Goal: Task Accomplishment & Management: Complete application form

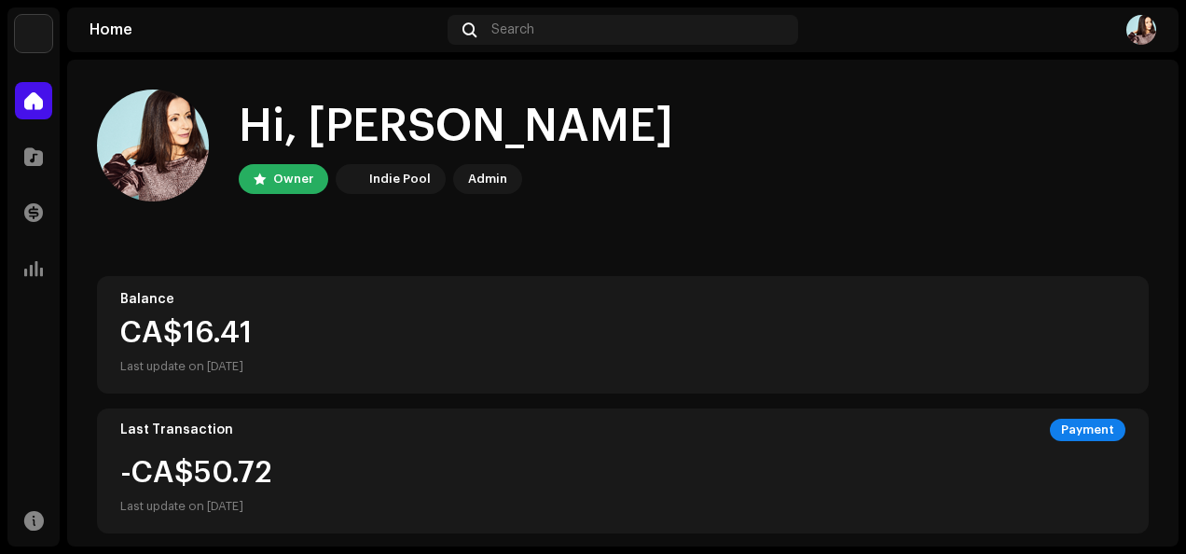
click at [1134, 35] on img at bounding box center [1141, 30] width 30 height 30
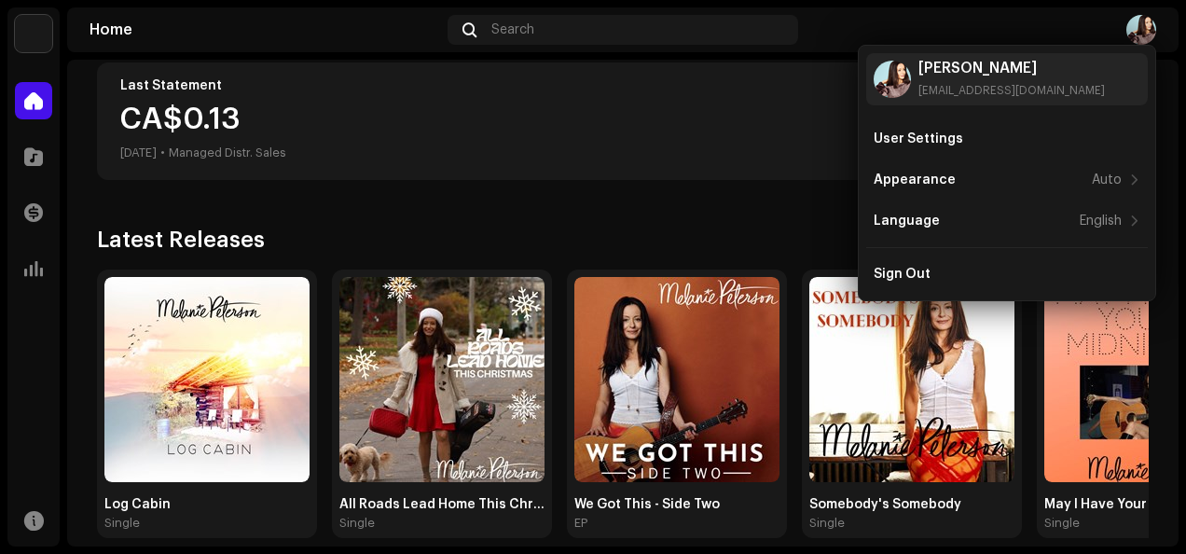
scroll to position [505, 0]
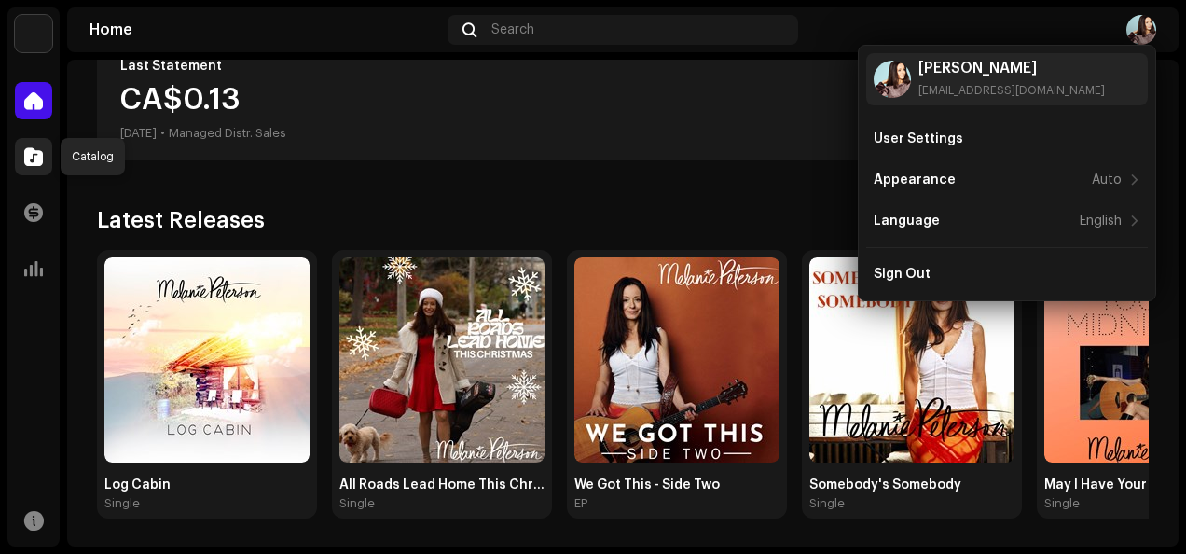
click at [35, 155] on span at bounding box center [33, 156] width 19 height 15
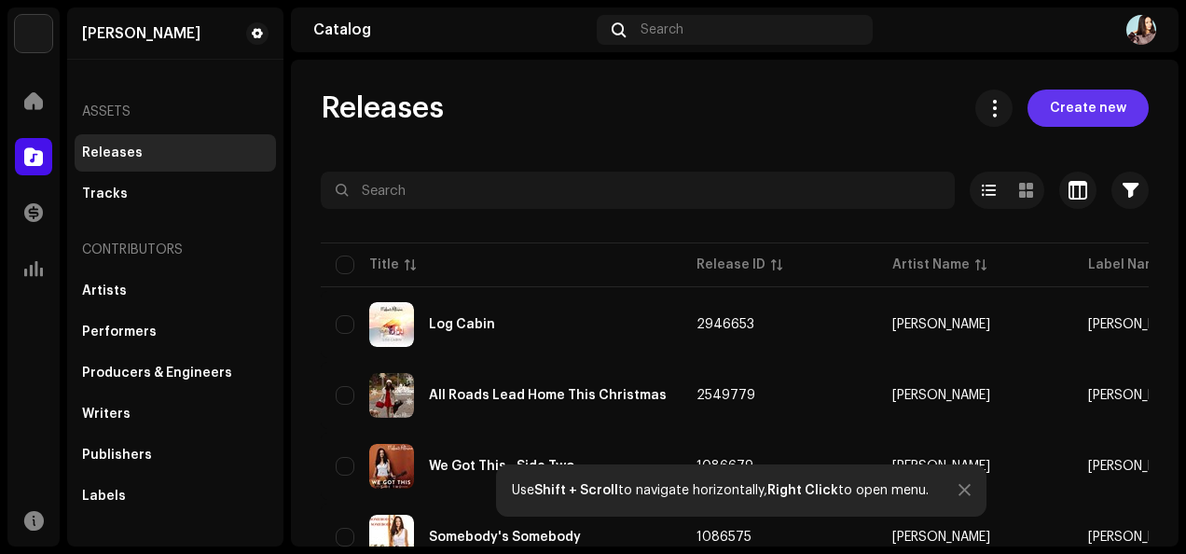
click at [1063, 116] on span "Create new" at bounding box center [1088, 108] width 76 height 37
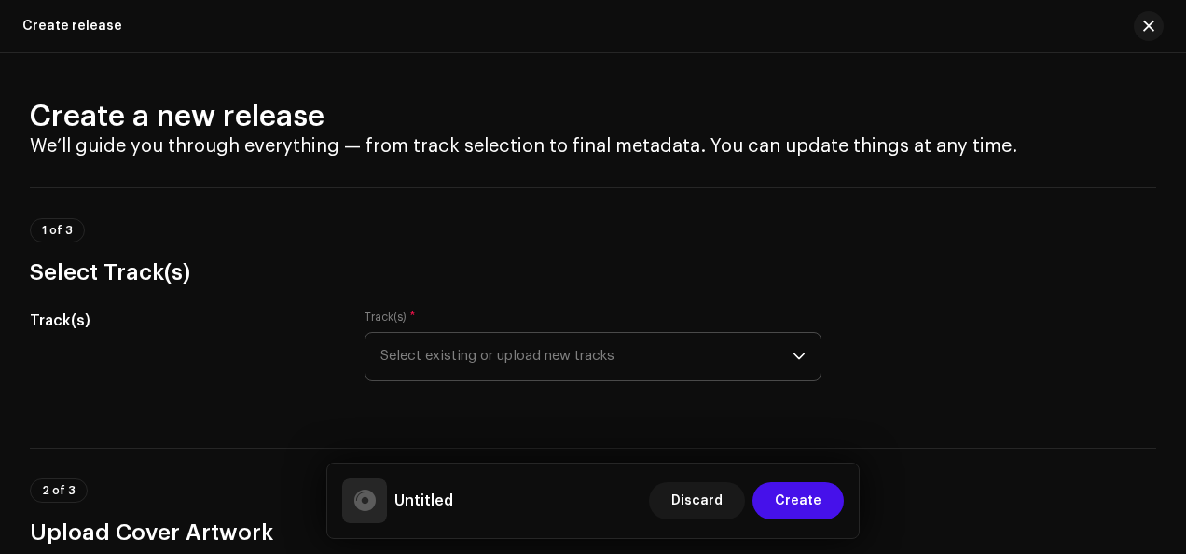
click at [798, 351] on icon "dropdown trigger" at bounding box center [798, 356] width 13 height 13
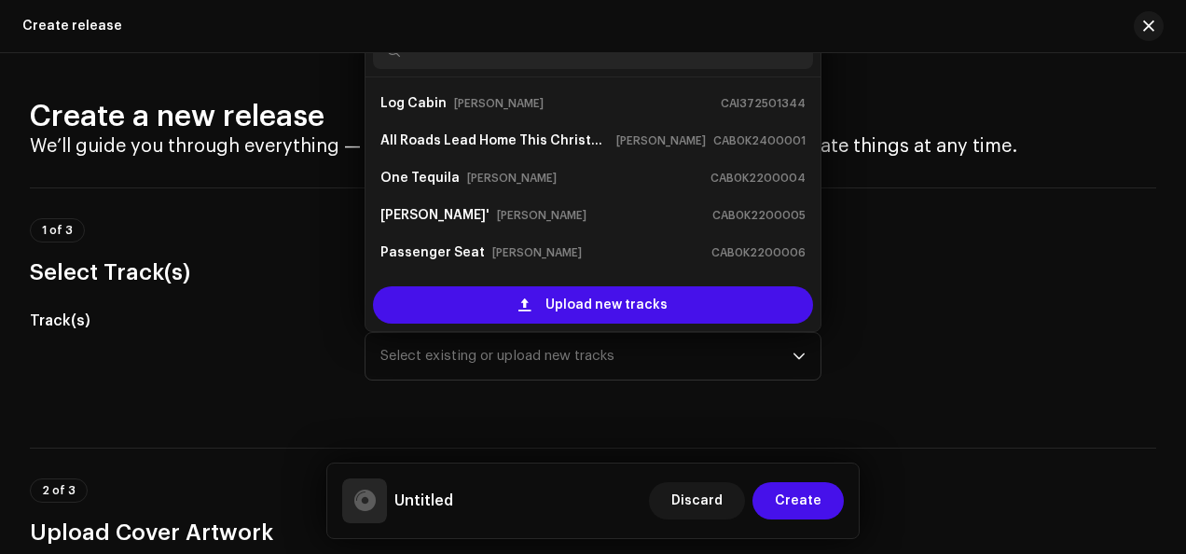
click at [971, 321] on div "Track(s) Track(s) * Select existing or upload new tracks Log Cabin Melanie Pete…" at bounding box center [593, 356] width 1126 height 93
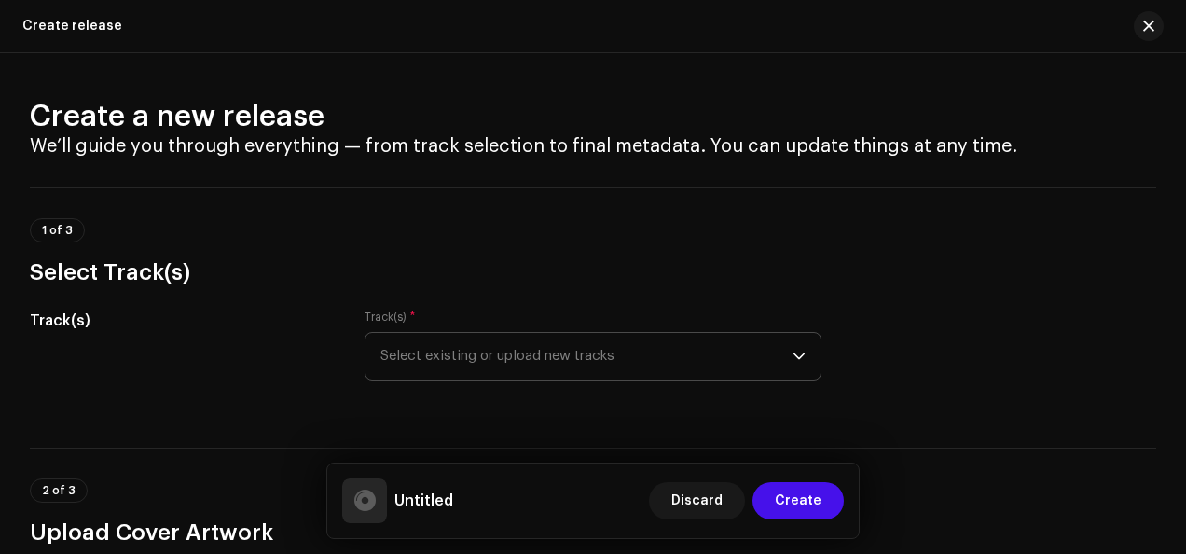
click at [792, 355] on icon "dropdown trigger" at bounding box center [798, 356] width 13 height 13
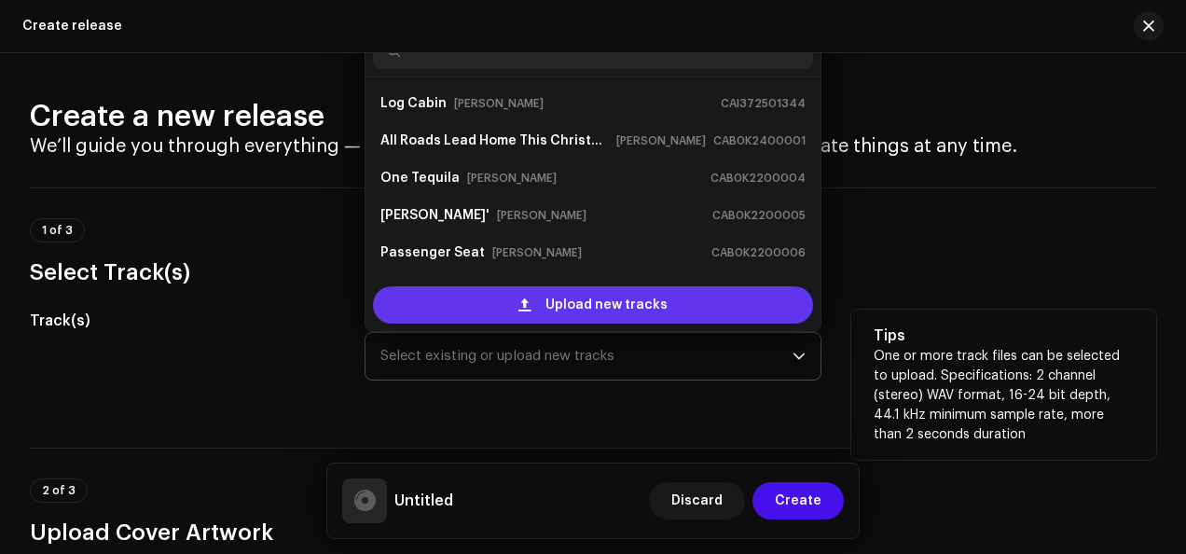
click at [642, 304] on span "Upload new tracks" at bounding box center [606, 304] width 122 height 37
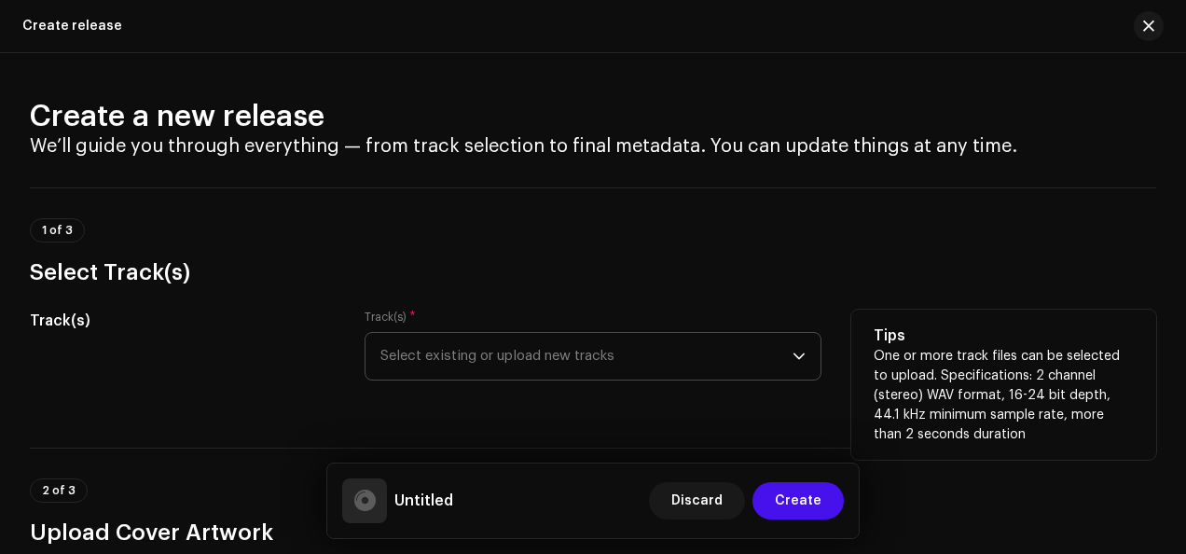
click at [792, 358] on icon "dropdown trigger" at bounding box center [798, 356] width 13 height 13
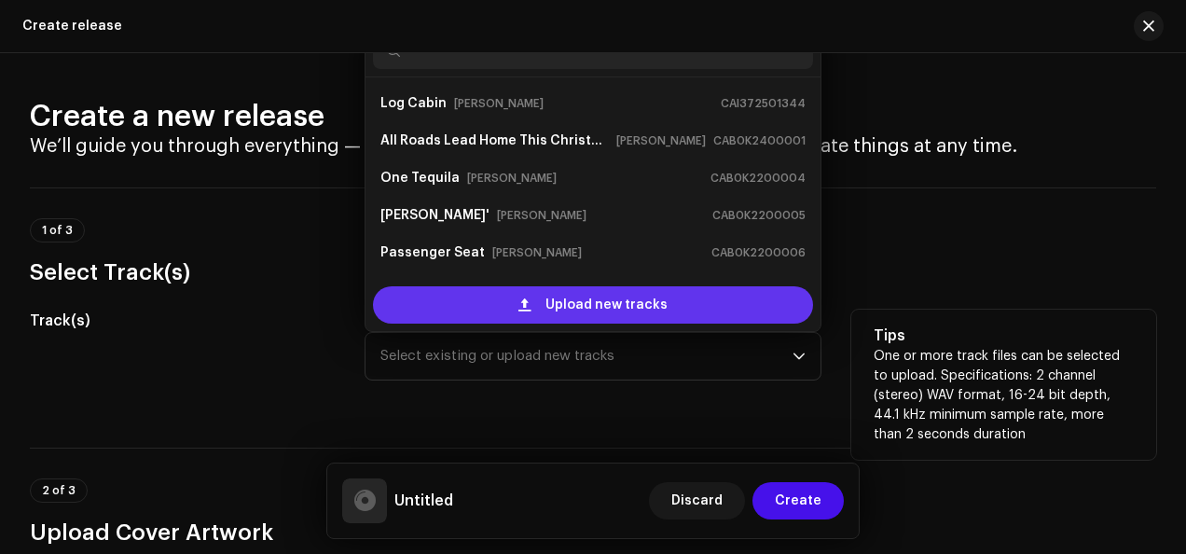
click at [651, 303] on span "Upload new tracks" at bounding box center [606, 304] width 122 height 37
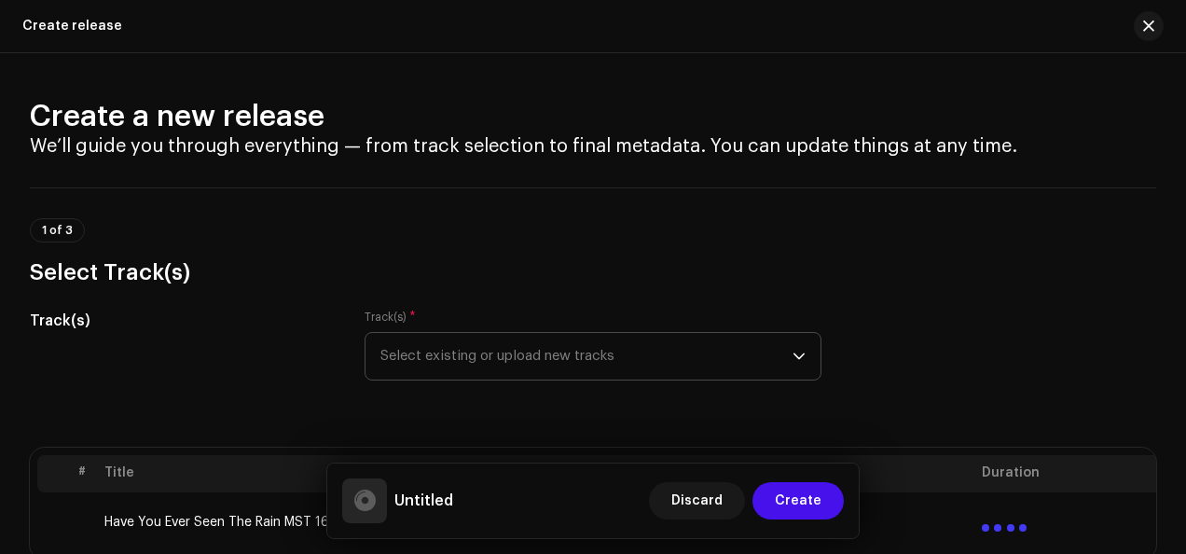
click at [794, 356] on icon "dropdown trigger" at bounding box center [798, 356] width 11 height 7
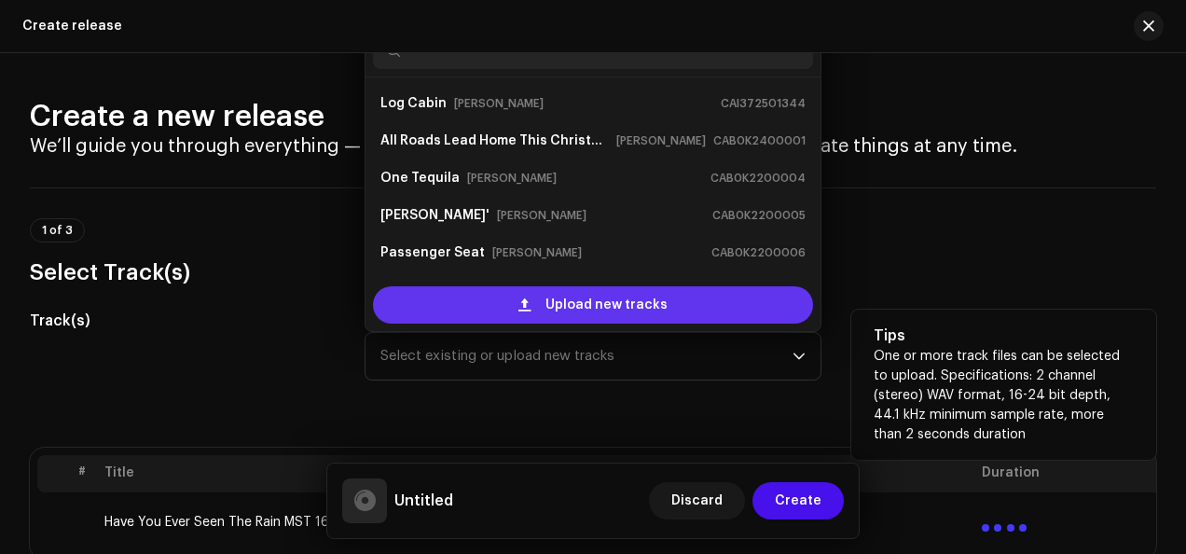
click at [603, 296] on span "Upload new tracks" at bounding box center [606, 304] width 122 height 37
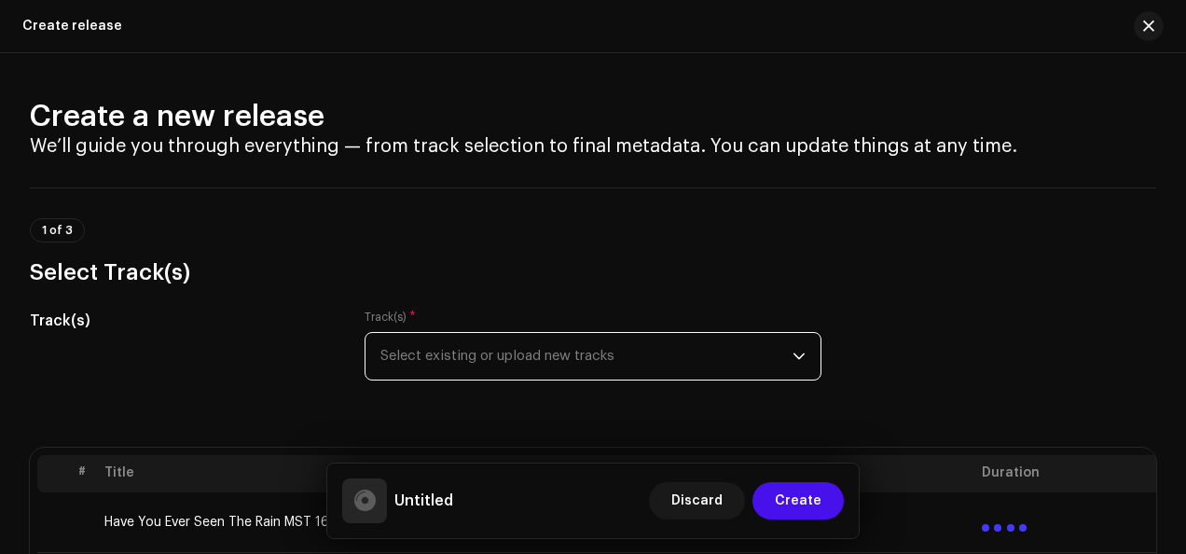
click at [796, 360] on icon "dropdown trigger" at bounding box center [798, 356] width 13 height 13
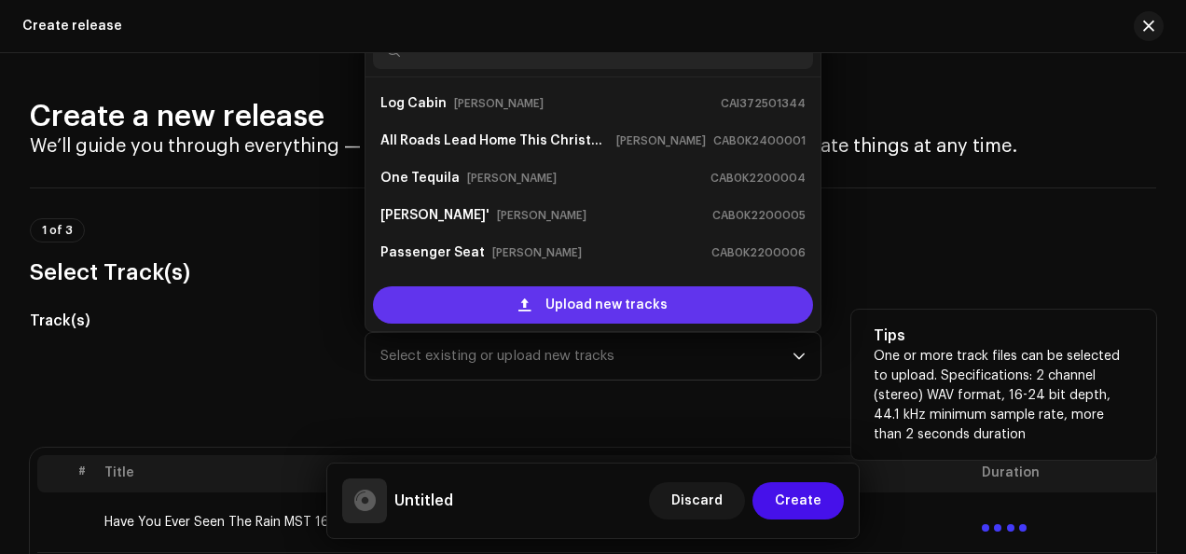
click at [668, 303] on div "Upload new tracks" at bounding box center [593, 304] width 440 height 37
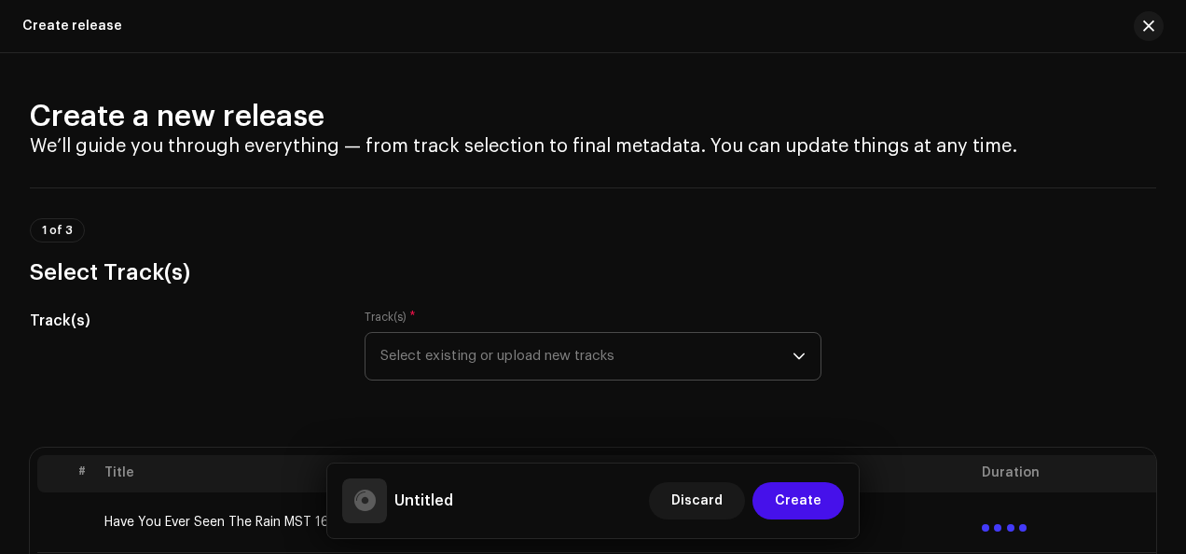
click at [796, 355] on icon "dropdown trigger" at bounding box center [798, 356] width 11 height 7
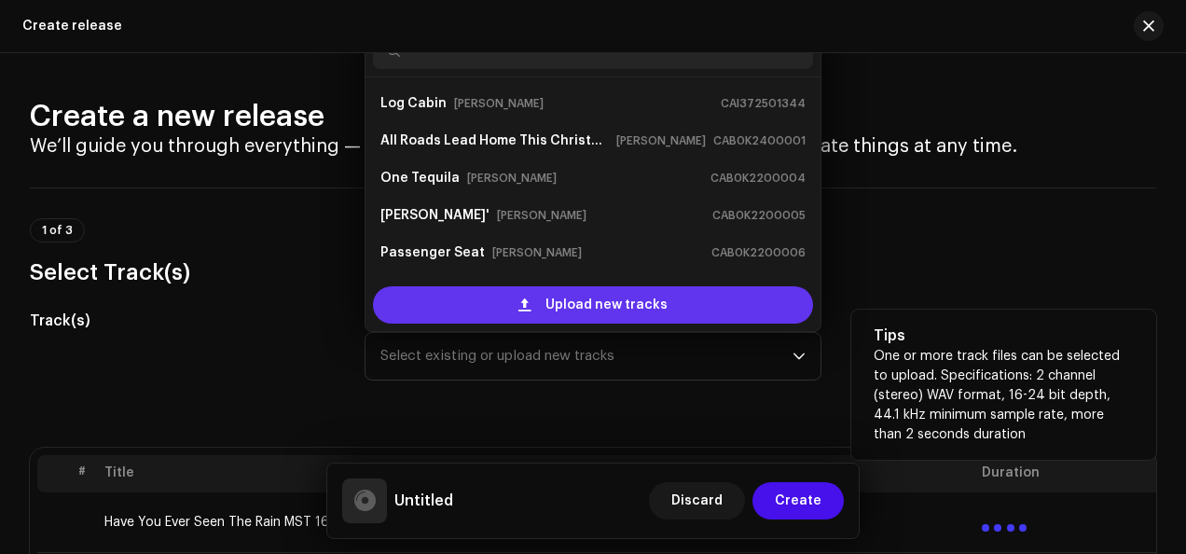
click at [690, 301] on div "Upload new tracks" at bounding box center [593, 304] width 440 height 37
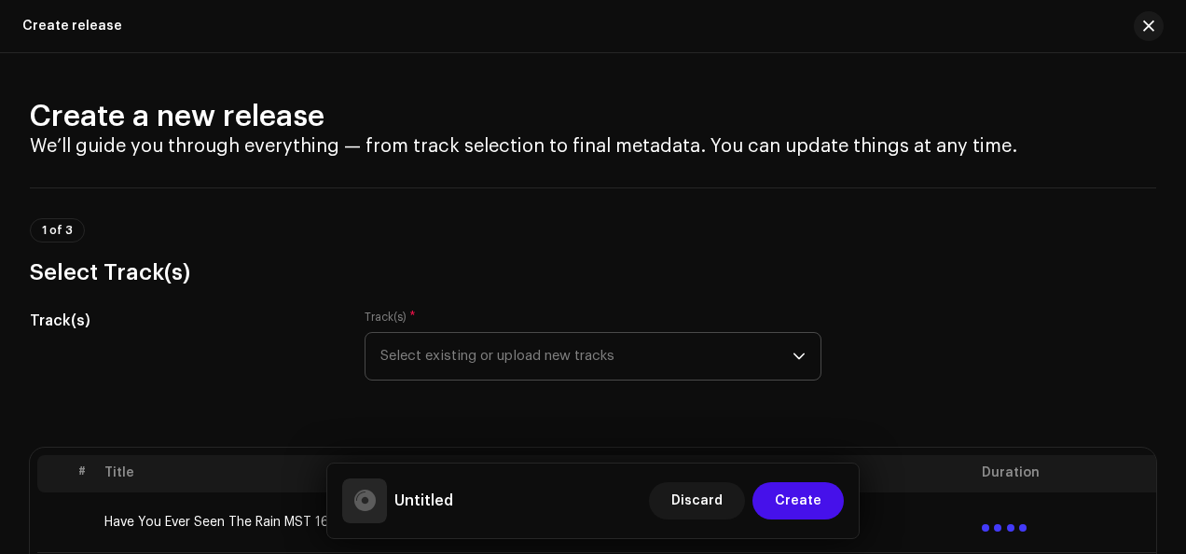
click at [794, 360] on icon "dropdown trigger" at bounding box center [798, 356] width 13 height 13
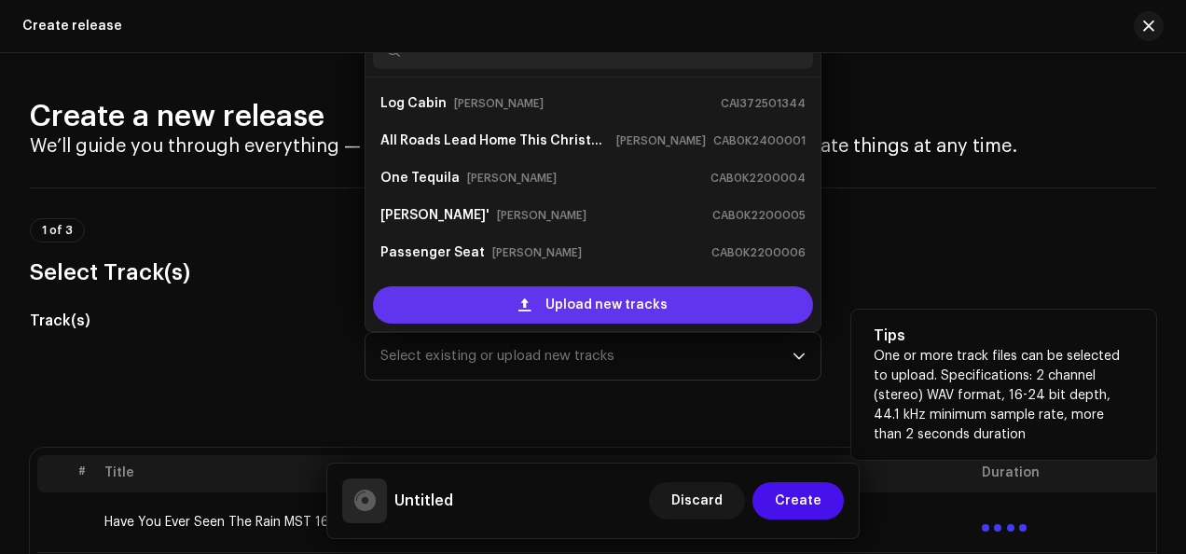
click at [628, 304] on span "Upload new tracks" at bounding box center [606, 304] width 122 height 37
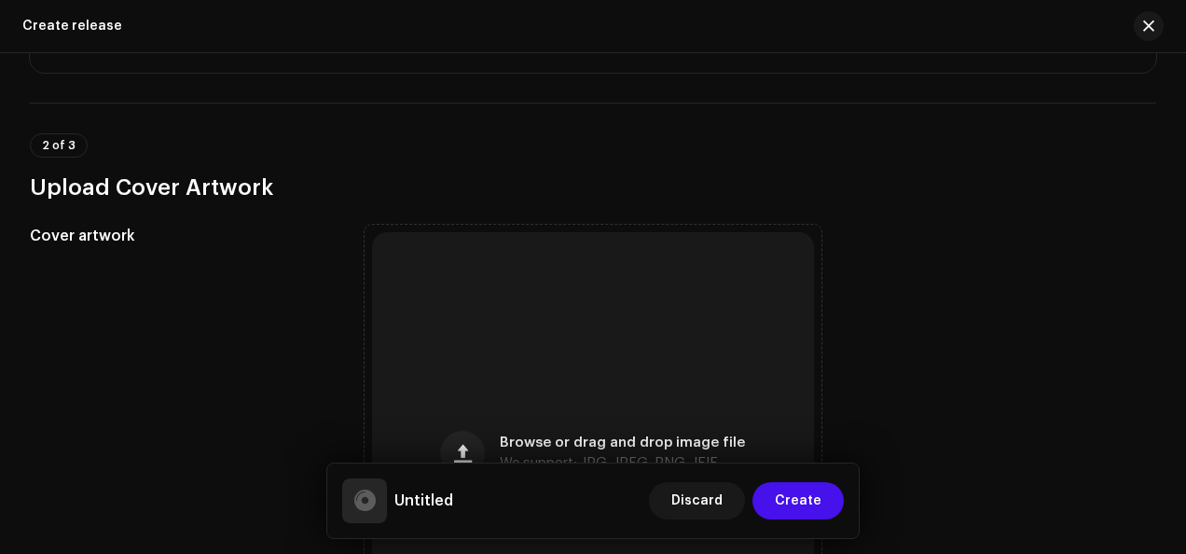
scroll to position [765, 0]
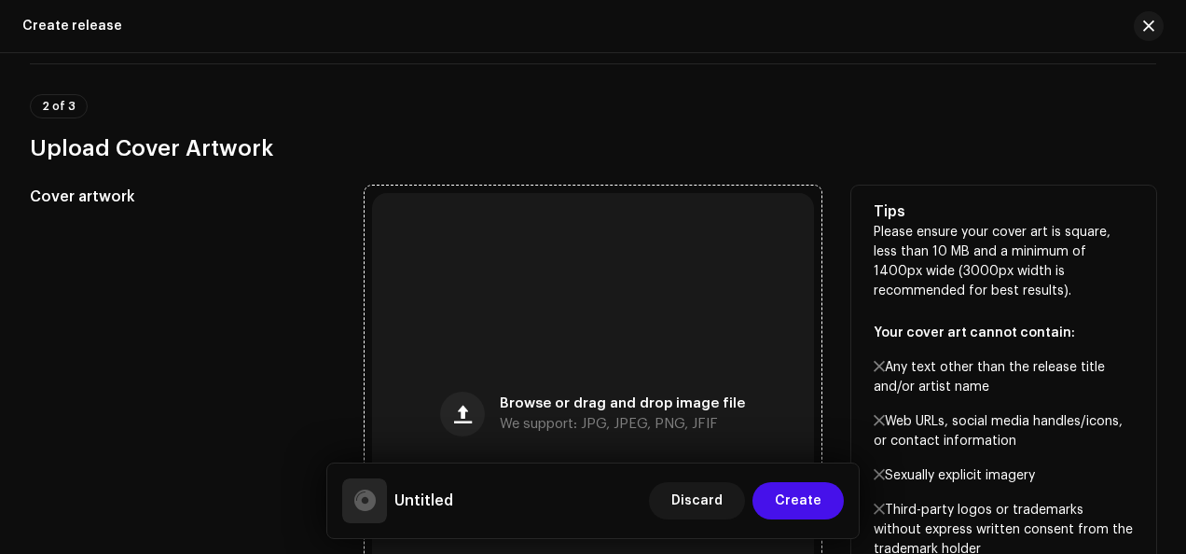
click at [593, 421] on span "We support: JPG, JPEG, PNG, JFIF" at bounding box center [609, 424] width 218 height 13
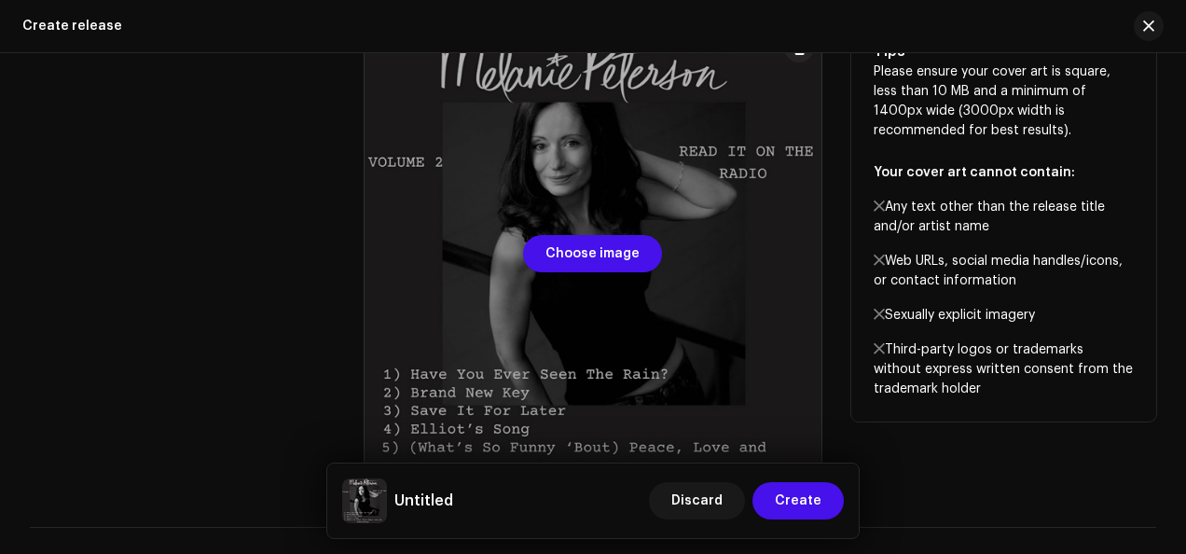
scroll to position [999, 0]
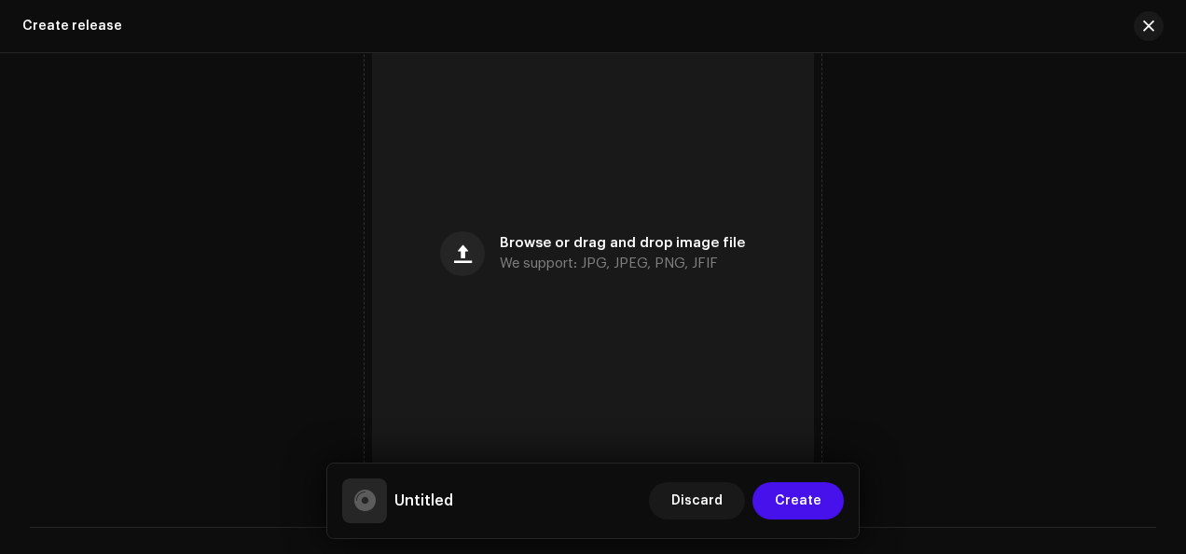
scroll to position [548, 0]
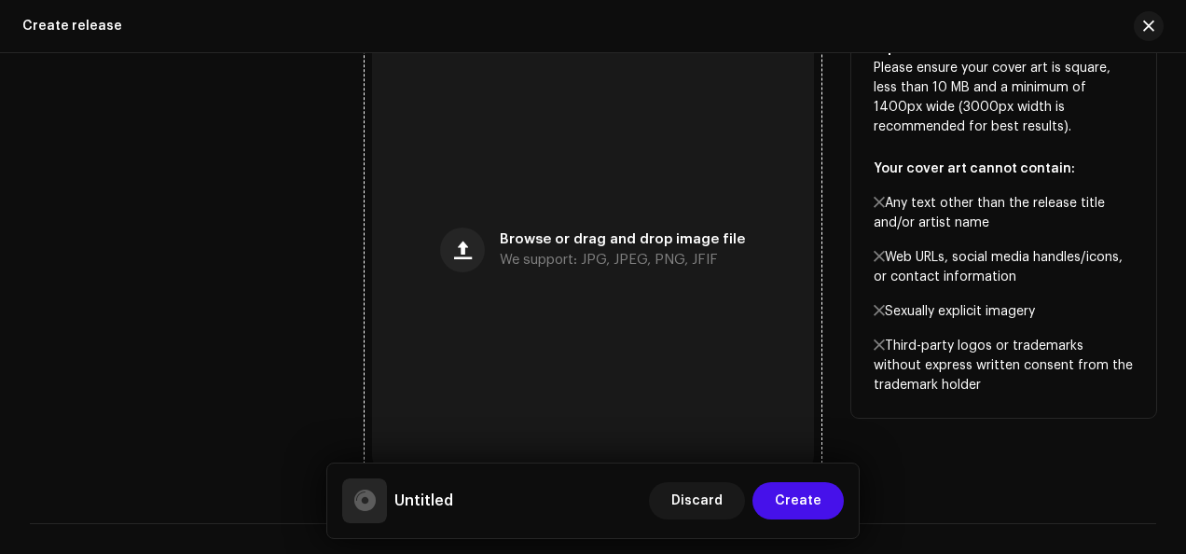
click at [599, 254] on span "We support: JPG, JPEG, PNG, JFIF" at bounding box center [609, 260] width 218 height 13
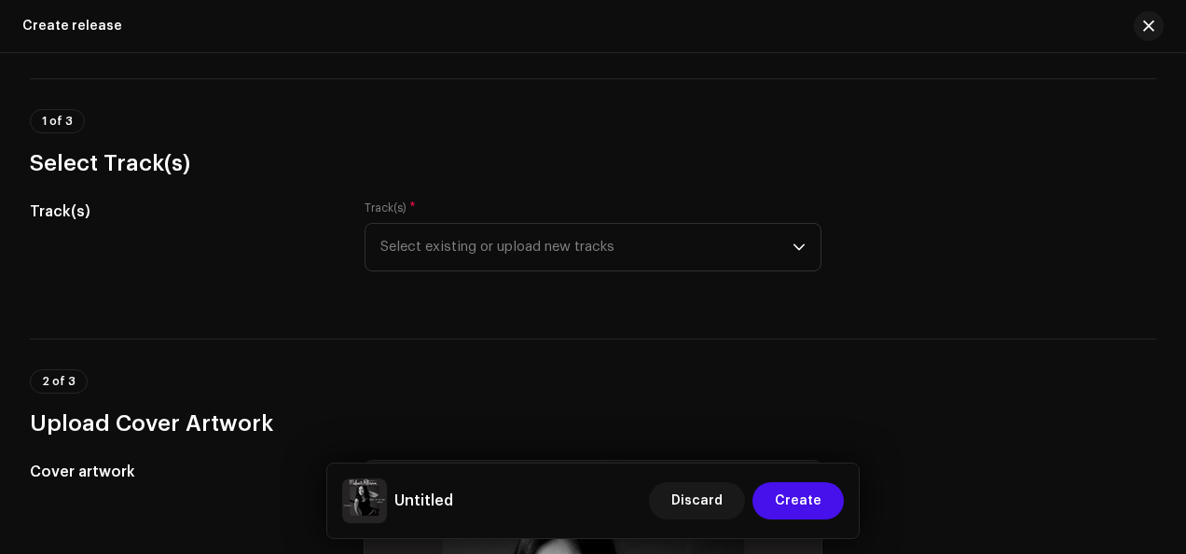
scroll to position [48, 0]
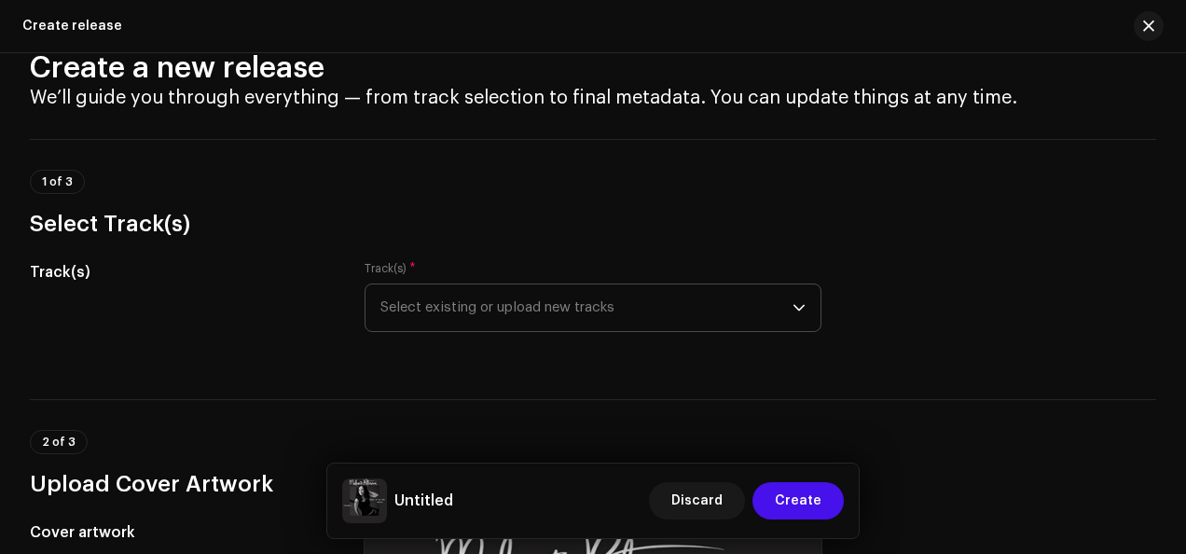
click at [792, 313] on icon "dropdown trigger" at bounding box center [798, 307] width 13 height 13
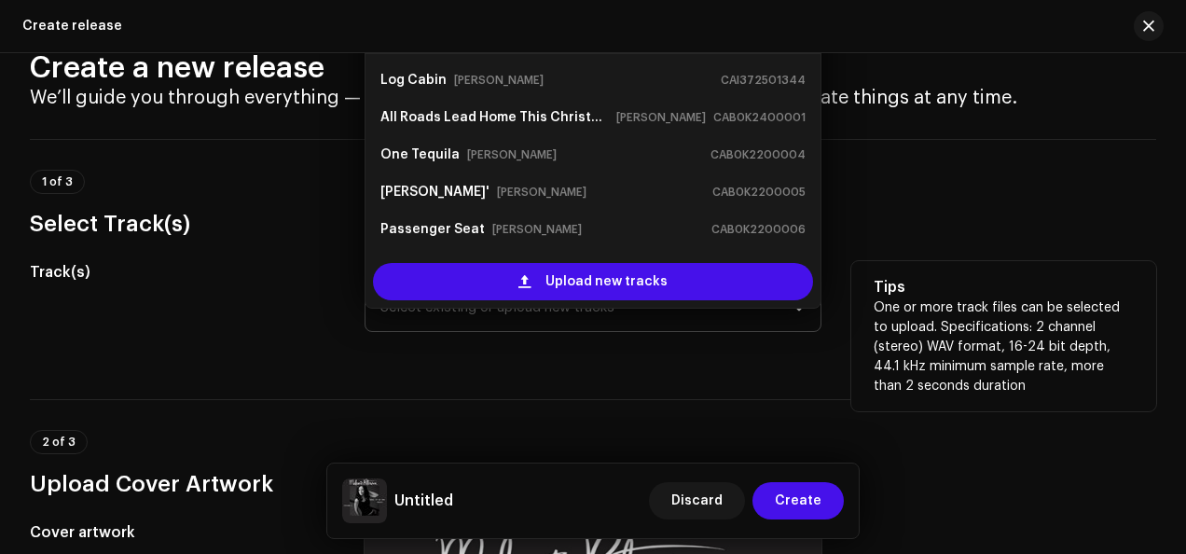
scroll to position [21, 0]
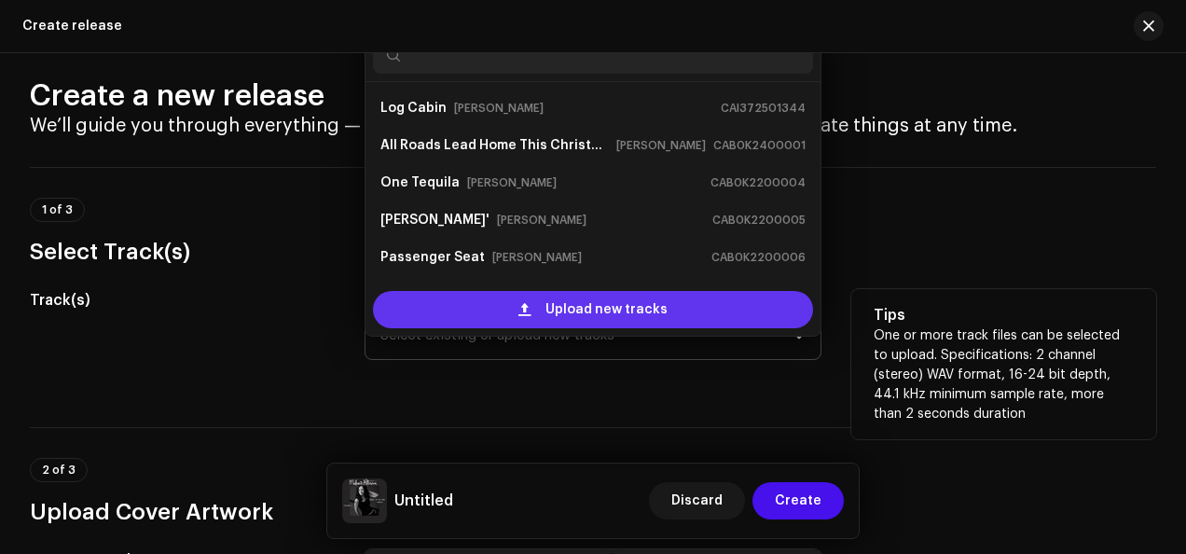
click at [654, 307] on span "Upload new tracks" at bounding box center [606, 309] width 122 height 37
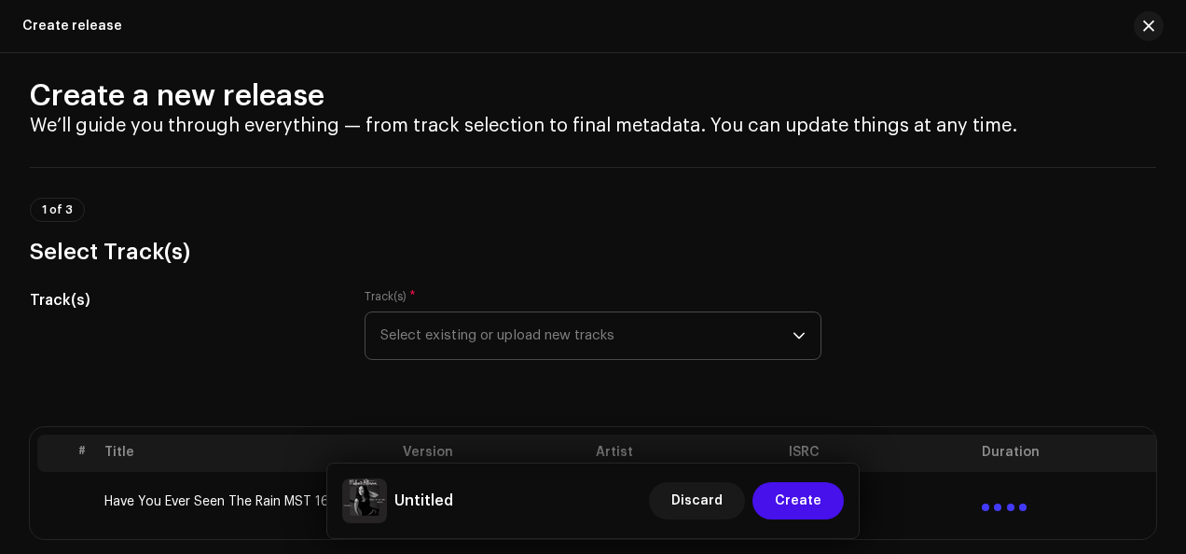
click at [793, 334] on icon "dropdown trigger" at bounding box center [798, 336] width 11 height 7
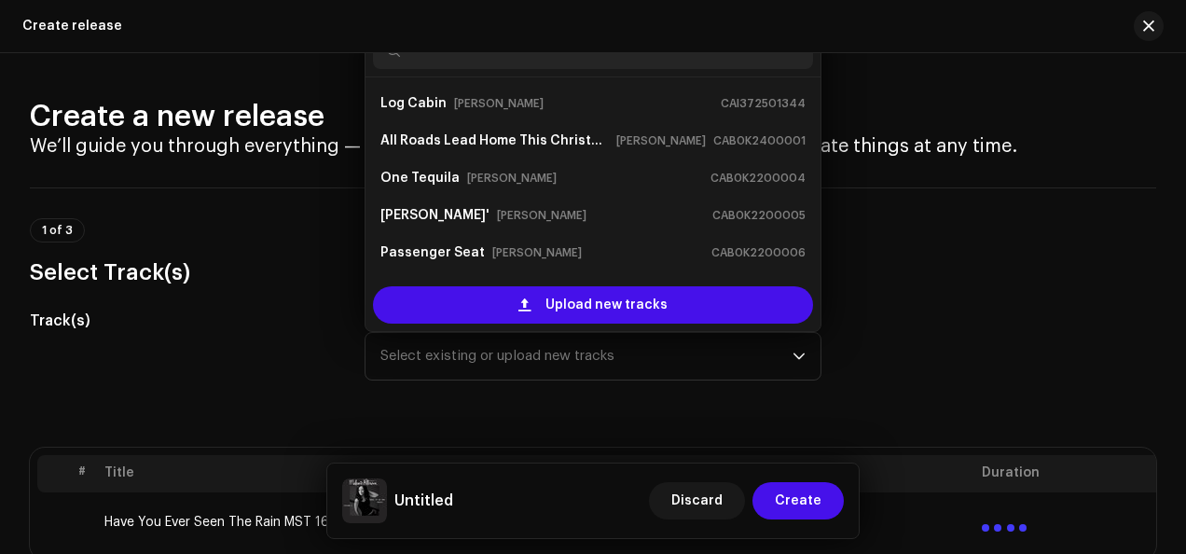
scroll to position [30, 0]
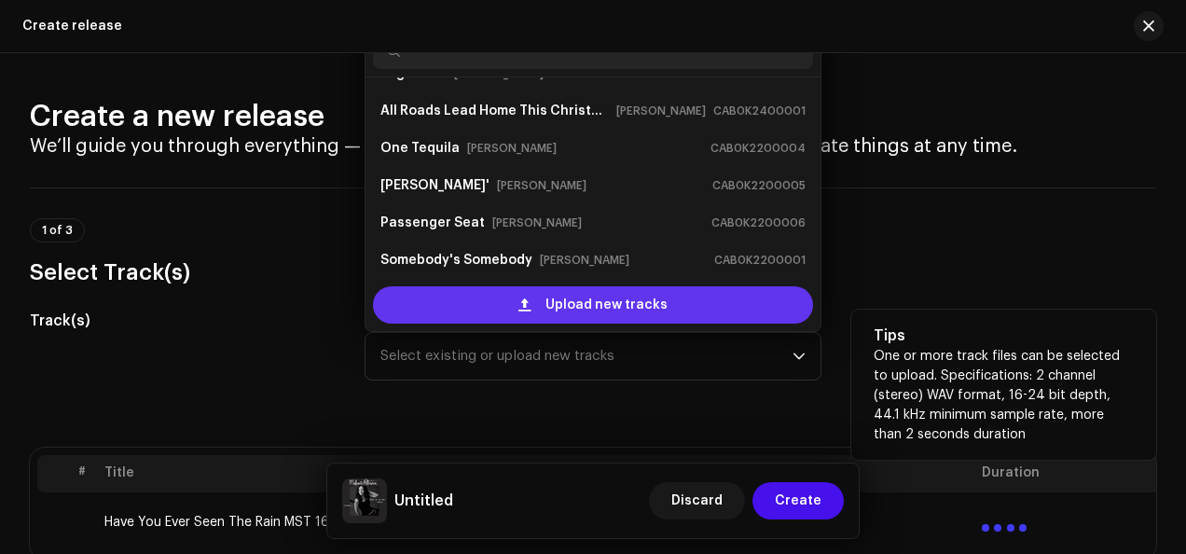
click at [681, 299] on div "Upload new tracks" at bounding box center [593, 304] width 440 height 37
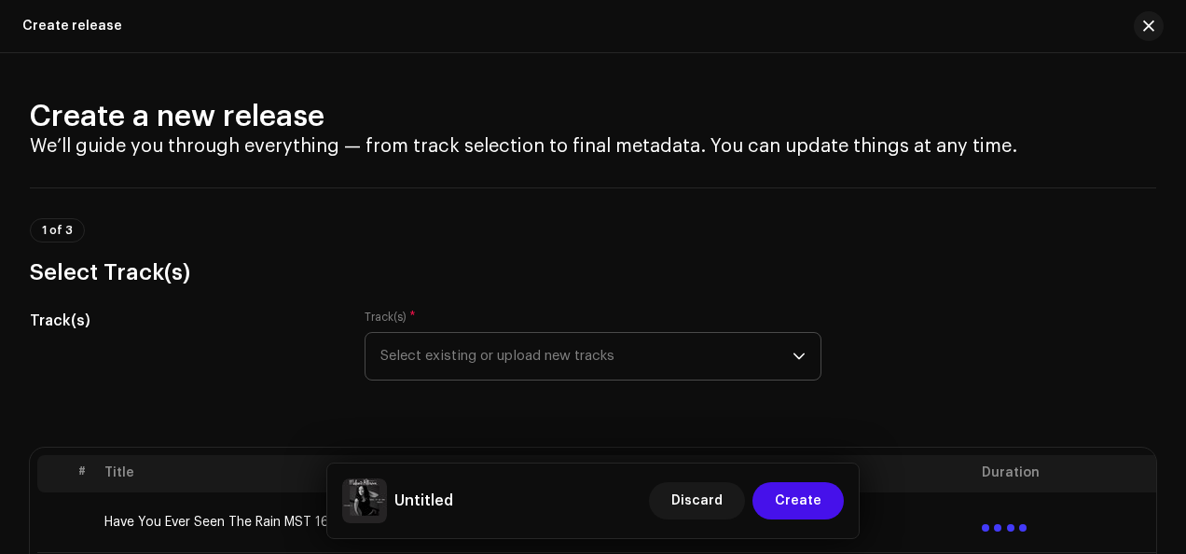
click at [794, 352] on icon "dropdown trigger" at bounding box center [798, 356] width 13 height 13
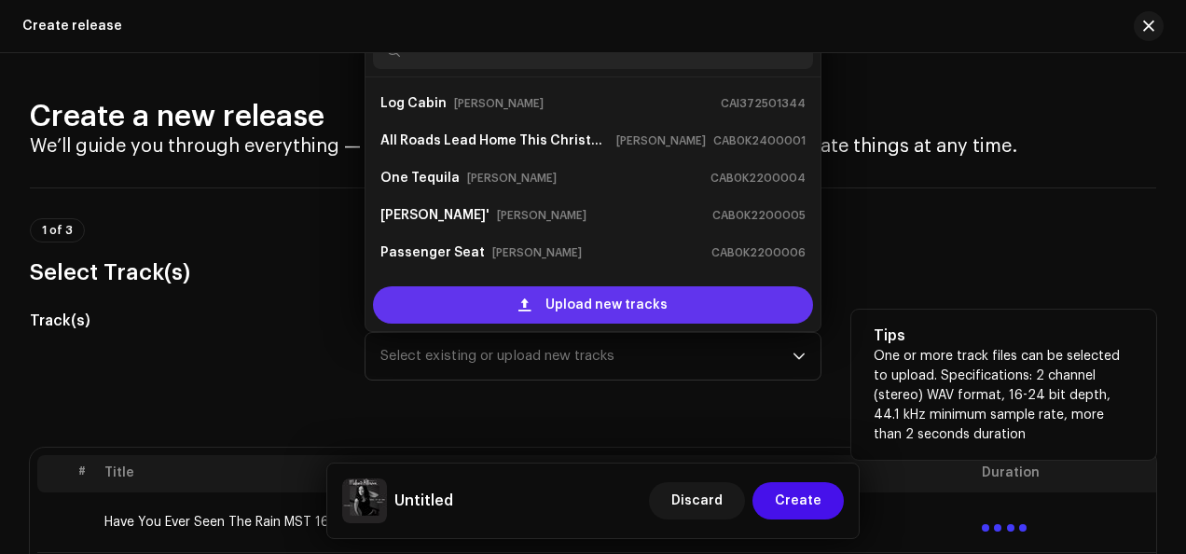
click at [664, 302] on div "Upload new tracks" at bounding box center [593, 304] width 440 height 37
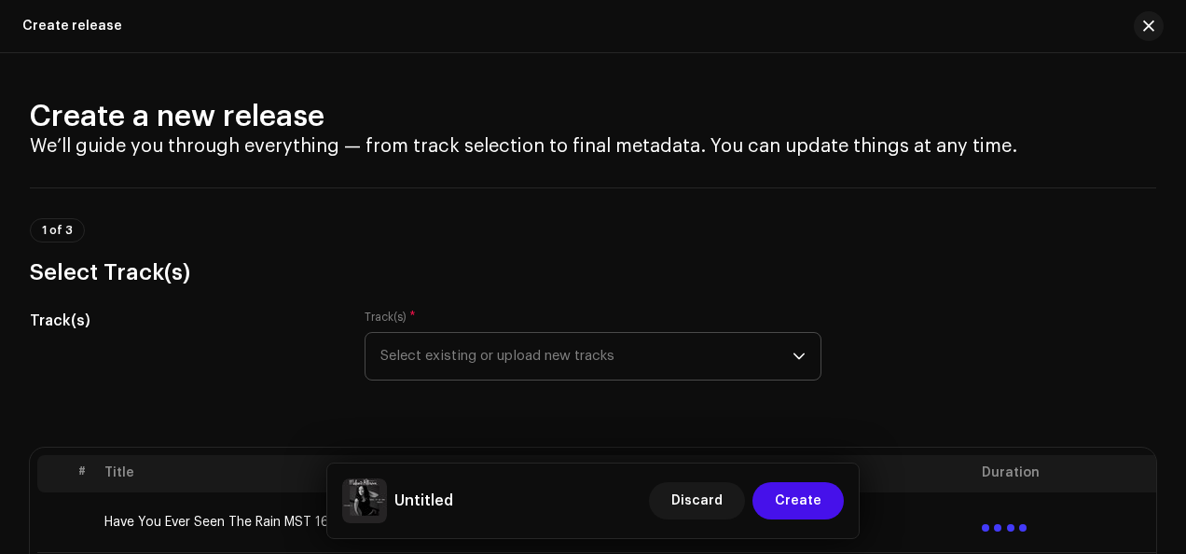
click at [800, 360] on icon "dropdown trigger" at bounding box center [798, 356] width 13 height 13
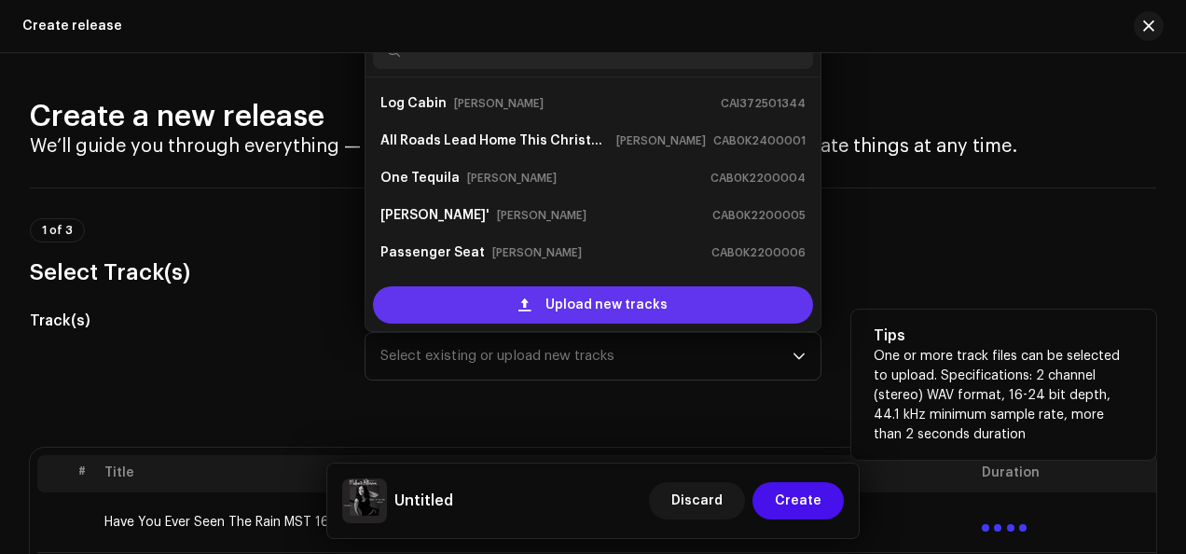
click at [660, 300] on div "Upload new tracks" at bounding box center [593, 304] width 440 height 37
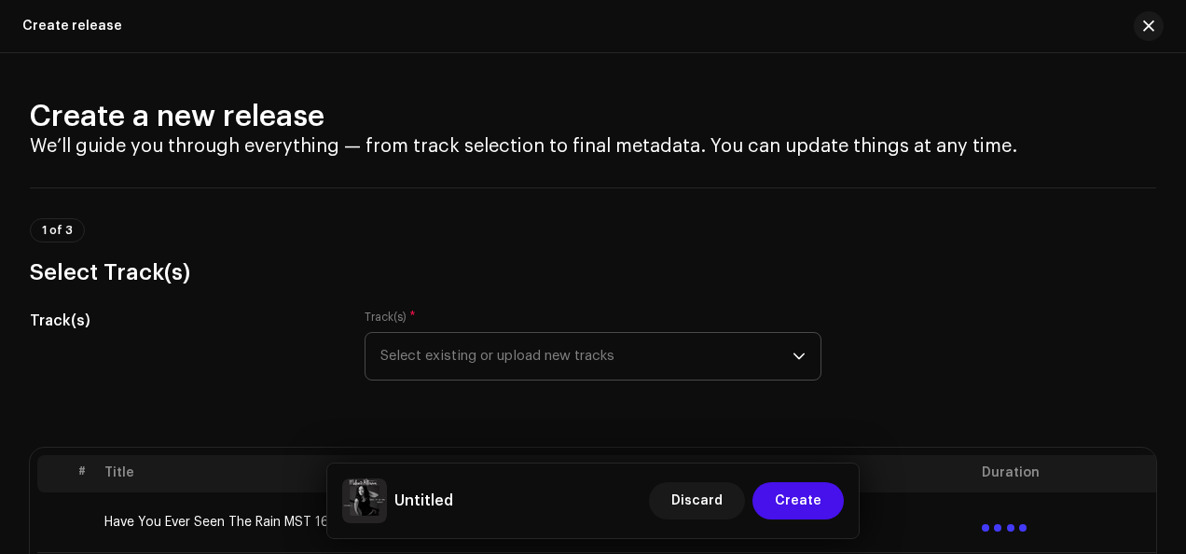
click at [792, 354] on icon "dropdown trigger" at bounding box center [798, 356] width 13 height 13
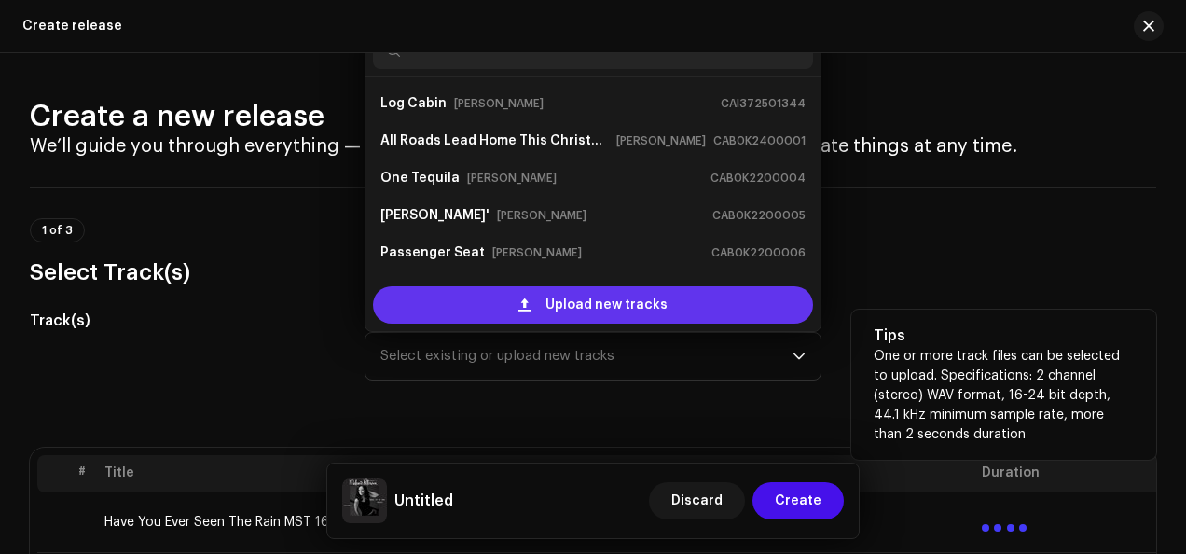
click at [627, 303] on span "Upload new tracks" at bounding box center [606, 304] width 122 height 37
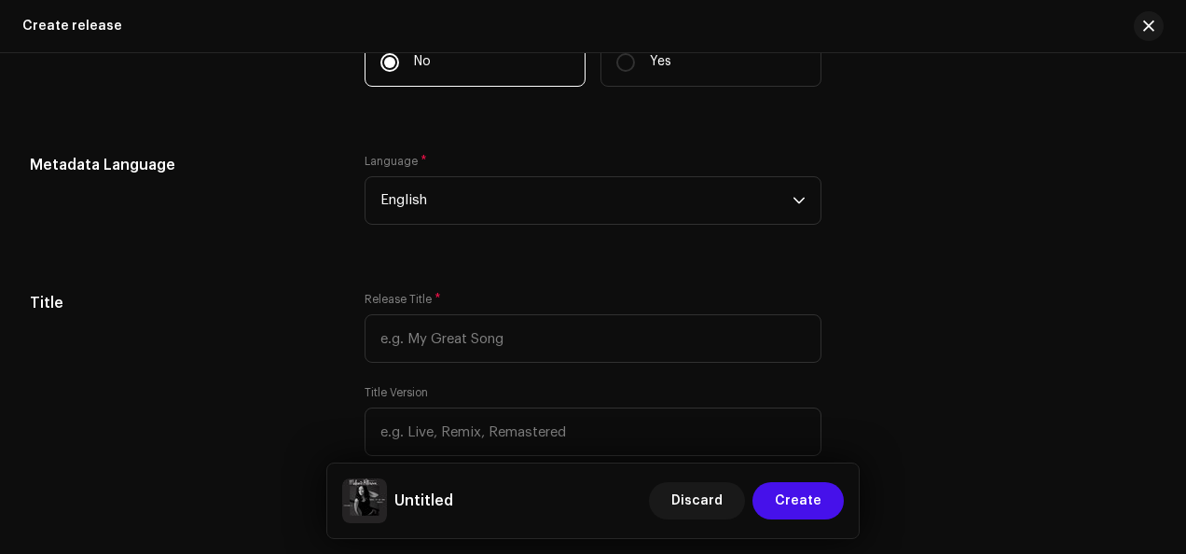
scroll to position [1690, 0]
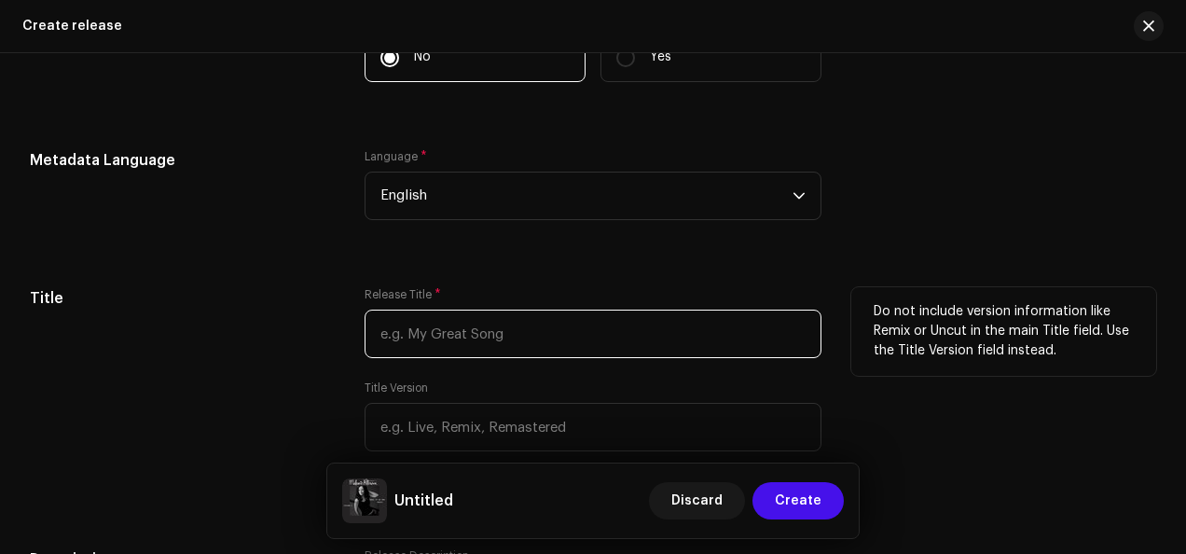
click at [672, 336] on input "text" at bounding box center [593, 334] width 457 height 48
type input "Read It On The Radio"
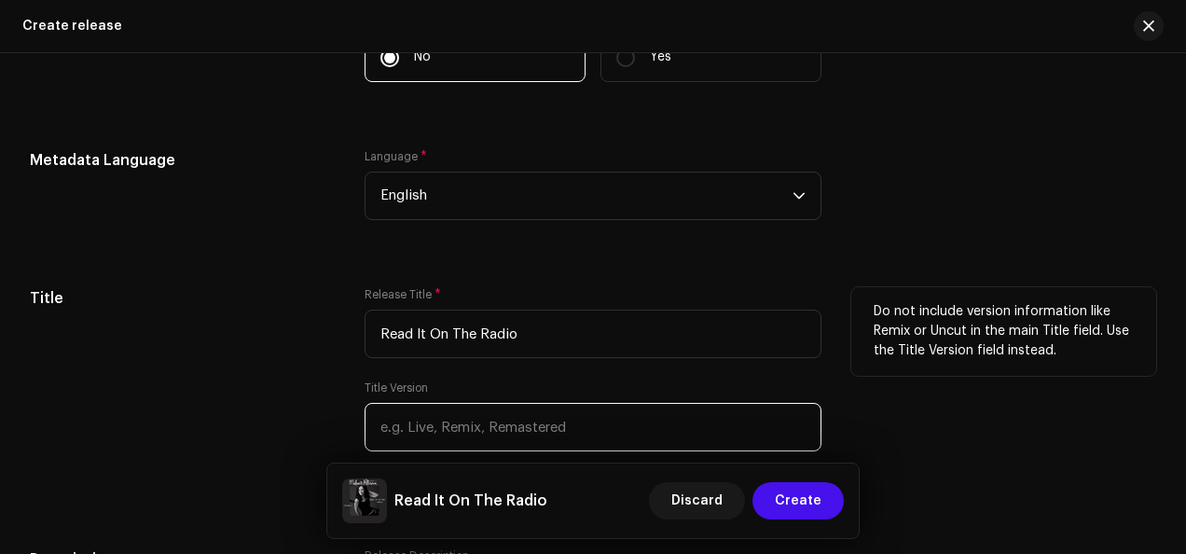
click at [615, 433] on input "text" at bounding box center [593, 427] width 457 height 48
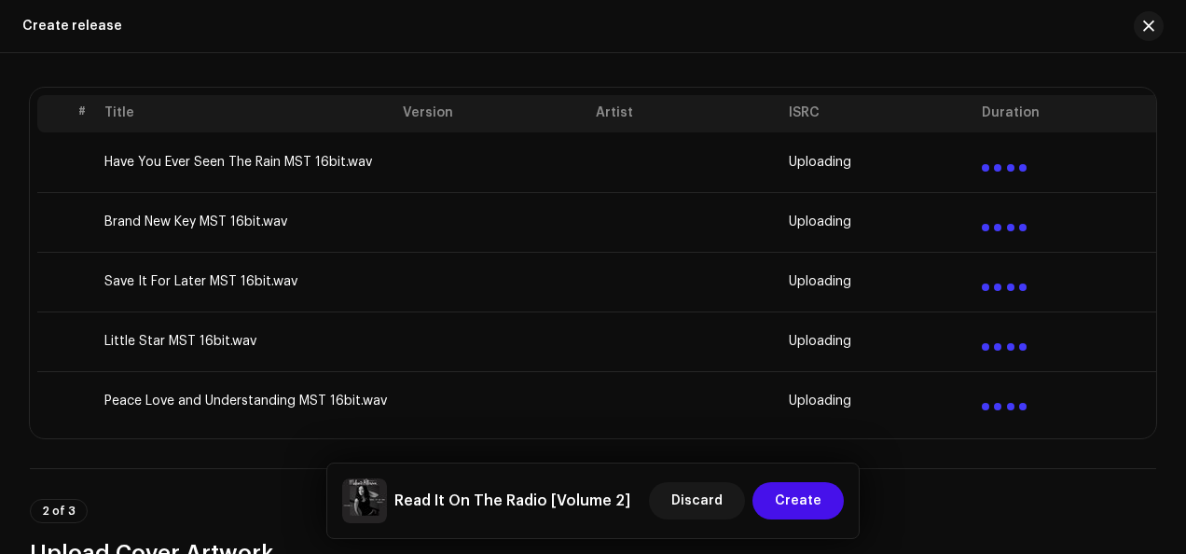
scroll to position [326, 0]
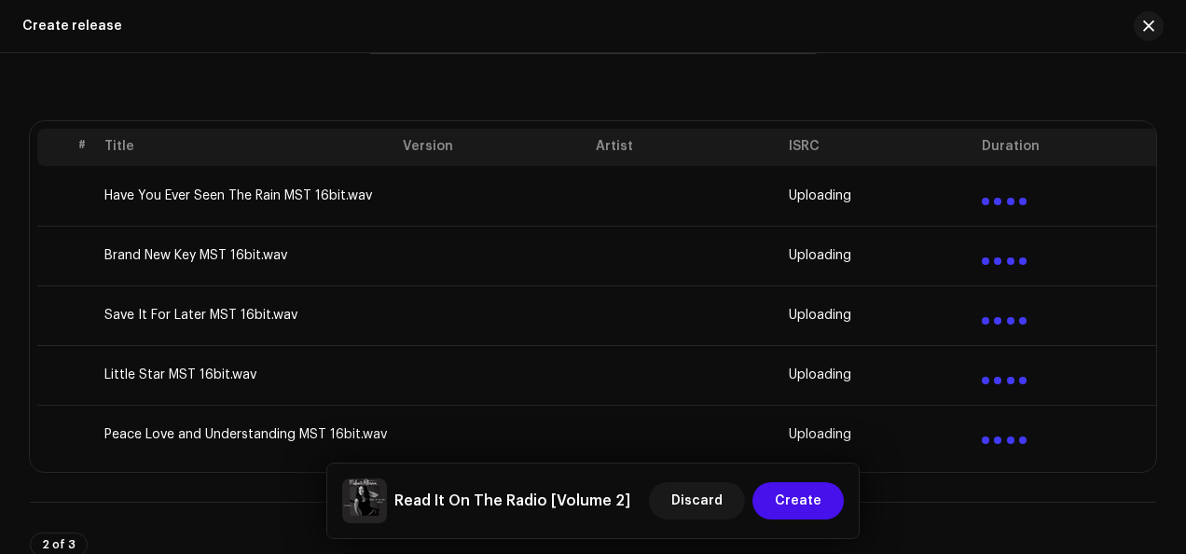
type input "Volume 2"
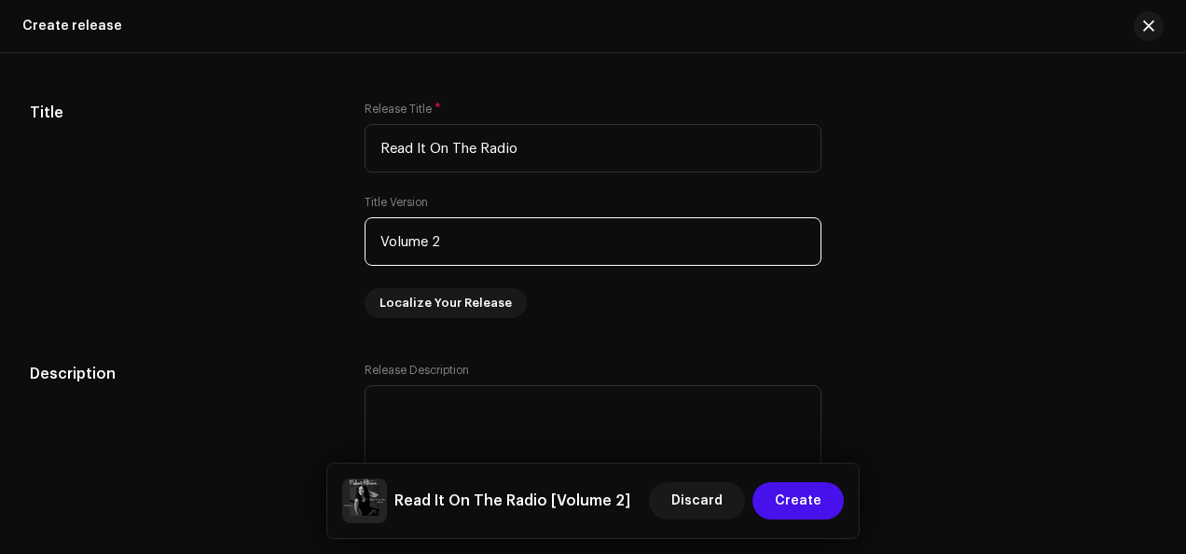
scroll to position [1980, 0]
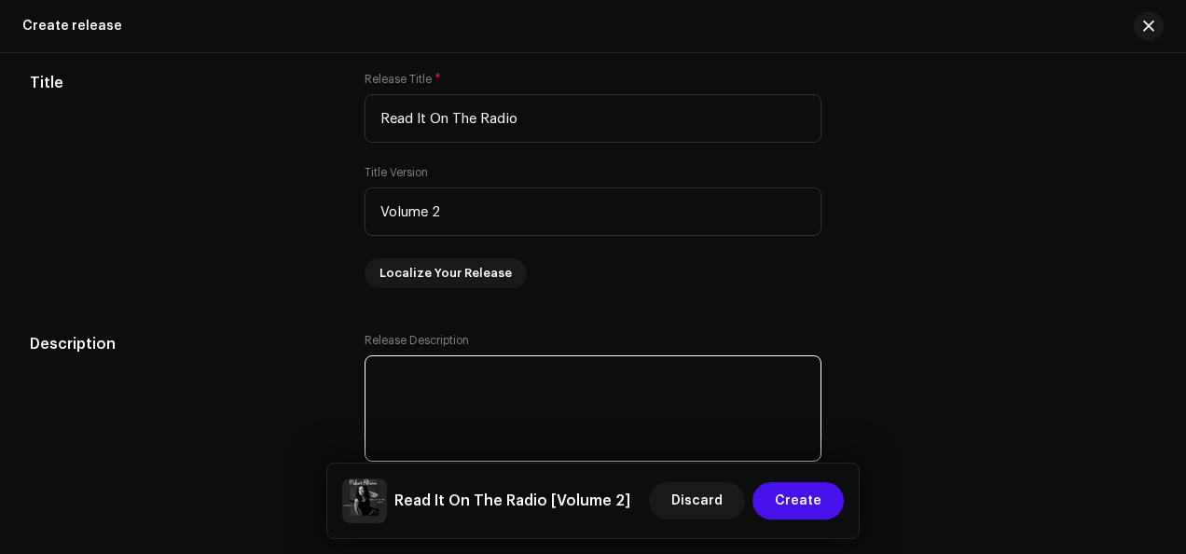
click at [511, 399] on textarea at bounding box center [593, 408] width 457 height 106
paste textarea "[PERSON_NAME] Read It On The Radio - Volume 2 is the second installment in her …"
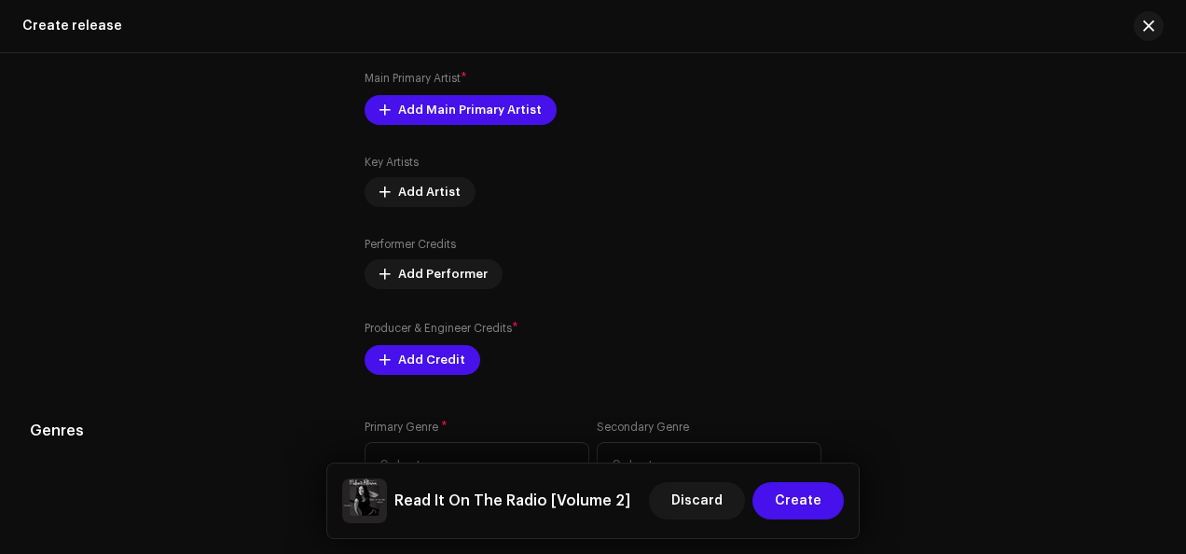
scroll to position [2566, 0]
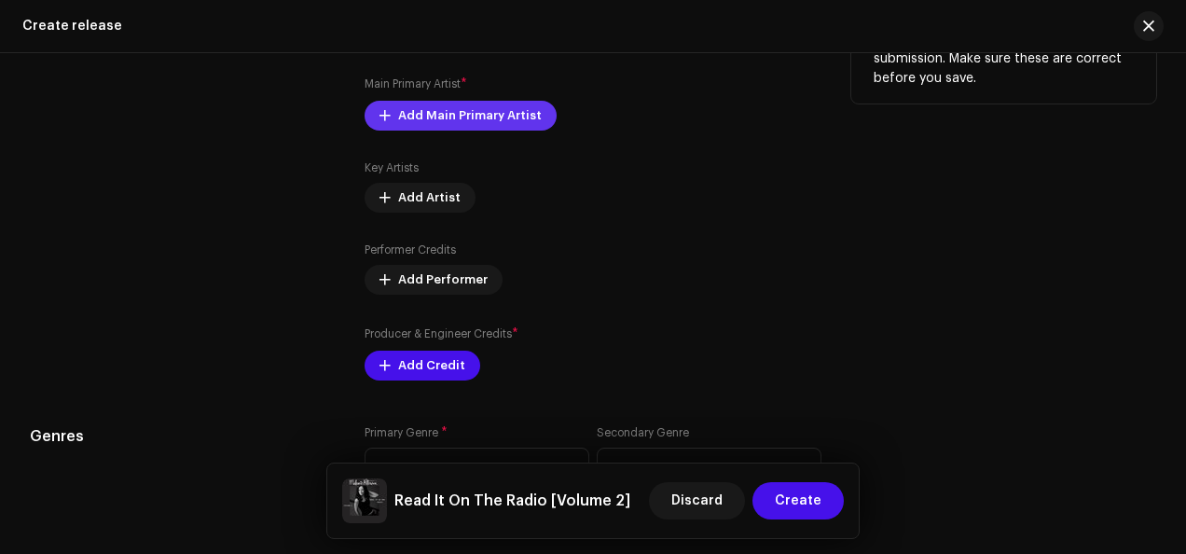
type textarea "[PERSON_NAME] Read It On The Radio - Volume 2 is the second installment in her …"
click at [436, 121] on span "Add Main Primary Artist" at bounding box center [470, 115] width 144 height 37
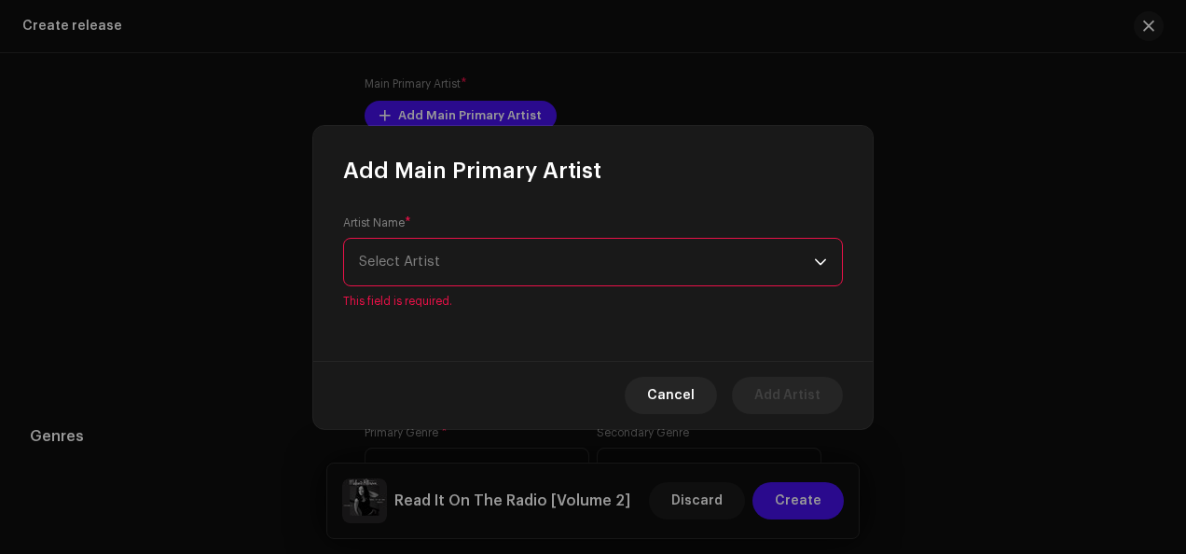
click at [820, 274] on div "dropdown trigger" at bounding box center [820, 262] width 13 height 47
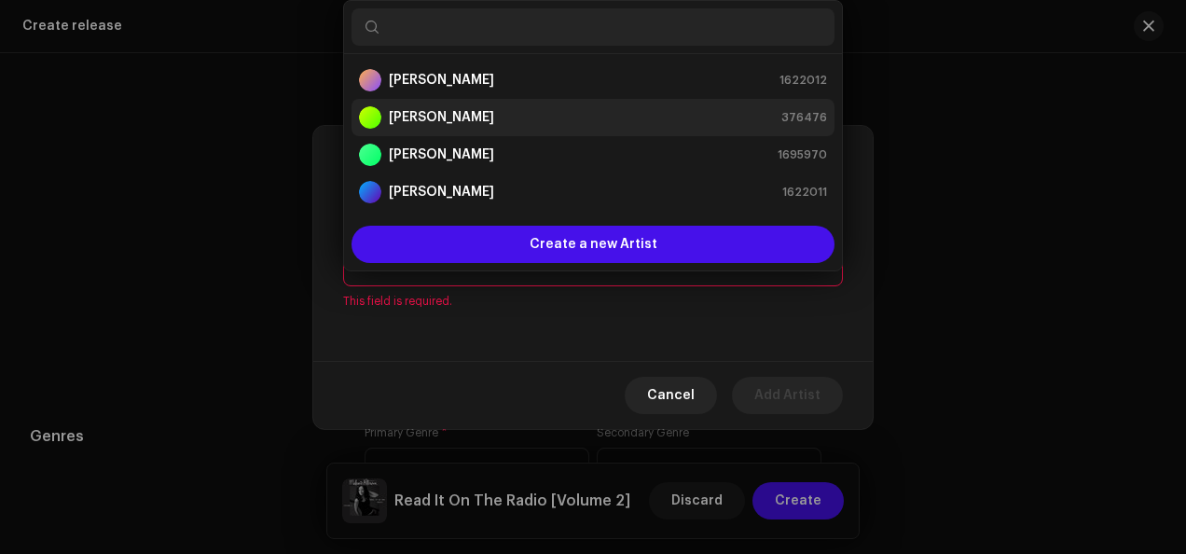
click at [594, 117] on div "[PERSON_NAME] 376476" at bounding box center [593, 117] width 468 height 22
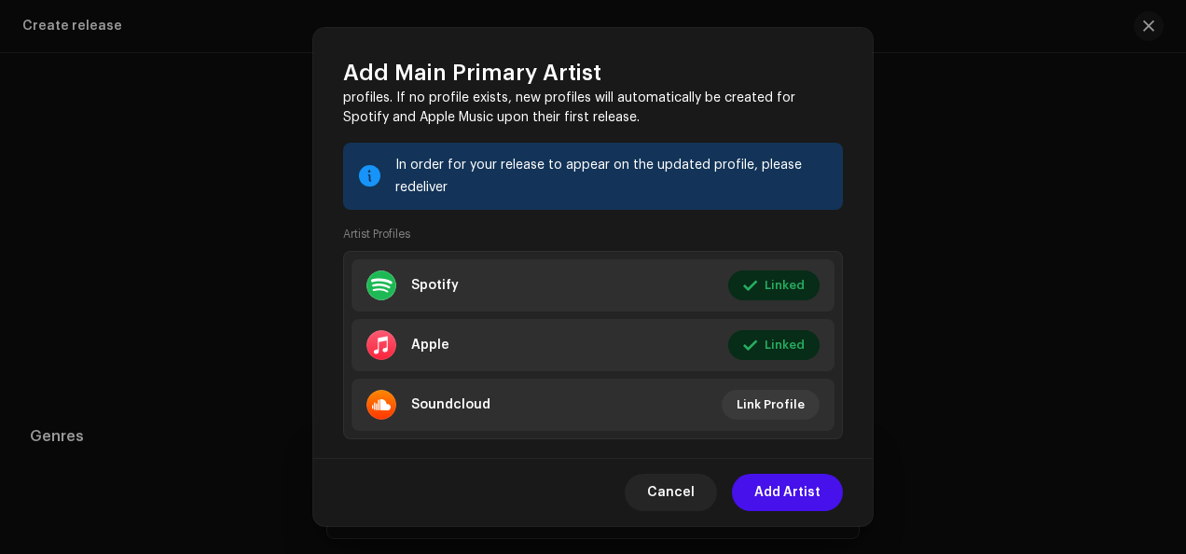
scroll to position [233, 0]
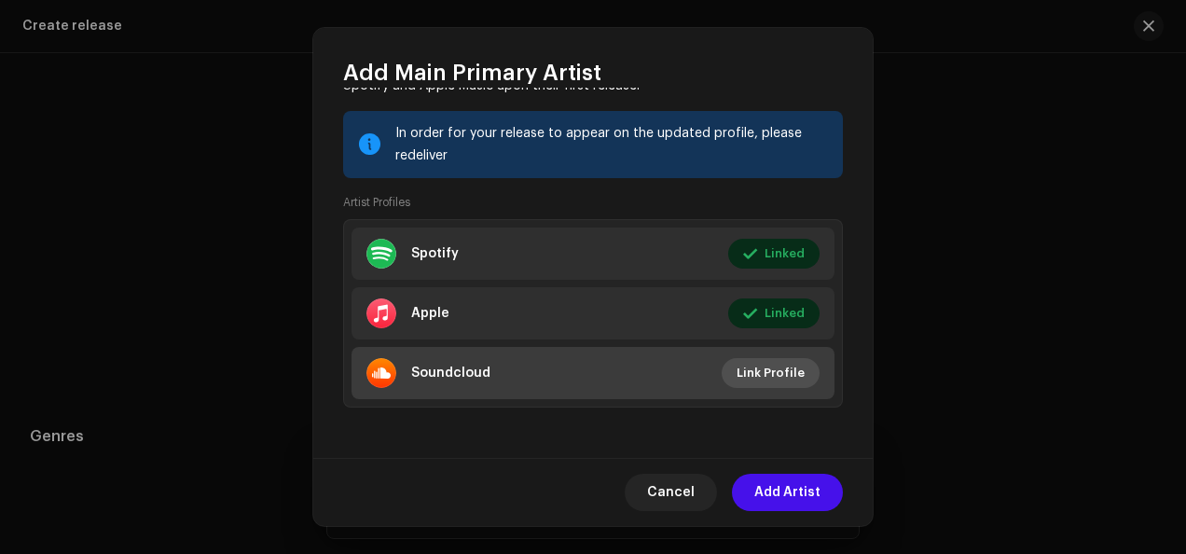
click at [778, 374] on span "Link Profile" at bounding box center [771, 372] width 68 height 37
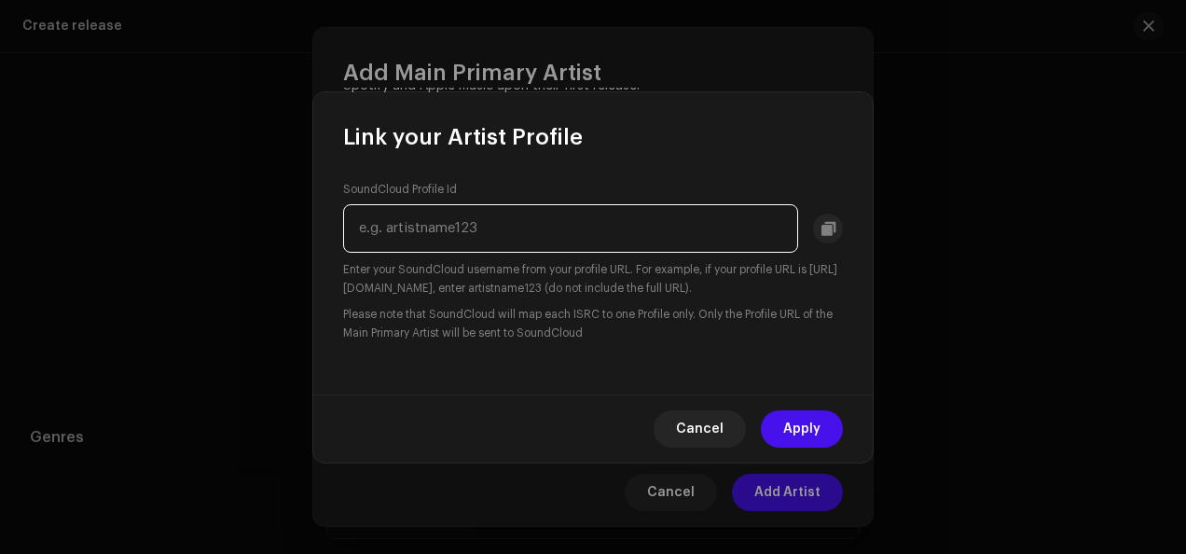
scroll to position [2567, 0]
paste input "[URL][DOMAIN_NAME][PERSON_NAME]"
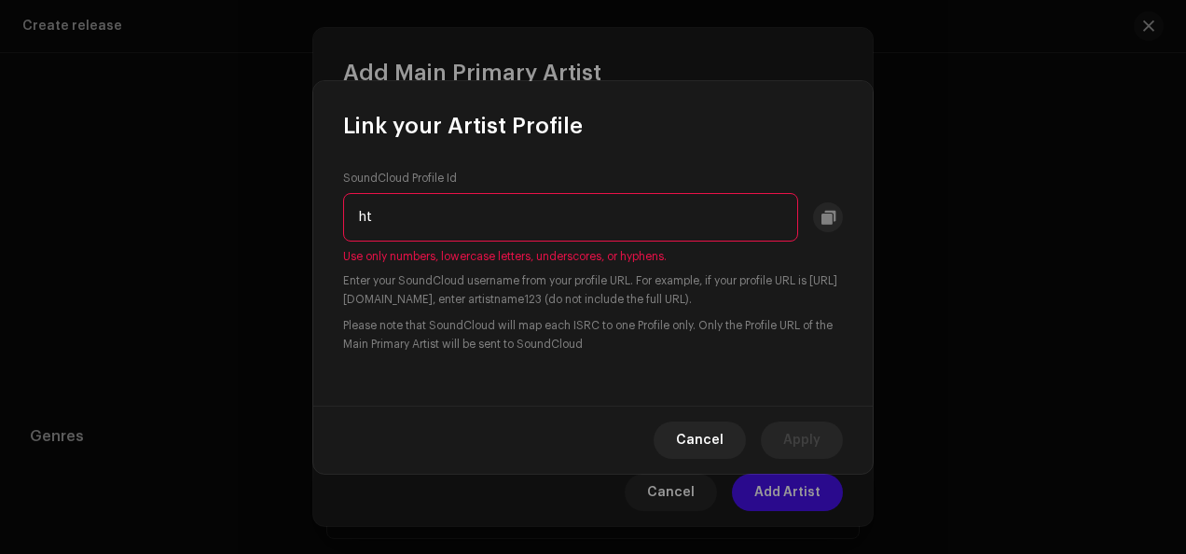
type input "h"
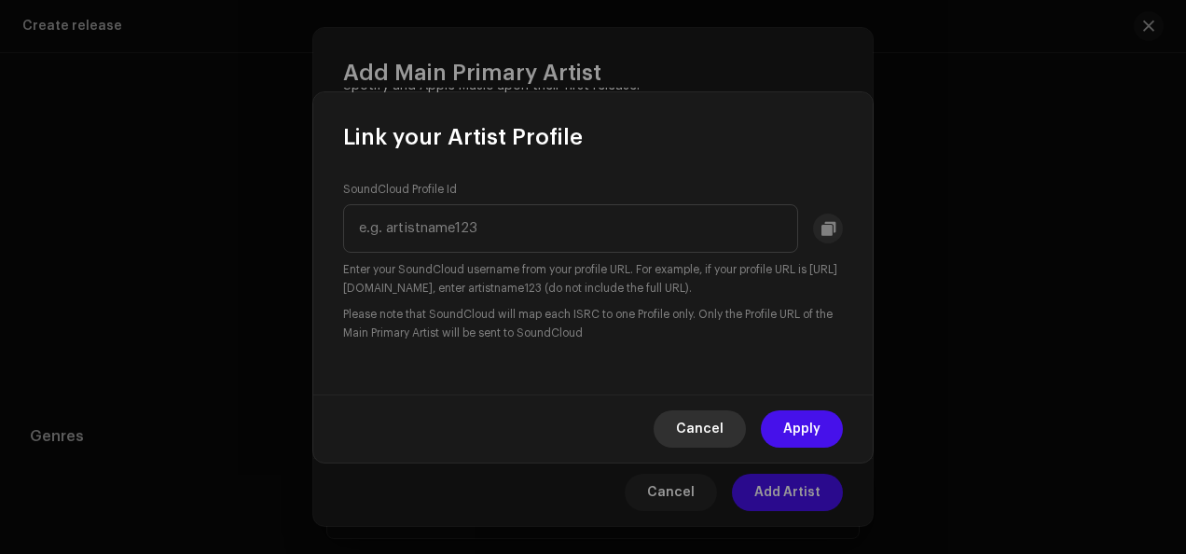
click at [718, 423] on span "Cancel" at bounding box center [700, 428] width 48 height 37
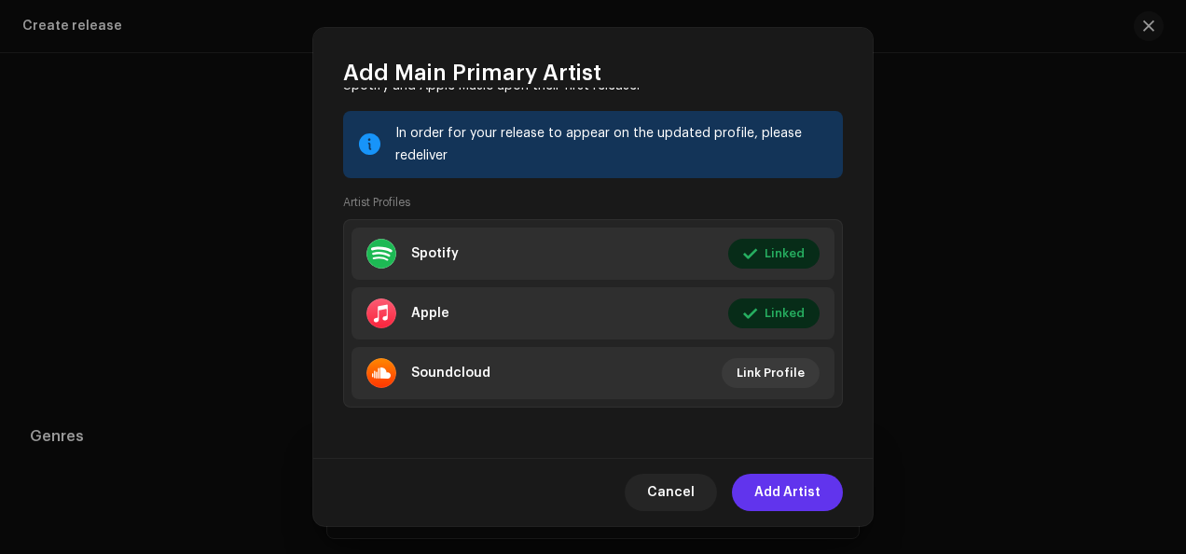
click at [797, 489] on span "Add Artist" at bounding box center [787, 492] width 66 height 37
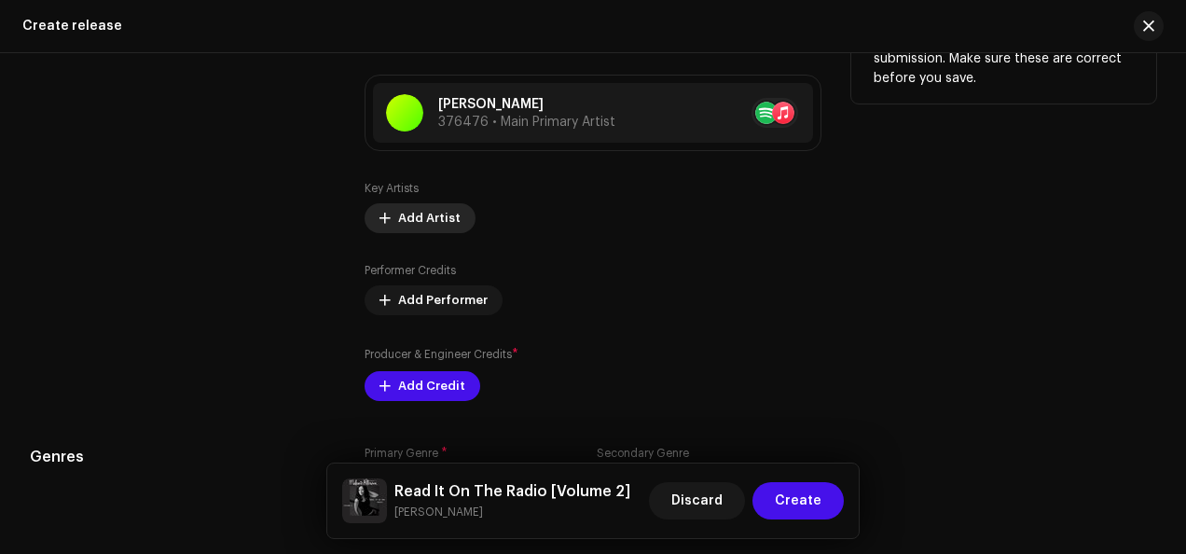
click at [416, 216] on span "Add Artist" at bounding box center [429, 218] width 62 height 37
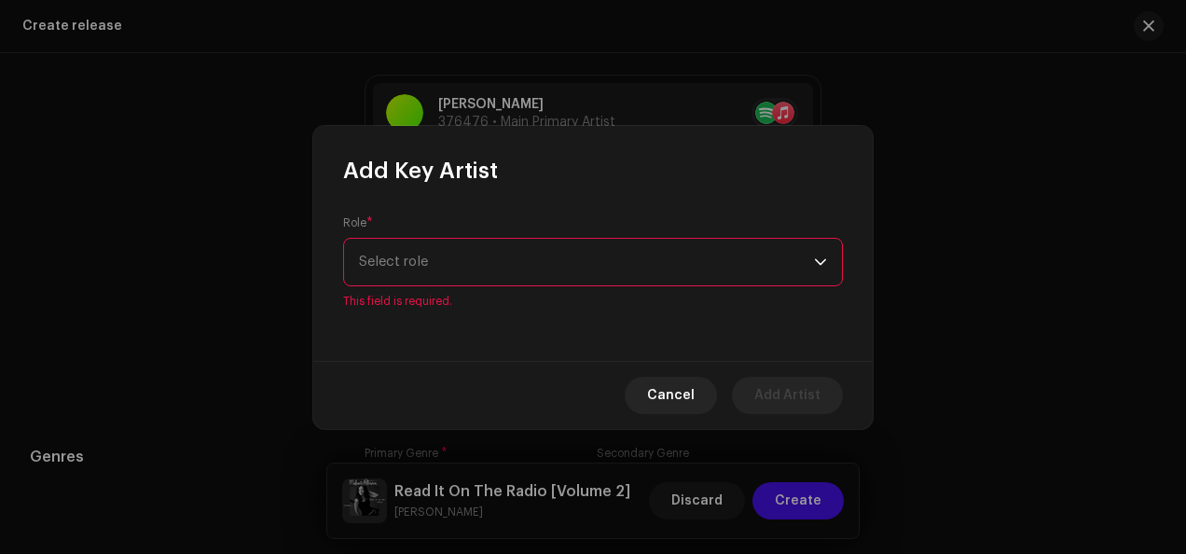
click at [823, 272] on div "dropdown trigger" at bounding box center [820, 262] width 13 height 47
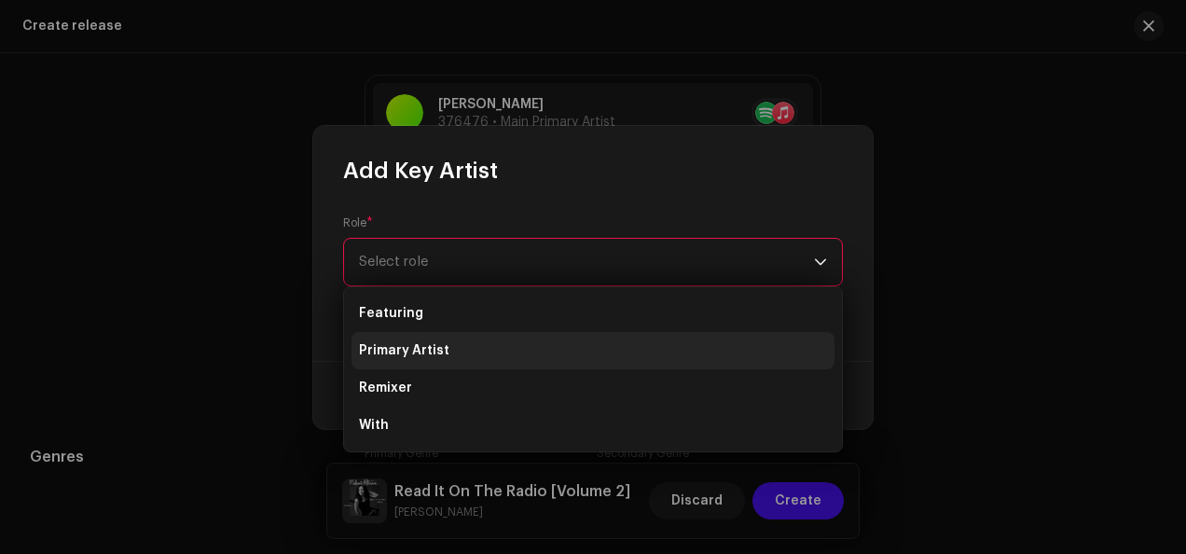
drag, startPoint x: 840, startPoint y: 327, endPoint x: 833, endPoint y: 341, distance: 15.8
click at [833, 341] on ul "Featuring Primary Artist Remixer With" at bounding box center [593, 369] width 498 height 164
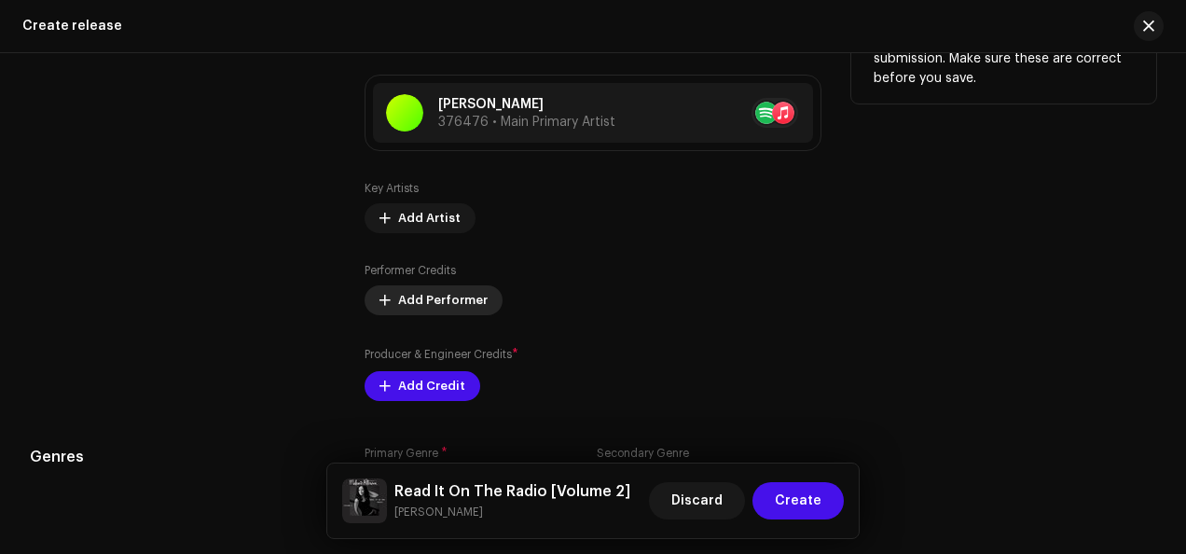
click at [391, 295] on button "Add Performer" at bounding box center [434, 300] width 138 height 30
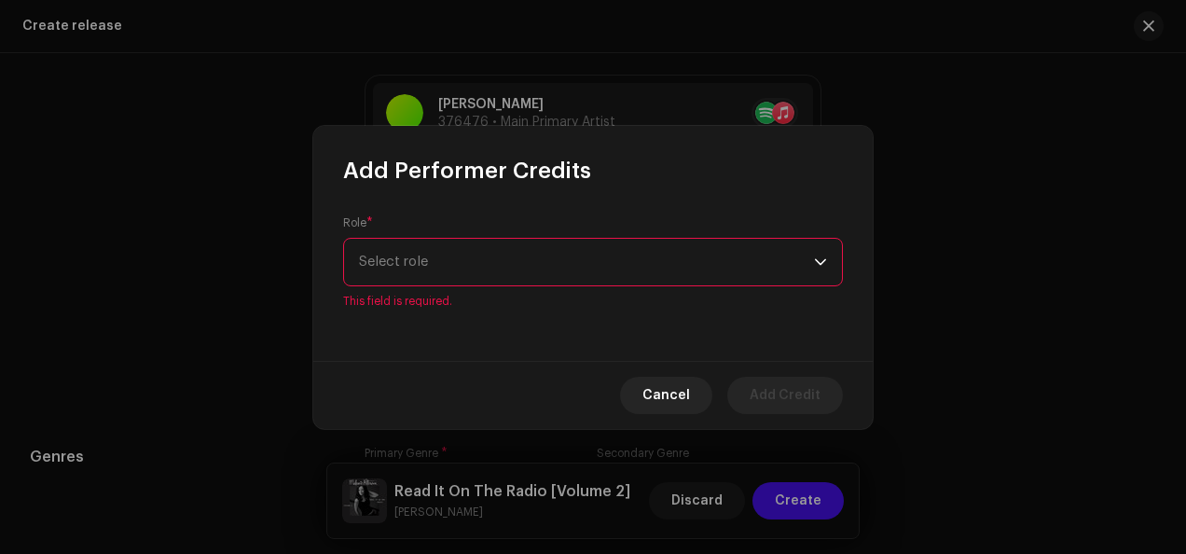
click at [819, 269] on div "dropdown trigger" at bounding box center [820, 262] width 13 height 47
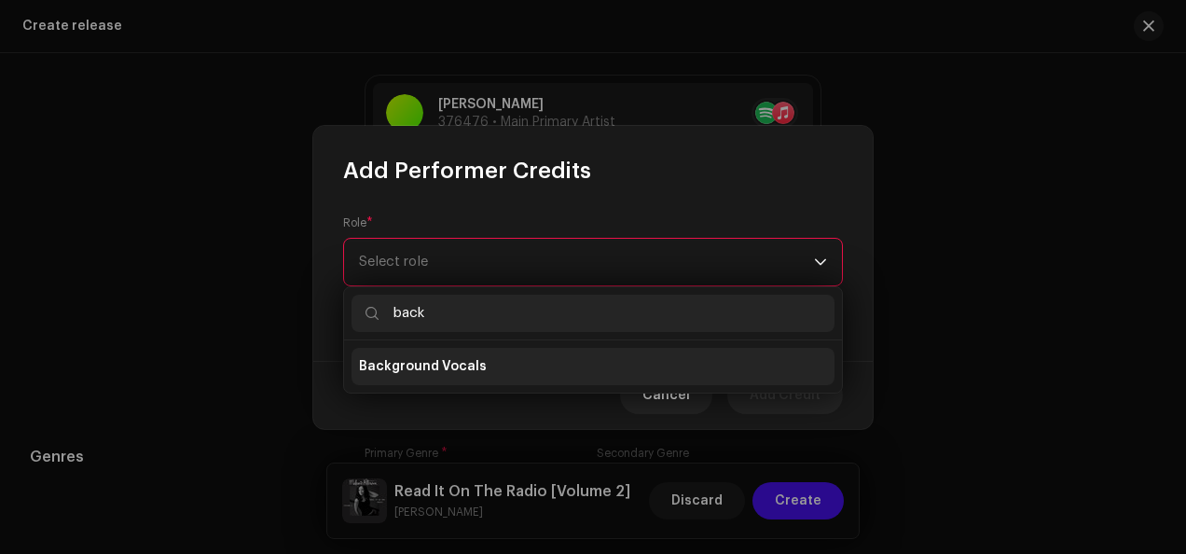
type input "back"
click at [602, 369] on li "Background Vocals" at bounding box center [592, 366] width 483 height 37
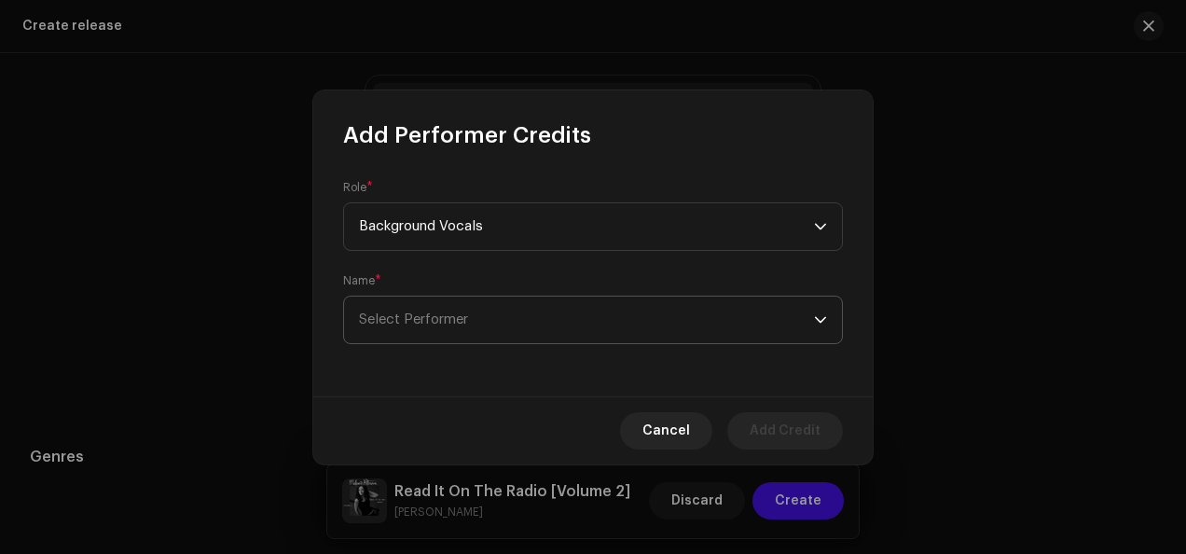
click at [823, 324] on icon "dropdown trigger" at bounding box center [820, 319] width 13 height 13
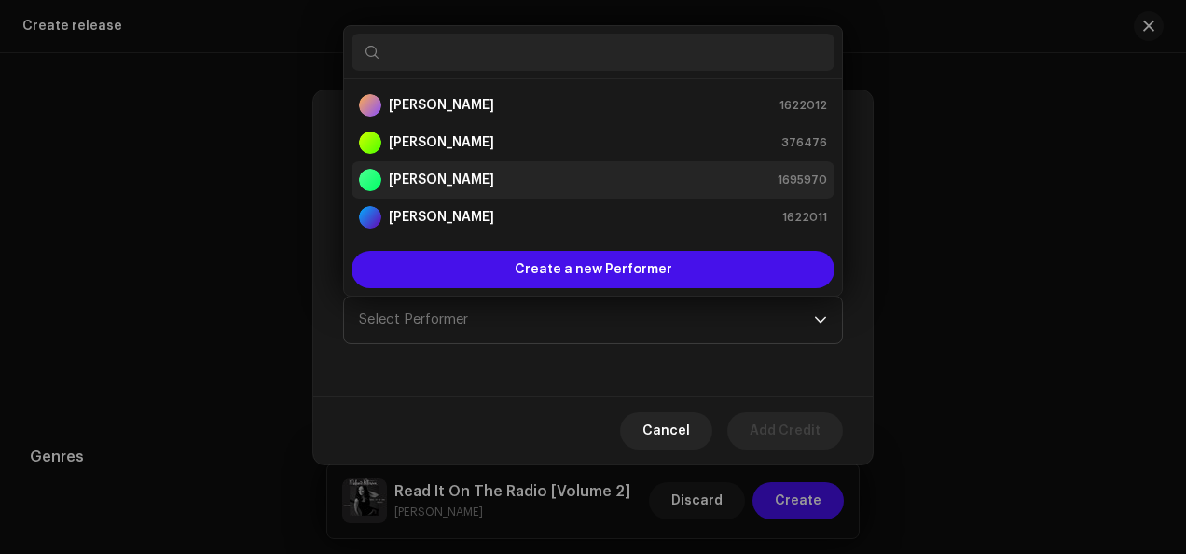
click at [549, 170] on div "[PERSON_NAME] 1695970" at bounding box center [593, 180] width 468 height 22
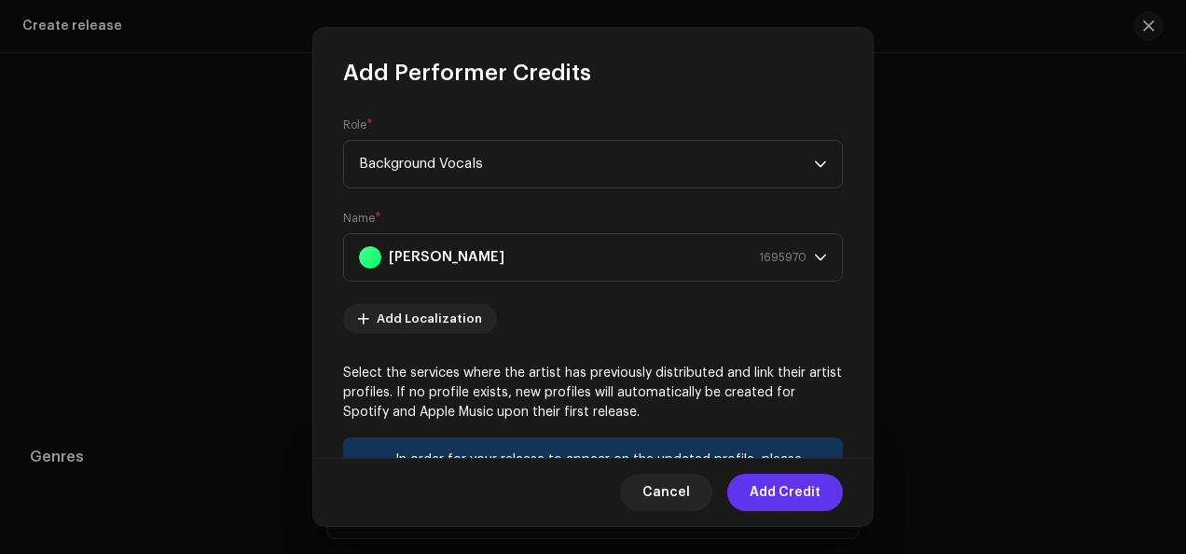
click at [794, 500] on span "Add Credit" at bounding box center [785, 492] width 71 height 37
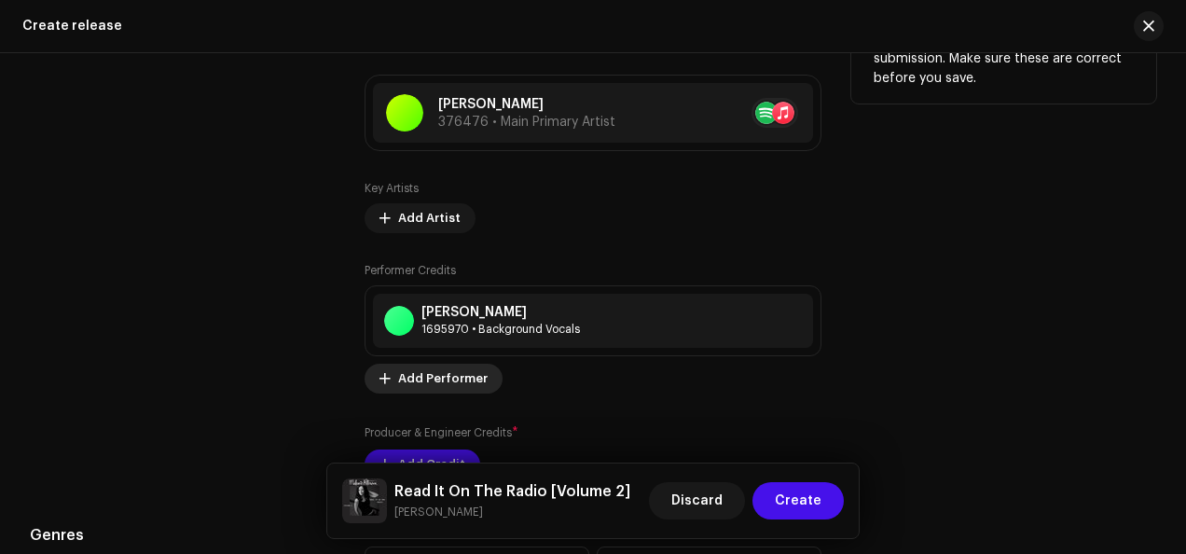
click at [440, 379] on span "Add Performer" at bounding box center [443, 378] width 90 height 37
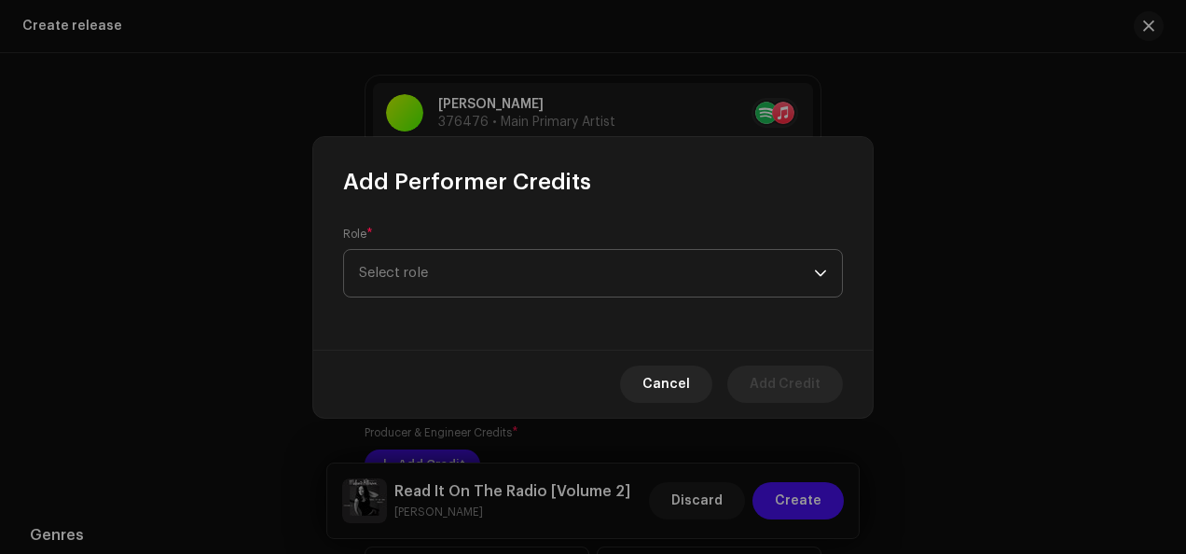
click at [826, 274] on div "dropdown trigger" at bounding box center [820, 273] width 13 height 47
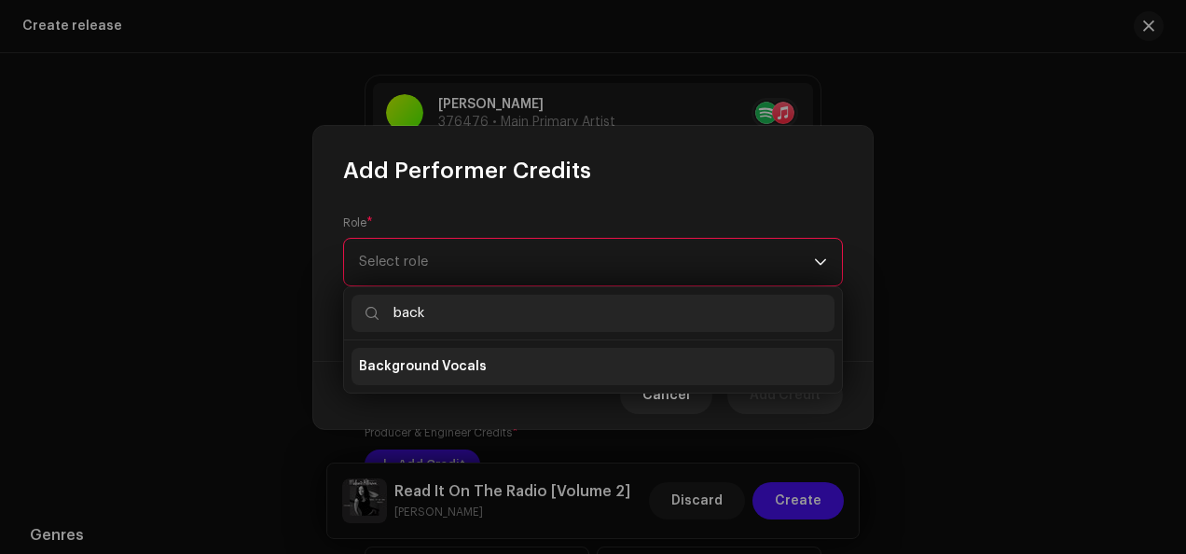
type input "back"
click at [544, 368] on li "Background Vocals" at bounding box center [592, 366] width 483 height 37
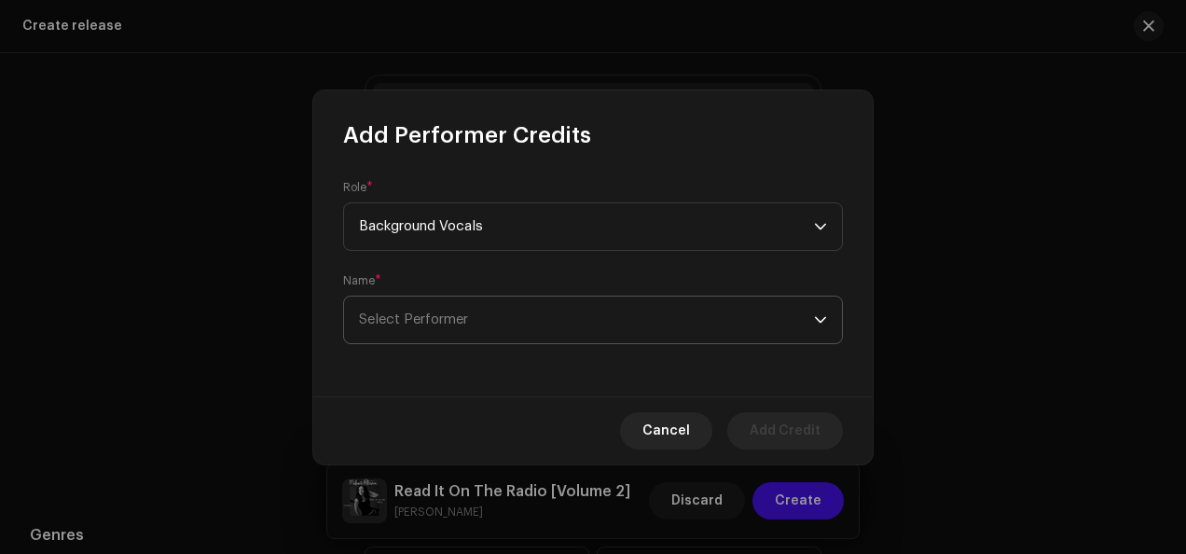
click at [824, 321] on icon "dropdown trigger" at bounding box center [820, 319] width 13 height 13
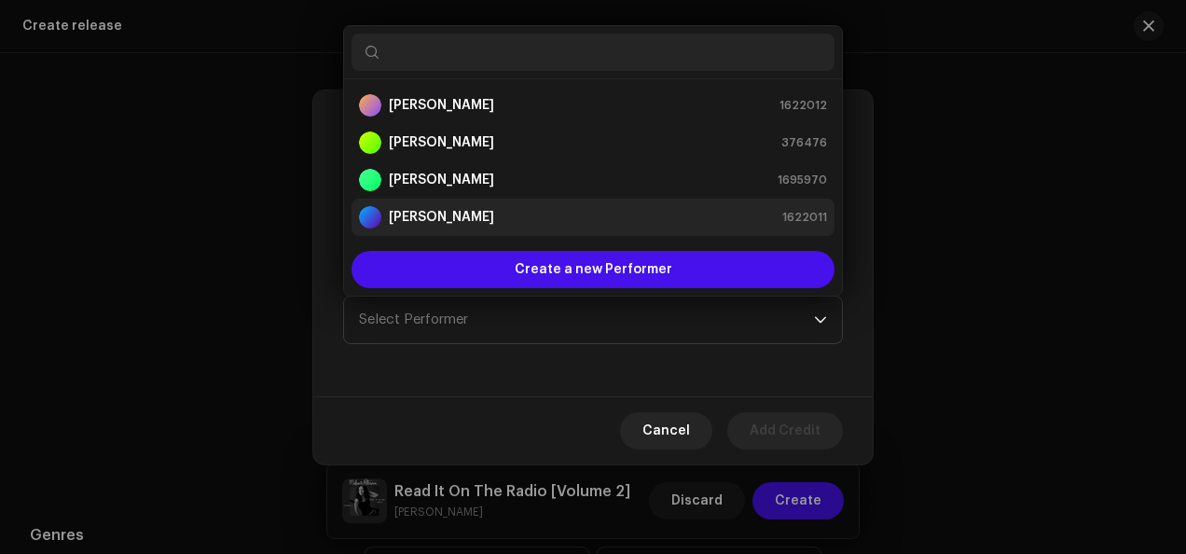
click at [586, 210] on div "[PERSON_NAME] 1622011" at bounding box center [593, 217] width 468 height 22
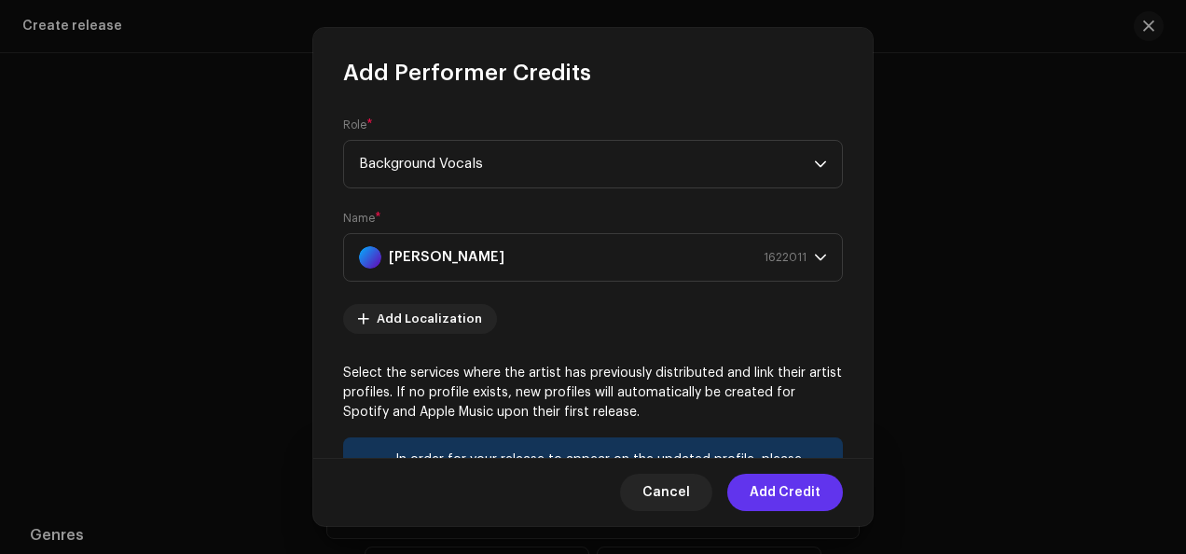
click at [765, 494] on span "Add Credit" at bounding box center [785, 492] width 71 height 37
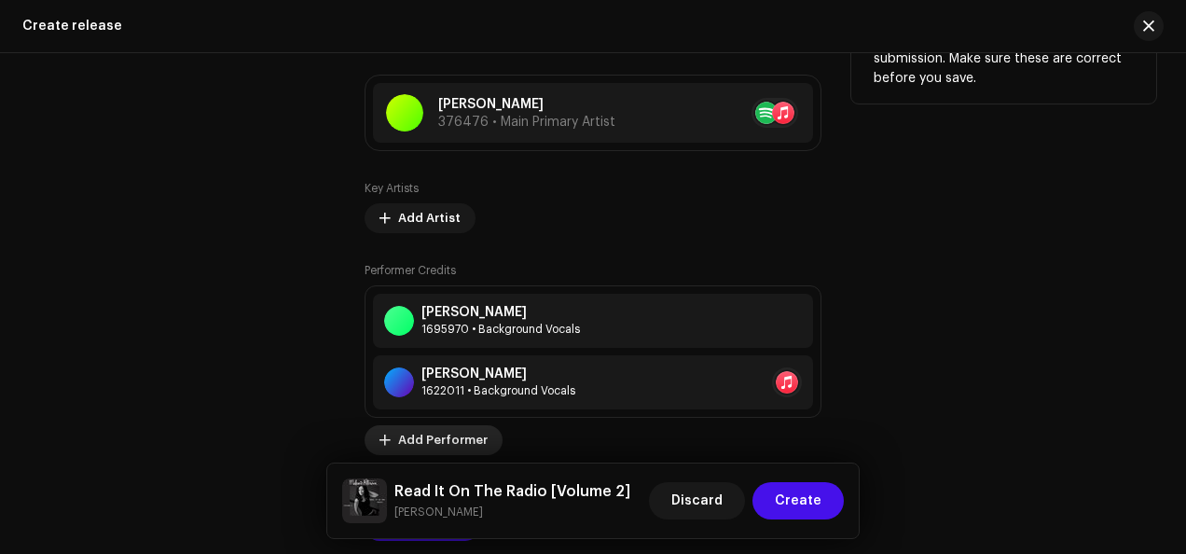
click at [462, 443] on span "Add Performer" at bounding box center [443, 439] width 90 height 37
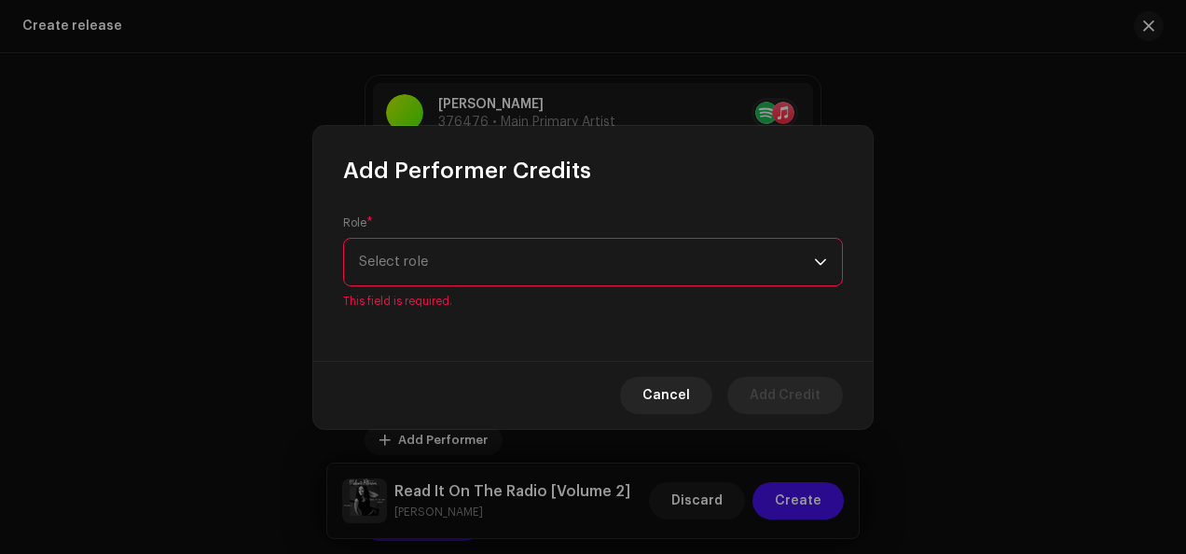
click at [820, 269] on div "dropdown trigger" at bounding box center [820, 262] width 13 height 47
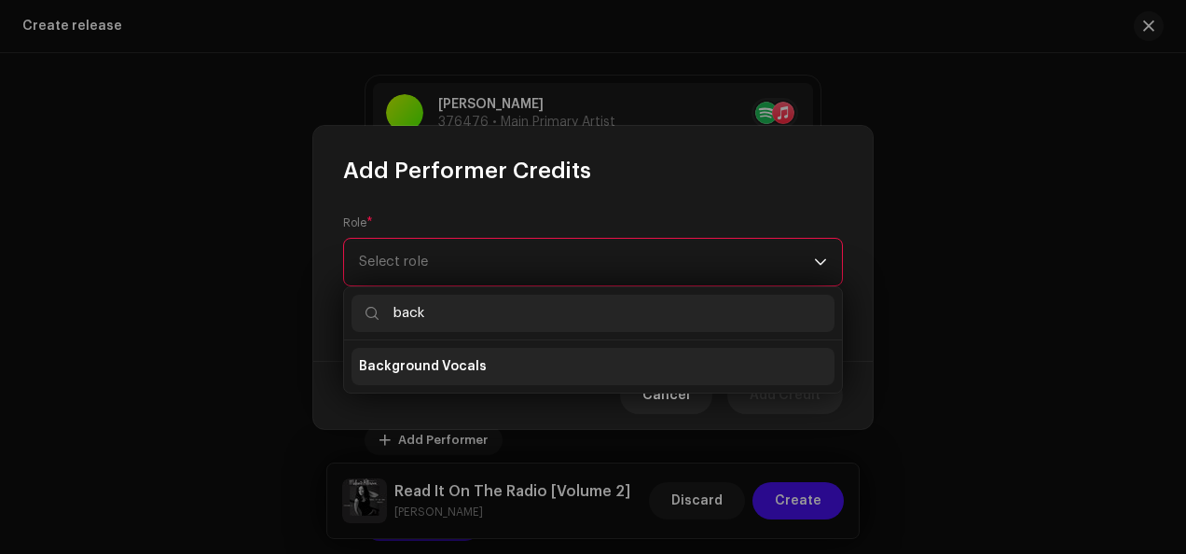
type input "back"
click at [576, 360] on li "Background Vocals" at bounding box center [592, 366] width 483 height 37
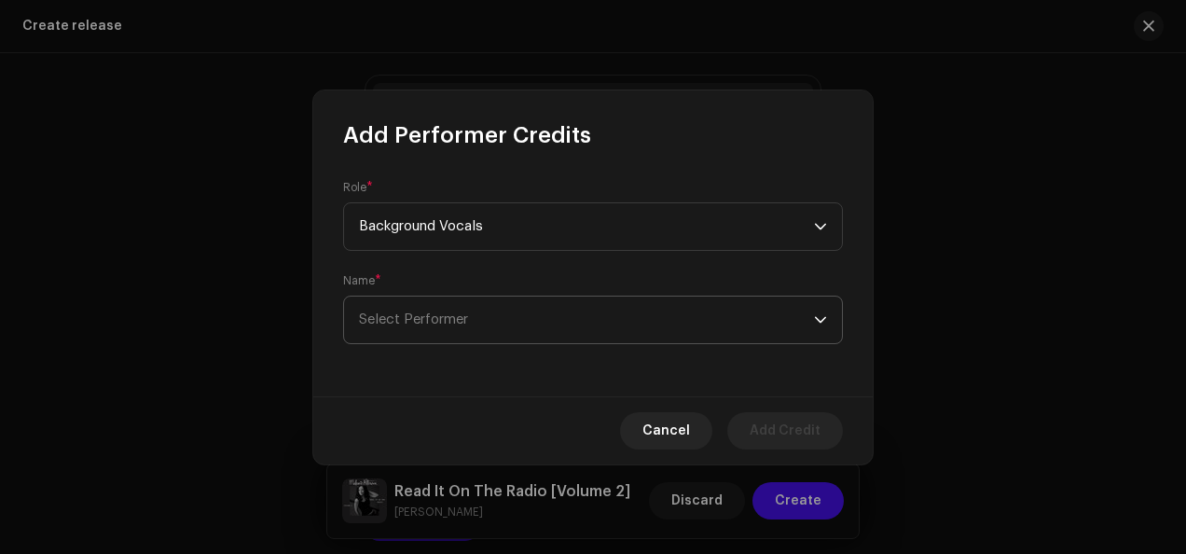
click at [823, 319] on icon "dropdown trigger" at bounding box center [820, 319] width 11 height 7
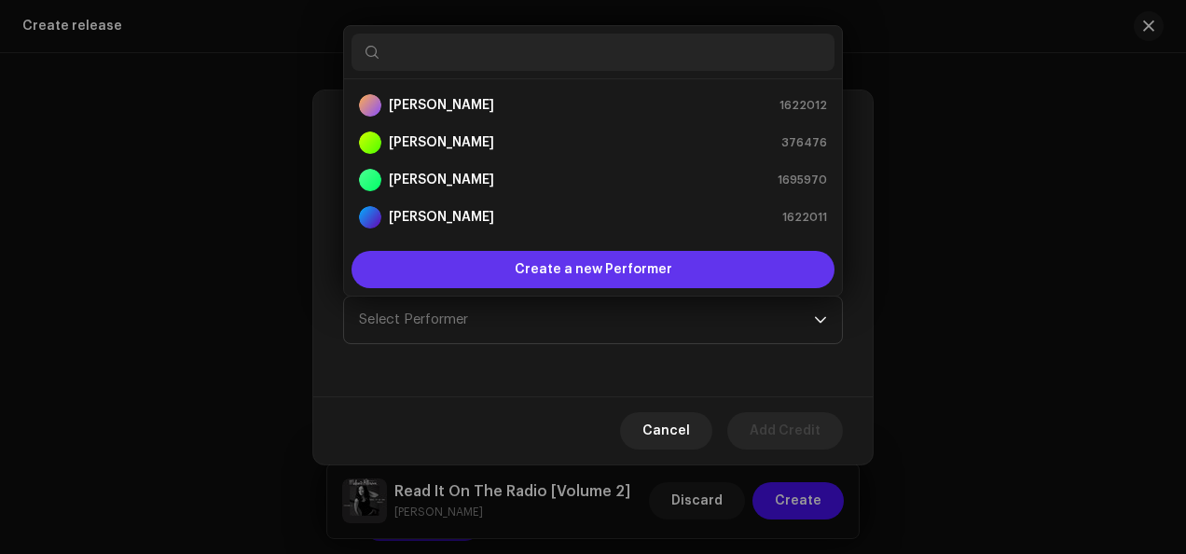
click at [675, 268] on div "Create a new Performer" at bounding box center [592, 269] width 483 height 37
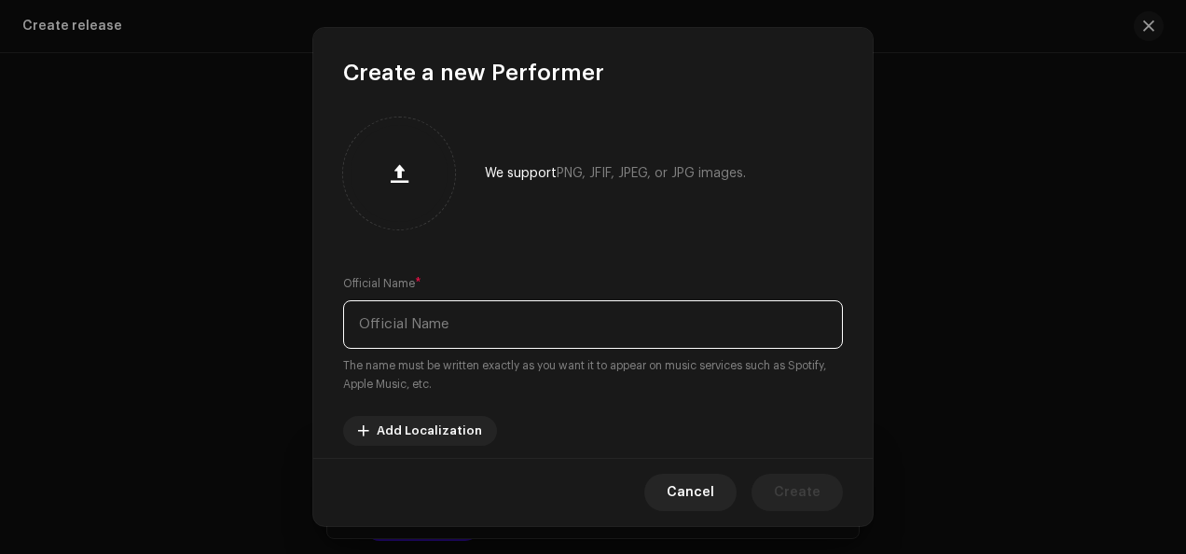
click at [587, 332] on input "text" at bounding box center [593, 324] width 500 height 48
type input "[PERSON_NAME]"
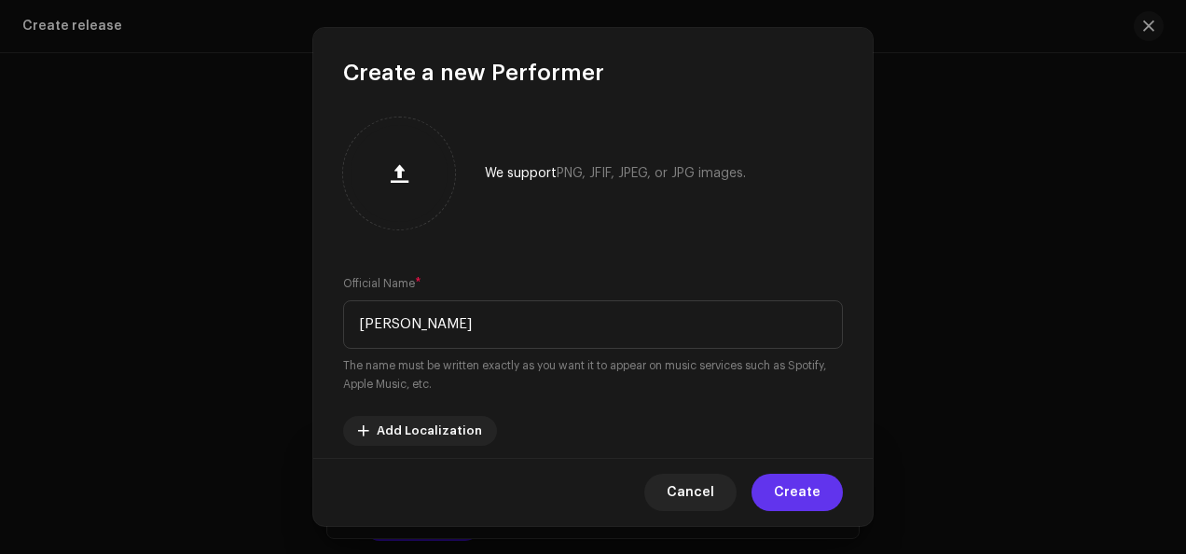
click at [797, 497] on span "Create" at bounding box center [797, 492] width 47 height 37
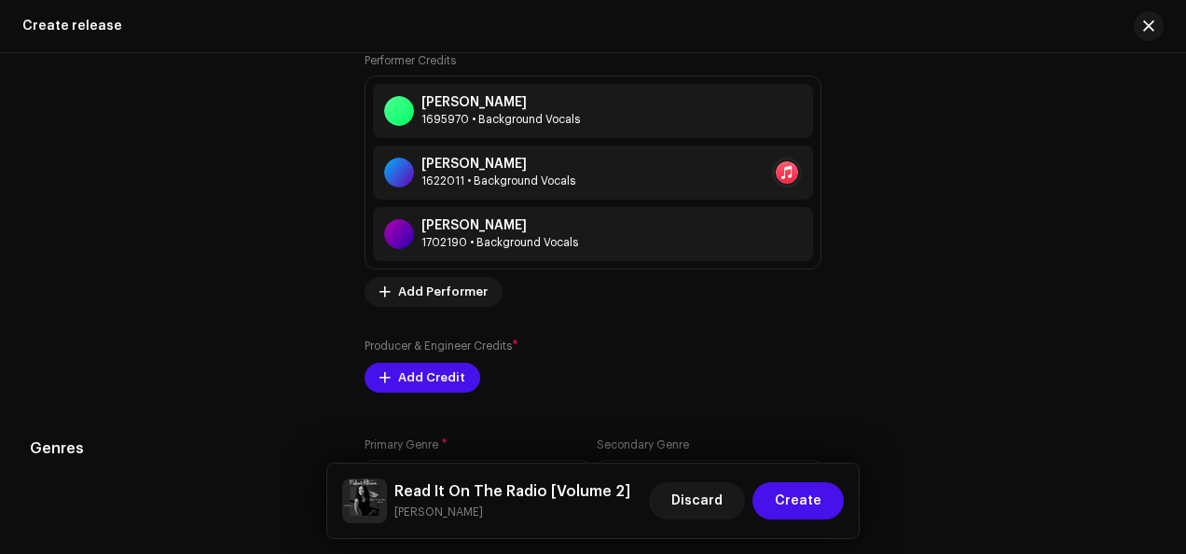
scroll to position [2876, 0]
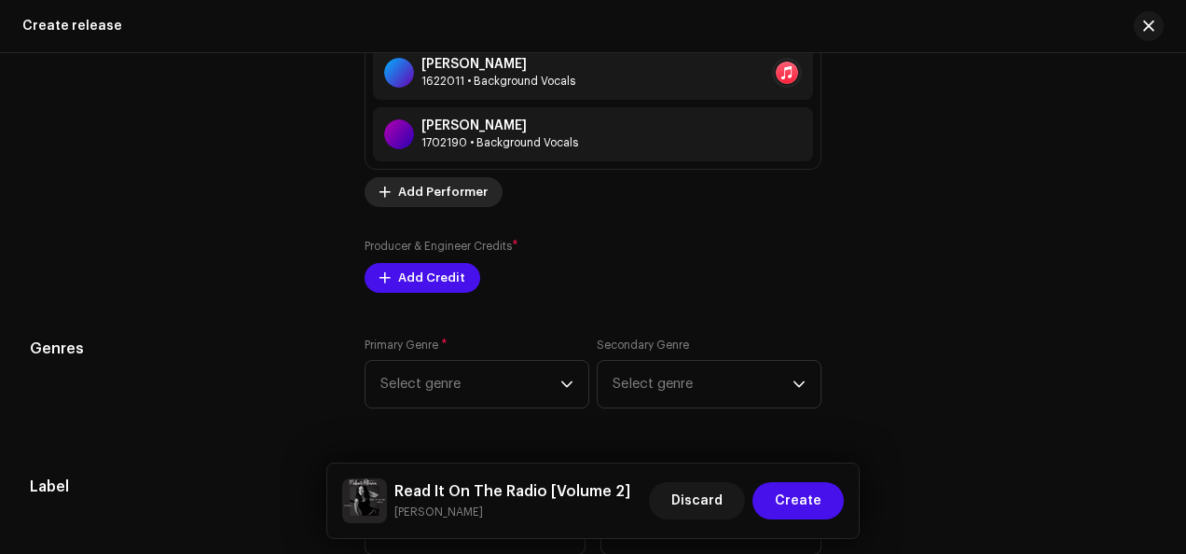
click at [455, 194] on span "Add Performer" at bounding box center [443, 191] width 90 height 37
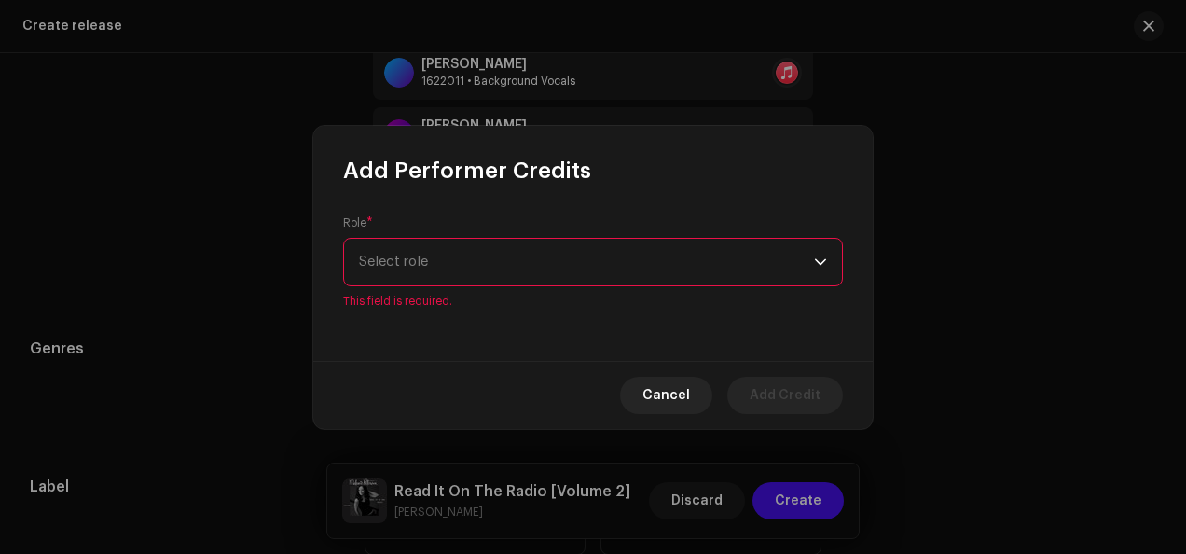
click at [820, 272] on div "dropdown trigger" at bounding box center [820, 262] width 13 height 47
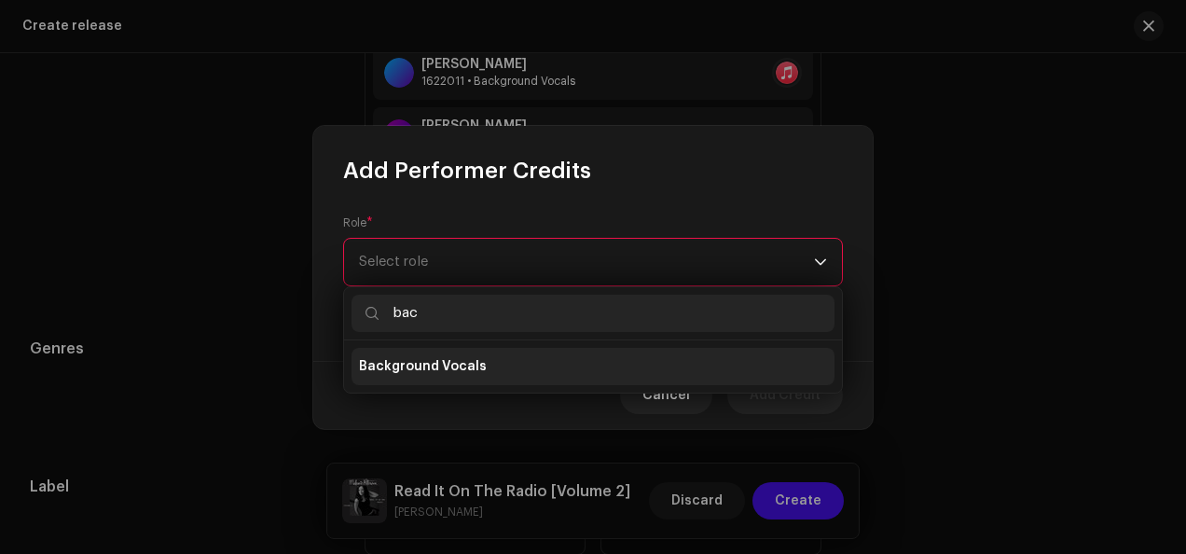
type input "bac"
click at [603, 364] on li "Background Vocals" at bounding box center [592, 366] width 483 height 37
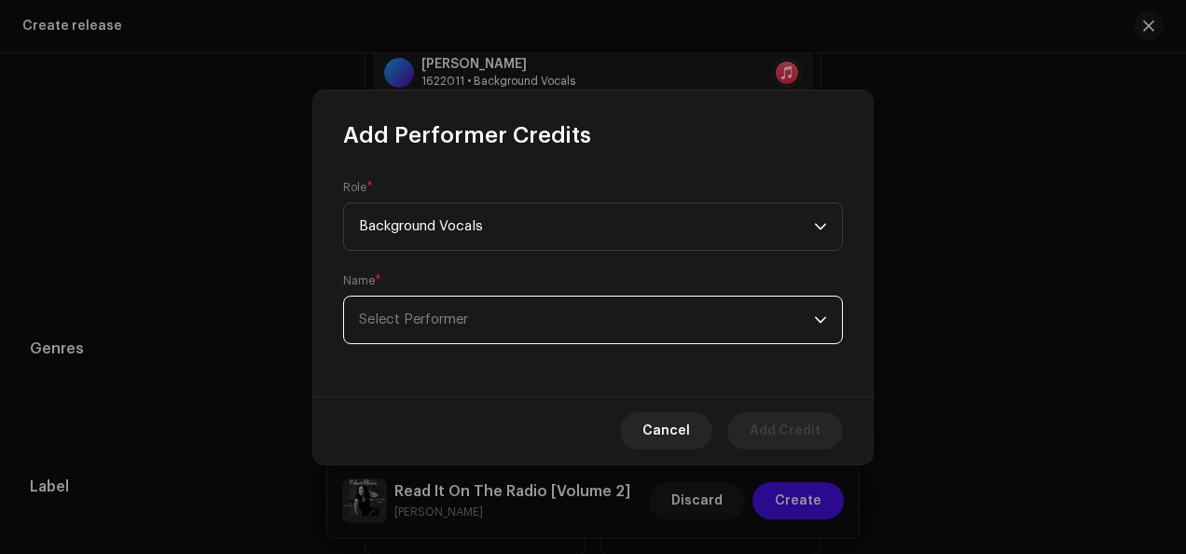
click at [611, 311] on span "Select Performer" at bounding box center [586, 319] width 455 height 47
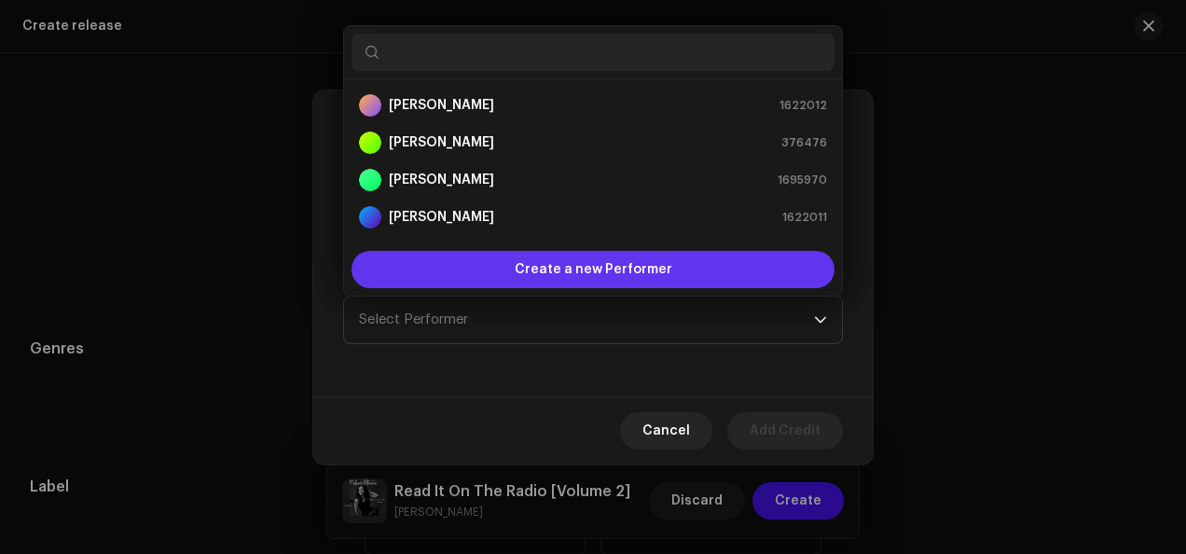
click at [609, 272] on span "Create a new Performer" at bounding box center [594, 269] width 158 height 37
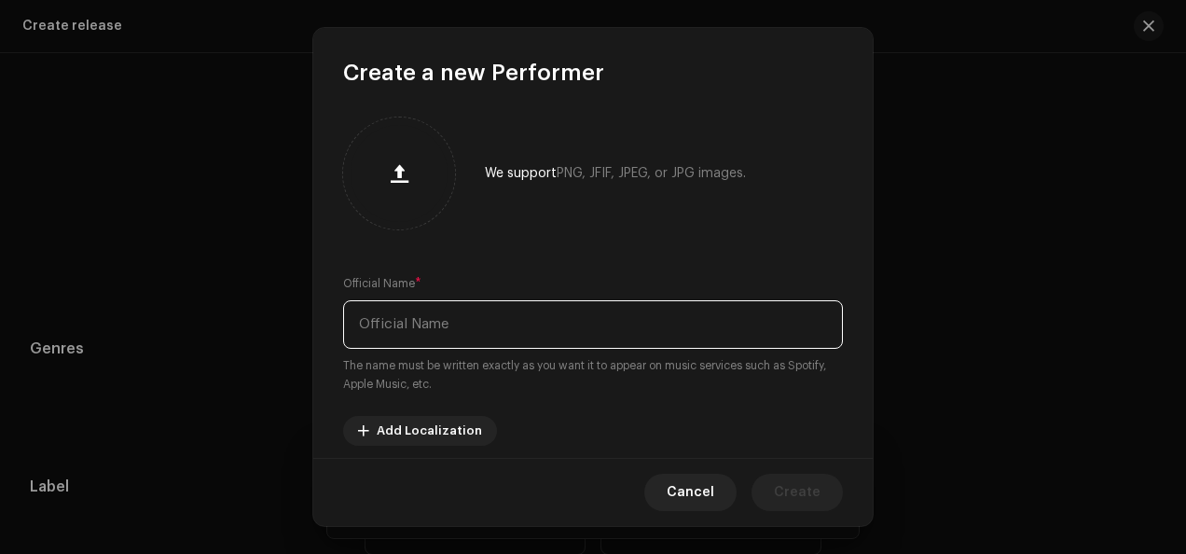
click at [544, 334] on input "text" at bounding box center [593, 324] width 500 height 48
type input "[PERSON_NAME]"
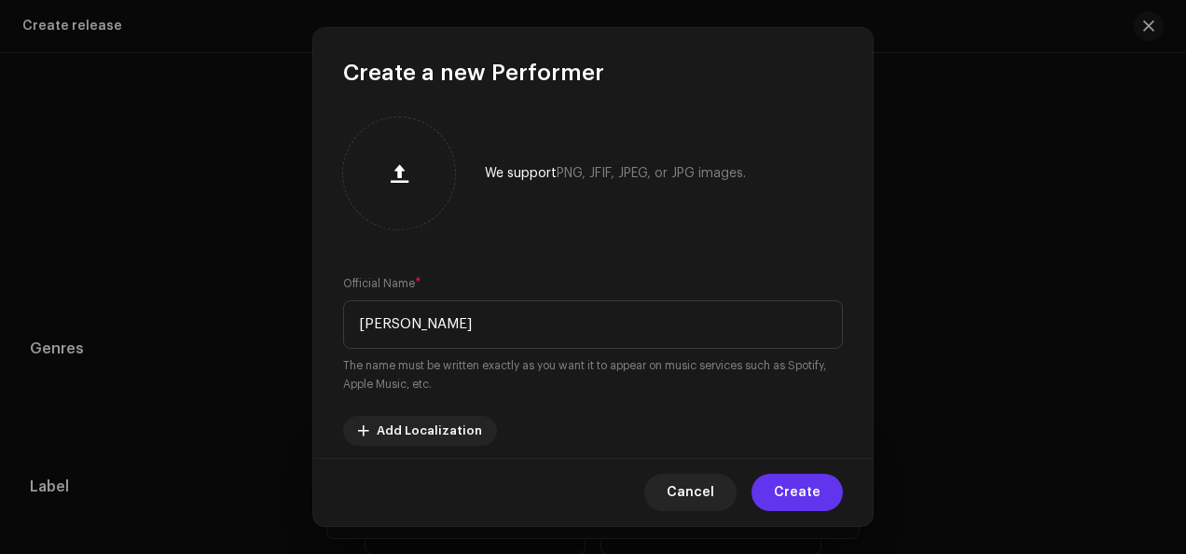
click at [806, 498] on span "Create" at bounding box center [797, 492] width 47 height 37
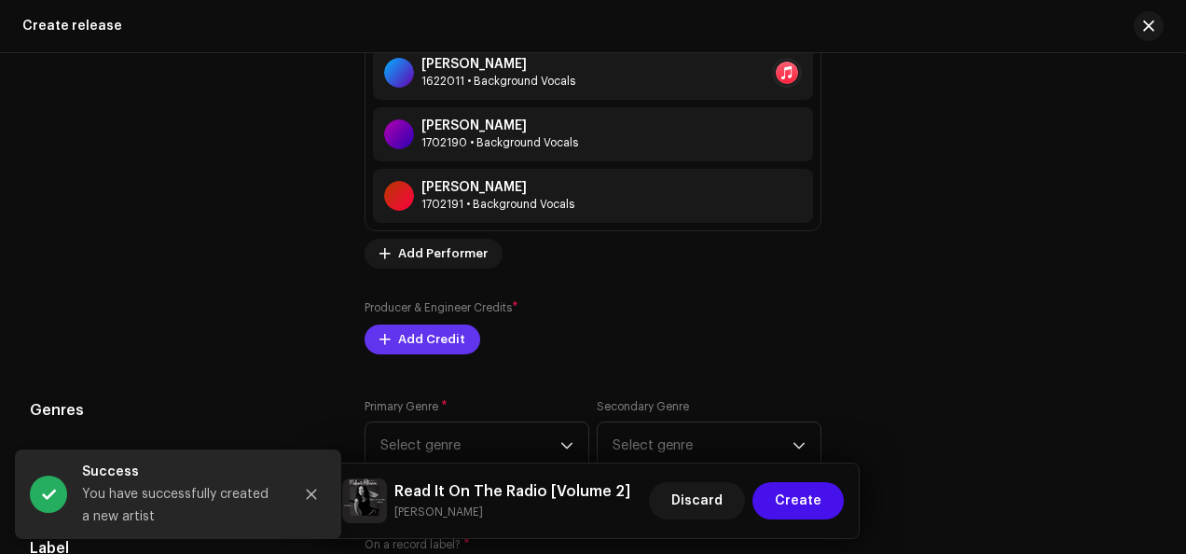
click at [440, 339] on span "Add Credit" at bounding box center [431, 339] width 67 height 37
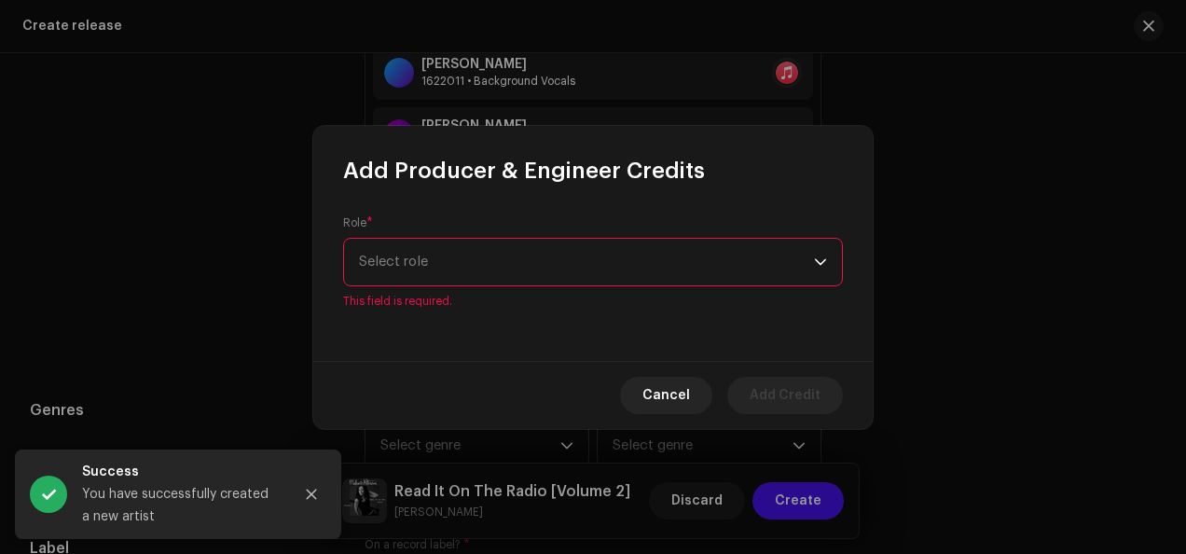
click at [822, 270] on div "dropdown trigger" at bounding box center [820, 262] width 13 height 47
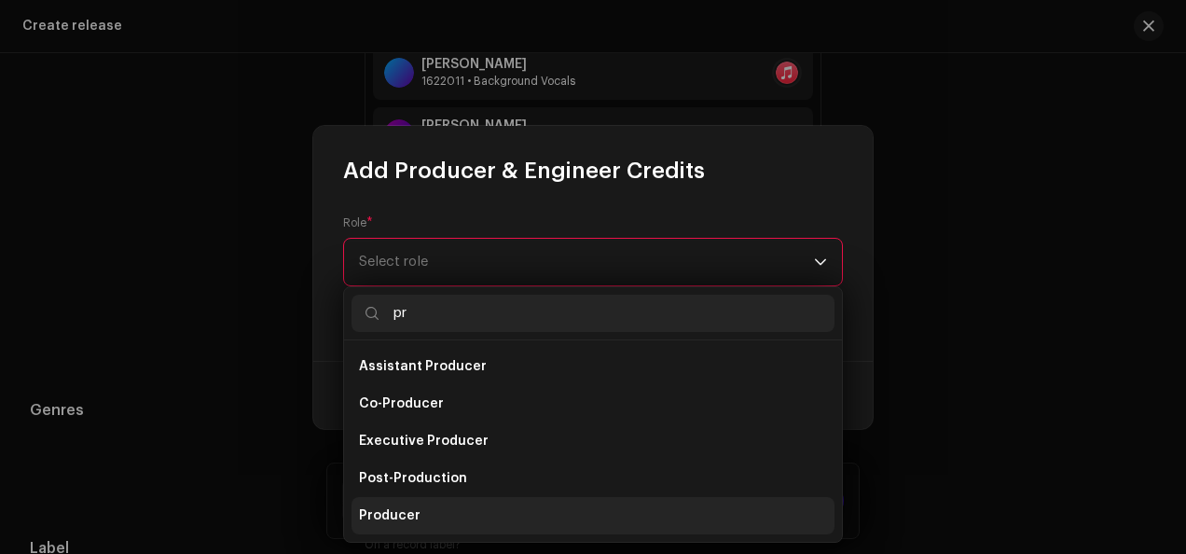
type input "pr"
click at [625, 512] on li "Producer" at bounding box center [592, 515] width 483 height 37
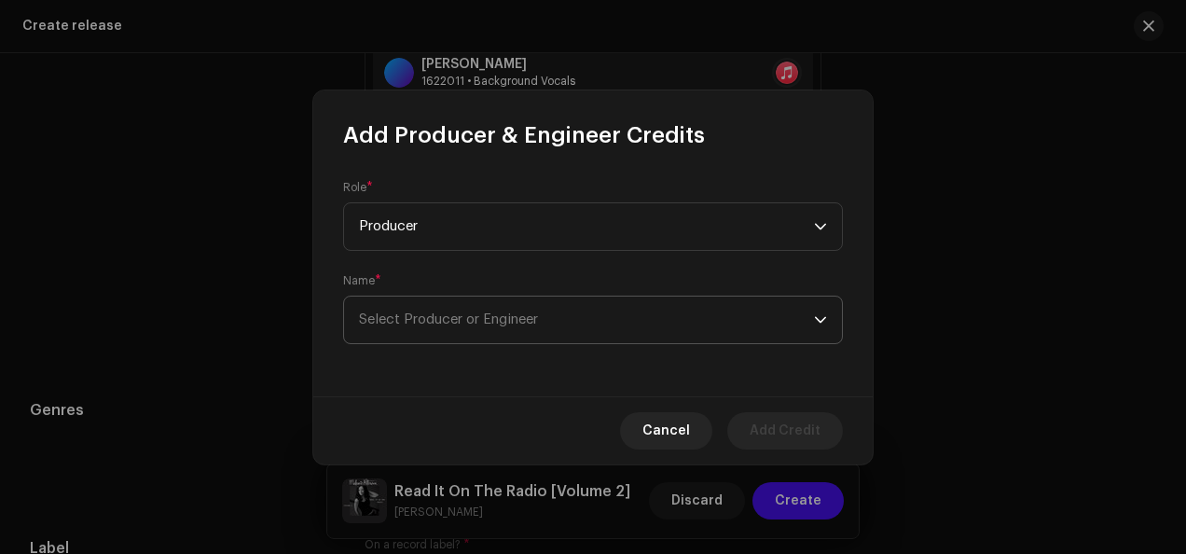
click at [820, 317] on icon "dropdown trigger" at bounding box center [820, 319] width 13 height 13
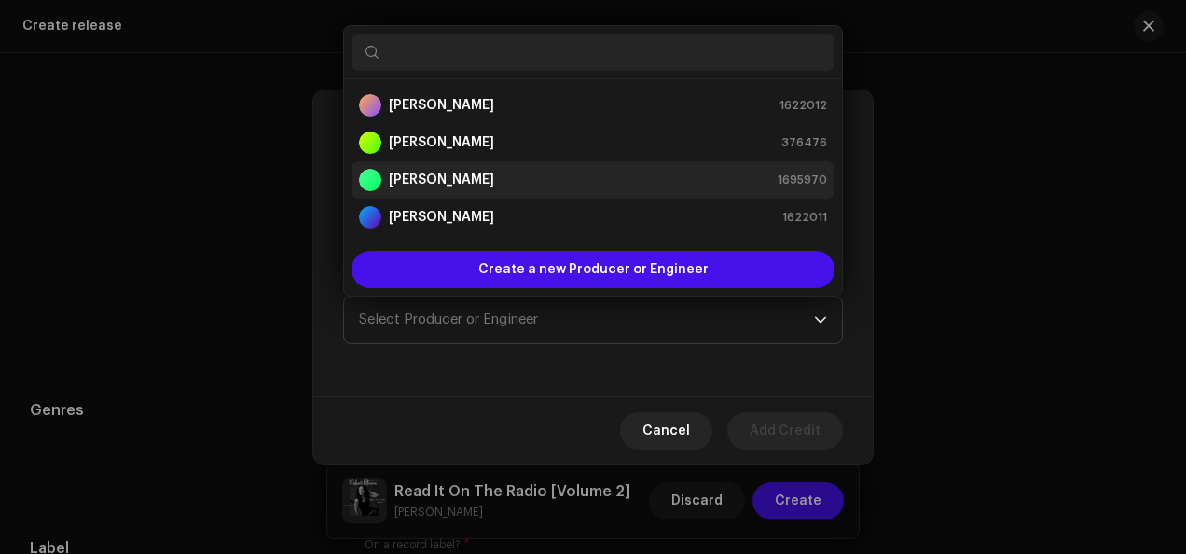
click at [606, 186] on div "[PERSON_NAME] 1695970" at bounding box center [593, 180] width 468 height 22
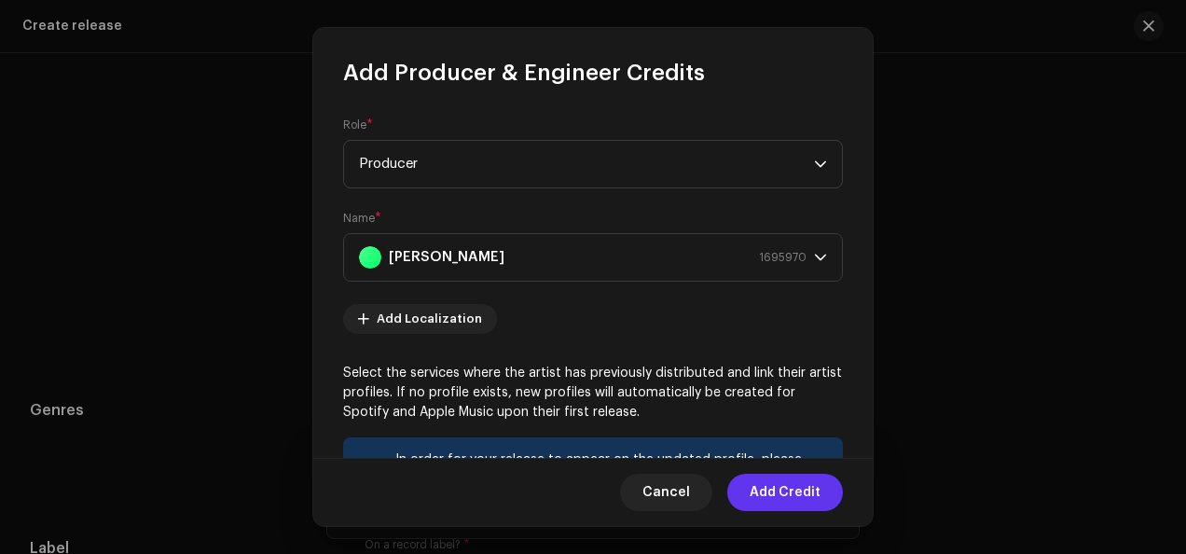
click at [791, 490] on span "Add Credit" at bounding box center [785, 492] width 71 height 37
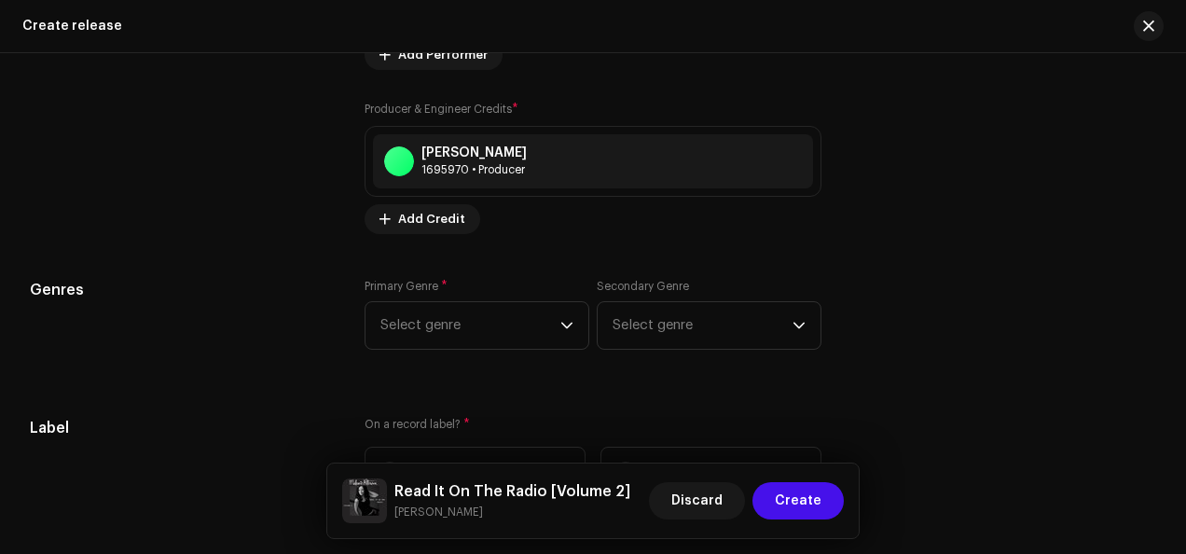
scroll to position [3161, 0]
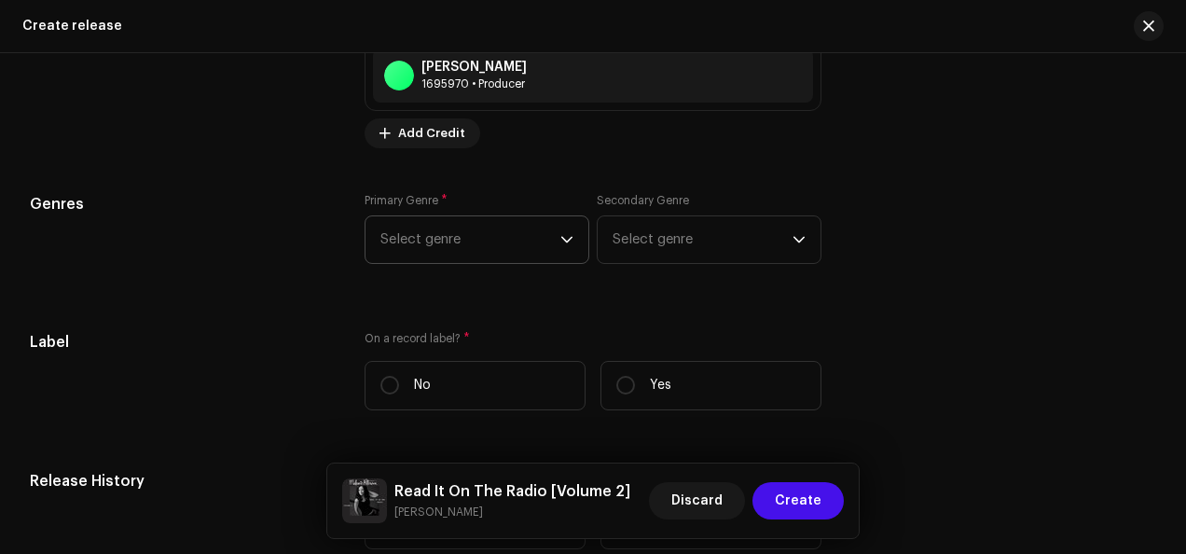
click at [563, 233] on icon "dropdown trigger" at bounding box center [566, 239] width 13 height 13
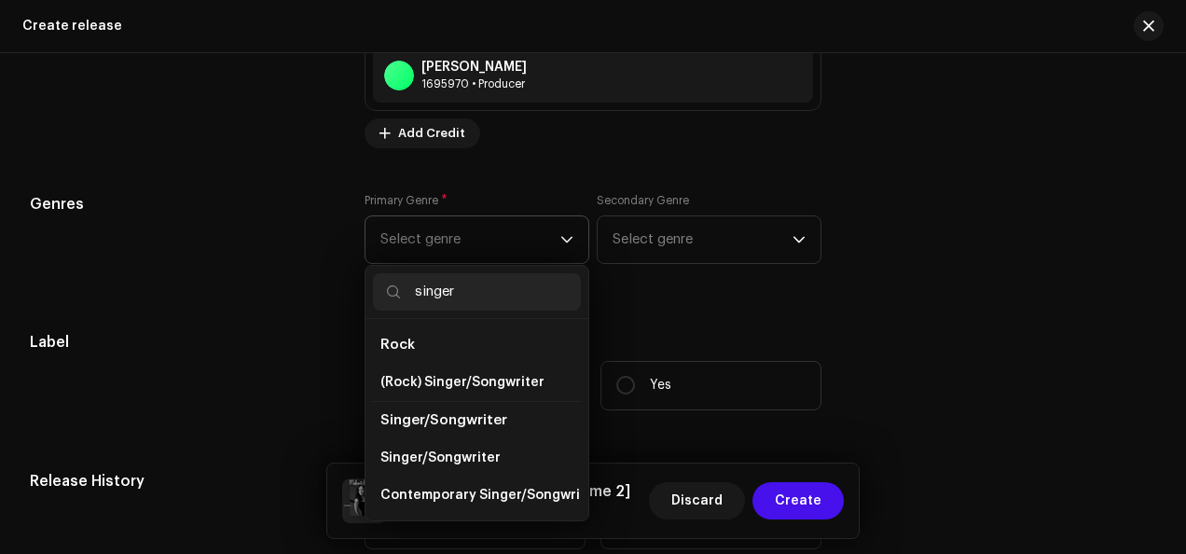
type input "singer"
click at [520, 412] on li "Singer/Songwriter" at bounding box center [477, 420] width 208 height 38
click at [485, 415] on span "Singer/Songwriter" at bounding box center [443, 420] width 127 height 14
click at [452, 459] on span "Singer/Songwriter" at bounding box center [440, 457] width 120 height 19
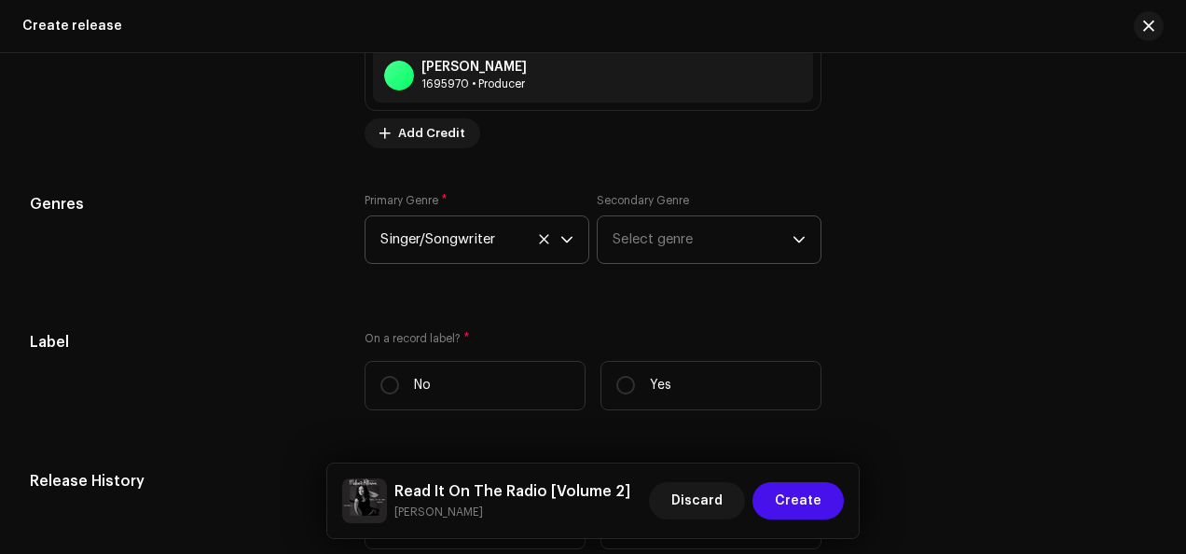
click at [795, 236] on icon "dropdown trigger" at bounding box center [798, 239] width 13 height 13
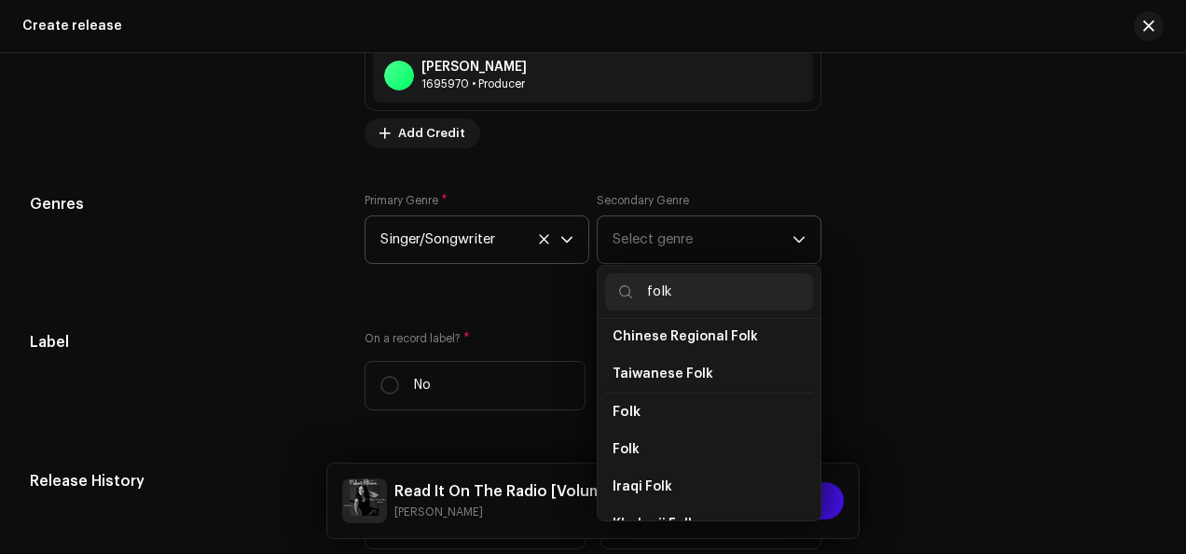
scroll to position [126, 0]
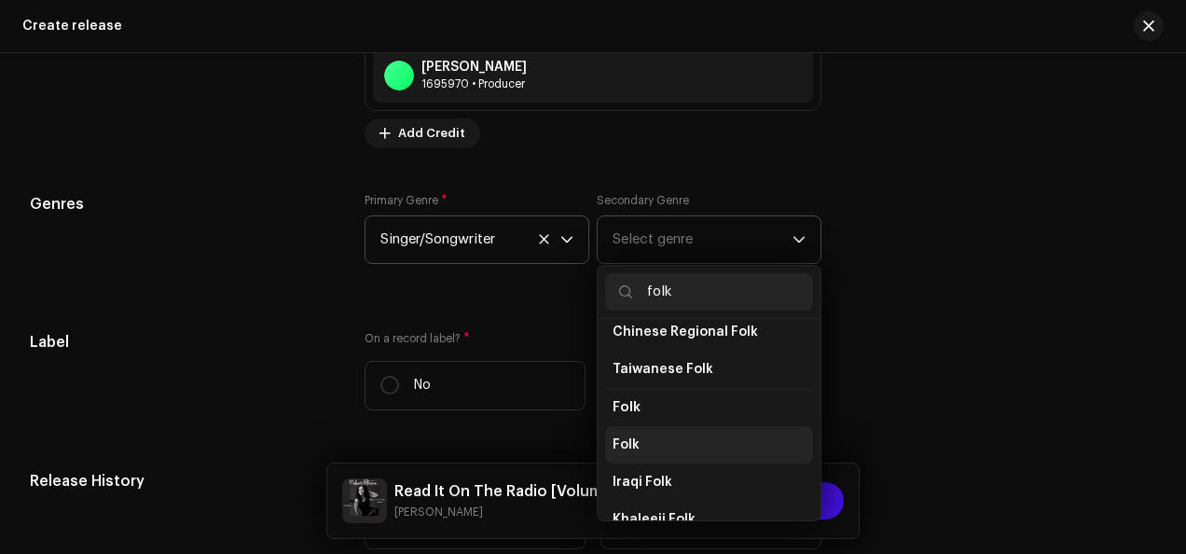
type input "folk"
click at [669, 442] on li "Folk" at bounding box center [709, 444] width 208 height 37
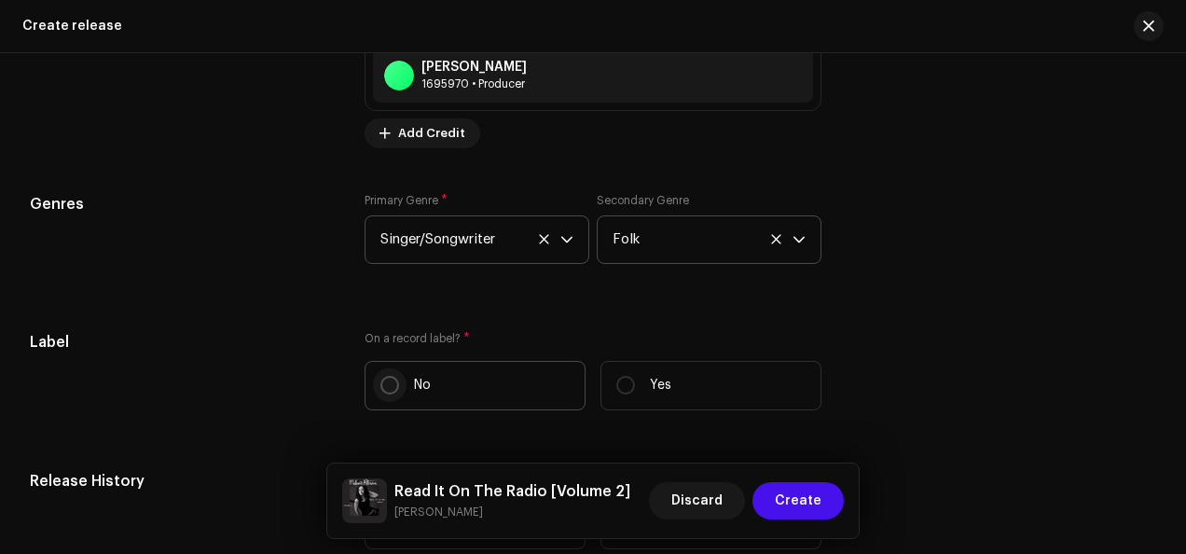
click at [390, 384] on input "No" at bounding box center [389, 385] width 19 height 19
radio input "true"
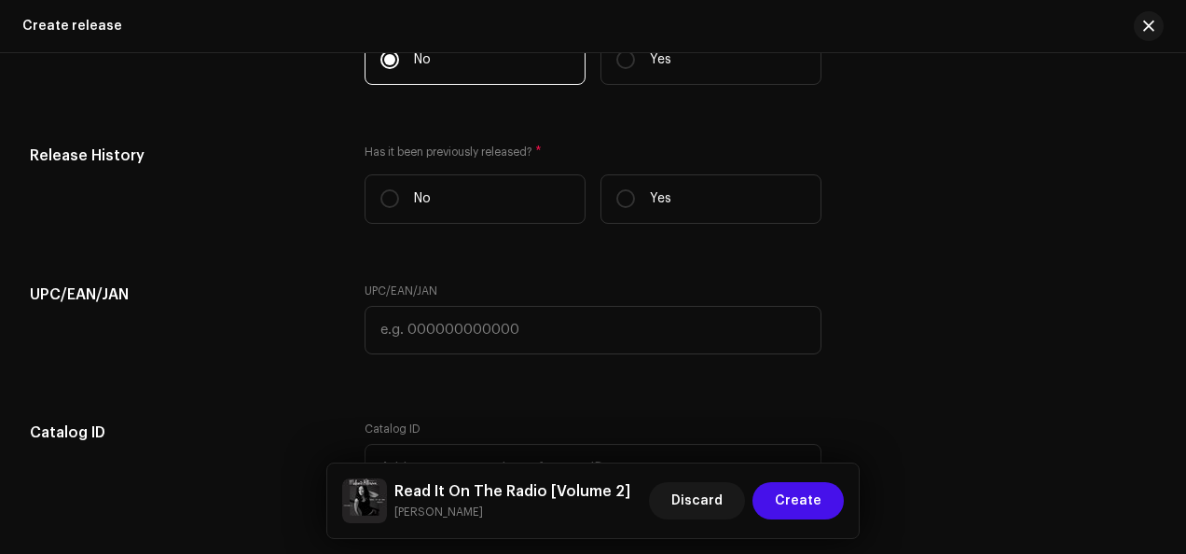
scroll to position [3502, 0]
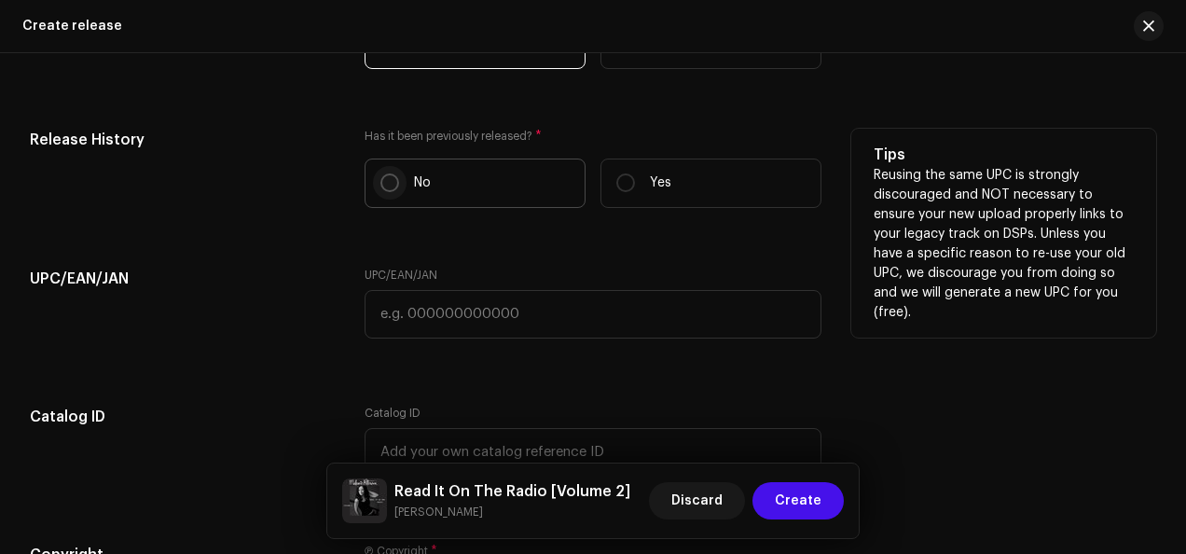
click at [393, 186] on input "No" at bounding box center [389, 182] width 19 height 19
radio input "true"
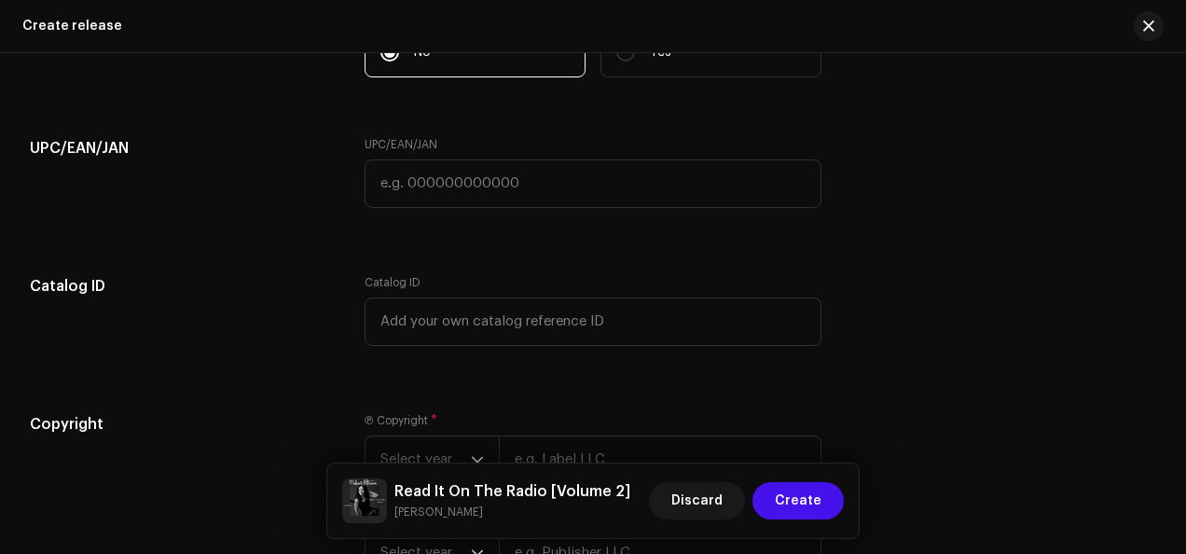
scroll to position [3854, 0]
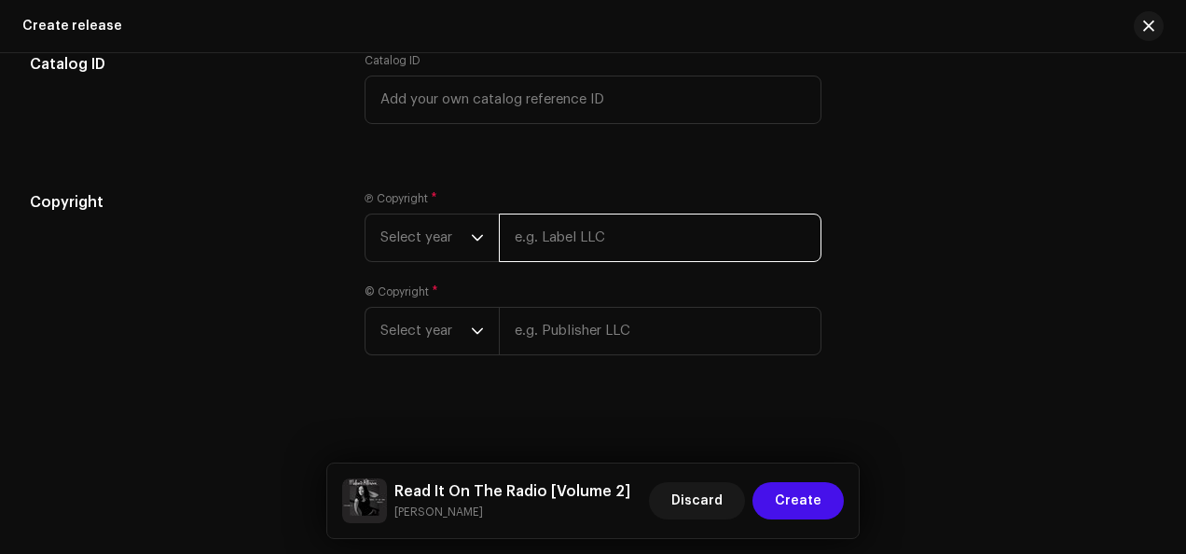
click at [690, 231] on input "text" at bounding box center [660, 238] width 323 height 48
type input "[PERSON_NAME]"
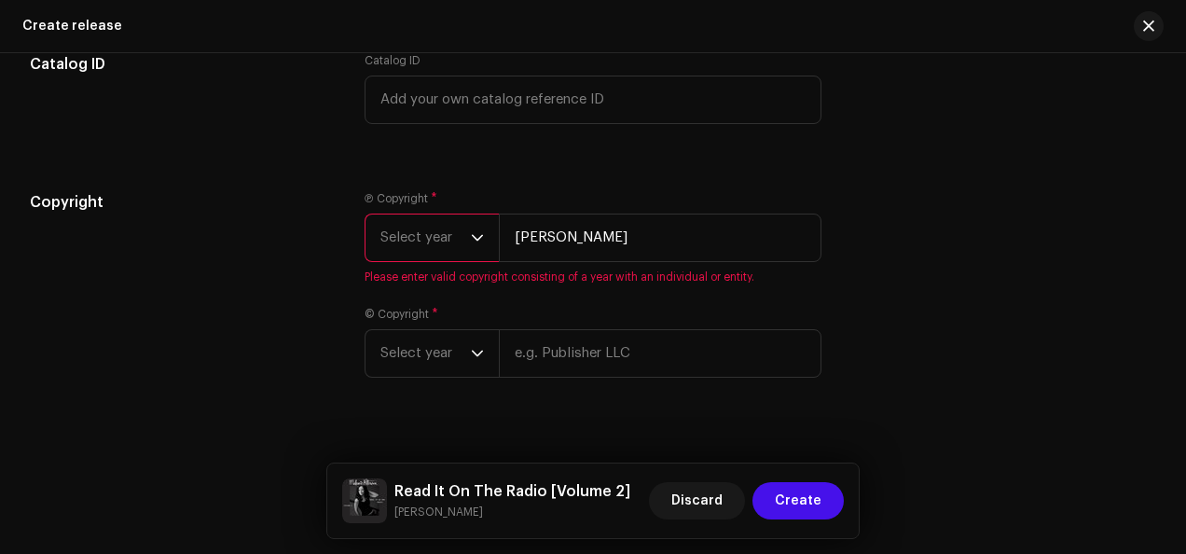
click at [476, 235] on icon "dropdown trigger" at bounding box center [477, 237] width 13 height 13
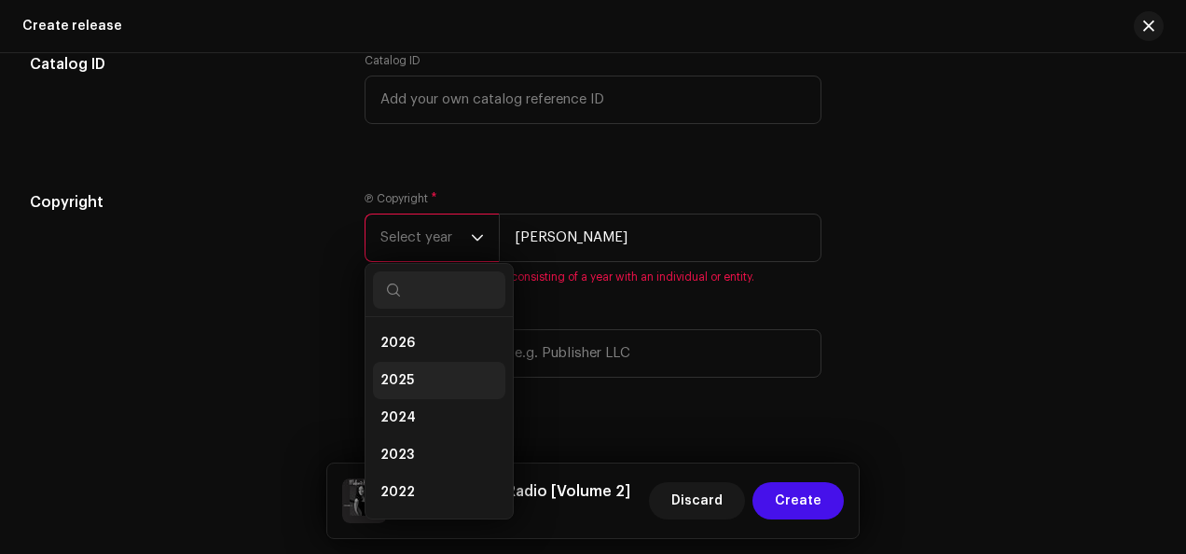
click at [440, 373] on li "2025" at bounding box center [439, 380] width 132 height 37
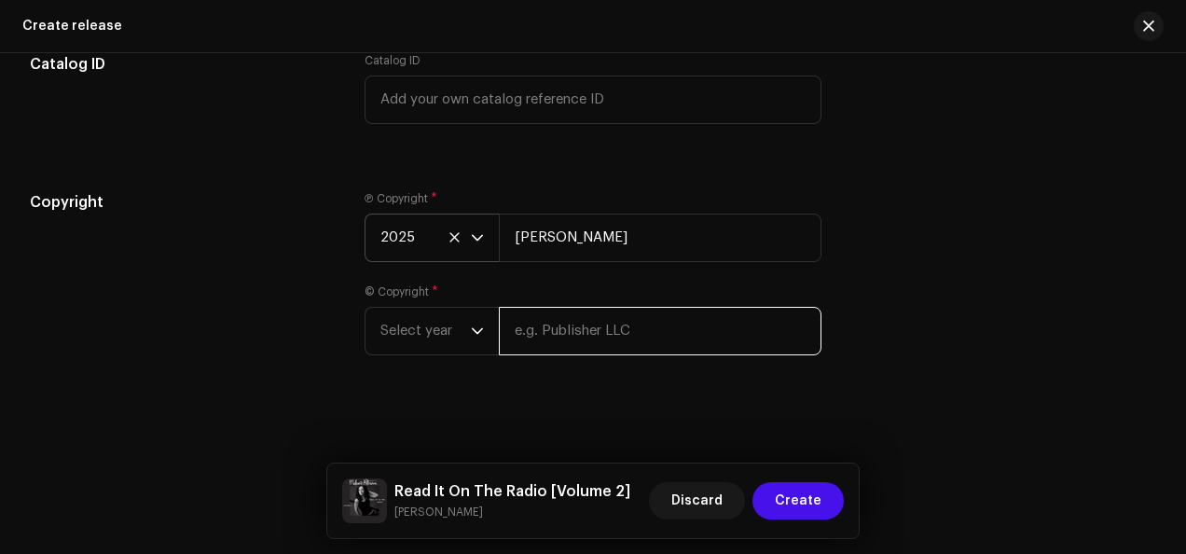
click at [640, 324] on input "text" at bounding box center [660, 331] width 323 height 48
type input "[PERSON_NAME]"
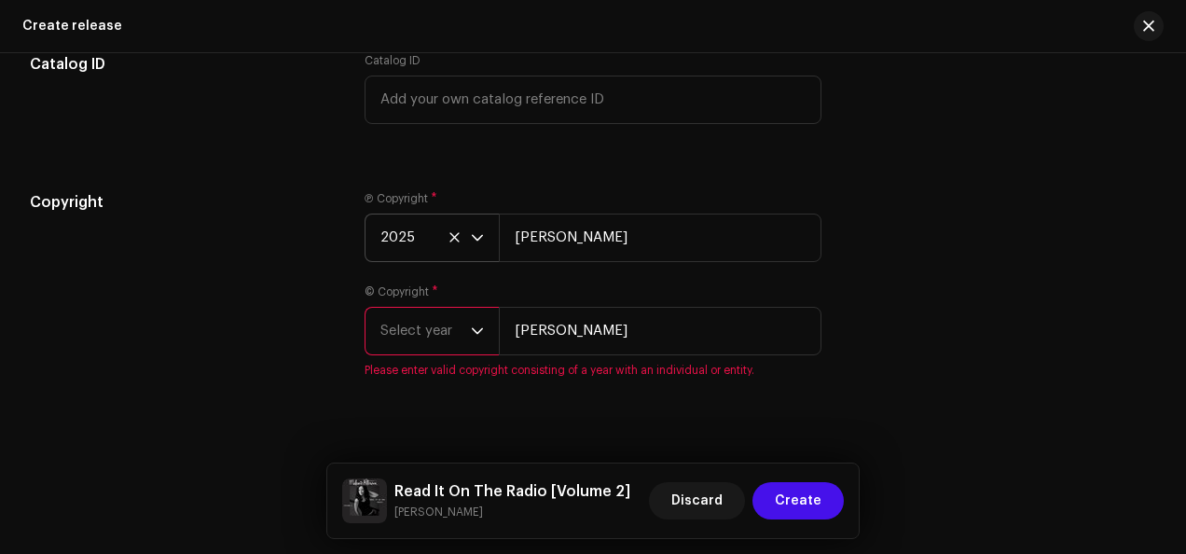
click at [477, 324] on icon "dropdown trigger" at bounding box center [477, 330] width 13 height 13
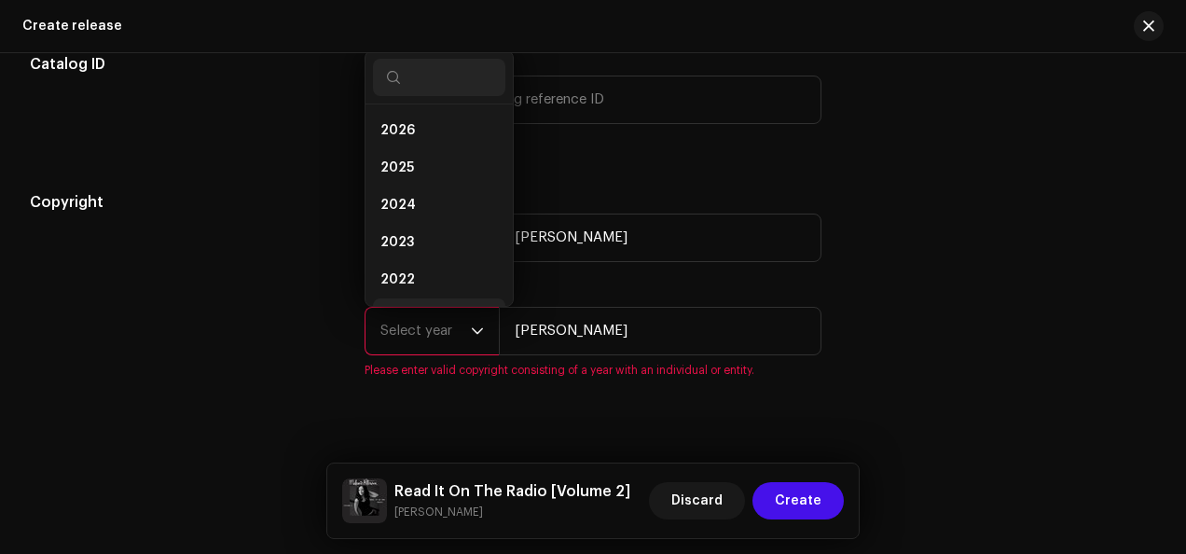
scroll to position [30, 0]
click at [438, 131] on li "2025" at bounding box center [439, 137] width 132 height 37
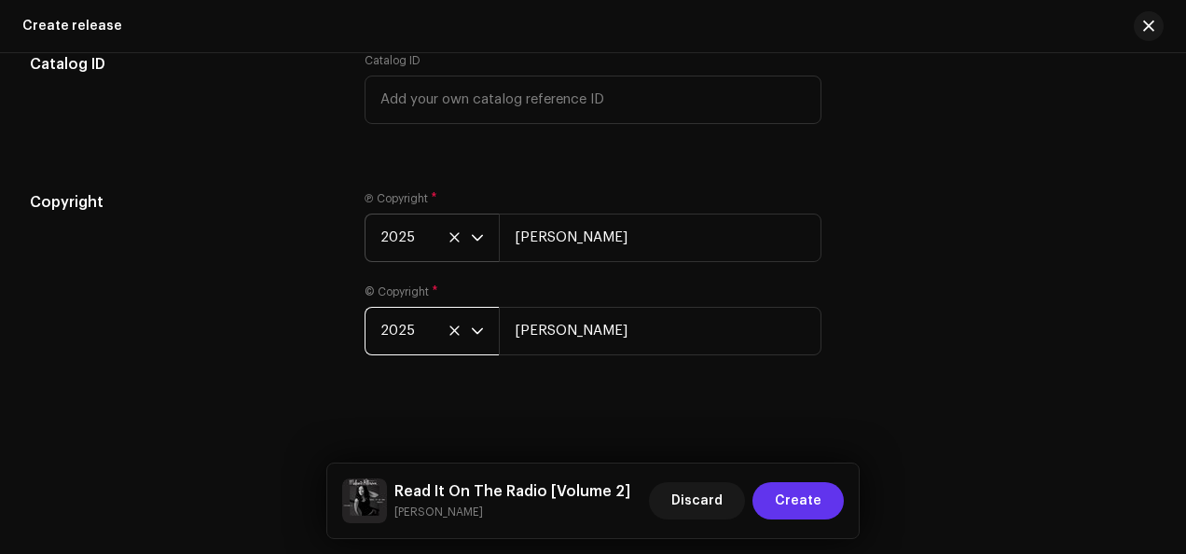
click at [796, 497] on span "Create" at bounding box center [798, 500] width 47 height 37
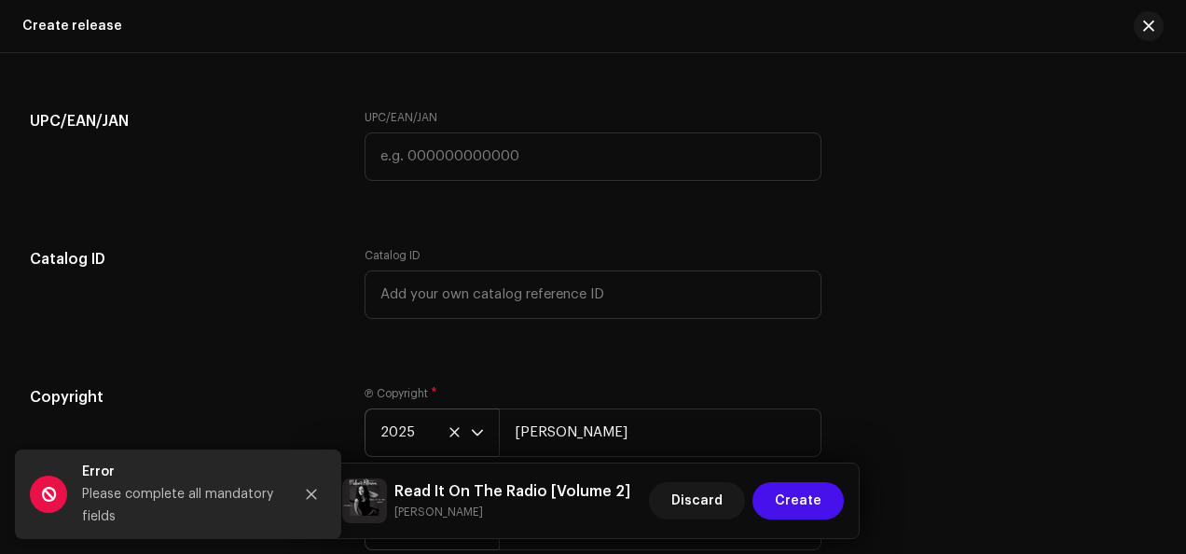
scroll to position [3670, 0]
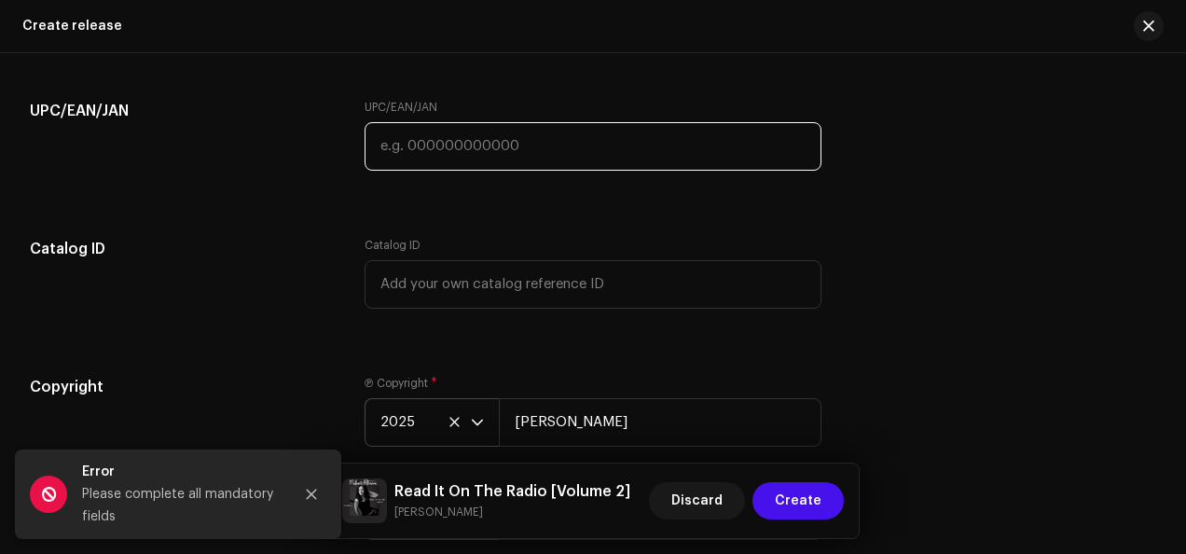
click at [569, 148] on input "text" at bounding box center [593, 146] width 457 height 48
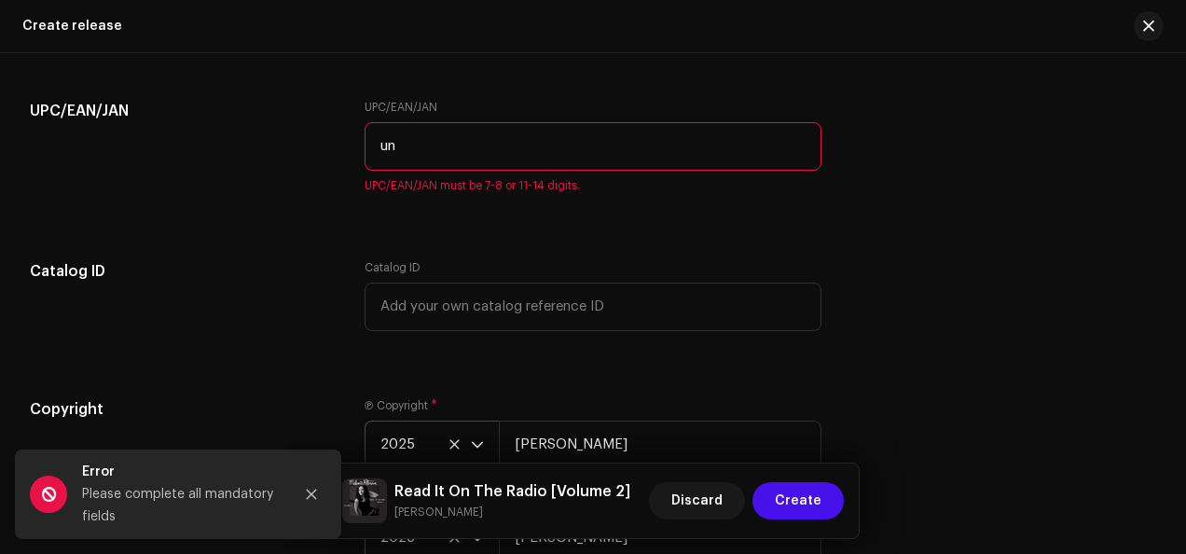
type input "u"
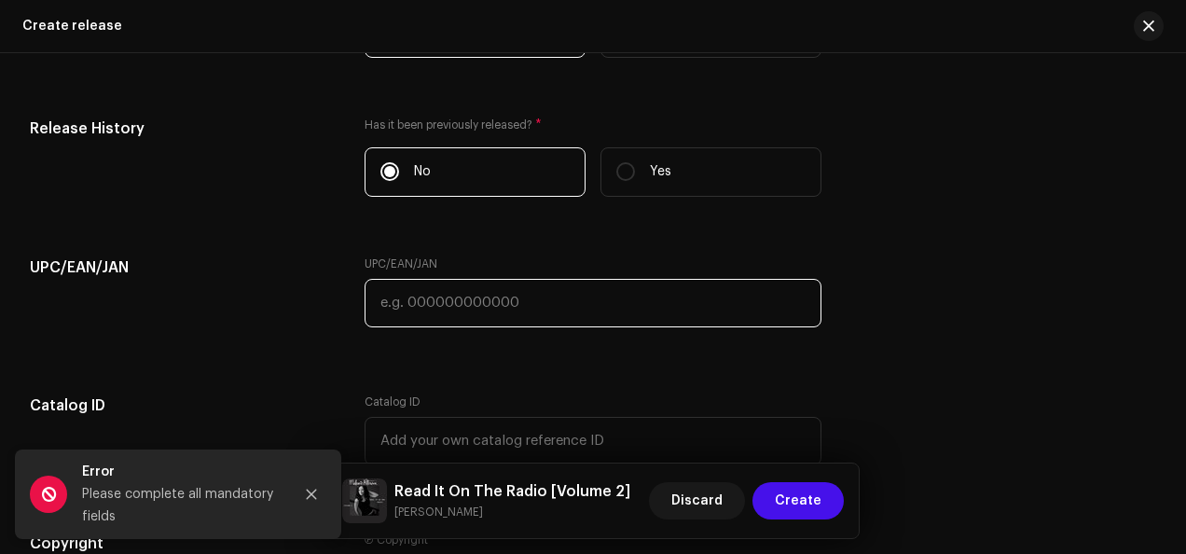
scroll to position [3540, 0]
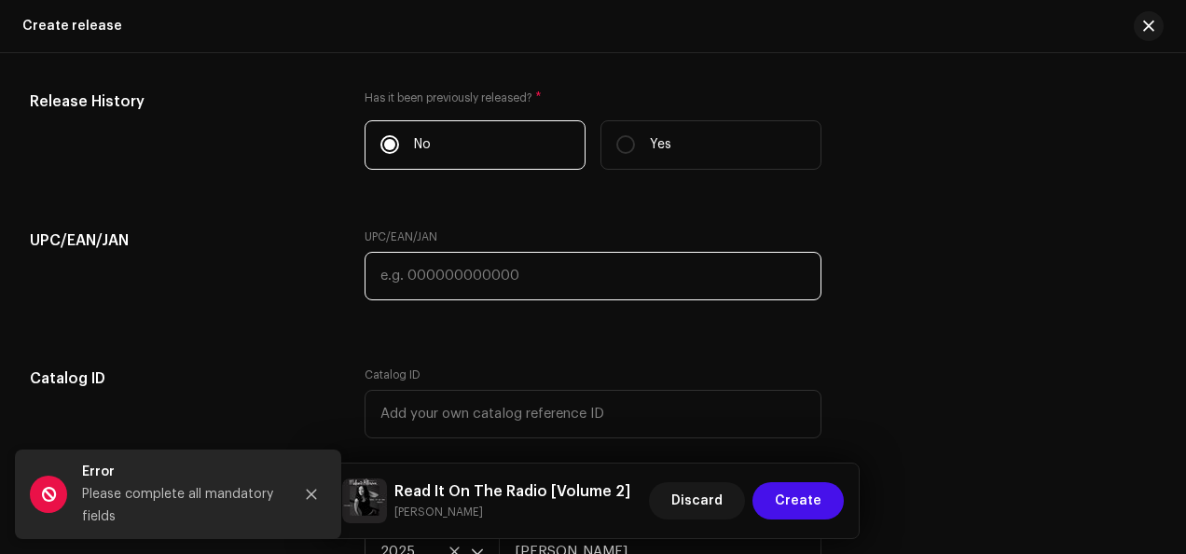
click at [549, 263] on input "text" at bounding box center [593, 276] width 457 height 48
type input "000000000000"
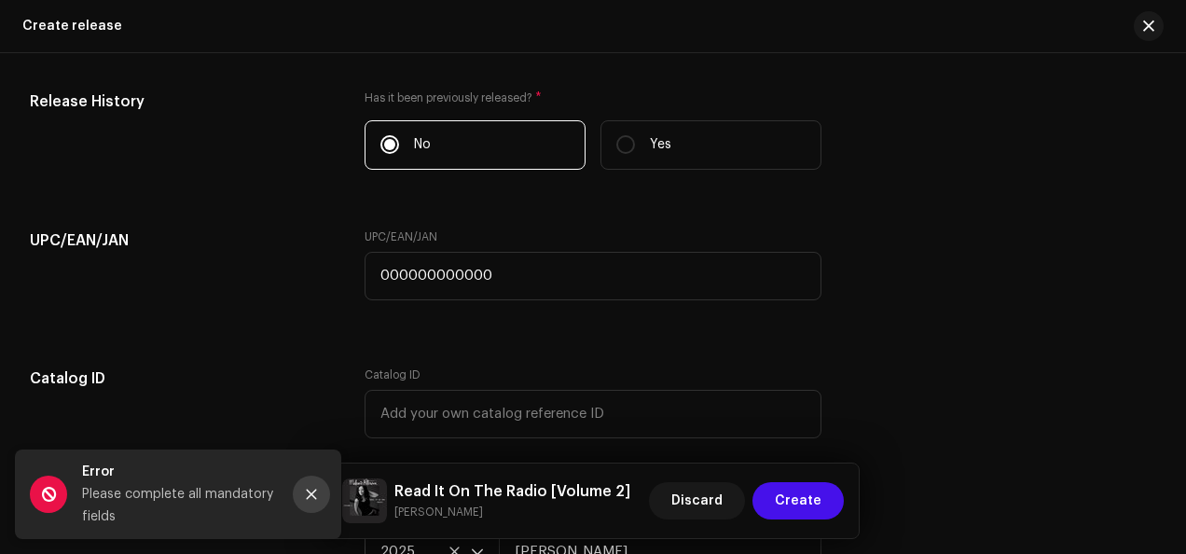
click at [306, 503] on button "Close" at bounding box center [311, 493] width 37 height 37
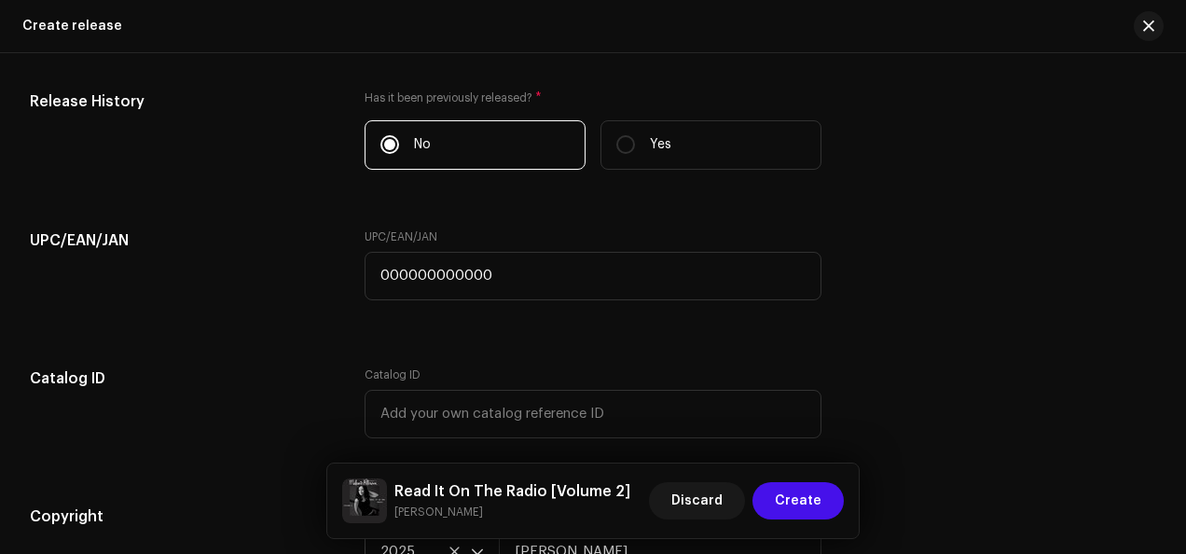
scroll to position [3854, 0]
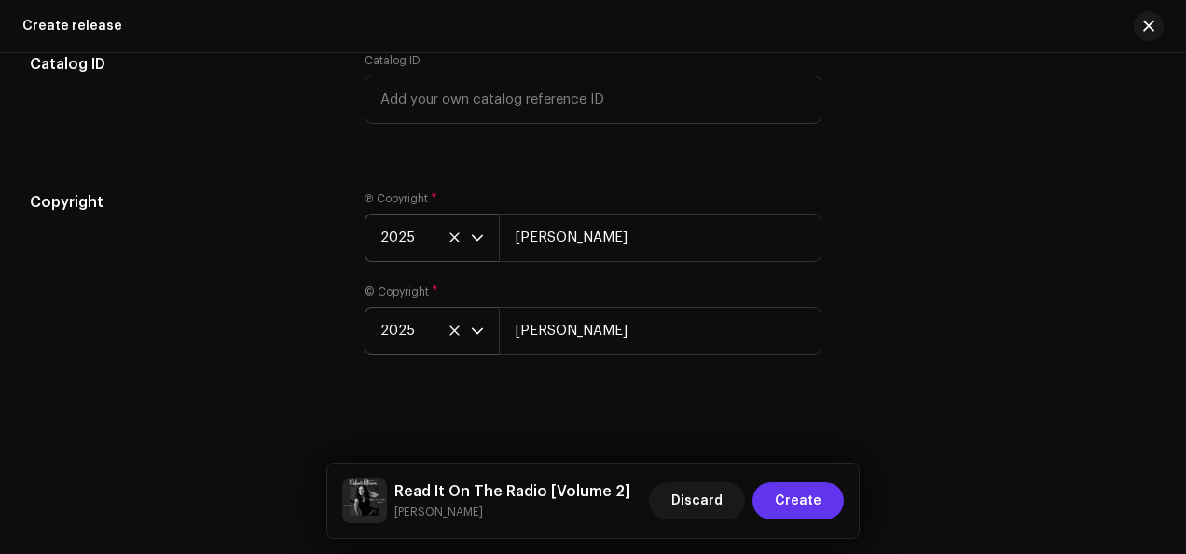
click at [812, 507] on span "Create" at bounding box center [798, 500] width 47 height 37
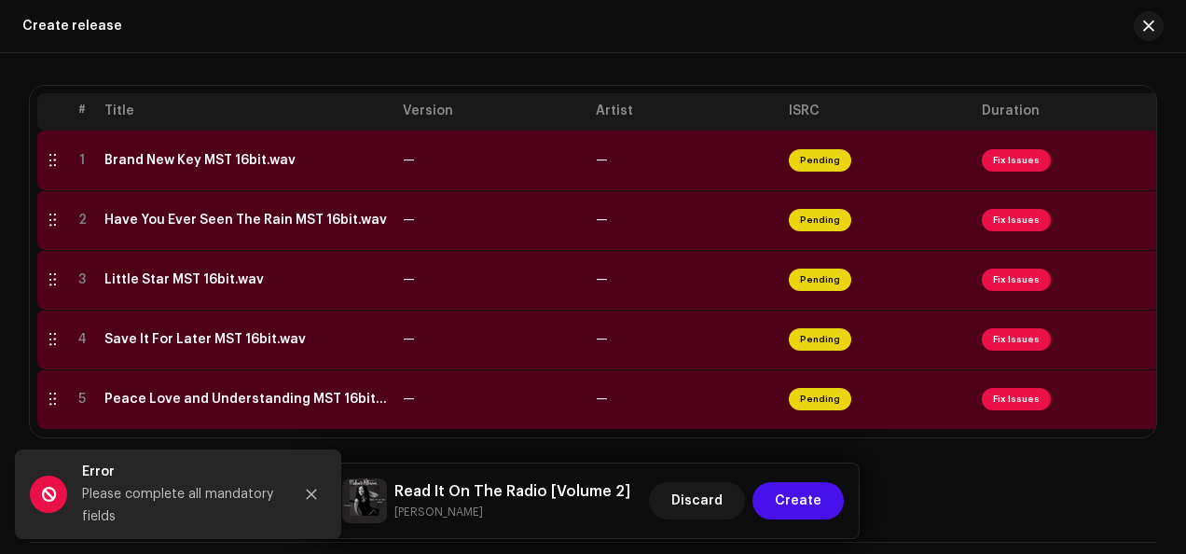
scroll to position [390, 0]
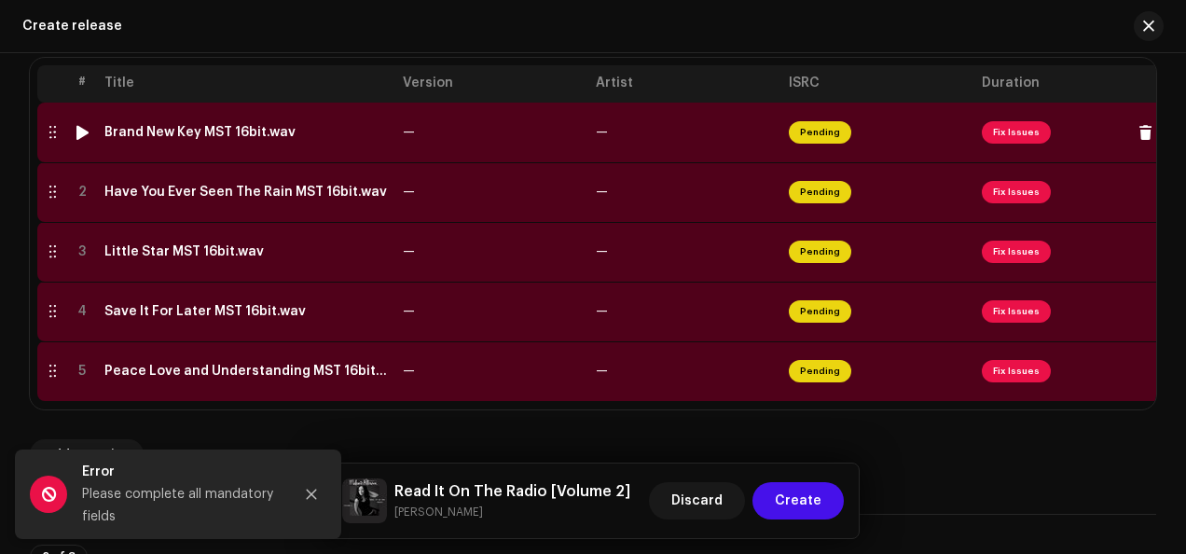
click at [1007, 138] on span "Fix Issues" at bounding box center [1016, 132] width 69 height 22
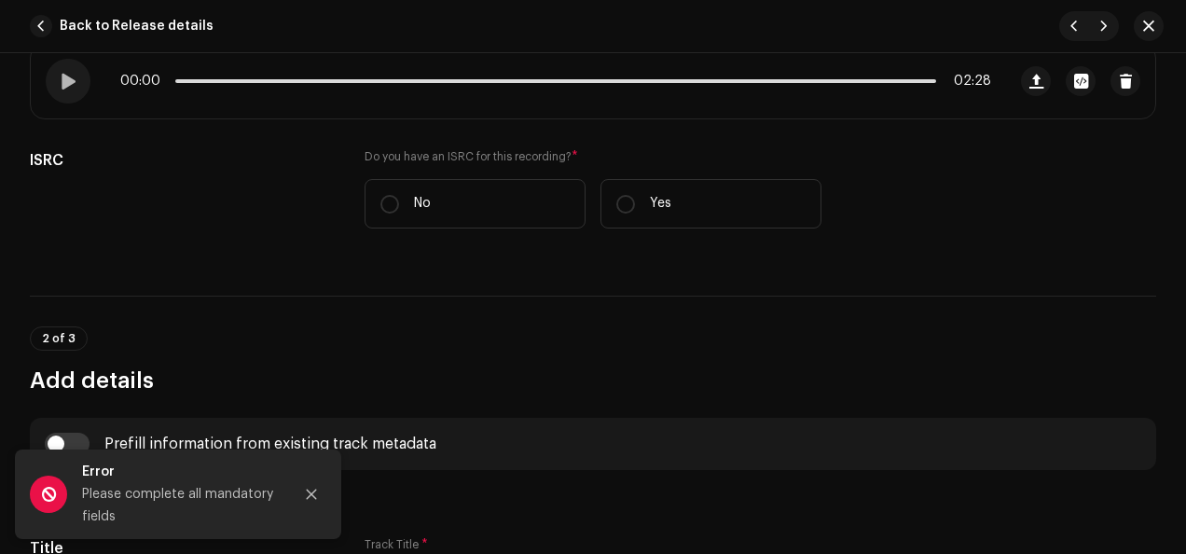
scroll to position [347, 0]
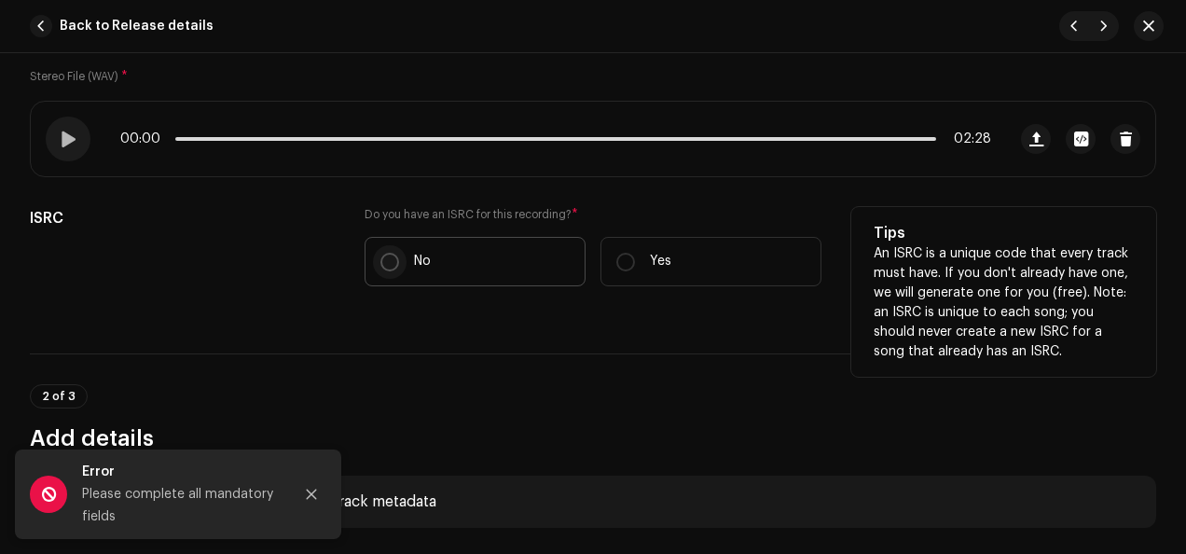
click at [389, 259] on input "No" at bounding box center [389, 262] width 19 height 19
radio input "true"
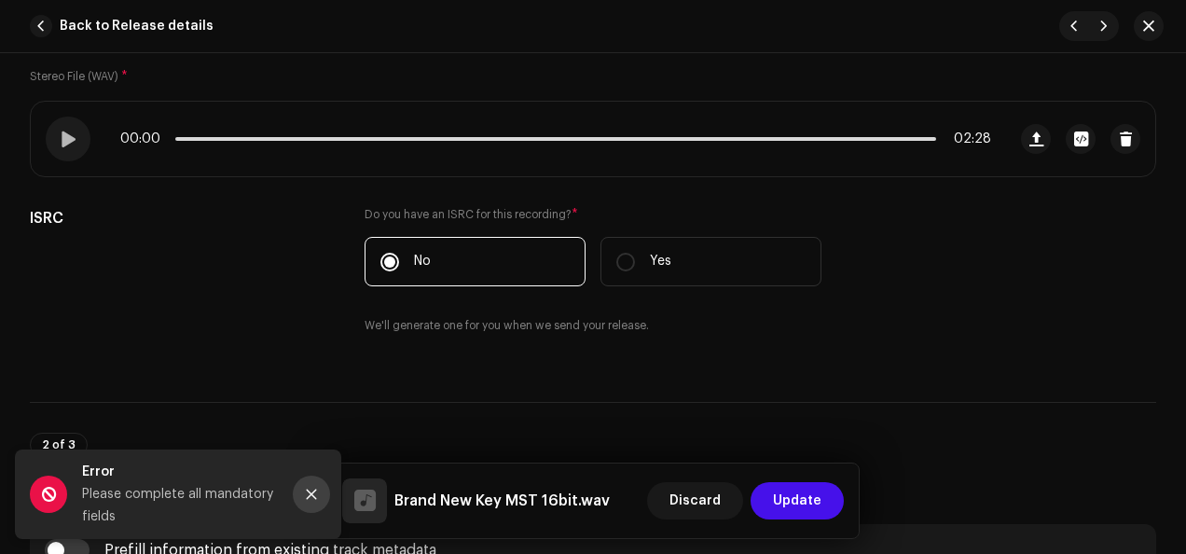
click at [321, 498] on button "Close" at bounding box center [311, 493] width 37 height 37
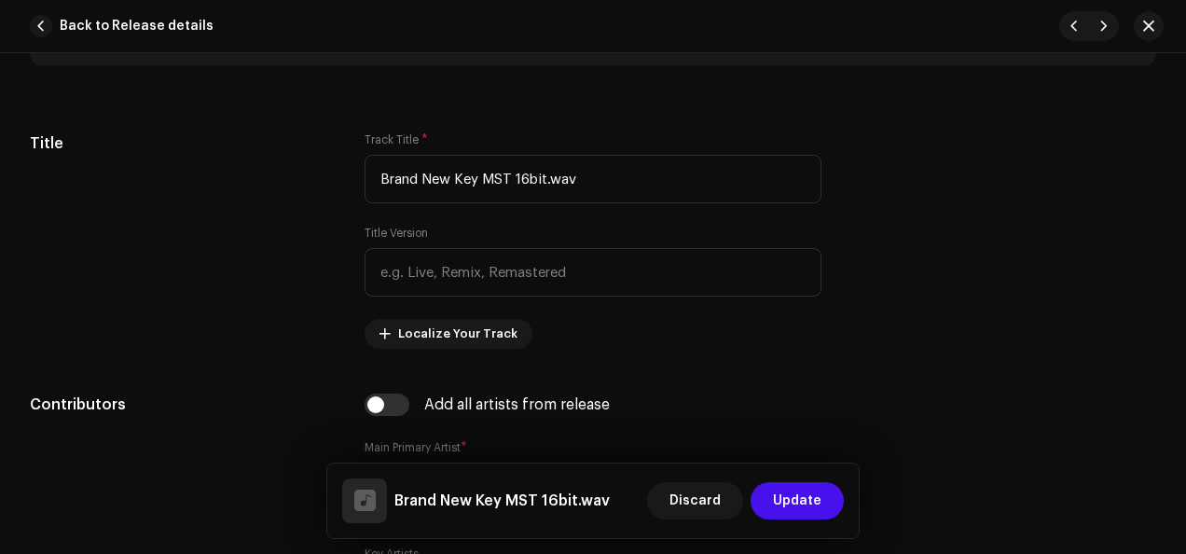
scroll to position [862, 0]
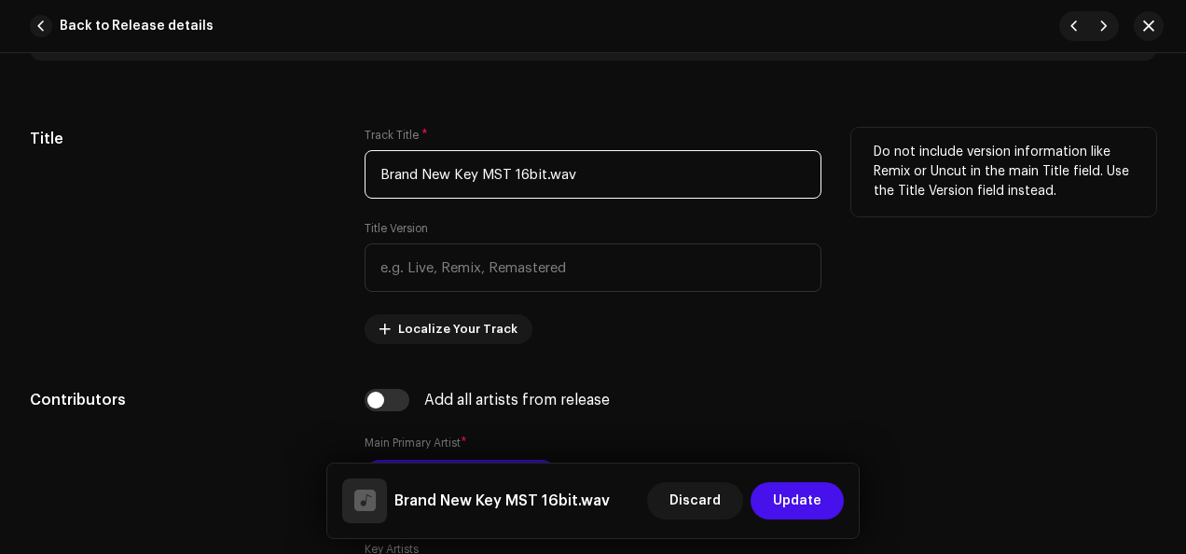
click at [630, 173] on input "Brand New Key MST 16bit.wav" at bounding box center [593, 174] width 457 height 48
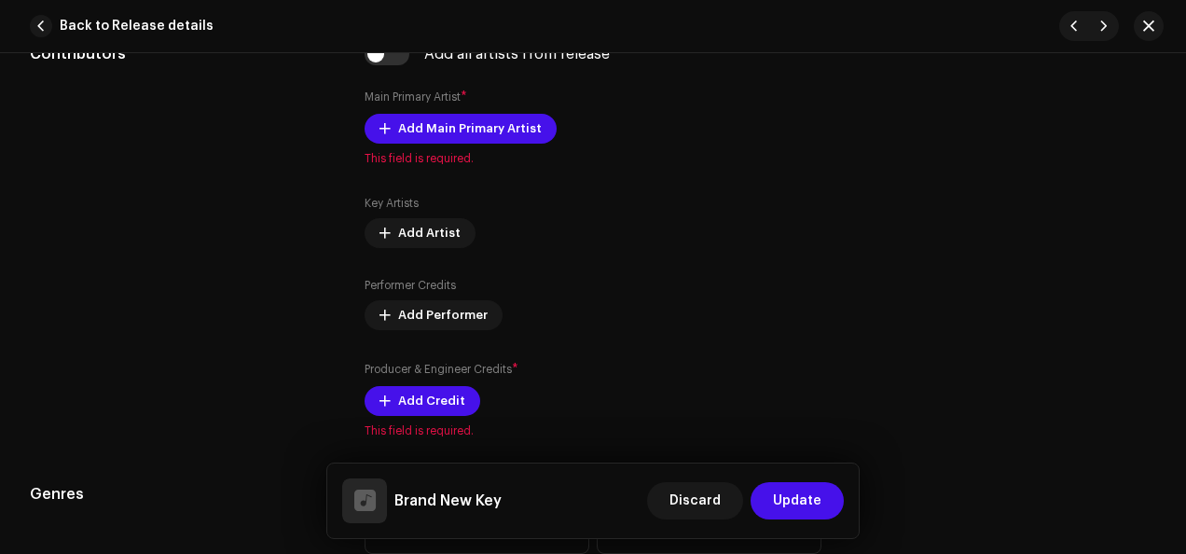
scroll to position [1155, 0]
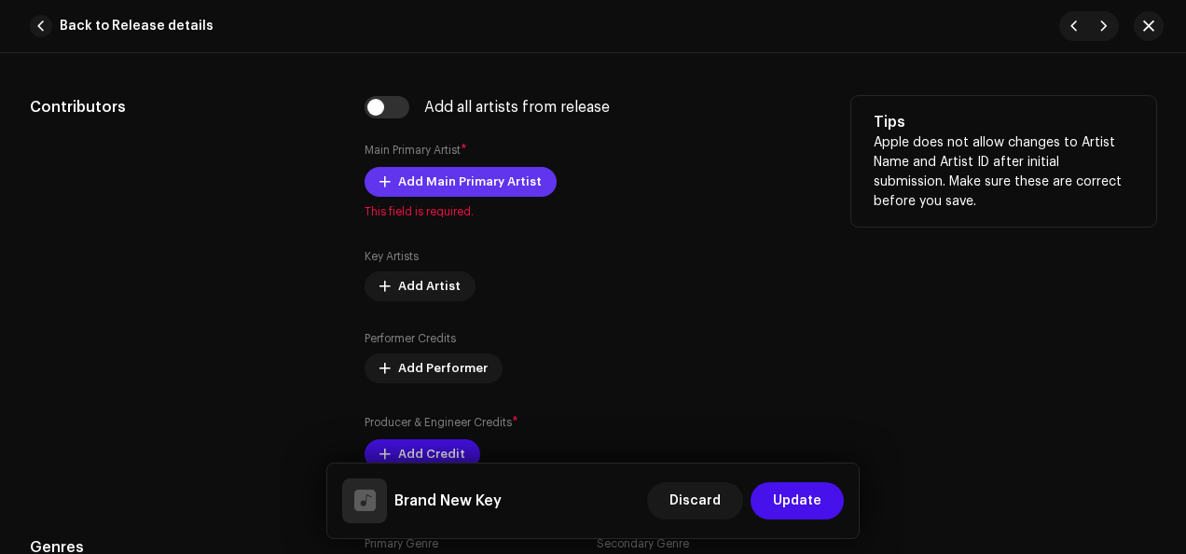
type input "Brand New Key"
click at [477, 176] on span "Add Main Primary Artist" at bounding box center [470, 181] width 144 height 37
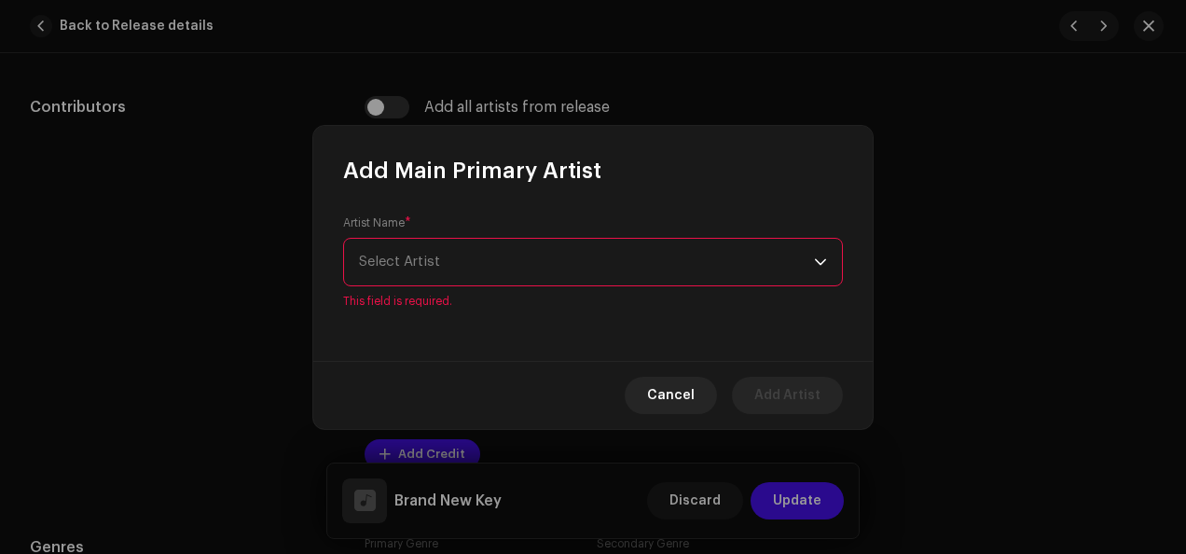
click at [821, 269] on div "dropdown trigger" at bounding box center [820, 262] width 13 height 47
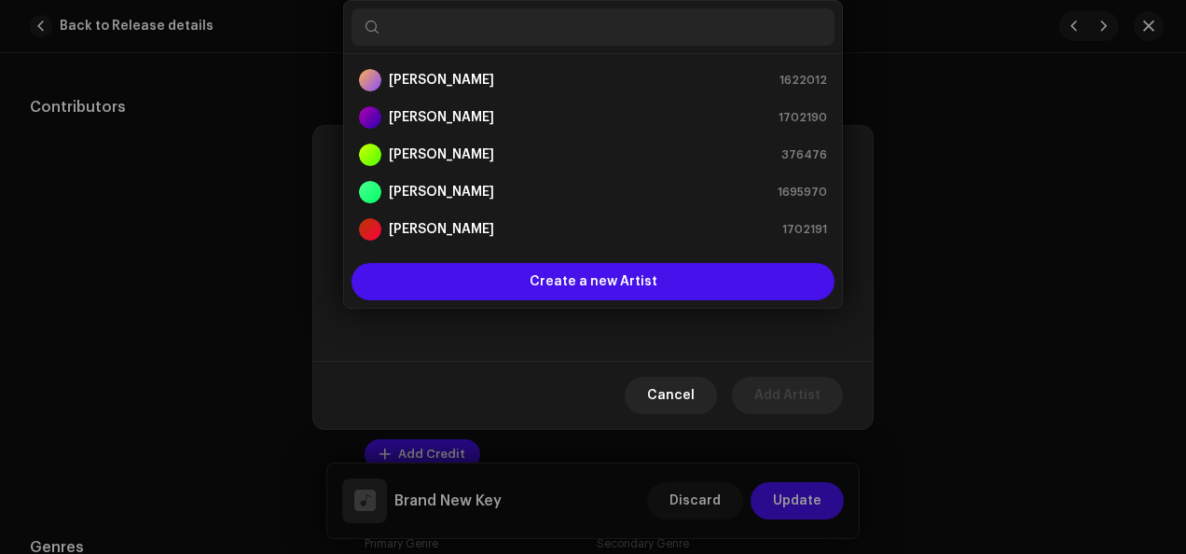
scroll to position [30, 0]
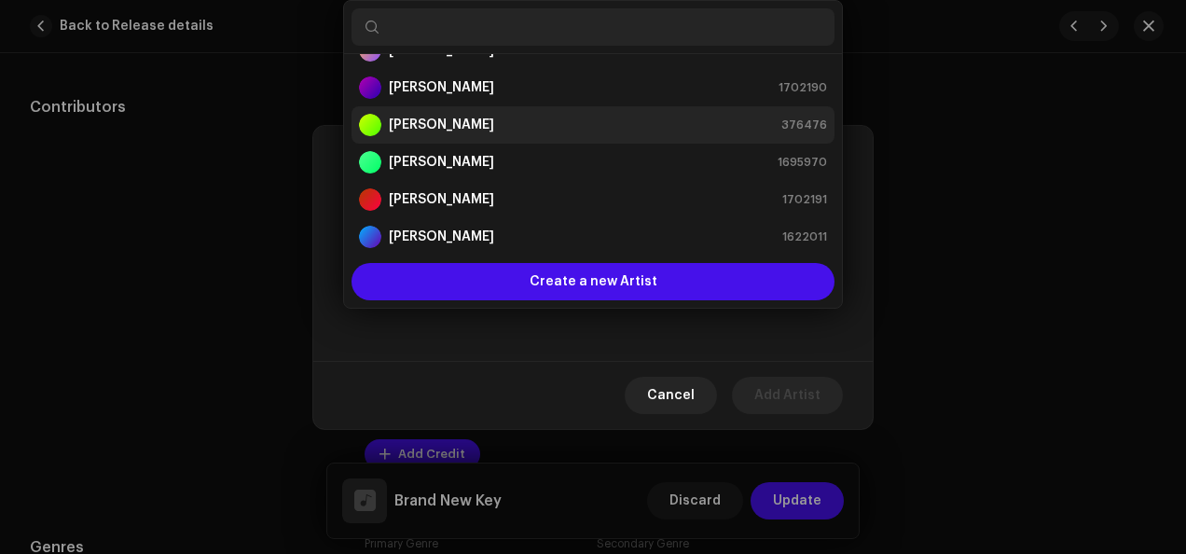
click at [613, 111] on li "[PERSON_NAME] 376476" at bounding box center [592, 124] width 483 height 37
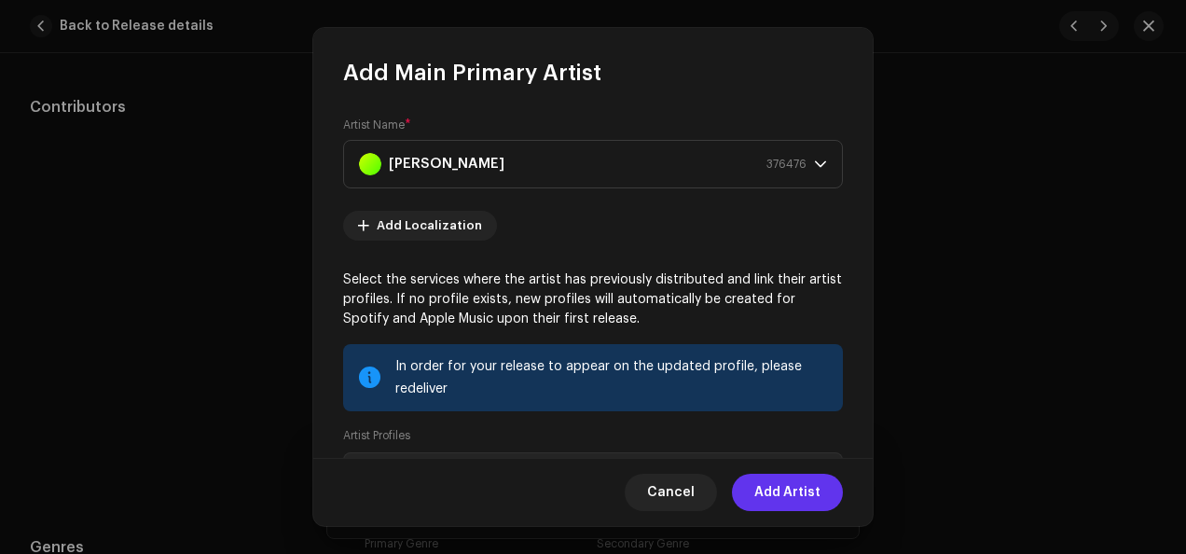
click at [794, 485] on span "Add Artist" at bounding box center [787, 492] width 66 height 37
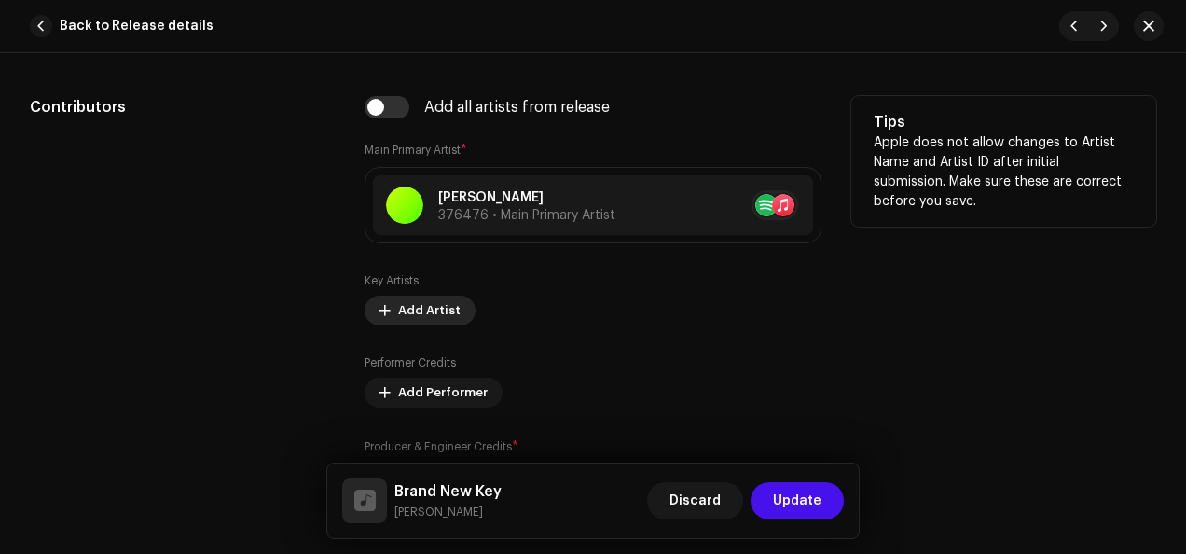
click at [415, 300] on span "Add Artist" at bounding box center [429, 310] width 62 height 37
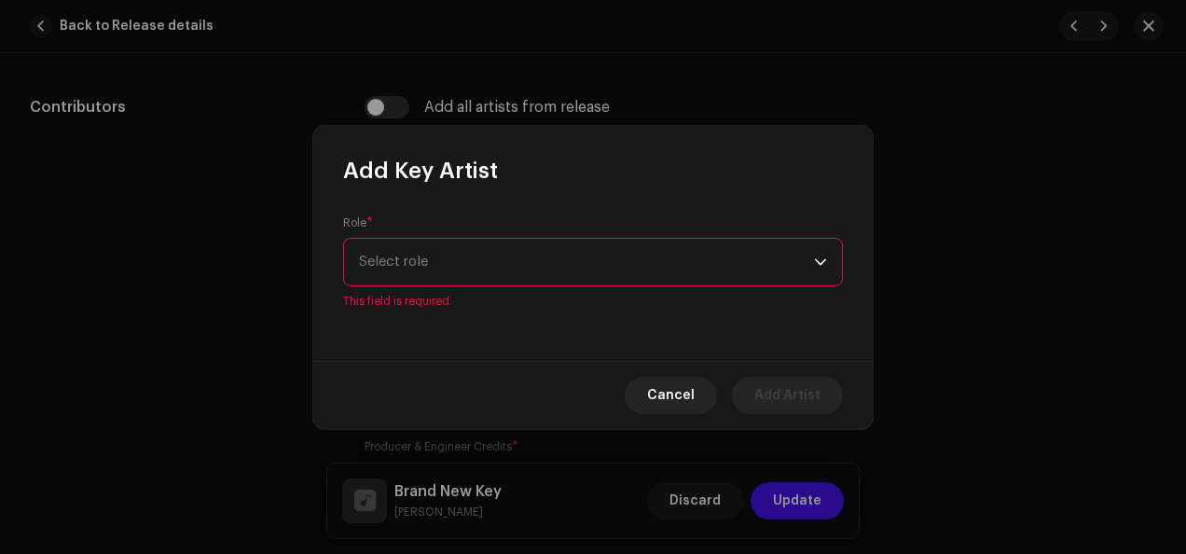
click at [818, 276] on div "dropdown trigger" at bounding box center [820, 262] width 13 height 47
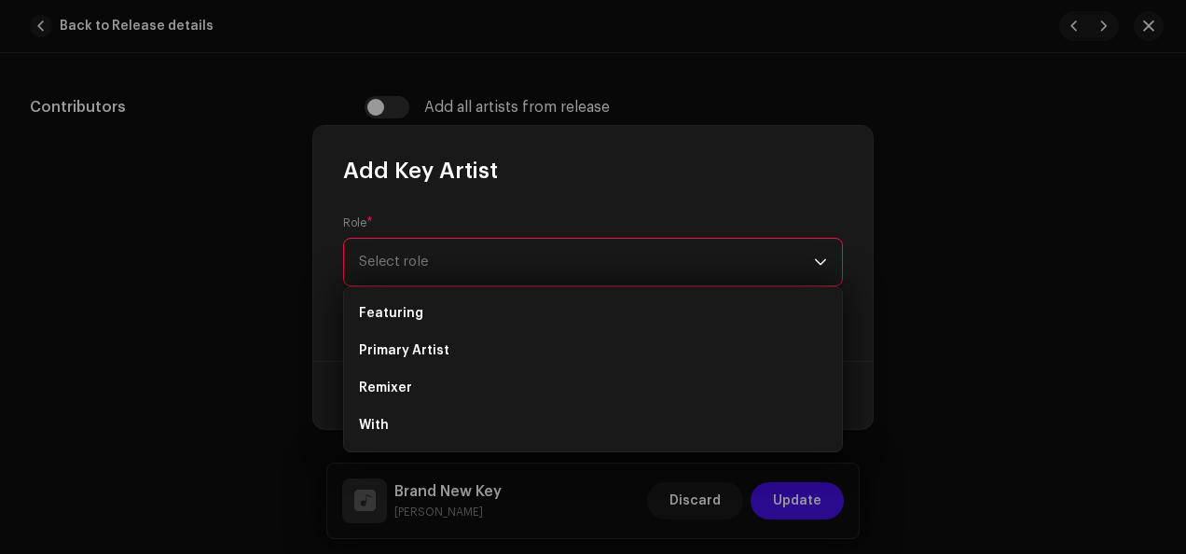
click at [865, 301] on div "Role * Select role This field is required." at bounding box center [592, 273] width 559 height 175
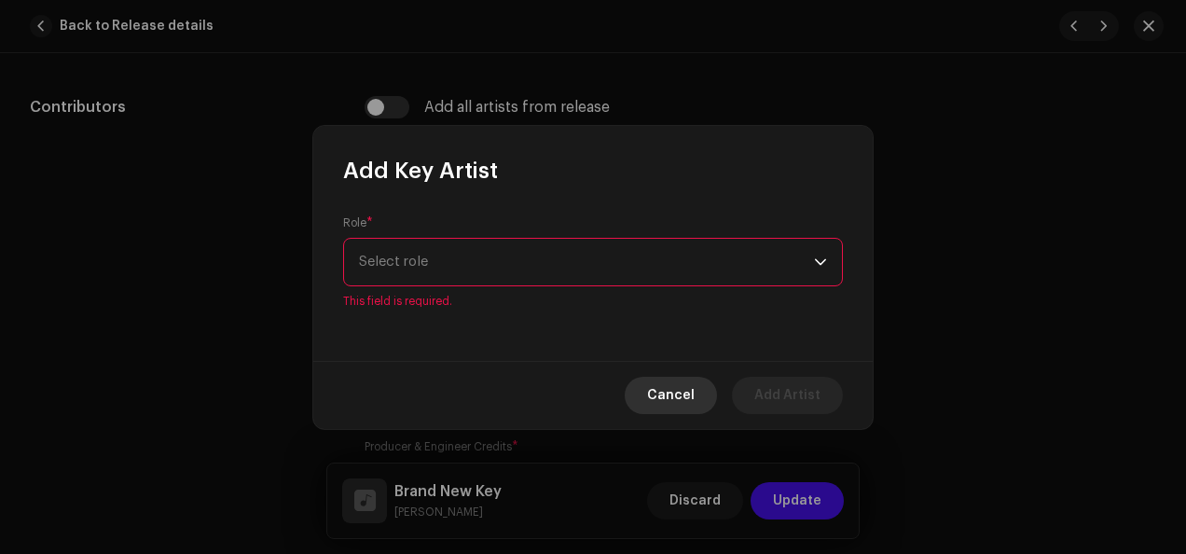
click at [668, 388] on span "Cancel" at bounding box center [671, 395] width 48 height 37
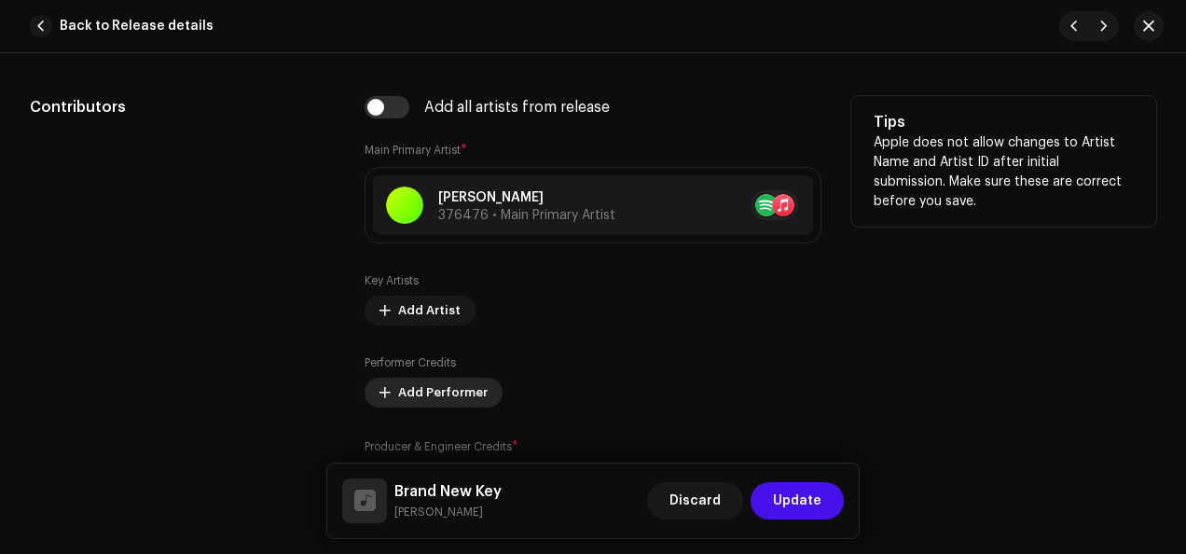
click at [445, 392] on span "Add Performer" at bounding box center [443, 392] width 90 height 37
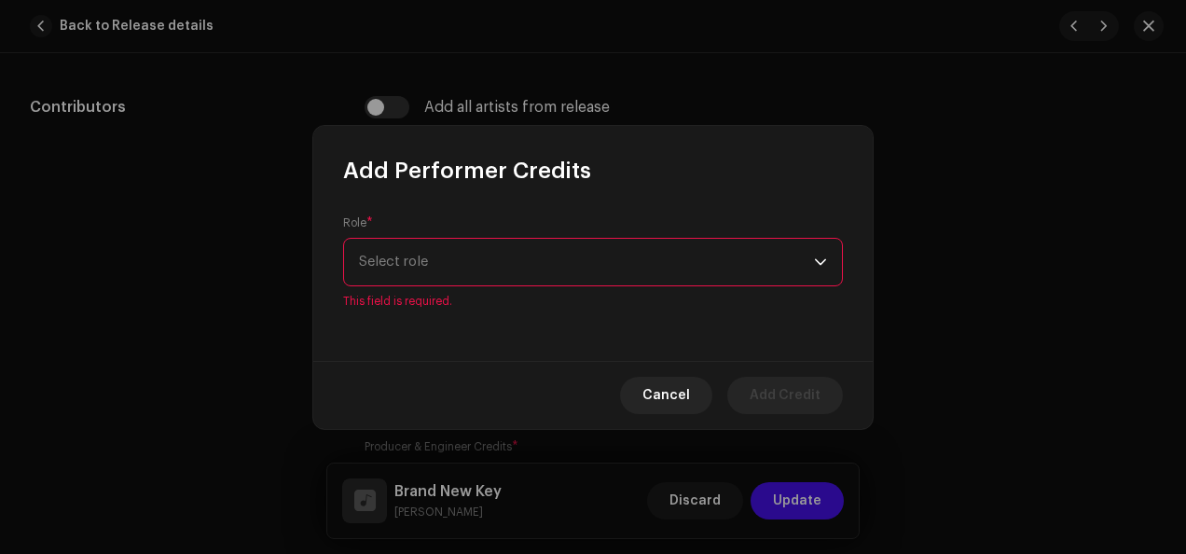
click at [824, 273] on div "dropdown trigger" at bounding box center [820, 262] width 13 height 47
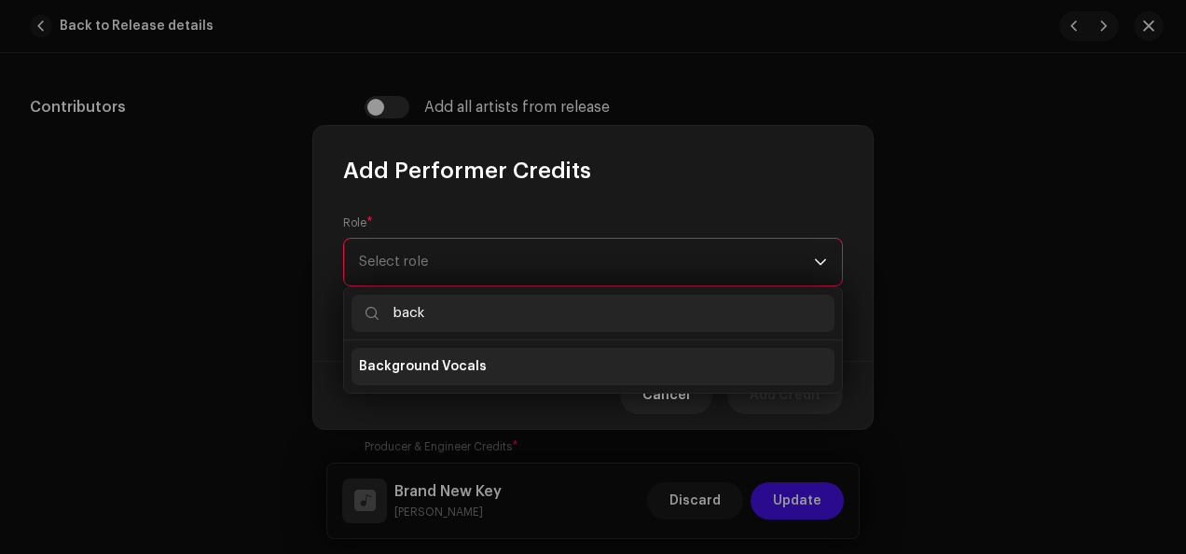
type input "back"
click at [550, 364] on li "Background Vocals" at bounding box center [592, 366] width 483 height 37
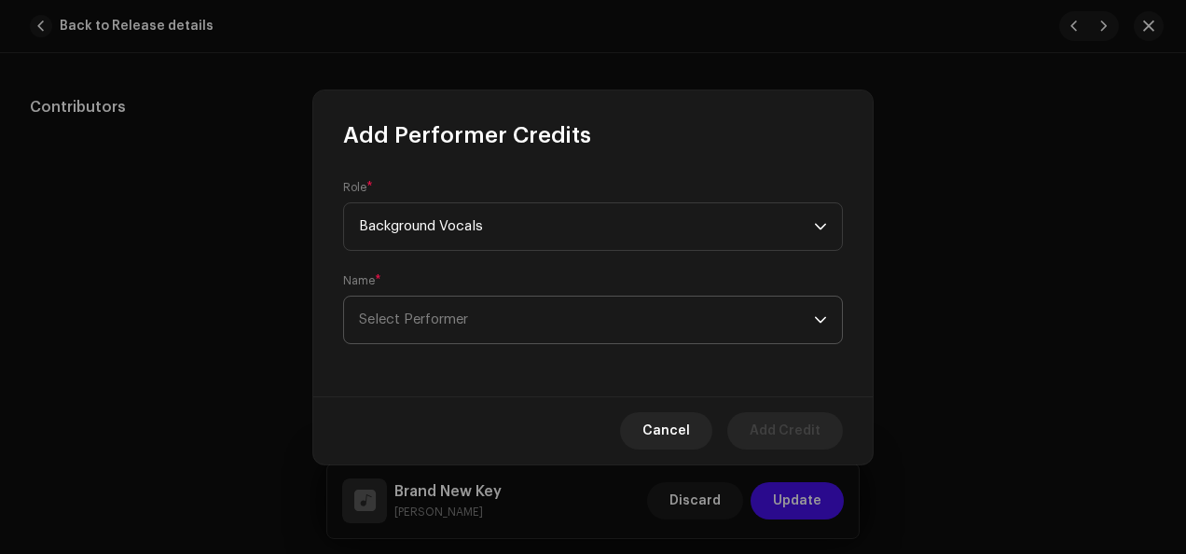
click at [824, 324] on icon "dropdown trigger" at bounding box center [820, 319] width 13 height 13
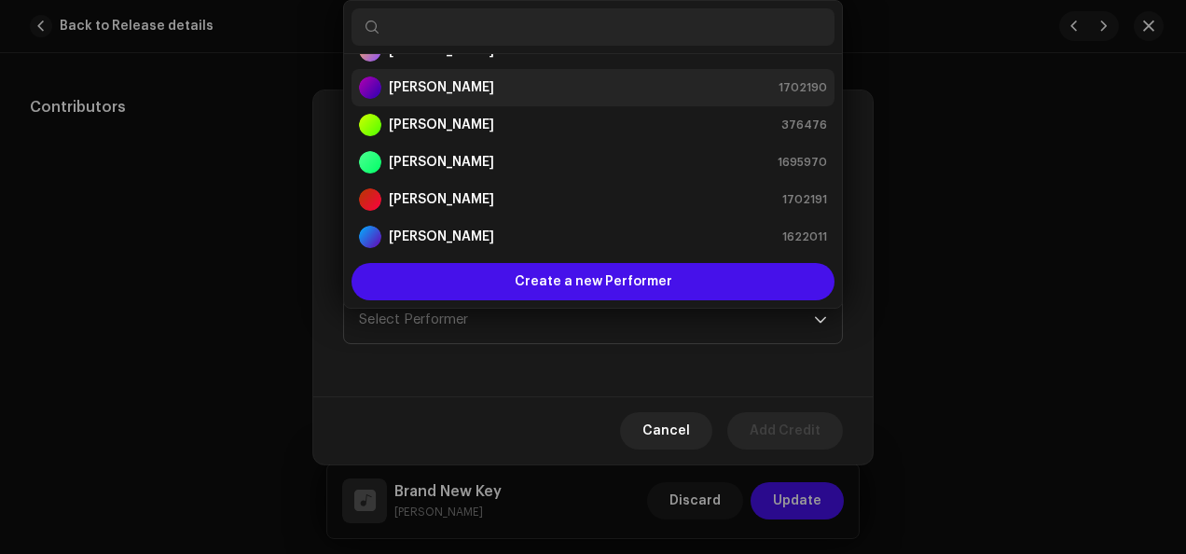
click at [586, 84] on div "[PERSON_NAME] 1702190" at bounding box center [593, 87] width 468 height 22
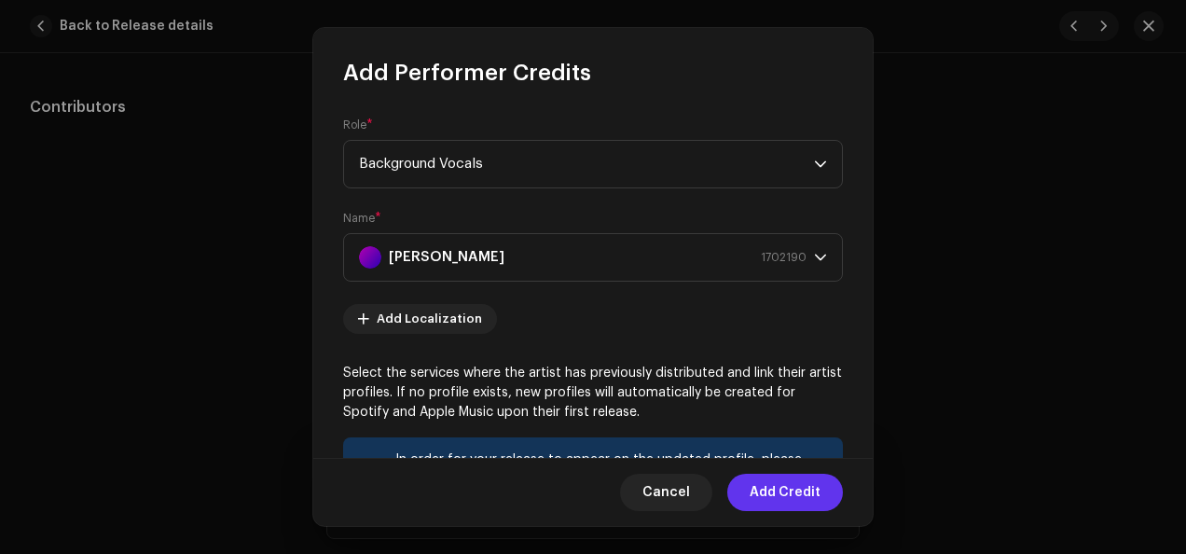
click at [778, 486] on span "Add Credit" at bounding box center [785, 492] width 71 height 37
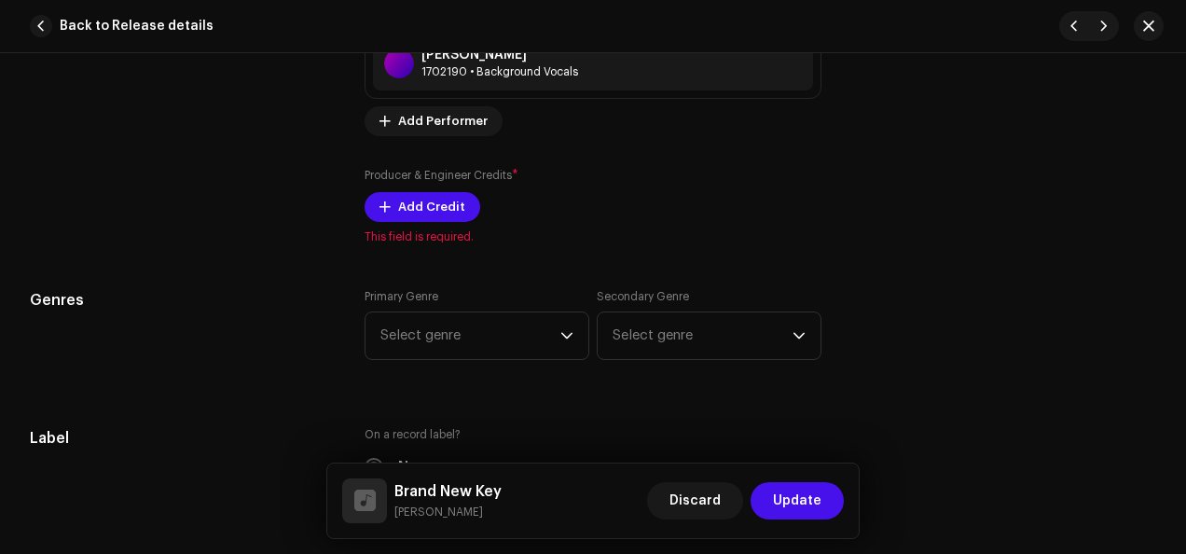
scroll to position [1510, 0]
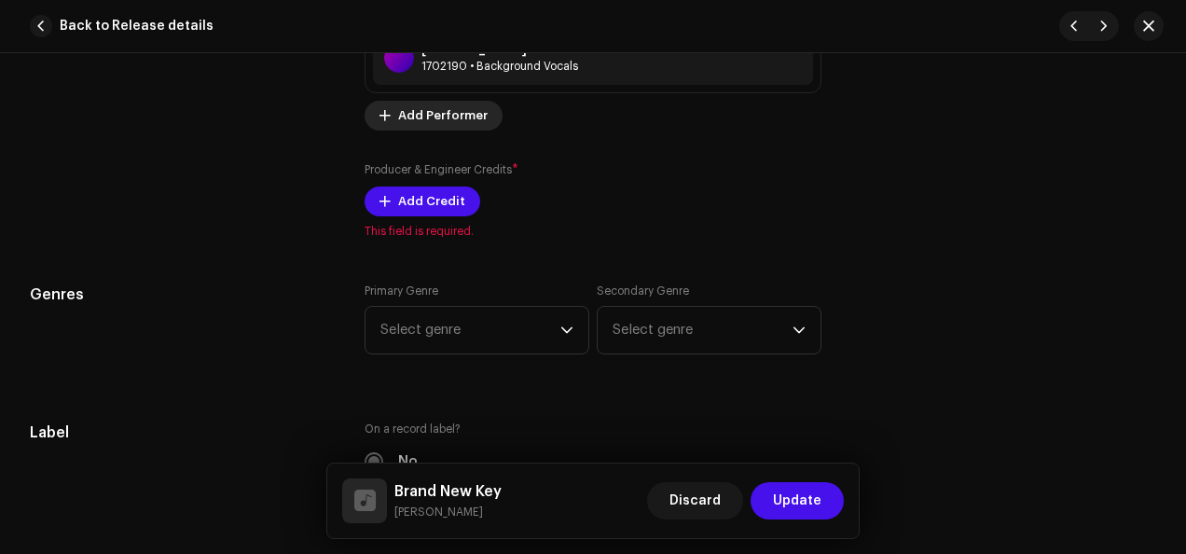
click at [445, 116] on span "Add Performer" at bounding box center [443, 115] width 90 height 37
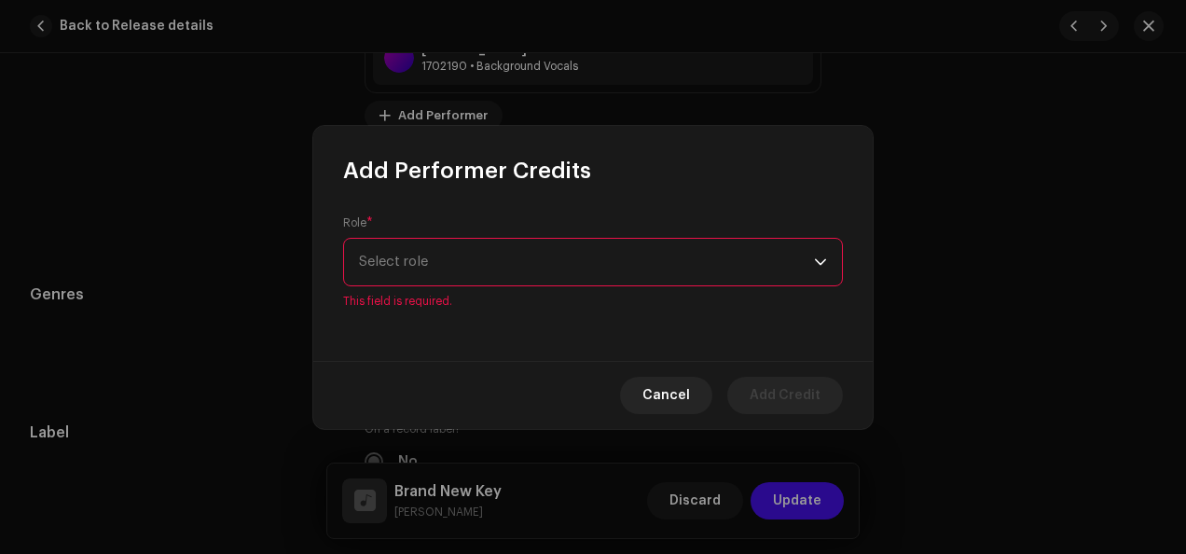
click at [821, 272] on div "dropdown trigger" at bounding box center [820, 262] width 13 height 47
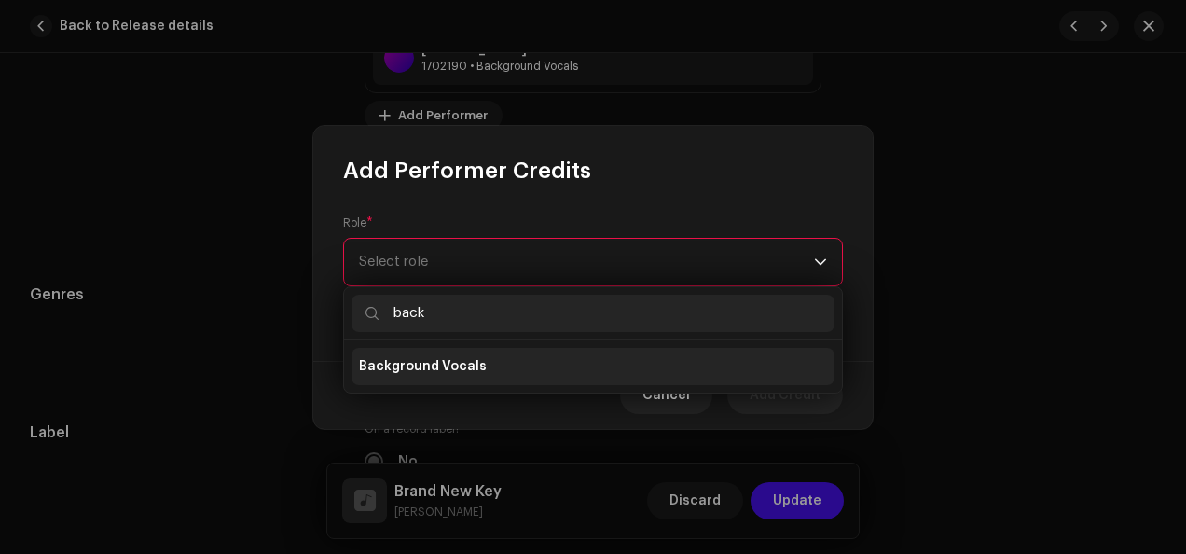
type input "back"
click at [616, 362] on li "Background Vocals" at bounding box center [592, 366] width 483 height 37
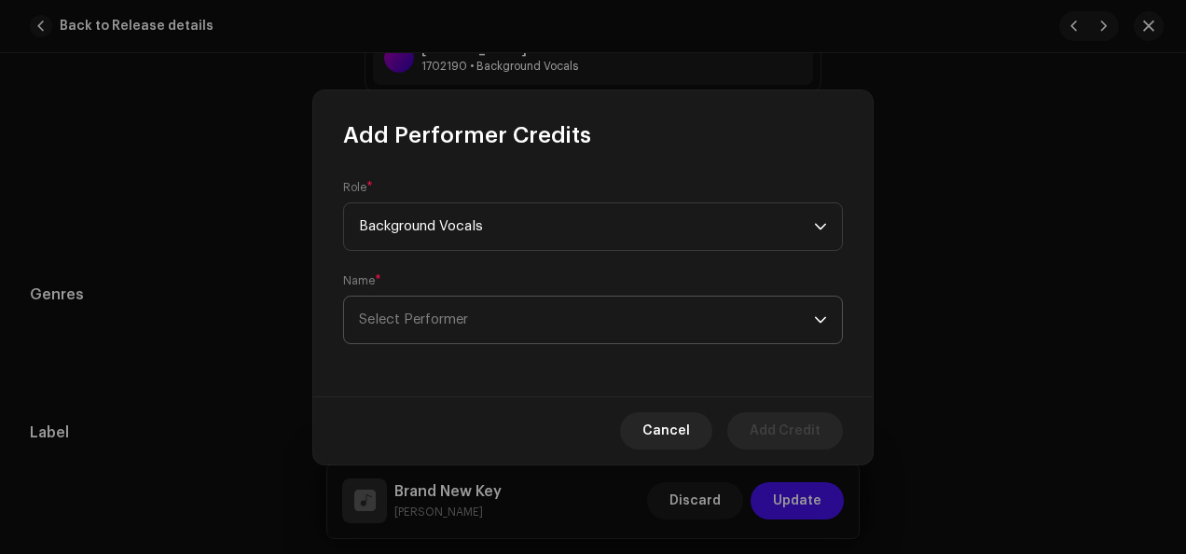
click at [821, 321] on icon "dropdown trigger" at bounding box center [820, 319] width 11 height 7
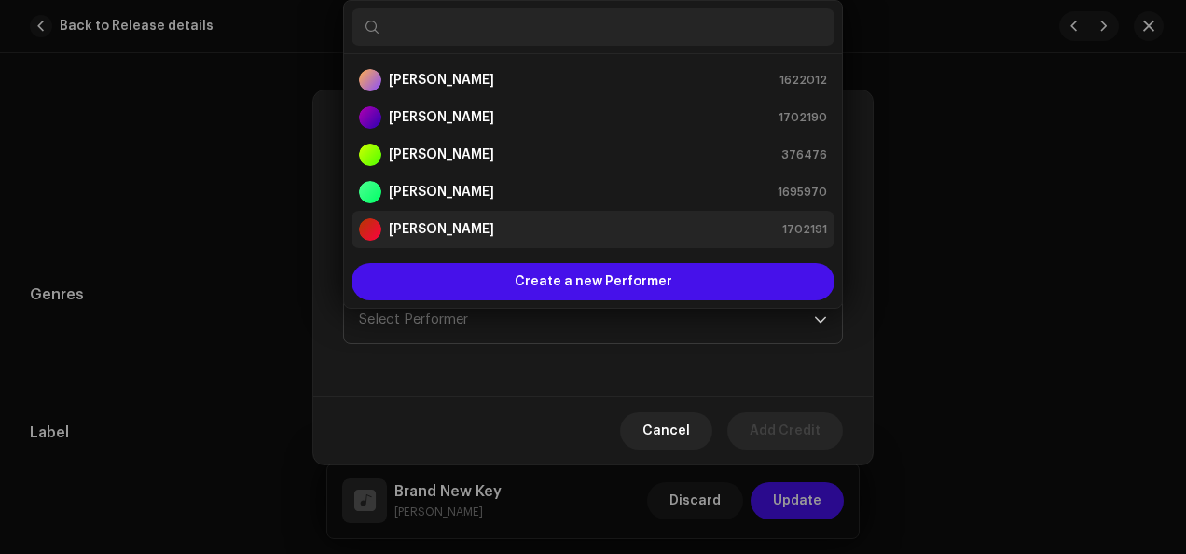
scroll to position [30, 0]
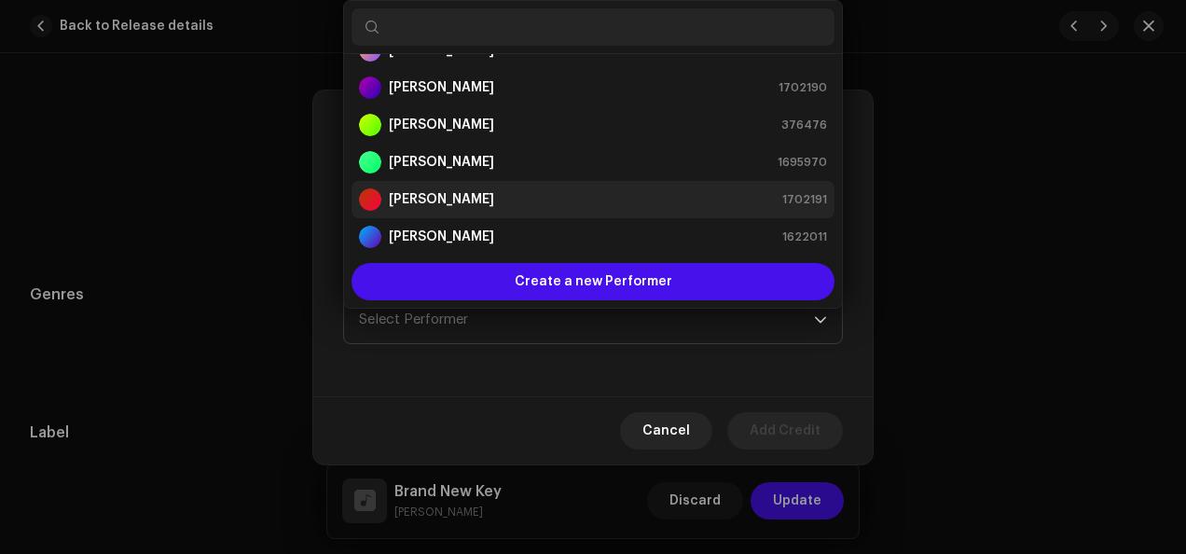
click at [585, 201] on div "[PERSON_NAME] 1702191" at bounding box center [593, 199] width 468 height 22
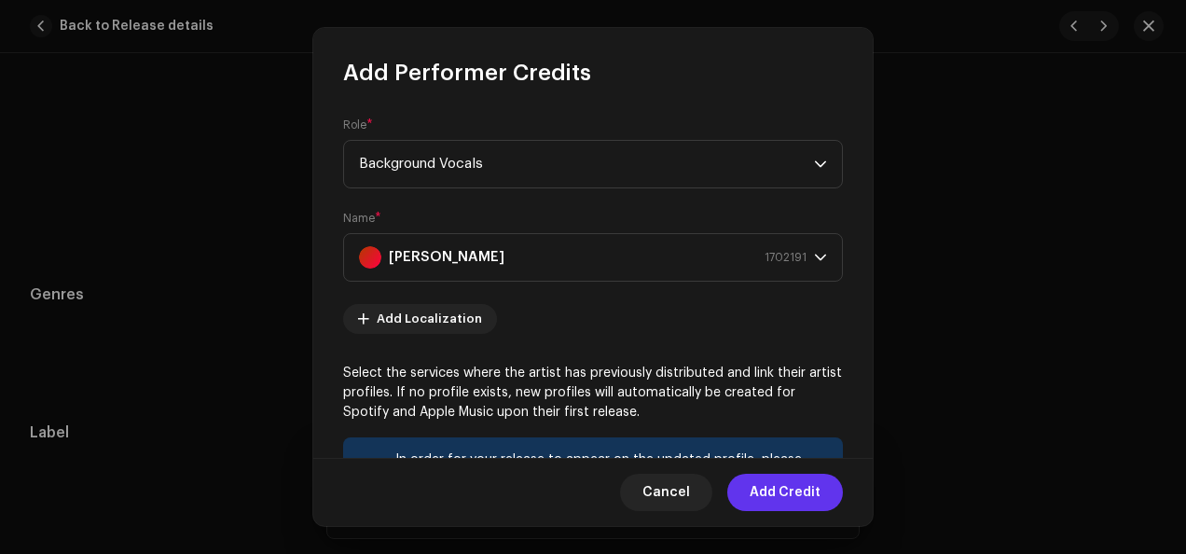
click at [757, 493] on span "Add Credit" at bounding box center [785, 492] width 71 height 37
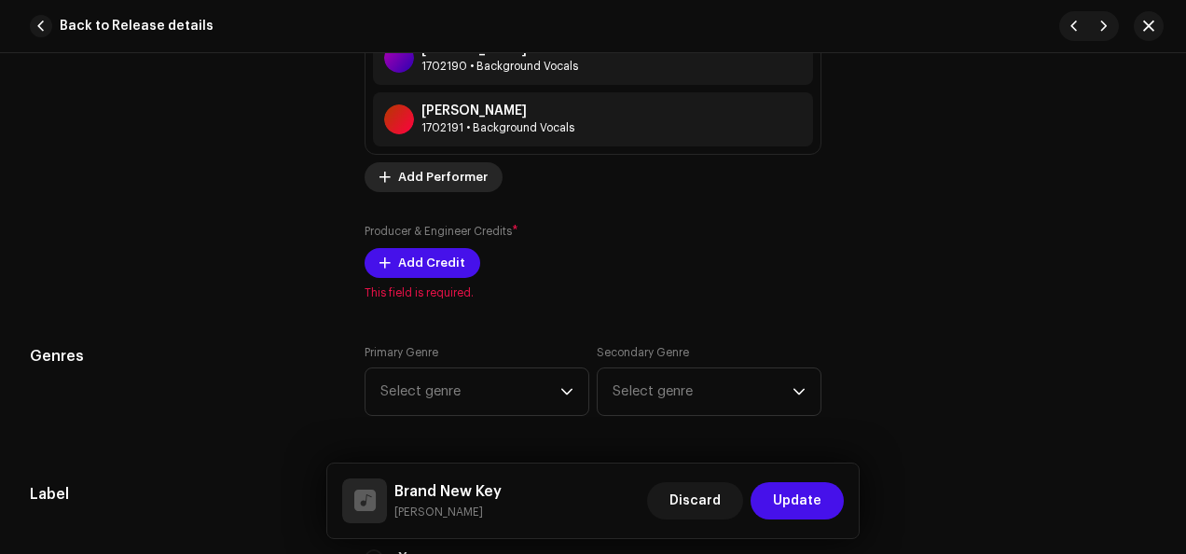
click at [429, 172] on span "Add Performer" at bounding box center [443, 176] width 90 height 37
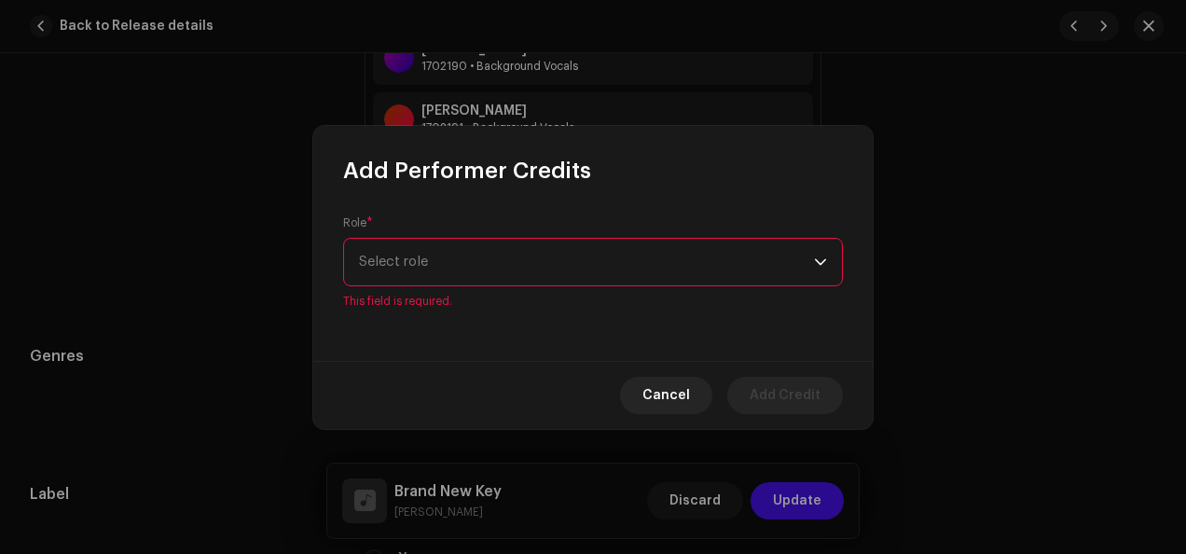
click at [821, 266] on icon "dropdown trigger" at bounding box center [820, 261] width 13 height 13
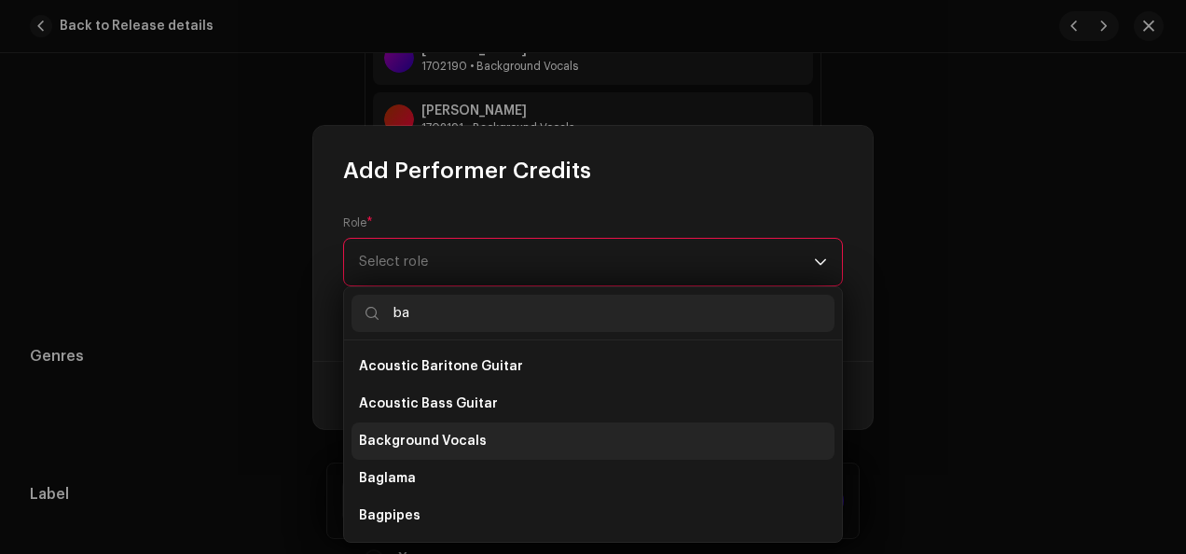
type input "ba"
click at [536, 437] on li "Background Vocals" at bounding box center [592, 440] width 483 height 37
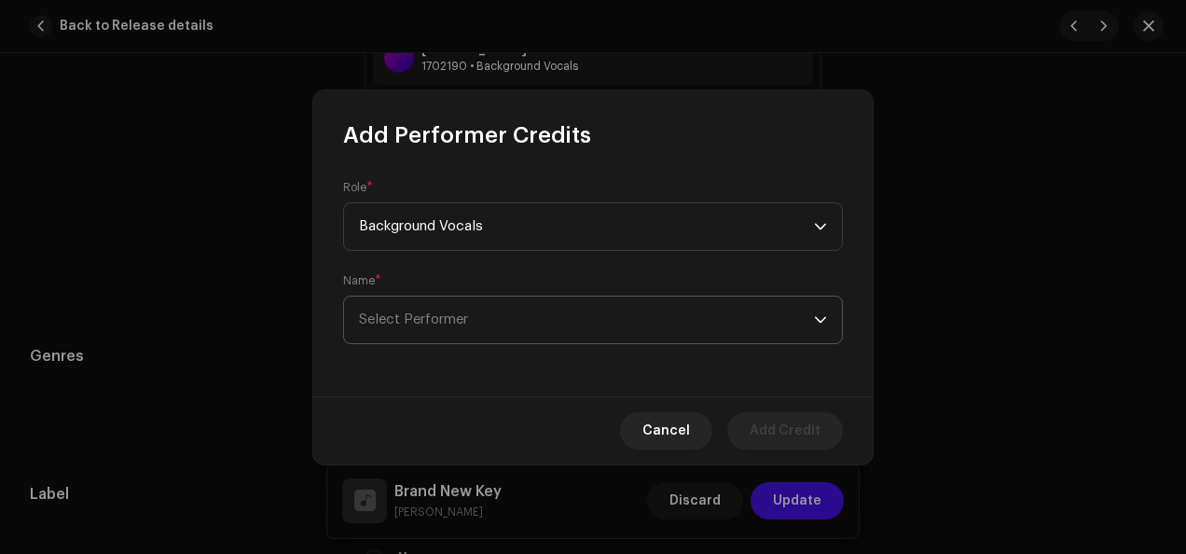
click at [815, 320] on icon "dropdown trigger" at bounding box center [820, 319] width 13 height 13
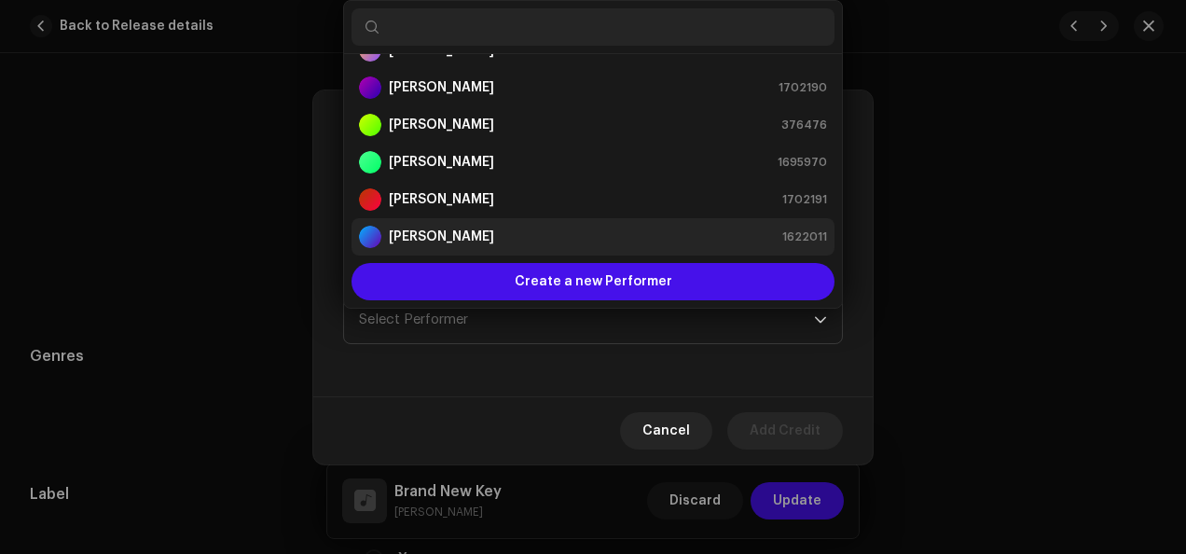
click at [558, 233] on div "[PERSON_NAME] 1622011" at bounding box center [593, 237] width 468 height 22
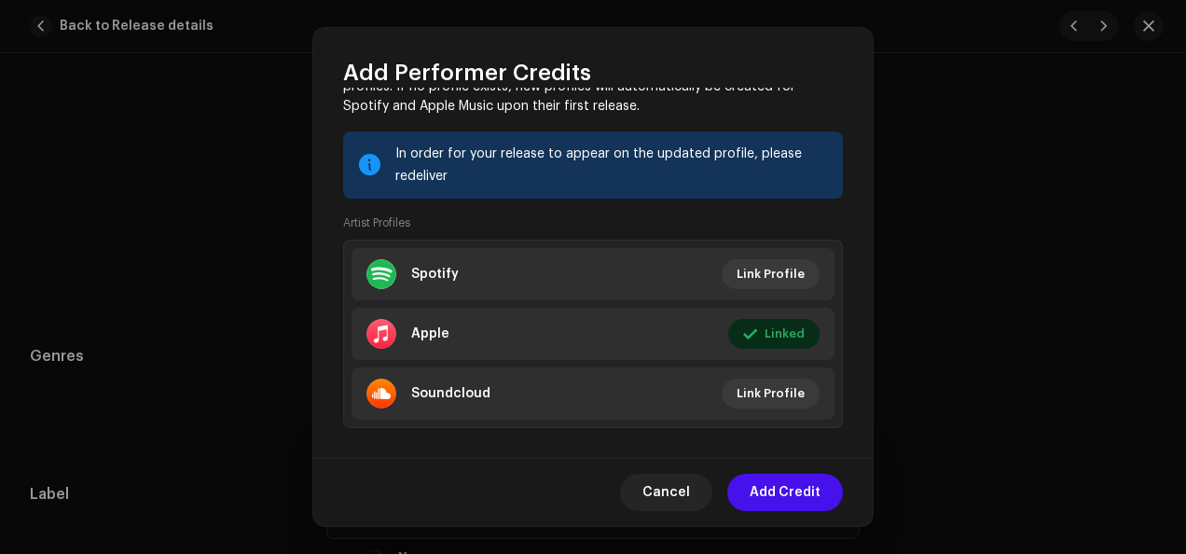
scroll to position [302, 0]
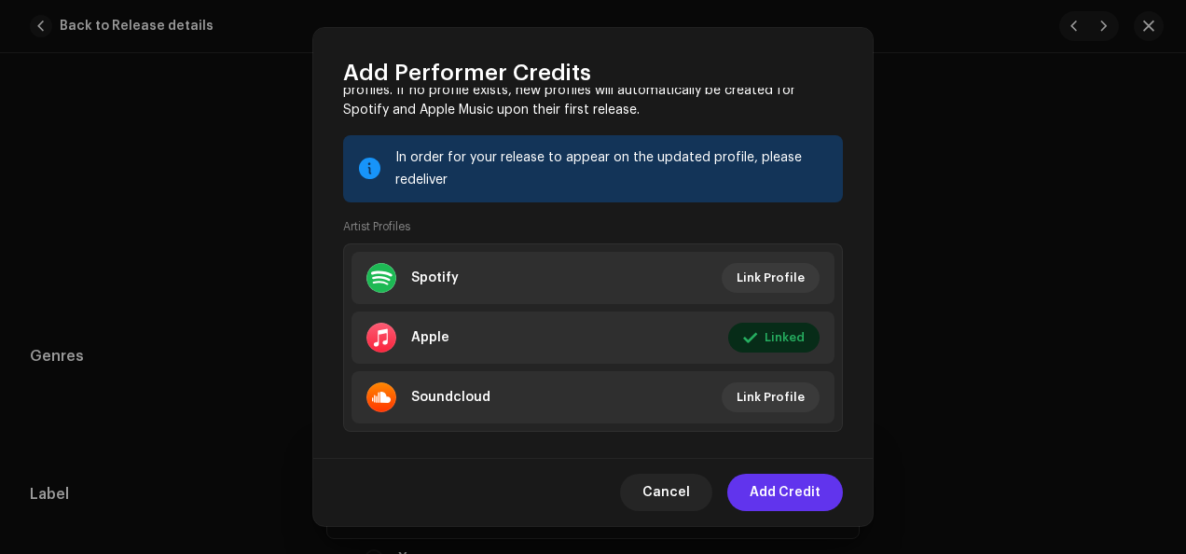
click at [791, 488] on span "Add Credit" at bounding box center [785, 492] width 71 height 37
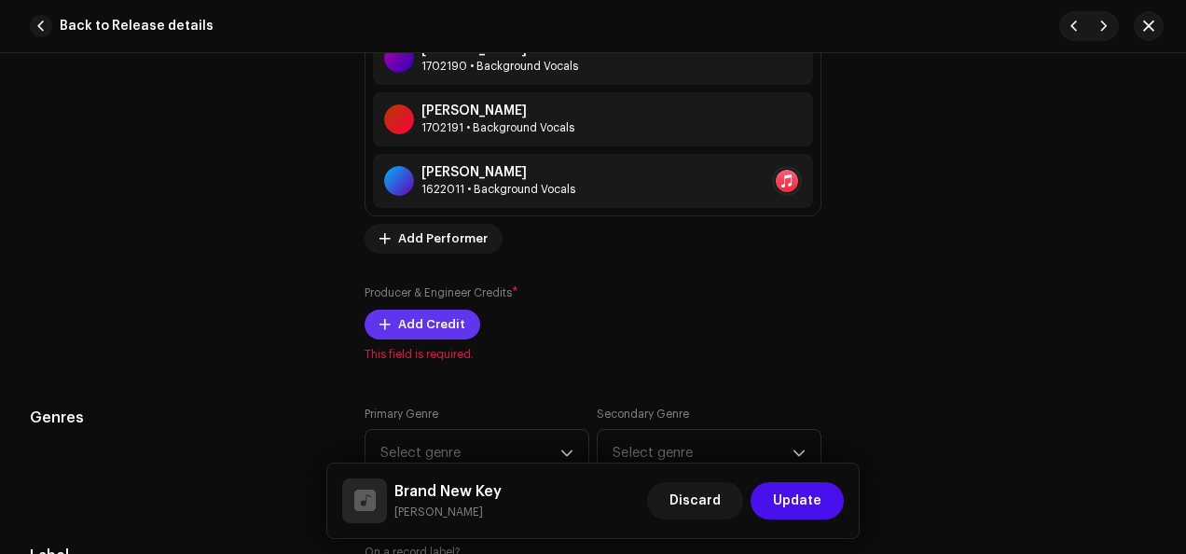
click at [412, 321] on span "Add Credit" at bounding box center [431, 324] width 67 height 37
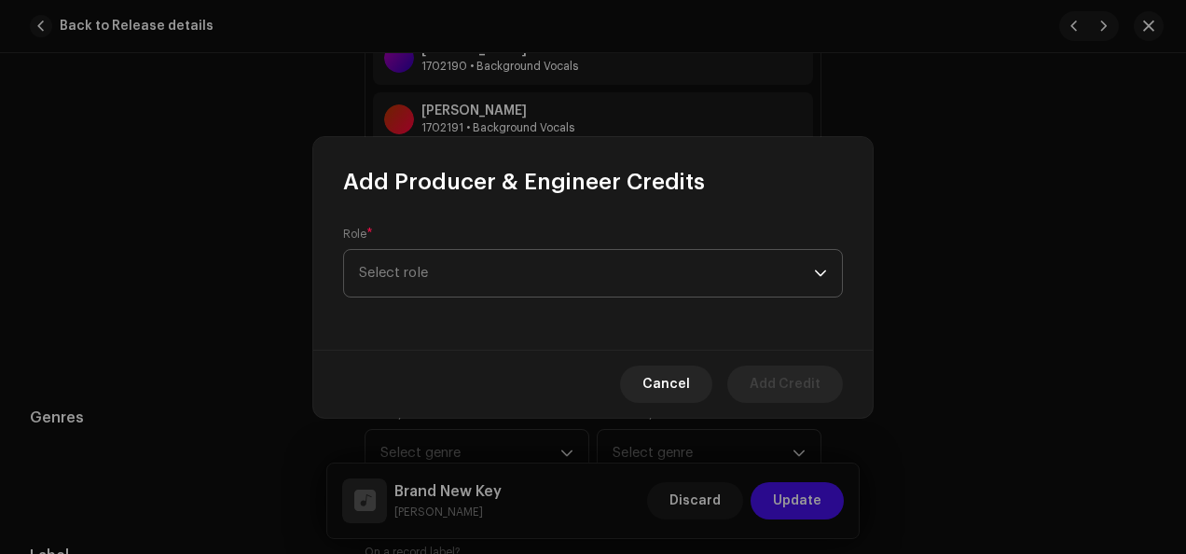
click at [818, 273] on div "dropdown trigger" at bounding box center [820, 273] width 13 height 47
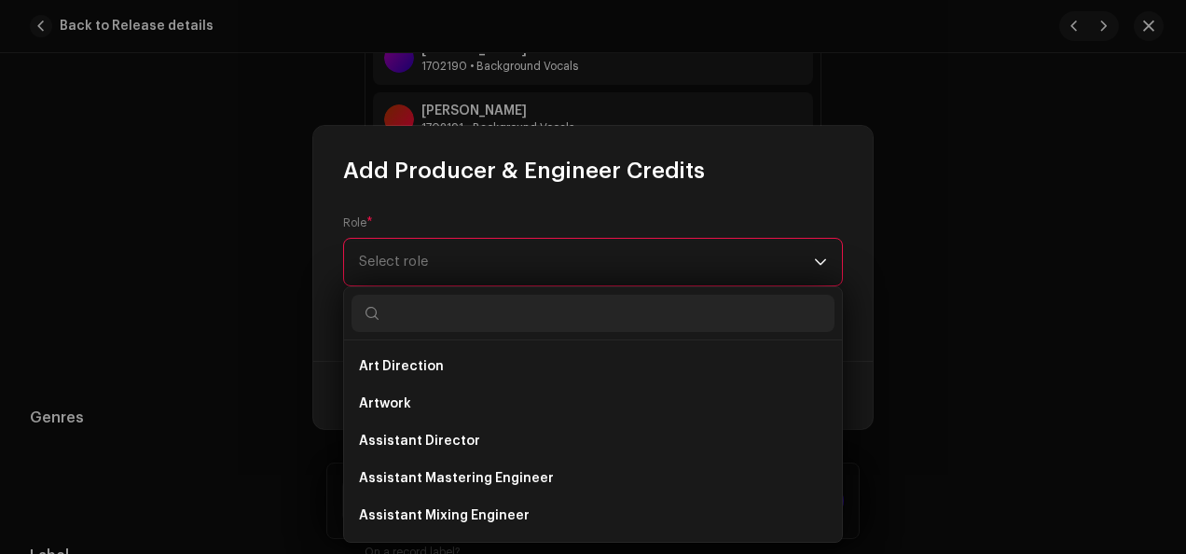
type input "r"
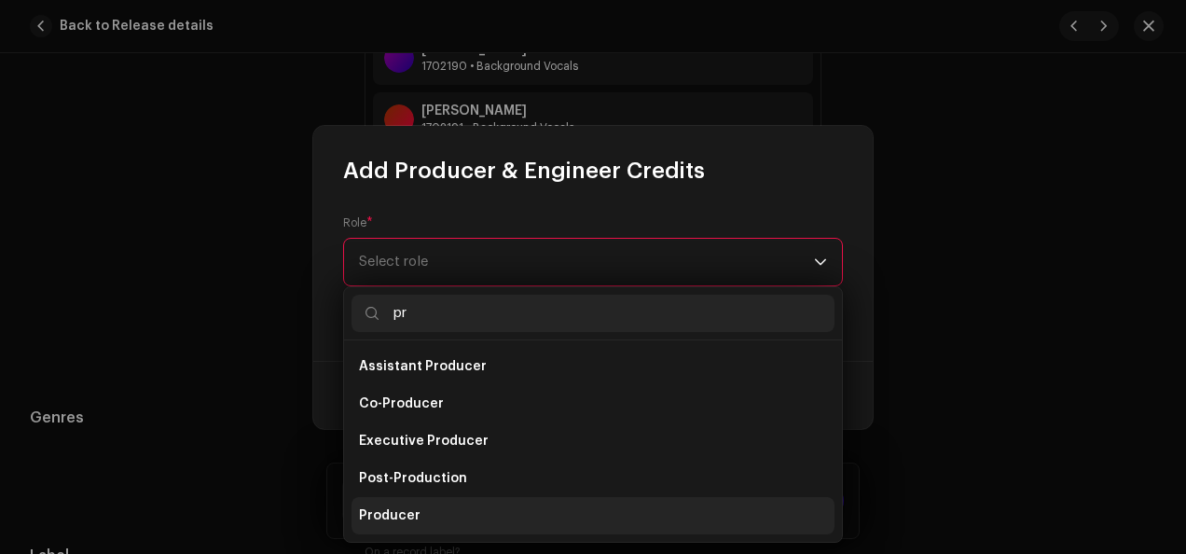
type input "pr"
click at [567, 515] on li "Producer" at bounding box center [592, 515] width 483 height 37
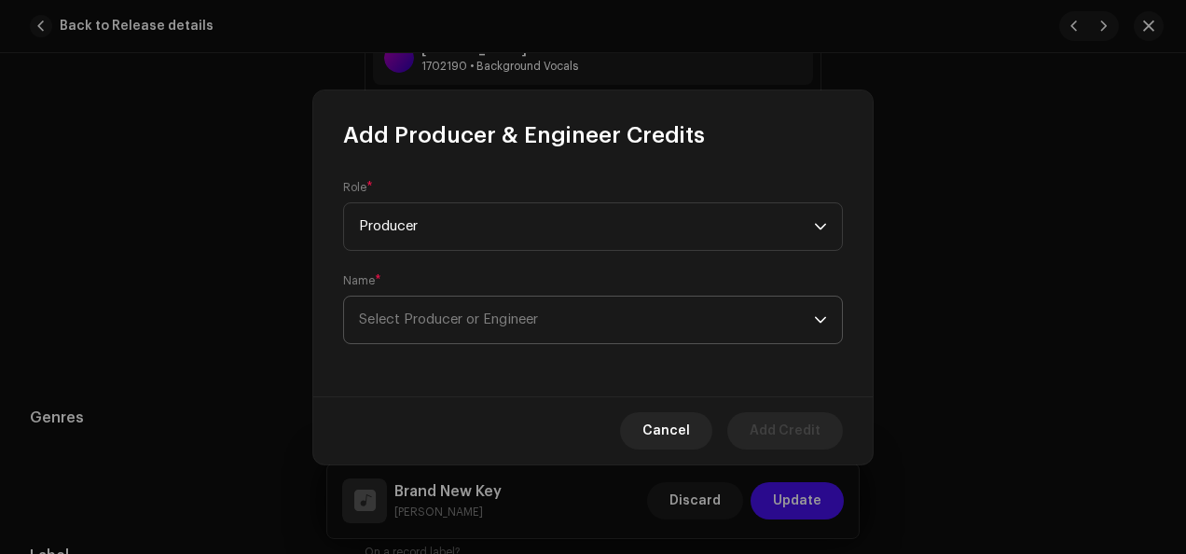
click at [817, 321] on icon "dropdown trigger" at bounding box center [820, 319] width 13 height 13
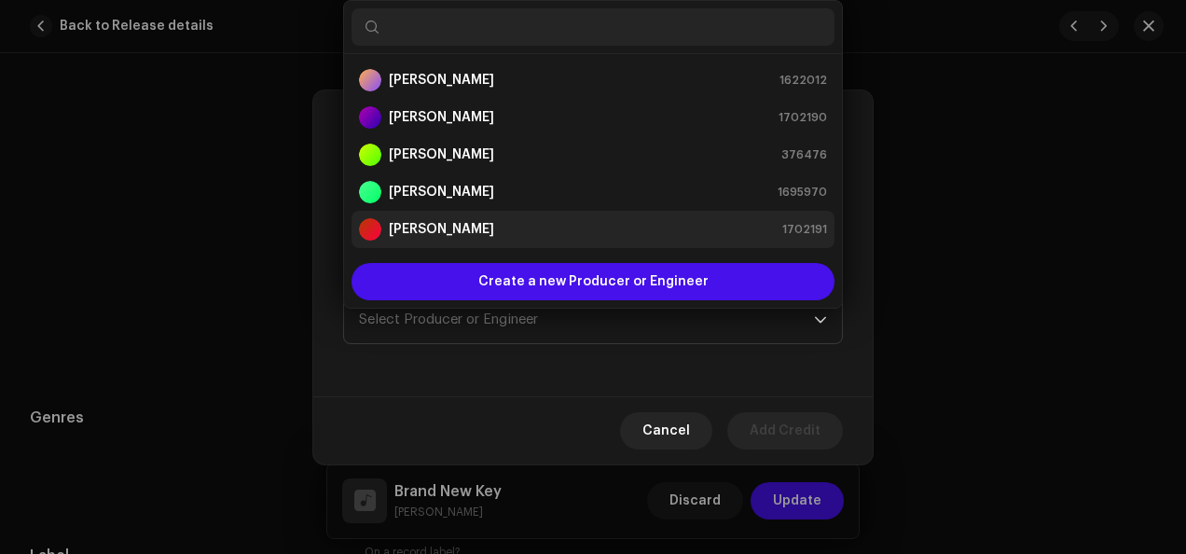
scroll to position [30, 0]
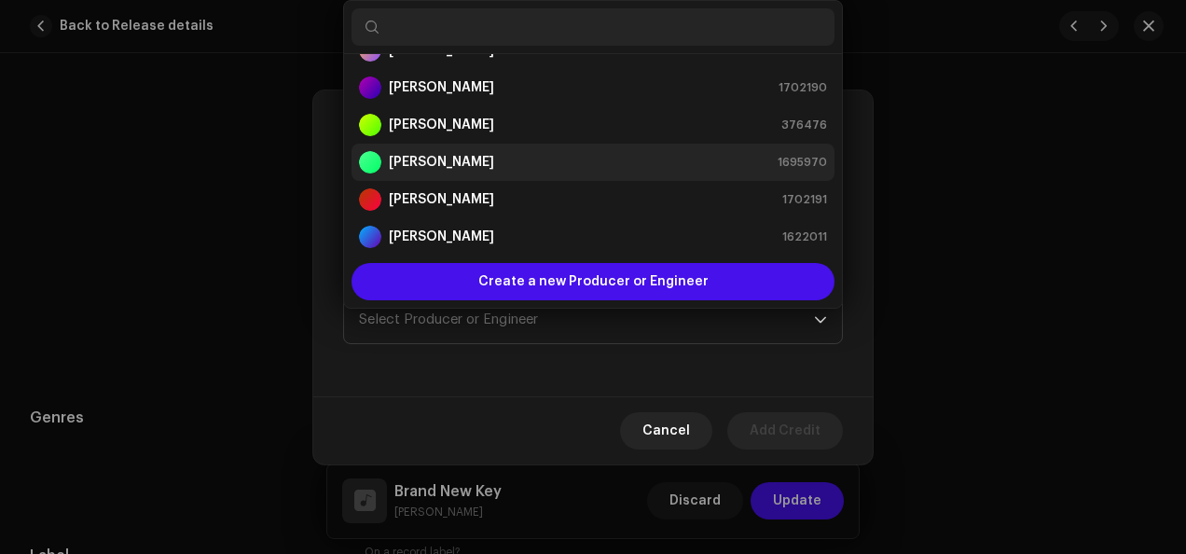
click at [583, 158] on div "[PERSON_NAME] 1695970" at bounding box center [593, 162] width 468 height 22
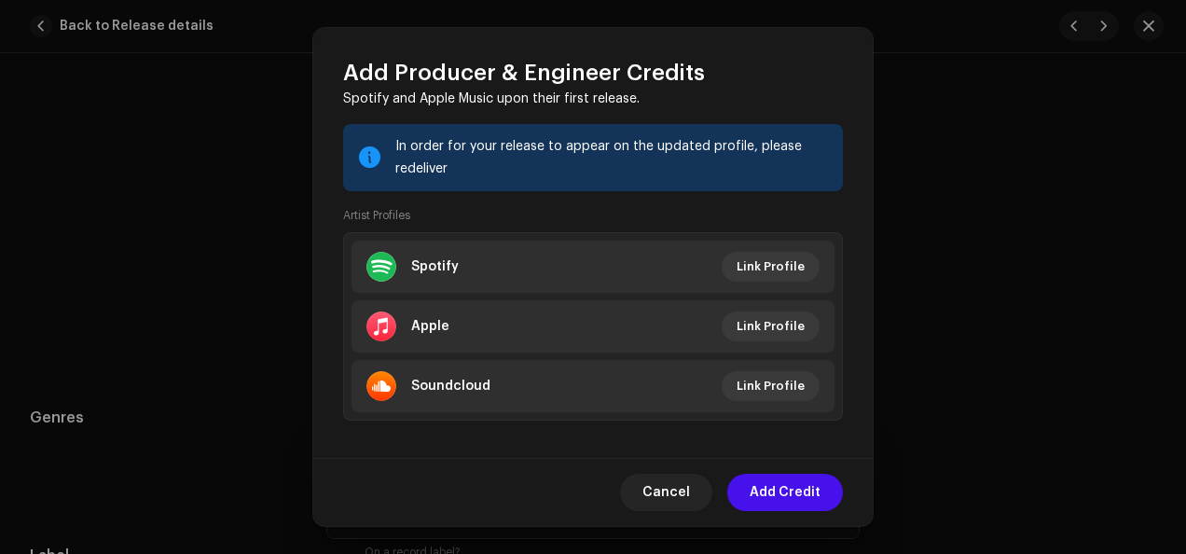
scroll to position [322, 0]
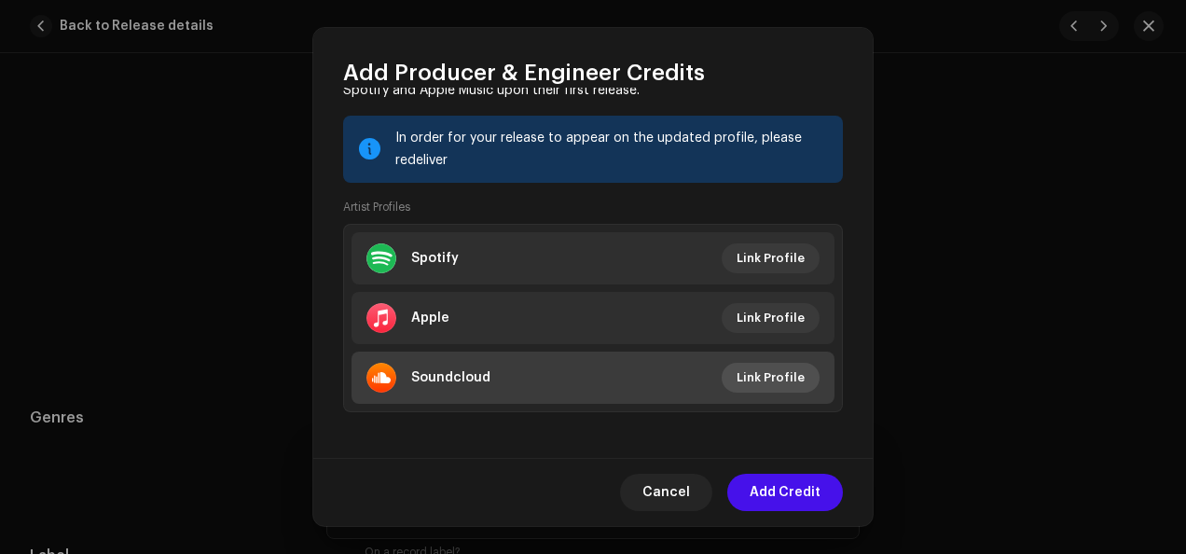
click at [783, 379] on span "Link Profile" at bounding box center [771, 377] width 68 height 37
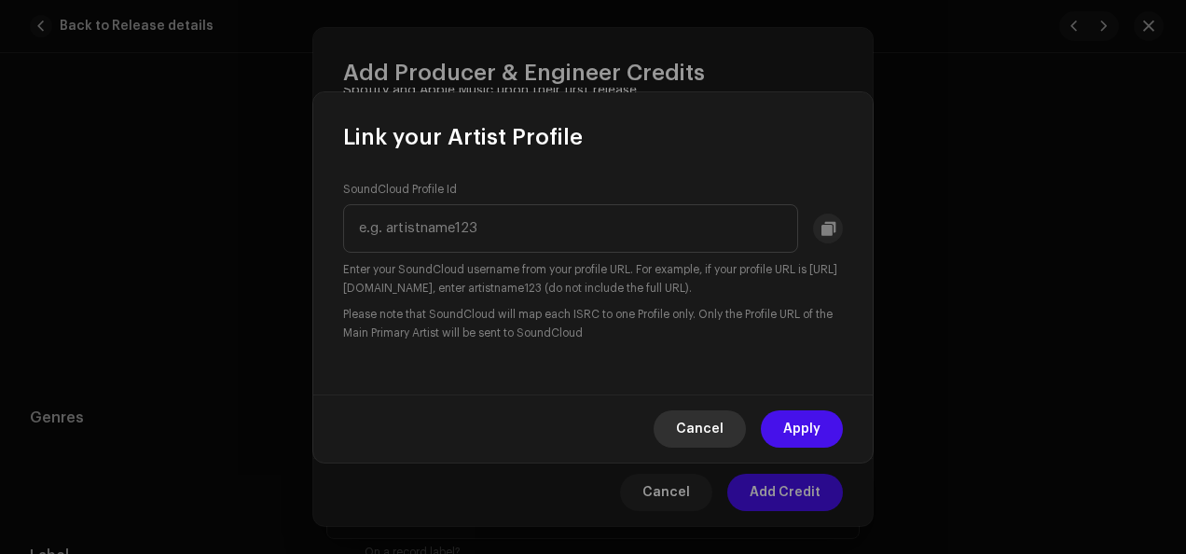
click at [716, 418] on span "Cancel" at bounding box center [700, 428] width 48 height 37
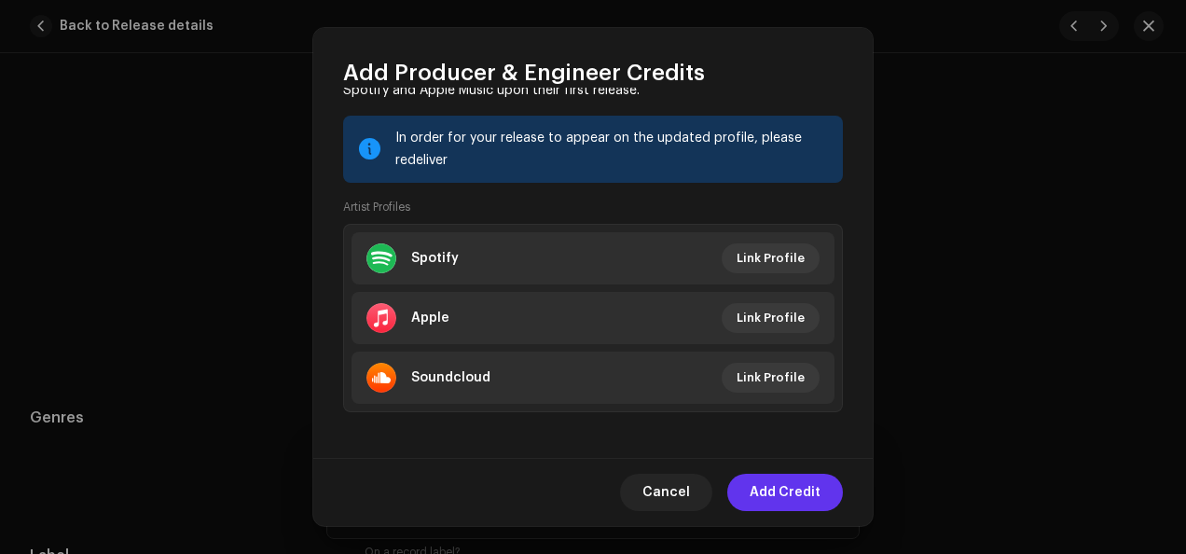
click at [795, 485] on span "Add Credit" at bounding box center [785, 492] width 71 height 37
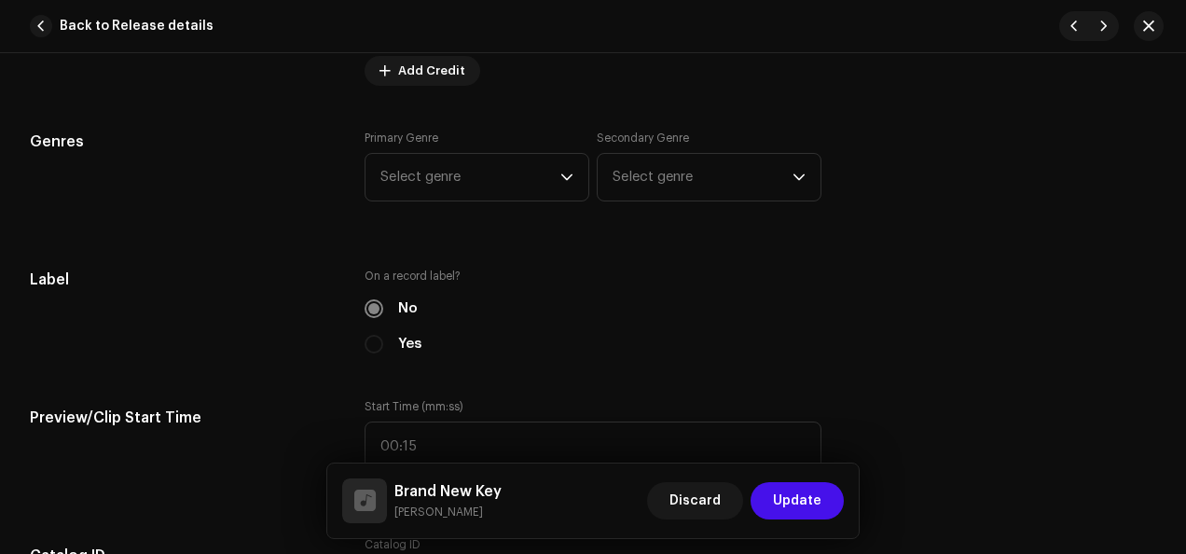
scroll to position [1871, 0]
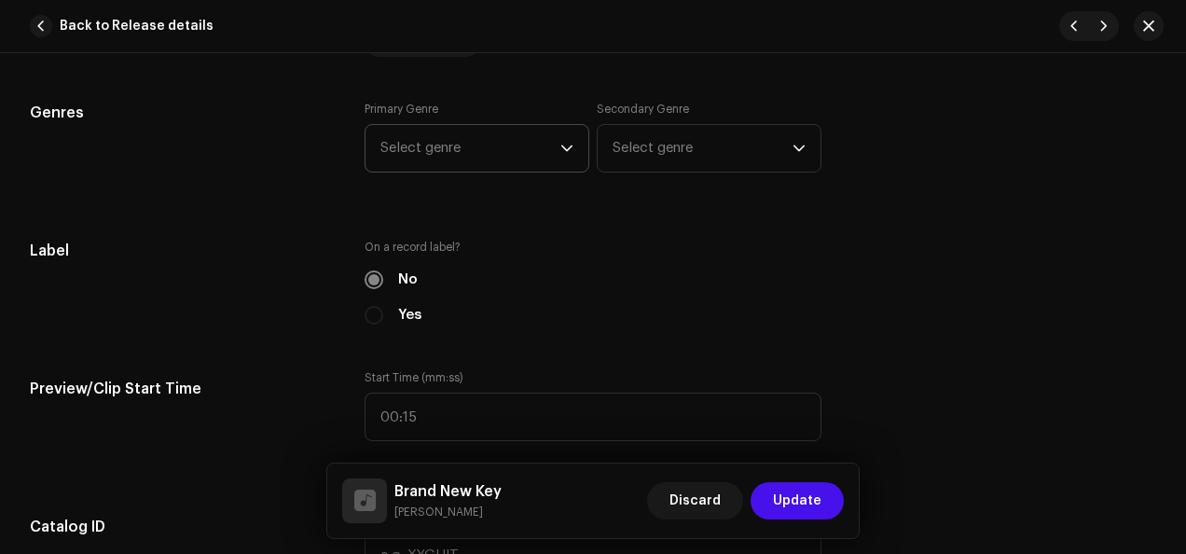
click at [565, 142] on icon "dropdown trigger" at bounding box center [566, 148] width 13 height 13
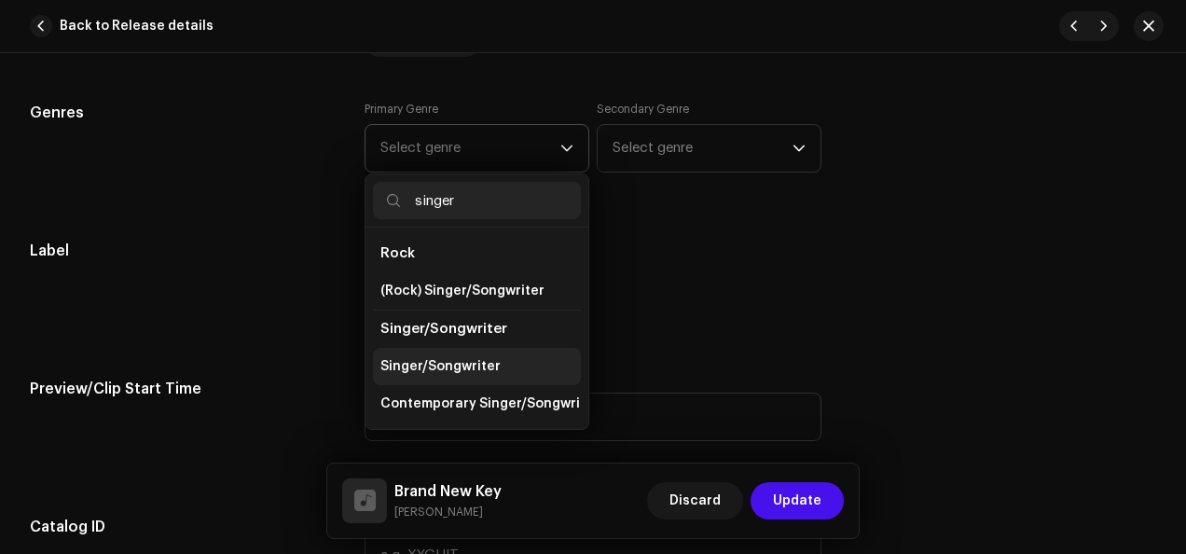
type input "singer"
click at [474, 357] on span "Singer/Songwriter" at bounding box center [440, 366] width 120 height 19
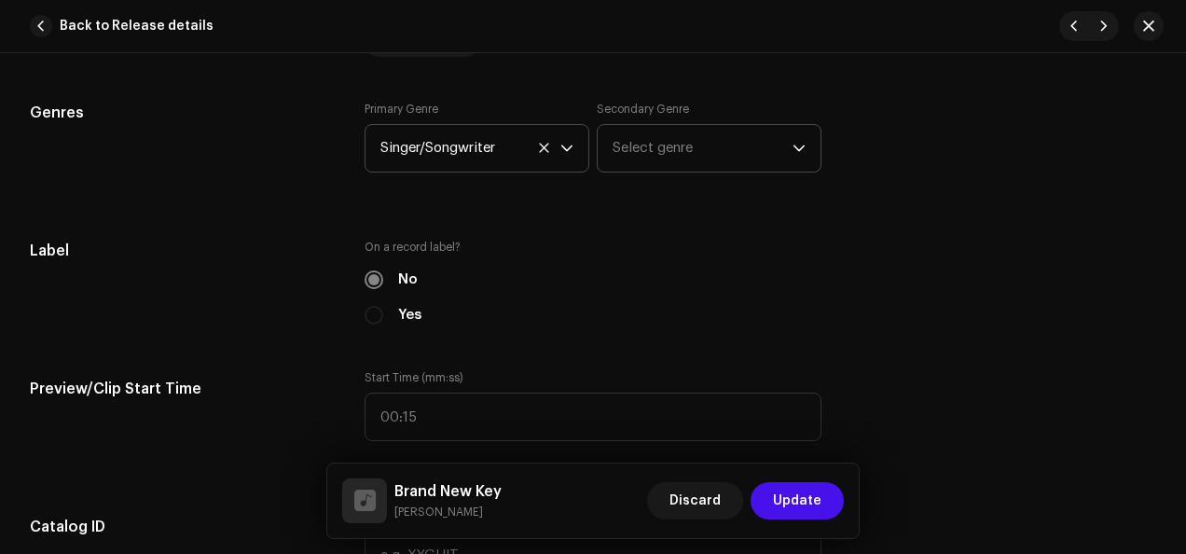
click at [793, 145] on icon "dropdown trigger" at bounding box center [798, 148] width 11 height 7
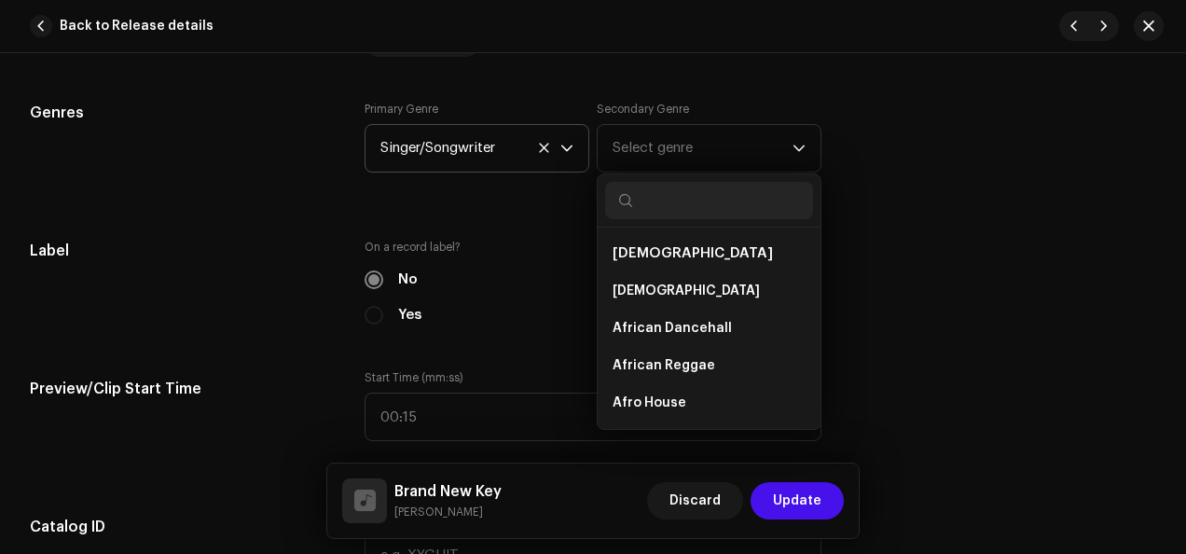
click at [571, 143] on p-select "Singer/Songwriter" at bounding box center [477, 148] width 225 height 48
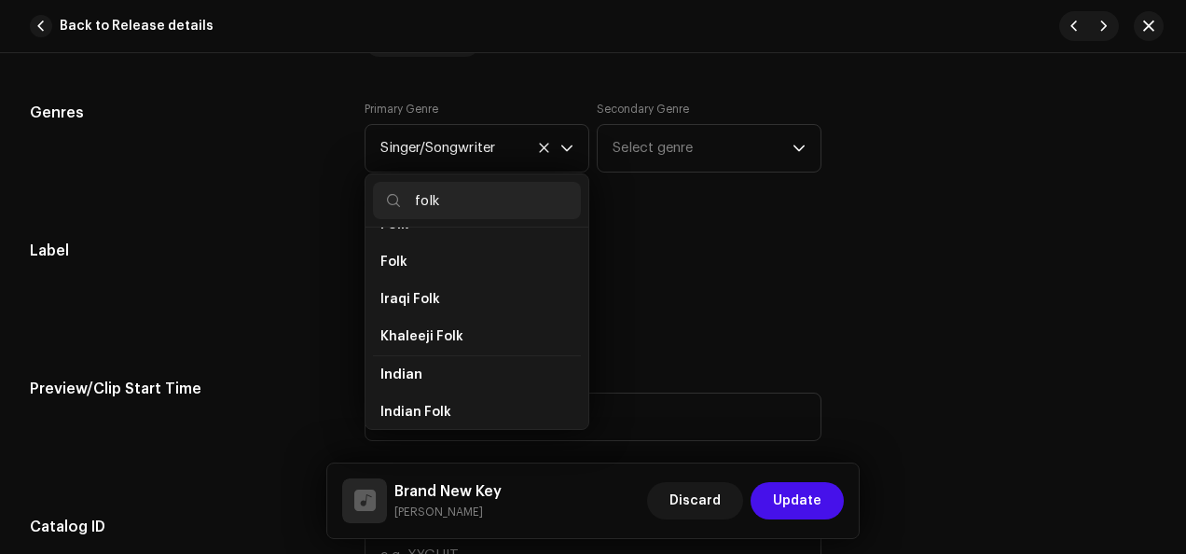
scroll to position [198, 0]
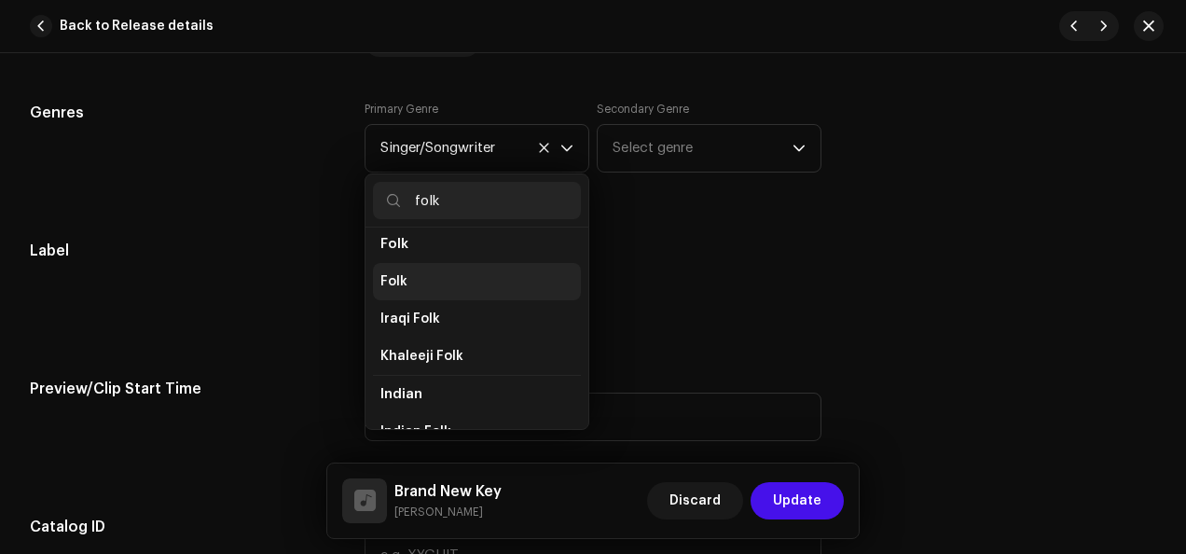
type input "folk"
click at [480, 266] on li "Folk" at bounding box center [477, 281] width 208 height 37
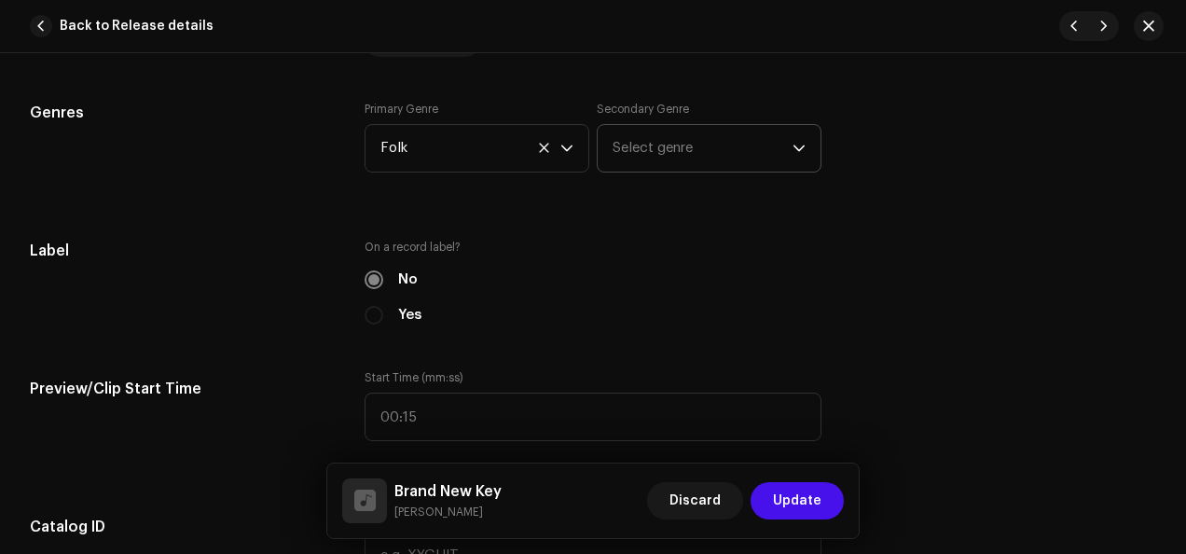
click at [796, 142] on icon "dropdown trigger" at bounding box center [798, 148] width 13 height 13
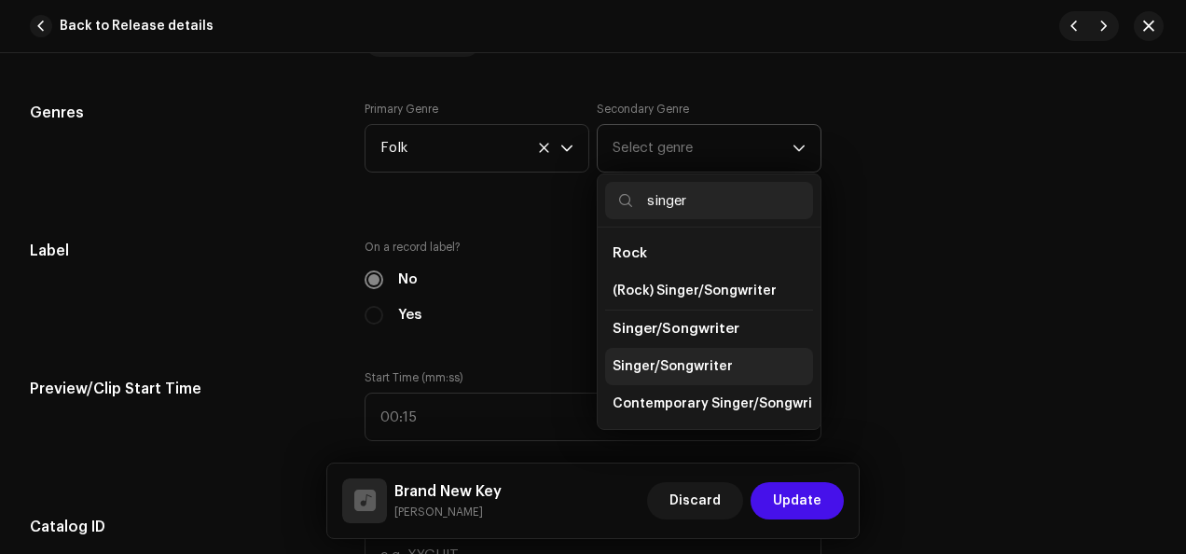
type input "singer"
click at [688, 362] on span "Singer/Songwriter" at bounding box center [673, 366] width 120 height 19
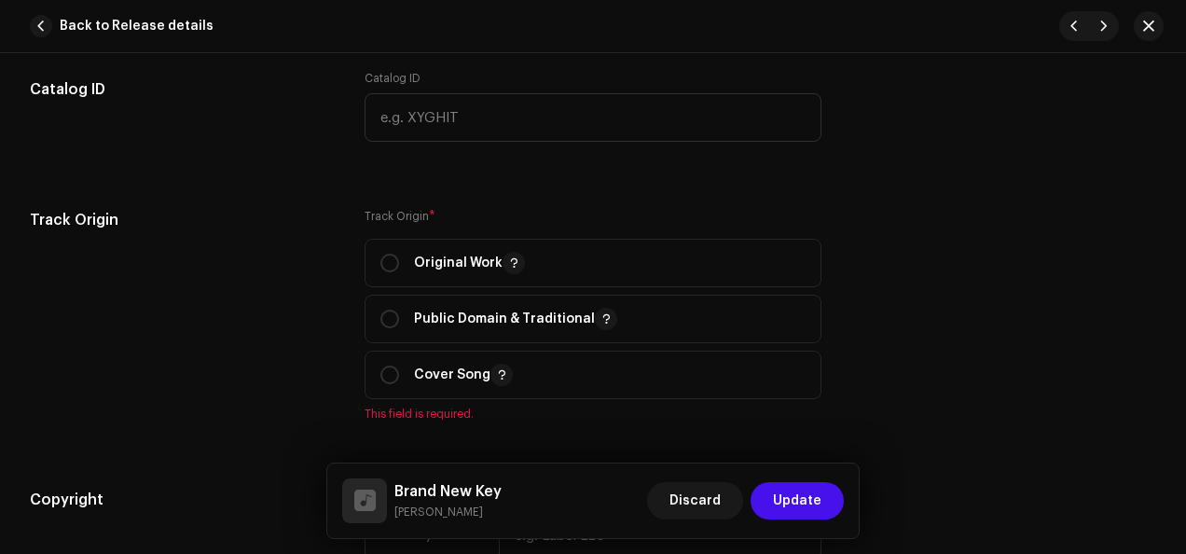
scroll to position [2302, 0]
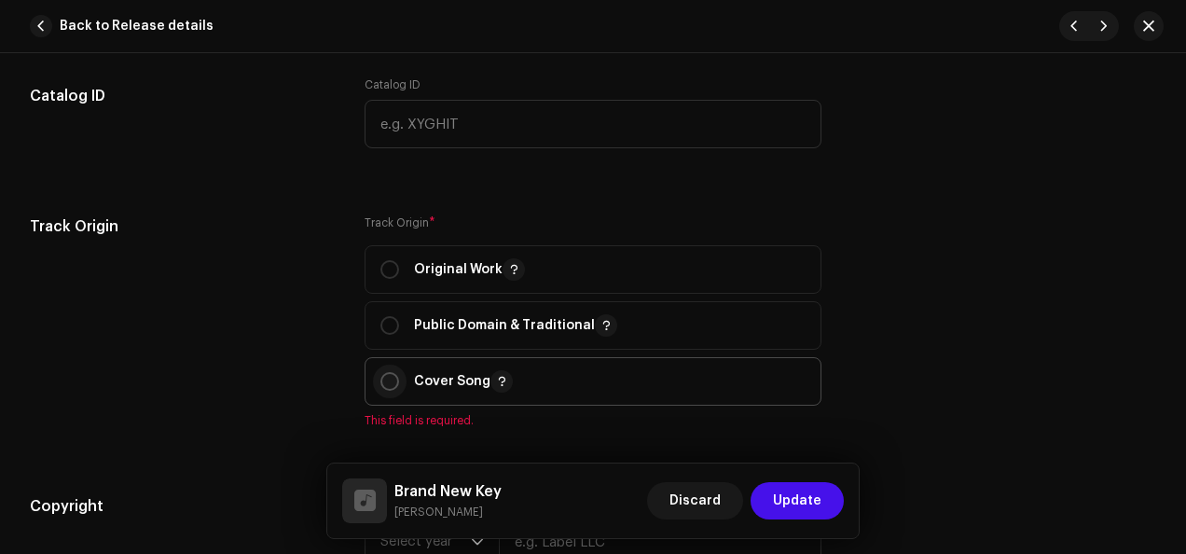
click at [386, 374] on input "radio" at bounding box center [389, 381] width 19 height 19
radio input "true"
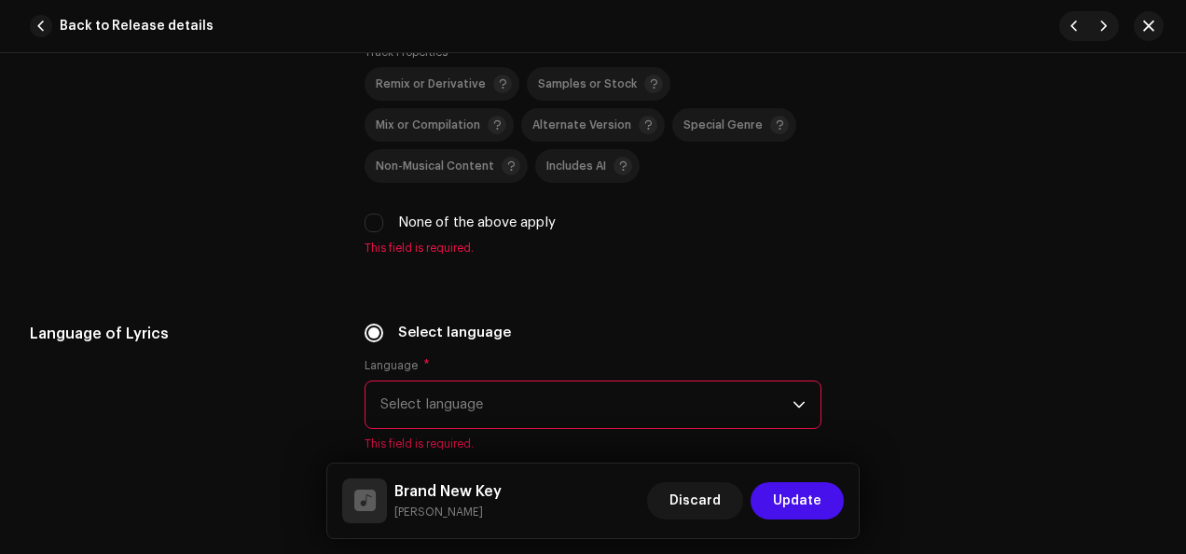
scroll to position [2976, 0]
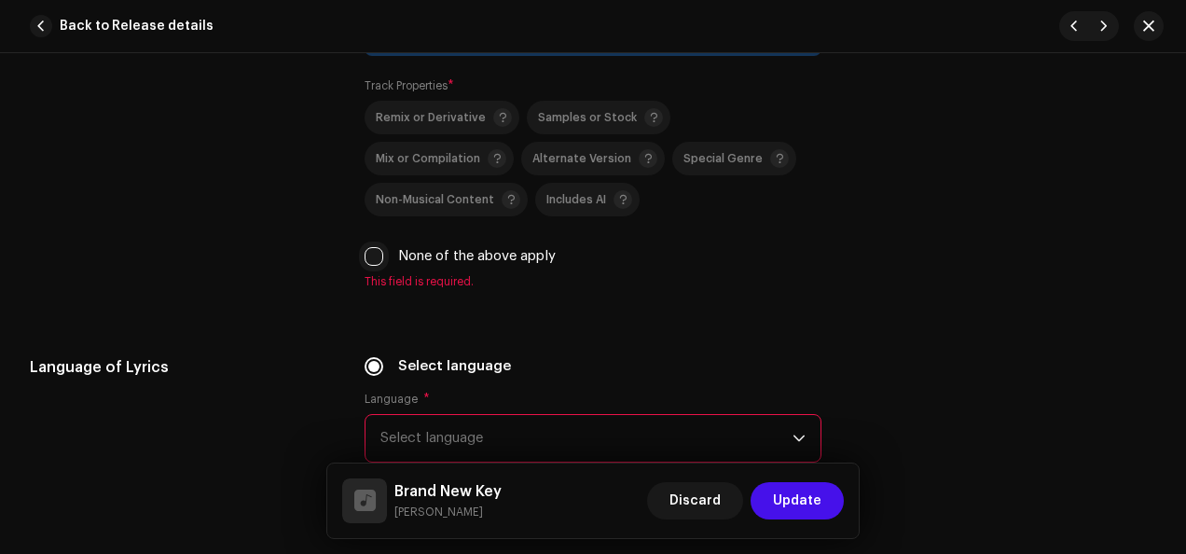
click at [371, 253] on input "None of the above apply" at bounding box center [374, 256] width 19 height 19
checkbox input "true"
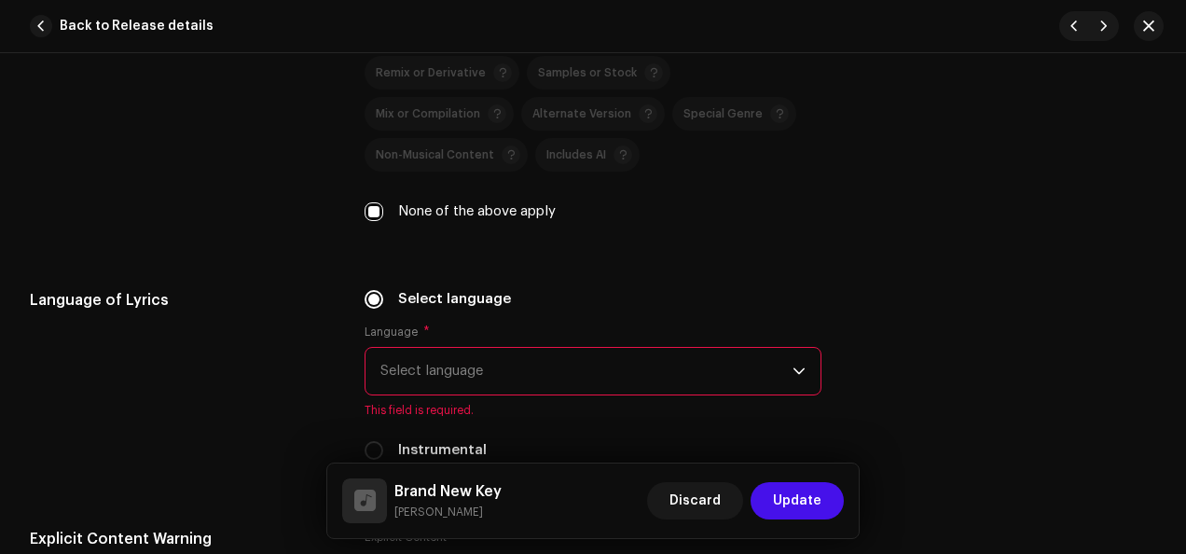
scroll to position [3022, 0]
click at [797, 371] on icon "dropdown trigger" at bounding box center [798, 370] width 13 height 13
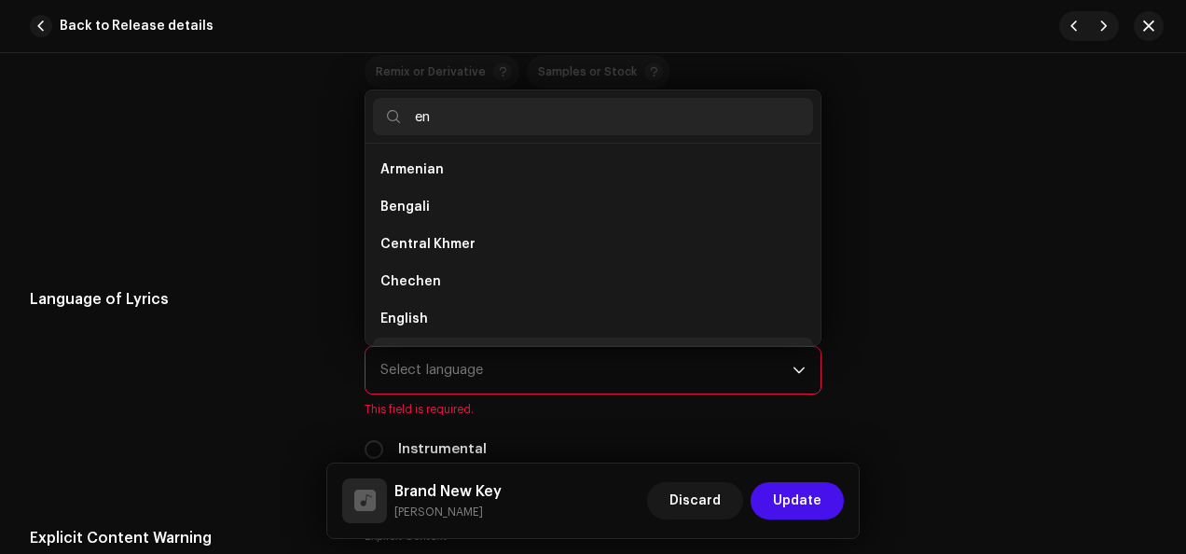
scroll to position [30, 0]
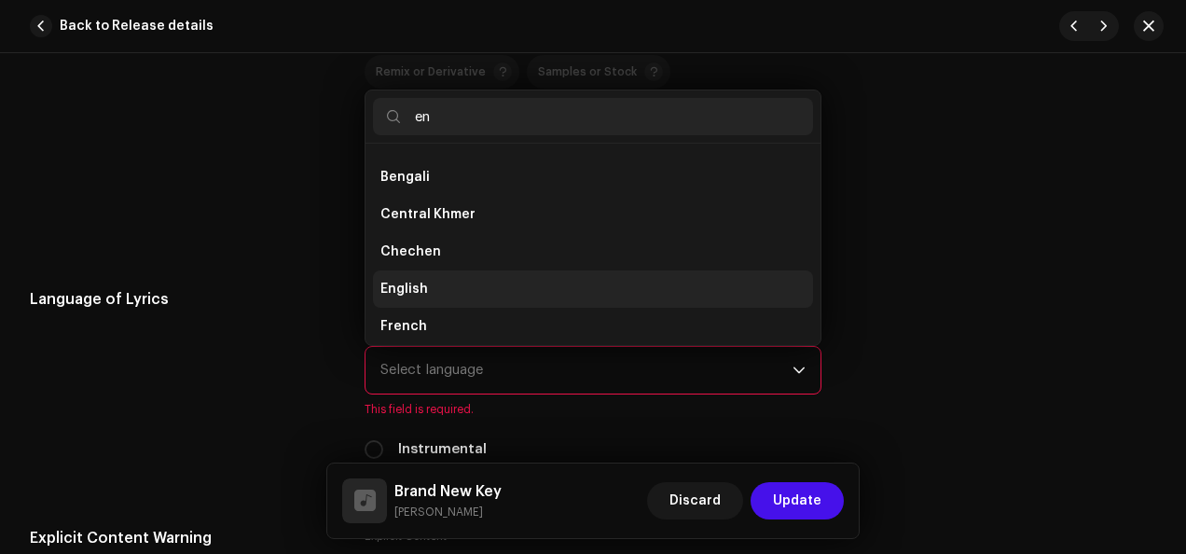
type input "en"
click at [550, 276] on li "English" at bounding box center [593, 288] width 440 height 37
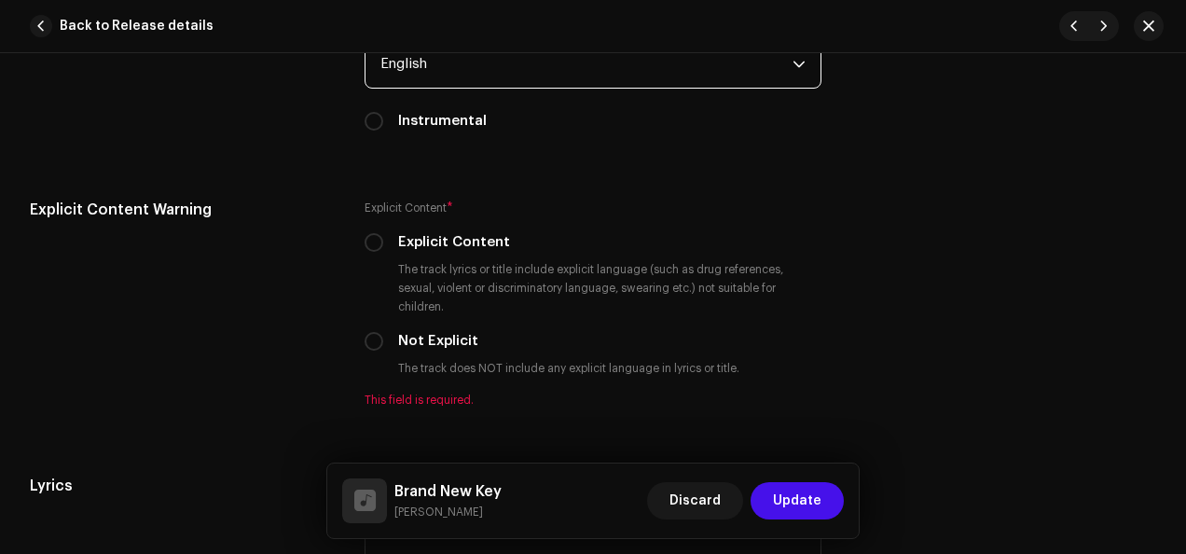
scroll to position [3451, 0]
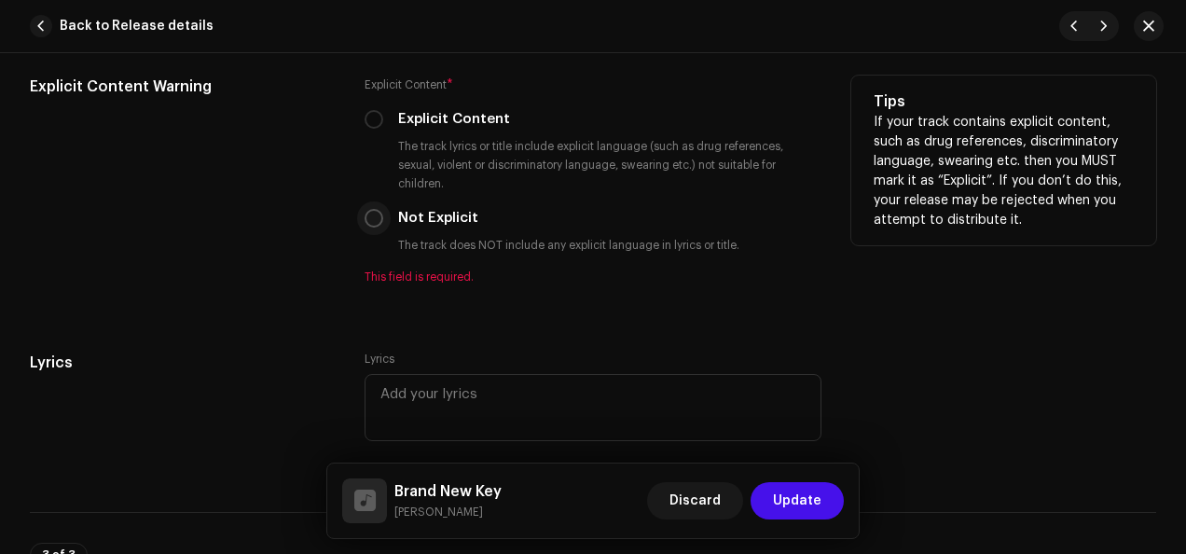
click at [373, 215] on input "Not Explicit" at bounding box center [374, 218] width 19 height 19
radio input "true"
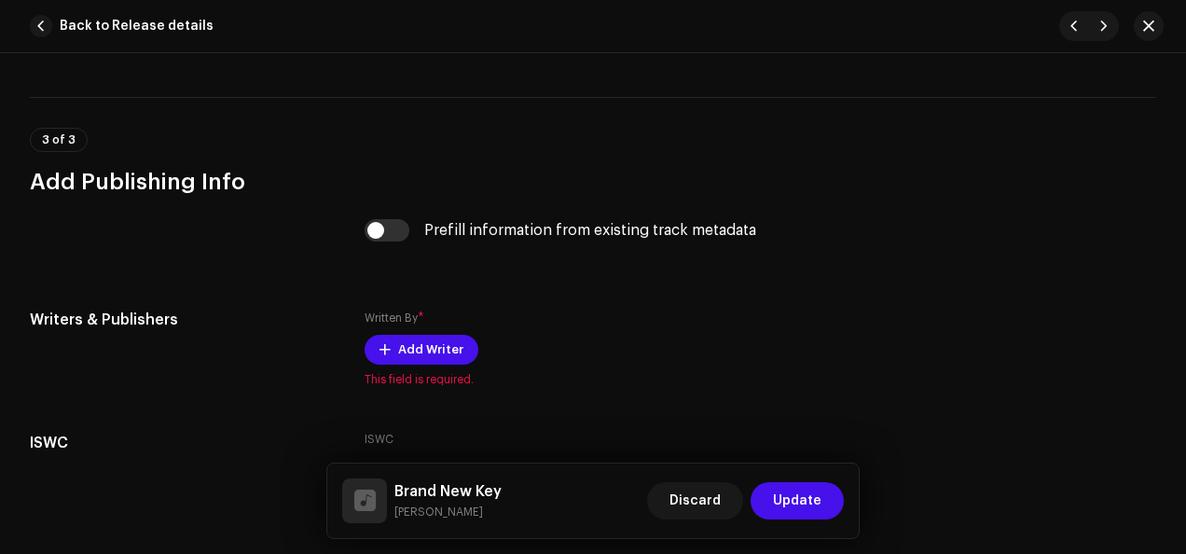
scroll to position [3976, 0]
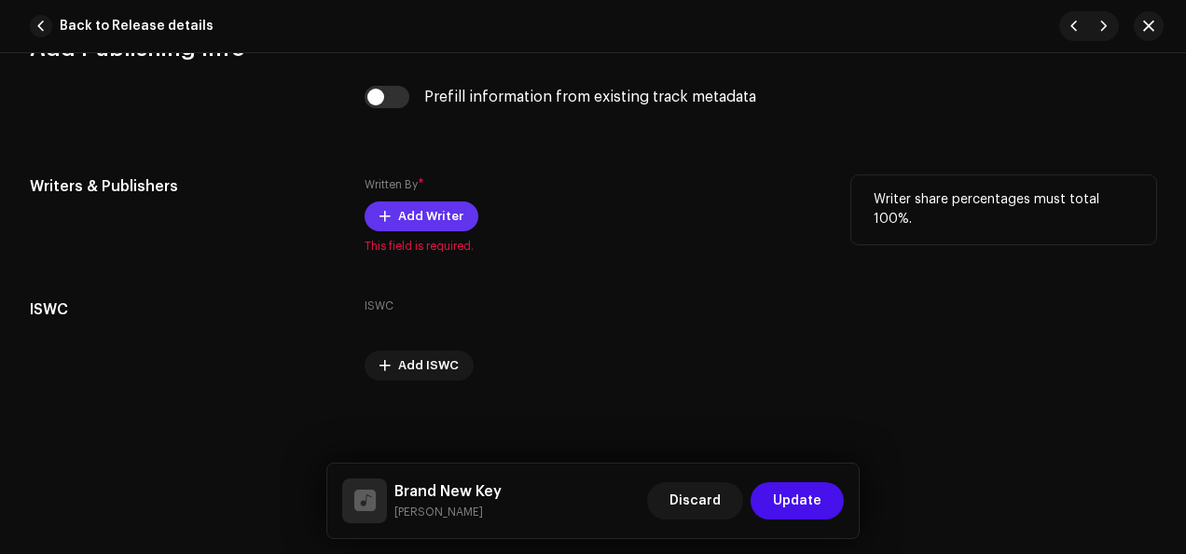
click at [420, 209] on span "Add Writer" at bounding box center [430, 216] width 65 height 37
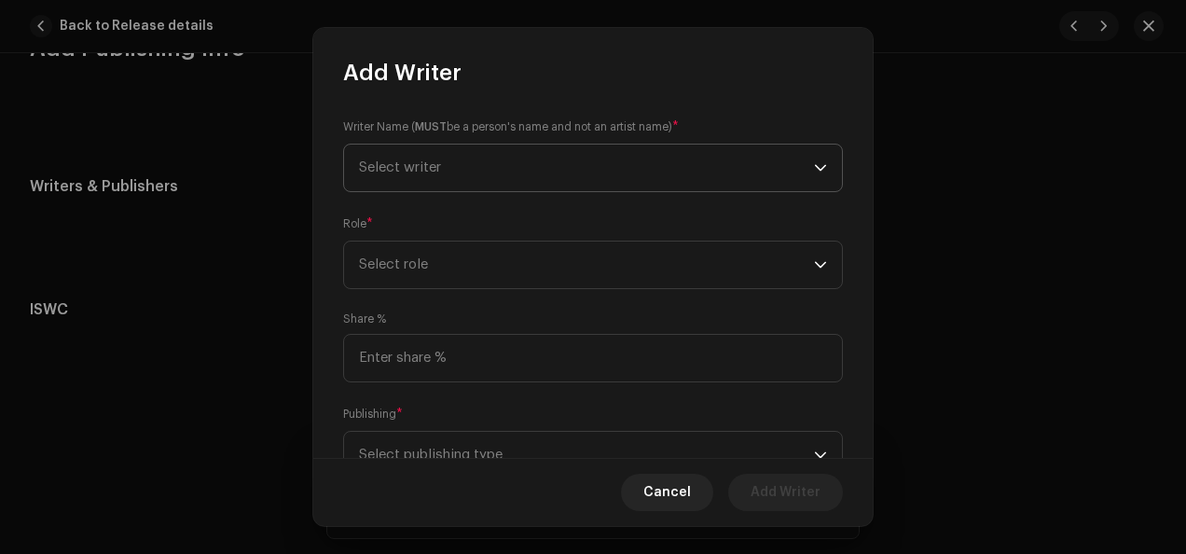
click at [805, 169] on span "Select writer" at bounding box center [586, 168] width 455 height 47
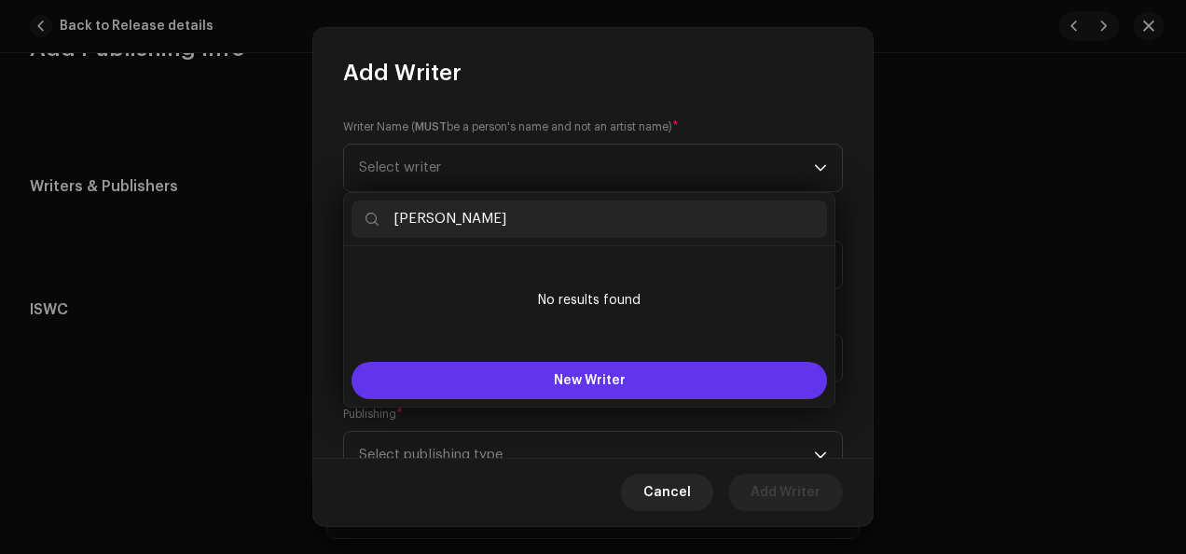
type input "[PERSON_NAME]"
click at [684, 380] on button "New Writer" at bounding box center [588, 380] width 475 height 37
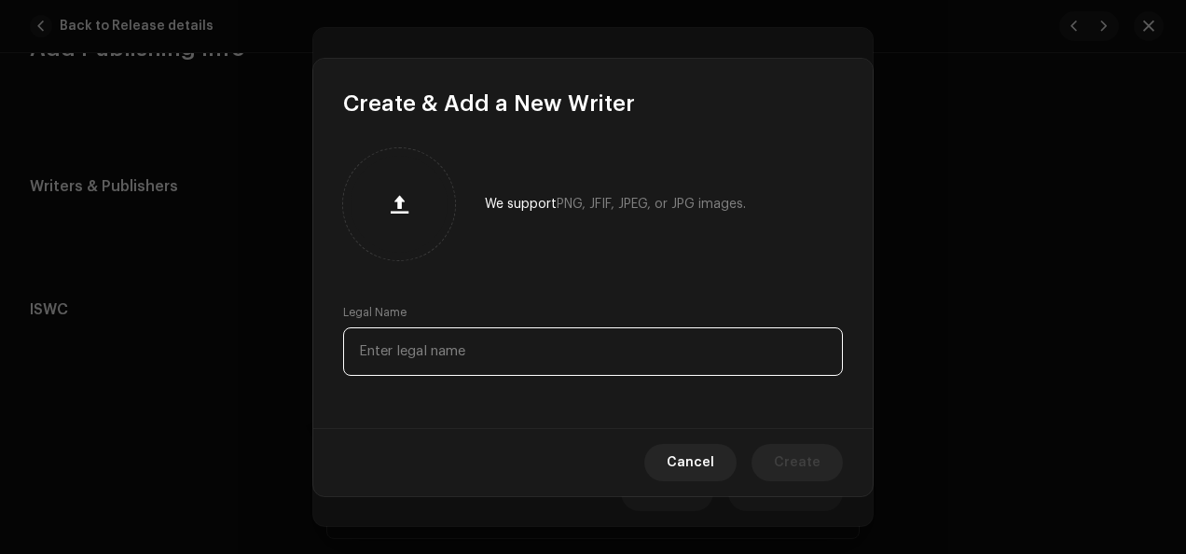
click at [667, 355] on input "text" at bounding box center [593, 351] width 500 height 48
type input "[PERSON_NAME]"
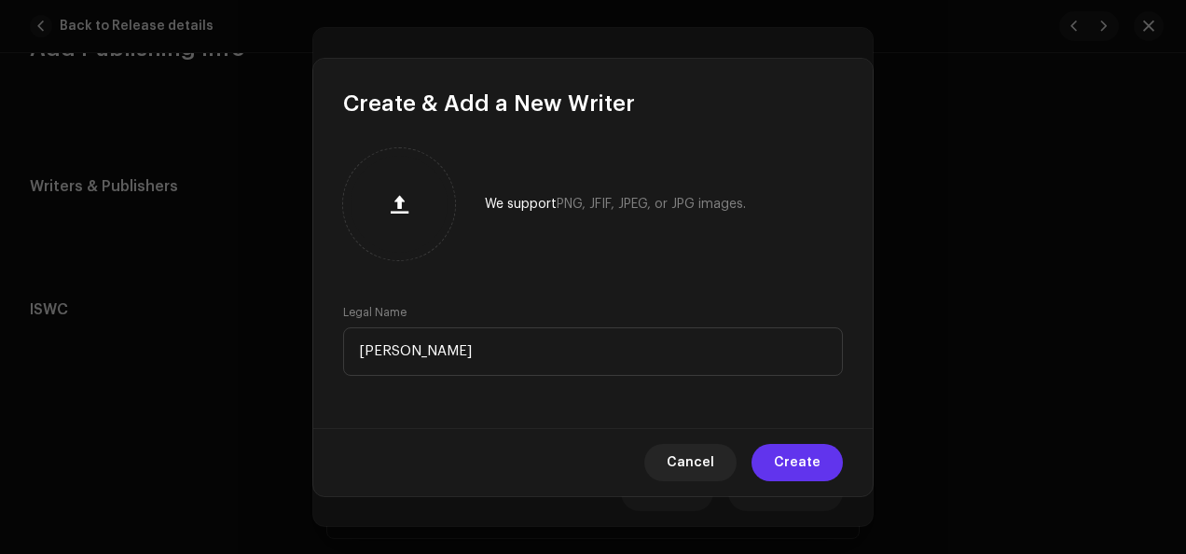
click at [807, 467] on span "Create" at bounding box center [797, 462] width 47 height 37
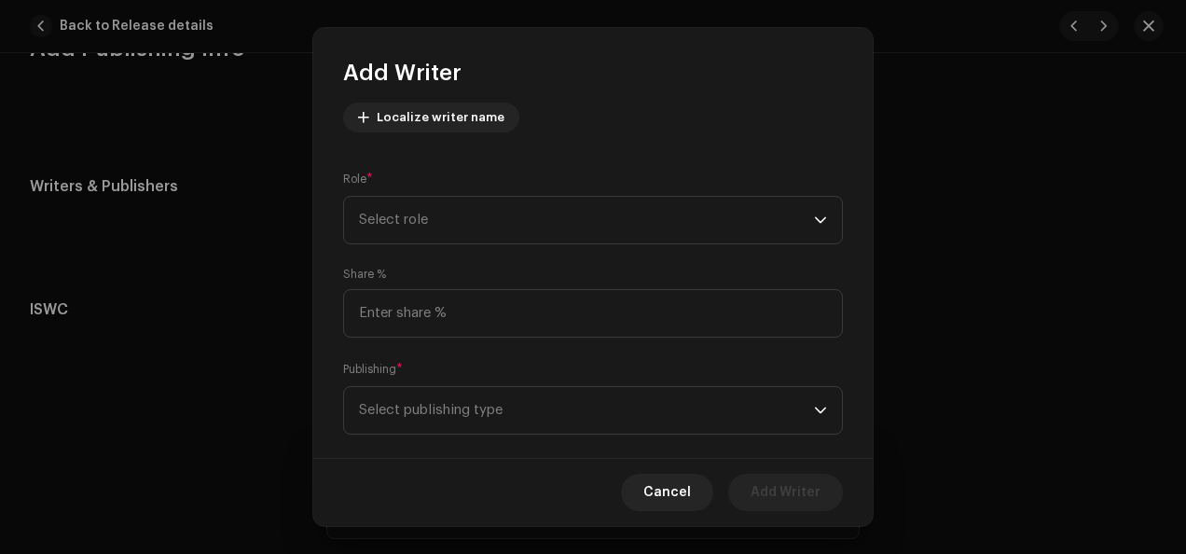
scroll to position [219, 0]
click at [820, 217] on p-select "Select role" at bounding box center [593, 217] width 500 height 48
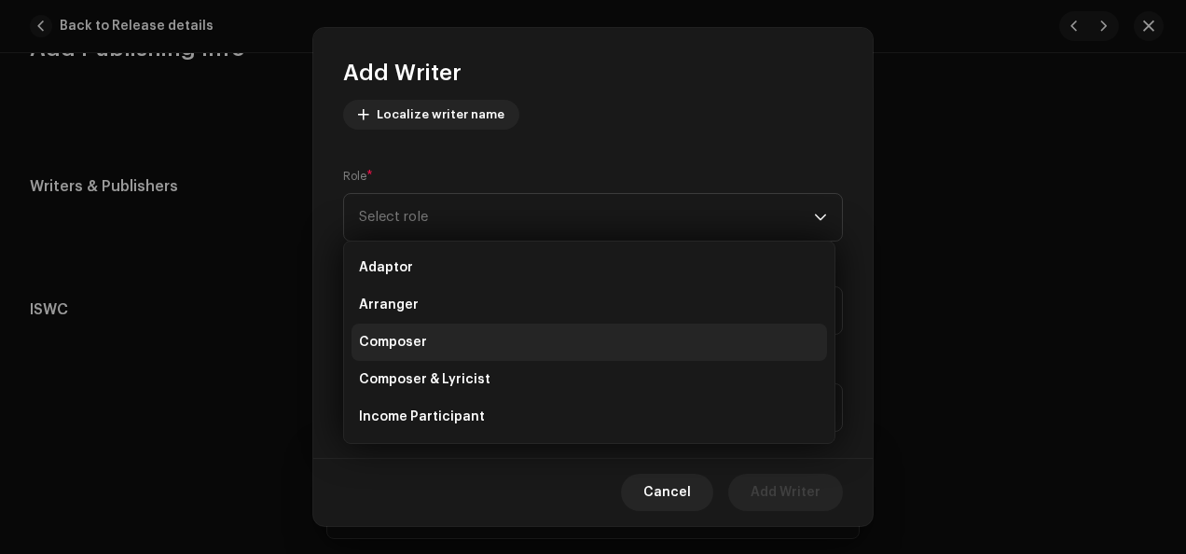
click at [543, 331] on li "Composer" at bounding box center [588, 342] width 475 height 37
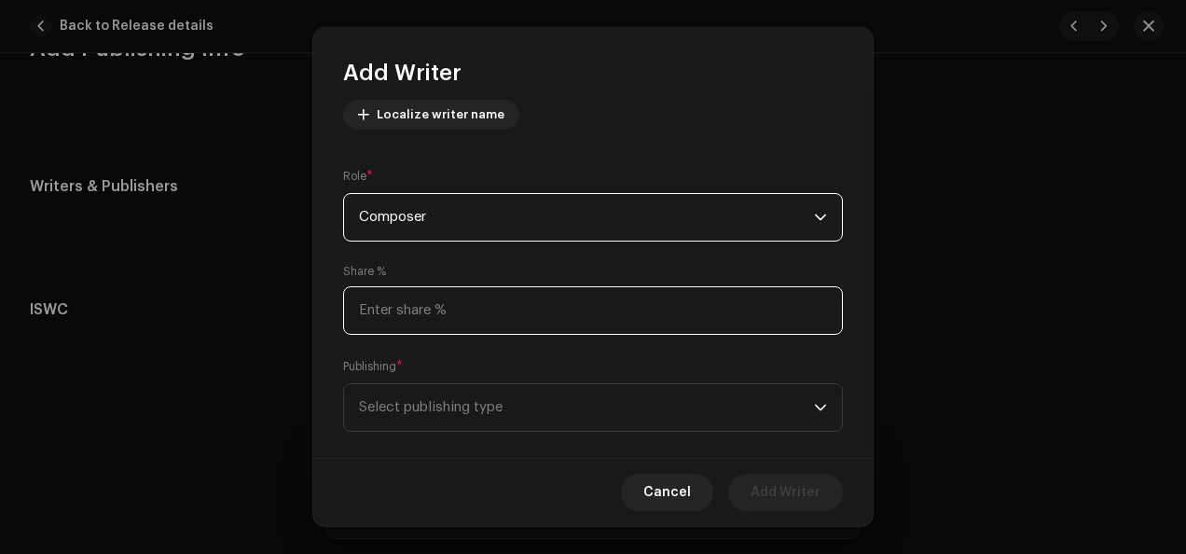
click at [586, 311] on input at bounding box center [593, 310] width 500 height 48
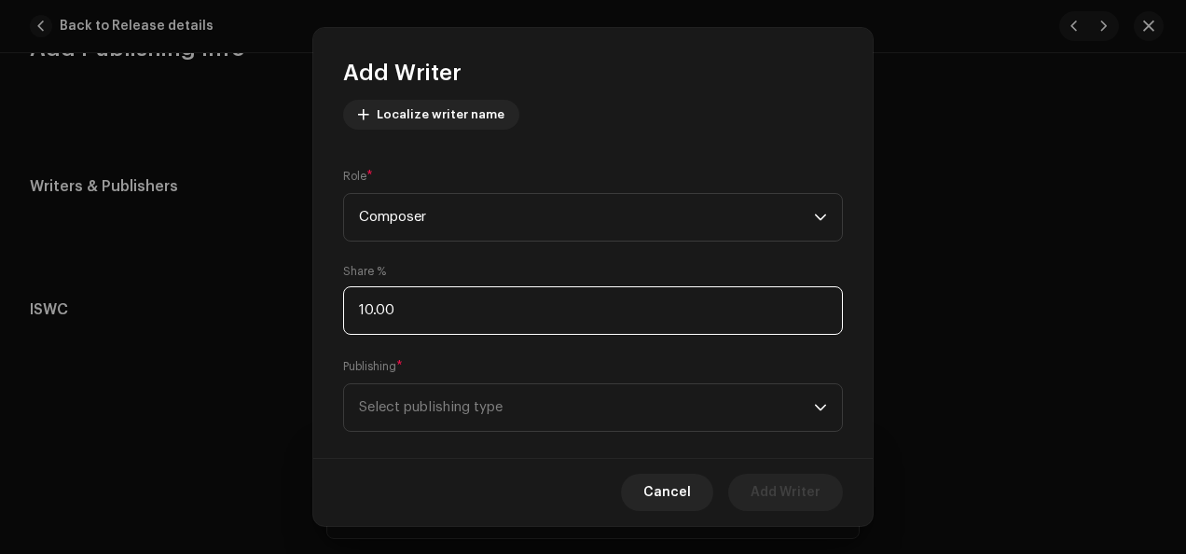
type input "1.00"
type input "100.00"
click at [814, 404] on icon "dropdown trigger" at bounding box center [820, 407] width 13 height 13
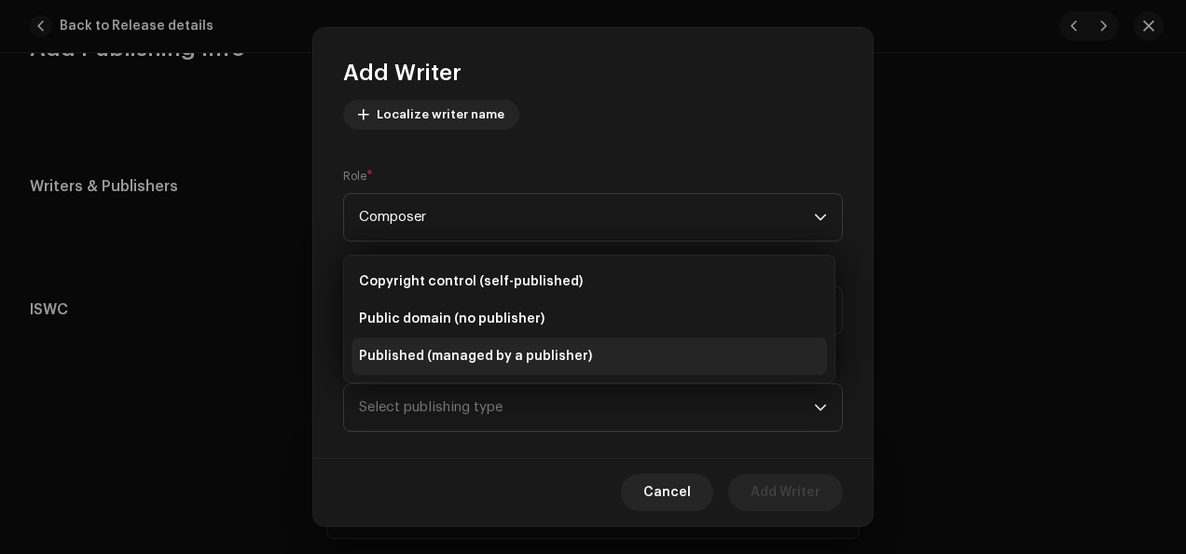
click at [630, 356] on li "Published (managed by a publisher)" at bounding box center [588, 356] width 475 height 37
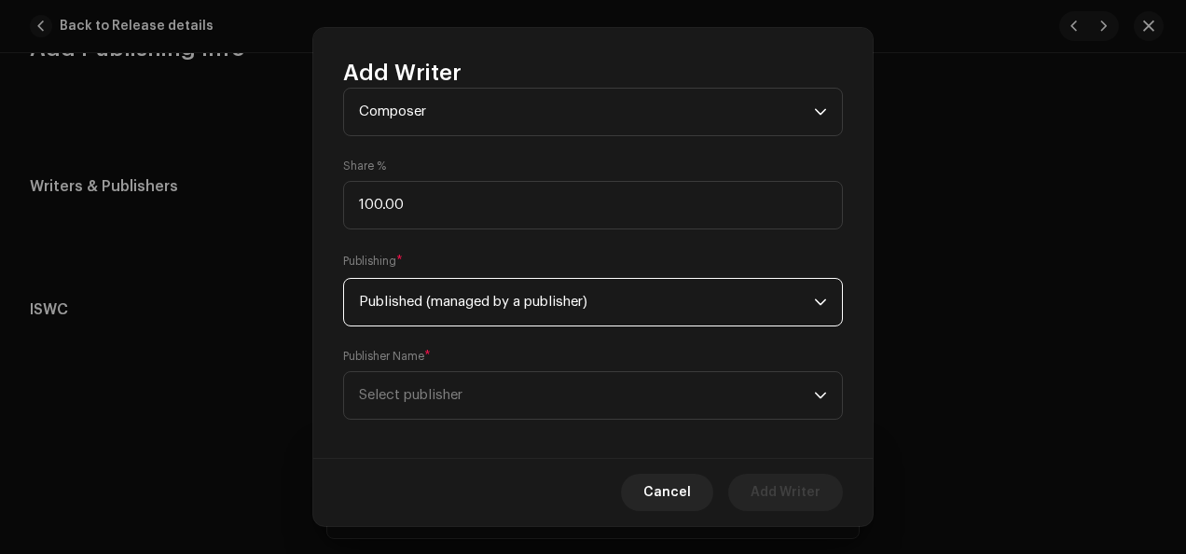
scroll to position [338, 0]
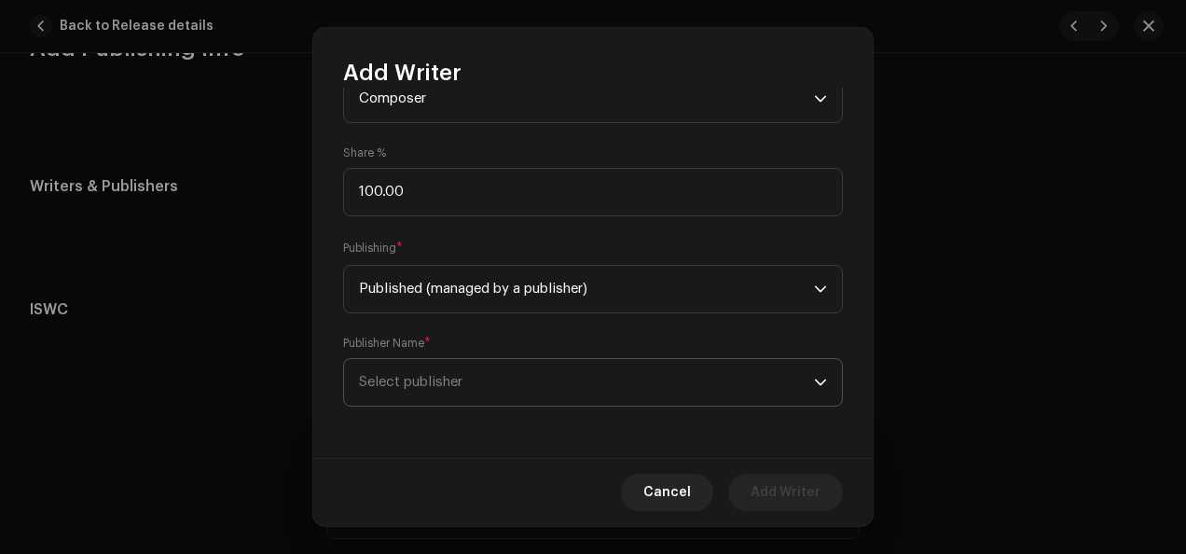
click at [815, 380] on icon "dropdown trigger" at bounding box center [820, 382] width 13 height 13
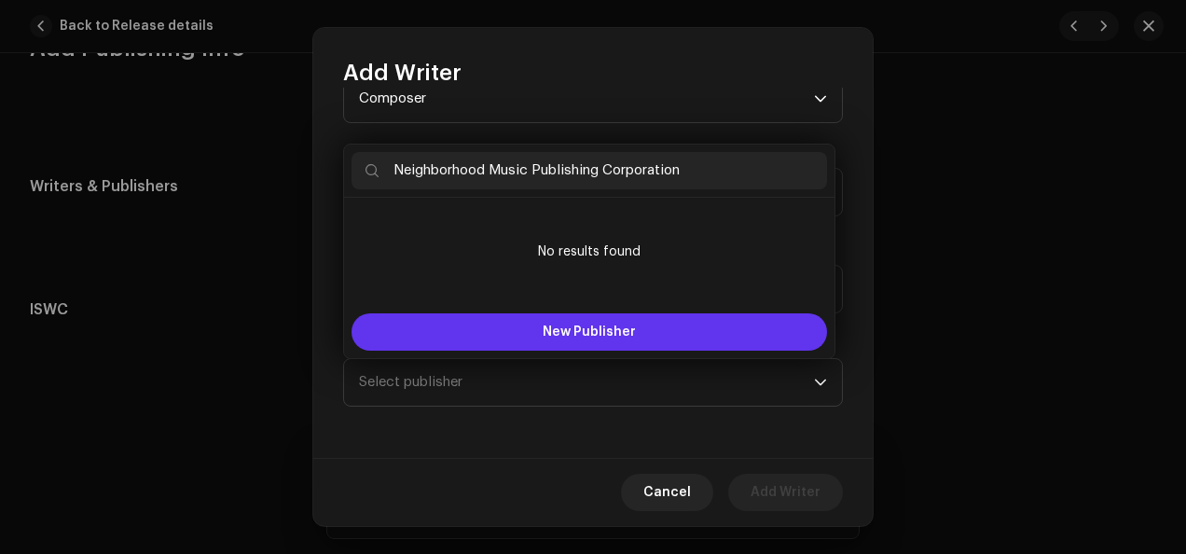
type input "Neighborhood Music Publishing Corporation"
click at [558, 328] on span "New Publisher" at bounding box center [589, 331] width 93 height 13
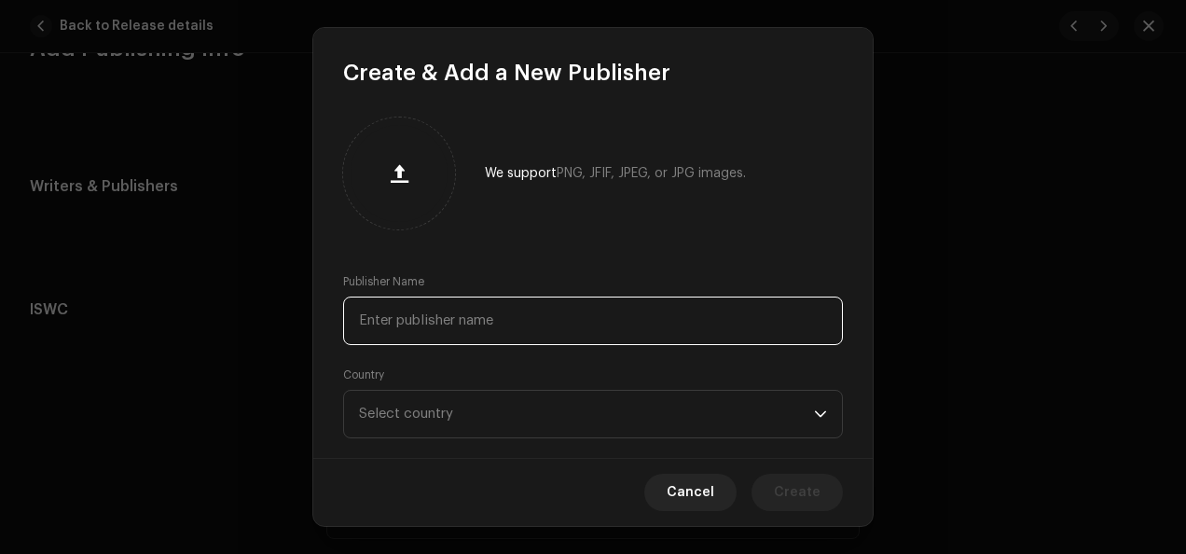
click at [572, 322] on input "text" at bounding box center [593, 320] width 500 height 48
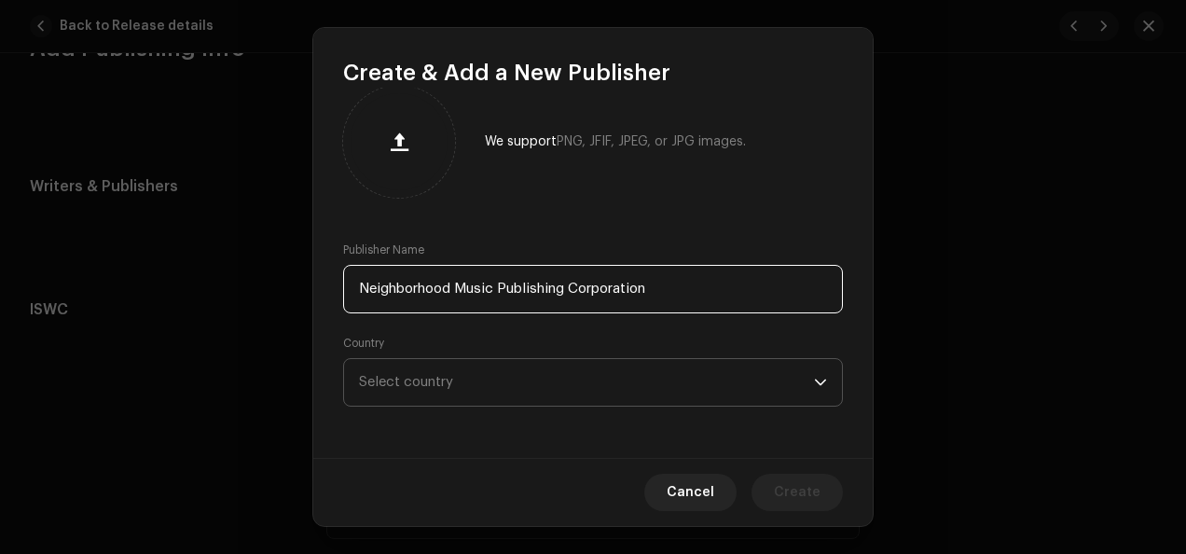
type input "Neighborhood Music Publishing Corporation"
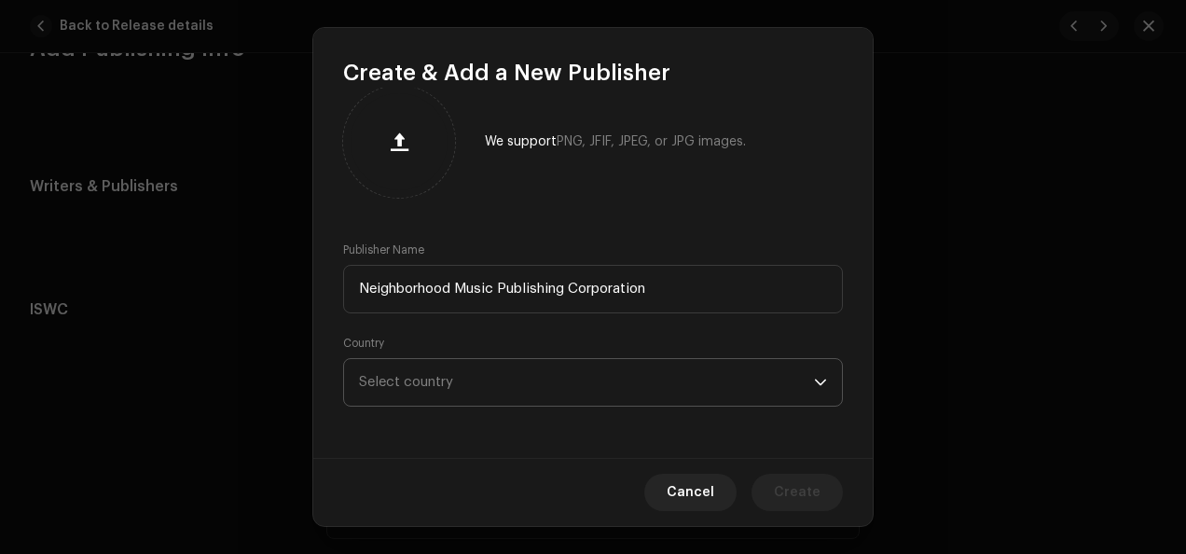
click at [817, 379] on icon "dropdown trigger" at bounding box center [820, 382] width 13 height 13
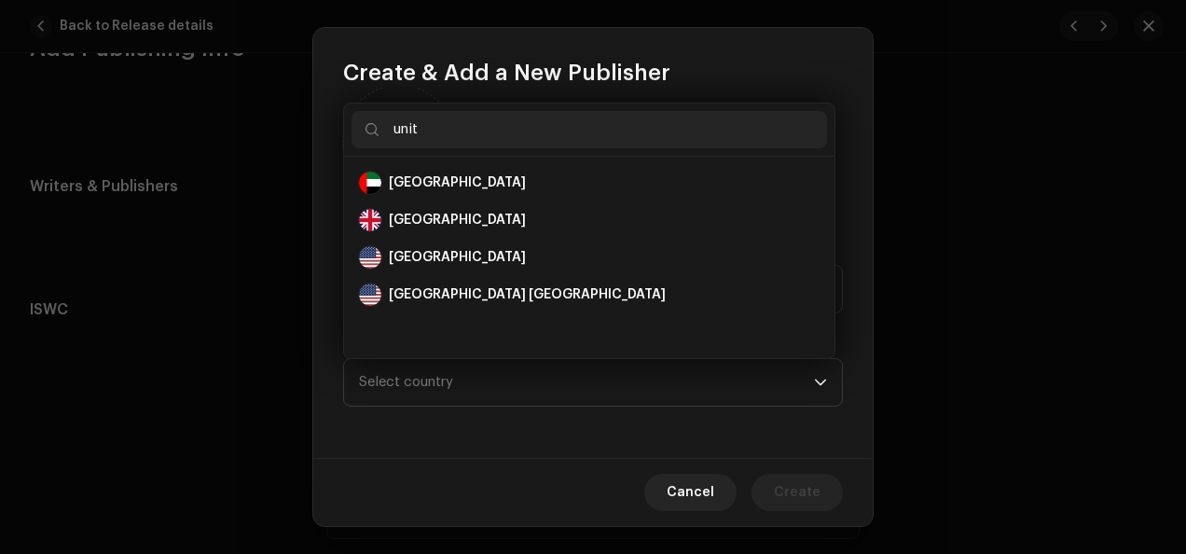
scroll to position [0, 0]
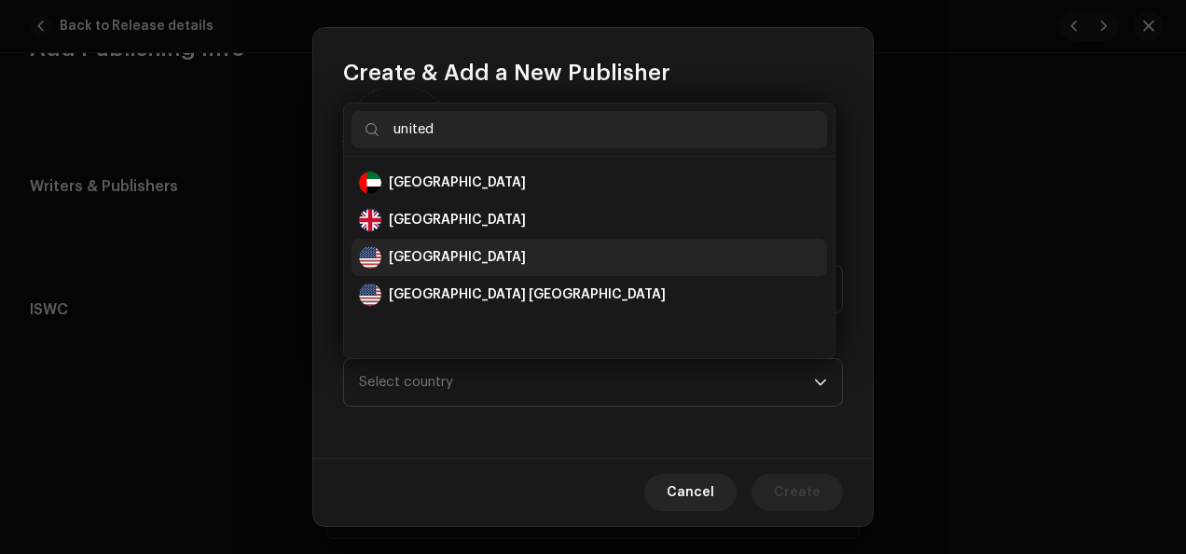
type input "united"
click at [498, 267] on div "[GEOGRAPHIC_DATA]" at bounding box center [589, 257] width 461 height 22
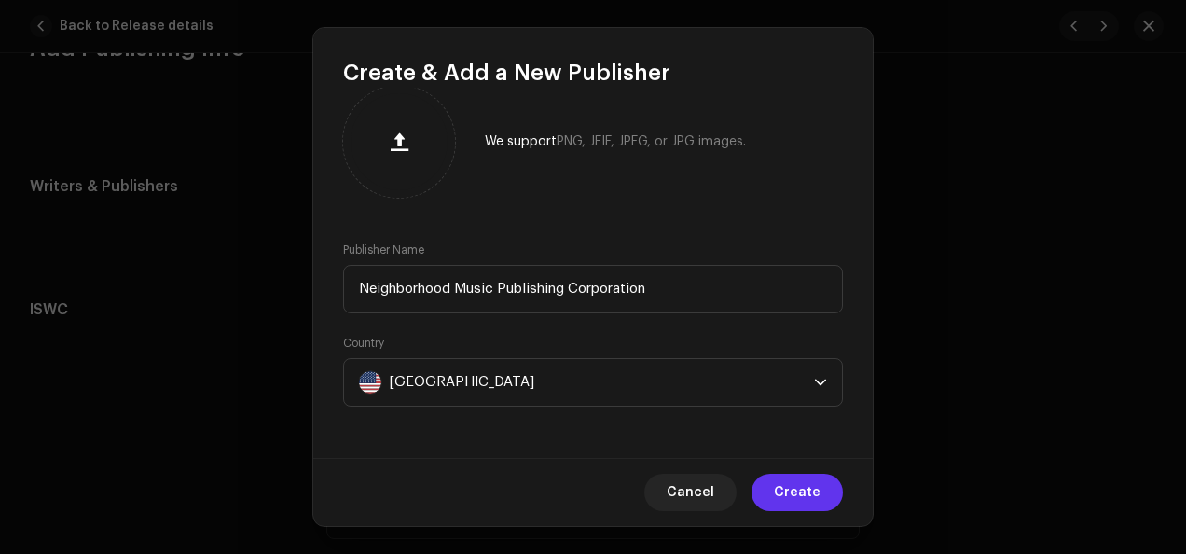
click at [795, 483] on span "Create" at bounding box center [797, 492] width 47 height 37
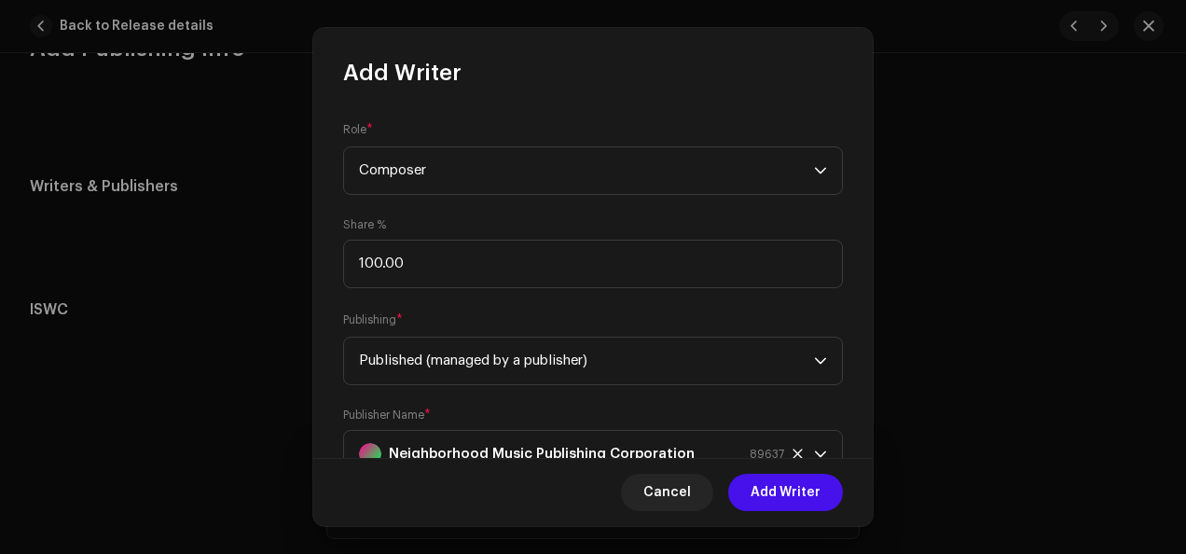
scroll to position [338, 0]
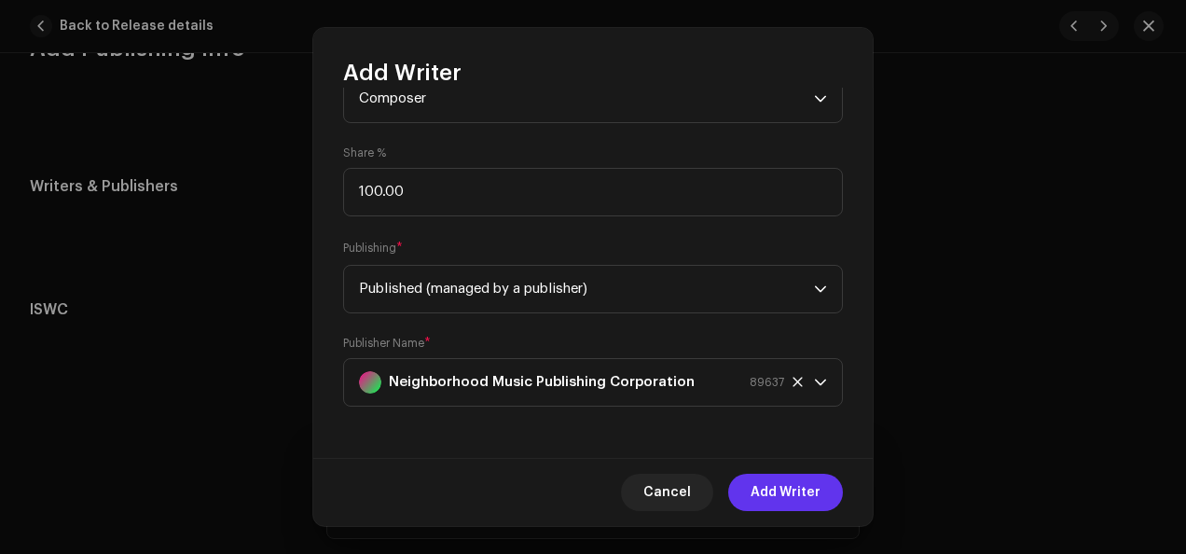
click at [786, 498] on span "Add Writer" at bounding box center [786, 492] width 70 height 37
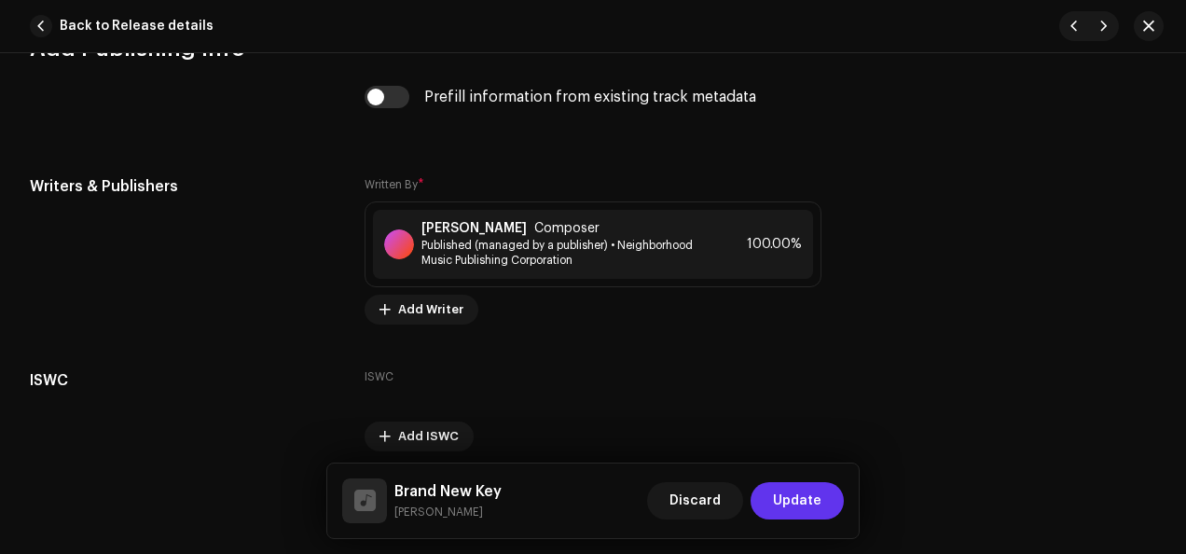
click at [800, 510] on span "Update" at bounding box center [797, 500] width 48 height 37
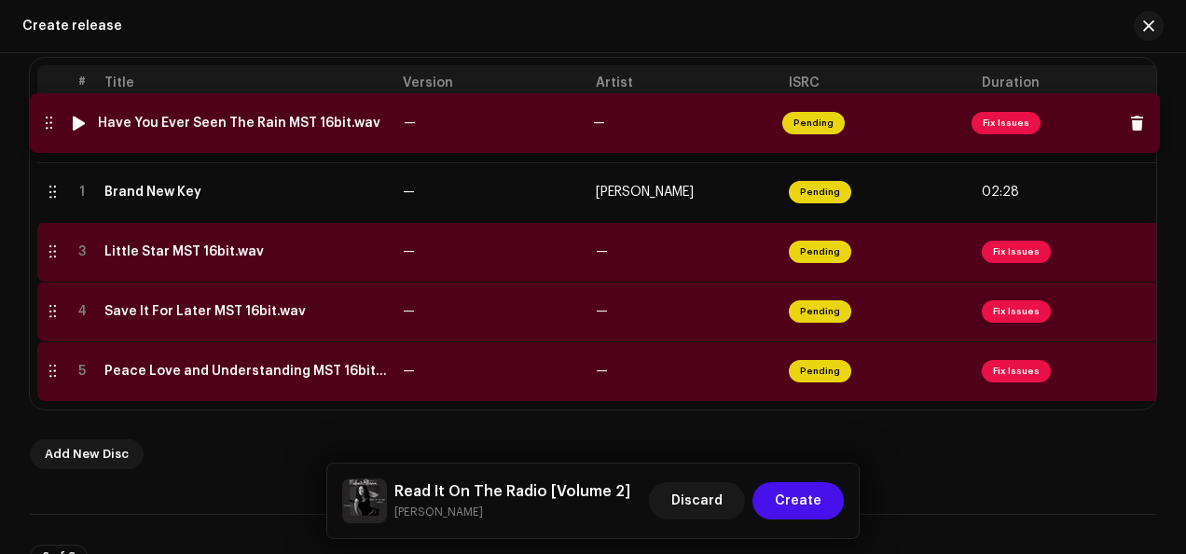
drag, startPoint x: 53, startPoint y: 195, endPoint x: 47, endPoint y: 131, distance: 64.7
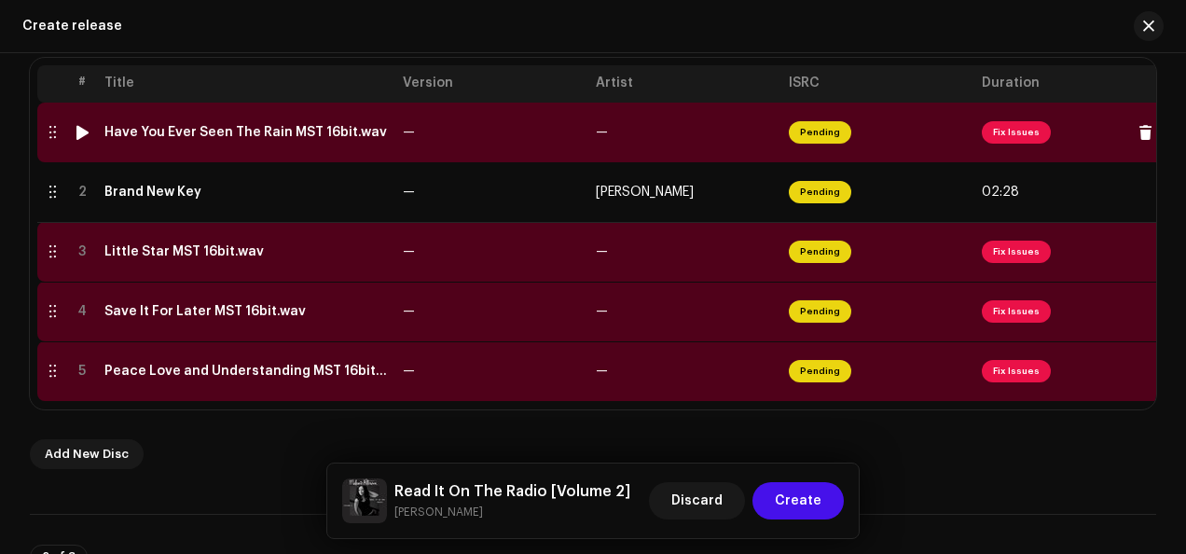
click at [1013, 136] on span "Fix Issues" at bounding box center [1016, 132] width 69 height 22
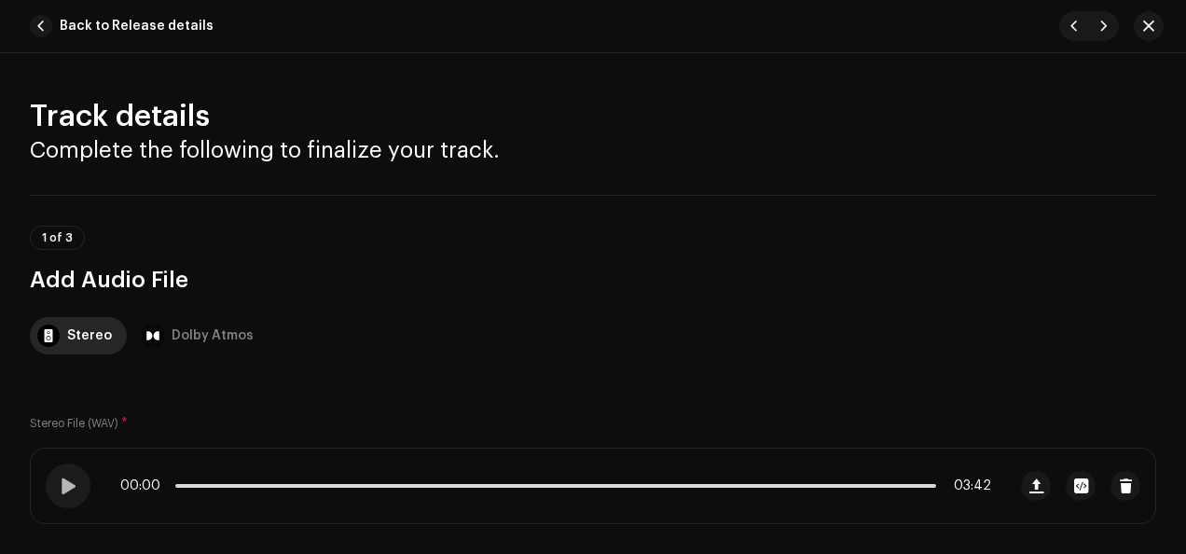
drag, startPoint x: 1178, startPoint y: 102, endPoint x: 1180, endPoint y: 121, distance: 19.8
click at [1180, 121] on div "Track details Complete the following to finalize your track. 1 of 3 Add Audio F…" at bounding box center [593, 303] width 1186 height 501
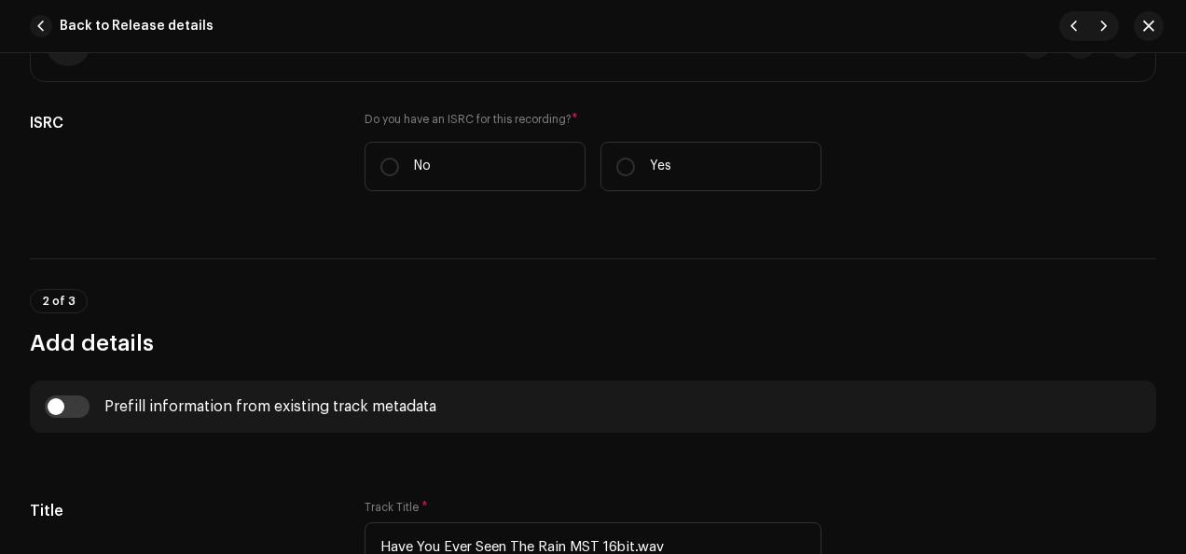
scroll to position [468, 0]
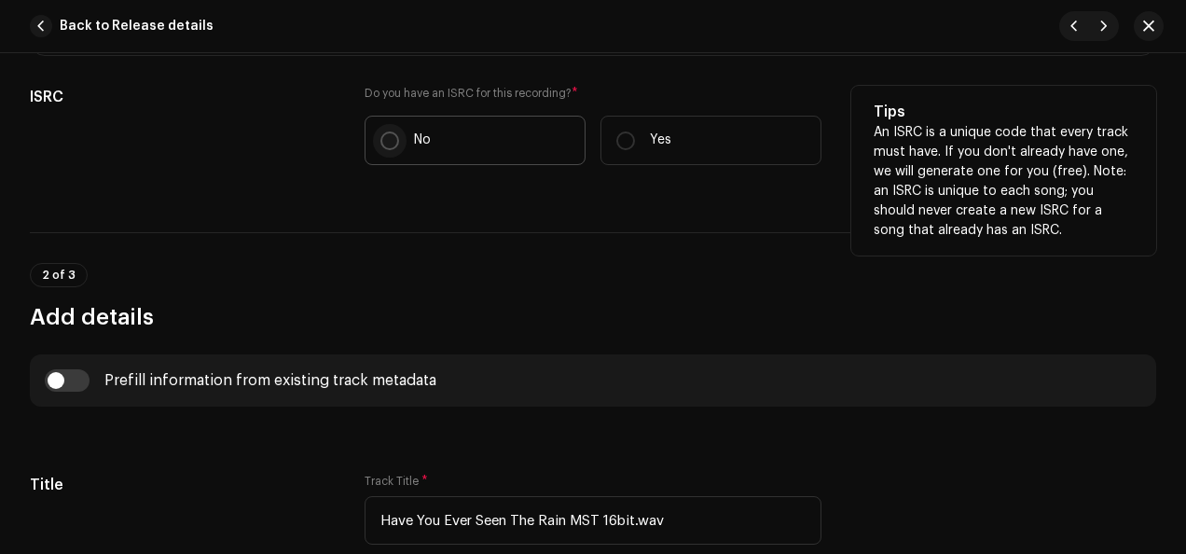
click at [390, 138] on input "No" at bounding box center [389, 140] width 19 height 19
radio input "true"
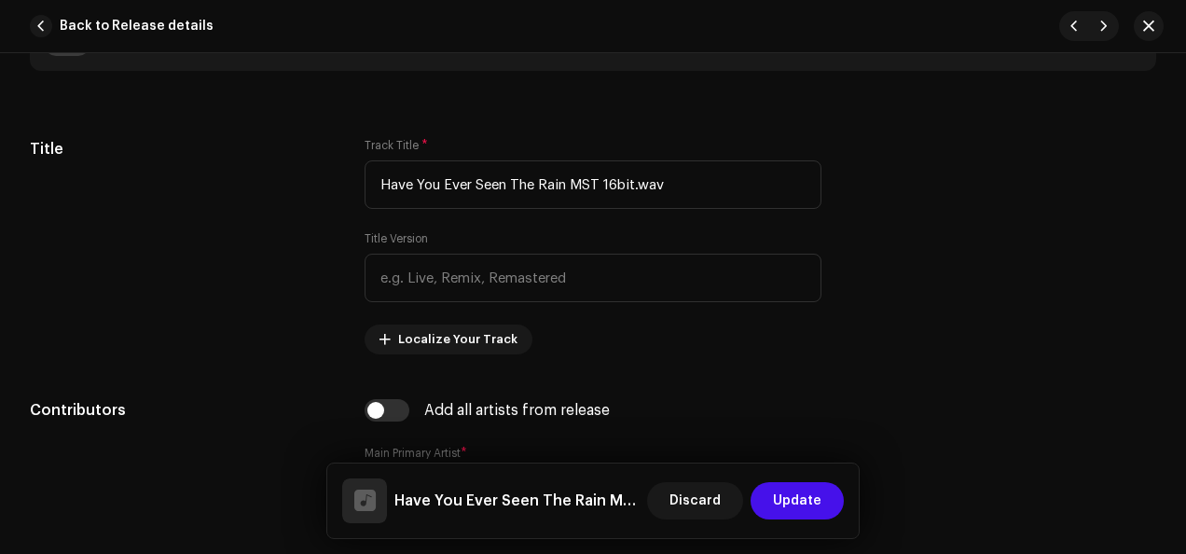
scroll to position [889, 0]
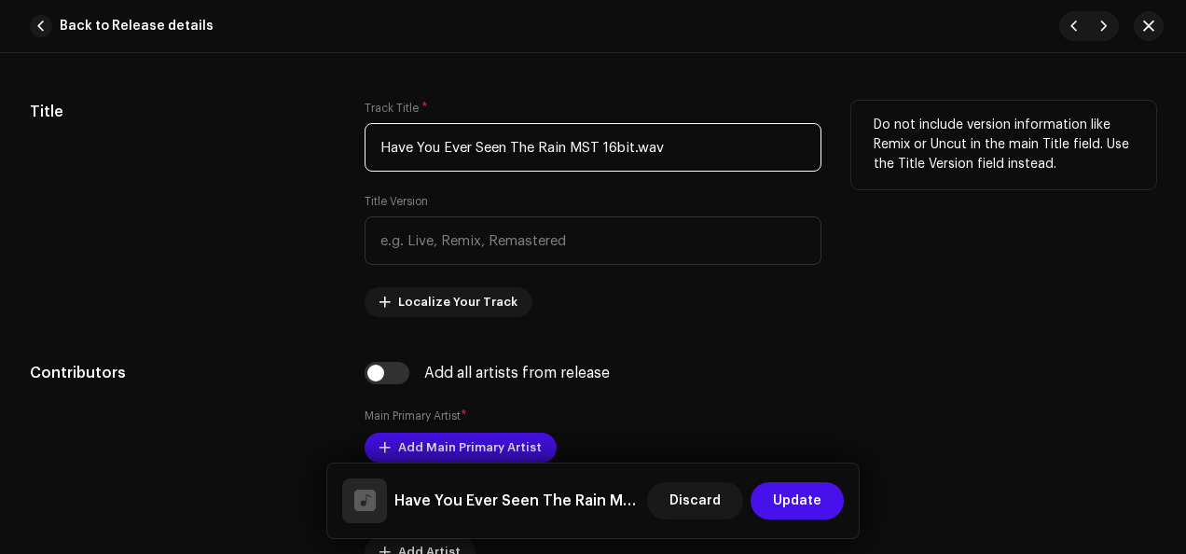
click at [693, 148] on input "Have You Ever Seen The Rain MST 16bit.wav" at bounding box center [593, 147] width 457 height 48
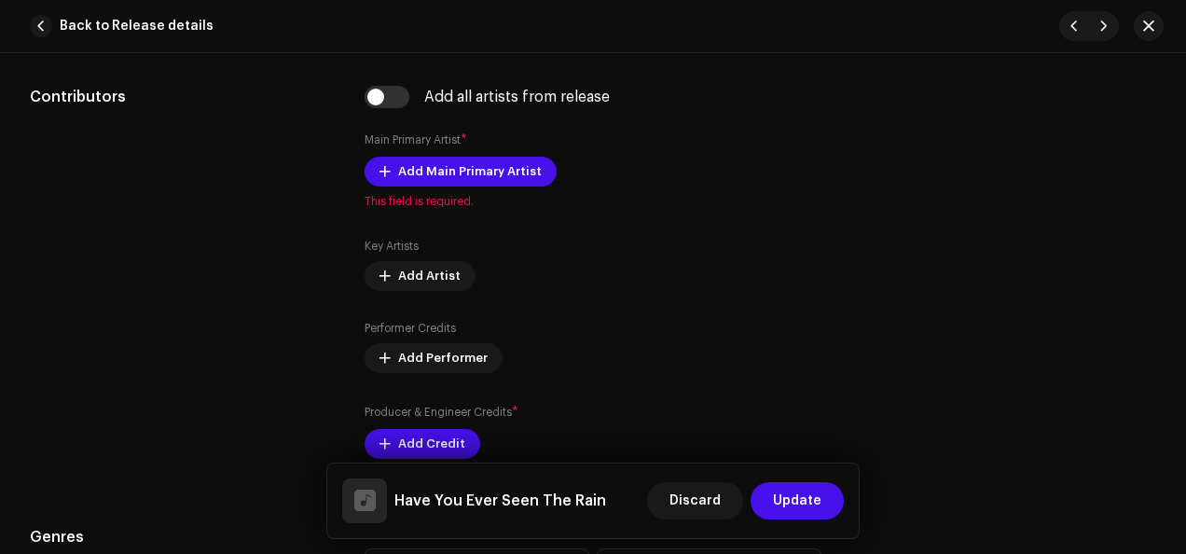
scroll to position [1192, 0]
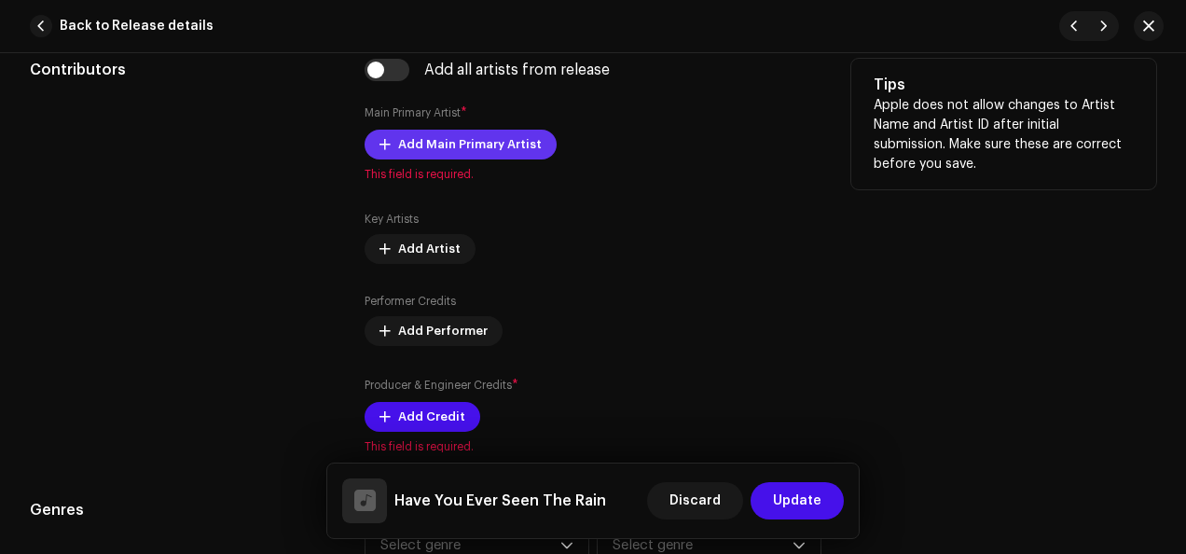
type input "Have You Ever Seen The Rain"
click at [489, 140] on span "Add Main Primary Artist" at bounding box center [470, 144] width 144 height 37
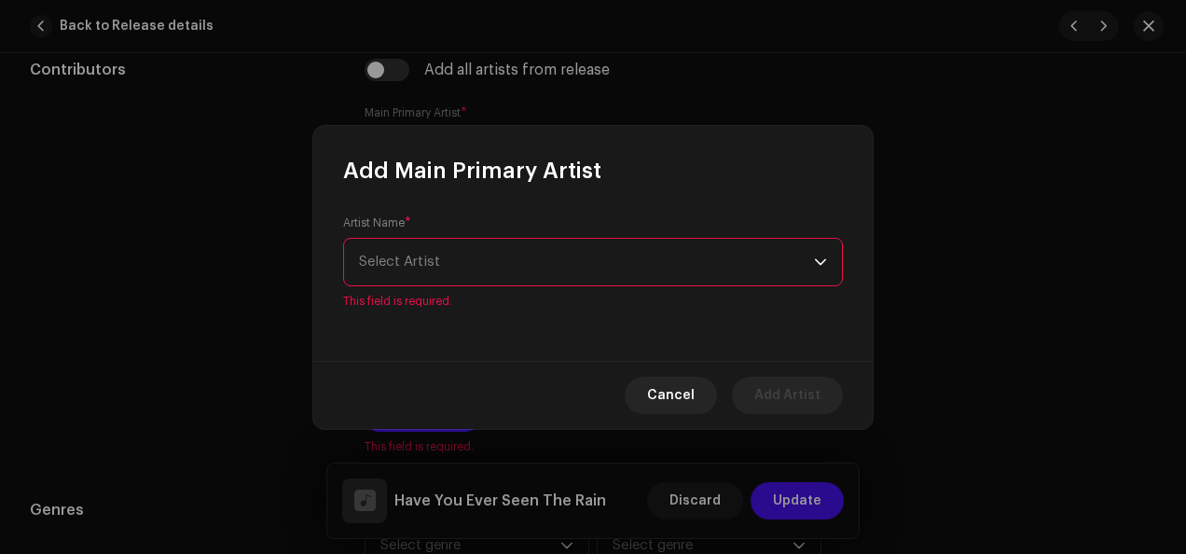
click at [820, 272] on div "dropdown trigger" at bounding box center [820, 262] width 13 height 47
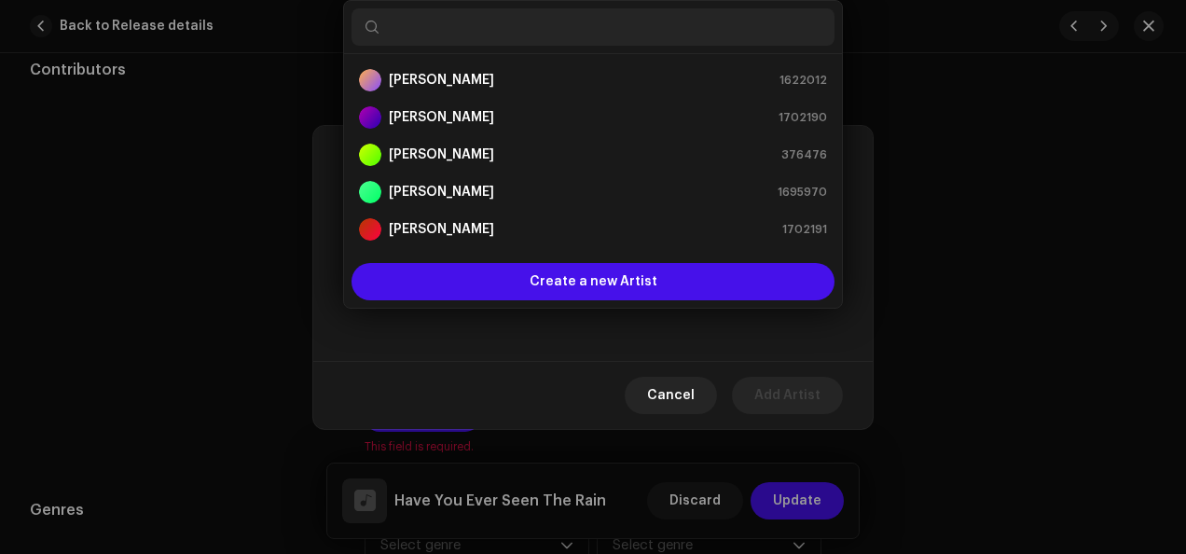
scroll to position [30, 0]
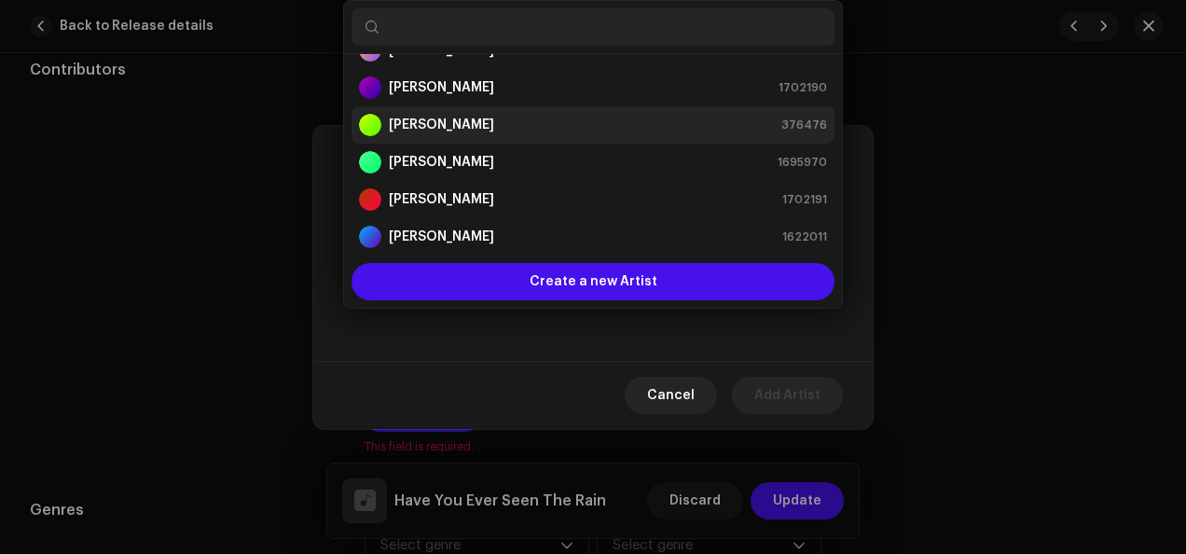
click at [620, 136] on li "[PERSON_NAME] 376476" at bounding box center [592, 124] width 483 height 37
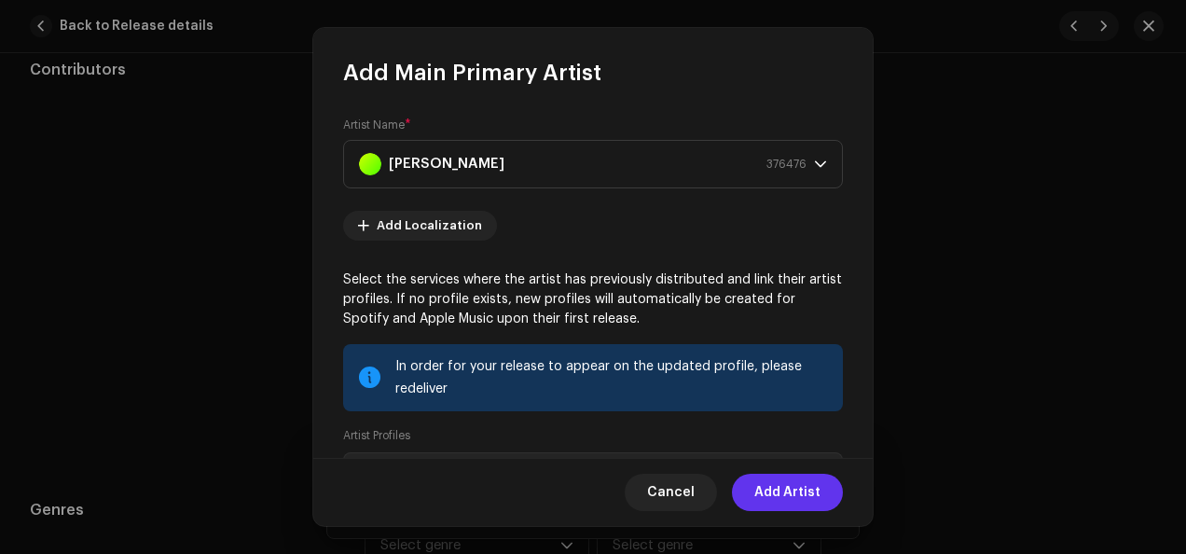
click at [787, 491] on span "Add Artist" at bounding box center [787, 492] width 66 height 37
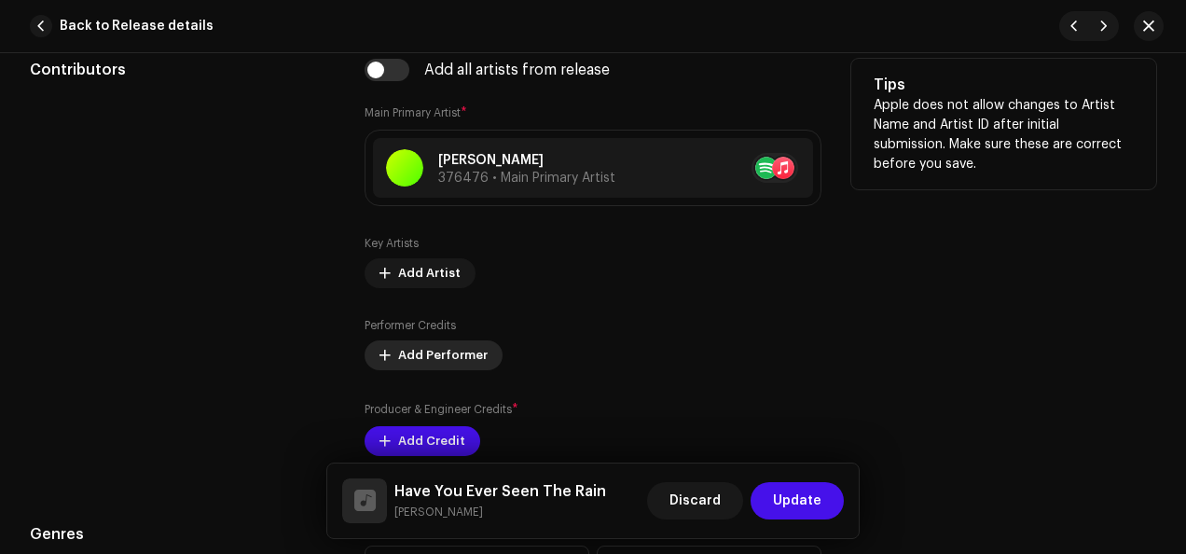
click at [445, 346] on span "Add Performer" at bounding box center [443, 355] width 90 height 37
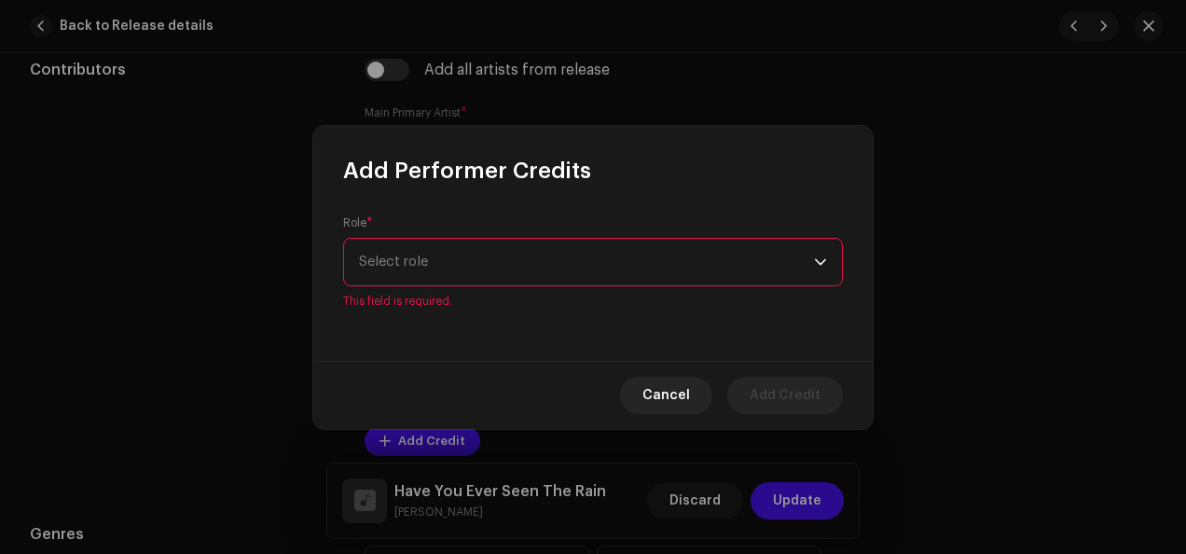
click at [820, 270] on div "dropdown trigger" at bounding box center [820, 262] width 13 height 47
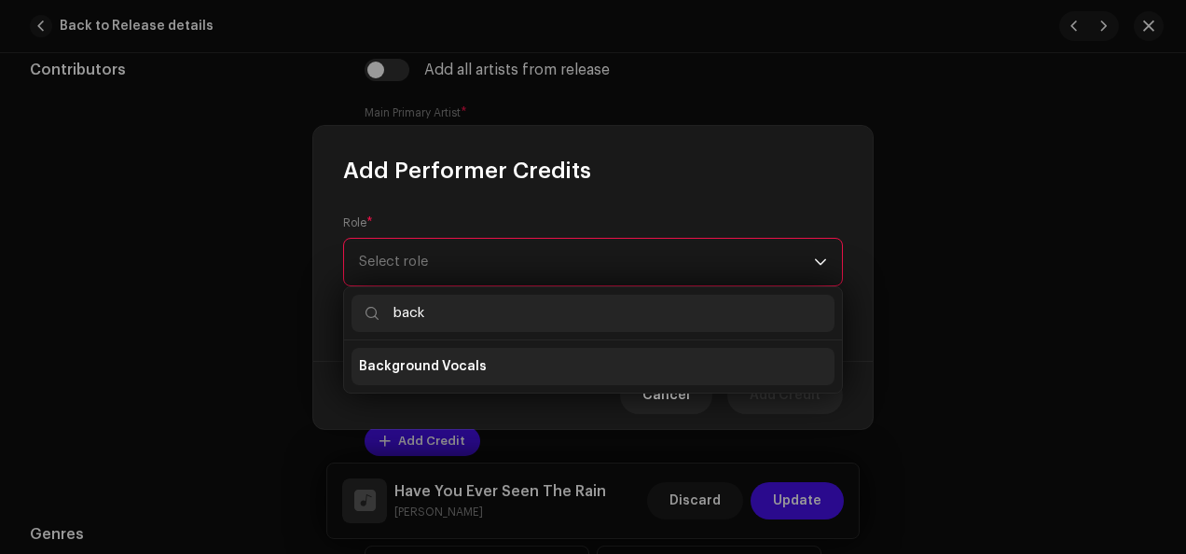
type input "back"
click at [567, 362] on li "Background Vocals" at bounding box center [592, 366] width 483 height 37
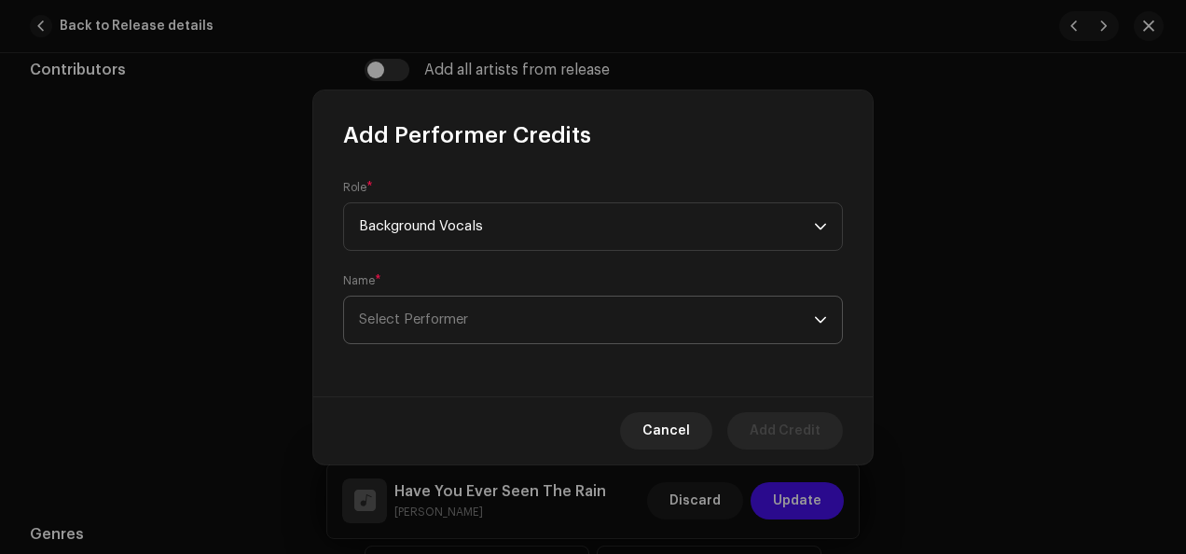
click at [822, 317] on icon "dropdown trigger" at bounding box center [820, 319] width 13 height 13
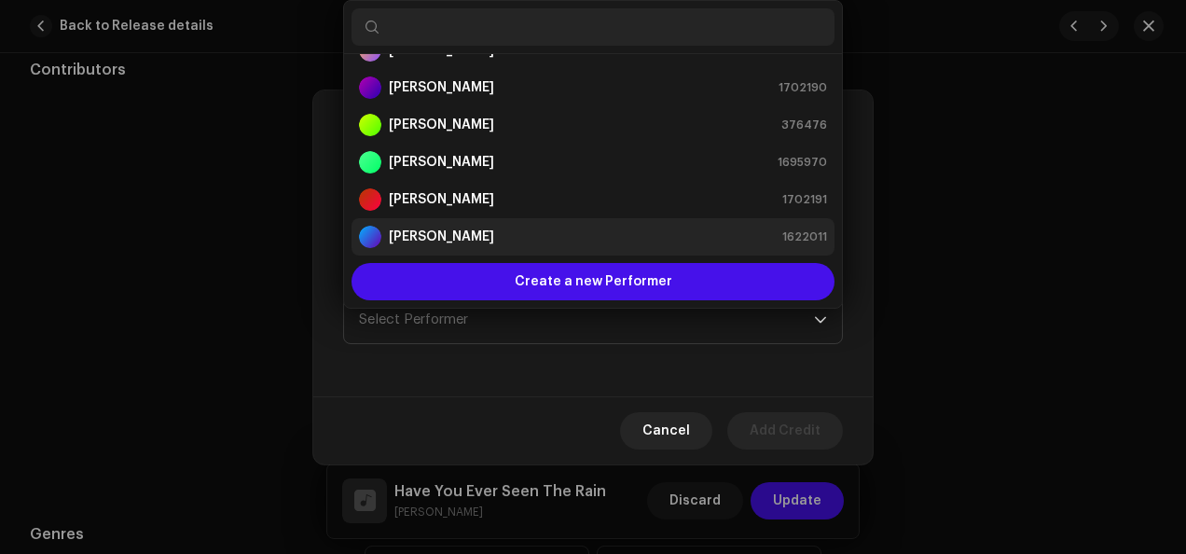
click at [564, 241] on div "[PERSON_NAME] 1622011" at bounding box center [593, 237] width 468 height 22
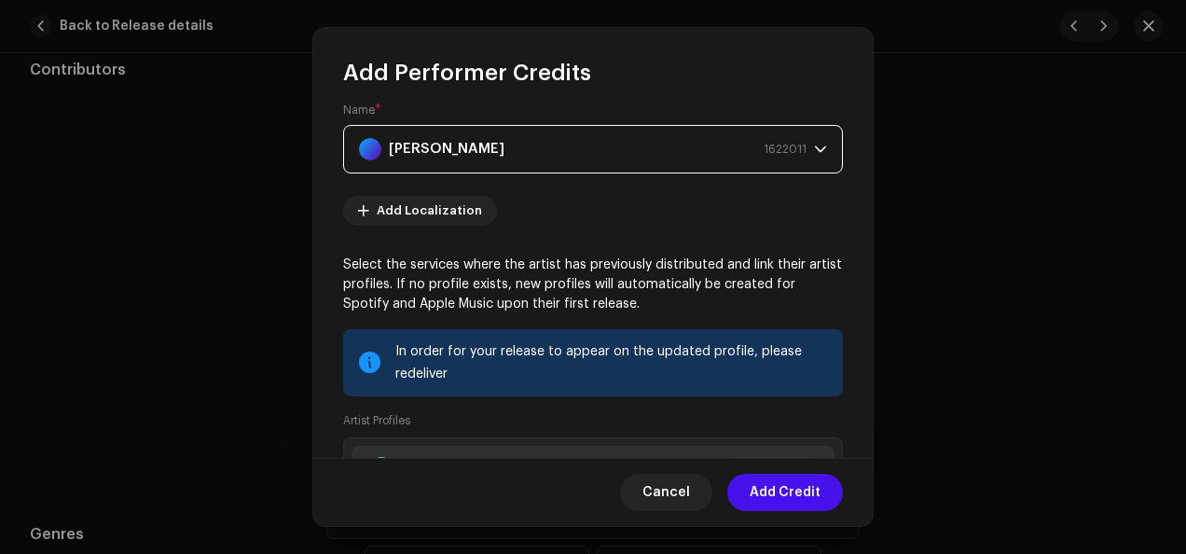
scroll to position [116, 0]
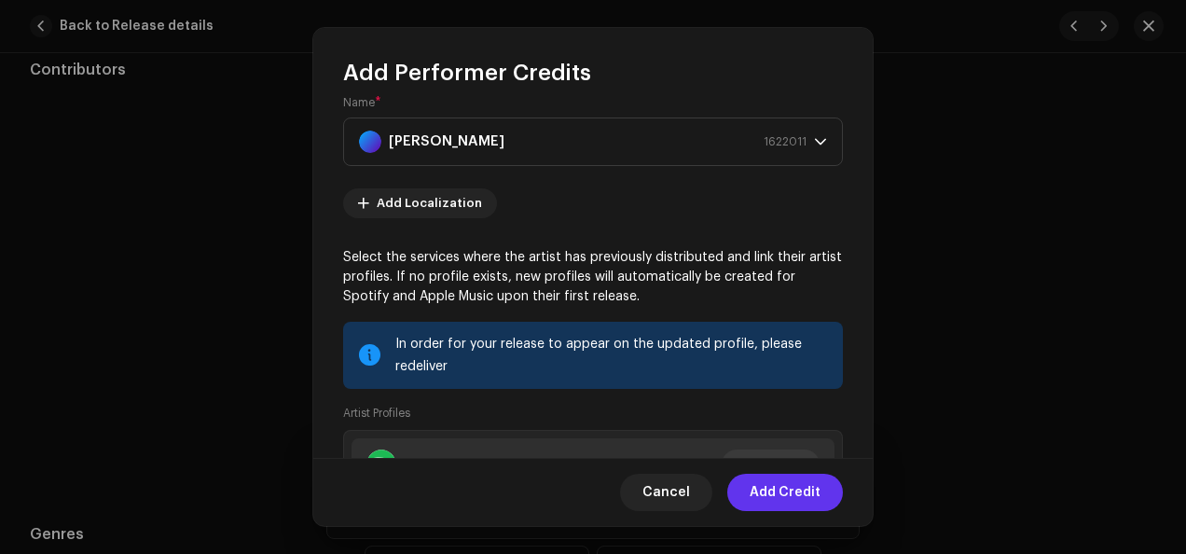
click at [783, 487] on span "Add Credit" at bounding box center [785, 492] width 71 height 37
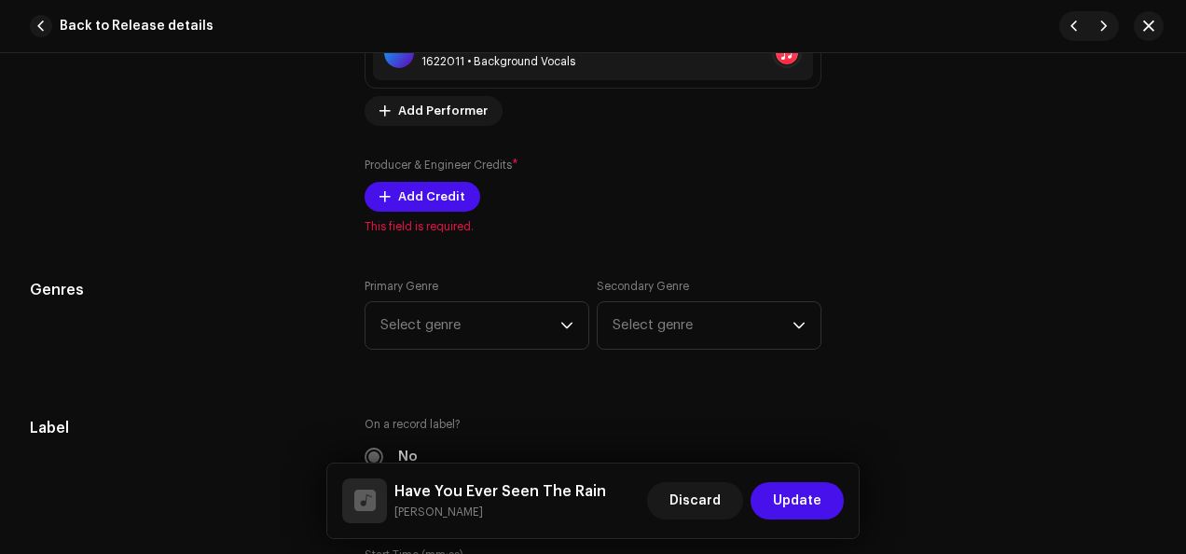
scroll to position [1522, 0]
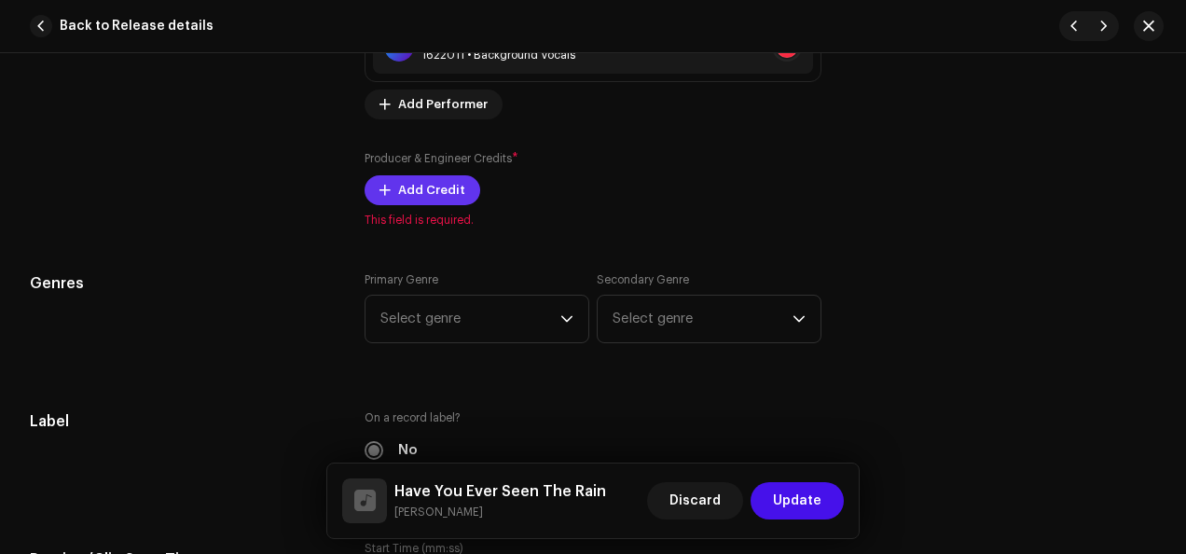
click at [410, 186] on span "Add Credit" at bounding box center [431, 190] width 67 height 37
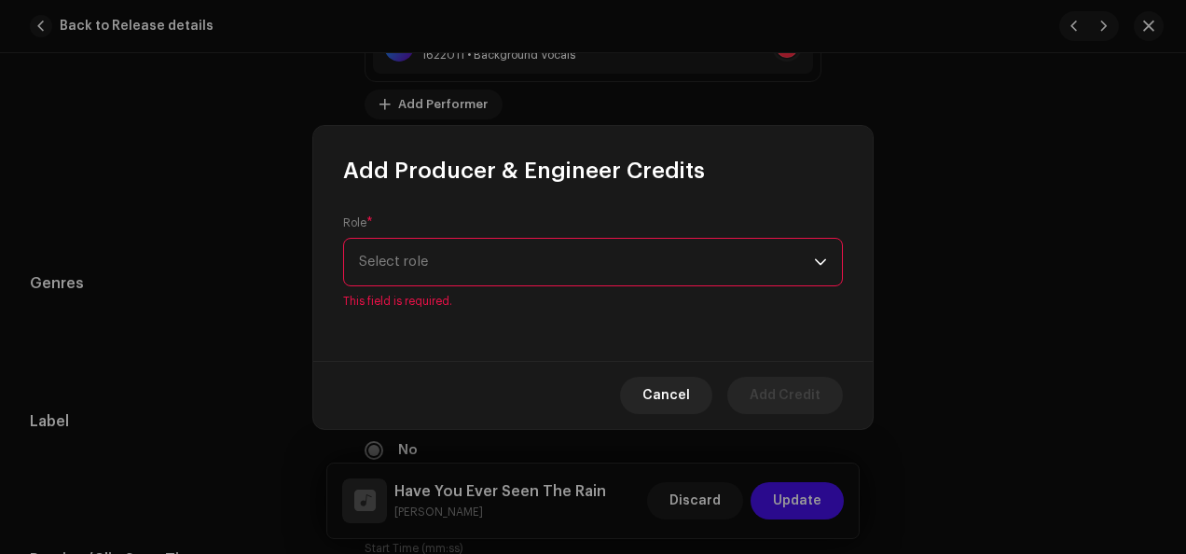
click at [821, 269] on div "dropdown trigger" at bounding box center [820, 262] width 13 height 47
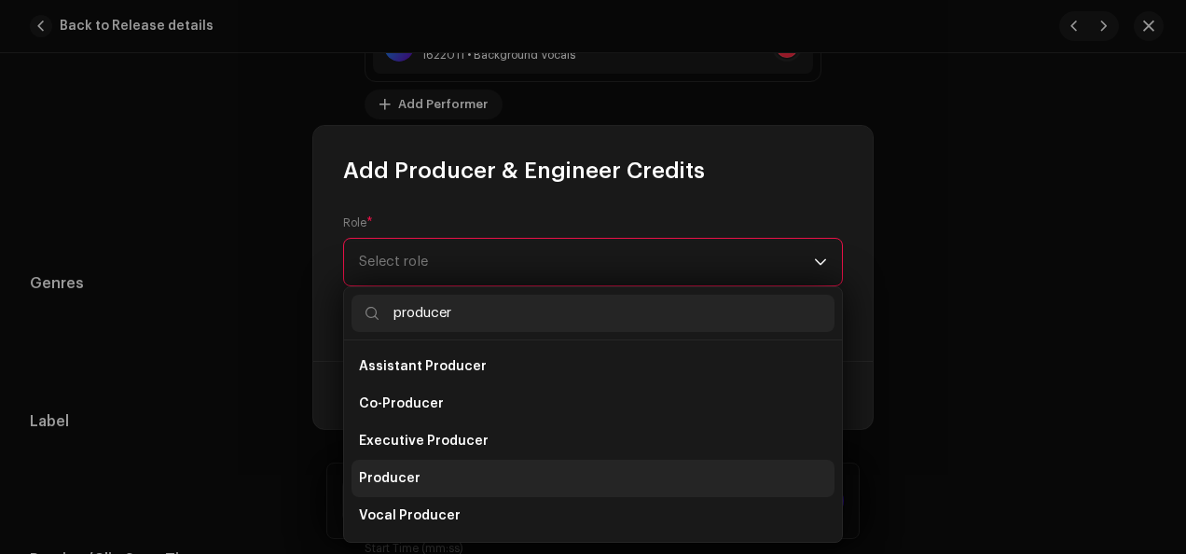
type input "producer"
click at [553, 470] on li "Producer" at bounding box center [592, 478] width 483 height 37
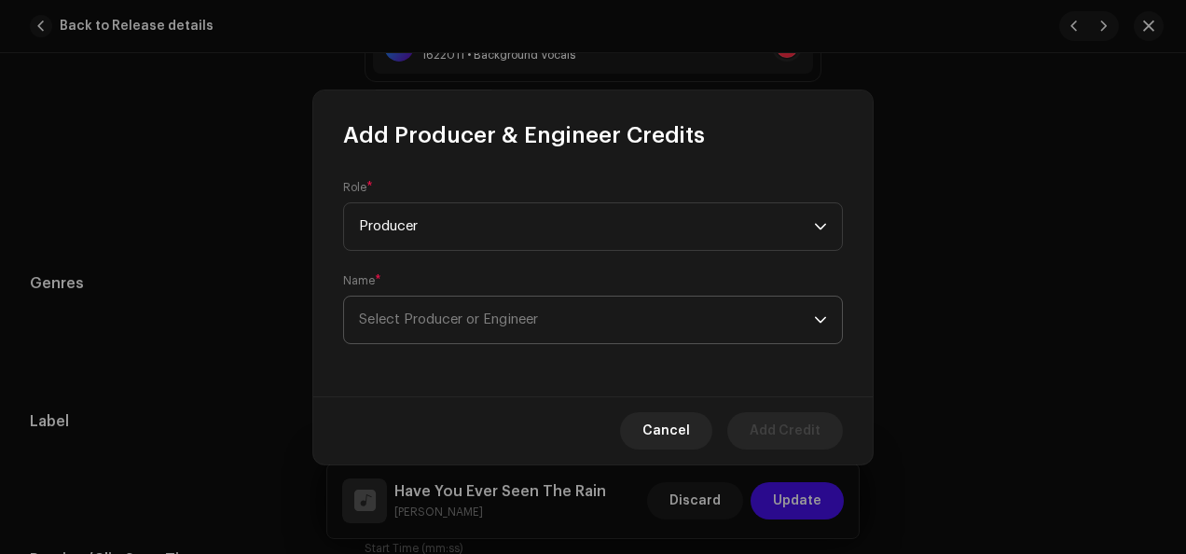
click at [820, 317] on icon "dropdown trigger" at bounding box center [820, 319] width 13 height 13
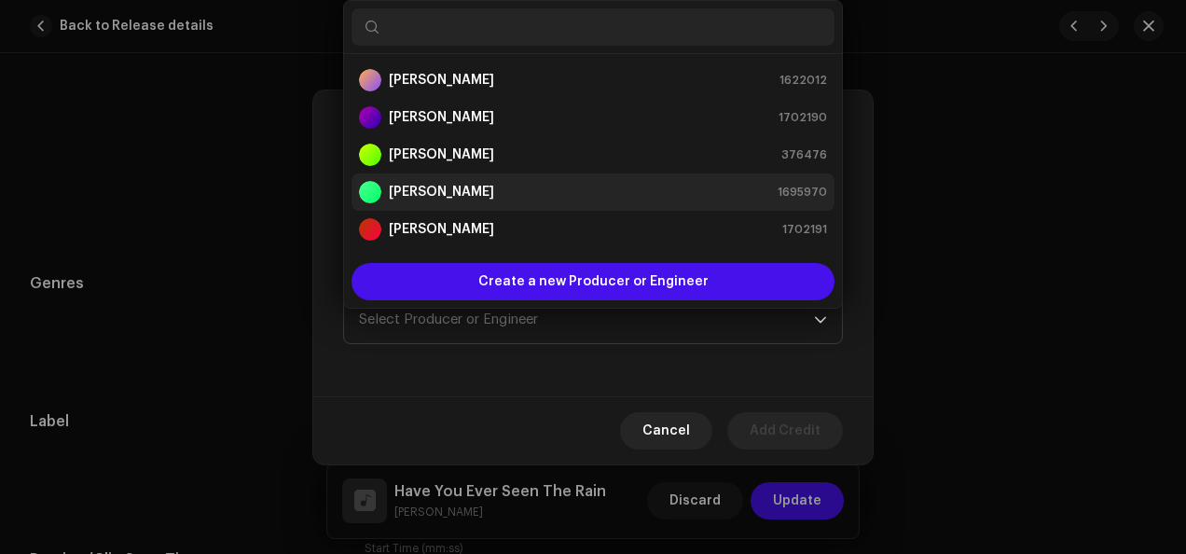
click at [648, 192] on div "[PERSON_NAME] 1695970" at bounding box center [593, 192] width 468 height 22
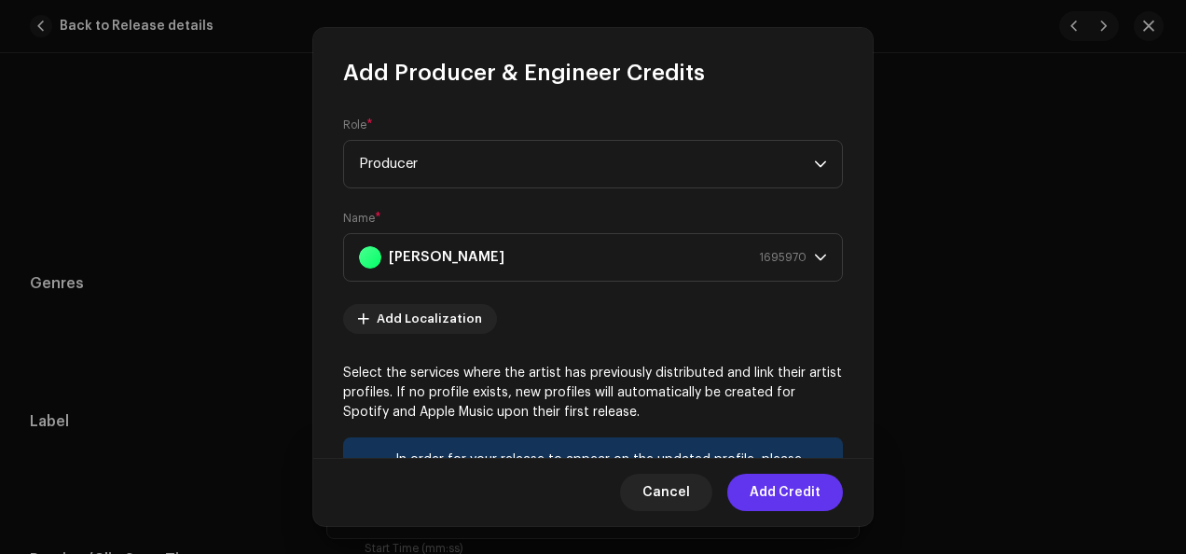
click at [774, 487] on span "Add Credit" at bounding box center [785, 492] width 71 height 37
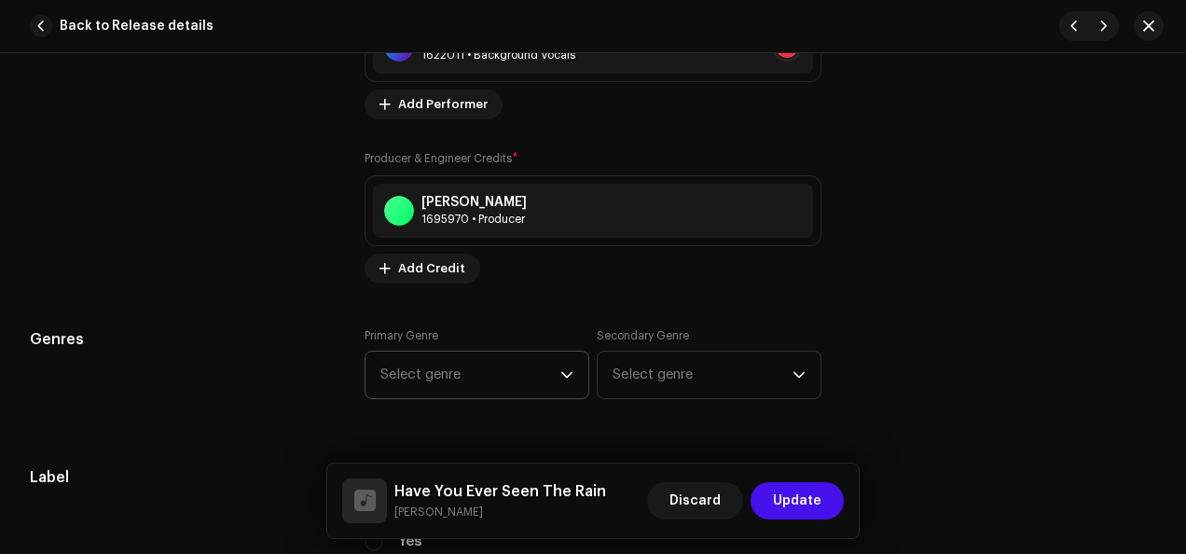
click at [567, 371] on icon "dropdown trigger" at bounding box center [566, 374] width 13 height 13
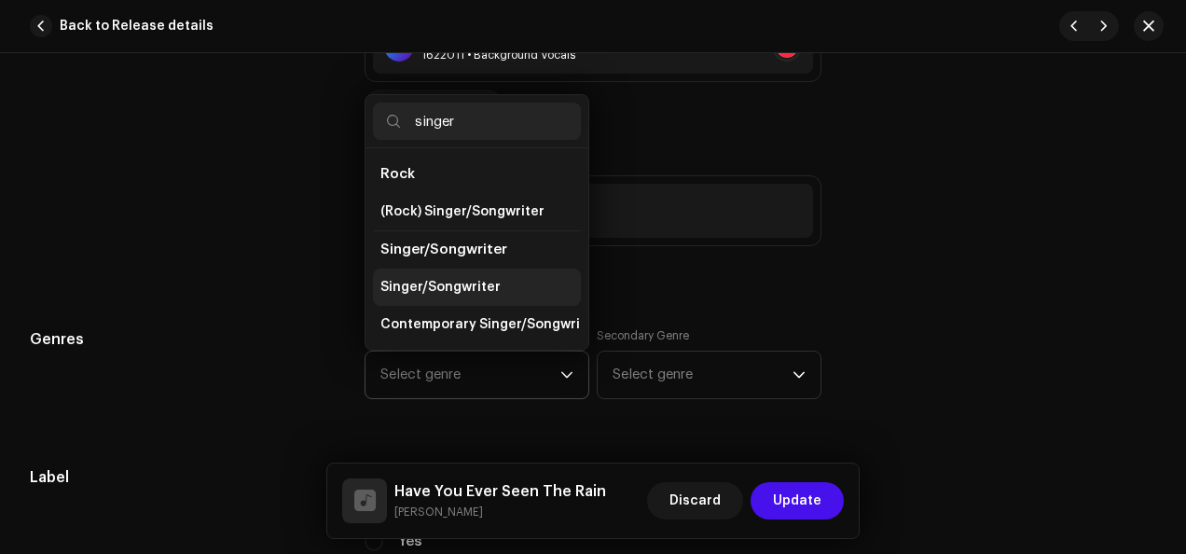
type input "singer"
click at [508, 278] on li "Singer/Songwriter" at bounding box center [477, 287] width 208 height 37
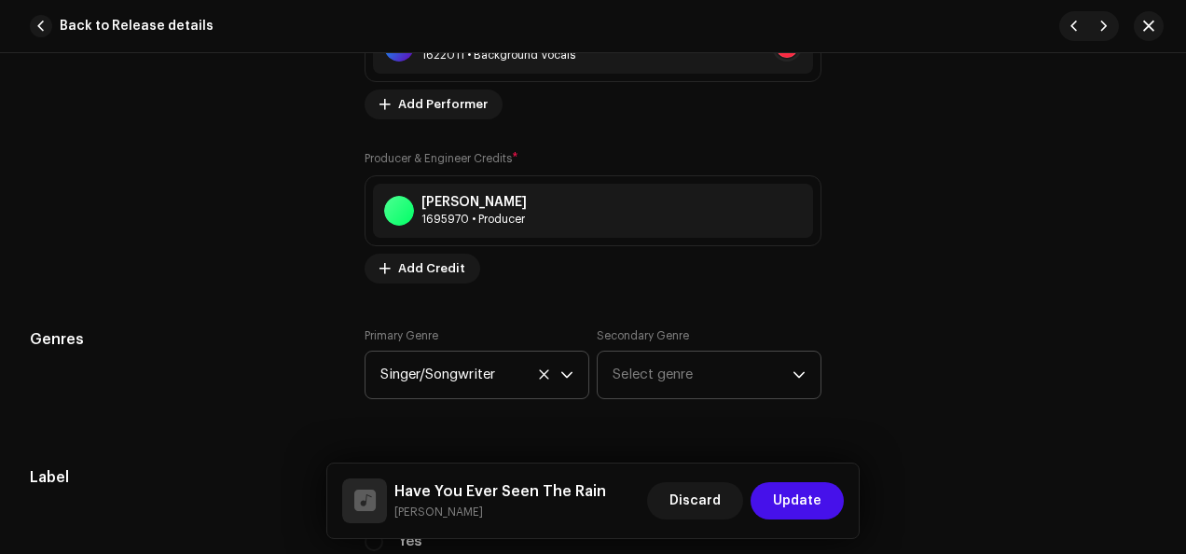
click at [802, 368] on p-select "Select genre" at bounding box center [709, 375] width 225 height 48
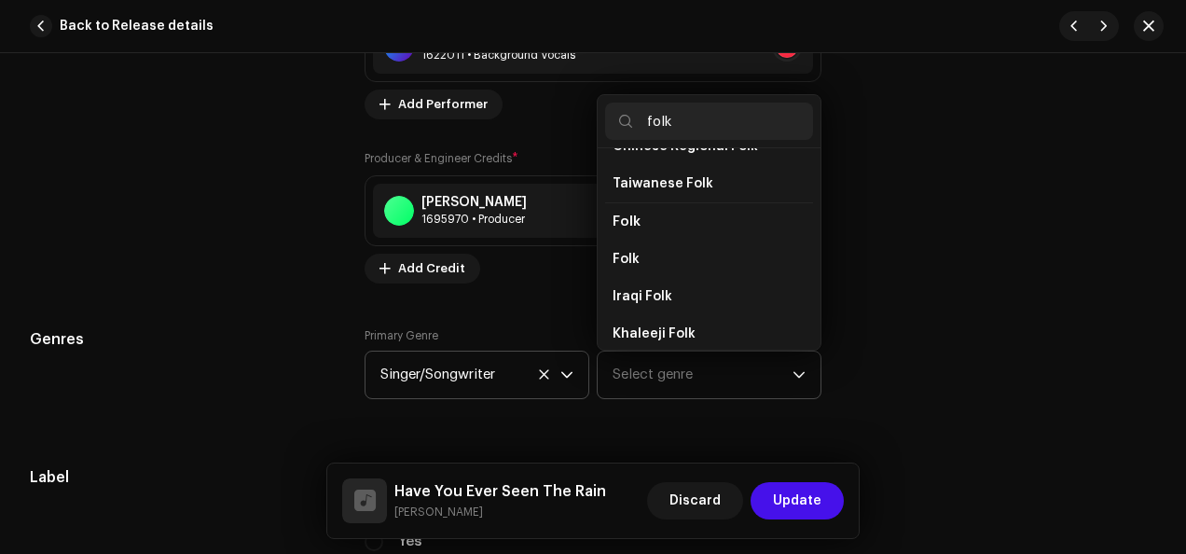
scroll to position [145, 0]
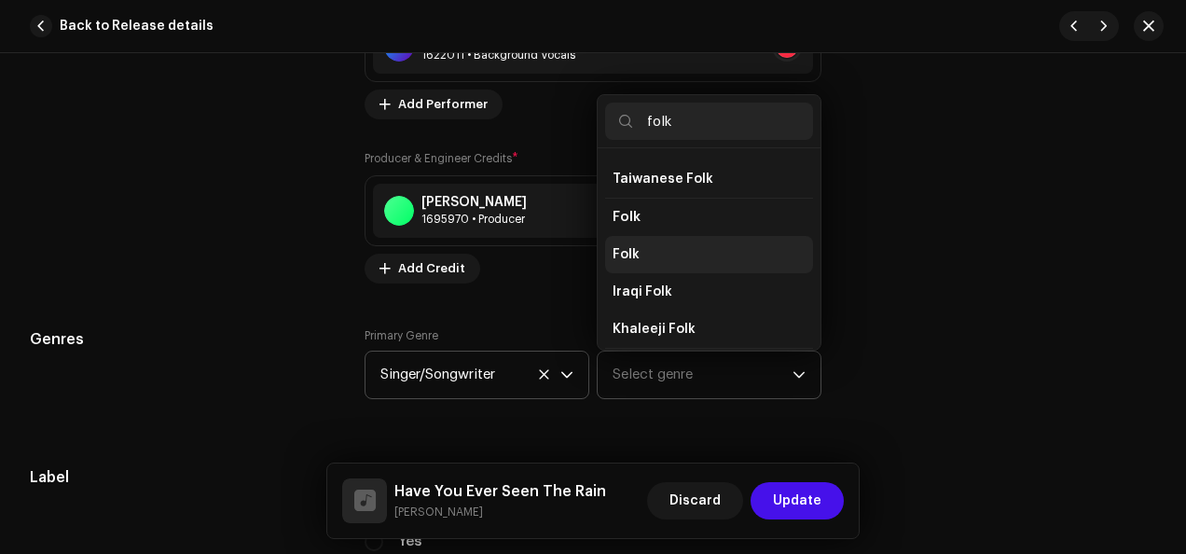
type input "folk"
click at [667, 241] on li "Folk" at bounding box center [709, 254] width 208 height 37
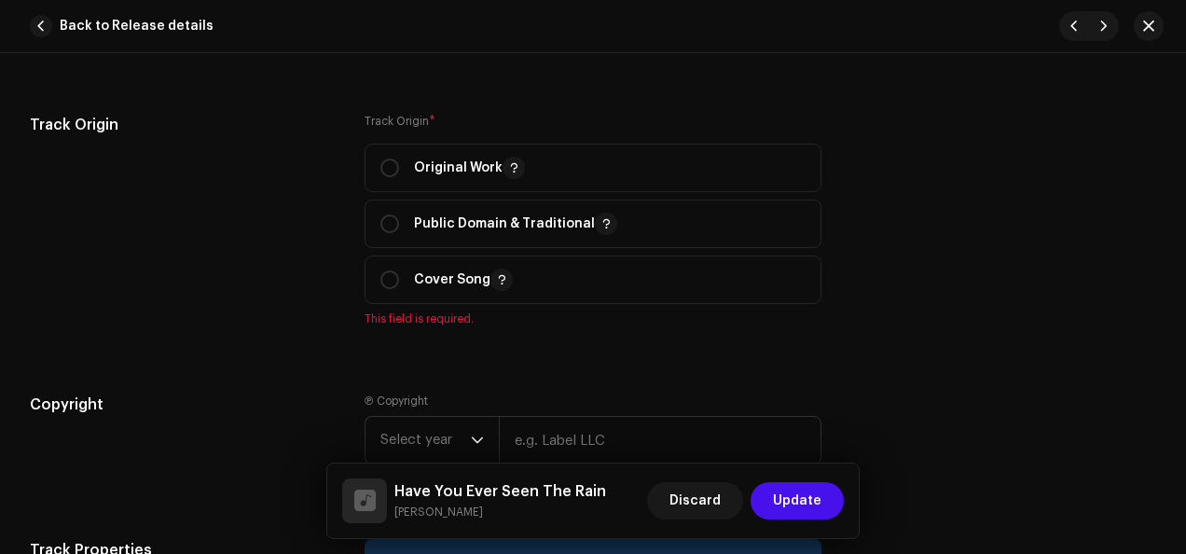
scroll to position [2286, 0]
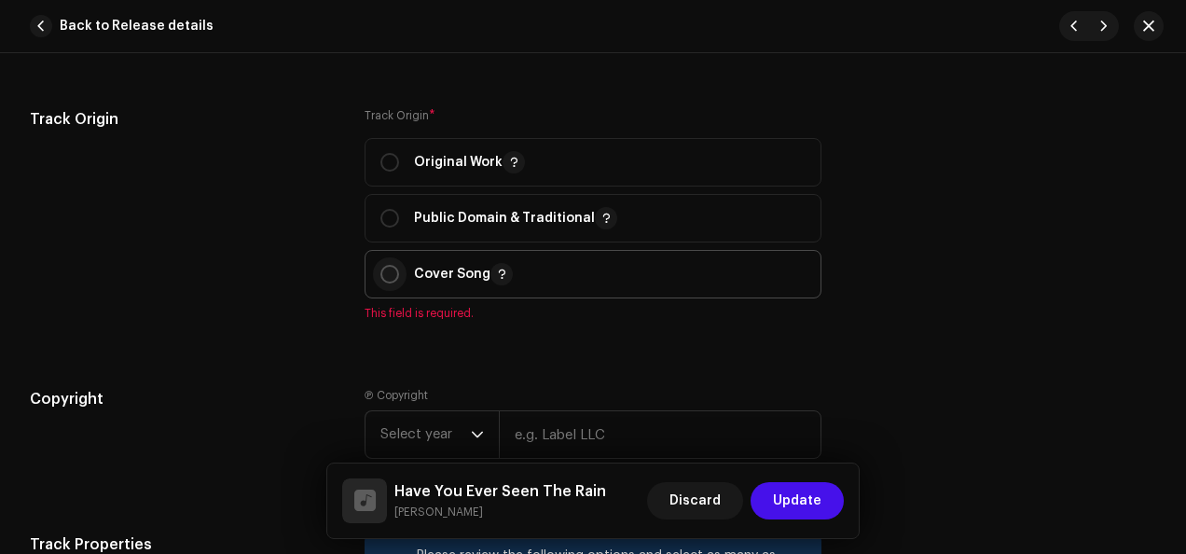
click at [388, 270] on input "radio" at bounding box center [389, 274] width 19 height 19
radio input "true"
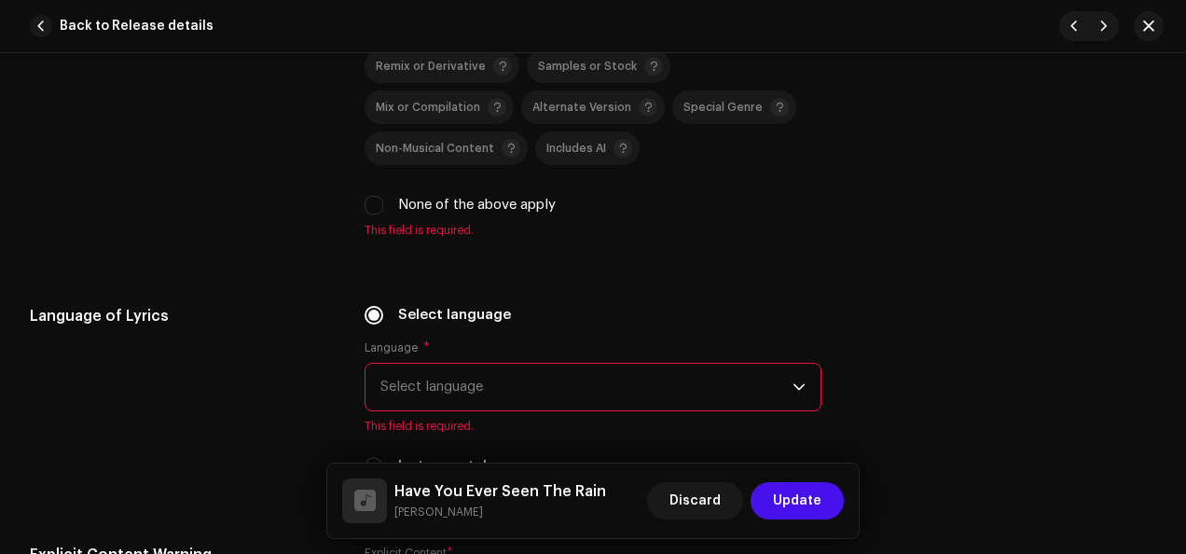
scroll to position [2921, 0]
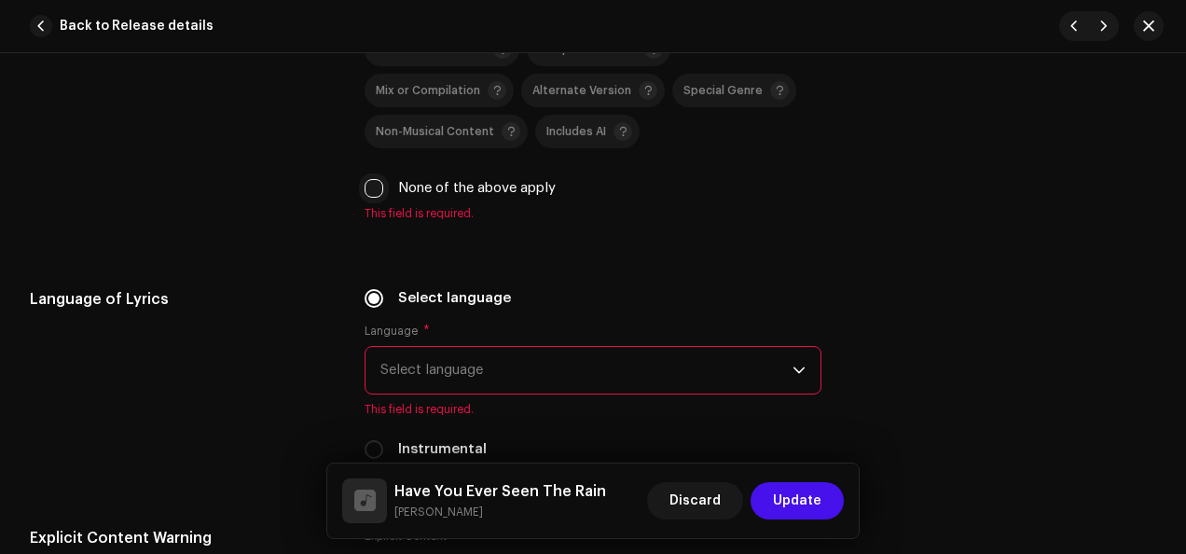
click at [373, 184] on input "None of the above apply" at bounding box center [374, 188] width 19 height 19
checkbox input "true"
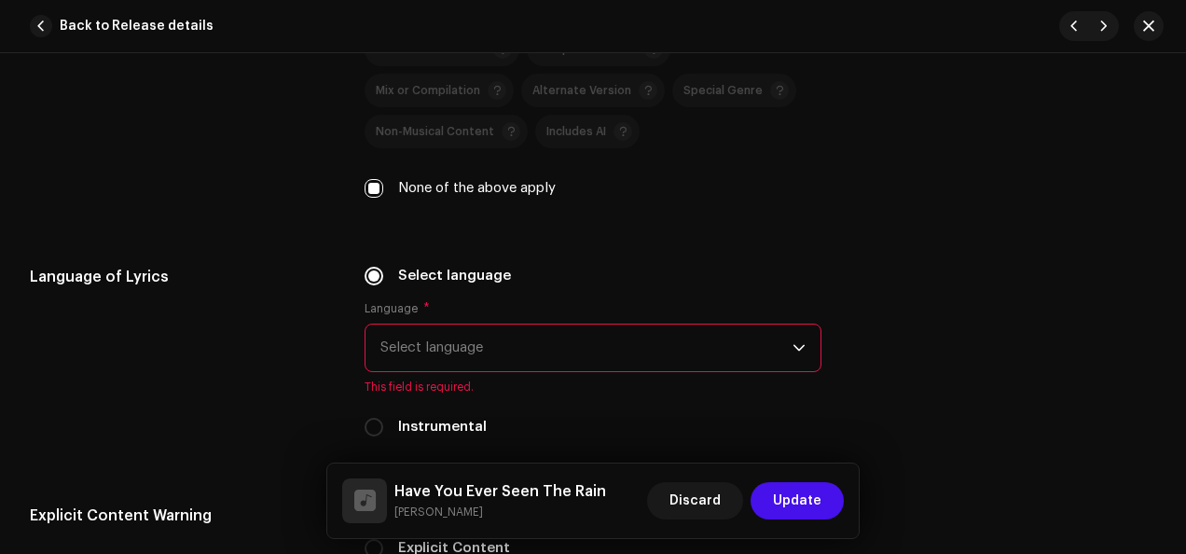
click at [794, 342] on icon "dropdown trigger" at bounding box center [798, 347] width 13 height 13
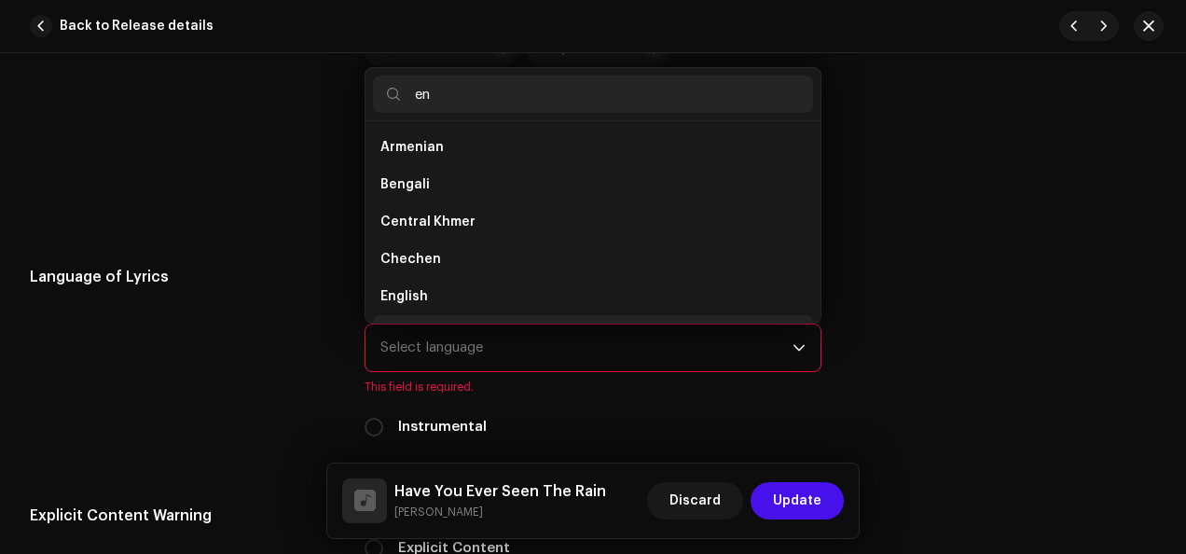
scroll to position [30, 0]
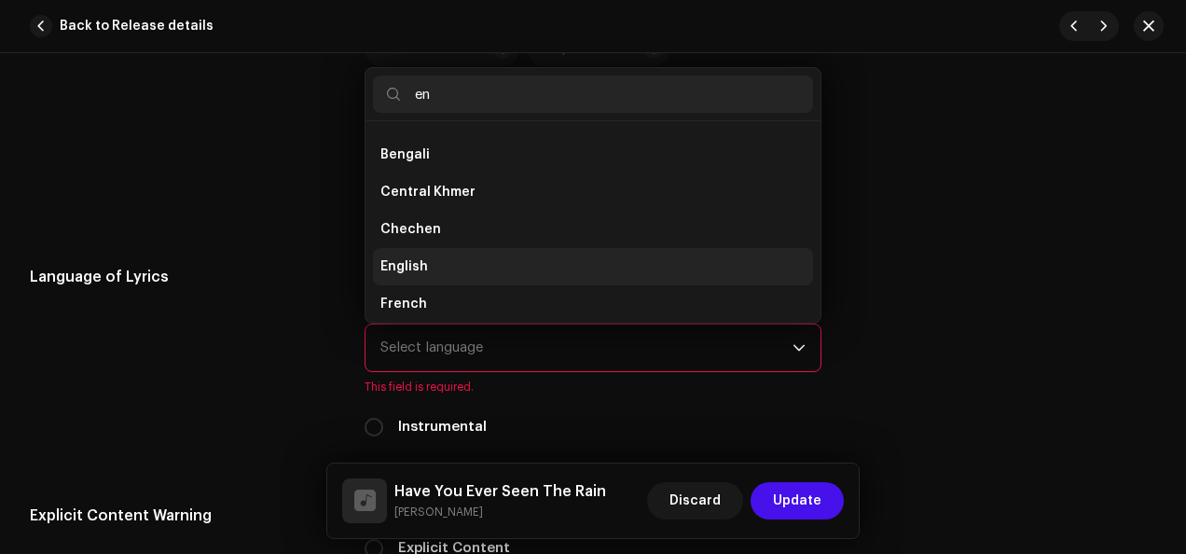
type input "en"
click at [540, 253] on li "English" at bounding box center [593, 266] width 440 height 37
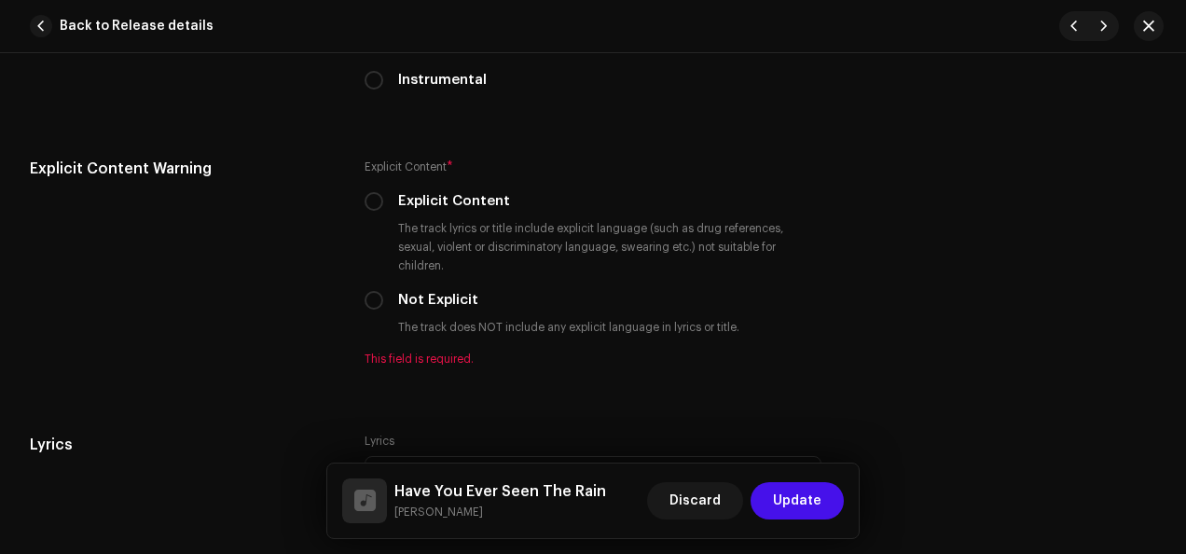
scroll to position [3272, 0]
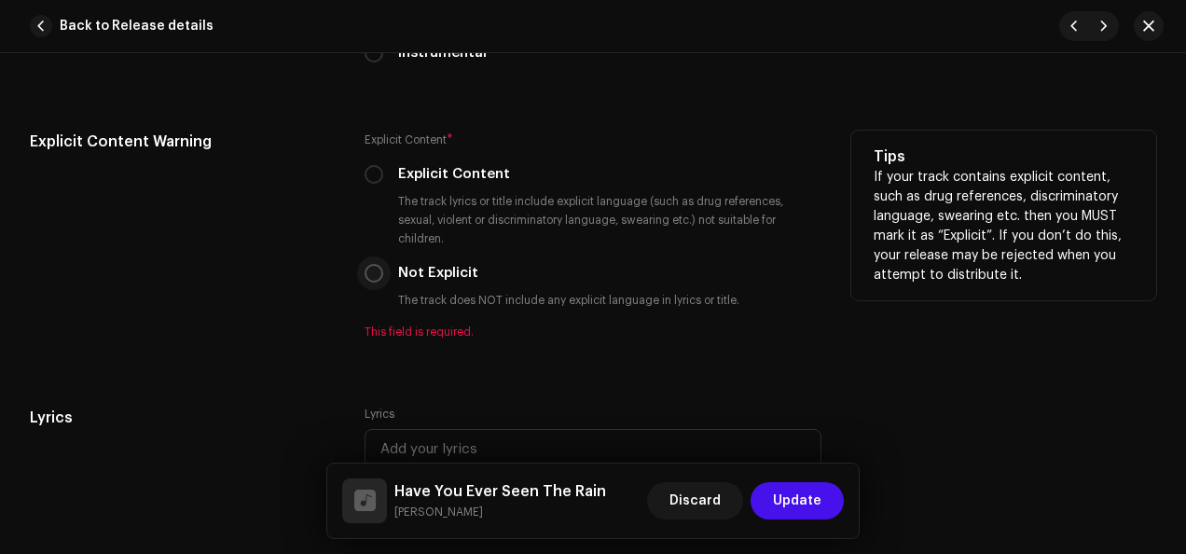
click at [370, 270] on input "Not Explicit" at bounding box center [374, 273] width 19 height 19
radio input "true"
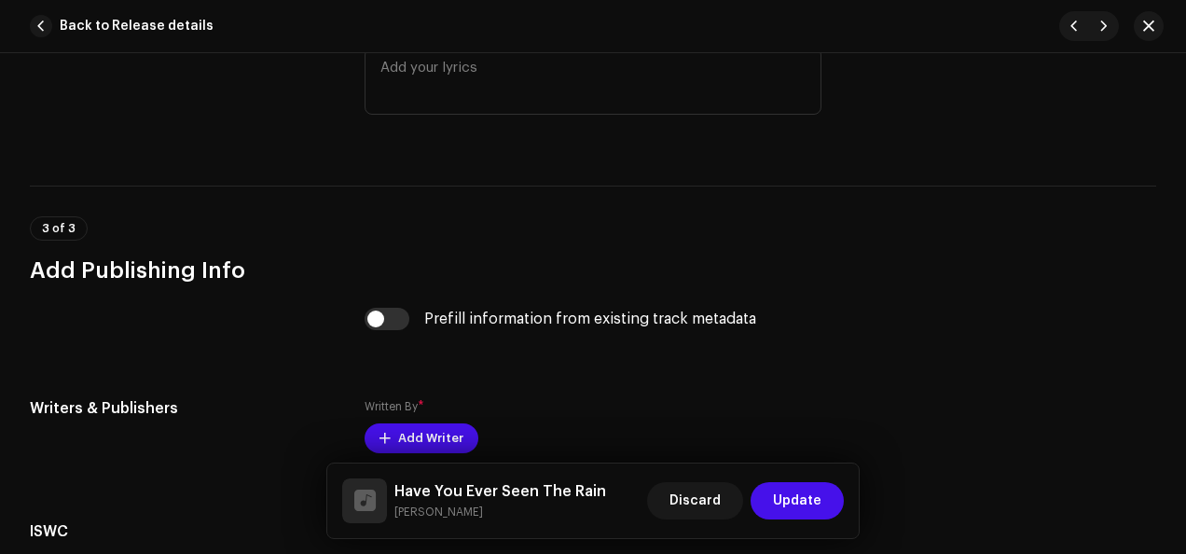
scroll to position [3685, 0]
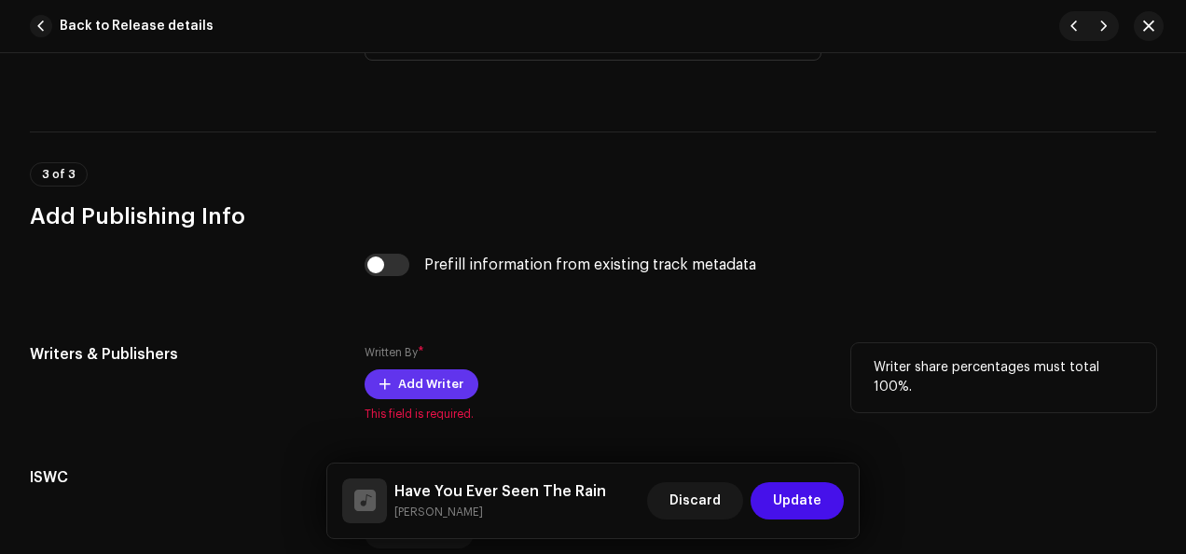
click at [420, 373] on span "Add Writer" at bounding box center [430, 383] width 65 height 37
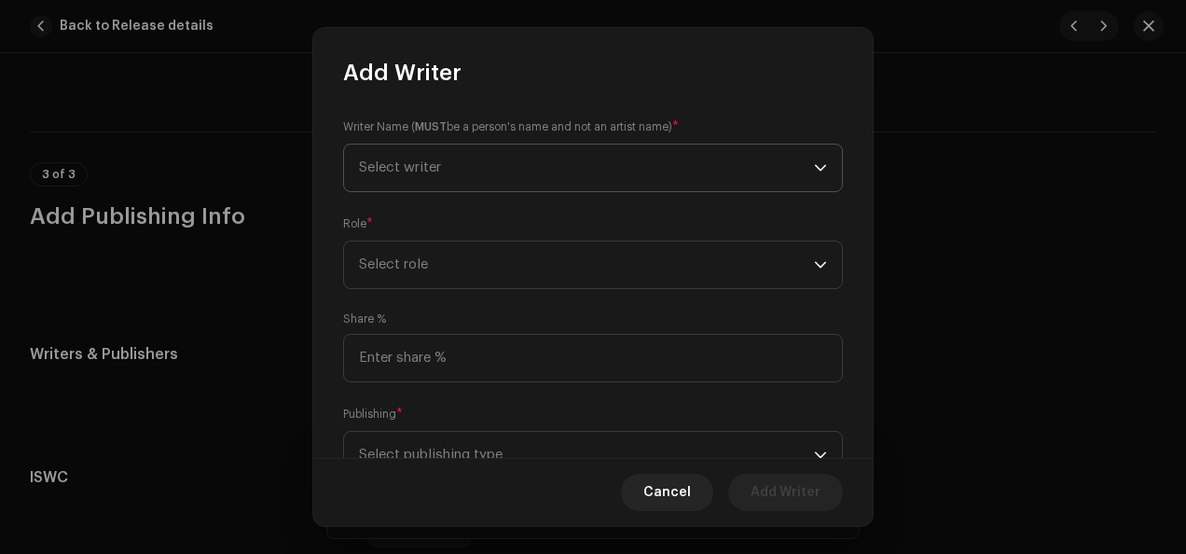
click at [816, 170] on icon "dropdown trigger" at bounding box center [820, 167] width 13 height 13
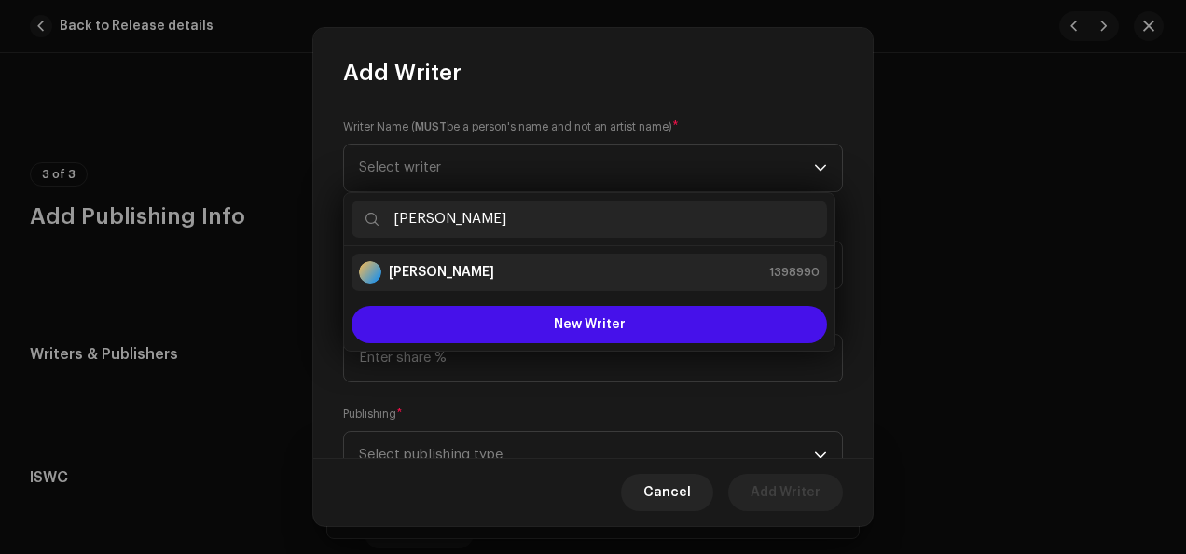
type input "[PERSON_NAME]"
click at [509, 270] on div "[PERSON_NAME] 1398990" at bounding box center [589, 272] width 461 height 22
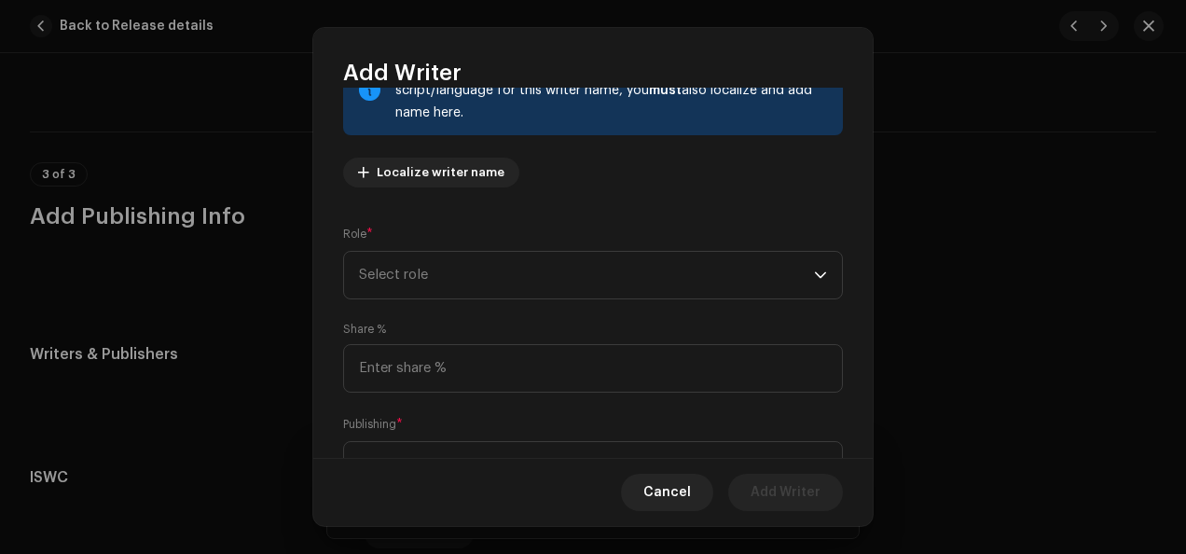
scroll to position [157, 0]
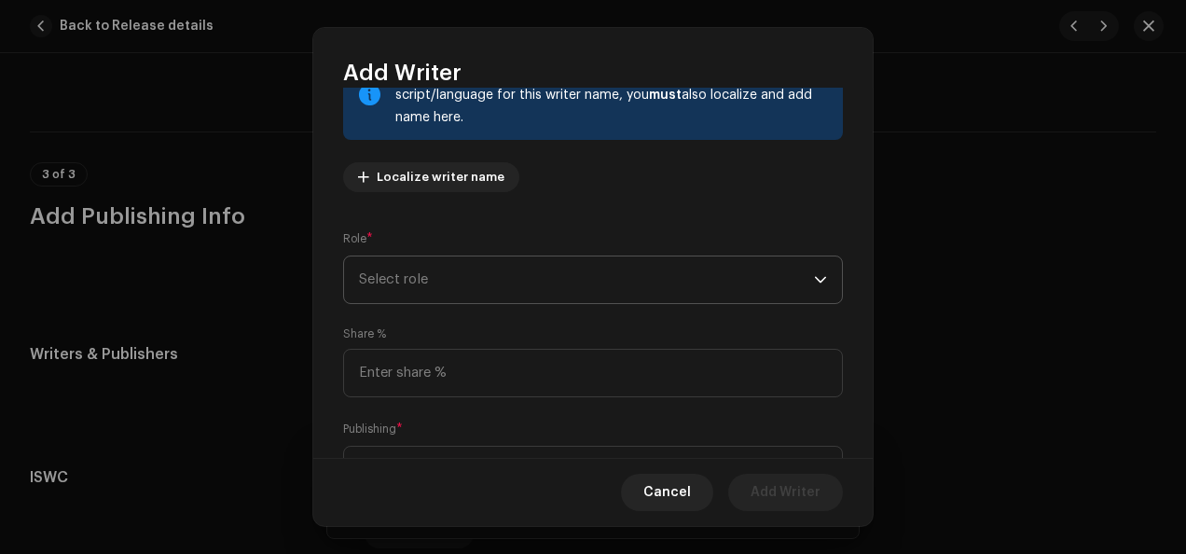
click at [814, 281] on icon "dropdown trigger" at bounding box center [820, 279] width 13 height 13
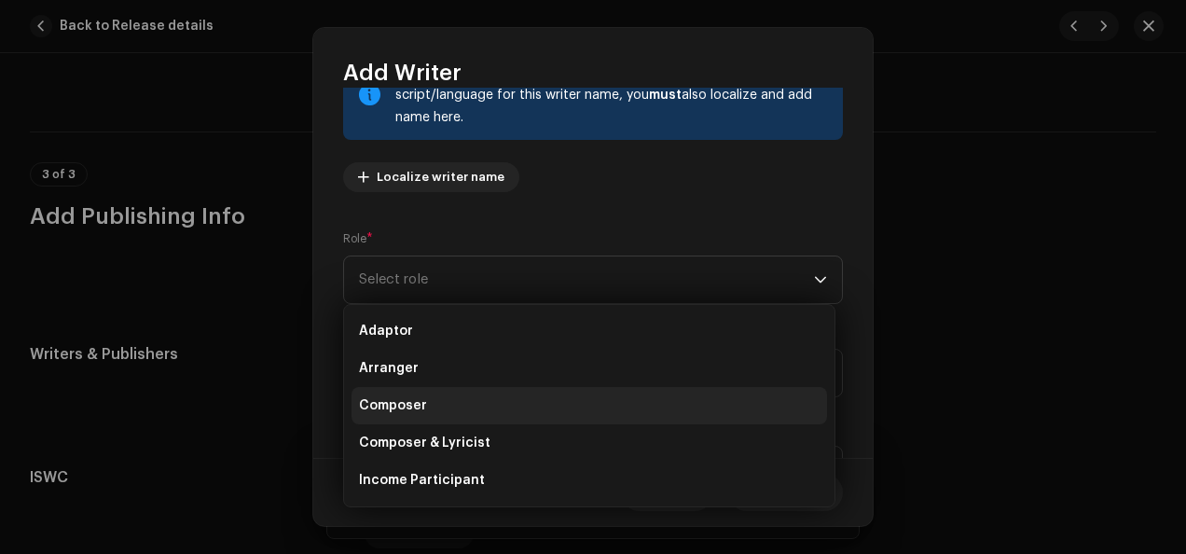
click at [630, 407] on li "Composer" at bounding box center [588, 405] width 475 height 37
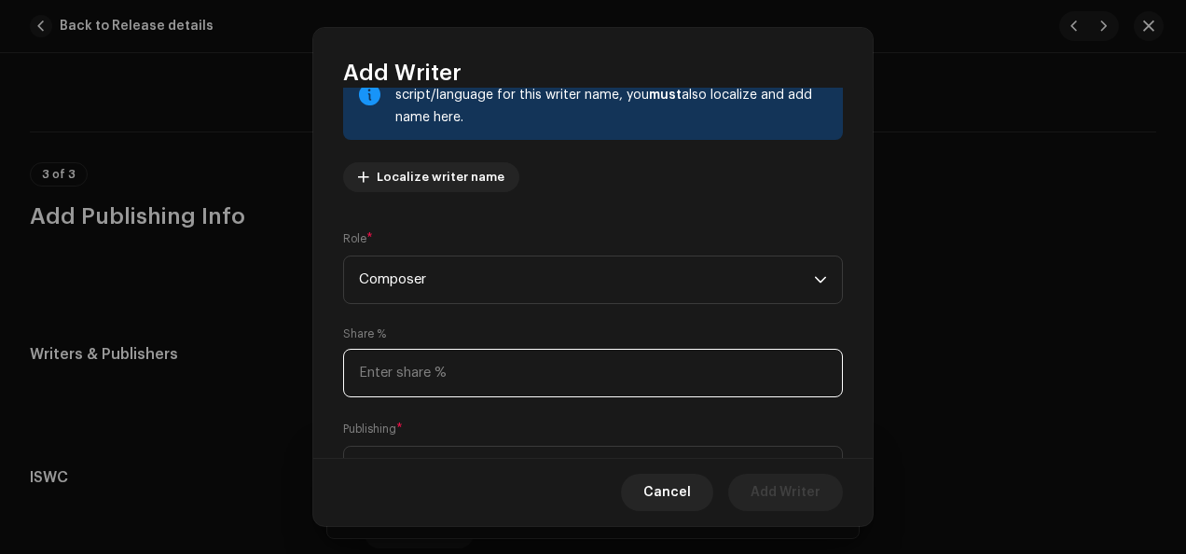
click at [558, 375] on input at bounding box center [593, 373] width 500 height 48
type input "100.00"
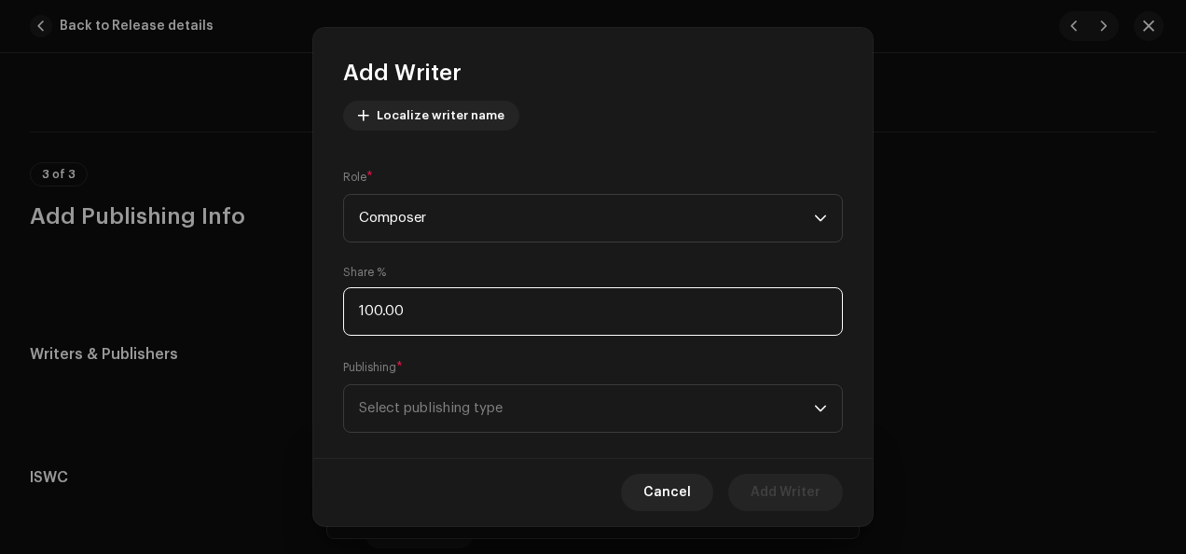
scroll to position [244, 0]
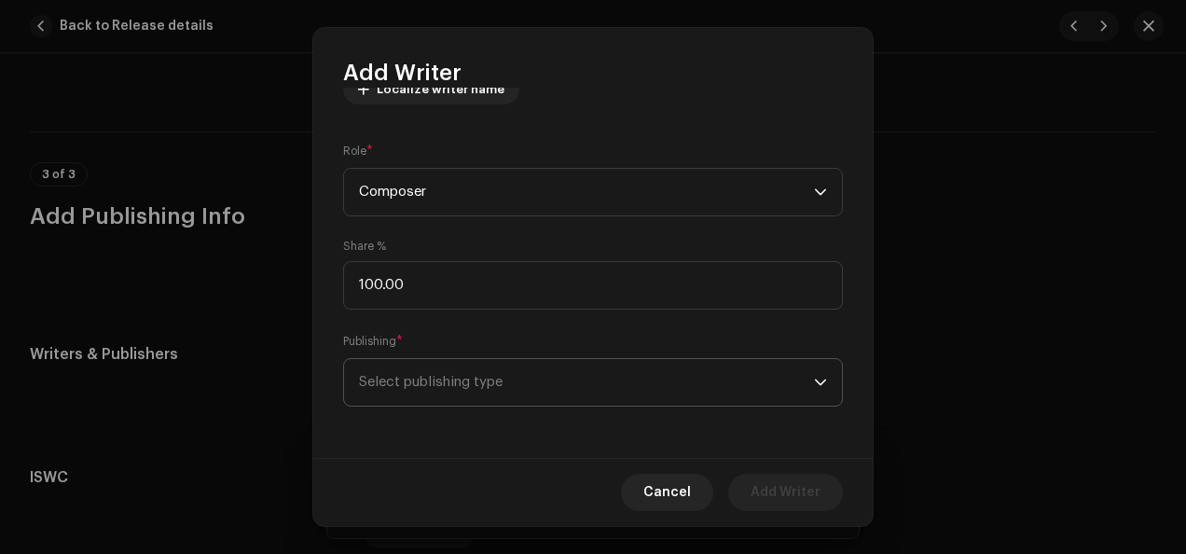
click at [815, 383] on icon "dropdown trigger" at bounding box center [820, 382] width 11 height 7
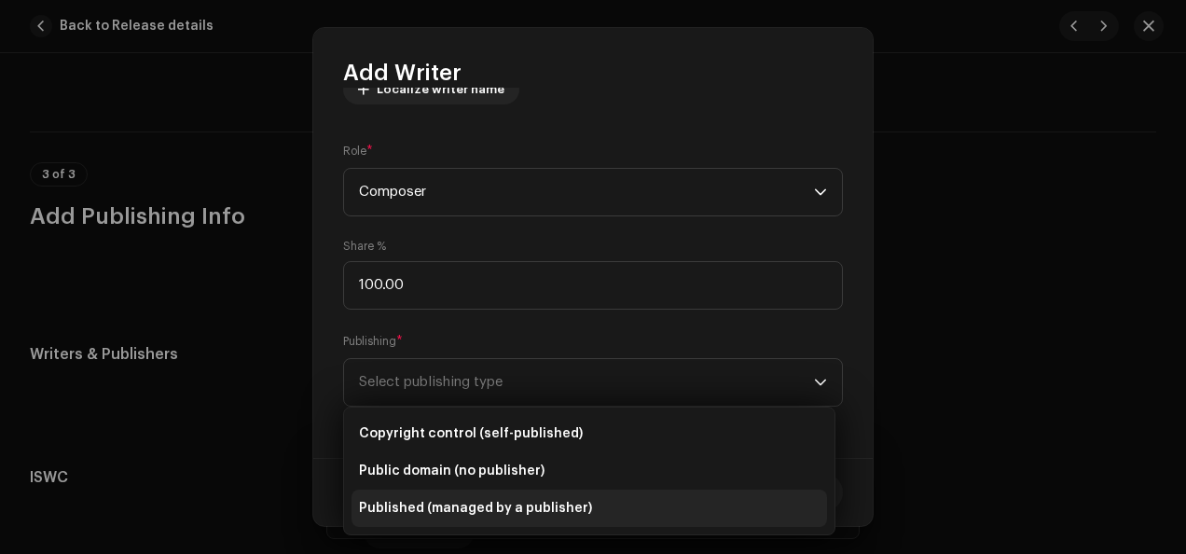
click at [678, 515] on li "Published (managed by a publisher)" at bounding box center [588, 507] width 475 height 37
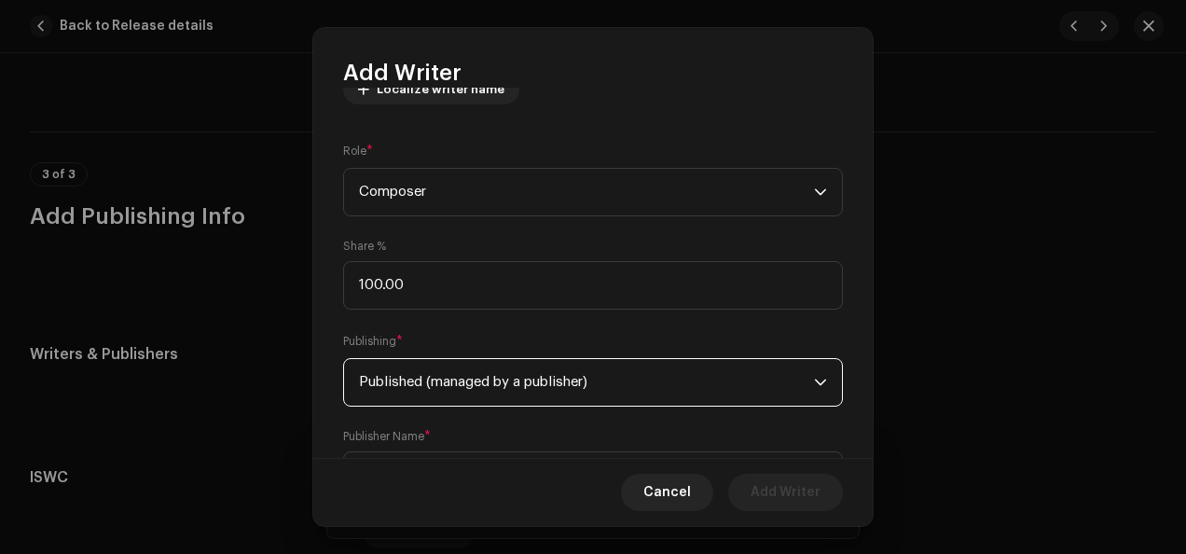
scroll to position [338, 0]
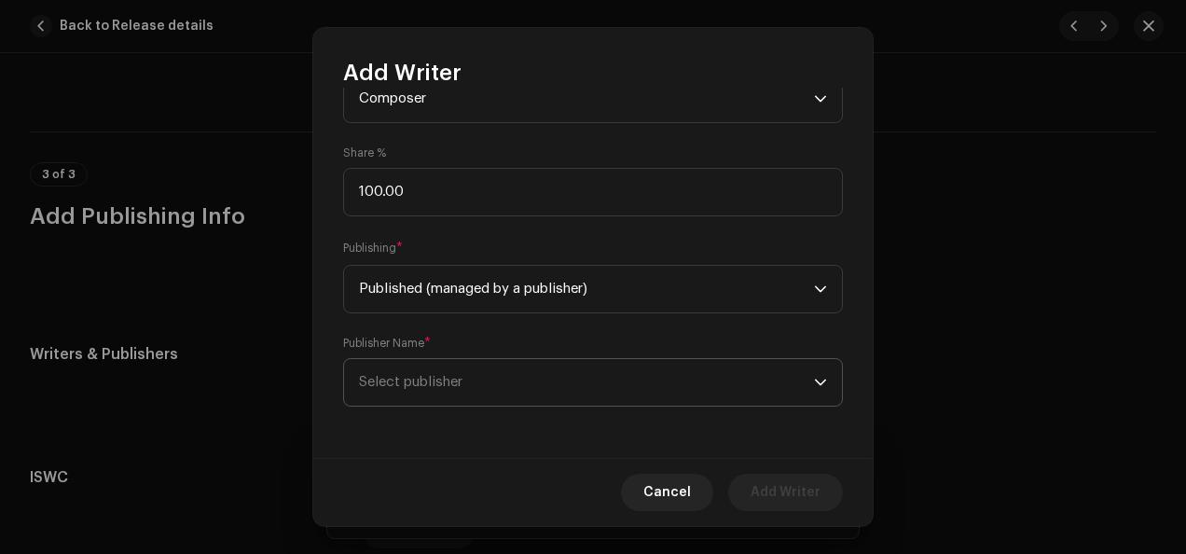
click at [814, 379] on icon "dropdown trigger" at bounding box center [820, 382] width 13 height 13
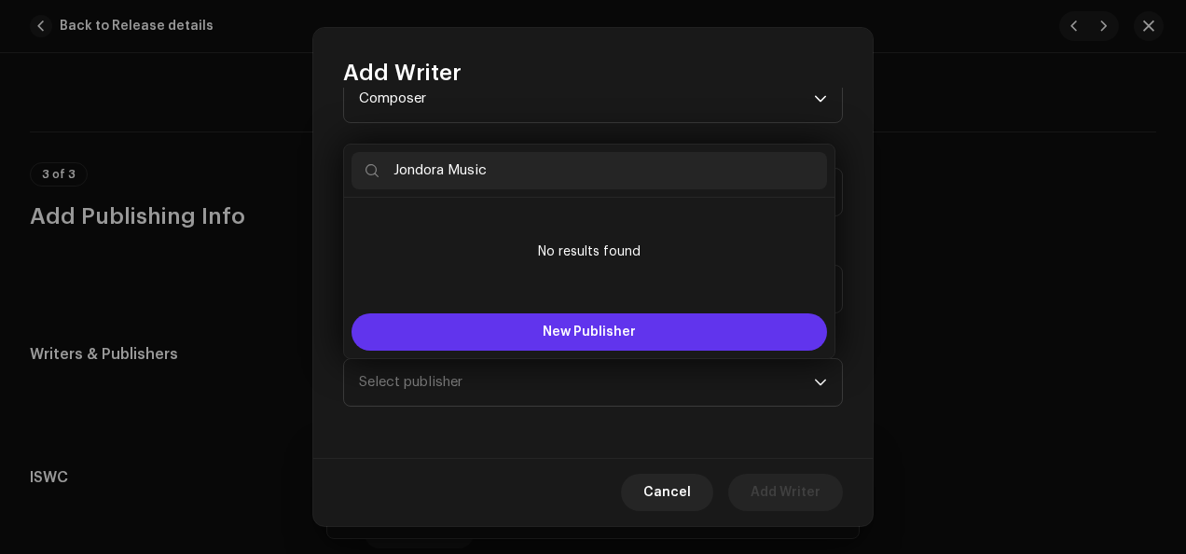
type input "Jondora Music"
click at [618, 327] on span "New Publisher" at bounding box center [589, 331] width 93 height 13
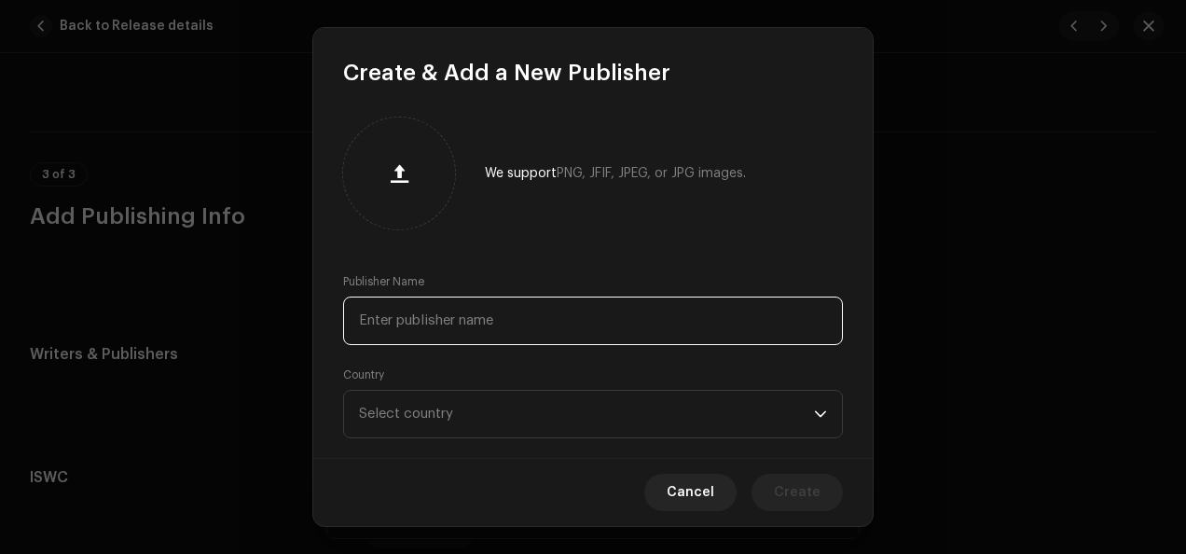
click at [604, 325] on input "text" at bounding box center [593, 320] width 500 height 48
type input "Jondora Music"
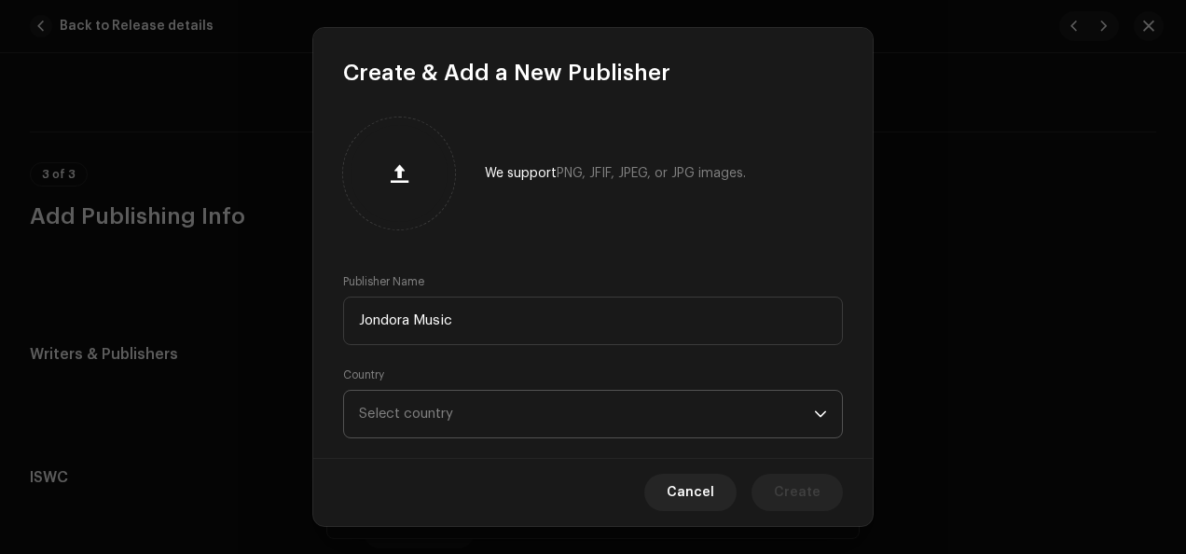
click at [814, 416] on icon "dropdown trigger" at bounding box center [820, 413] width 13 height 13
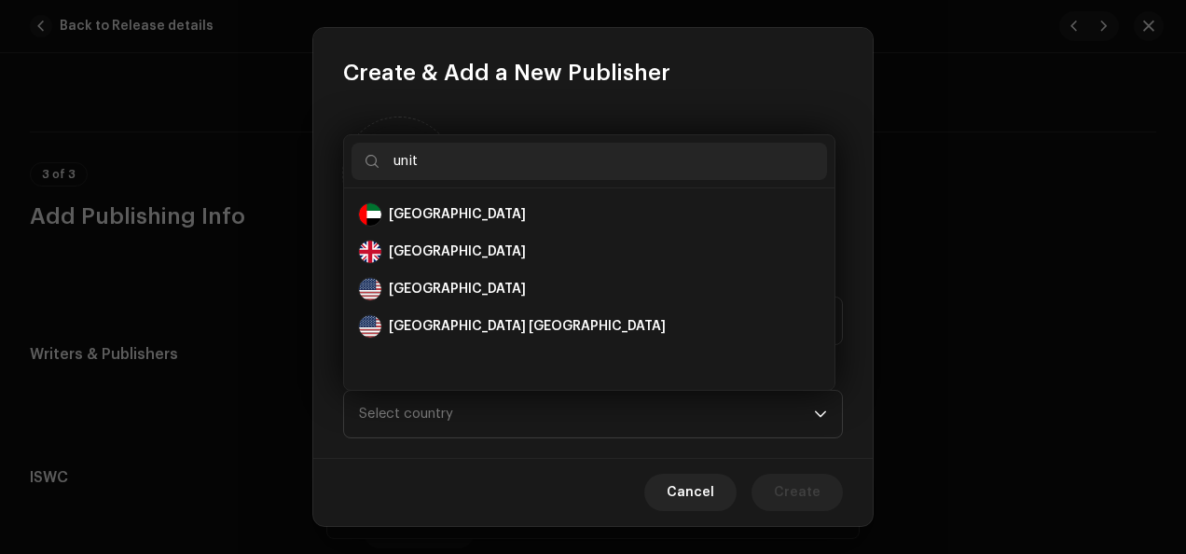
scroll to position [0, 0]
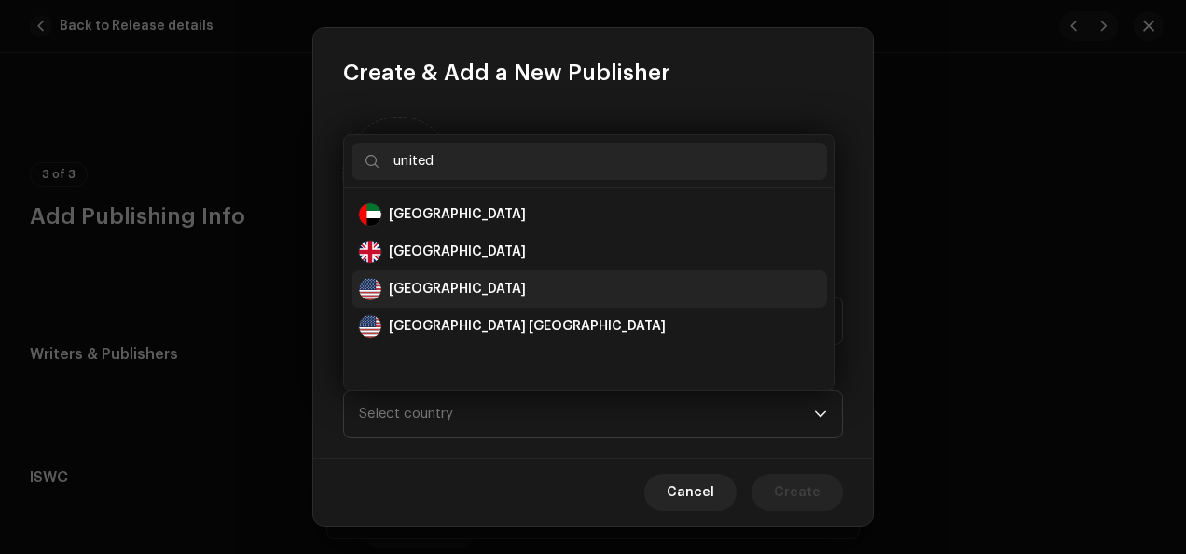
type input "united"
click at [520, 289] on div "[GEOGRAPHIC_DATA]" at bounding box center [589, 289] width 461 height 22
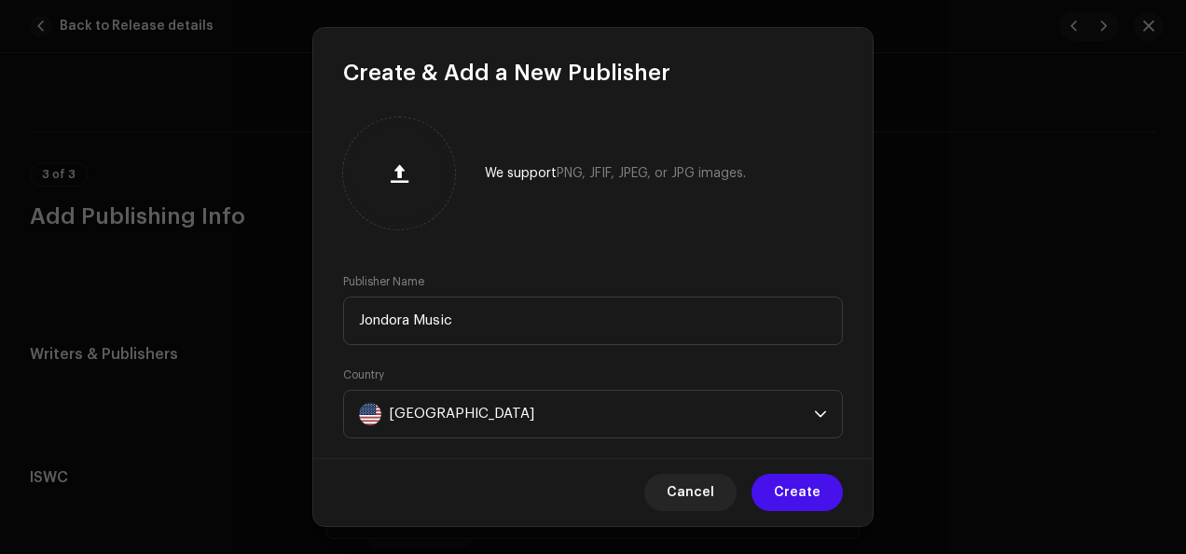
click at [862, 381] on div "We support PNG, JFIF, JPEG, or JPG images. Publisher Name Jondora Music Country…" at bounding box center [592, 273] width 559 height 371
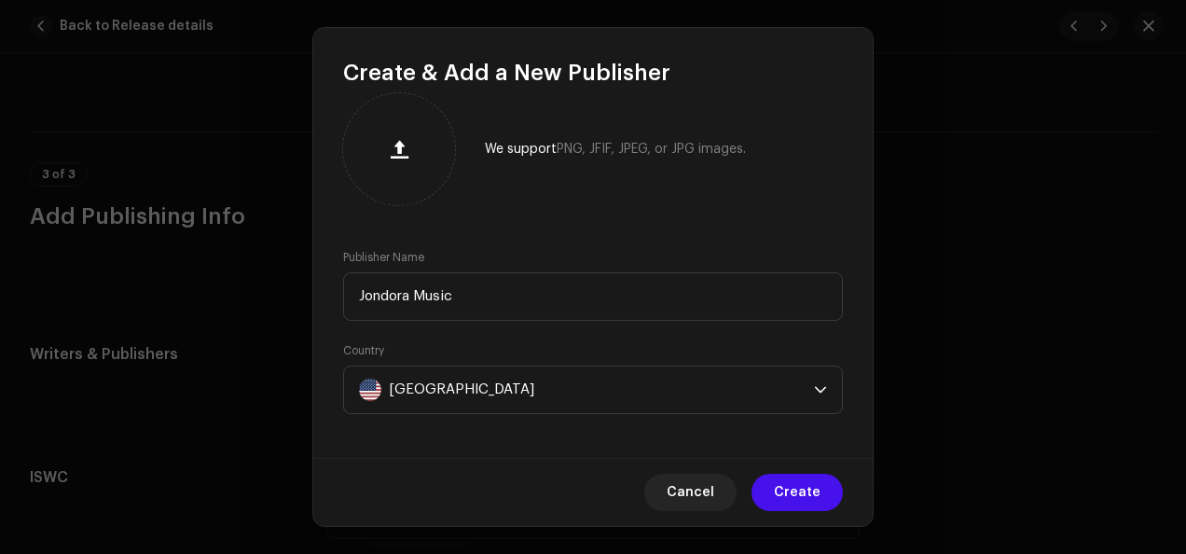
scroll to position [30, 0]
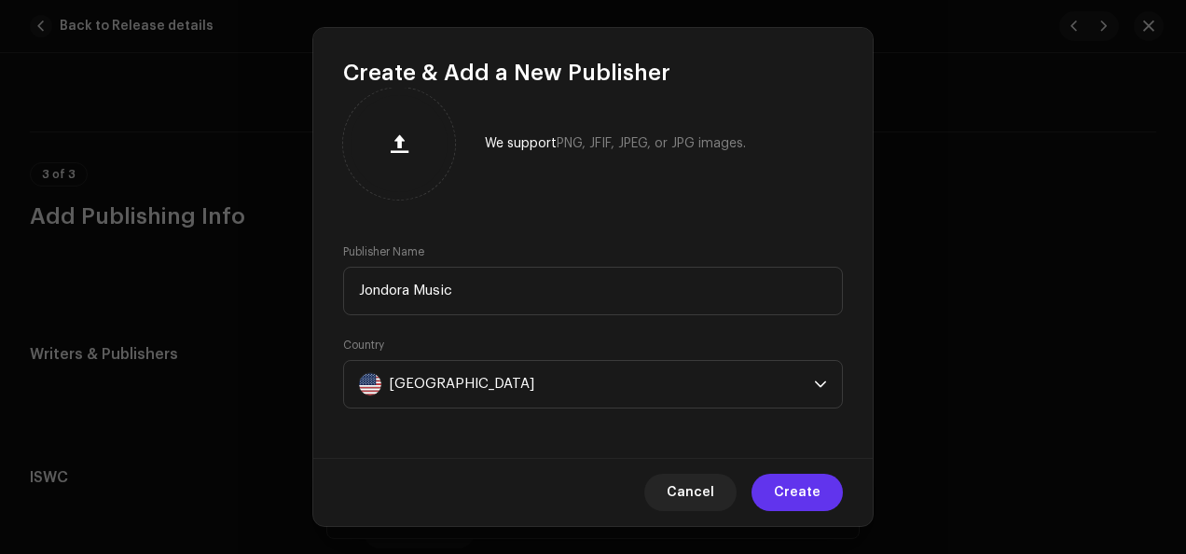
click at [798, 494] on span "Create" at bounding box center [797, 492] width 47 height 37
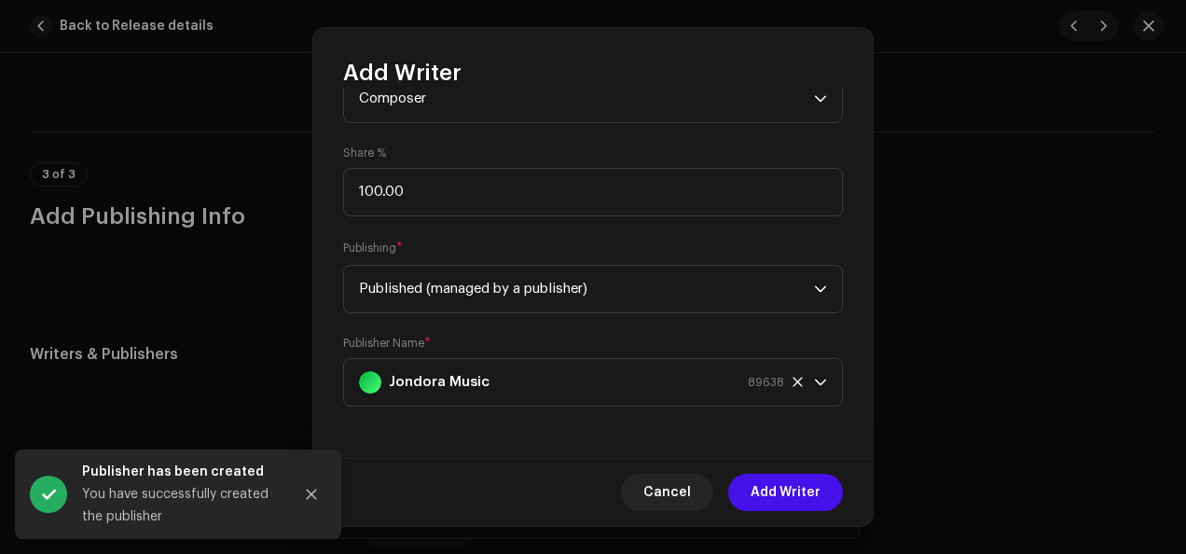
click at [798, 494] on span "Add Writer" at bounding box center [786, 492] width 70 height 37
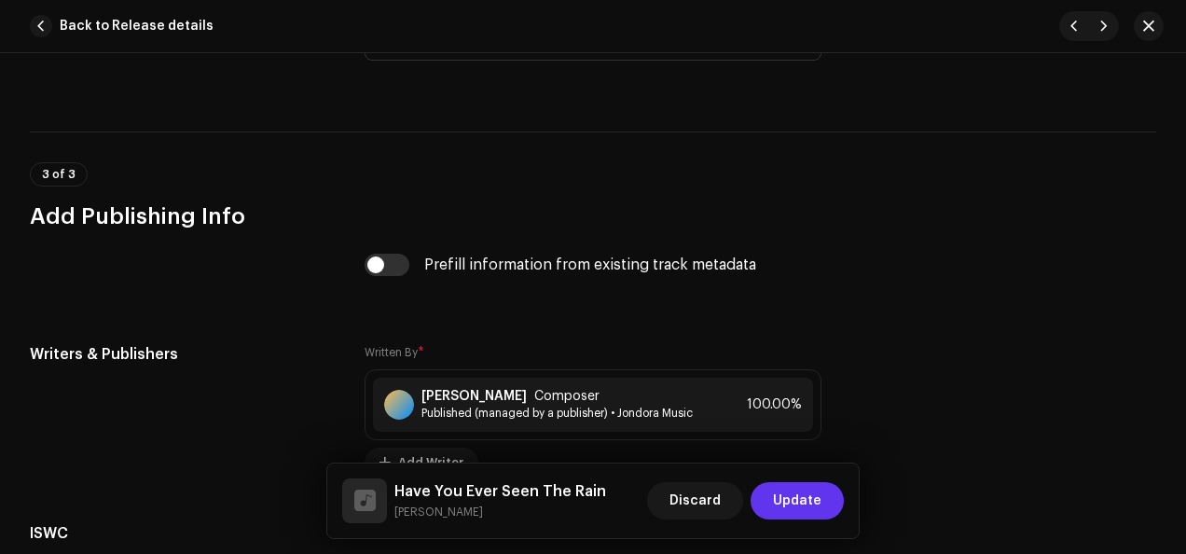
click at [797, 503] on span "Update" at bounding box center [797, 500] width 48 height 37
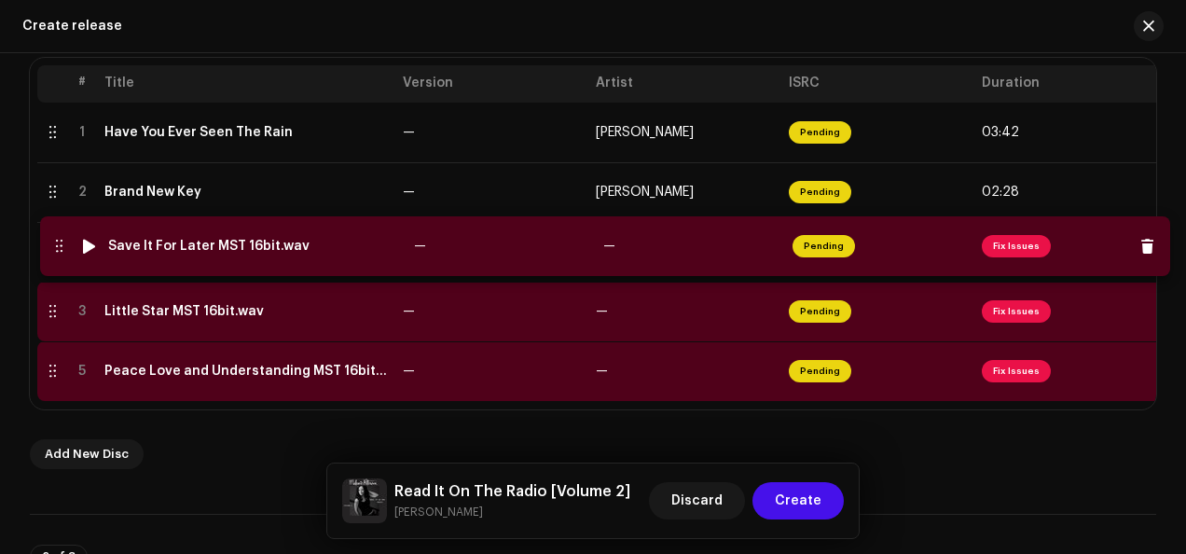
drag, startPoint x: 48, startPoint y: 312, endPoint x: 51, endPoint y: 248, distance: 64.4
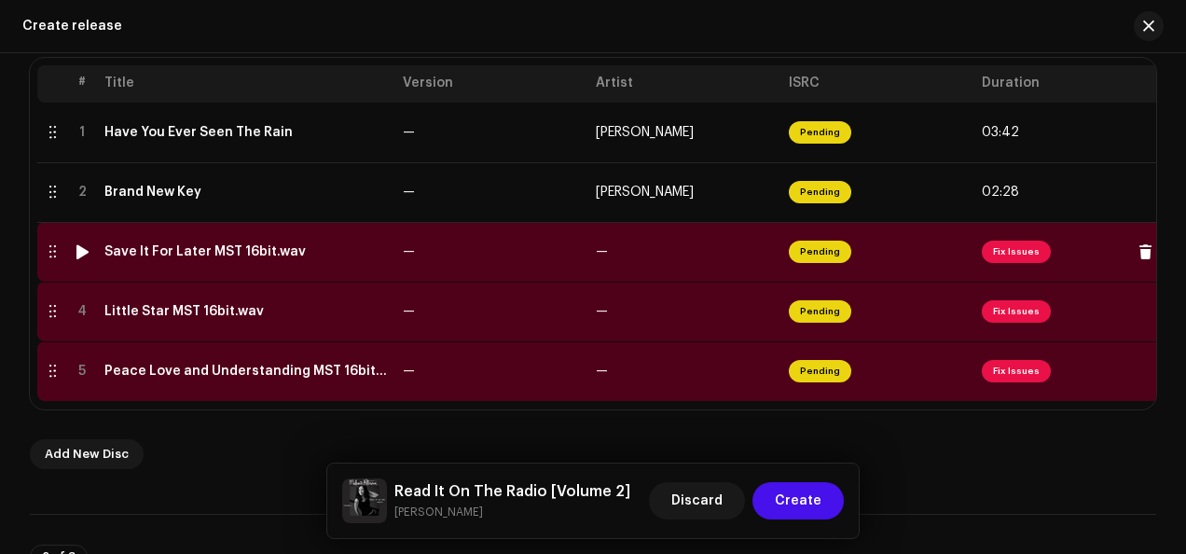
click at [1003, 246] on span "Fix Issues" at bounding box center [1016, 252] width 69 height 22
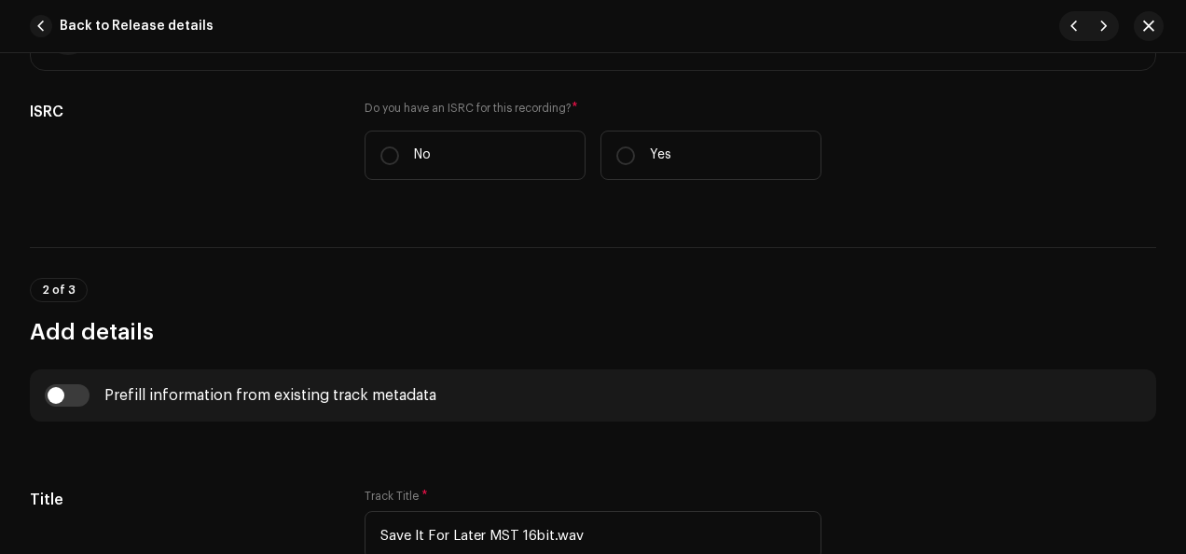
scroll to position [494, 0]
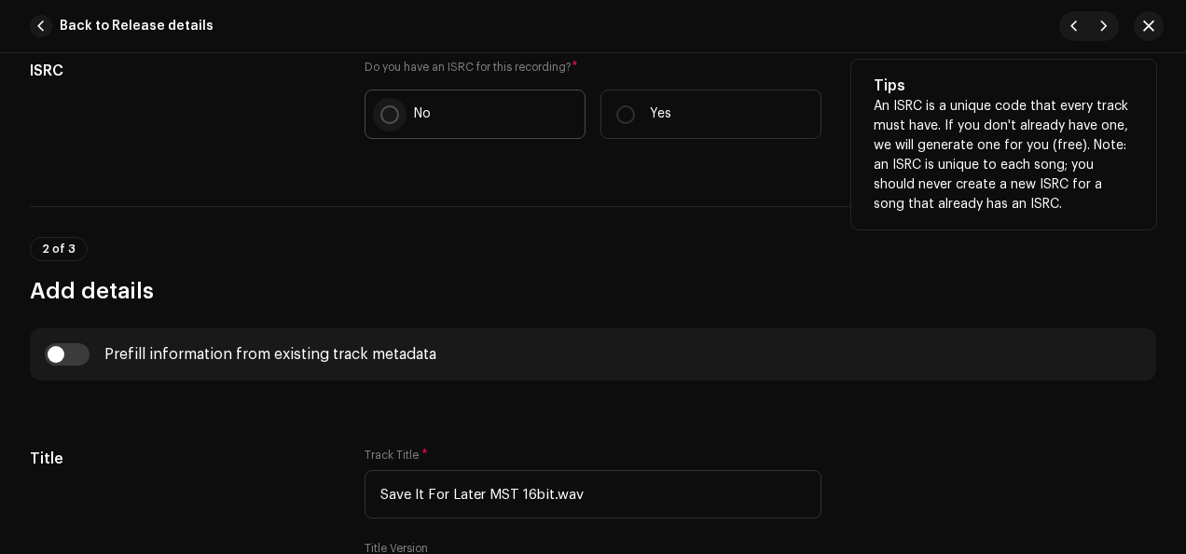
click at [389, 109] on input "No" at bounding box center [389, 114] width 19 height 19
radio input "true"
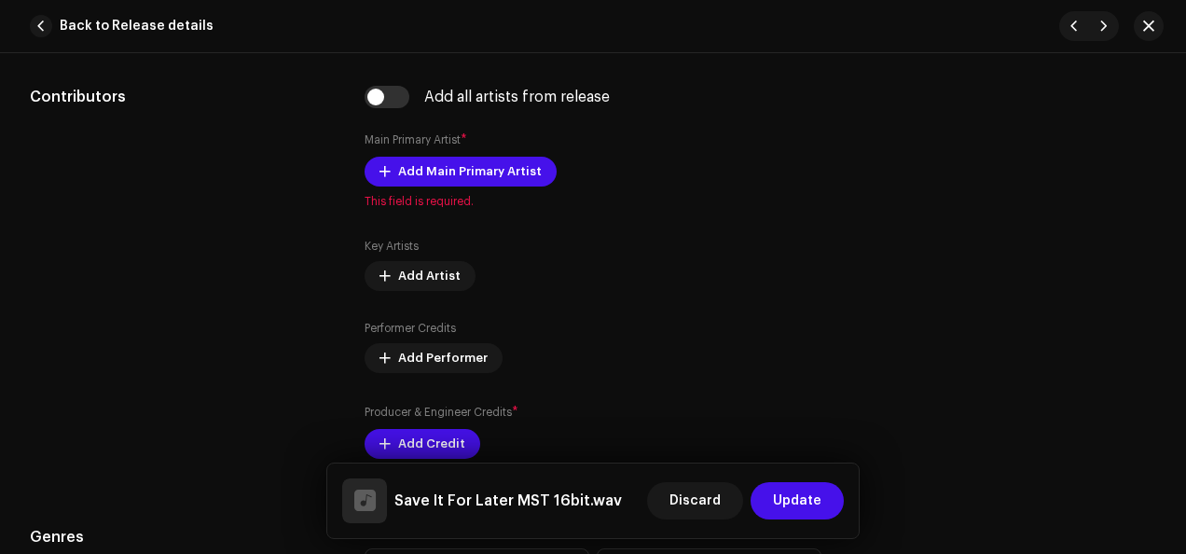
scroll to position [1171, 0]
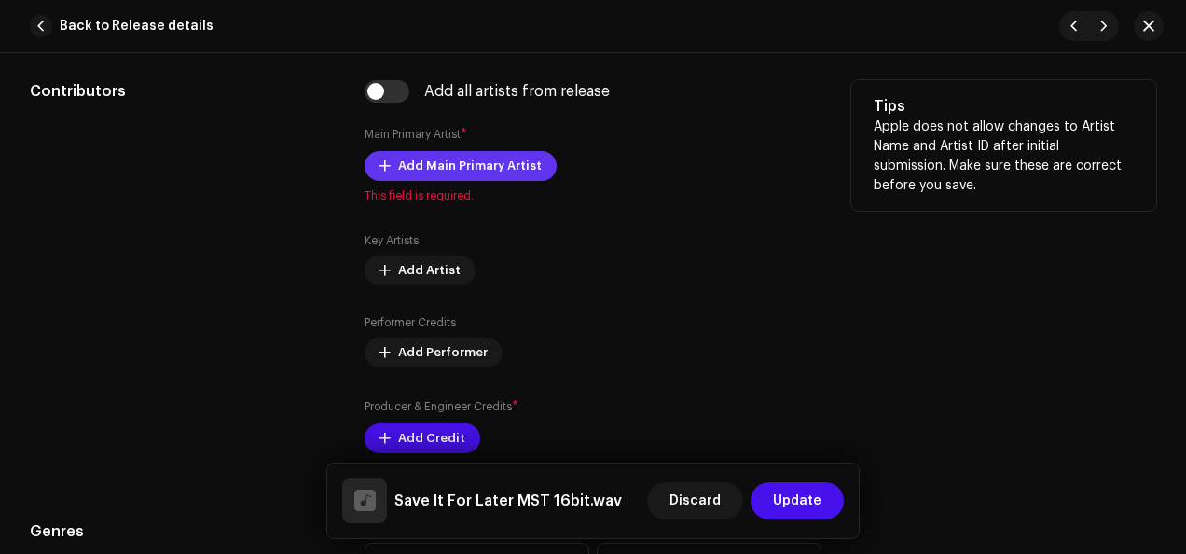
click at [489, 155] on span "Add Main Primary Artist" at bounding box center [470, 165] width 144 height 37
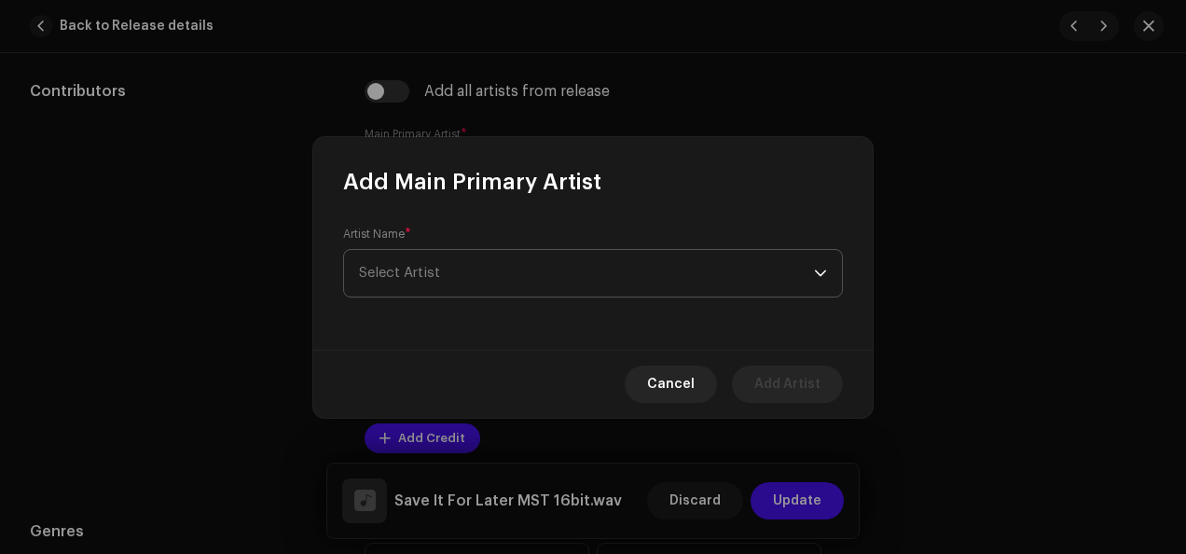
click at [822, 272] on div "dropdown trigger" at bounding box center [820, 273] width 13 height 47
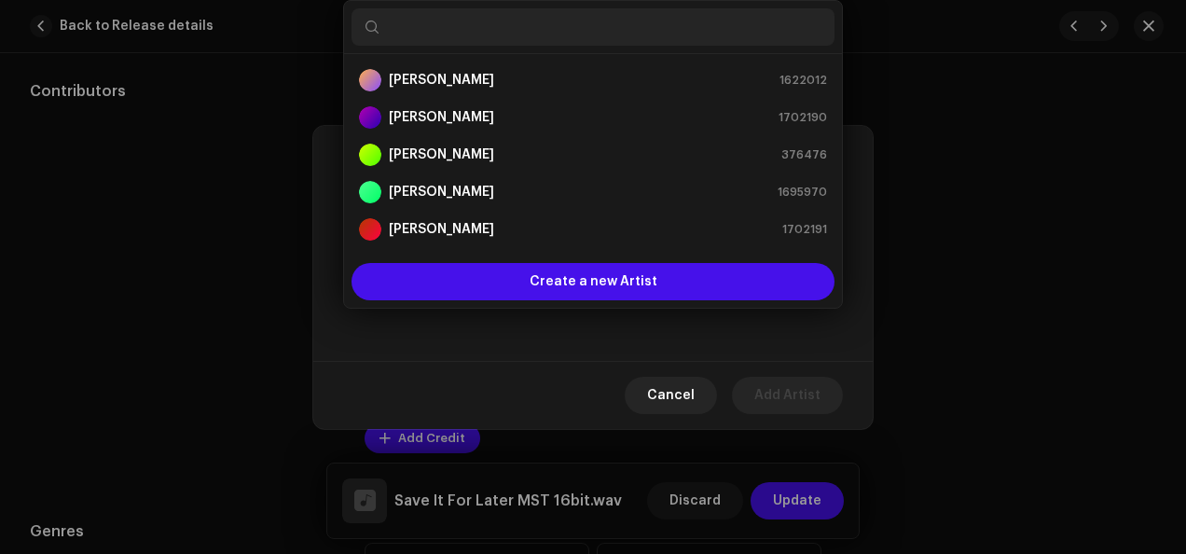
scroll to position [30, 0]
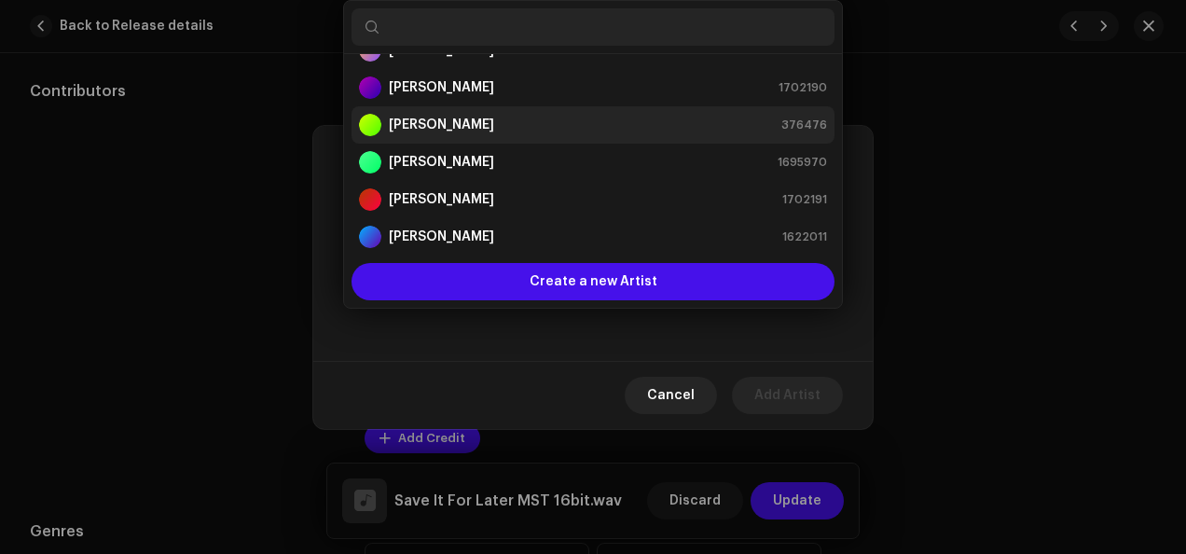
click at [635, 130] on div "[PERSON_NAME] 376476" at bounding box center [593, 125] width 468 height 22
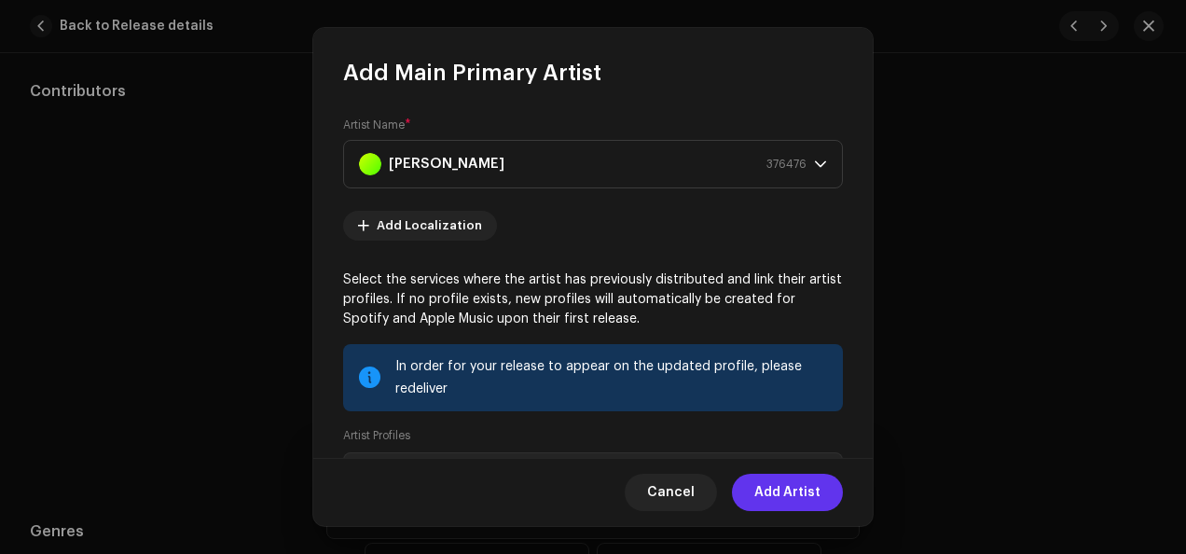
click at [798, 492] on span "Add Artist" at bounding box center [787, 492] width 66 height 37
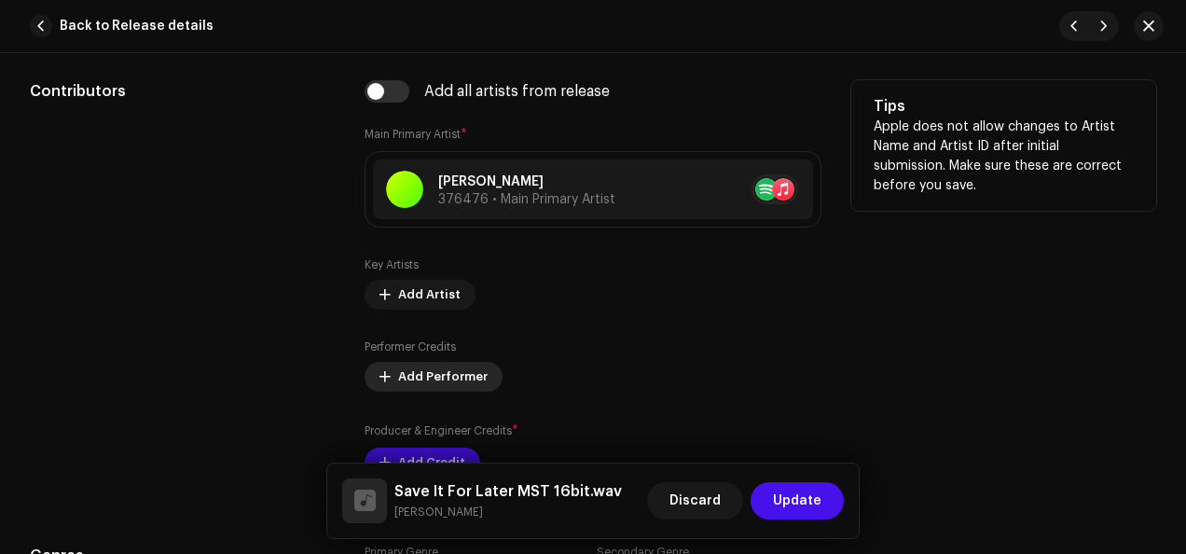
click at [448, 374] on span "Add Performer" at bounding box center [443, 376] width 90 height 37
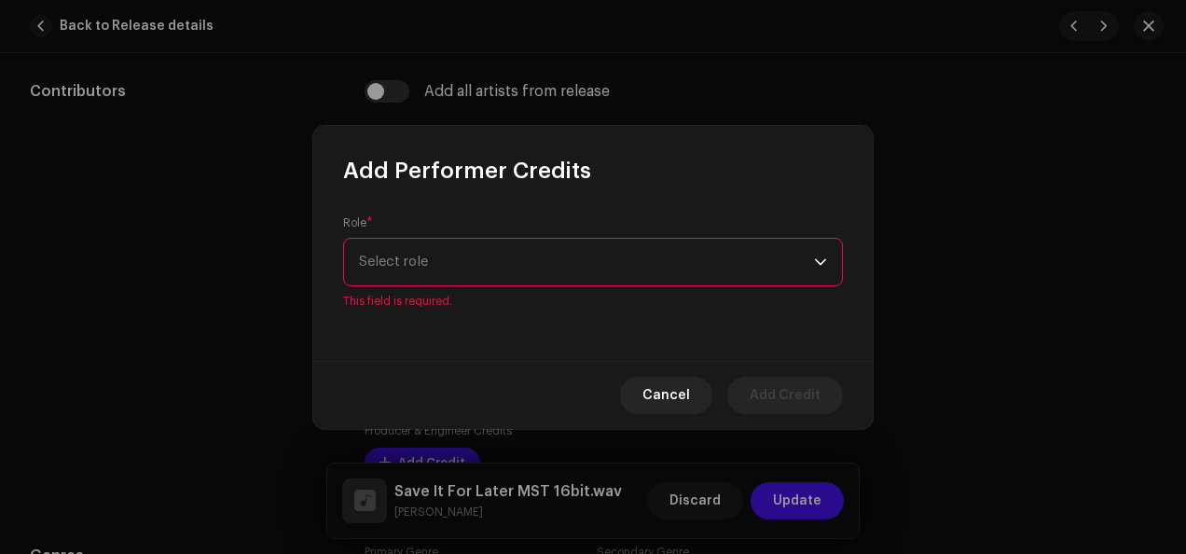
click at [822, 269] on div "dropdown trigger" at bounding box center [820, 262] width 13 height 47
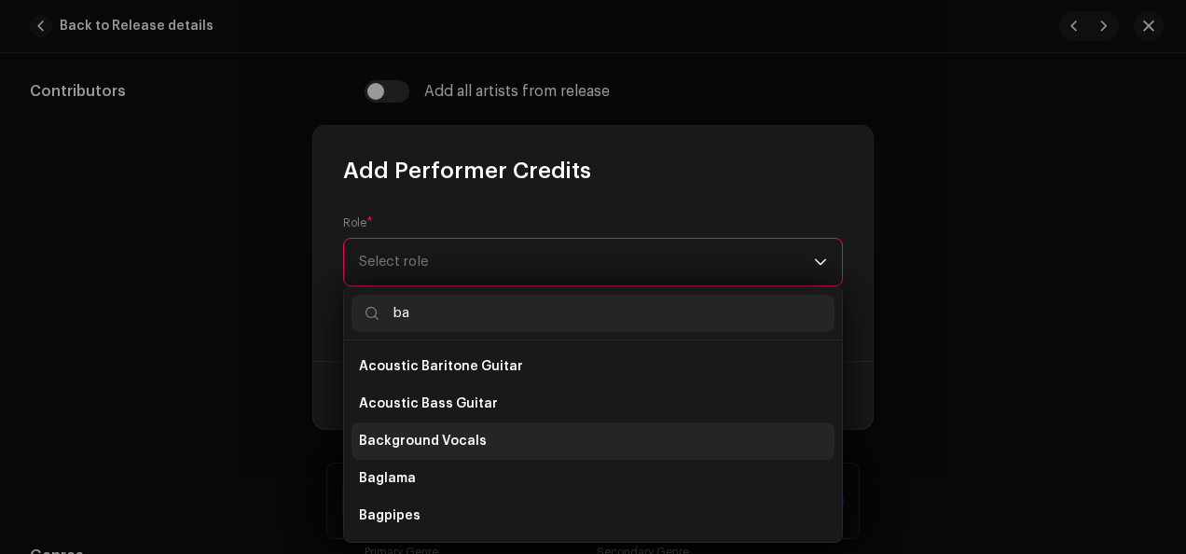
type input "ba"
click at [531, 431] on li "Background Vocals" at bounding box center [592, 440] width 483 height 37
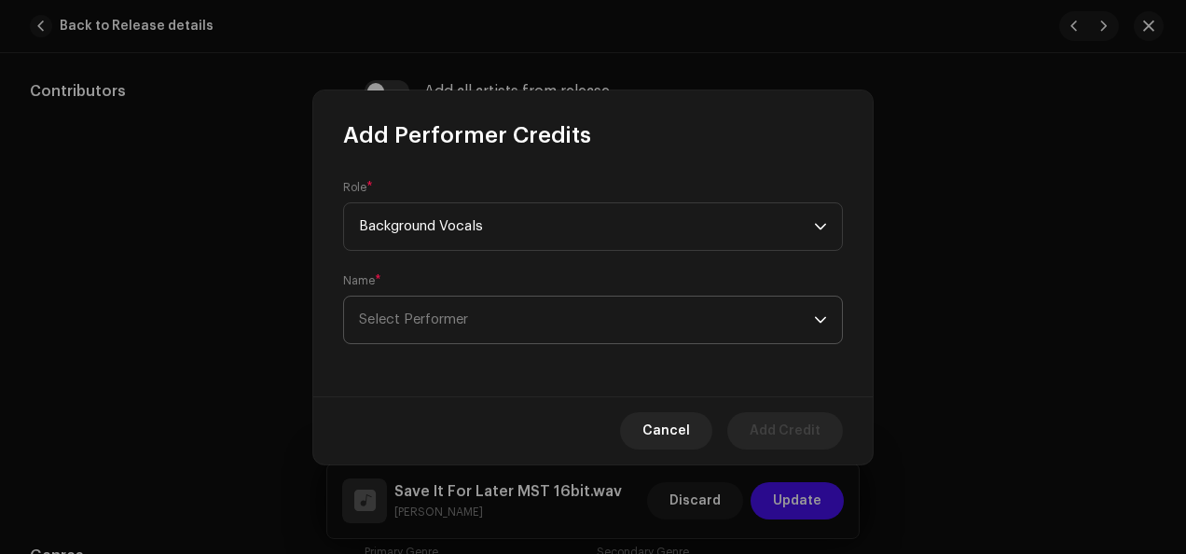
click at [822, 315] on icon "dropdown trigger" at bounding box center [820, 319] width 13 height 13
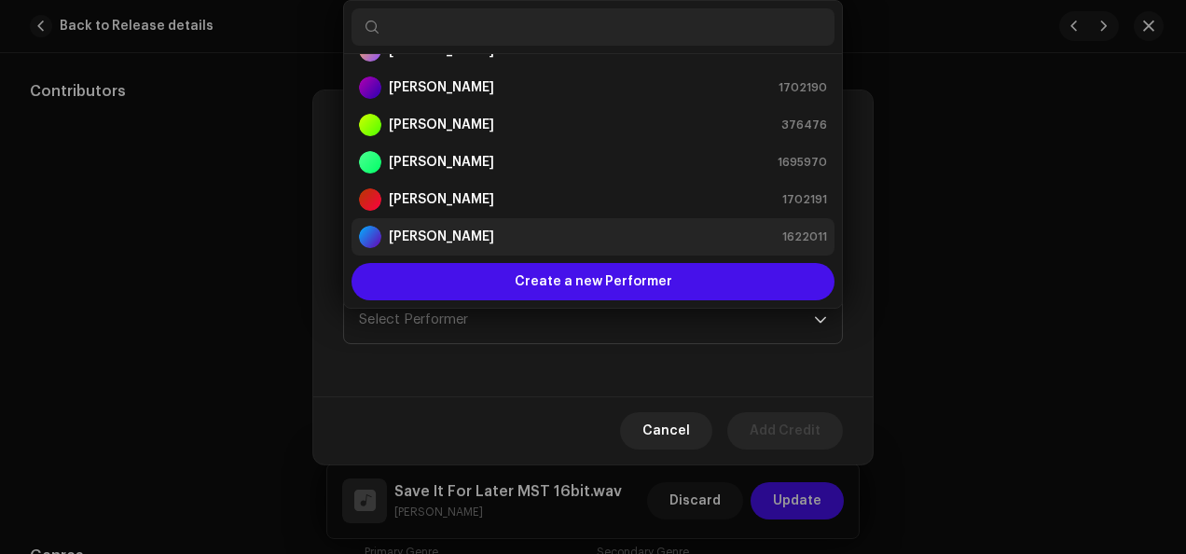
click at [574, 228] on div "[PERSON_NAME] 1622011" at bounding box center [593, 237] width 468 height 22
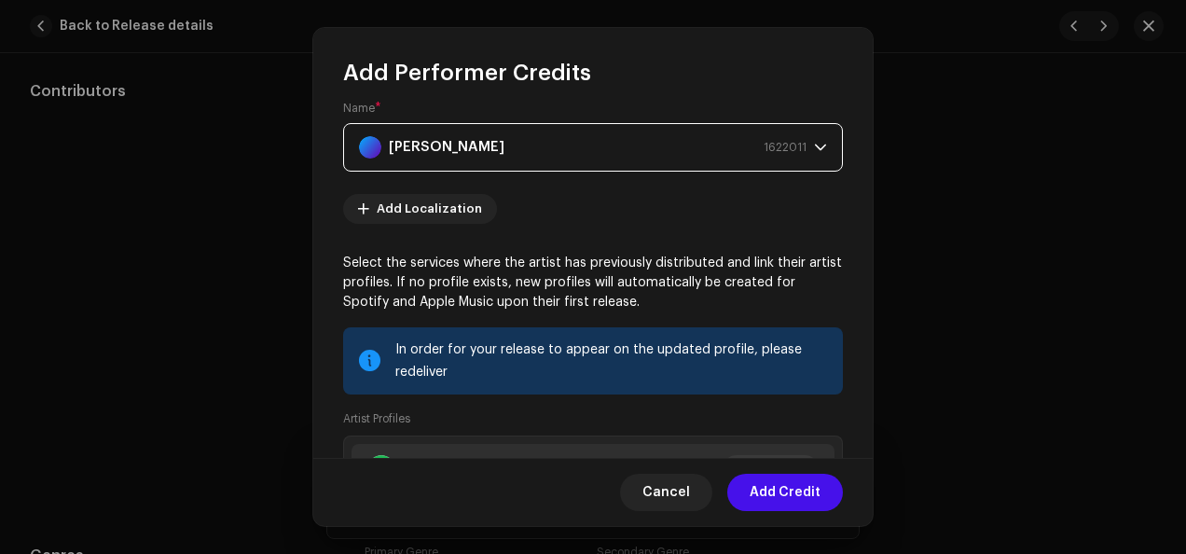
scroll to position [160, 0]
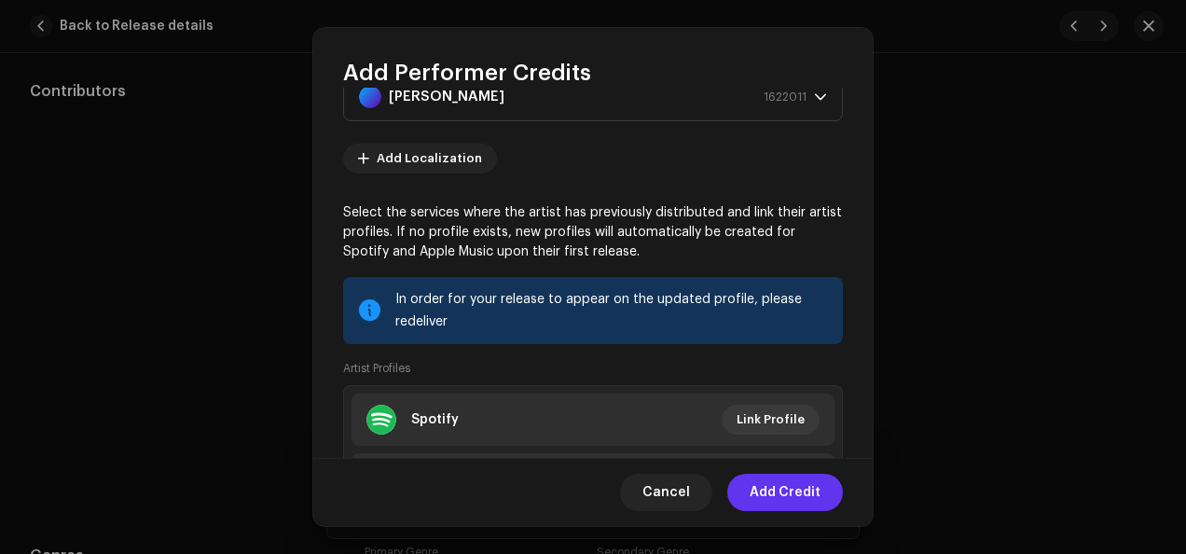
click at [792, 490] on span "Add Credit" at bounding box center [785, 492] width 71 height 37
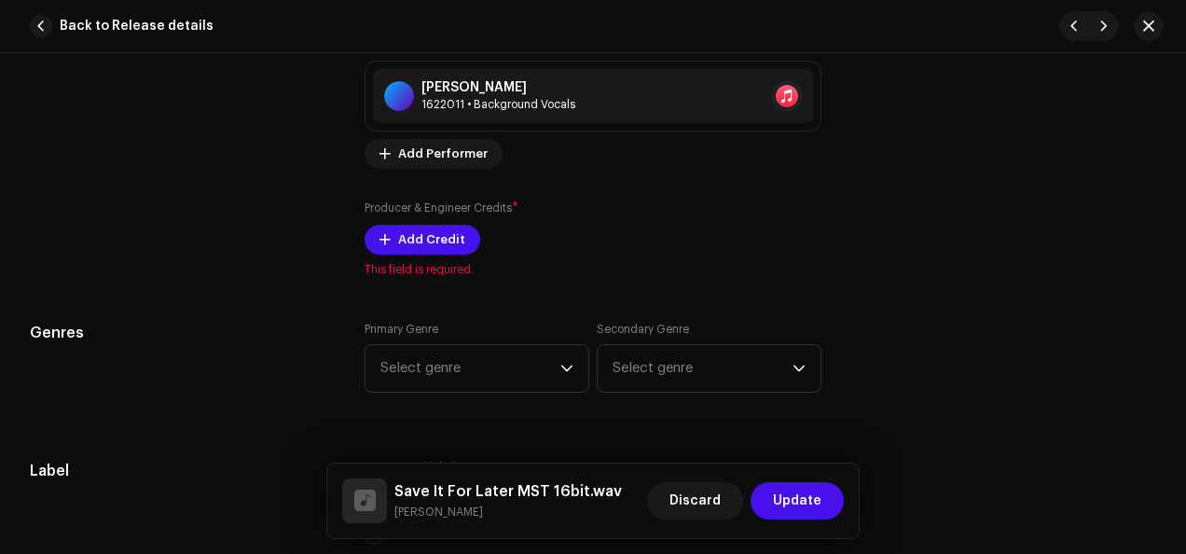
scroll to position [1477, 0]
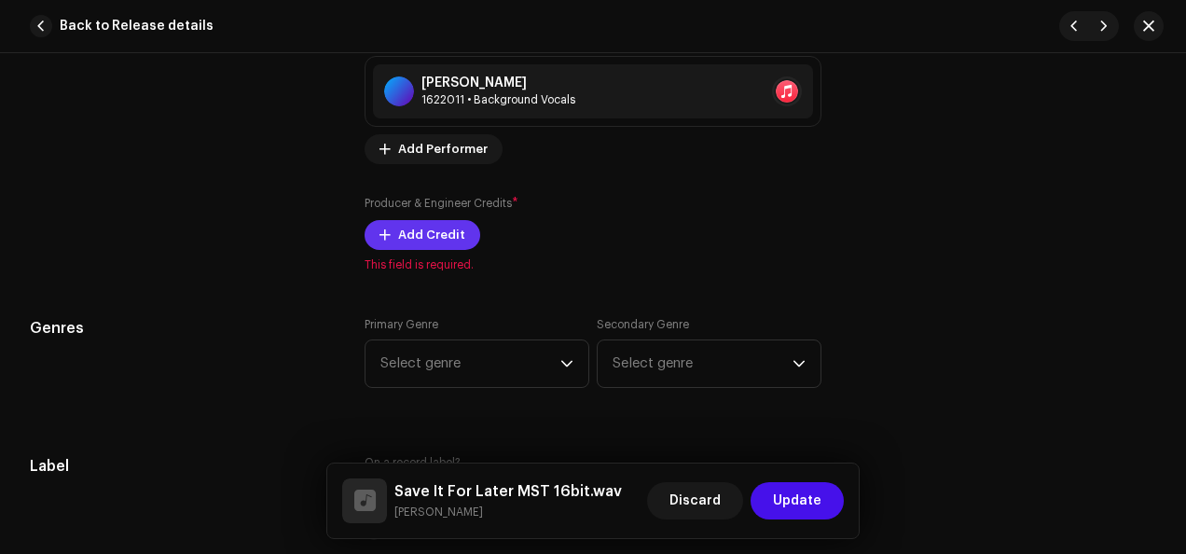
click at [398, 230] on span "Add Credit" at bounding box center [431, 234] width 67 height 37
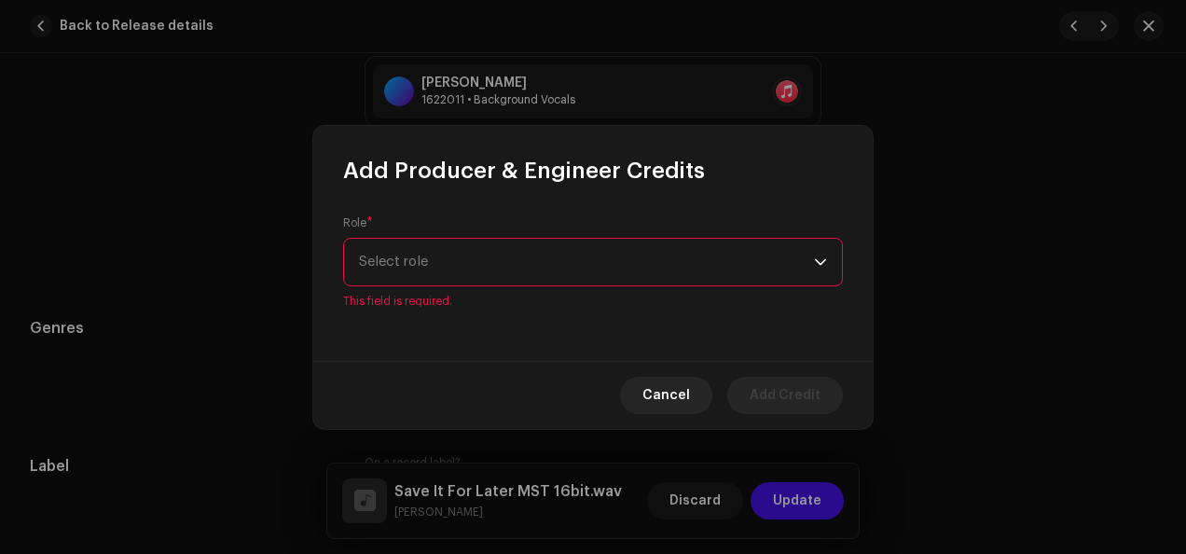
click at [820, 272] on div "dropdown trigger" at bounding box center [820, 262] width 13 height 47
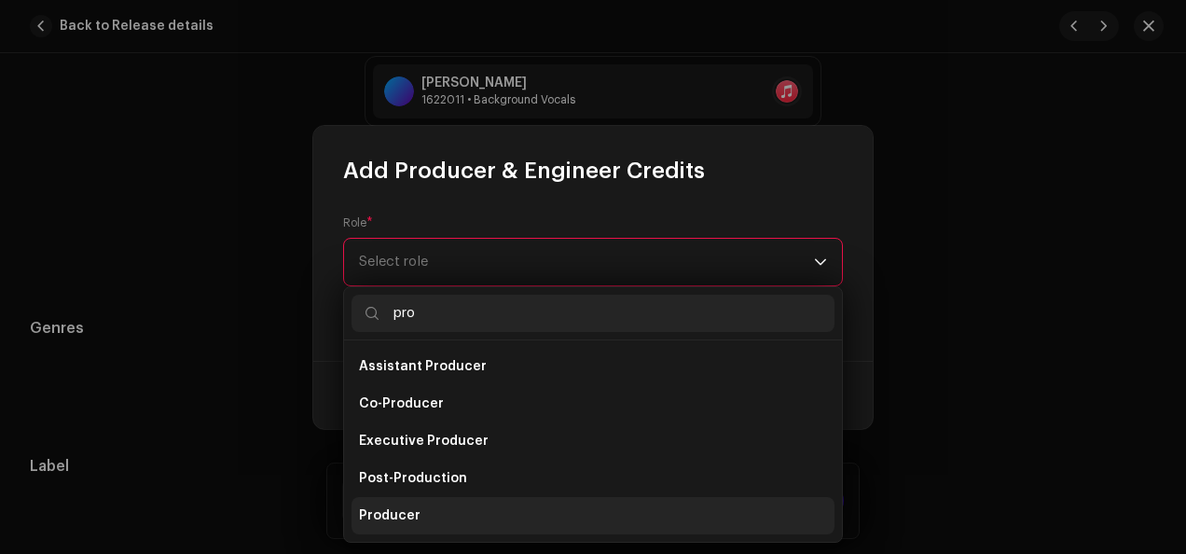
type input "pro"
click at [535, 512] on li "Producer" at bounding box center [592, 515] width 483 height 37
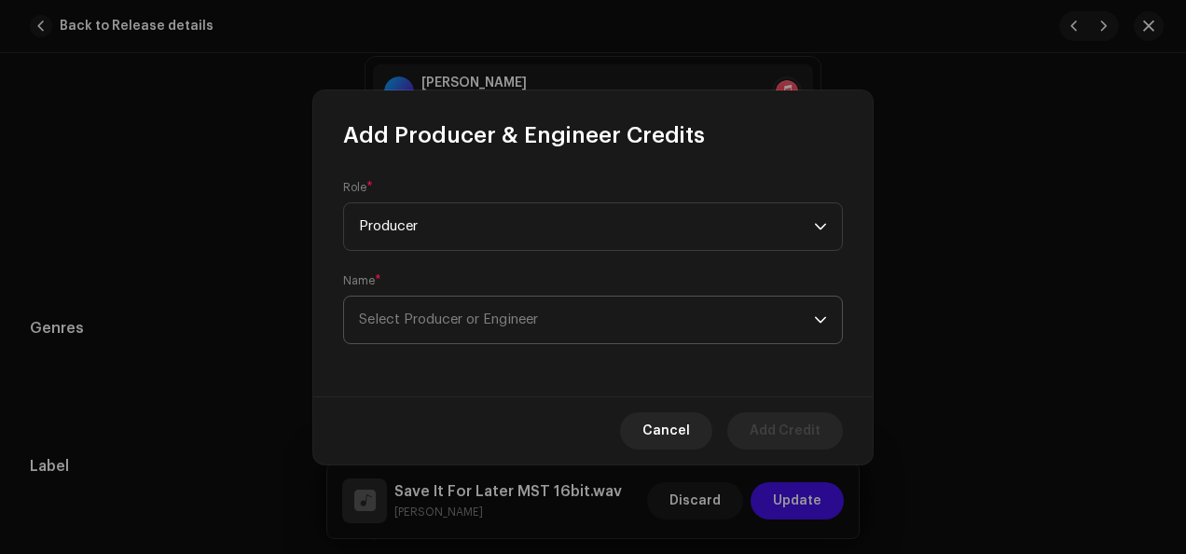
click at [819, 321] on icon "dropdown trigger" at bounding box center [820, 319] width 11 height 7
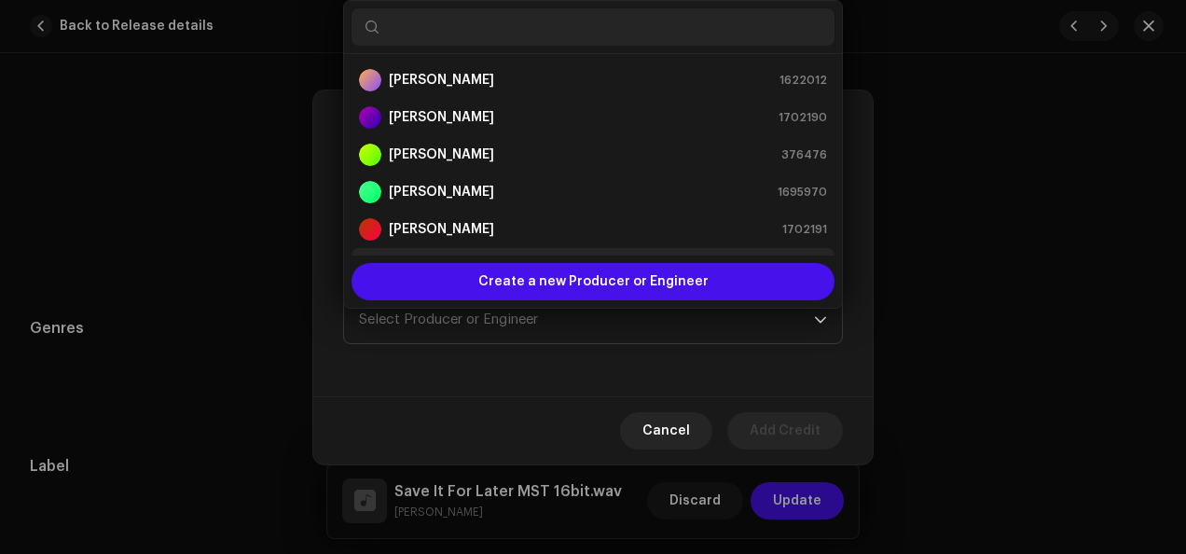
scroll to position [30, 0]
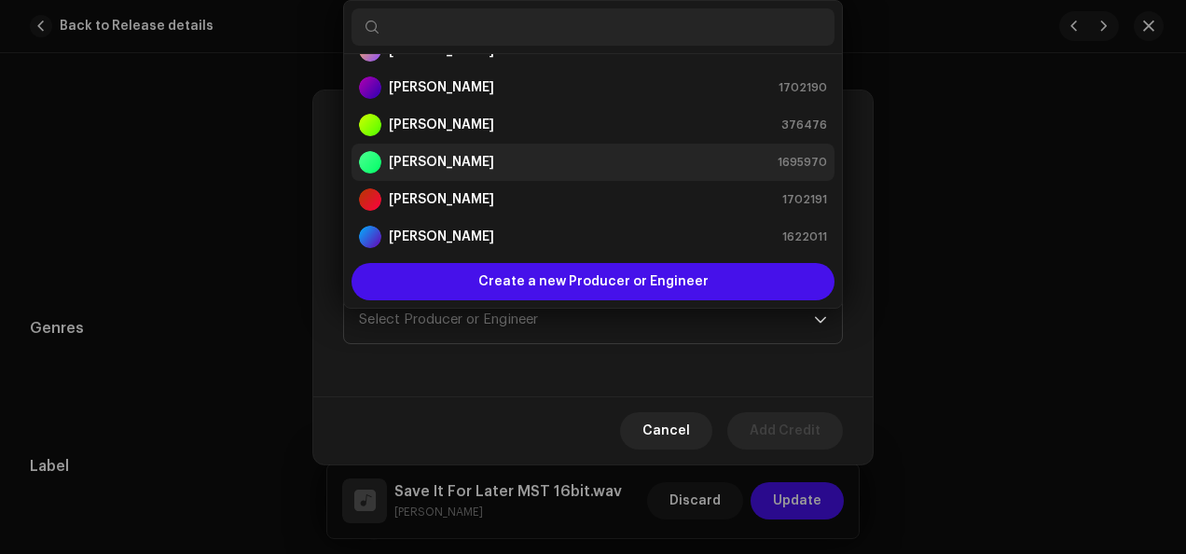
click at [608, 167] on div "[PERSON_NAME] 1695970" at bounding box center [593, 162] width 468 height 22
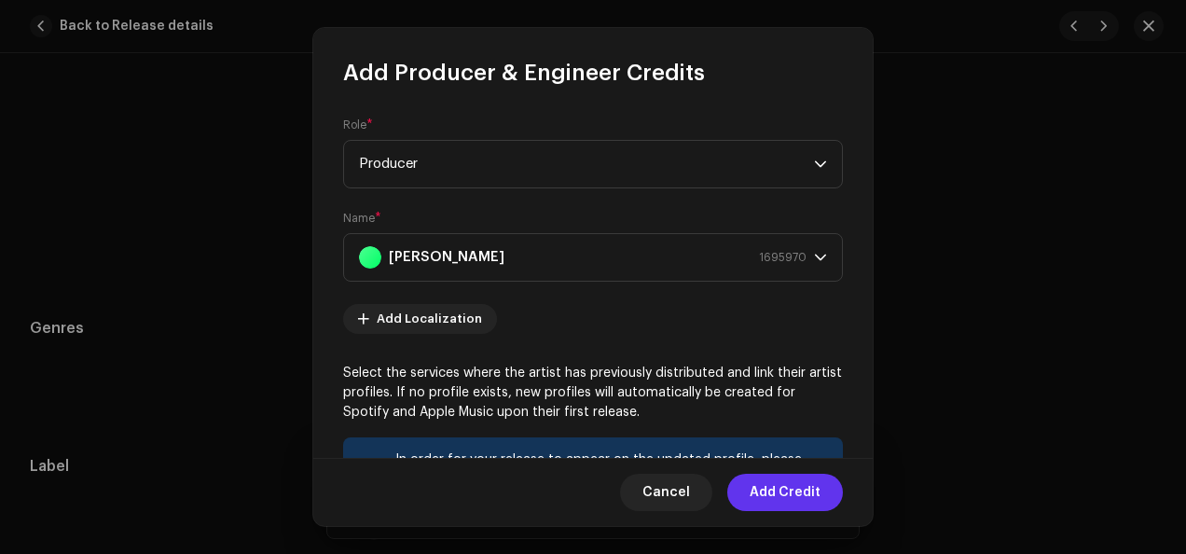
click at [791, 487] on span "Add Credit" at bounding box center [785, 492] width 71 height 37
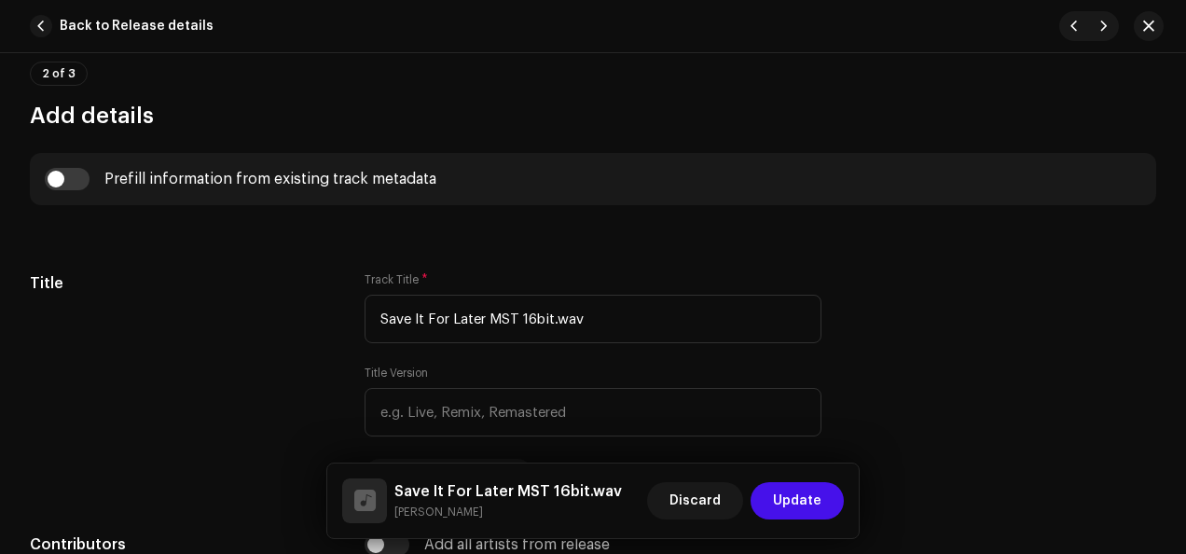
scroll to position [735, 0]
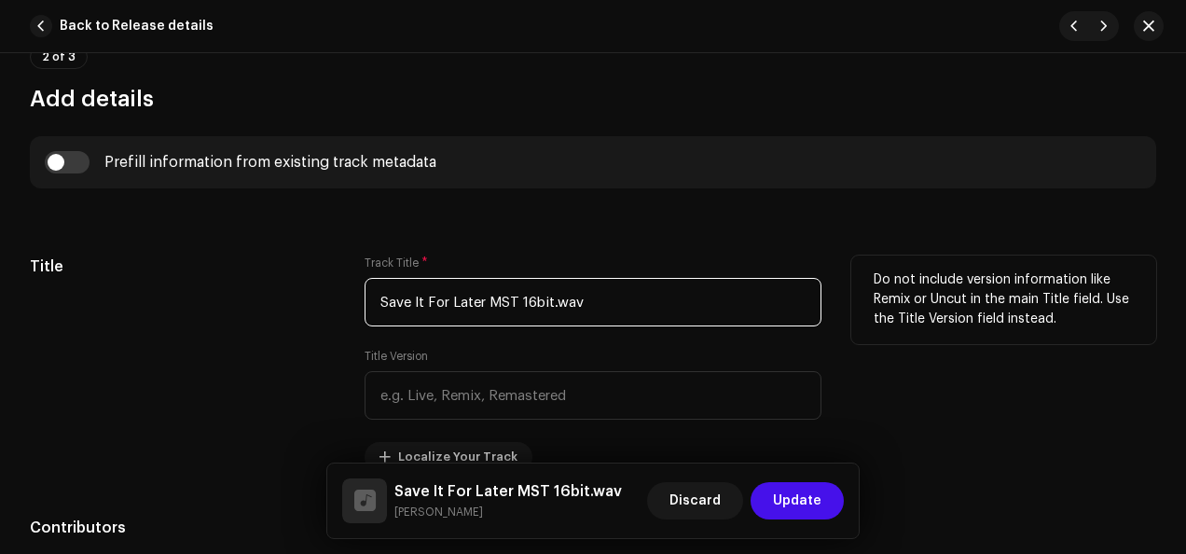
click at [628, 309] on input "Save It For Later MST 16bit.wav" at bounding box center [593, 302] width 457 height 48
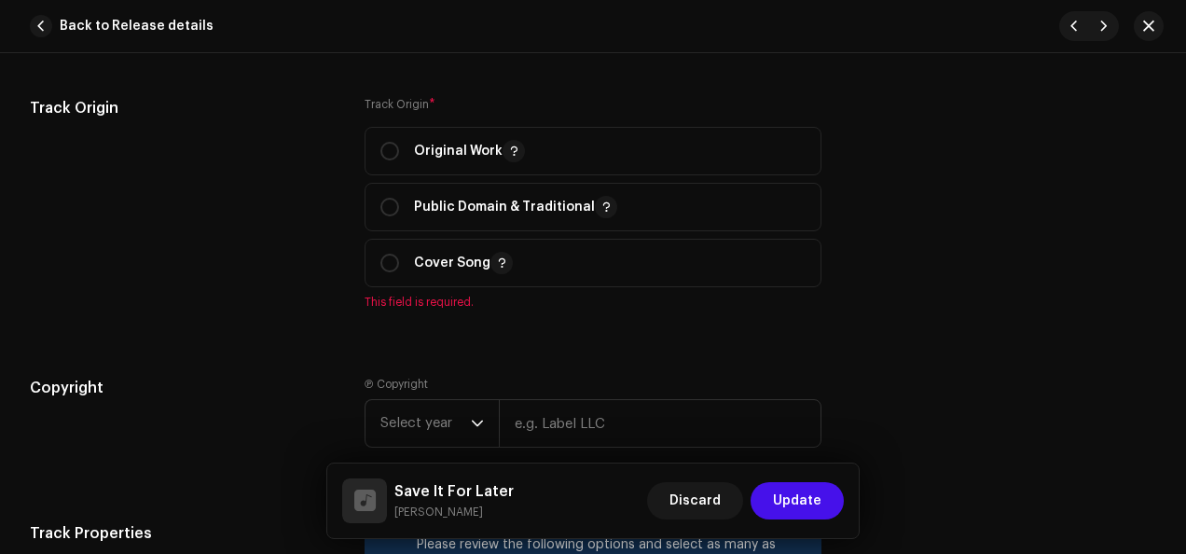
scroll to position [2352, 0]
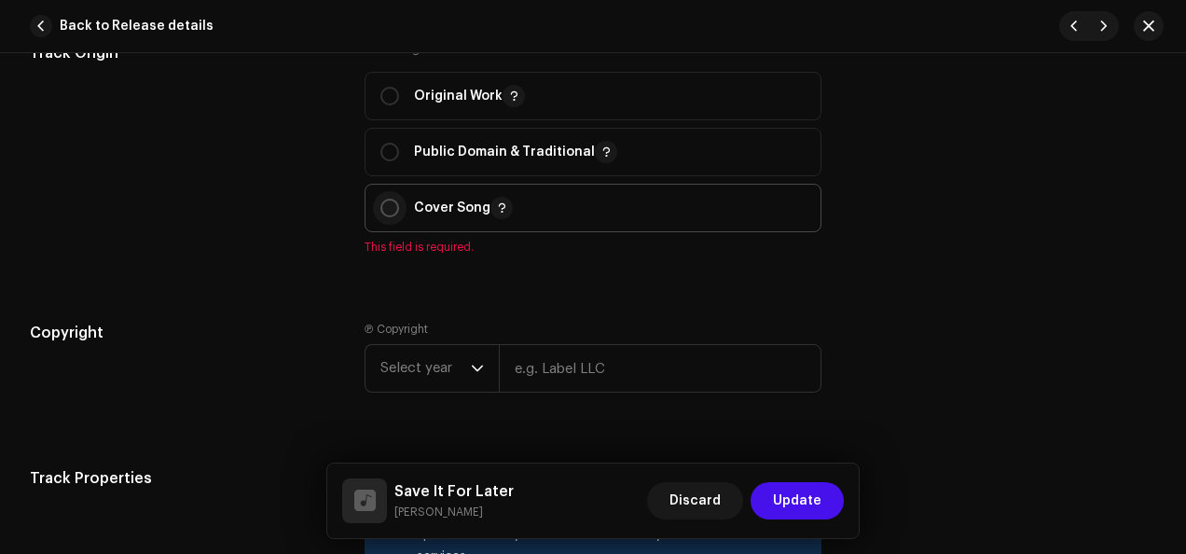
type input "Save It For Later"
click at [390, 200] on input "radio" at bounding box center [389, 208] width 19 height 19
radio input "true"
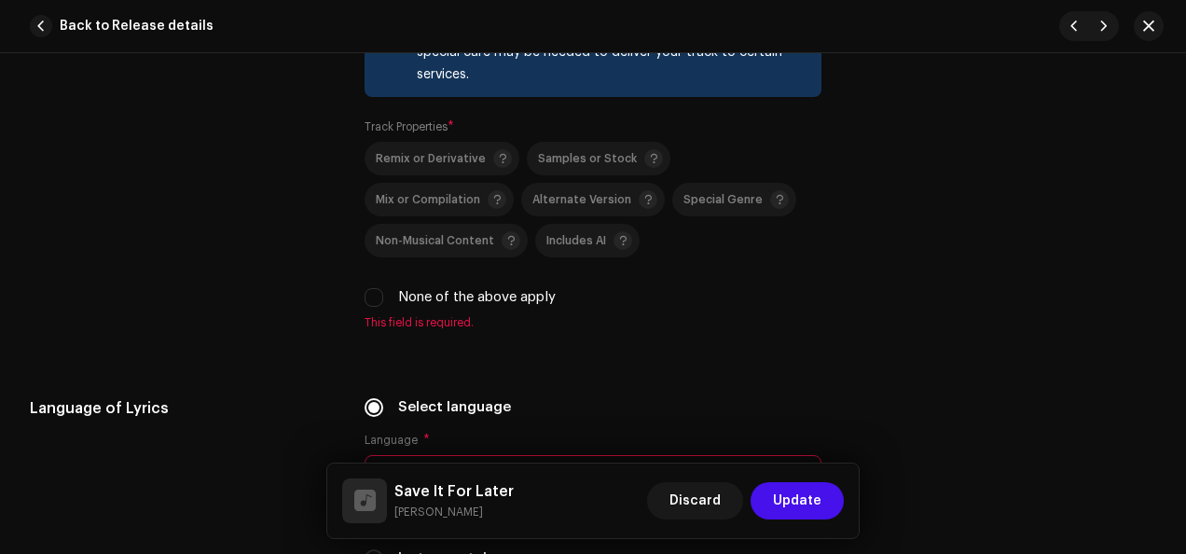
scroll to position [2822, 0]
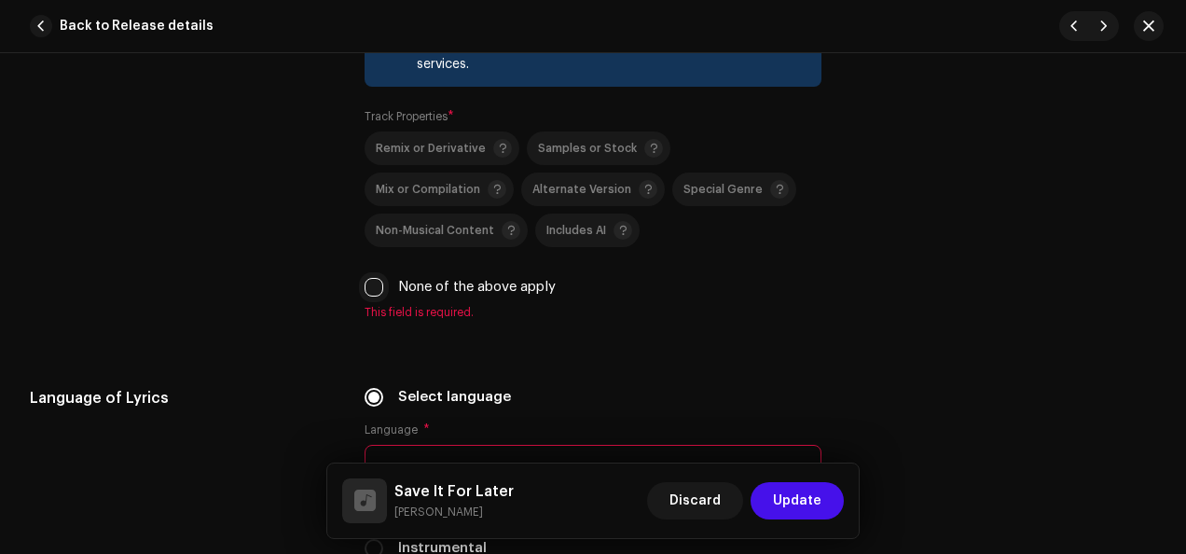
click at [377, 282] on input "None of the above apply" at bounding box center [374, 287] width 19 height 19
checkbox input "true"
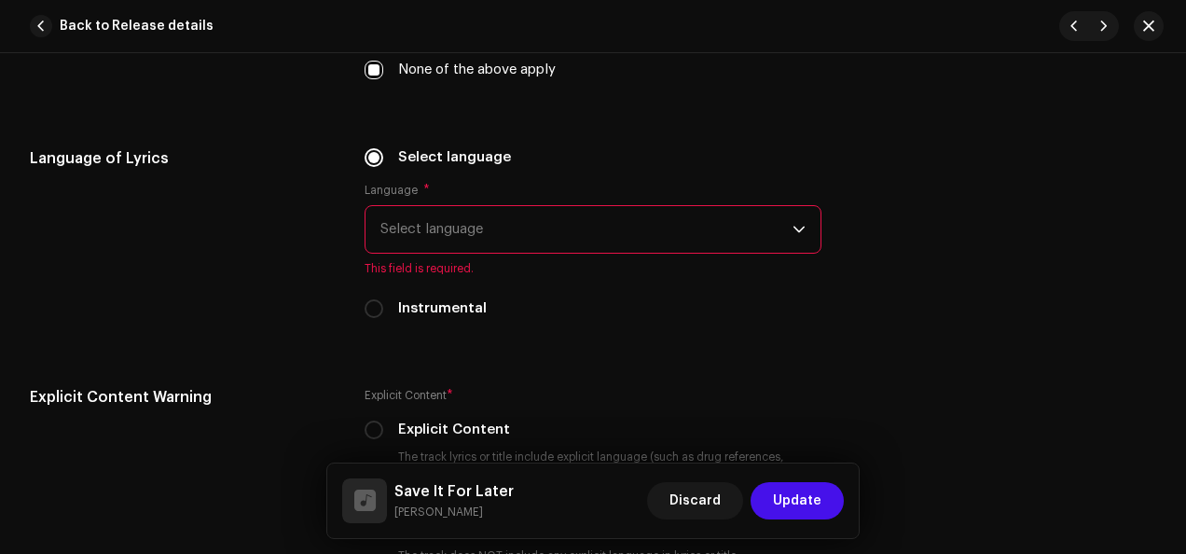
scroll to position [3045, 0]
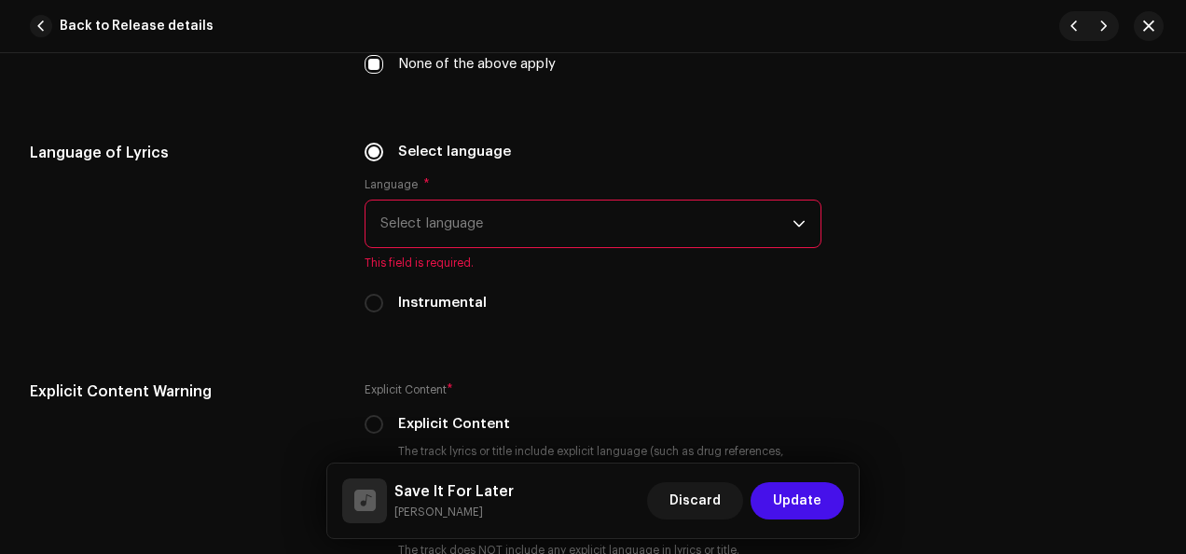
click at [794, 222] on icon "dropdown trigger" at bounding box center [798, 224] width 11 height 7
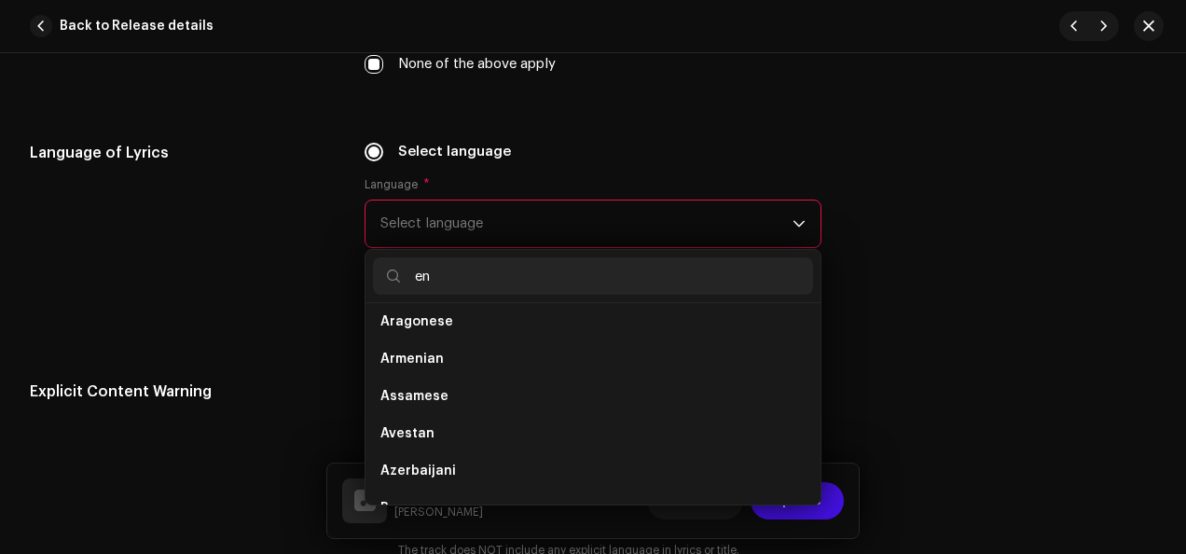
scroll to position [0, 0]
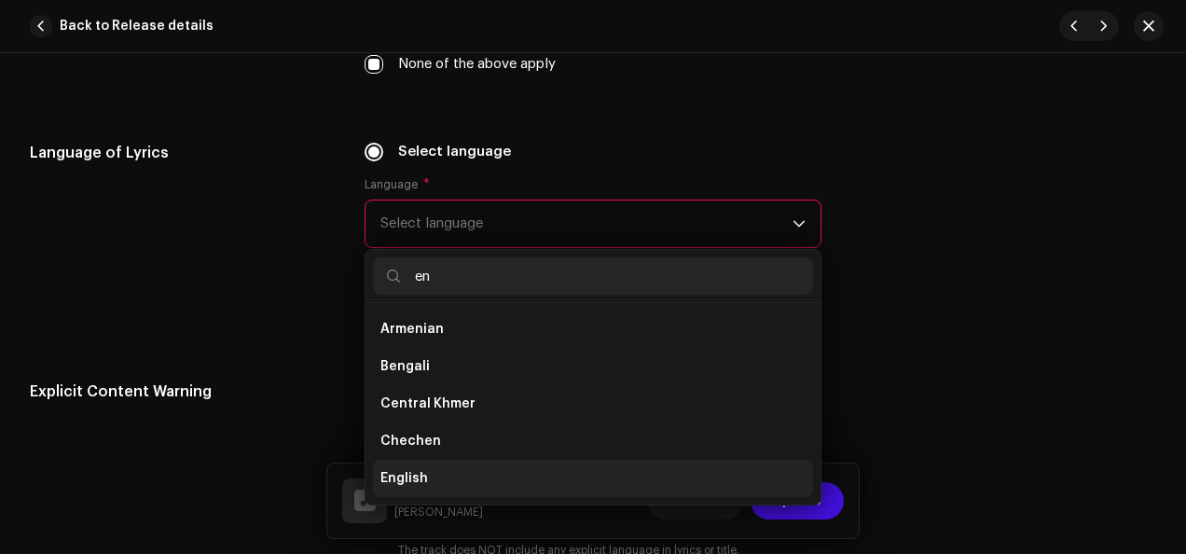
type input "en"
click at [556, 464] on li "English" at bounding box center [593, 478] width 440 height 37
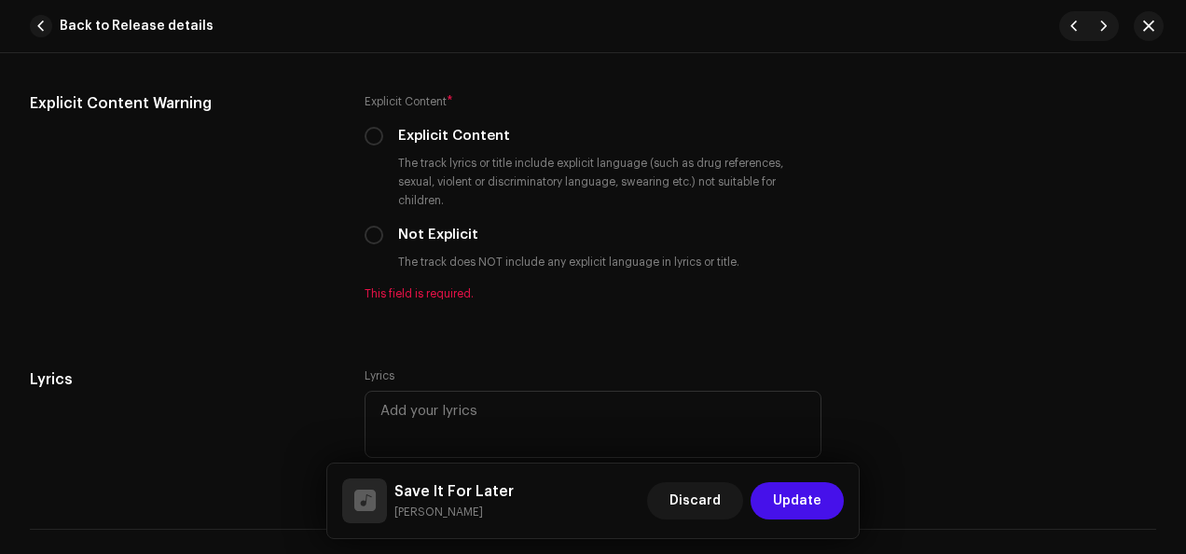
scroll to position [3315, 0]
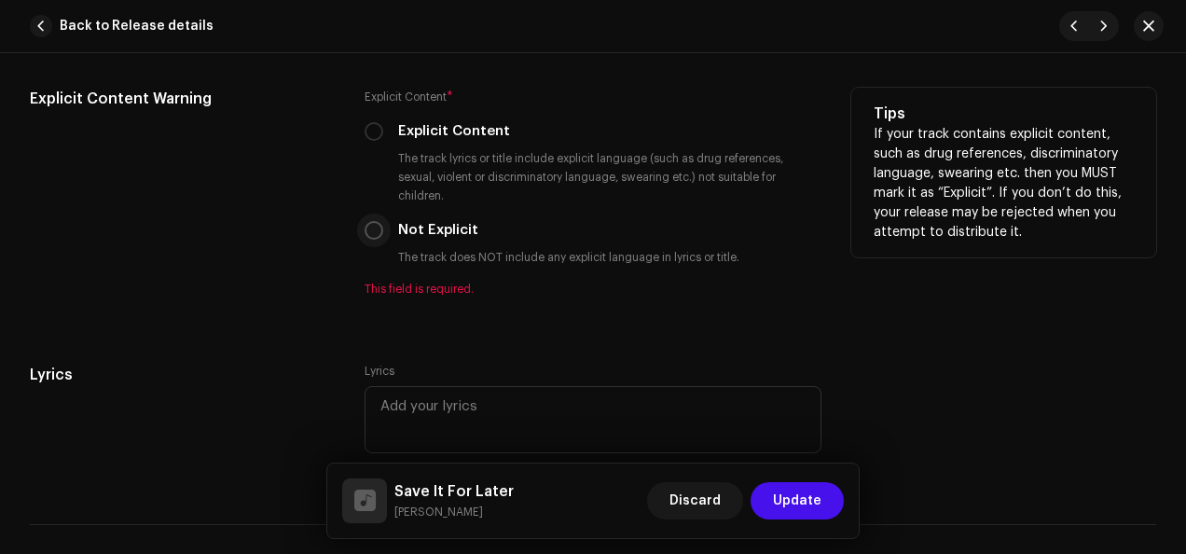
click at [371, 227] on input "Not Explicit" at bounding box center [374, 230] width 19 height 19
radio input "true"
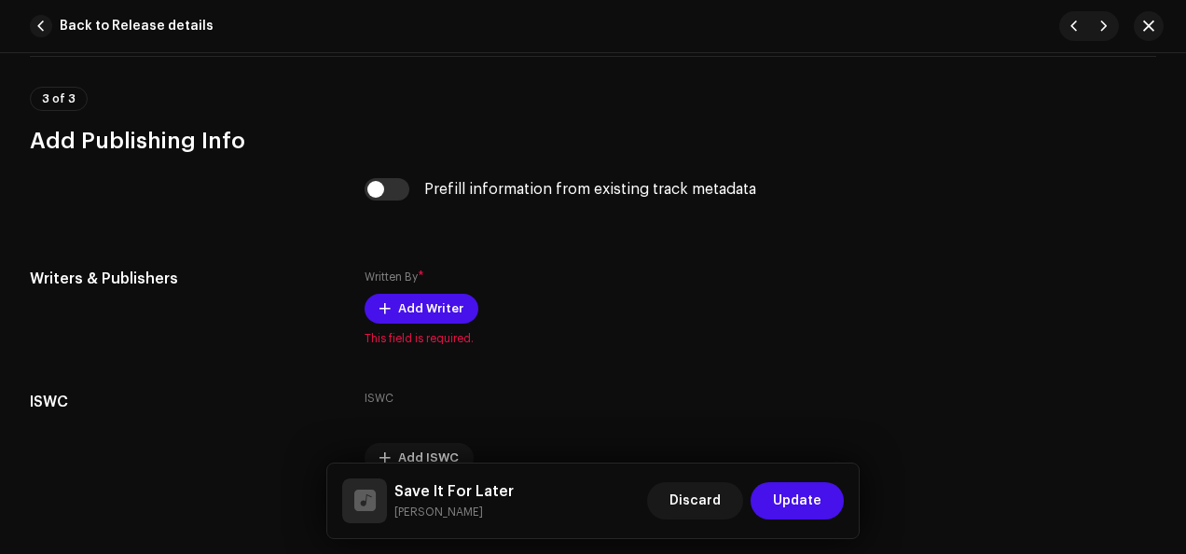
scroll to position [3794, 0]
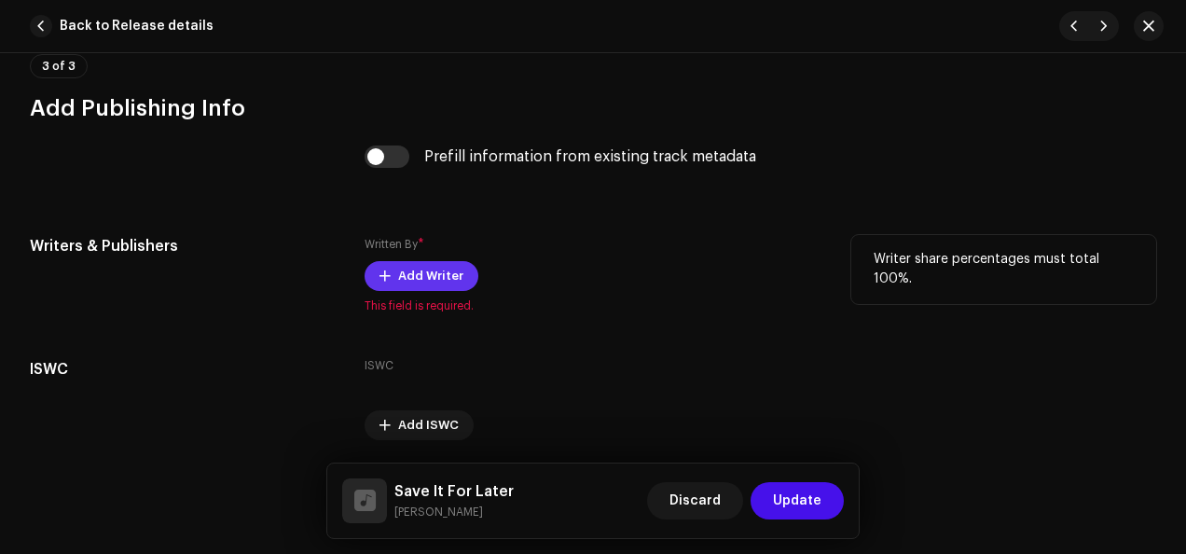
click at [460, 272] on button "Add Writer" at bounding box center [422, 276] width 114 height 30
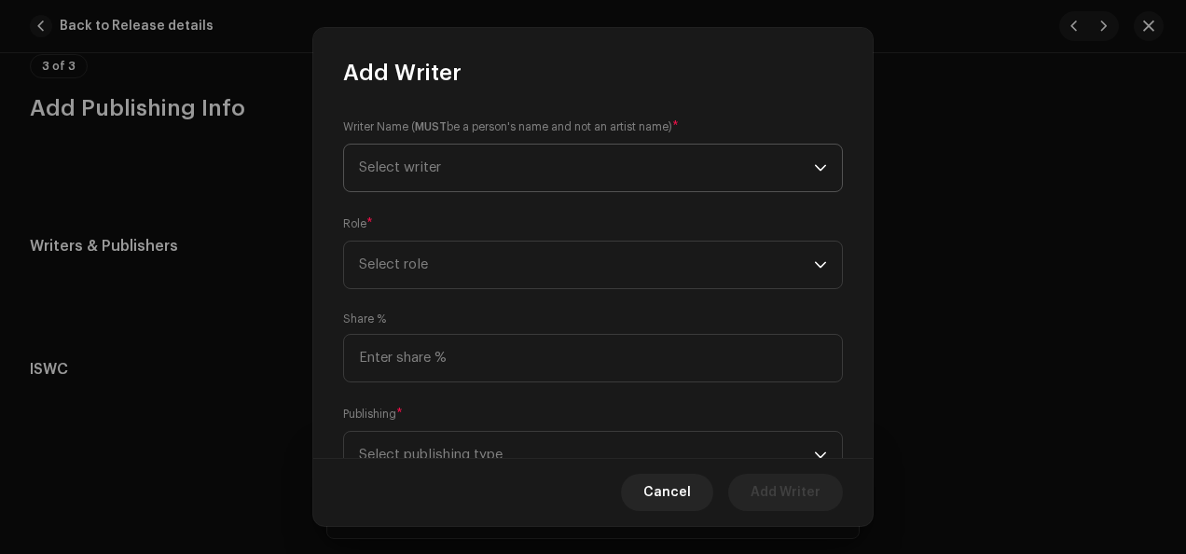
click at [814, 172] on icon "dropdown trigger" at bounding box center [820, 167] width 13 height 13
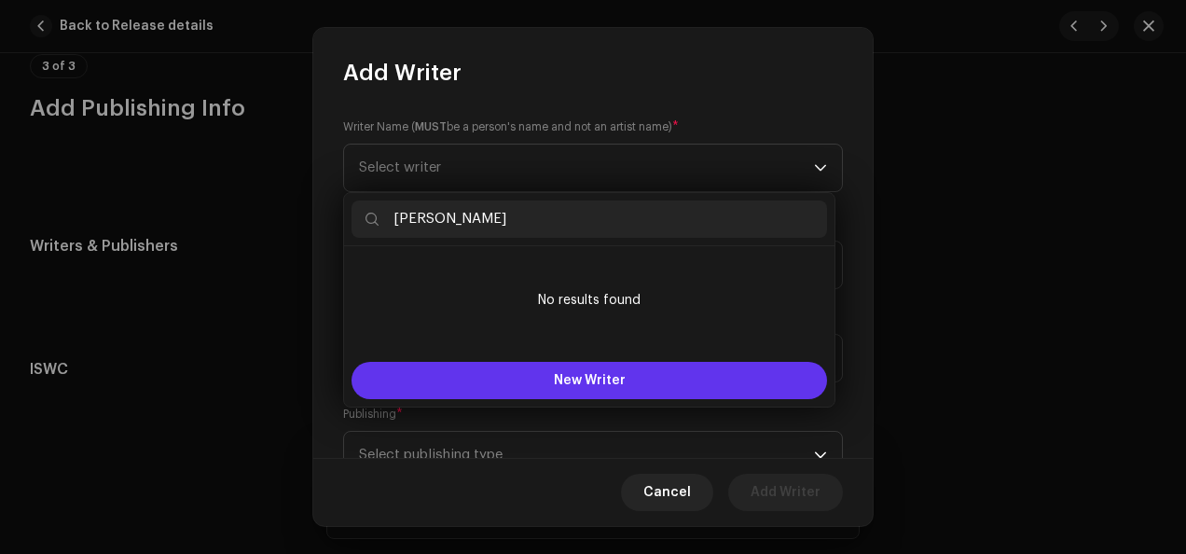
type input "[PERSON_NAME]"
click at [666, 375] on button "New Writer" at bounding box center [588, 380] width 475 height 37
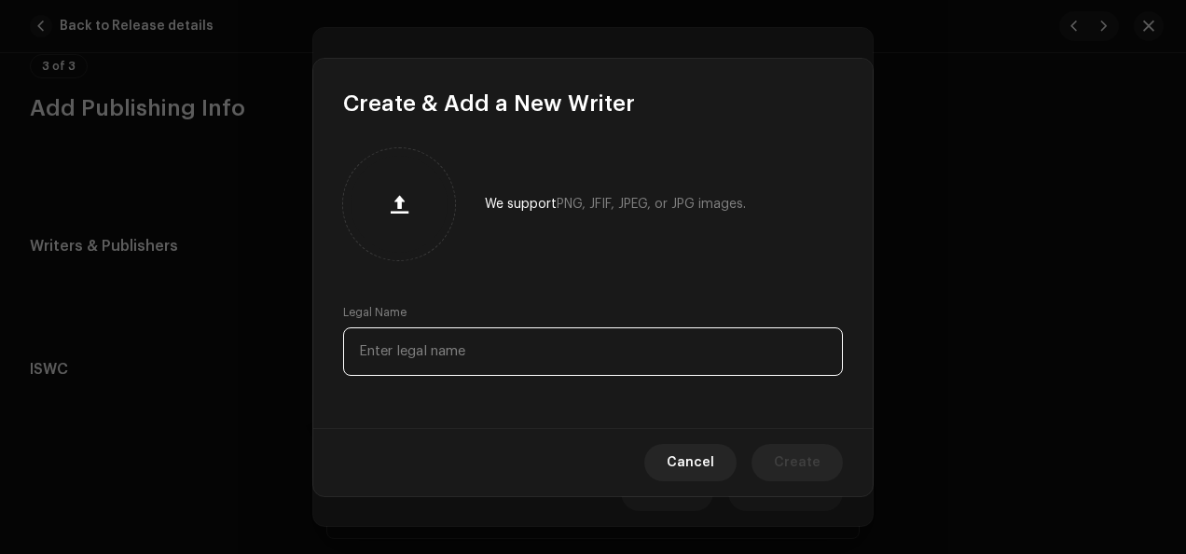
click at [590, 355] on input "text" at bounding box center [593, 351] width 500 height 48
type input "[PERSON_NAME]"
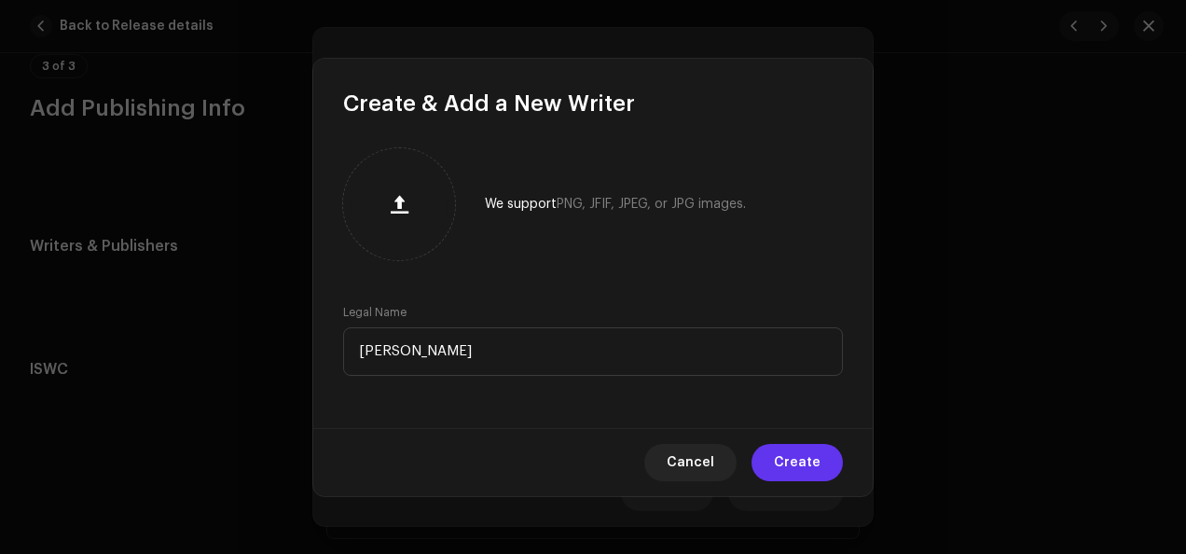
click at [809, 466] on span "Create" at bounding box center [797, 462] width 47 height 37
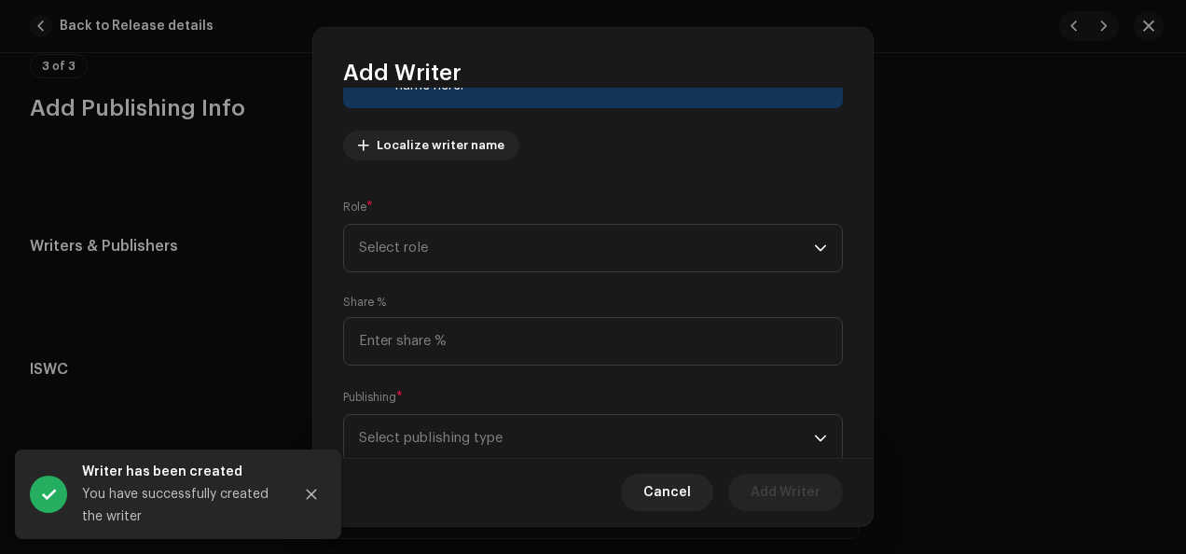
scroll to position [189, 0]
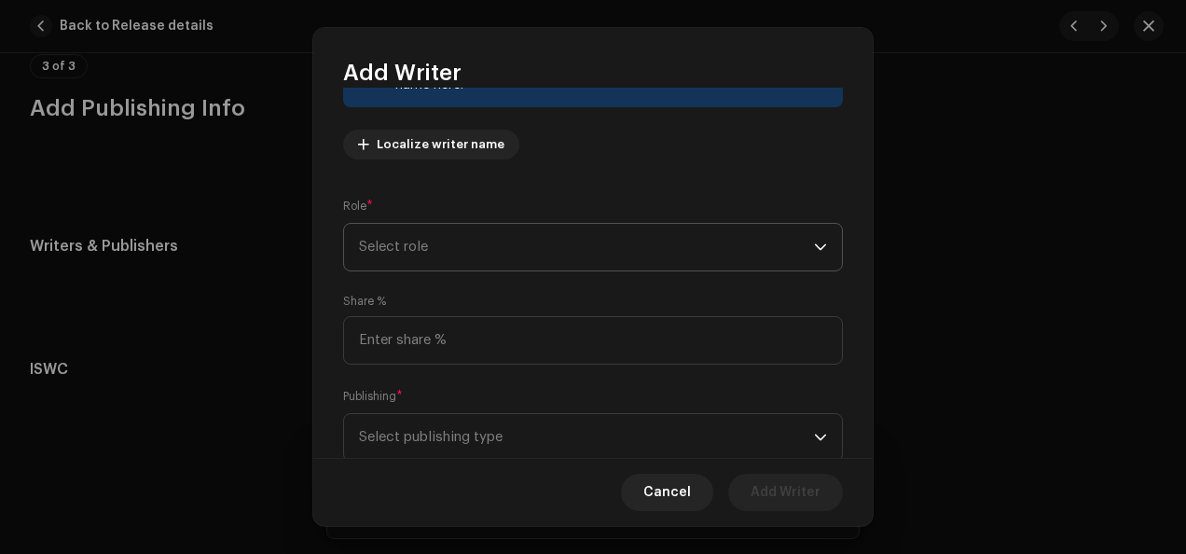
click at [814, 246] on icon "dropdown trigger" at bounding box center [820, 247] width 13 height 13
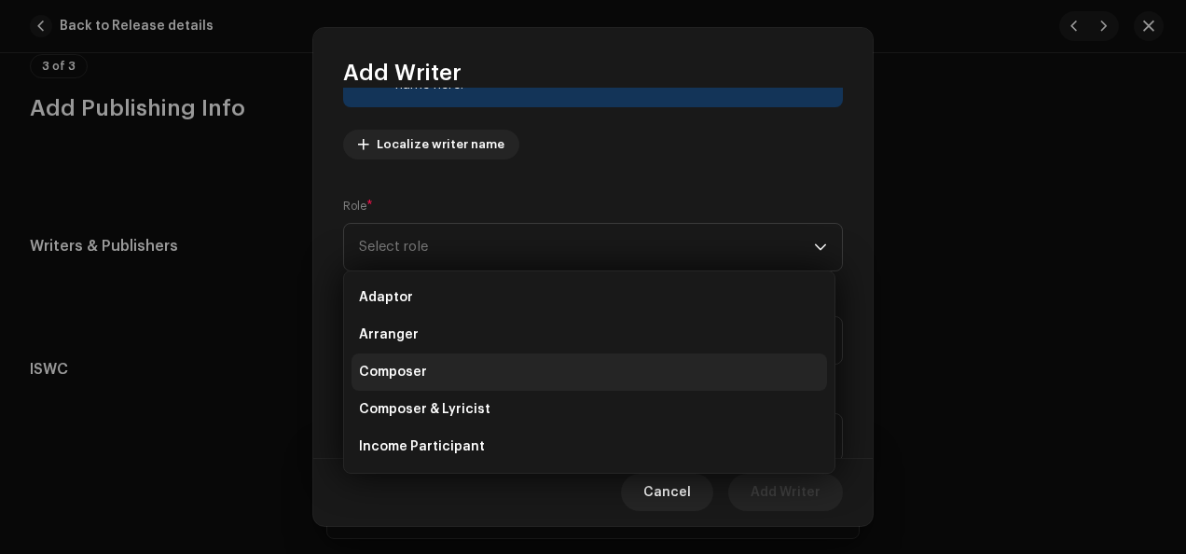
click at [558, 365] on li "Composer" at bounding box center [588, 371] width 475 height 37
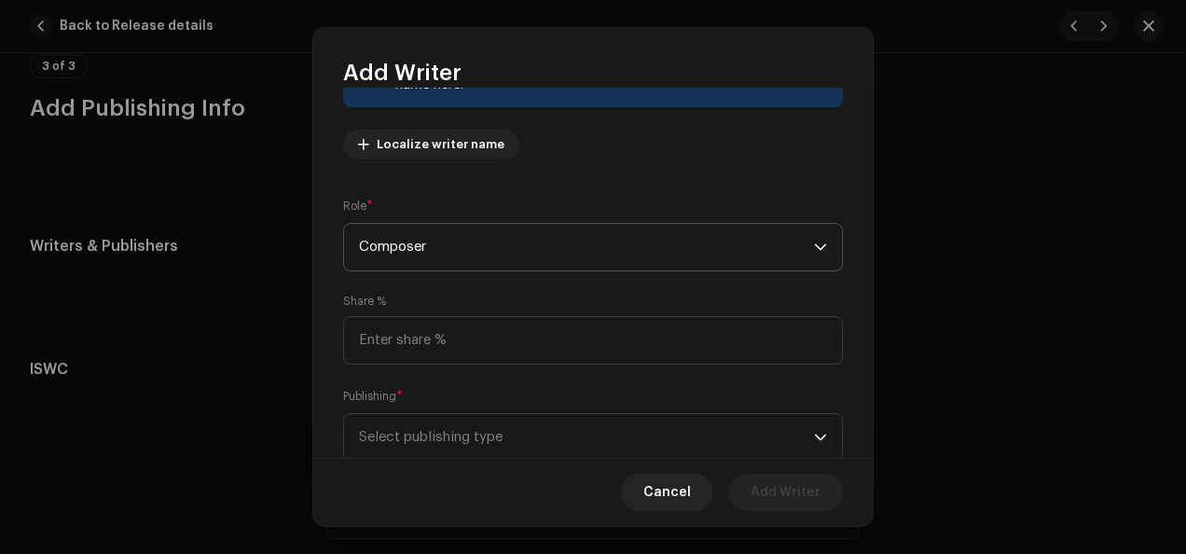
click at [814, 245] on icon "dropdown trigger" at bounding box center [820, 247] width 13 height 13
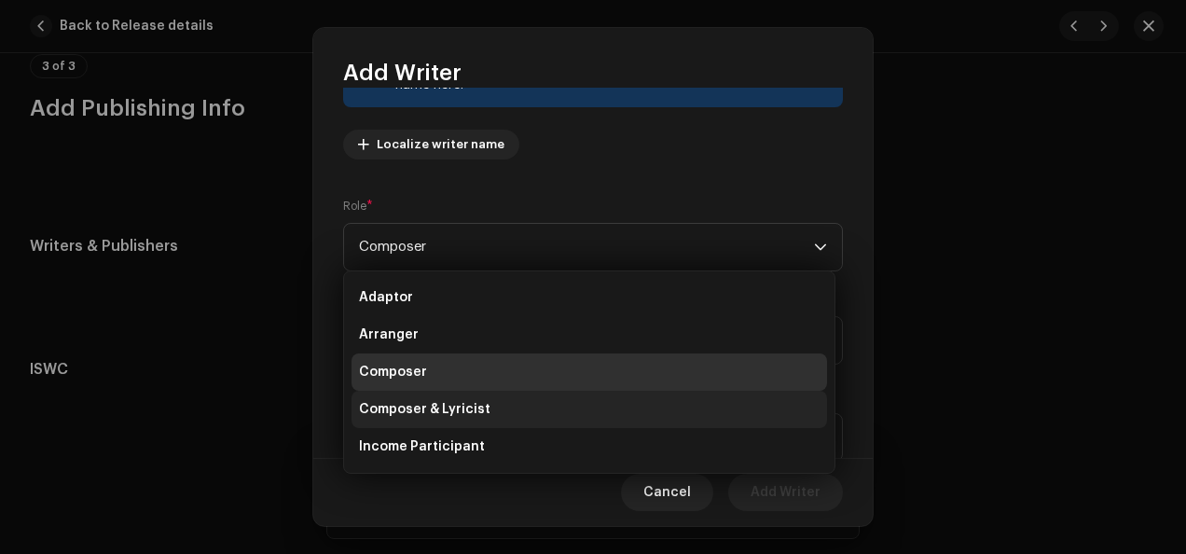
click at [635, 401] on li "Composer & Lyricist" at bounding box center [588, 409] width 475 height 37
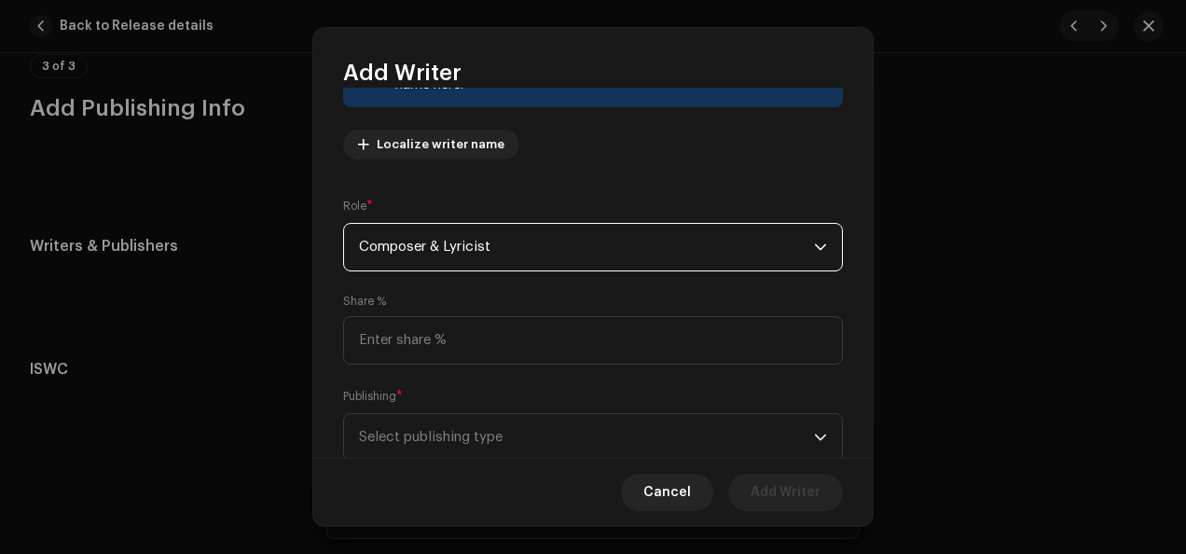
scroll to position [244, 0]
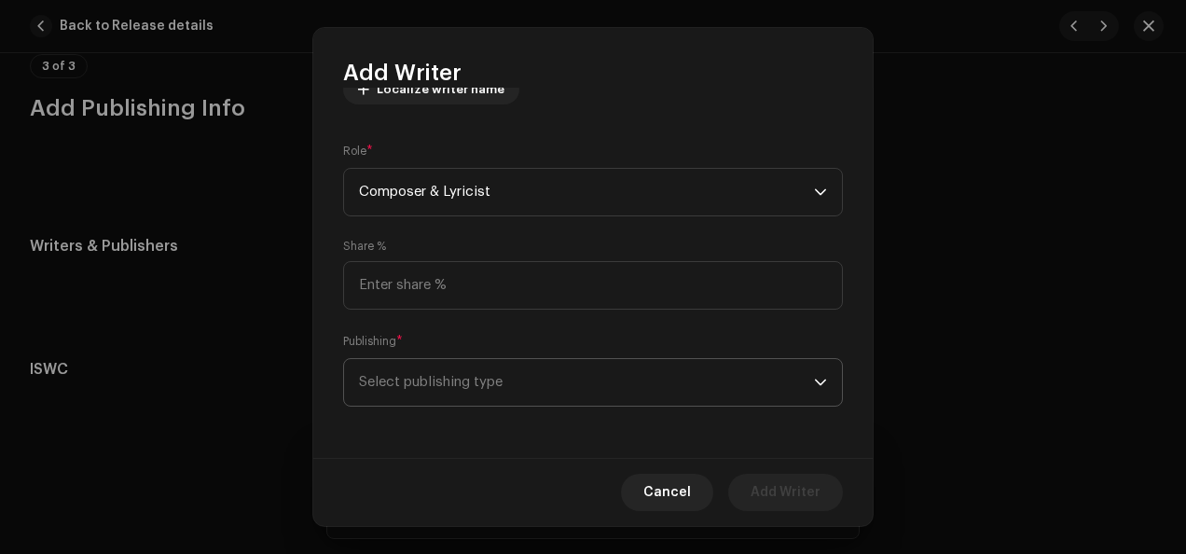
click at [814, 382] on icon "dropdown trigger" at bounding box center [820, 382] width 13 height 13
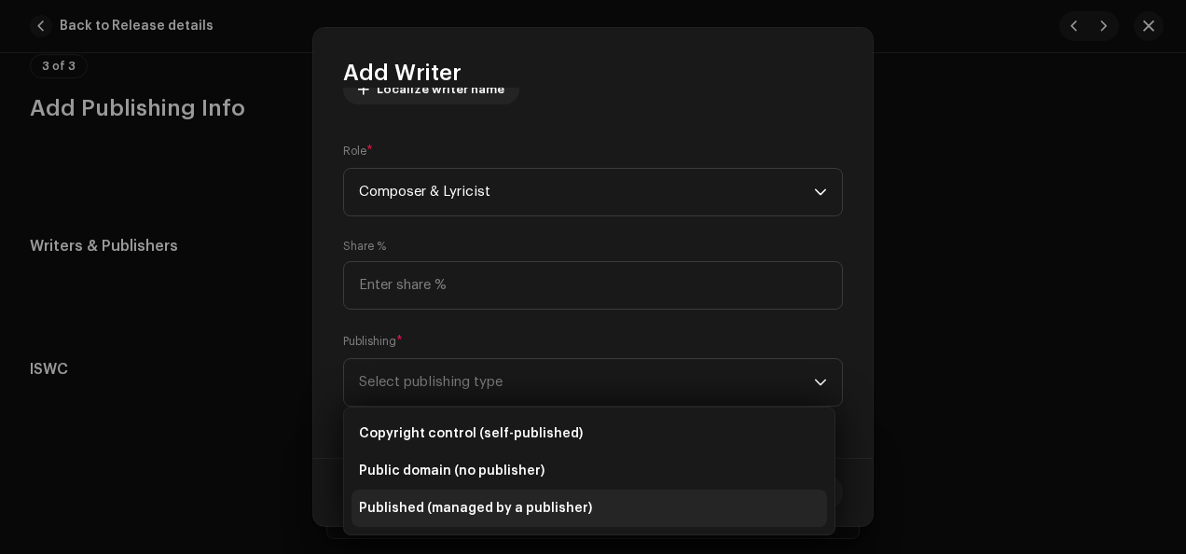
click at [692, 502] on li "Published (managed by a publisher)" at bounding box center [588, 507] width 475 height 37
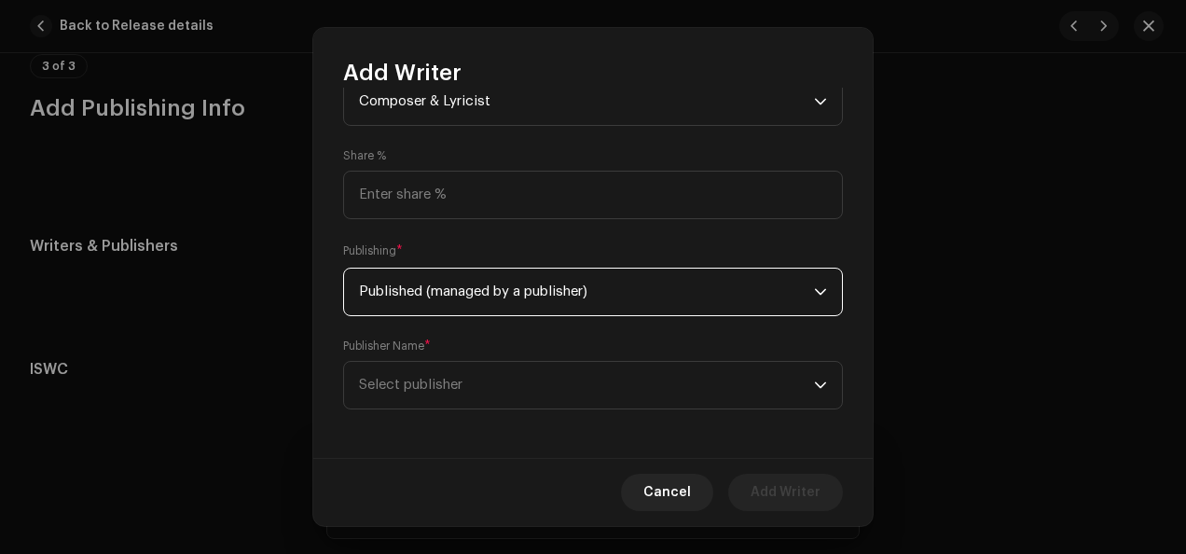
scroll to position [338, 0]
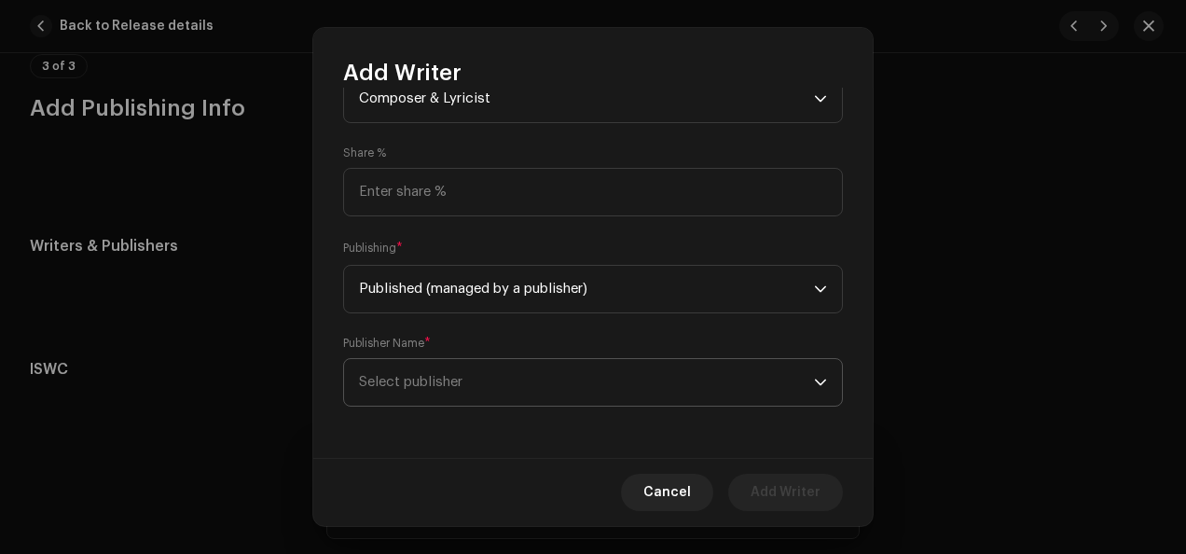
click at [814, 379] on icon "dropdown trigger" at bounding box center [820, 382] width 13 height 13
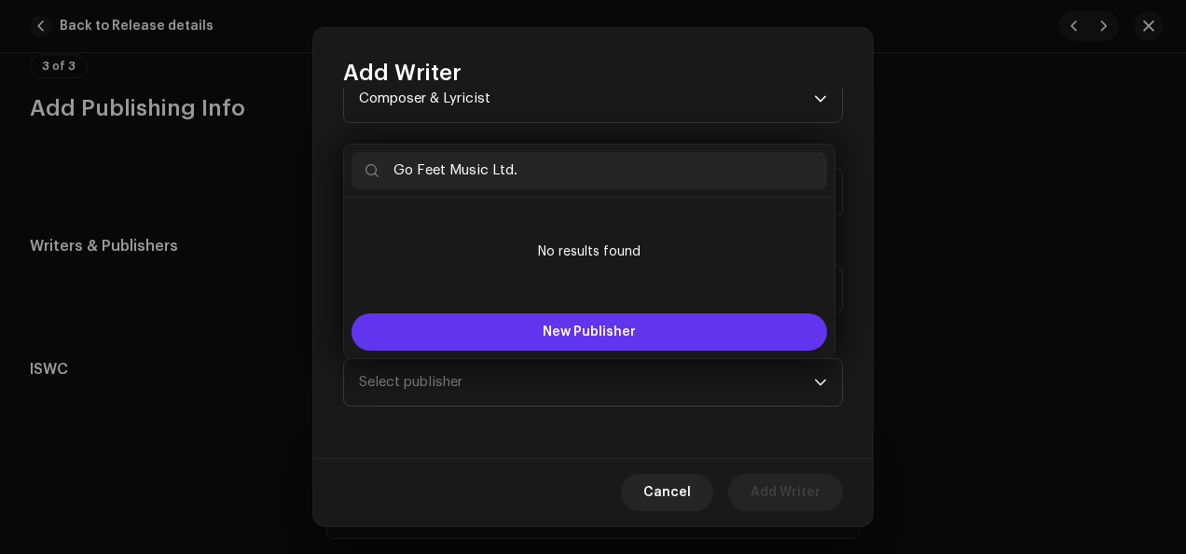
type input "Go Feet Music Ltd."
click at [620, 327] on span "New Publisher" at bounding box center [589, 331] width 93 height 13
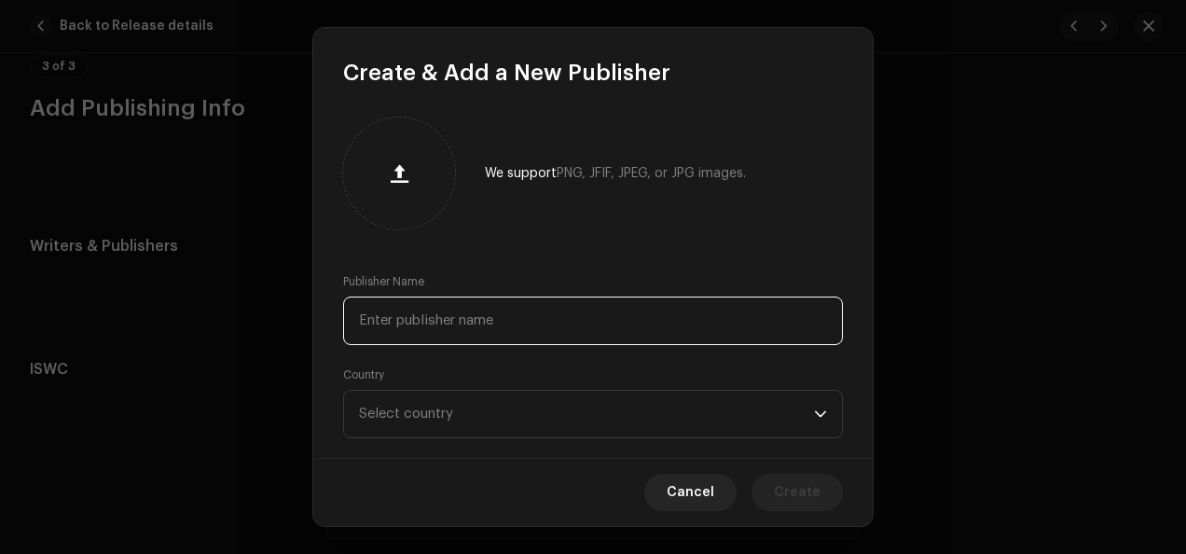
click at [574, 323] on input "text" at bounding box center [593, 320] width 500 height 48
type input "Go Feet Music Ltd."
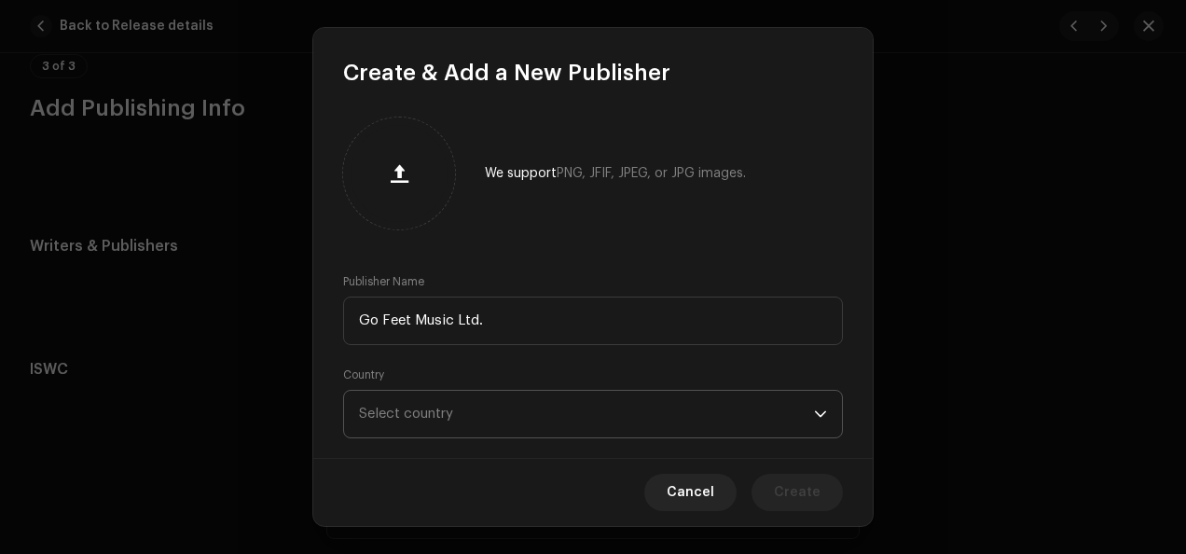
click at [817, 416] on icon "dropdown trigger" at bounding box center [820, 413] width 13 height 13
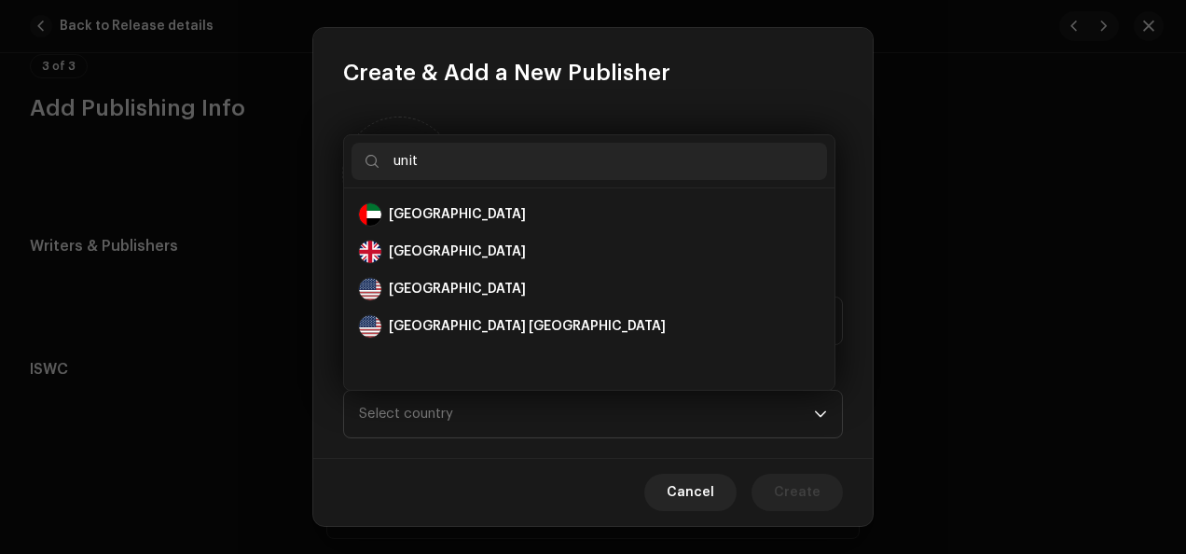
scroll to position [0, 0]
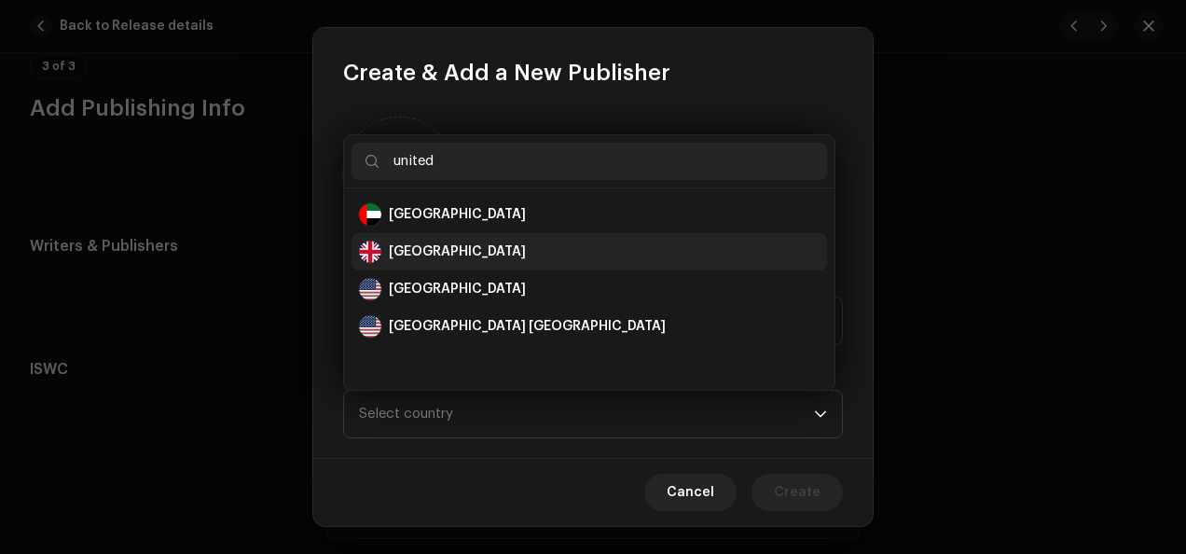
type input "united"
click at [565, 248] on div "[GEOGRAPHIC_DATA]" at bounding box center [589, 252] width 461 height 22
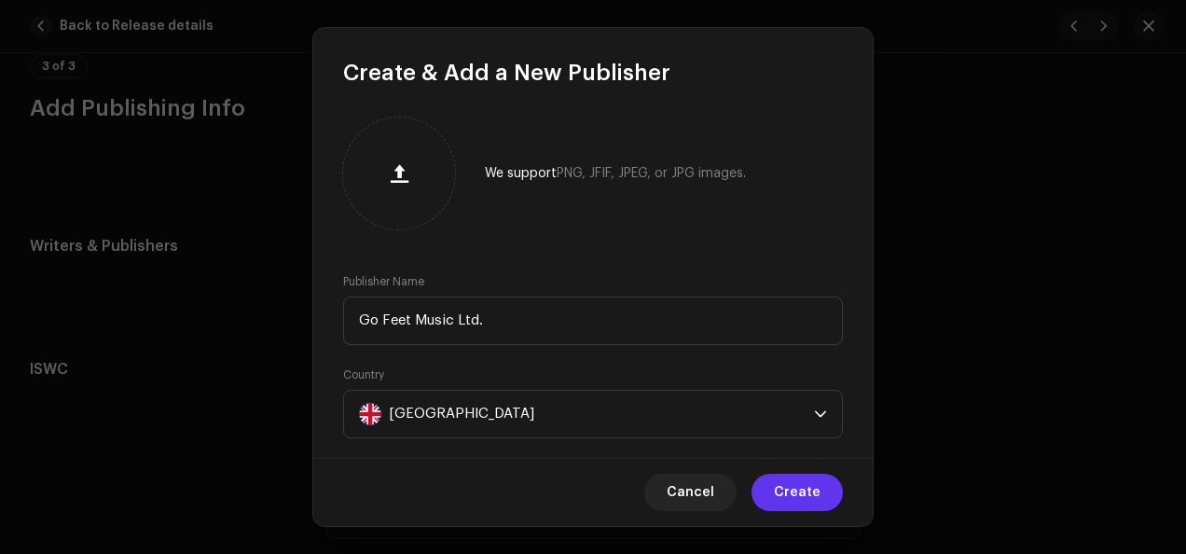
click at [795, 487] on span "Create" at bounding box center [797, 492] width 47 height 37
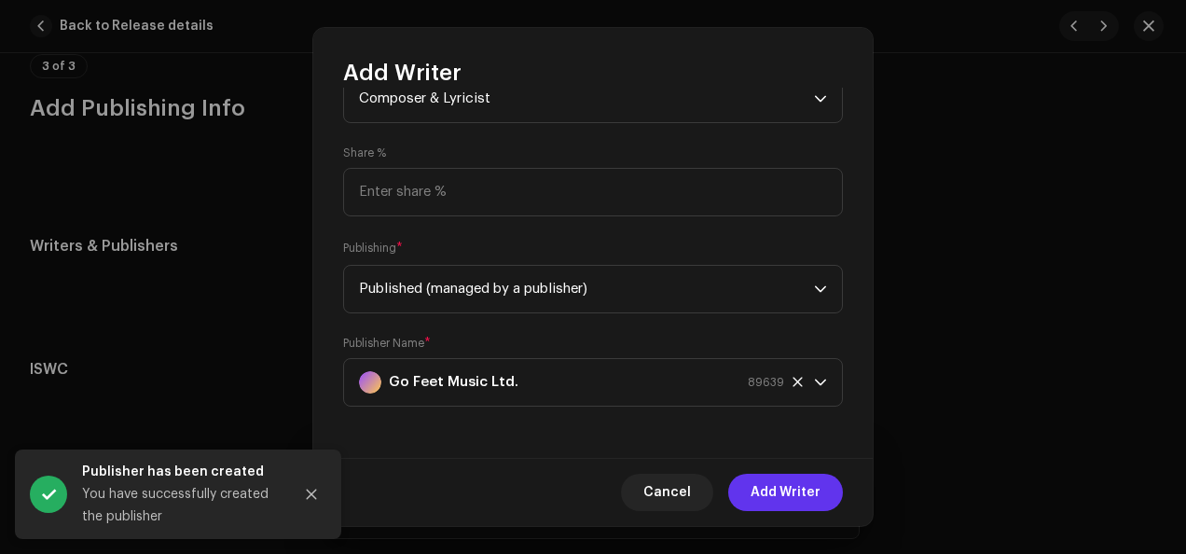
click at [778, 494] on span "Add Writer" at bounding box center [786, 492] width 70 height 37
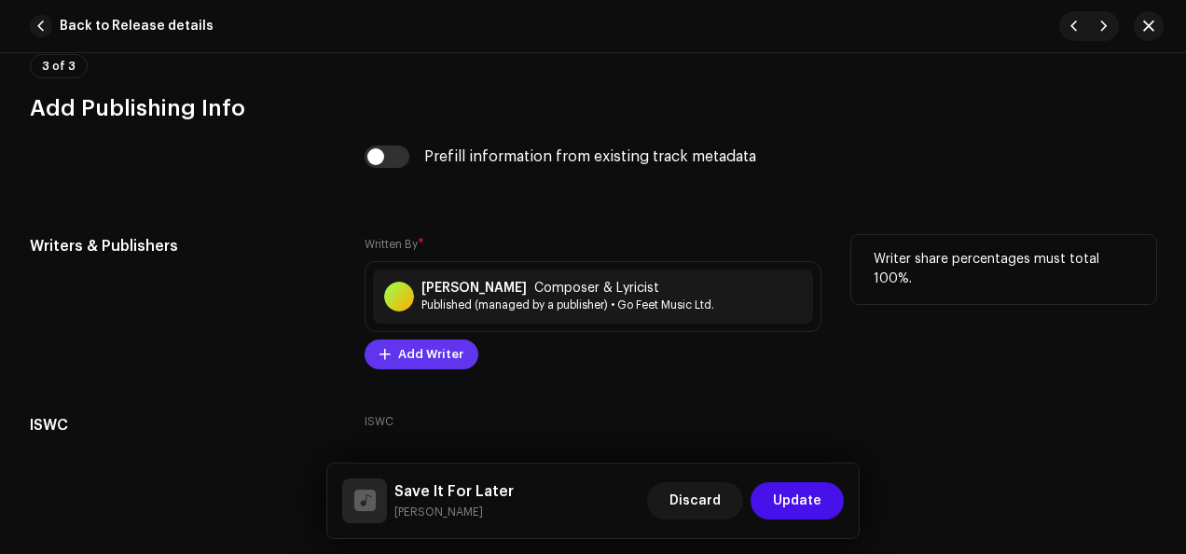
click at [434, 354] on span "Add Writer" at bounding box center [430, 354] width 65 height 37
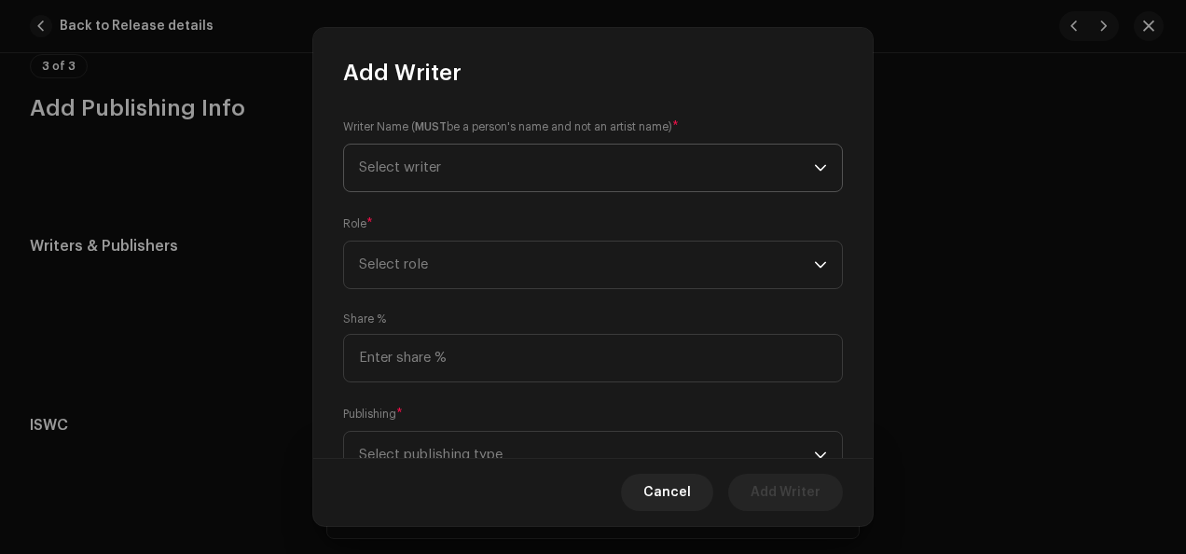
click at [814, 166] on icon "dropdown trigger" at bounding box center [820, 167] width 13 height 13
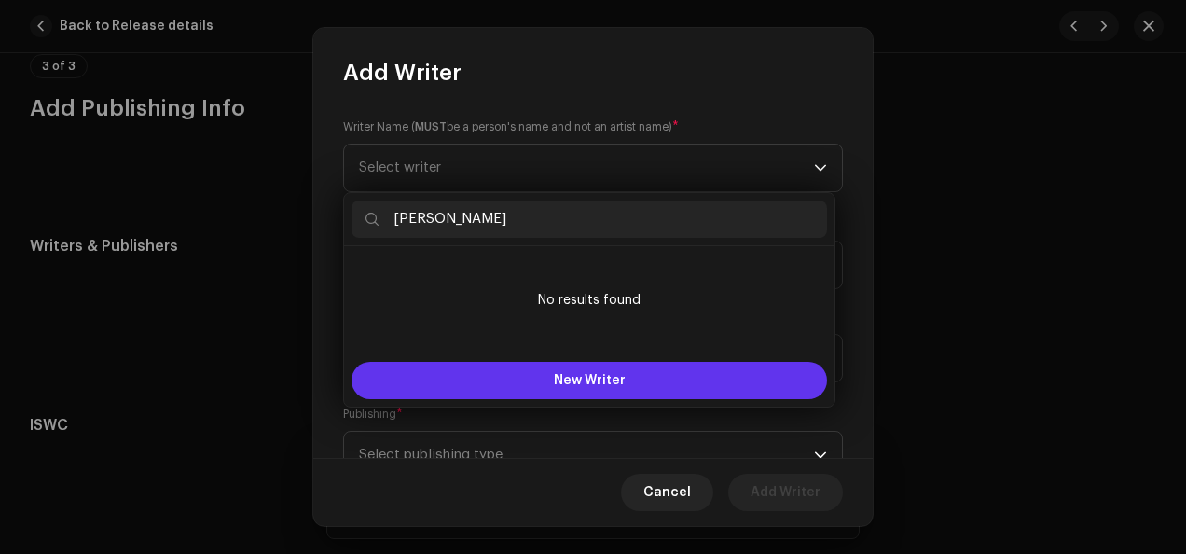
type input "[PERSON_NAME]"
click at [681, 371] on button "New Writer" at bounding box center [588, 380] width 475 height 37
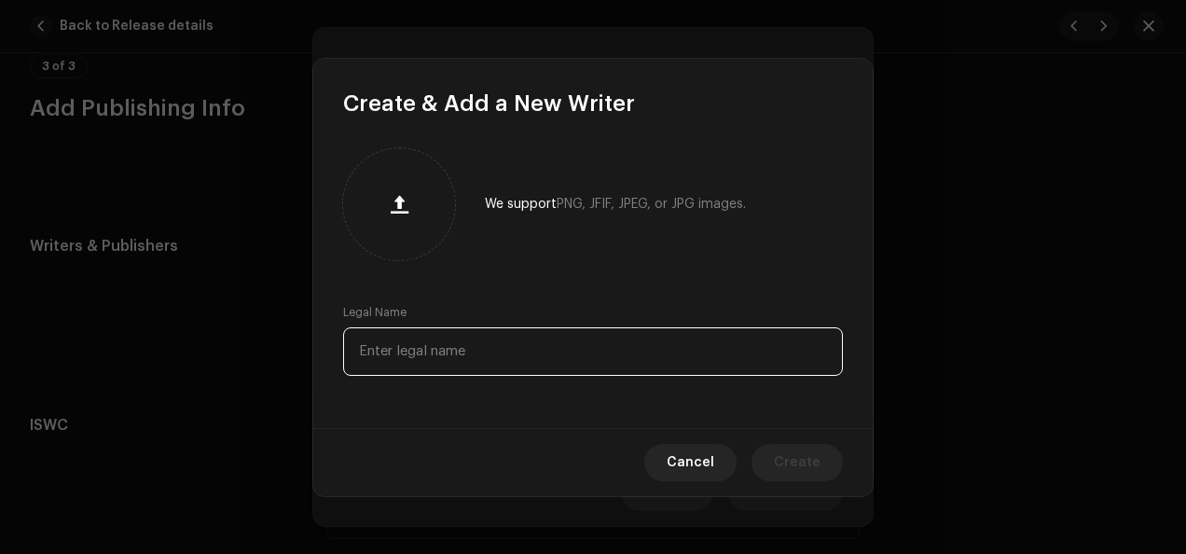
click at [654, 359] on input "text" at bounding box center [593, 351] width 500 height 48
type input "[PERSON_NAME]"
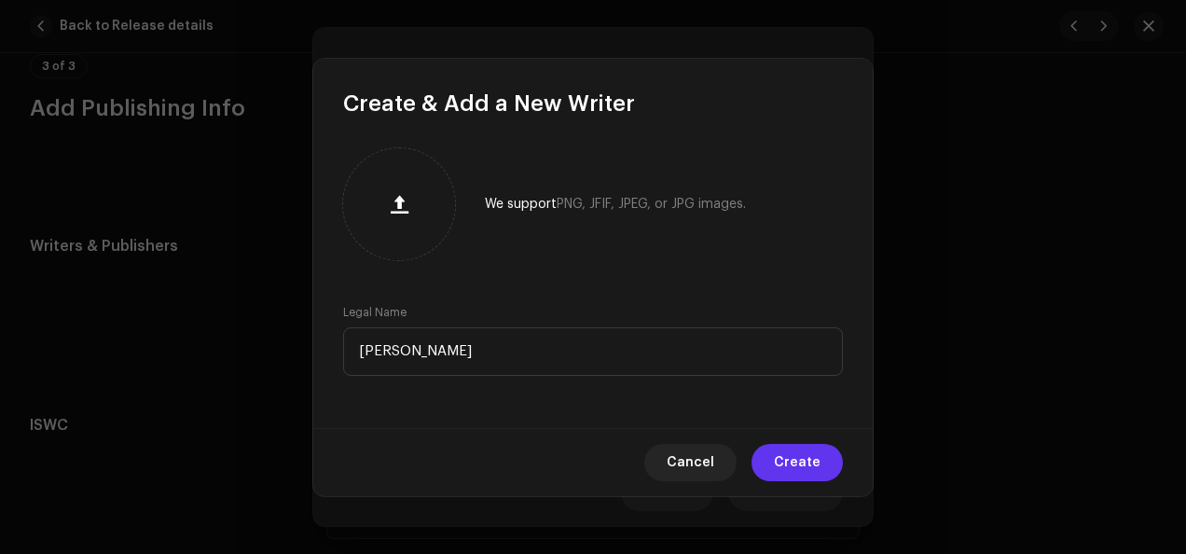
click at [809, 461] on span "Create" at bounding box center [797, 462] width 47 height 37
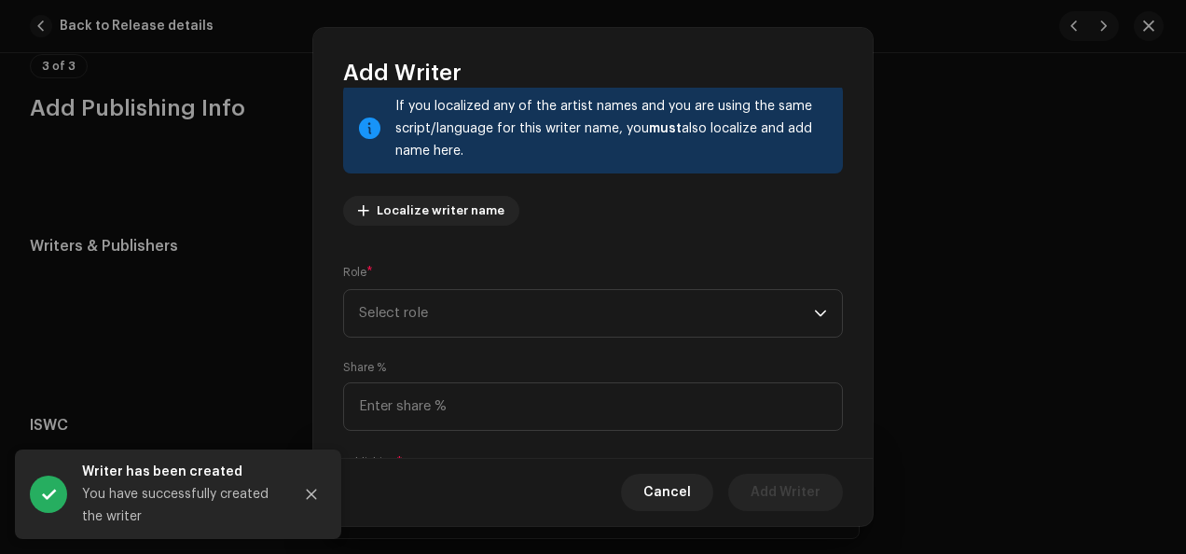
scroll to position [127, 0]
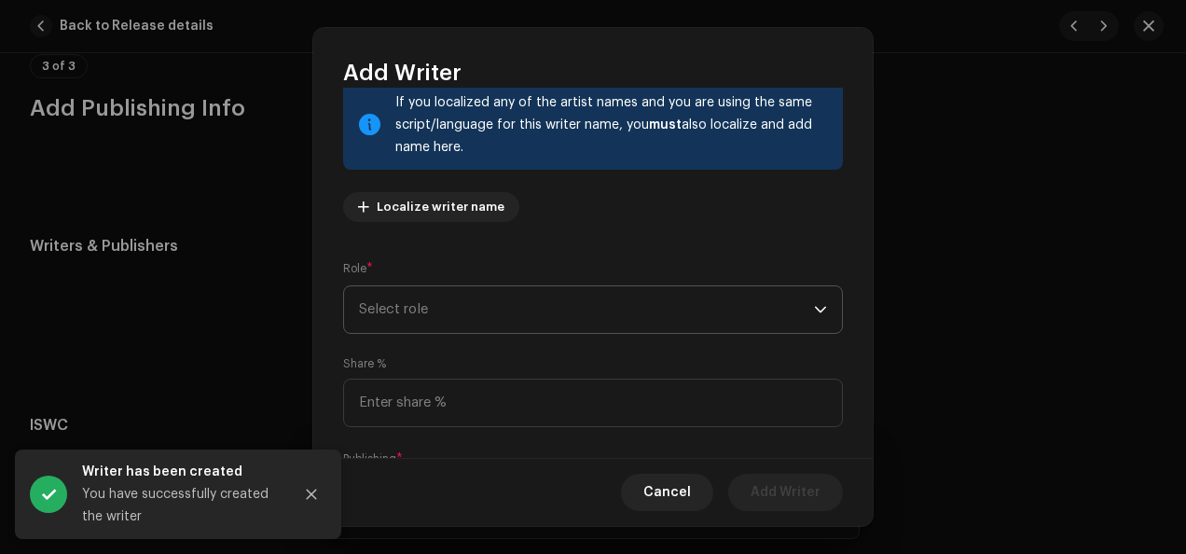
click at [814, 306] on icon "dropdown trigger" at bounding box center [820, 309] width 13 height 13
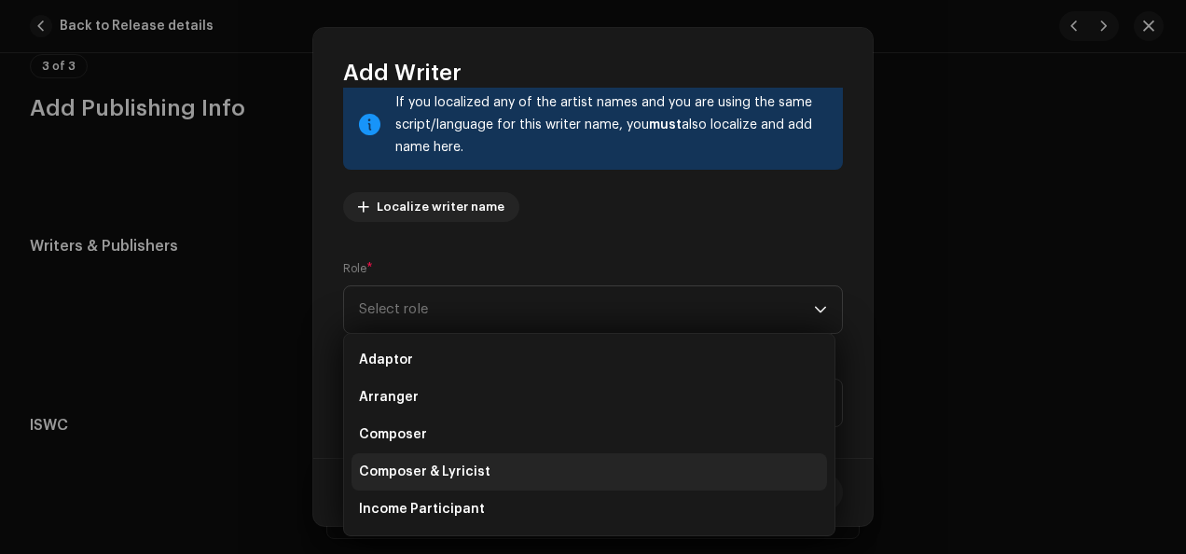
click at [641, 478] on li "Composer & Lyricist" at bounding box center [588, 471] width 475 height 37
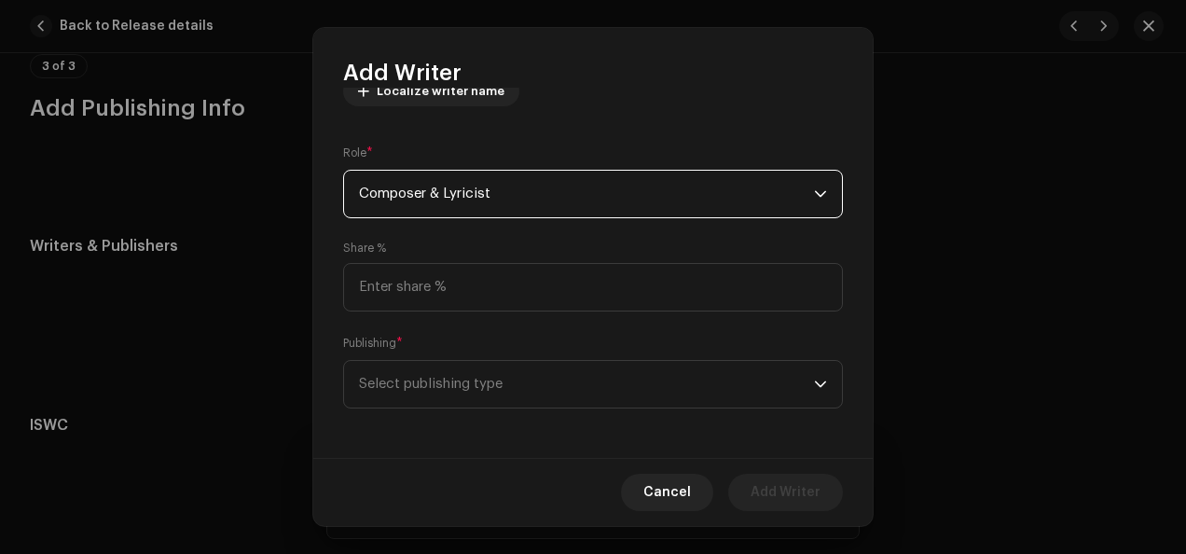
scroll to position [244, 0]
click at [817, 379] on icon "dropdown trigger" at bounding box center [820, 382] width 13 height 13
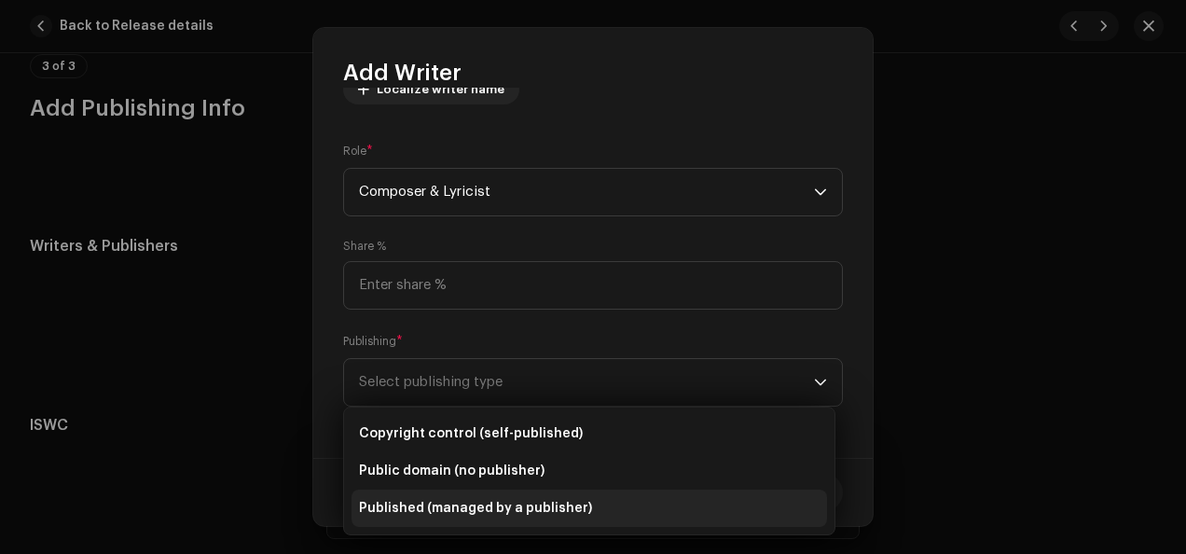
click at [688, 507] on li "Published (managed by a publisher)" at bounding box center [588, 507] width 475 height 37
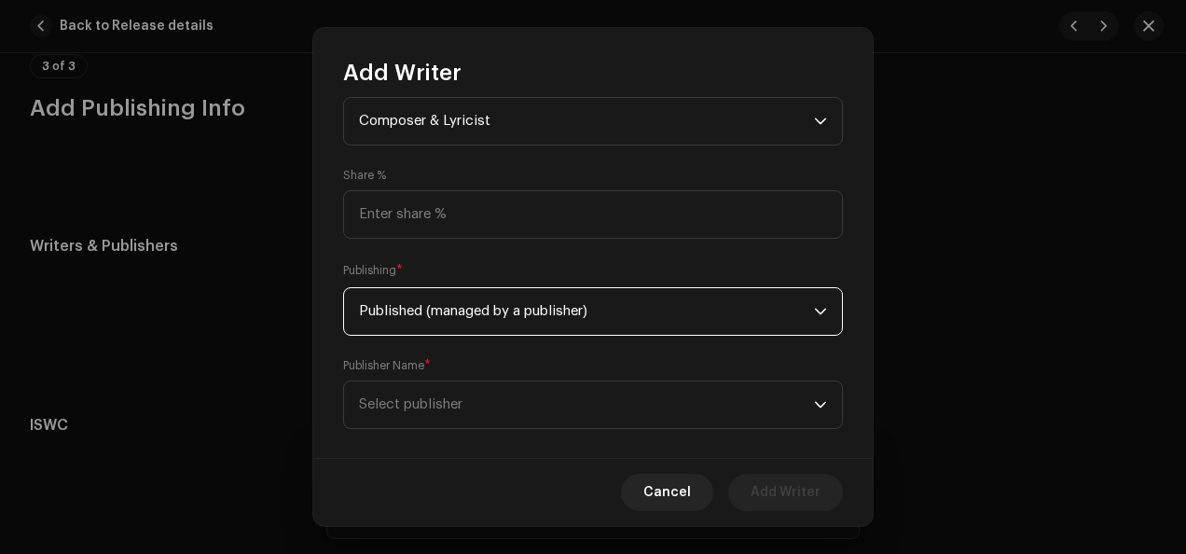
scroll to position [338, 0]
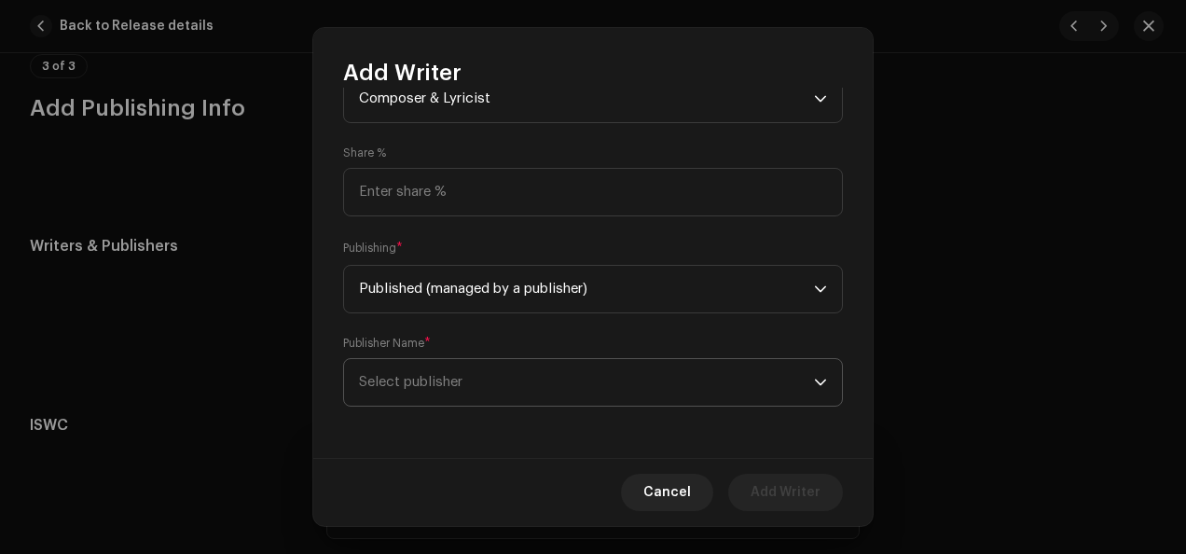
click at [815, 383] on icon "dropdown trigger" at bounding box center [820, 382] width 13 height 13
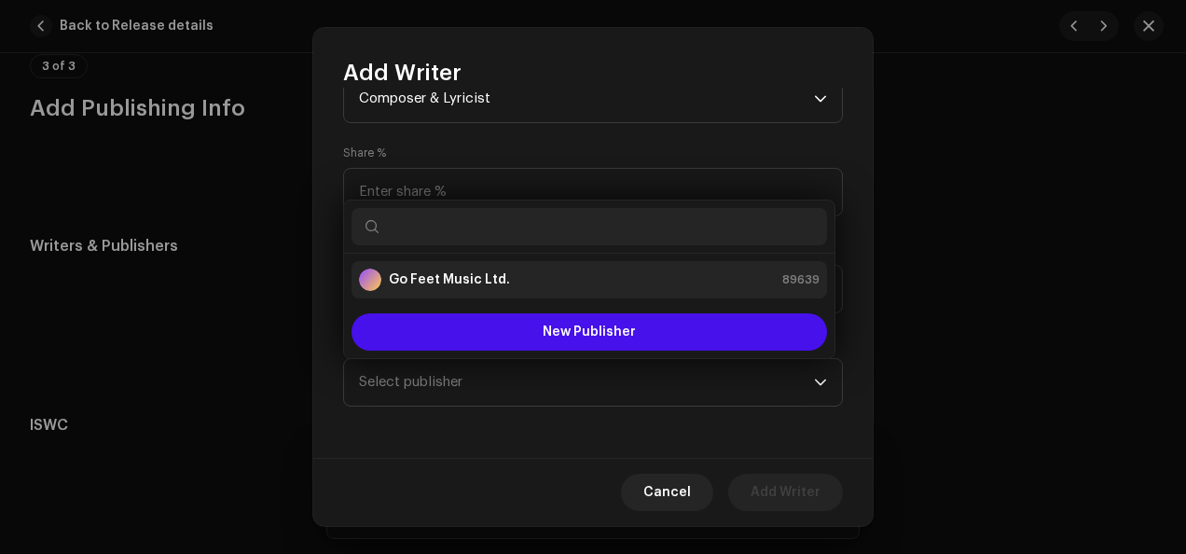
click at [691, 280] on div "Go Feet Music Ltd. 89639" at bounding box center [589, 280] width 461 height 22
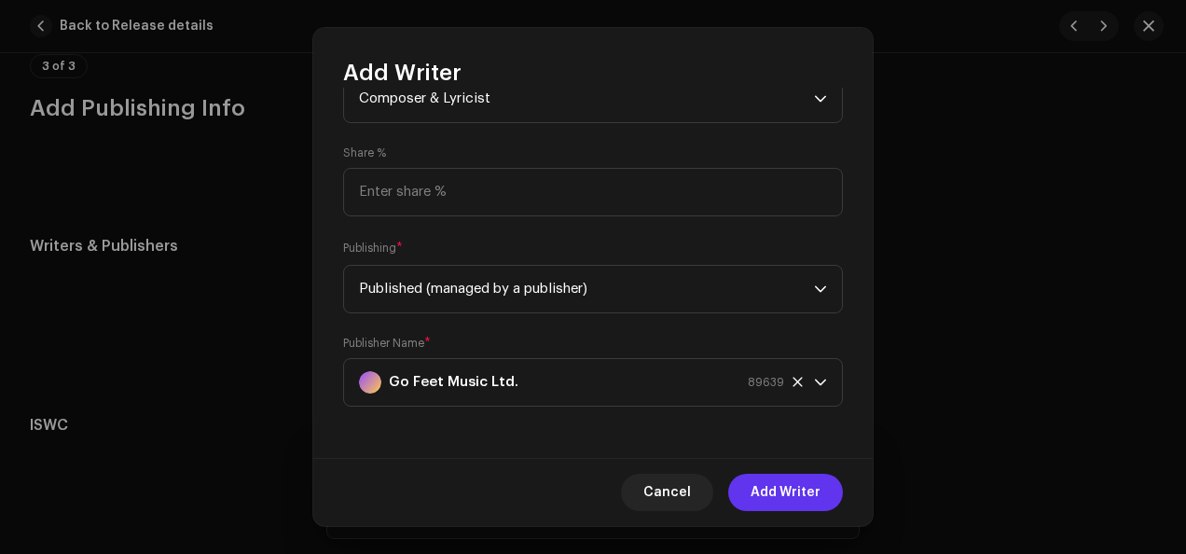
click at [785, 485] on span "Add Writer" at bounding box center [786, 492] width 70 height 37
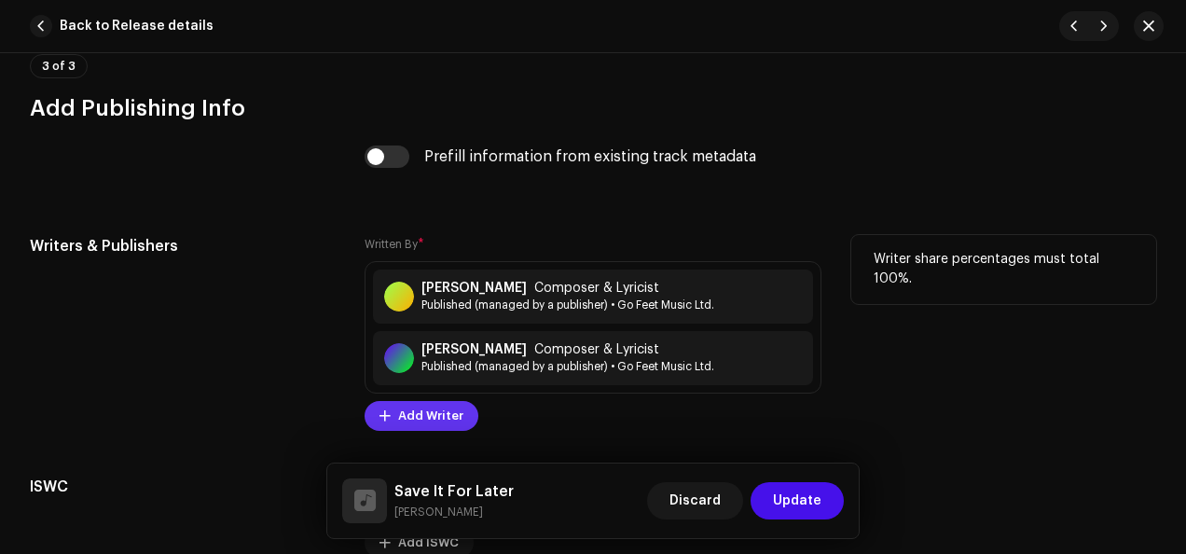
click at [438, 406] on span "Add Writer" at bounding box center [430, 415] width 65 height 37
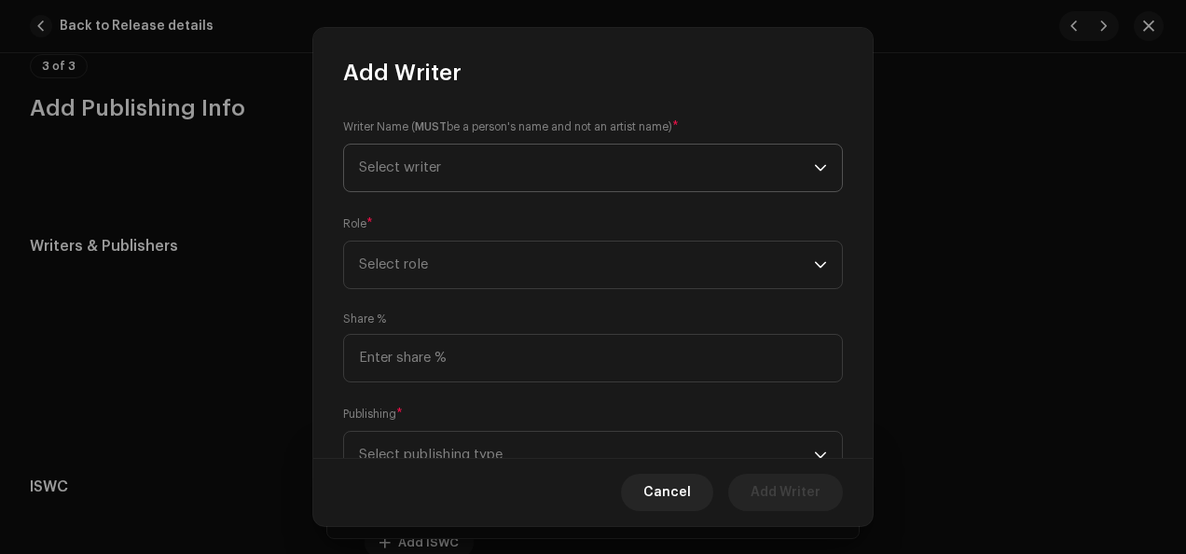
click at [814, 171] on icon "dropdown trigger" at bounding box center [820, 167] width 13 height 13
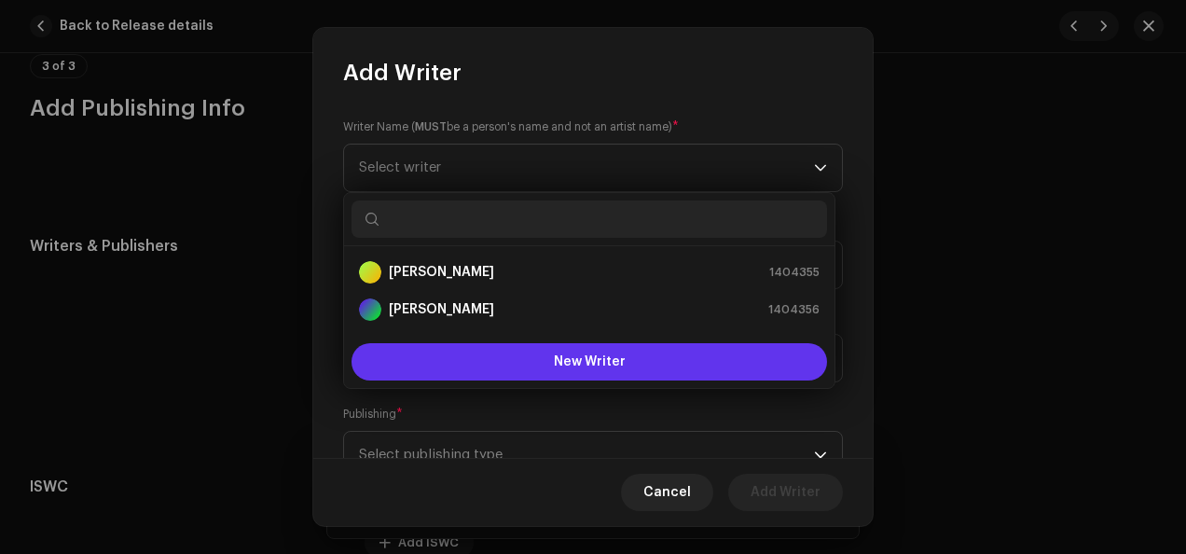
click at [534, 352] on button "New Writer" at bounding box center [588, 361] width 475 height 37
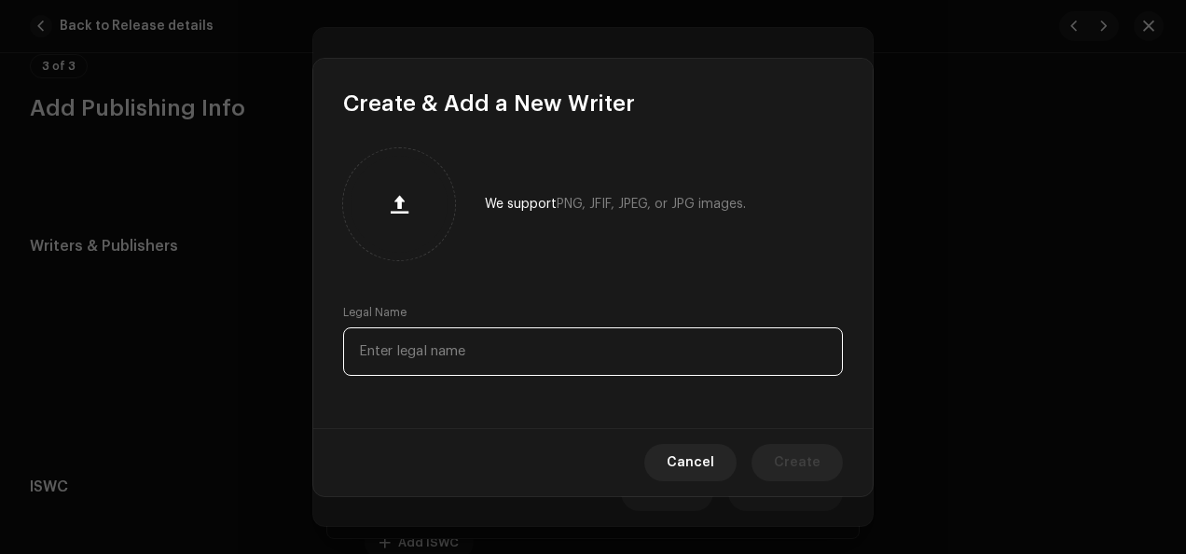
click at [534, 352] on input "text" at bounding box center [593, 351] width 500 height 48
type input "[PERSON_NAME]"
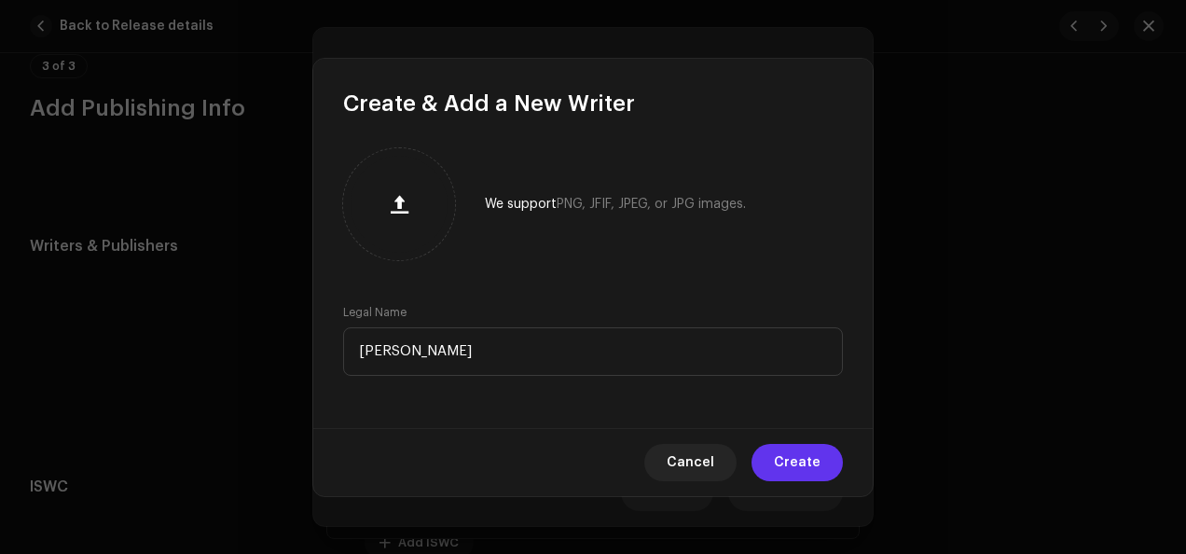
click at [795, 461] on span "Create" at bounding box center [797, 462] width 47 height 37
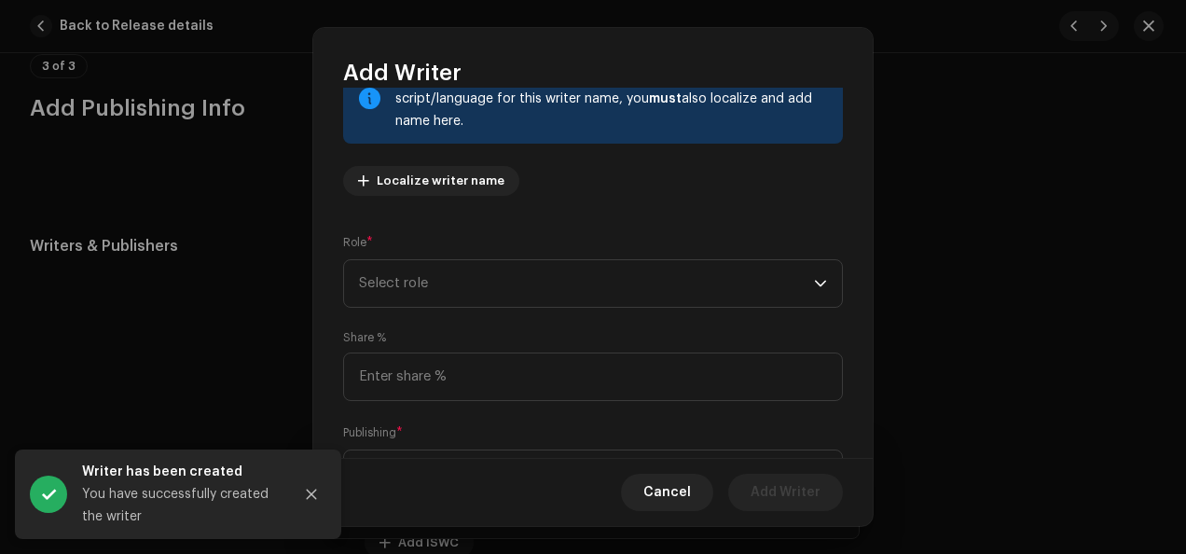
scroll to position [155, 0]
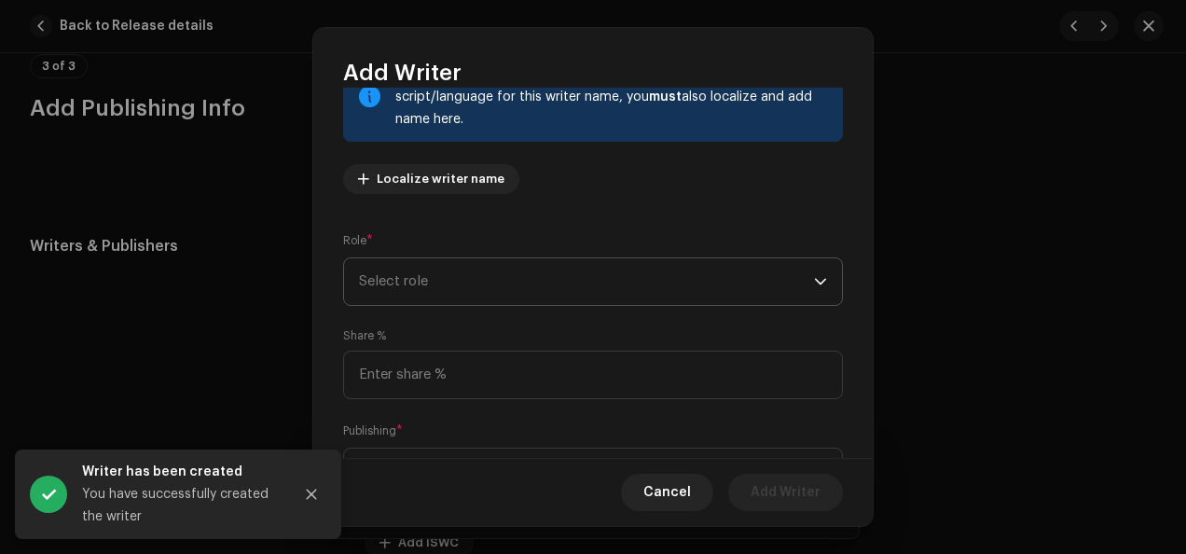
click at [820, 285] on p-select "Select role" at bounding box center [593, 281] width 500 height 48
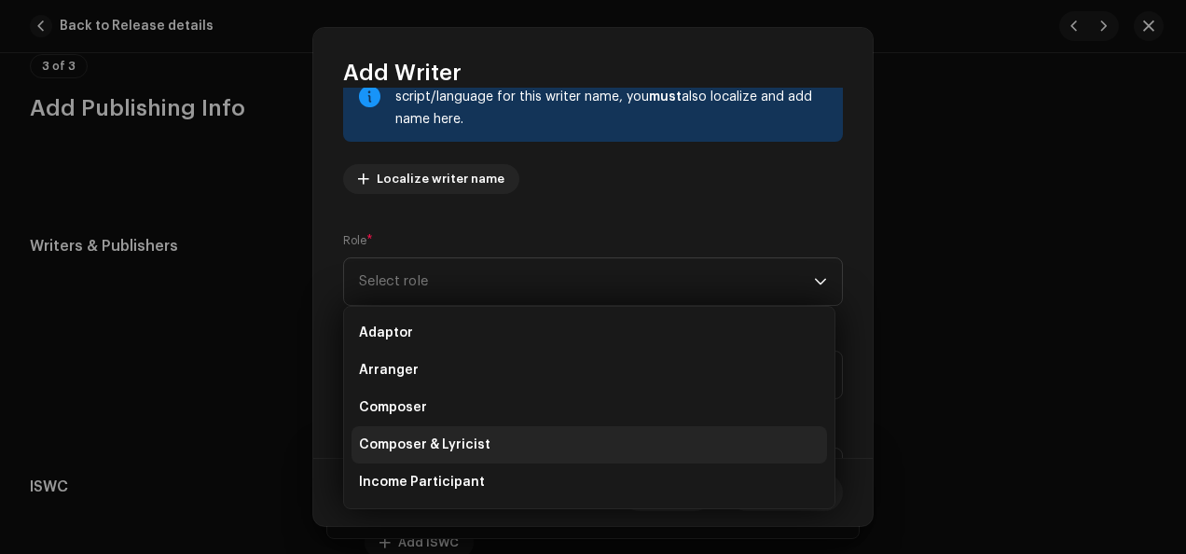
click at [615, 435] on li "Composer & Lyricist" at bounding box center [588, 444] width 475 height 37
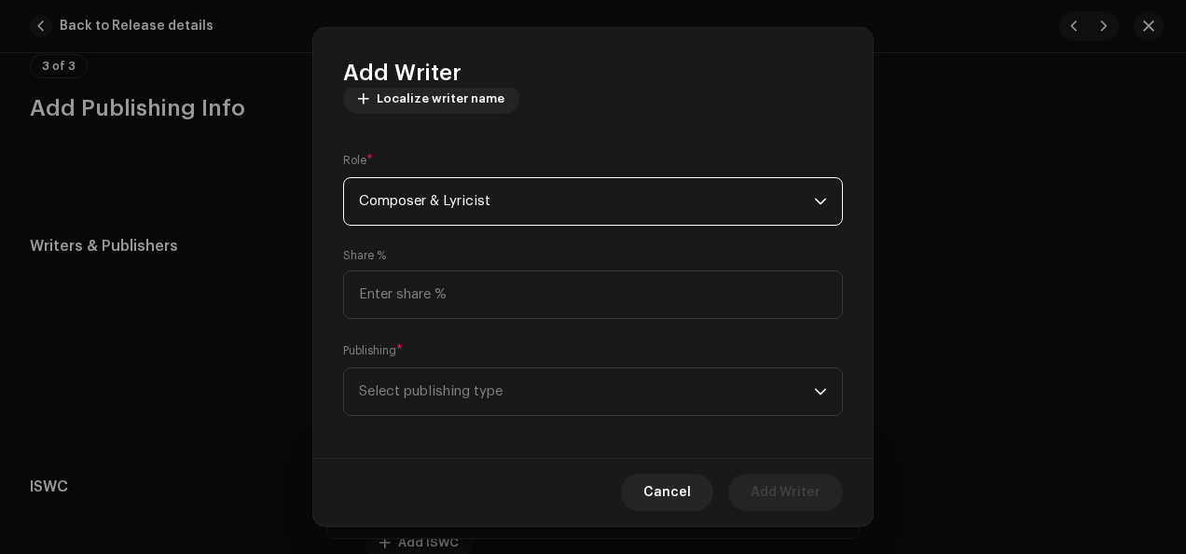
scroll to position [244, 0]
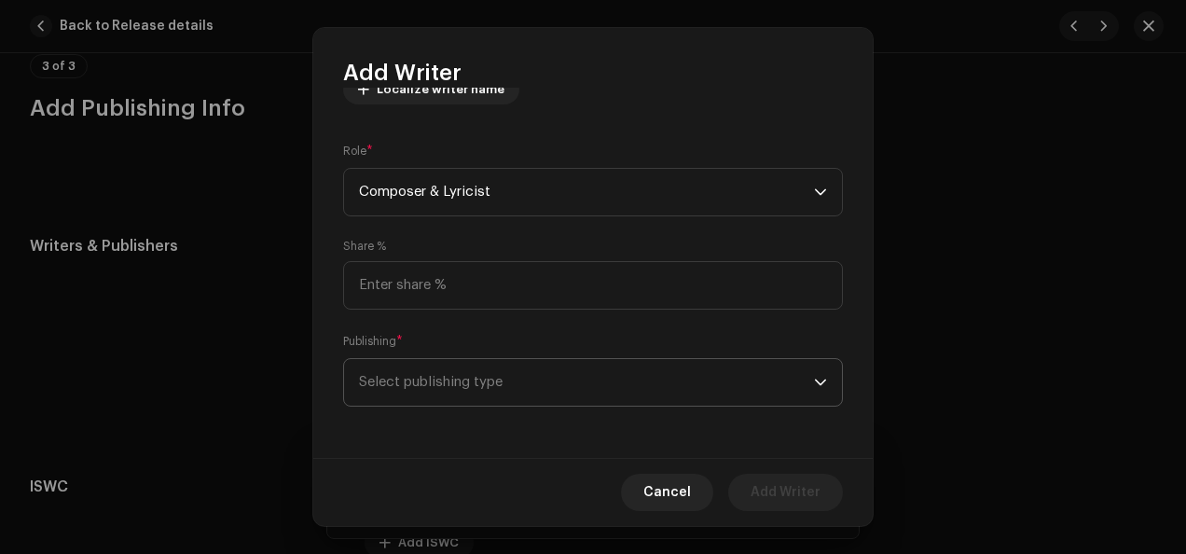
click at [818, 382] on icon "dropdown trigger" at bounding box center [820, 382] width 13 height 13
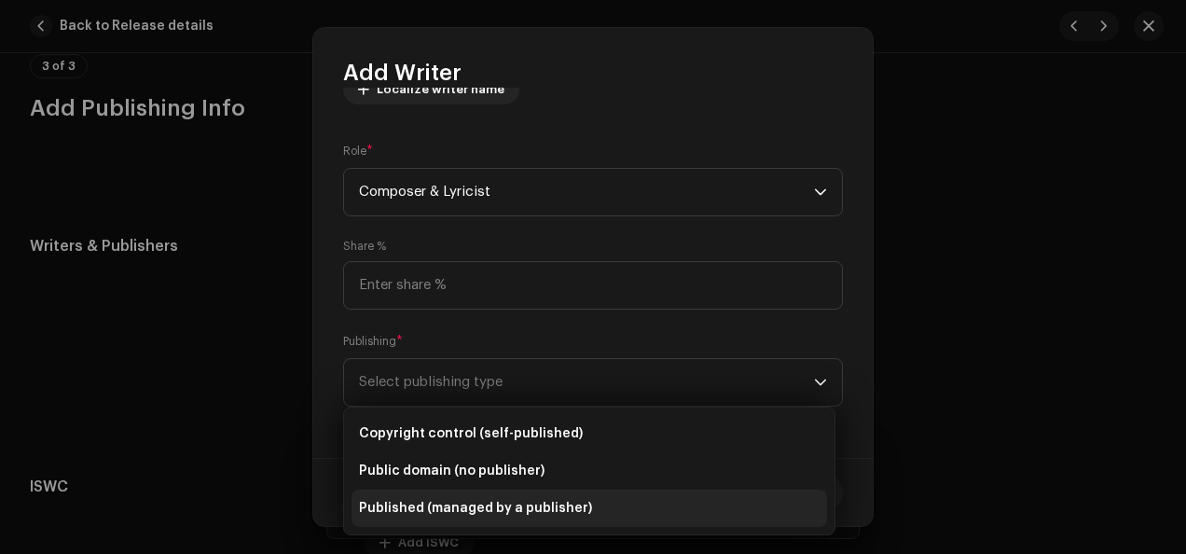
click at [664, 506] on li "Published (managed by a publisher)" at bounding box center [588, 507] width 475 height 37
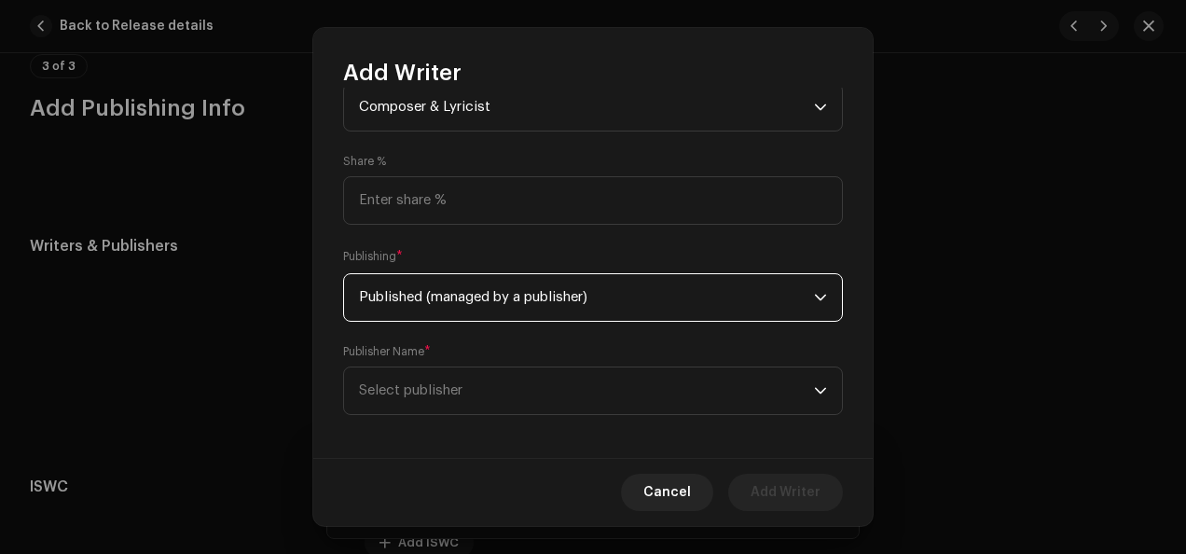
scroll to position [338, 0]
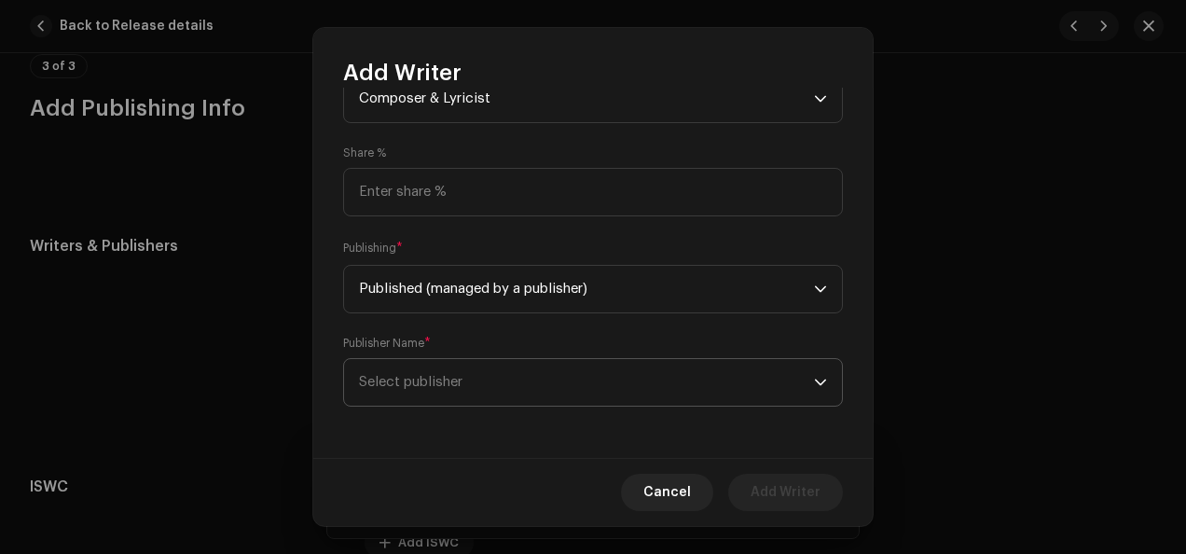
click at [814, 380] on icon "dropdown trigger" at bounding box center [820, 382] width 13 height 13
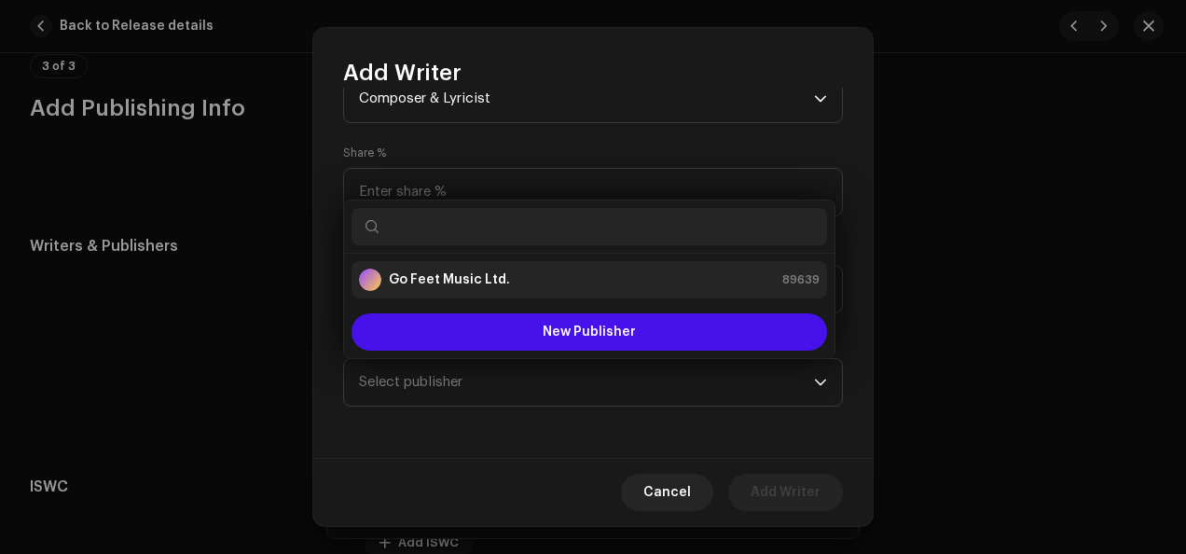
click at [638, 283] on div "Go Feet Music Ltd. 89639" at bounding box center [589, 280] width 461 height 22
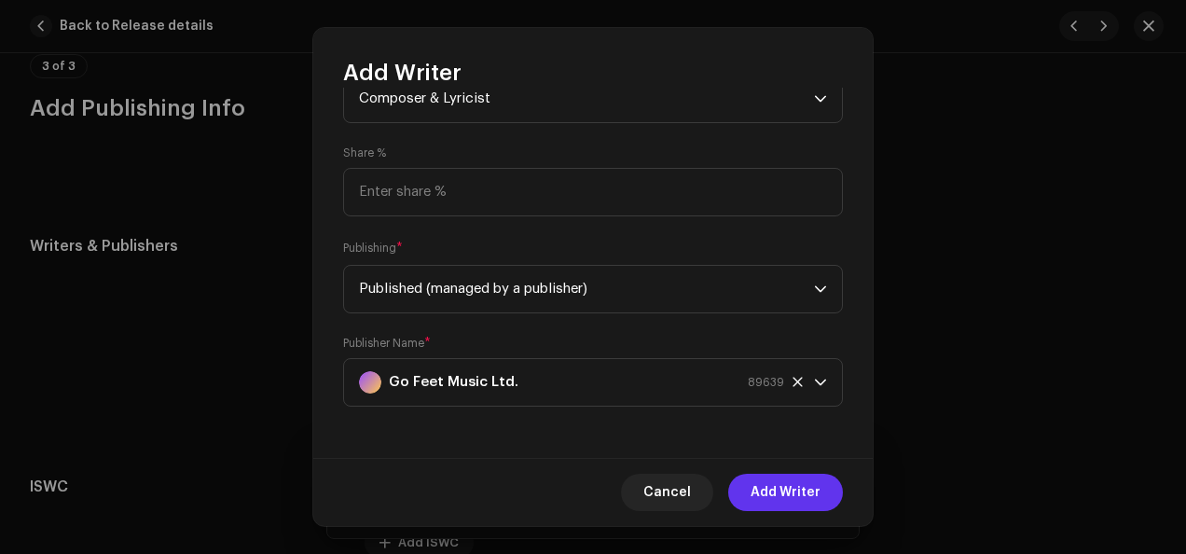
click at [798, 487] on span "Add Writer" at bounding box center [786, 492] width 70 height 37
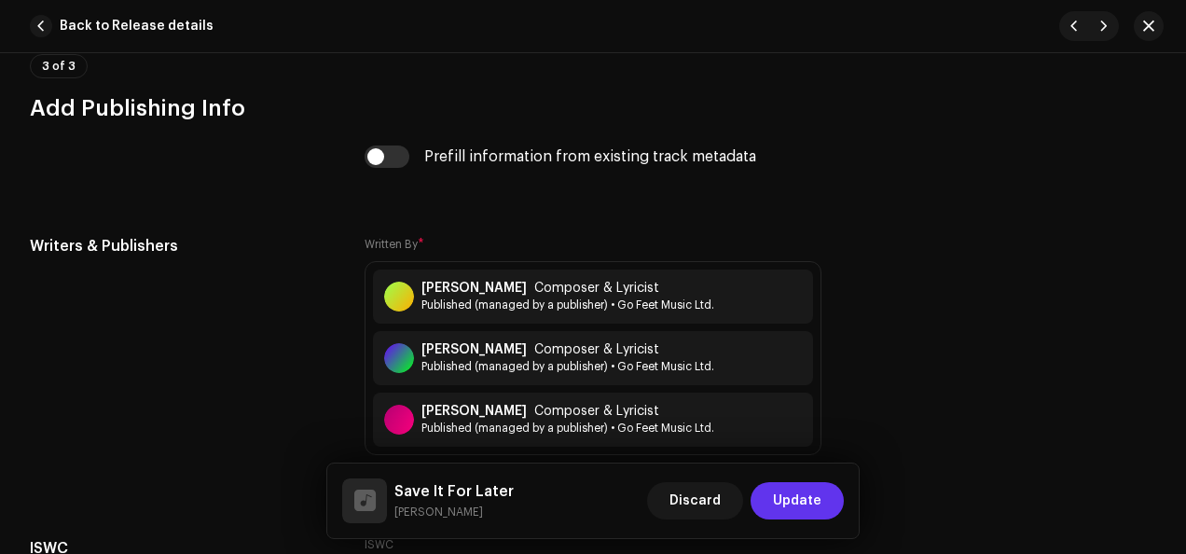
click at [802, 500] on span "Update" at bounding box center [797, 500] width 48 height 37
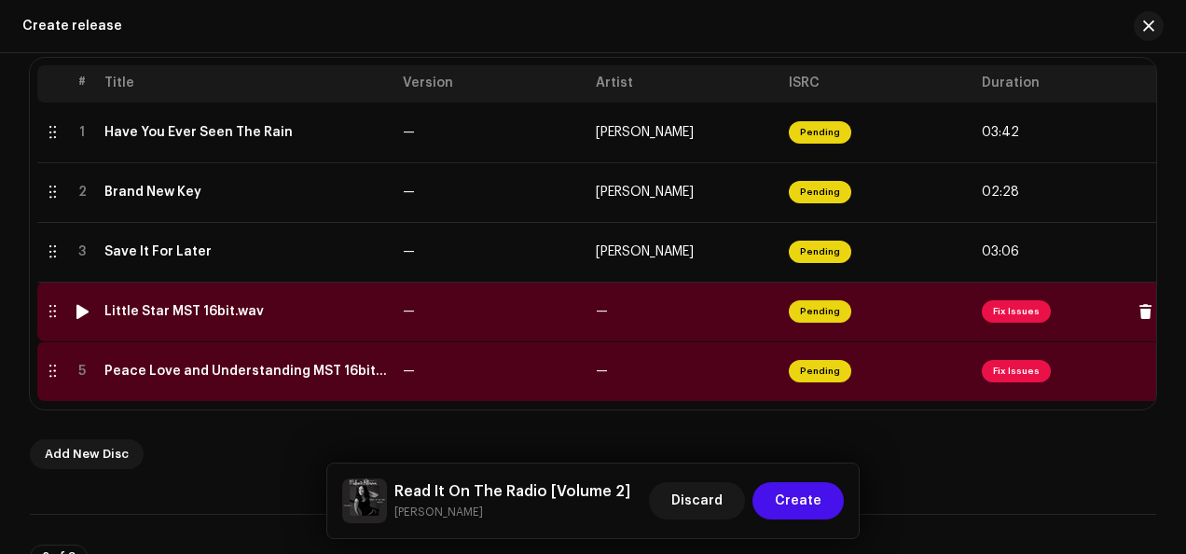
click at [1025, 319] on span "Fix Issues" at bounding box center [1016, 311] width 69 height 22
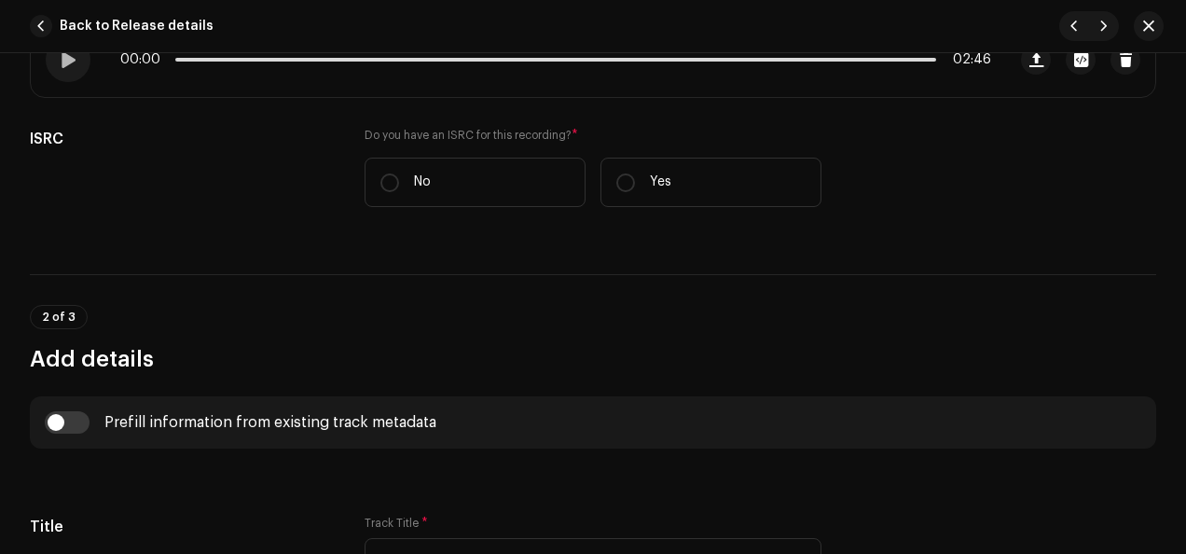
scroll to position [416, 0]
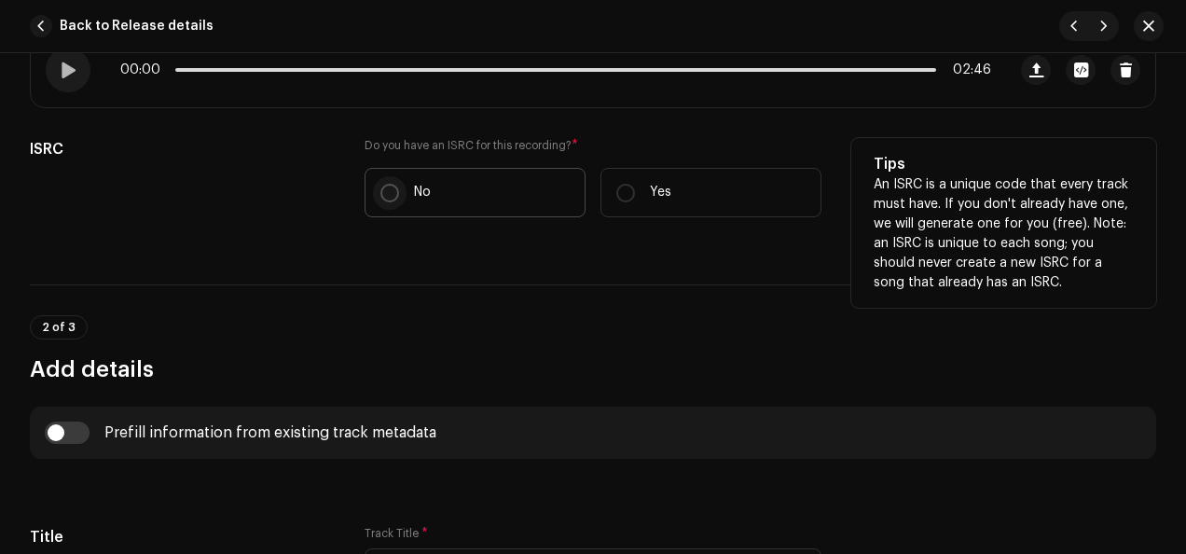
click at [391, 190] on input "No" at bounding box center [389, 193] width 19 height 19
radio input "true"
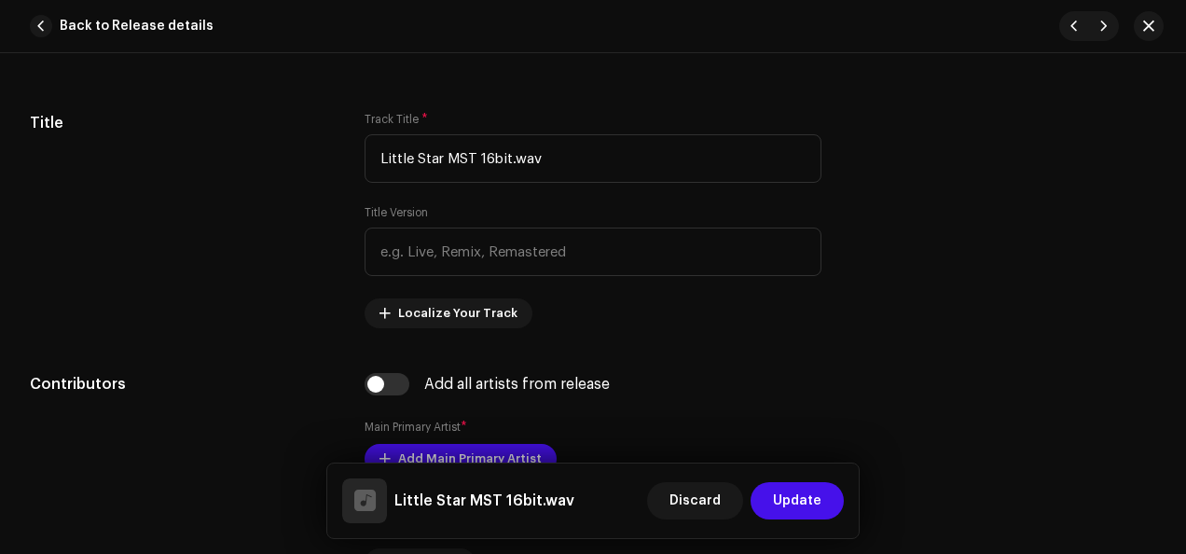
scroll to position [884, 0]
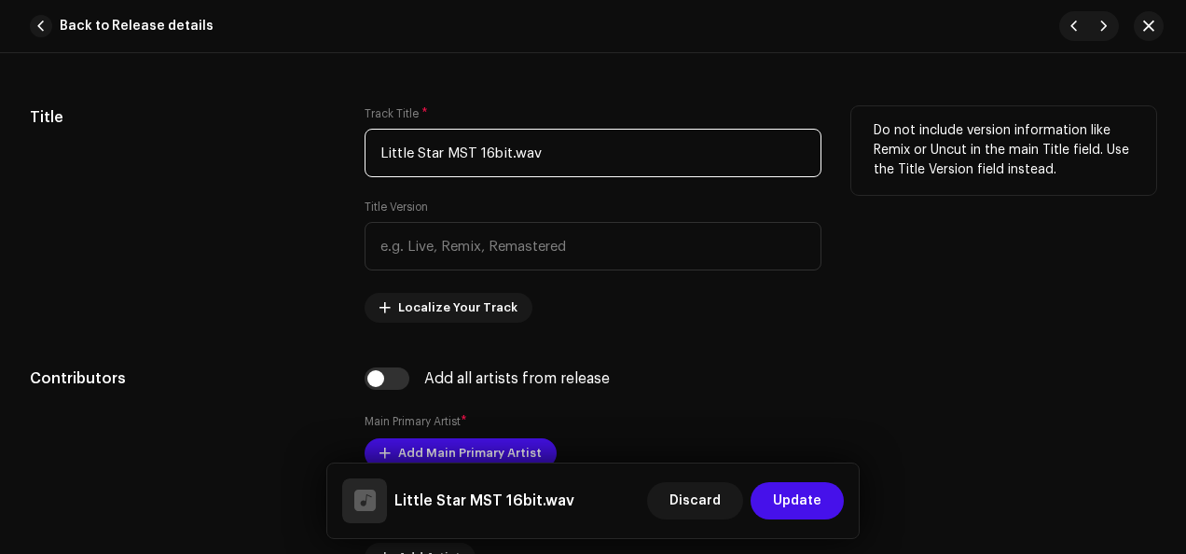
click at [606, 153] on input "Little Star MST 16bit.wav" at bounding box center [593, 153] width 457 height 48
type input "L"
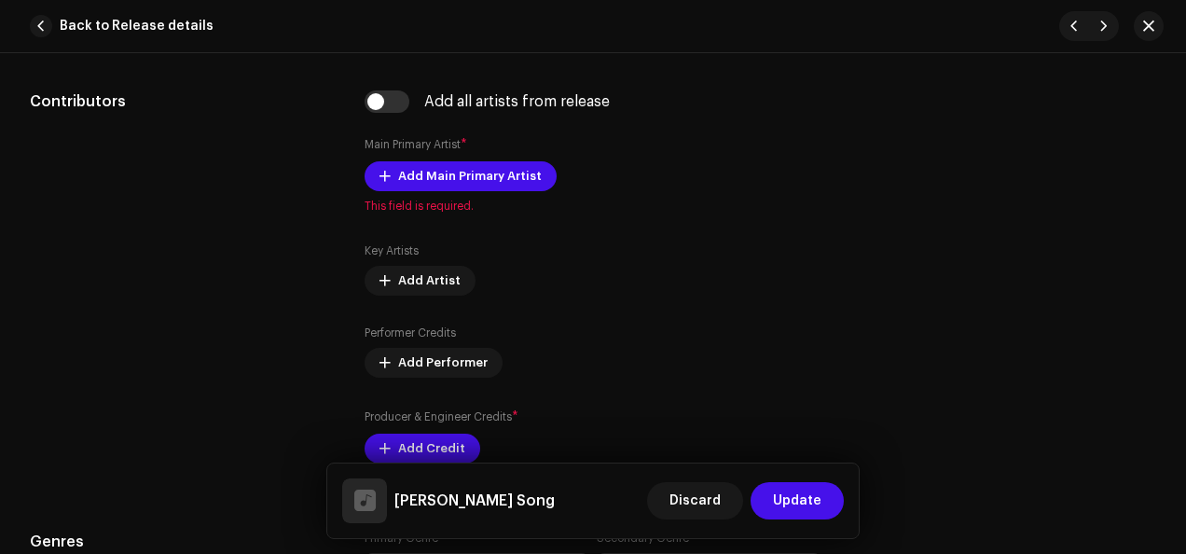
scroll to position [1171, 0]
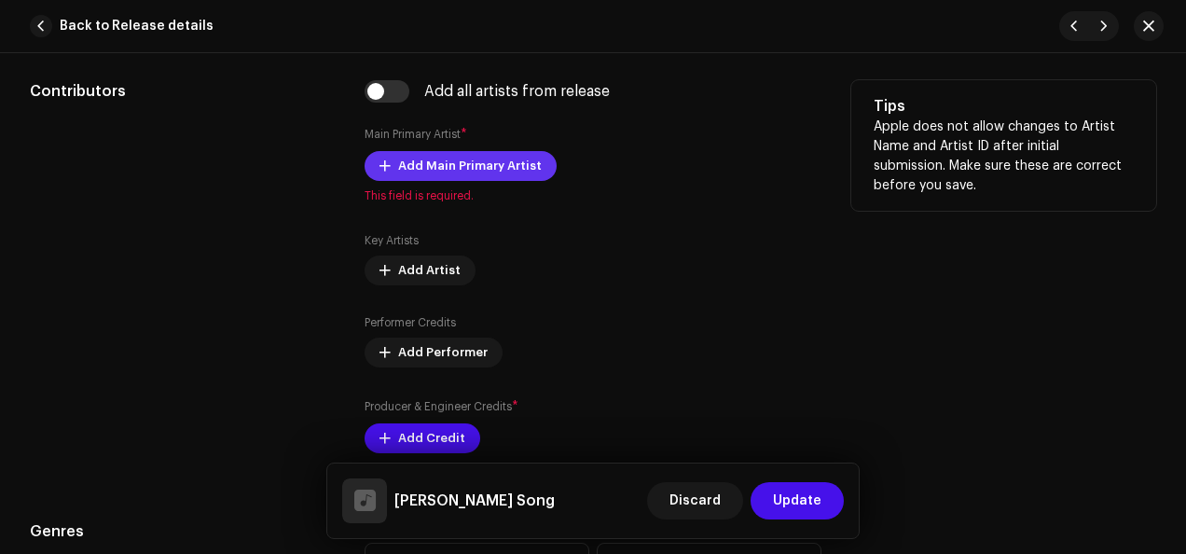
type input "[PERSON_NAME] Song"
click at [491, 158] on span "Add Main Primary Artist" at bounding box center [470, 165] width 144 height 37
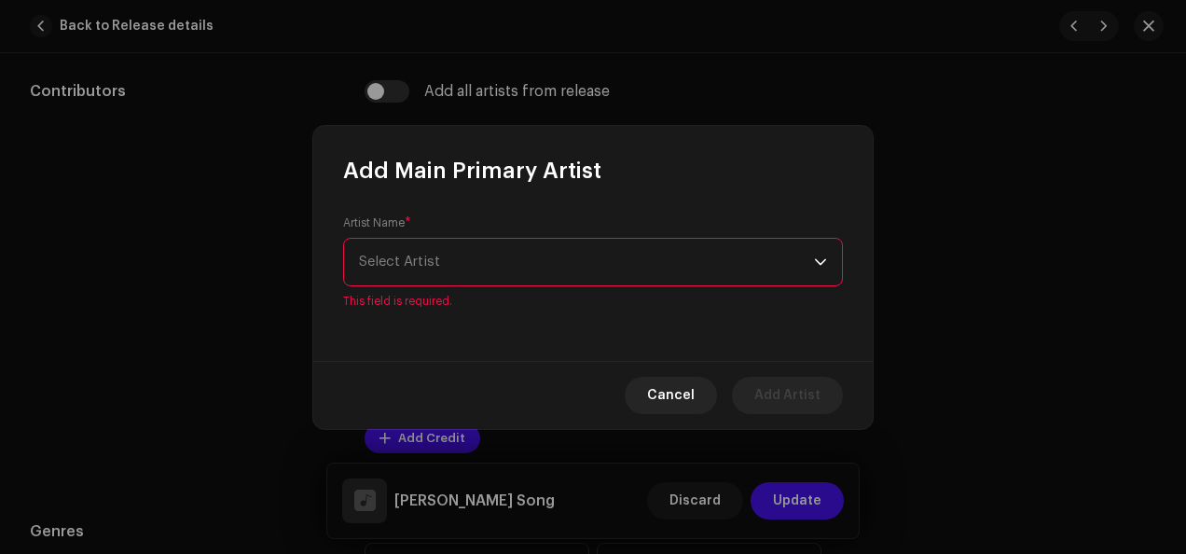
click at [820, 274] on div "dropdown trigger" at bounding box center [820, 262] width 13 height 47
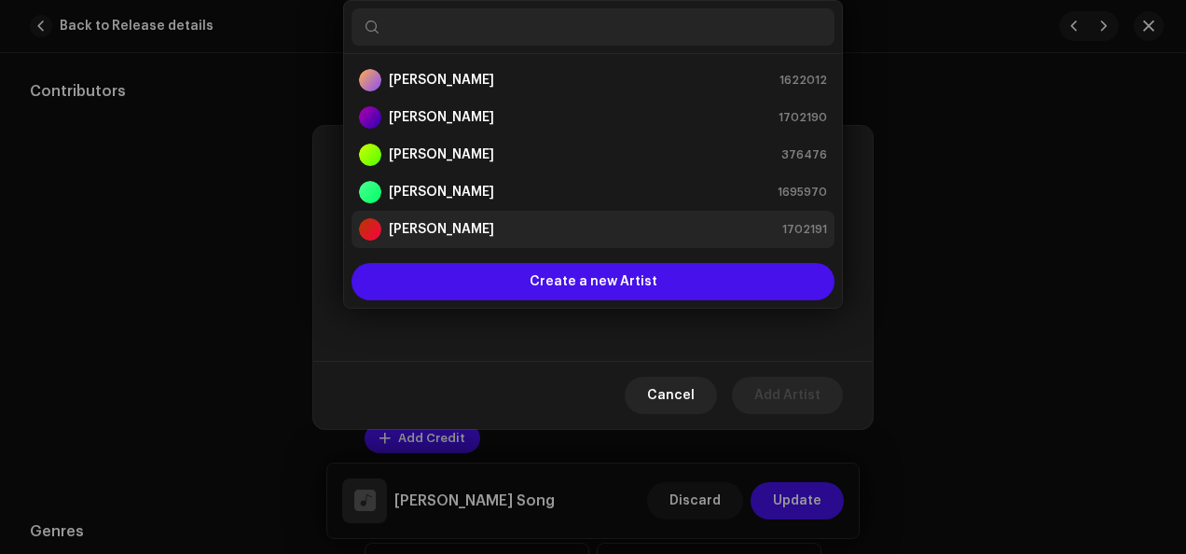
scroll to position [30, 0]
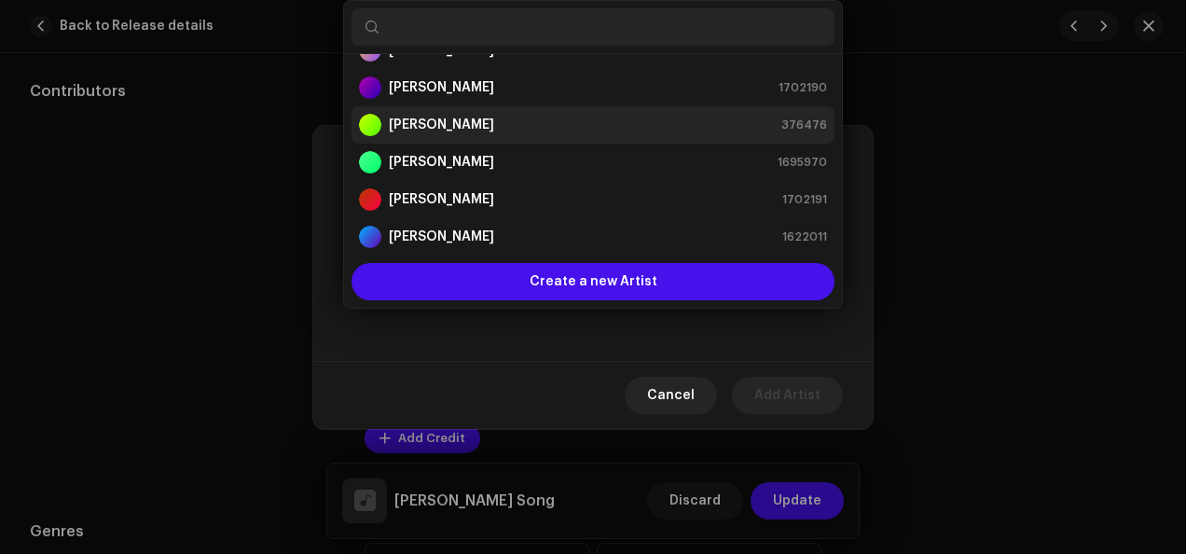
click at [584, 127] on div "[PERSON_NAME] 376476" at bounding box center [593, 125] width 468 height 22
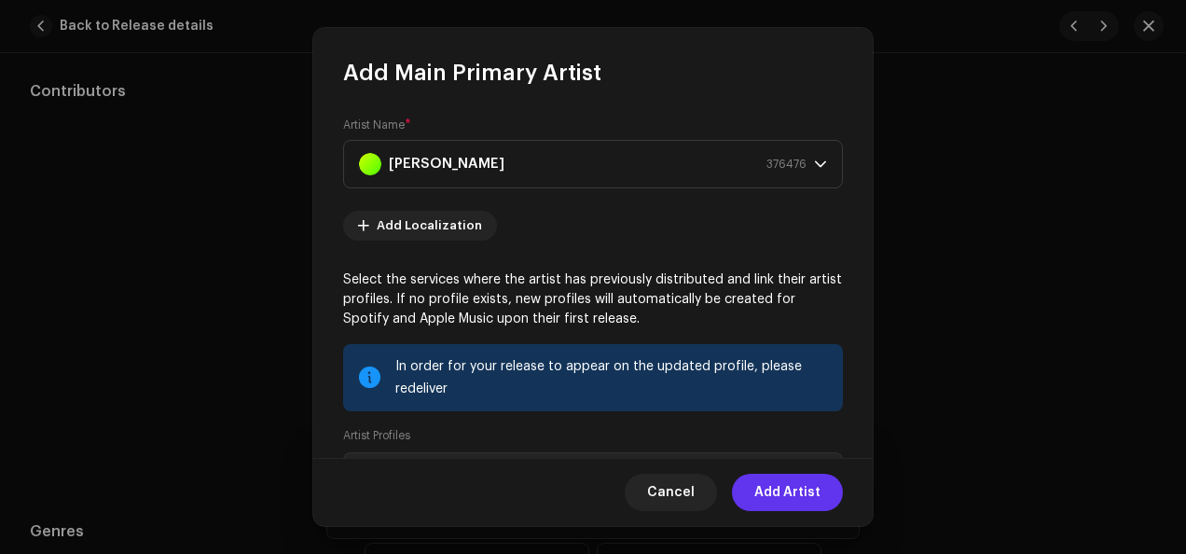
click at [774, 492] on span "Add Artist" at bounding box center [787, 492] width 66 height 37
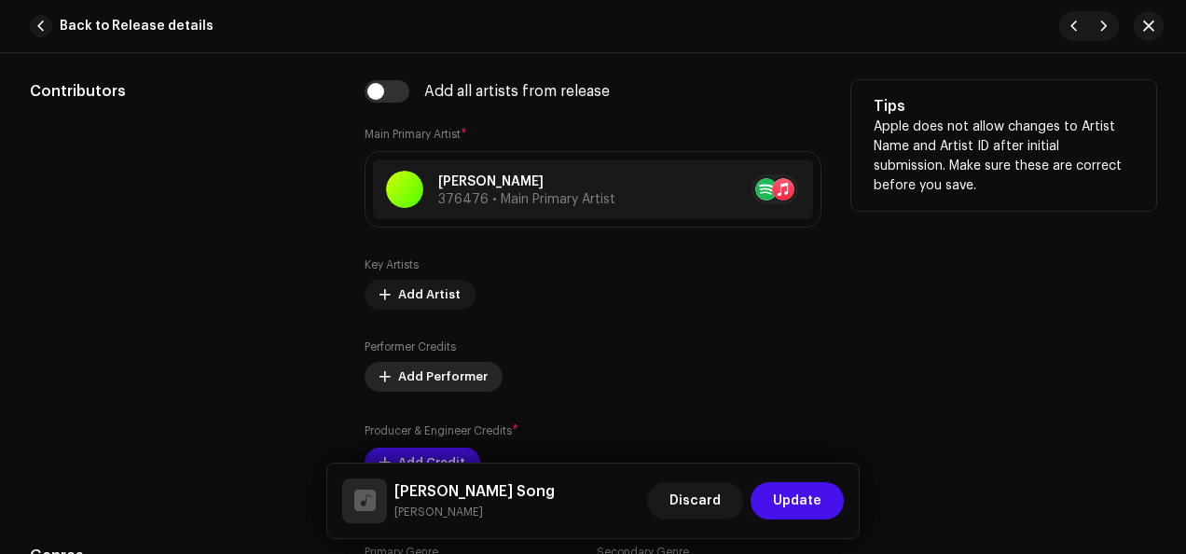
click at [459, 372] on span "Add Performer" at bounding box center [443, 376] width 90 height 37
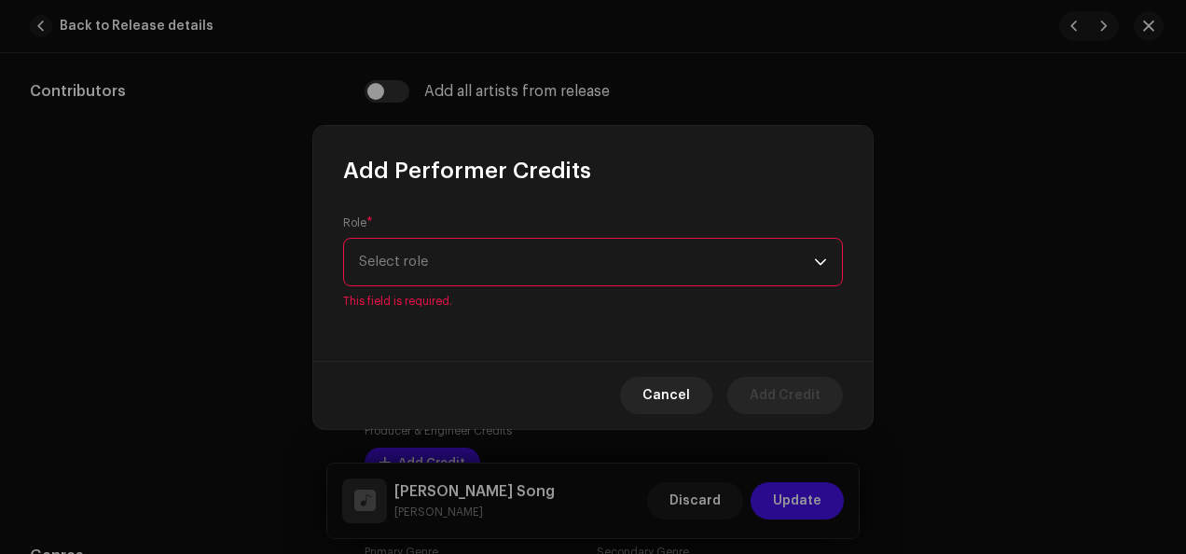
click at [826, 272] on div "dropdown trigger" at bounding box center [820, 262] width 13 height 47
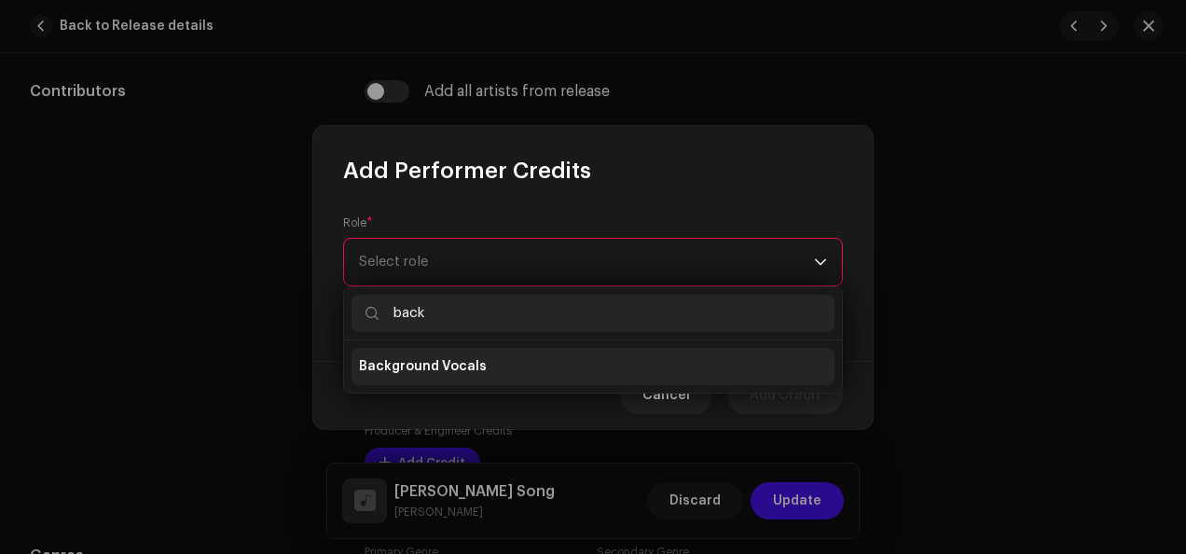
type input "back"
click at [595, 365] on li "Background Vocals" at bounding box center [592, 366] width 483 height 37
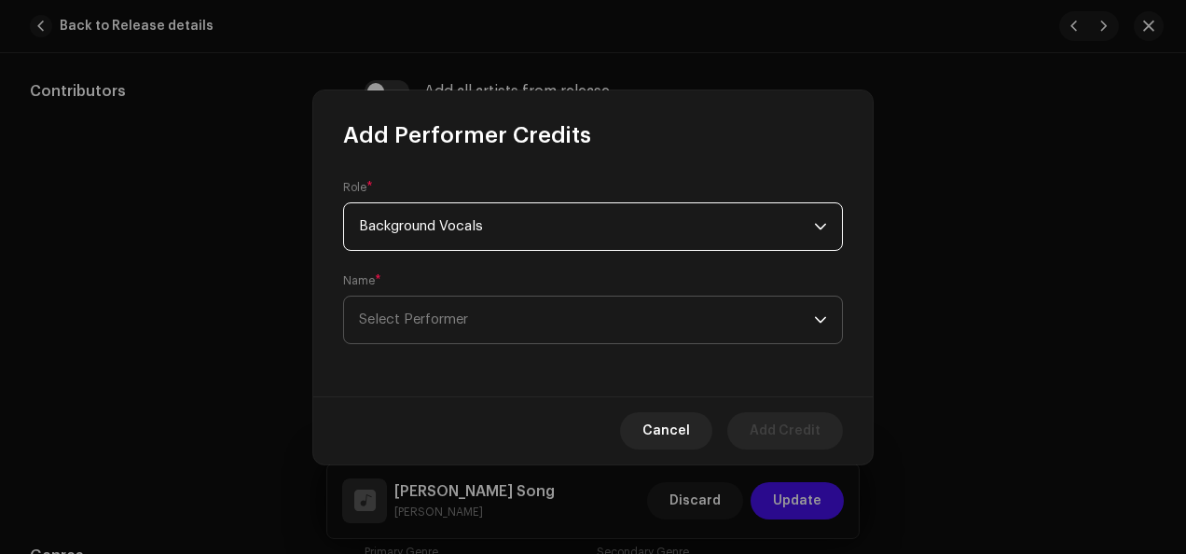
click at [820, 318] on icon "dropdown trigger" at bounding box center [820, 319] width 13 height 13
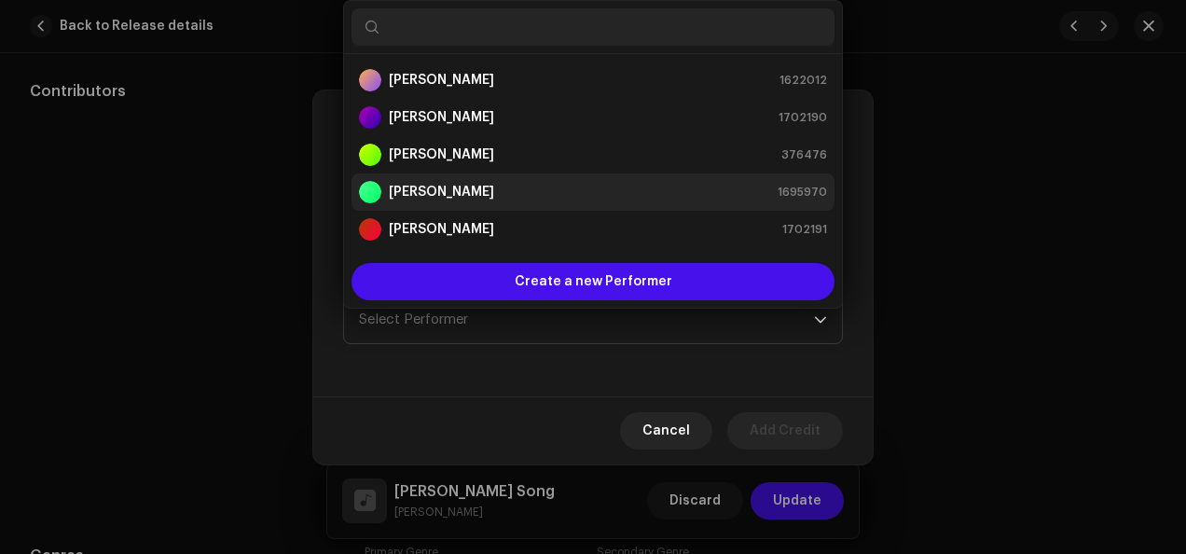
click at [581, 196] on div "[PERSON_NAME] 1695970" at bounding box center [593, 192] width 468 height 22
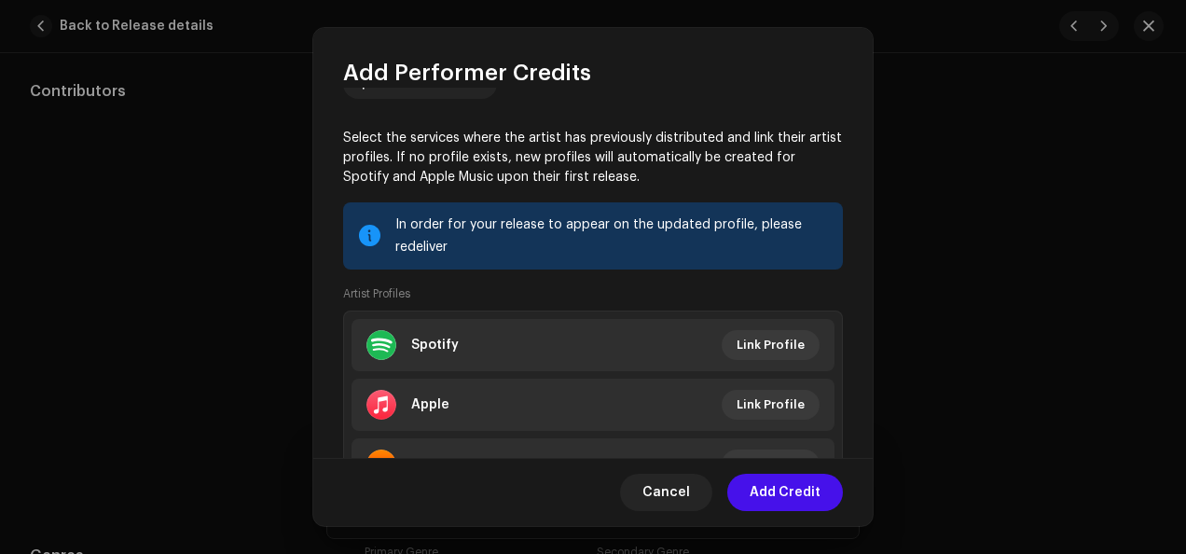
scroll to position [237, 0]
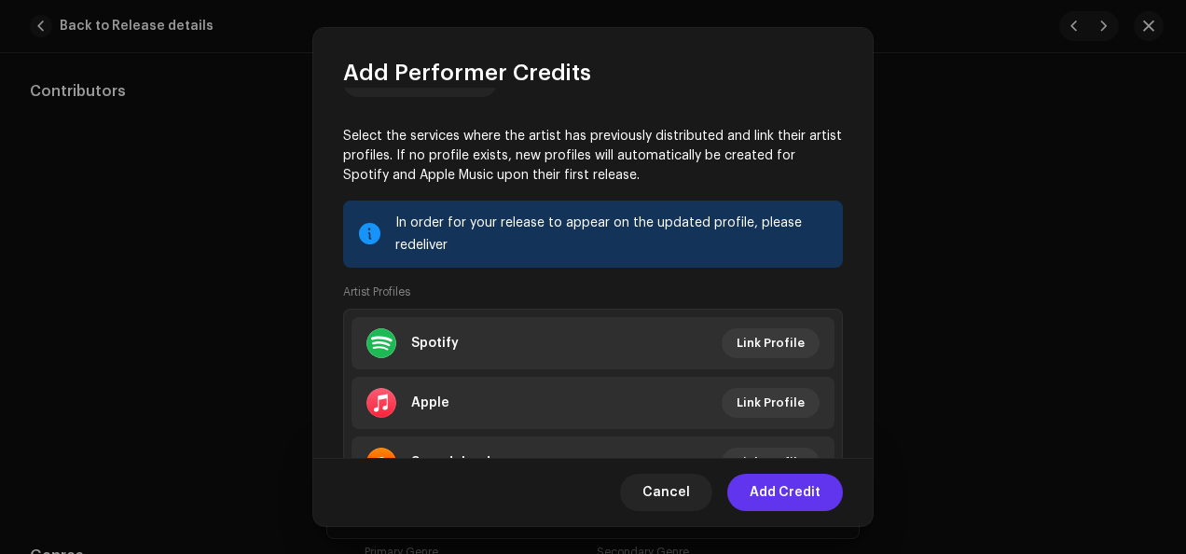
click at [778, 492] on span "Add Credit" at bounding box center [785, 492] width 71 height 37
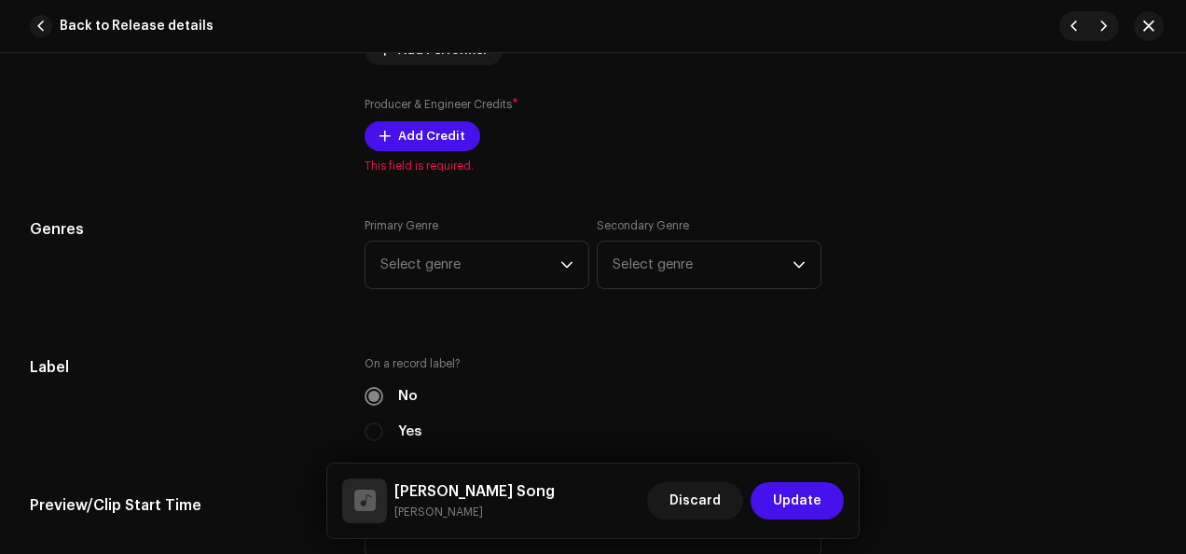
scroll to position [1587, 0]
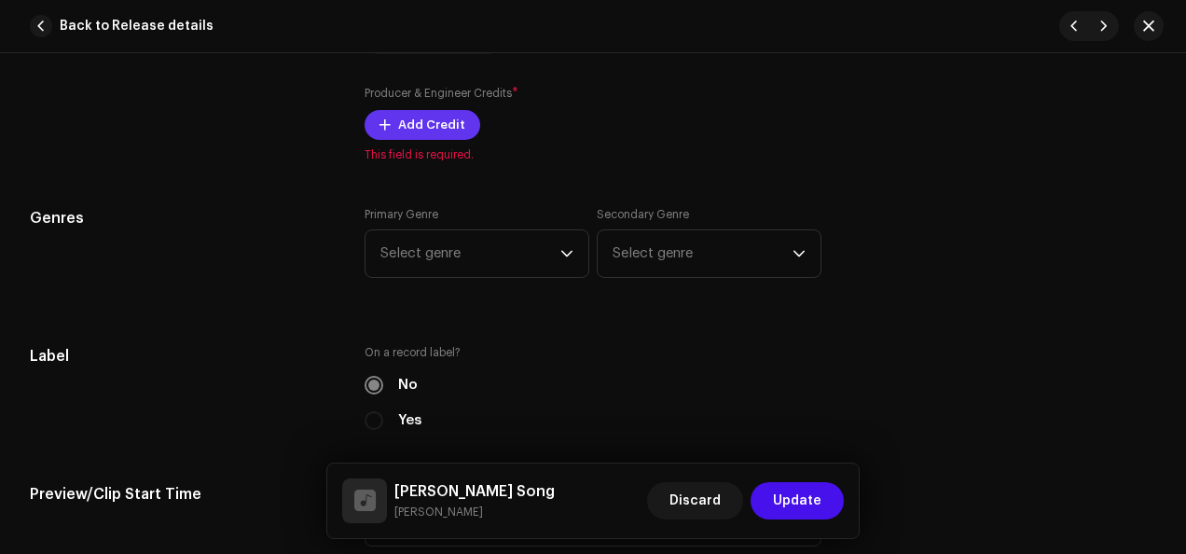
click at [438, 123] on span "Add Credit" at bounding box center [431, 124] width 67 height 37
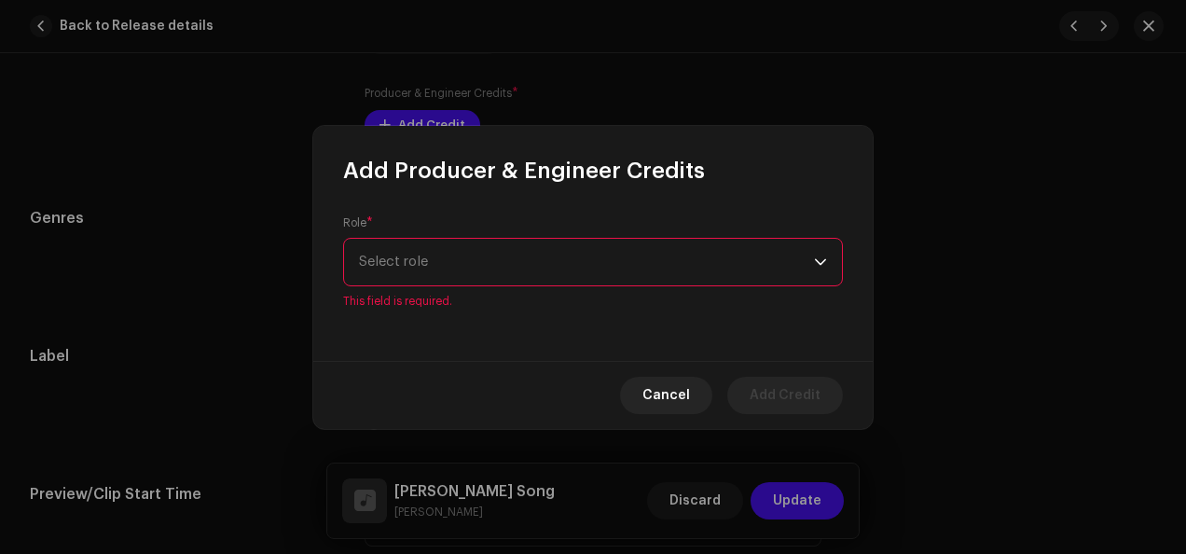
click at [821, 267] on icon "dropdown trigger" at bounding box center [820, 261] width 13 height 13
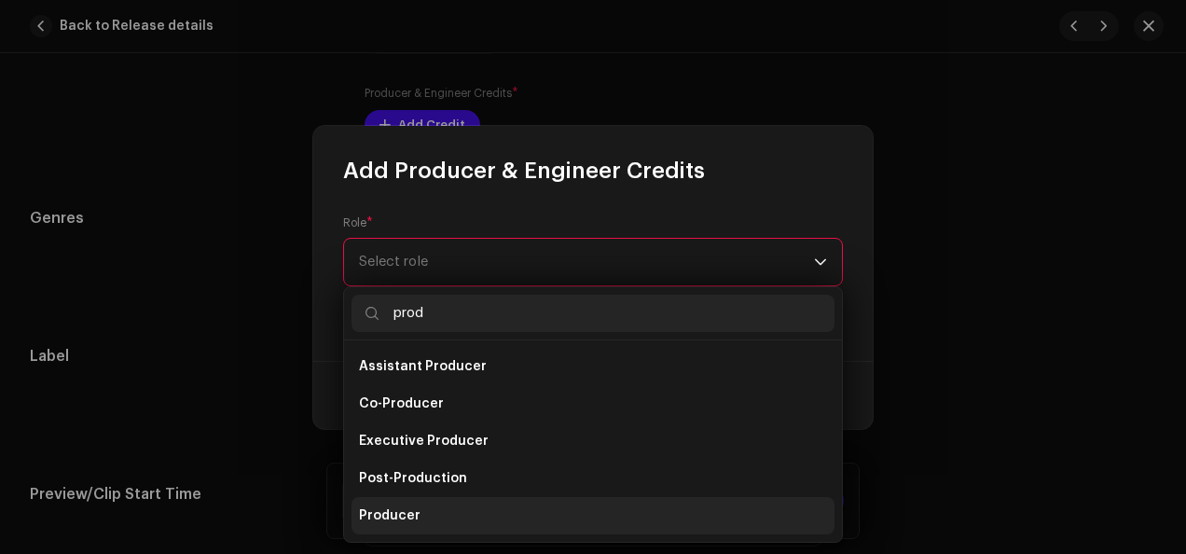
type input "prod"
click at [520, 517] on li "Producer" at bounding box center [592, 515] width 483 height 37
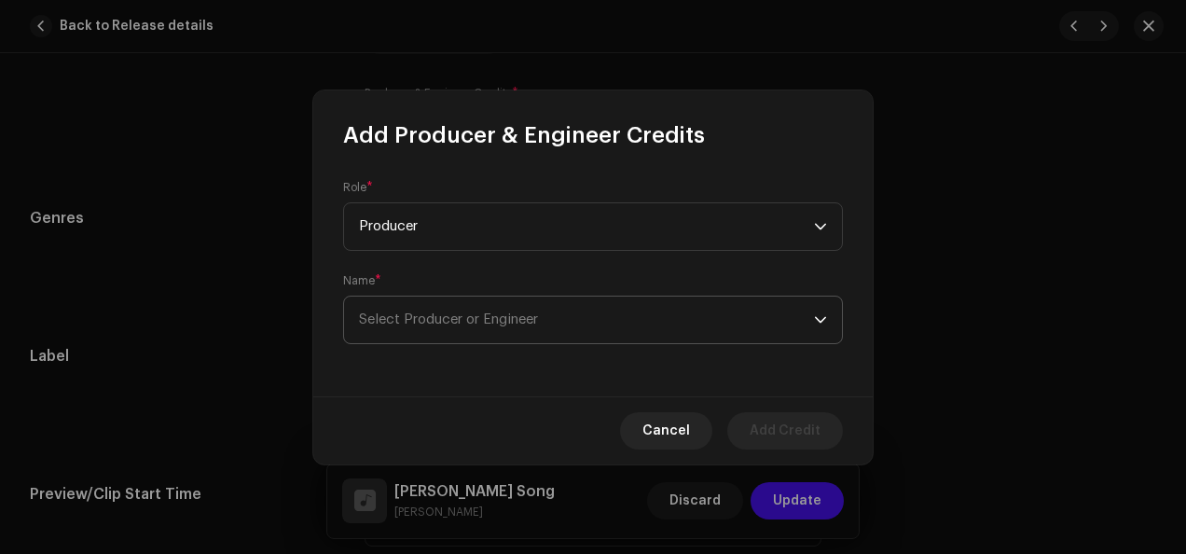
click at [821, 313] on icon "dropdown trigger" at bounding box center [820, 319] width 13 height 13
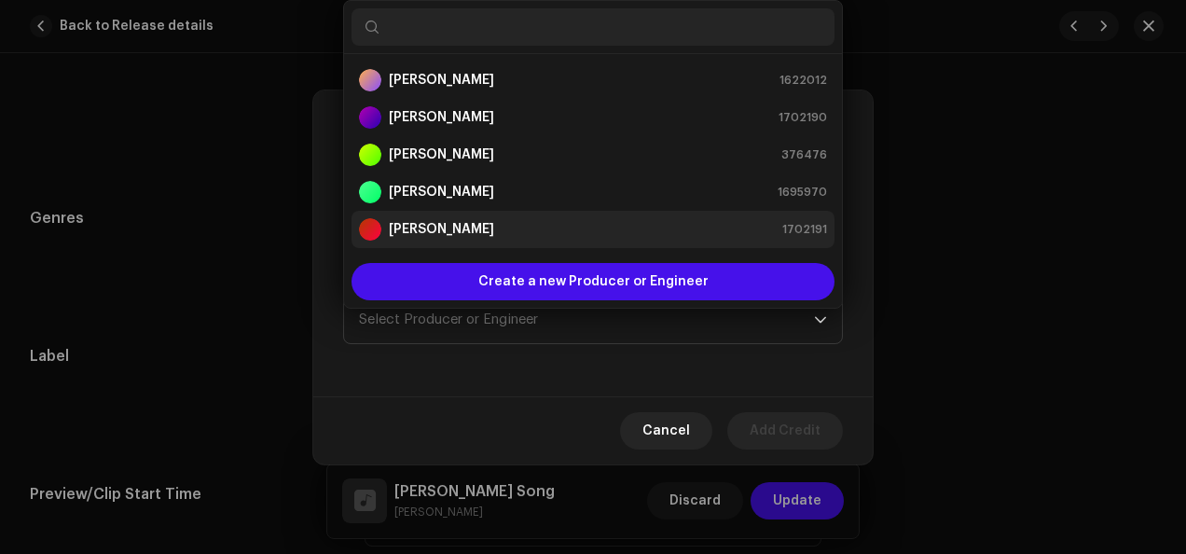
scroll to position [30, 0]
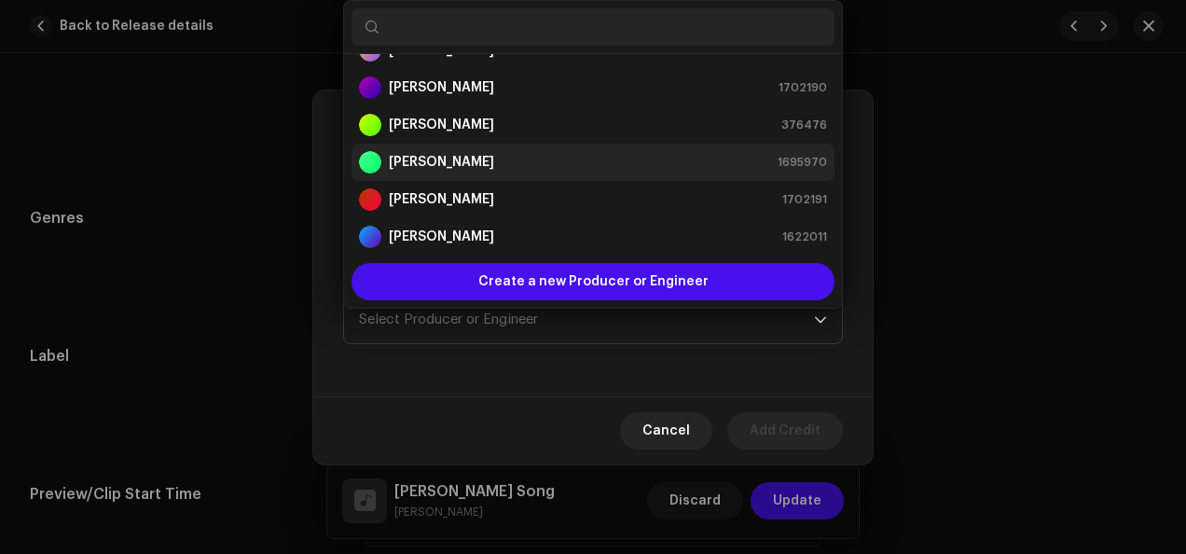
click at [599, 151] on div "[PERSON_NAME] 1695970" at bounding box center [593, 162] width 468 height 22
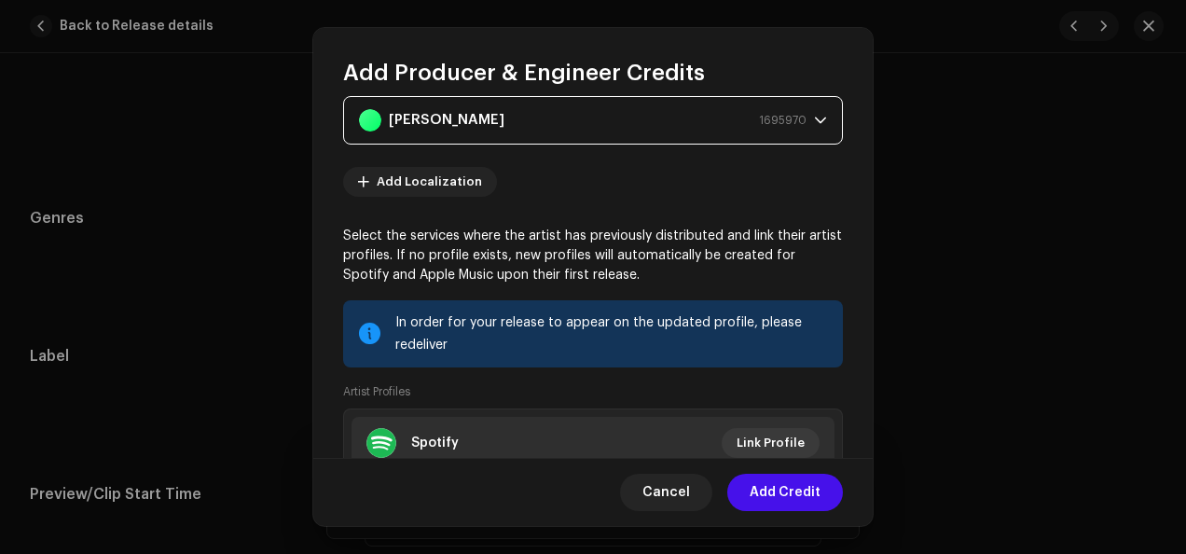
scroll to position [209, 0]
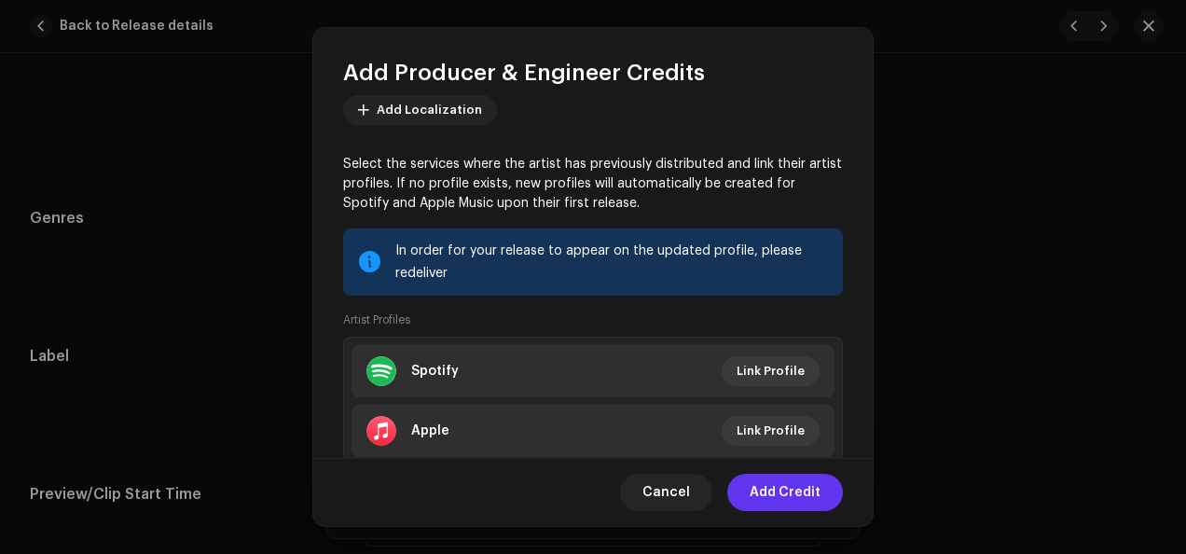
click at [783, 487] on span "Add Credit" at bounding box center [785, 492] width 71 height 37
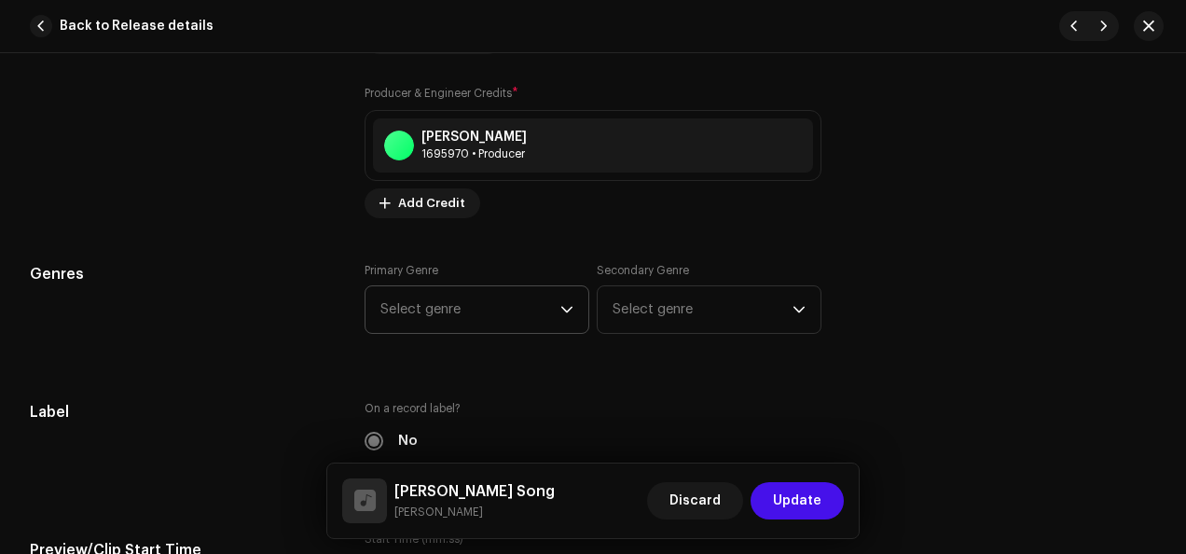
click at [561, 307] on icon "dropdown trigger" at bounding box center [566, 310] width 11 height 7
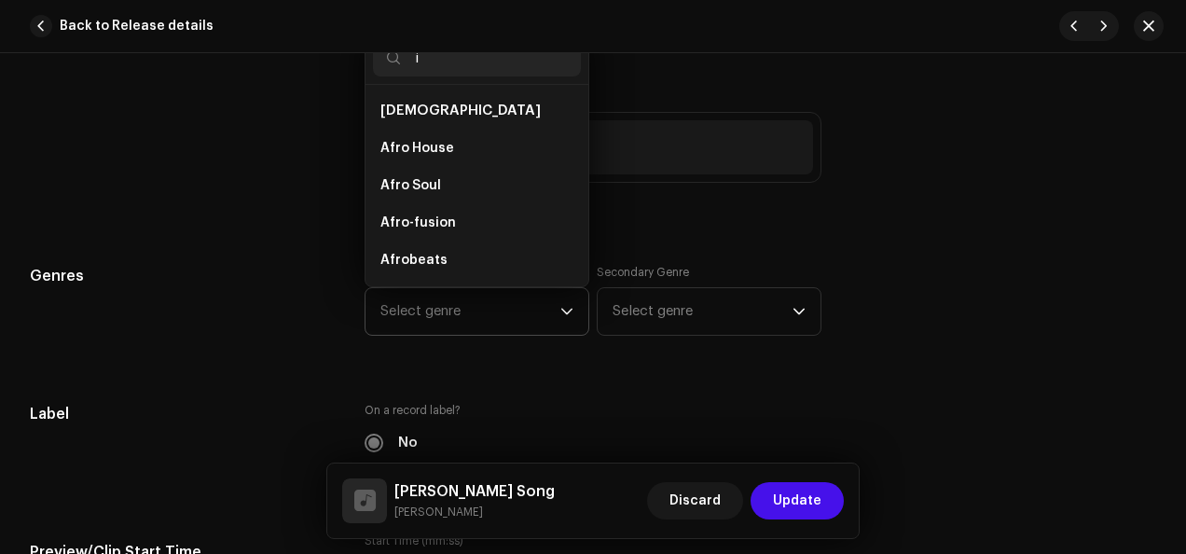
scroll to position [1577, 0]
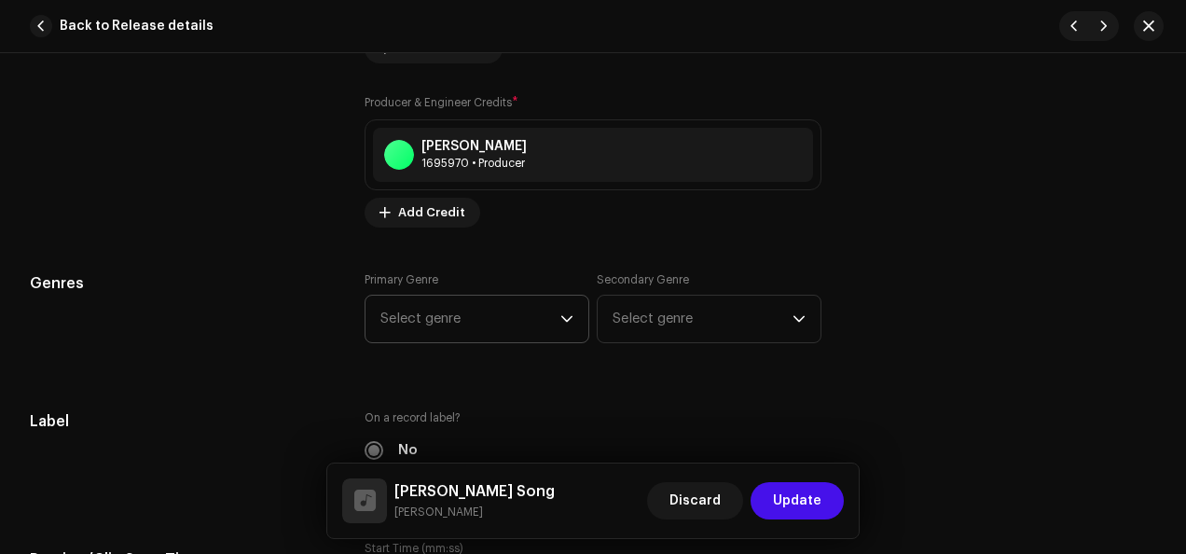
click at [568, 313] on icon "dropdown trigger" at bounding box center [566, 318] width 13 height 13
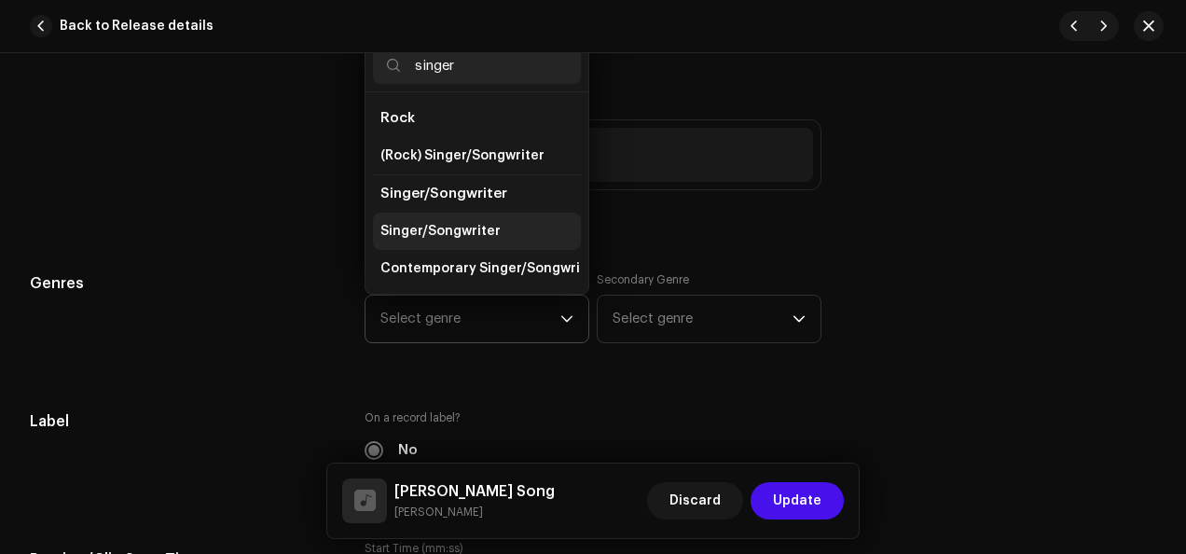
type input "singer"
click at [501, 220] on li "Singer/Songwriter" at bounding box center [477, 231] width 208 height 37
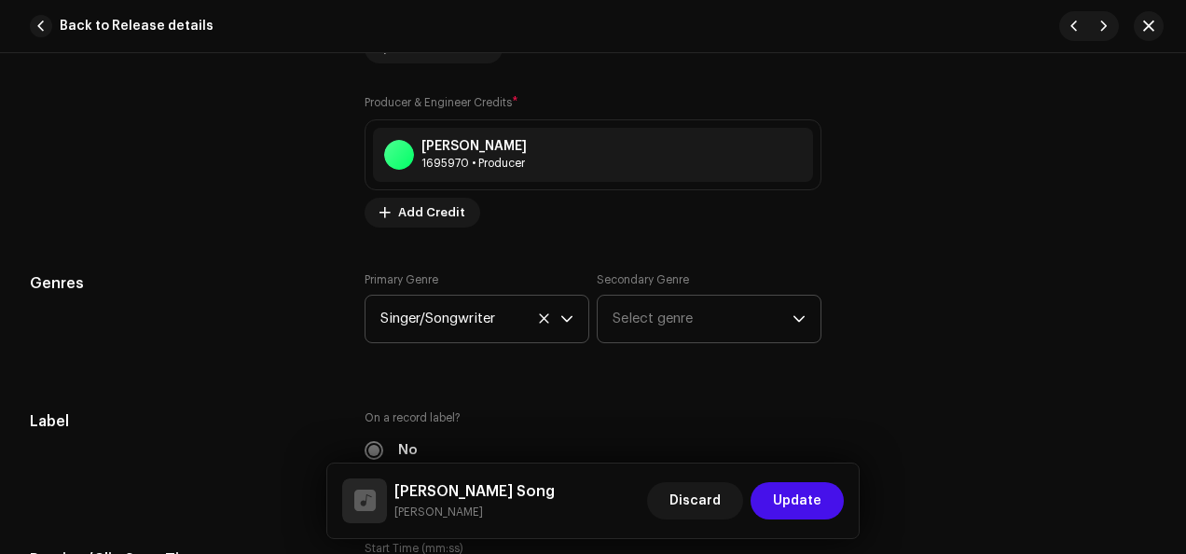
click at [794, 312] on icon "dropdown trigger" at bounding box center [798, 318] width 13 height 13
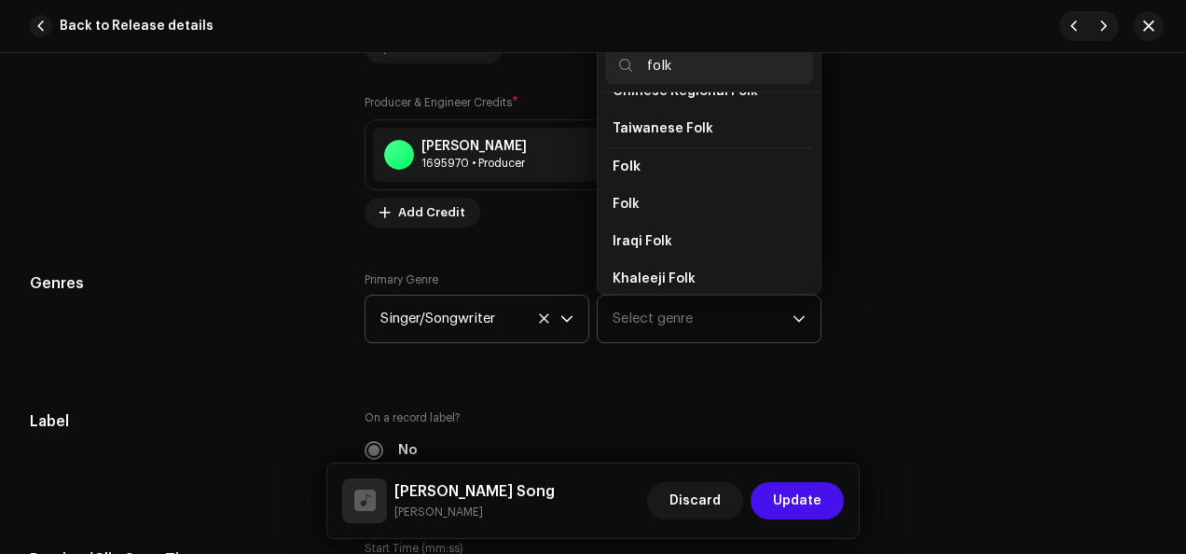
scroll to position [190, 0]
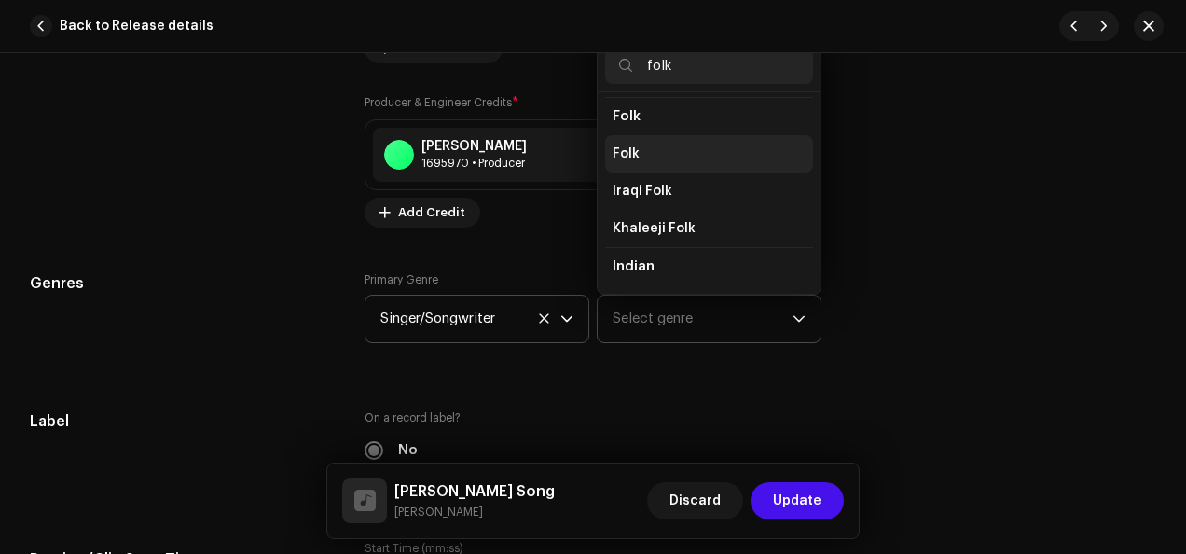
type input "folk"
click at [677, 142] on li "Folk" at bounding box center [709, 153] width 208 height 37
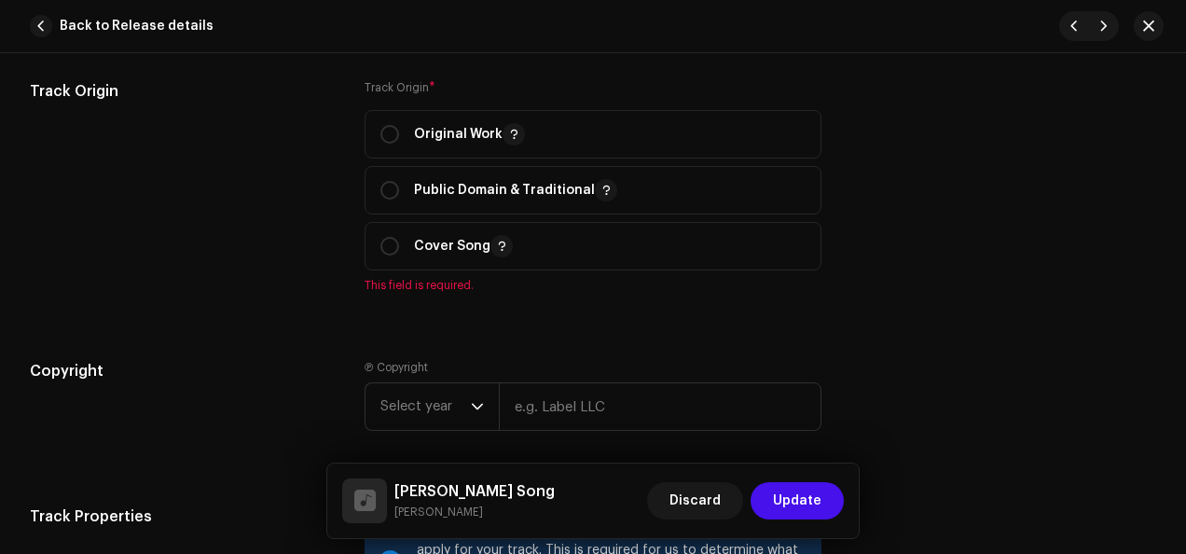
scroll to position [2320, 0]
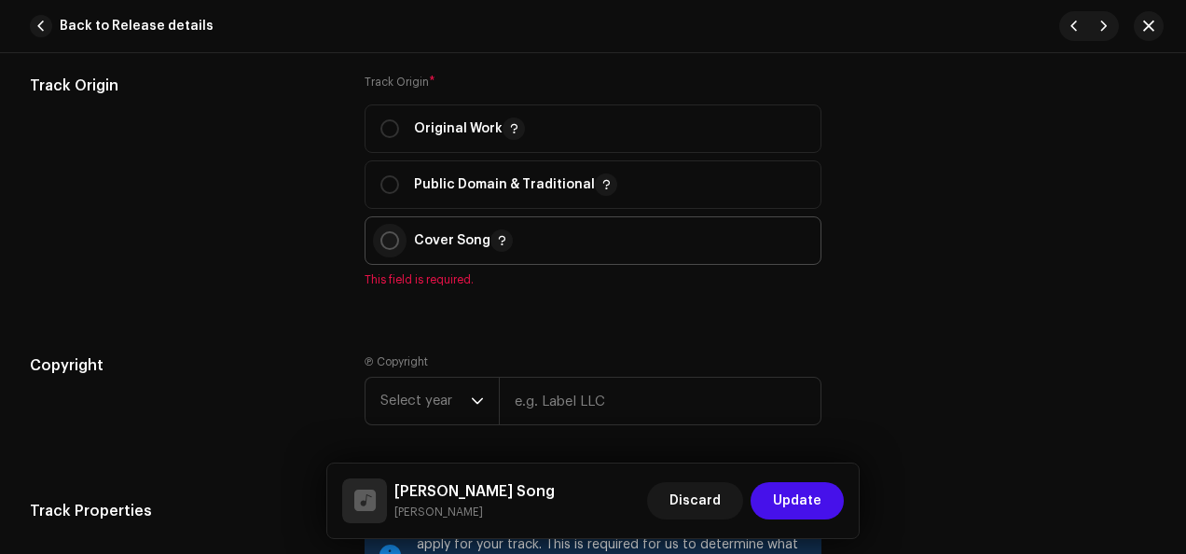
click at [390, 241] on input "radio" at bounding box center [389, 240] width 19 height 19
radio input "true"
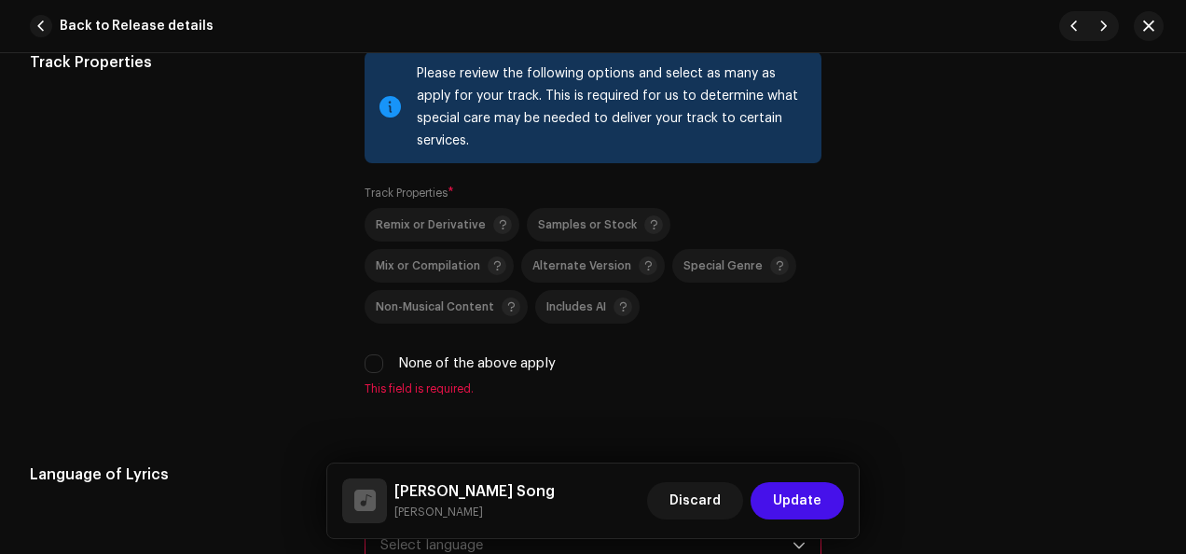
scroll to position [2839, 0]
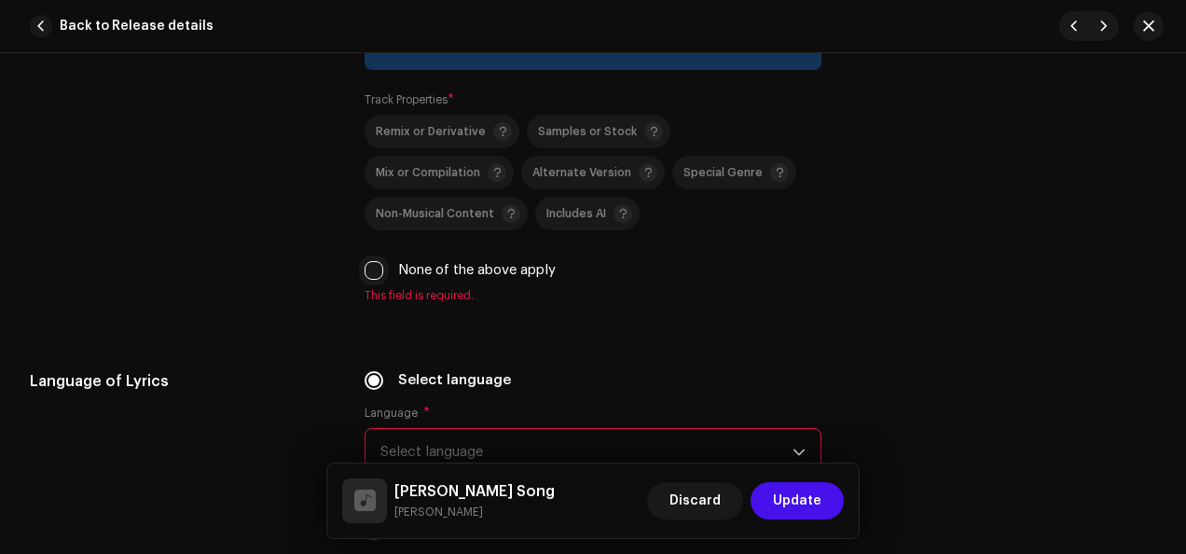
click at [371, 272] on input "None of the above apply" at bounding box center [374, 270] width 19 height 19
checkbox input "true"
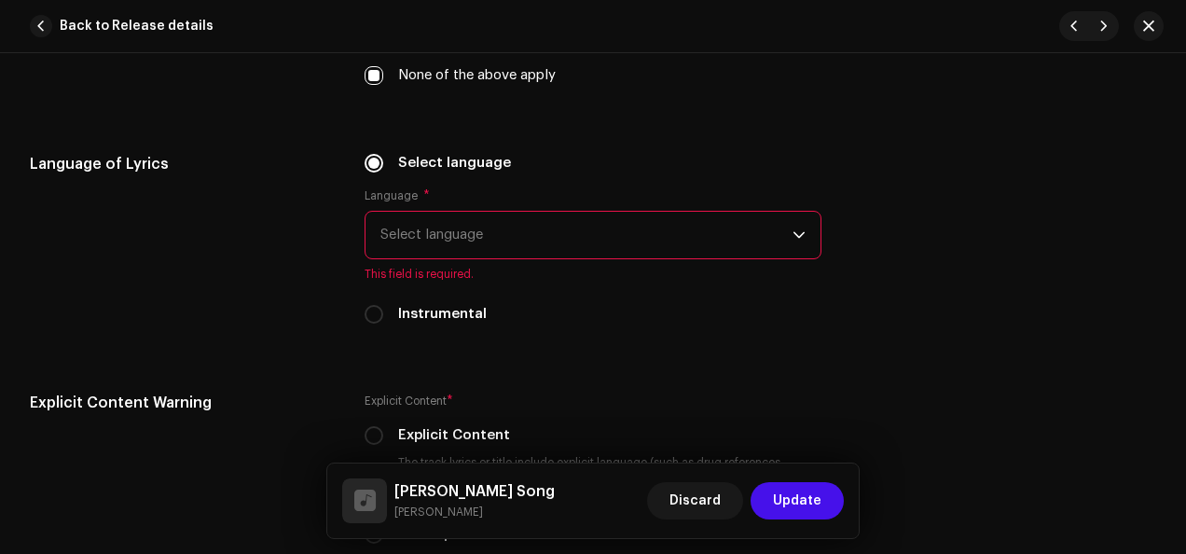
scroll to position [3203, 0]
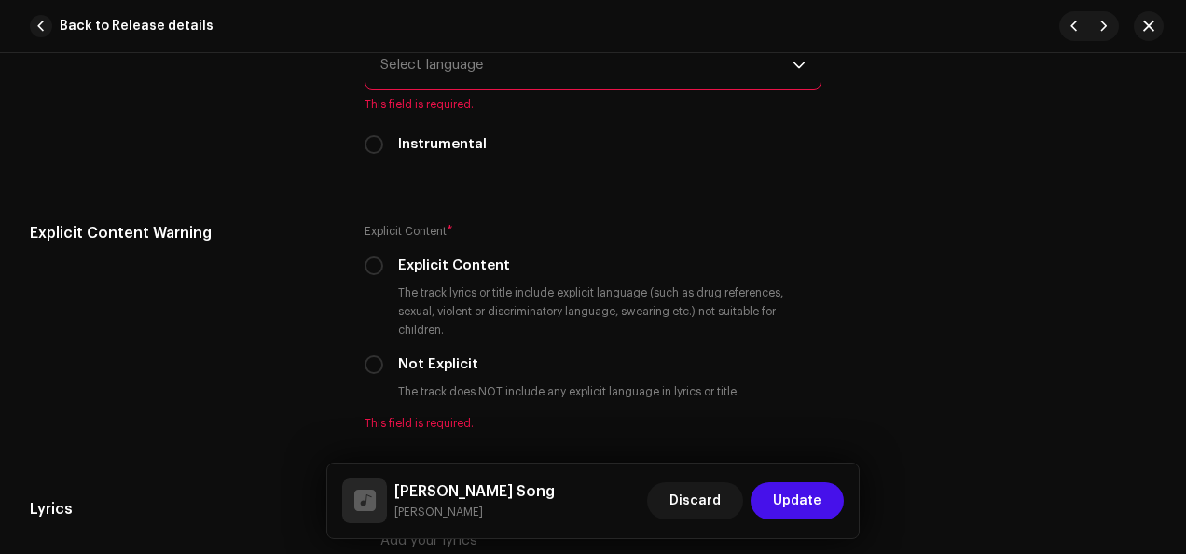
click at [798, 62] on icon "dropdown trigger" at bounding box center [798, 65] width 13 height 13
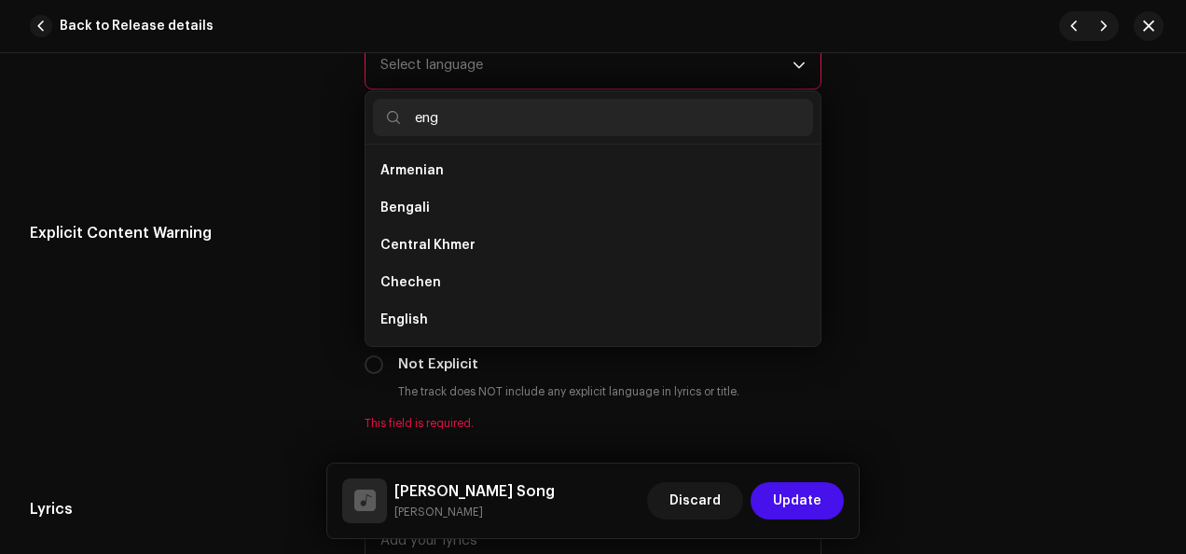
scroll to position [0, 0]
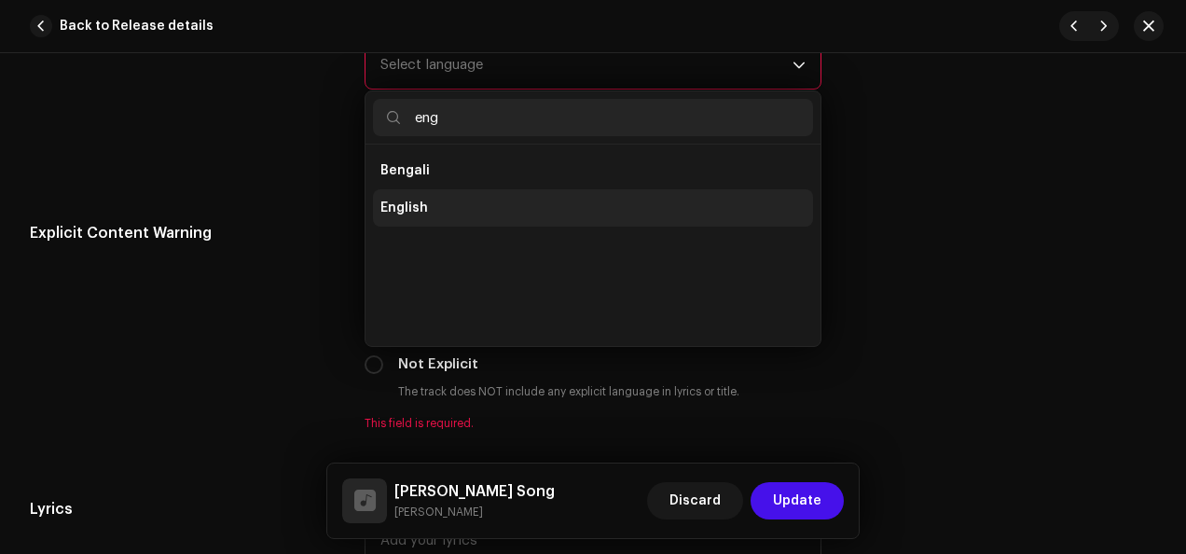
type input "eng"
click at [554, 190] on li "English" at bounding box center [593, 207] width 440 height 37
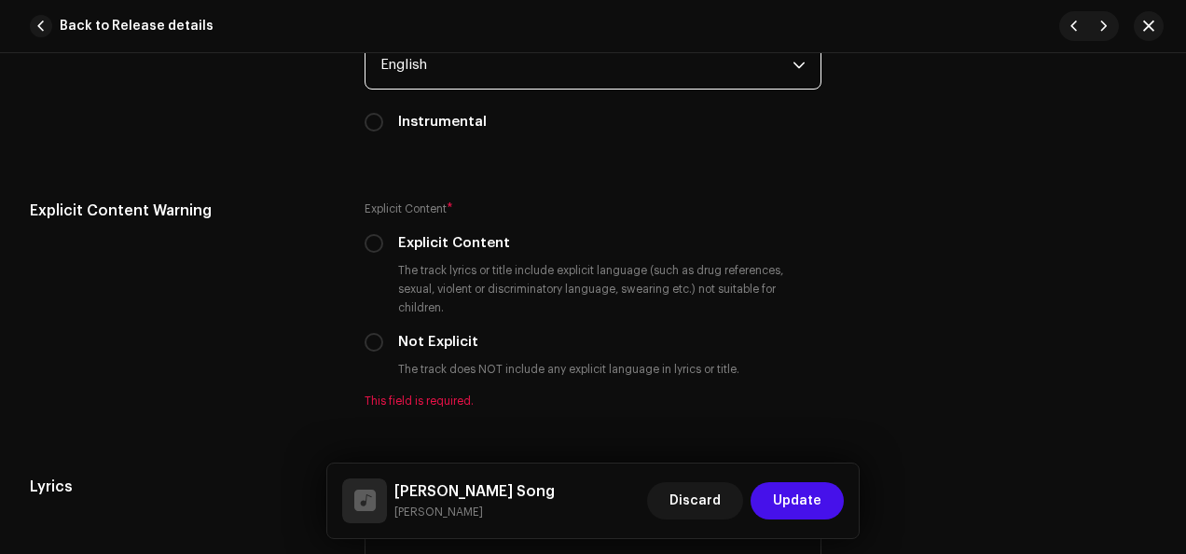
scroll to position [3188, 0]
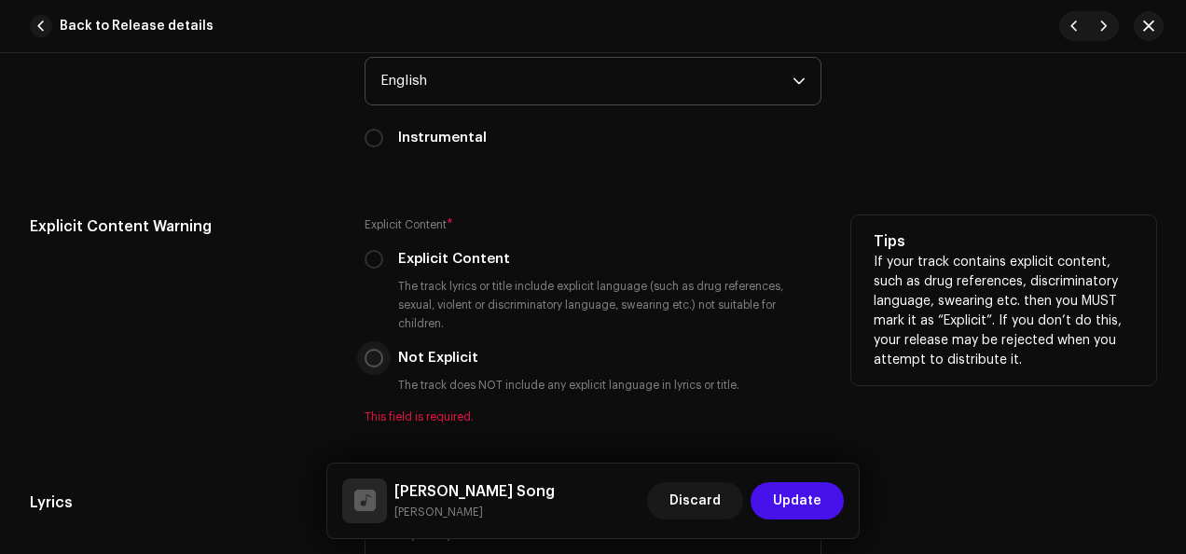
click at [375, 351] on input "Not Explicit" at bounding box center [374, 358] width 19 height 19
radio input "true"
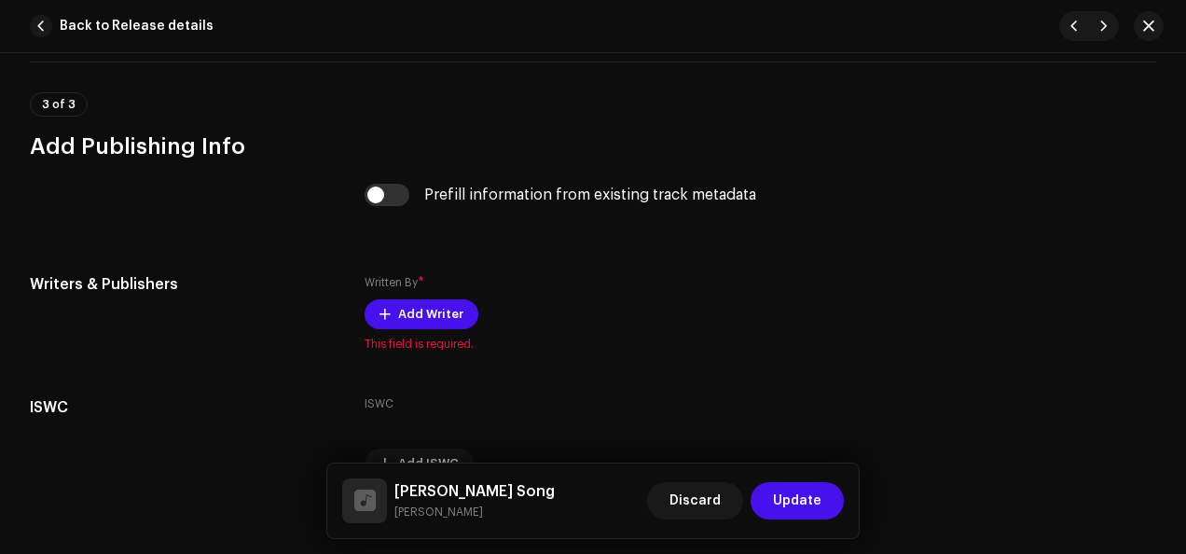
scroll to position [3789, 0]
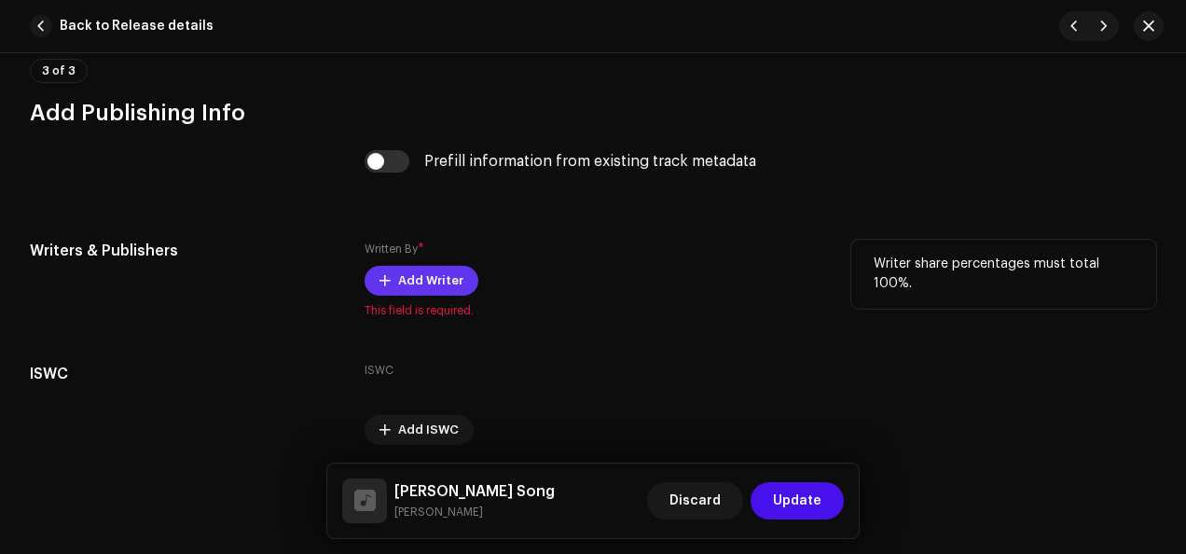
click at [432, 280] on span "Add Writer" at bounding box center [430, 280] width 65 height 37
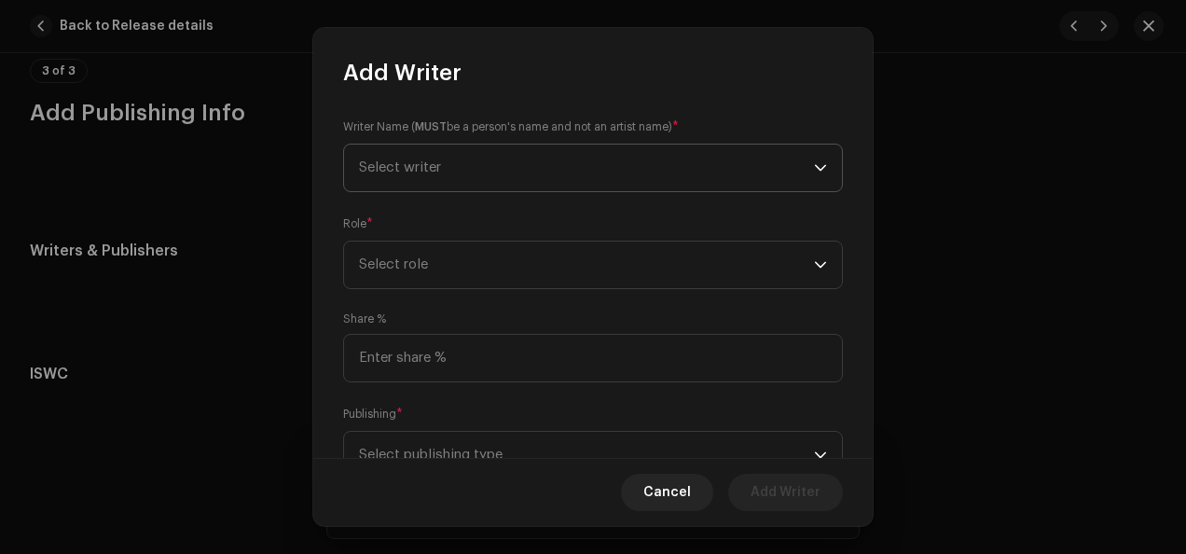
click at [815, 169] on icon "dropdown trigger" at bounding box center [820, 167] width 11 height 7
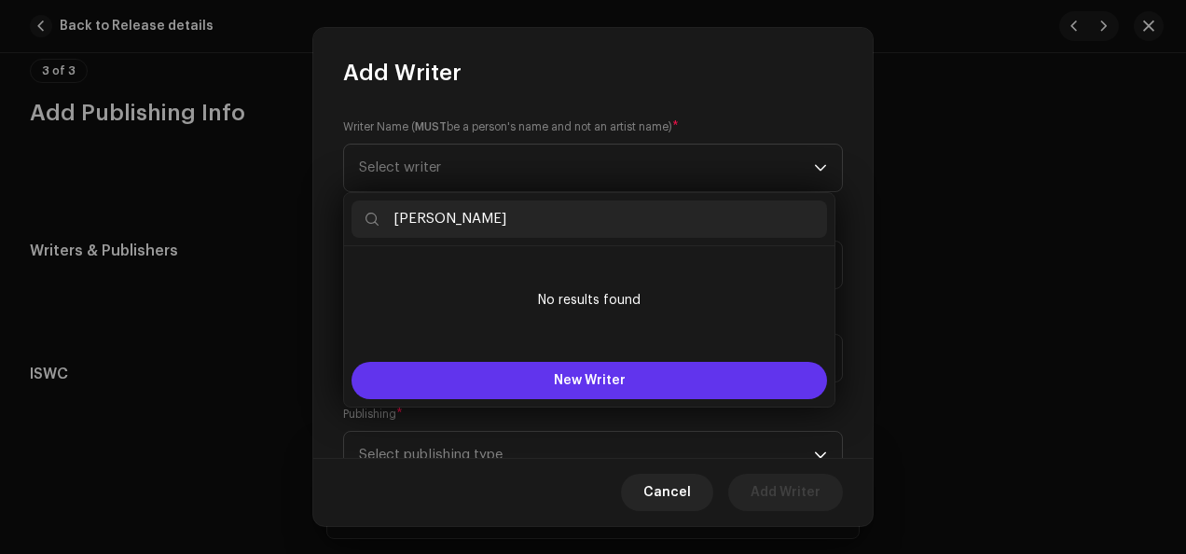
type input "[PERSON_NAME]"
click at [667, 382] on button "New Writer" at bounding box center [588, 380] width 475 height 37
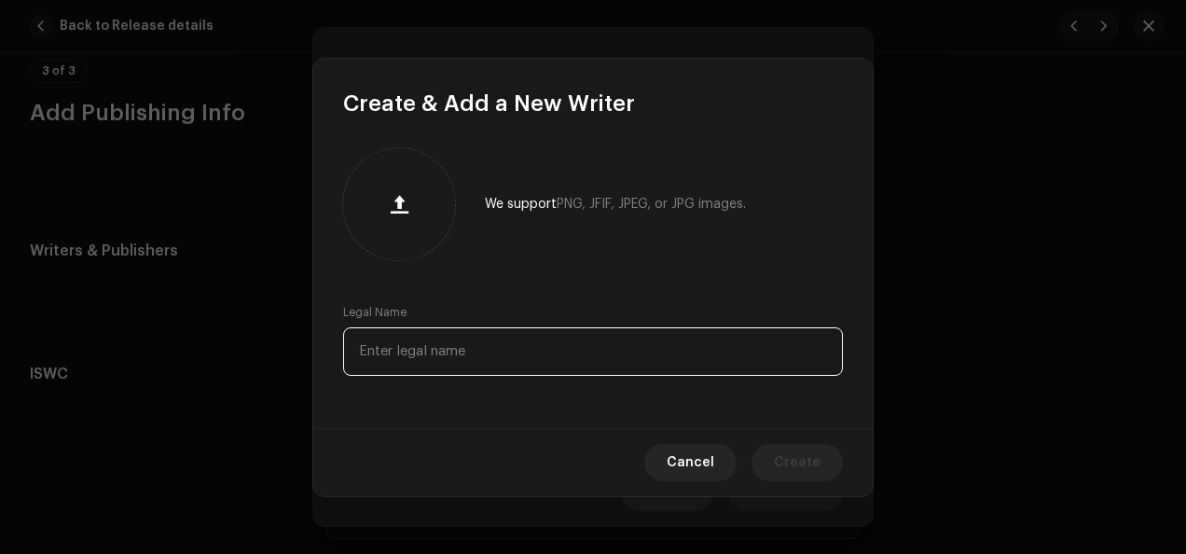
click at [621, 354] on input "text" at bounding box center [593, 351] width 500 height 48
type input "[PERSON_NAME]"
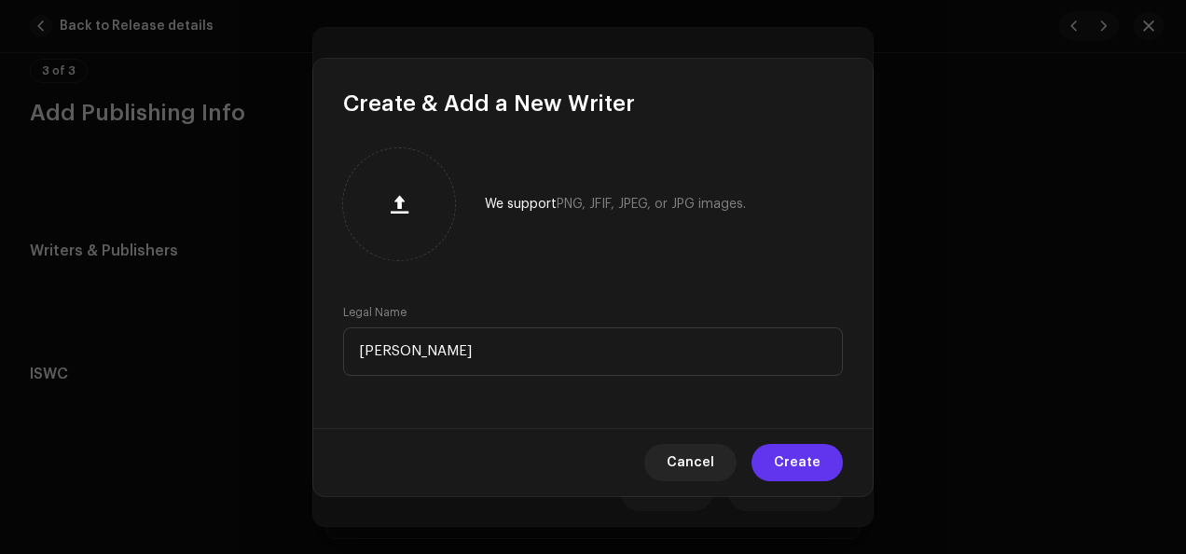
click at [800, 462] on span "Create" at bounding box center [797, 462] width 47 height 37
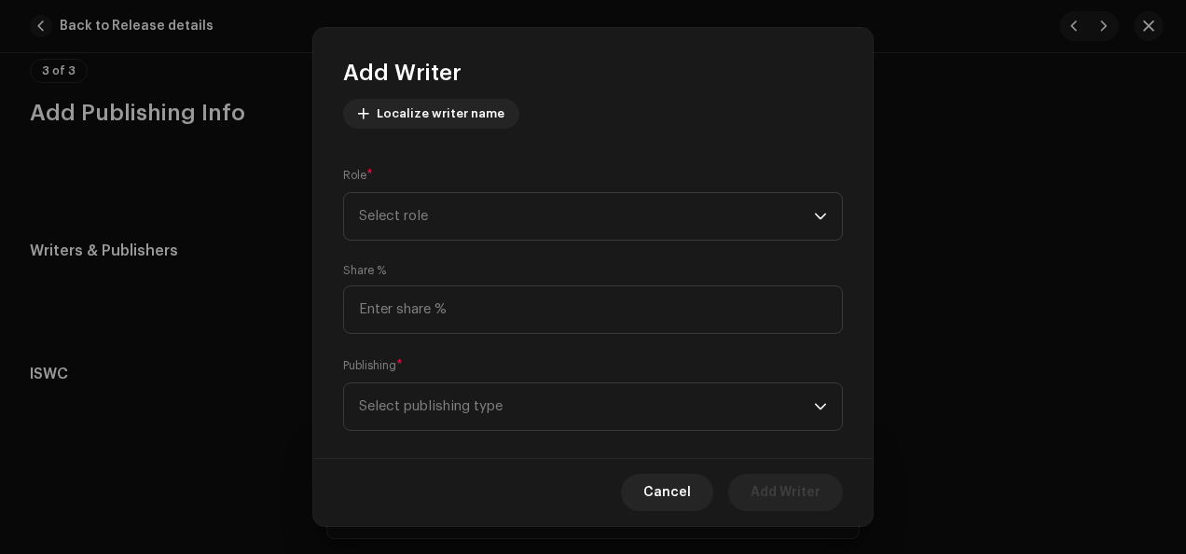
scroll to position [221, 0]
click at [814, 211] on icon "dropdown trigger" at bounding box center [820, 215] width 13 height 13
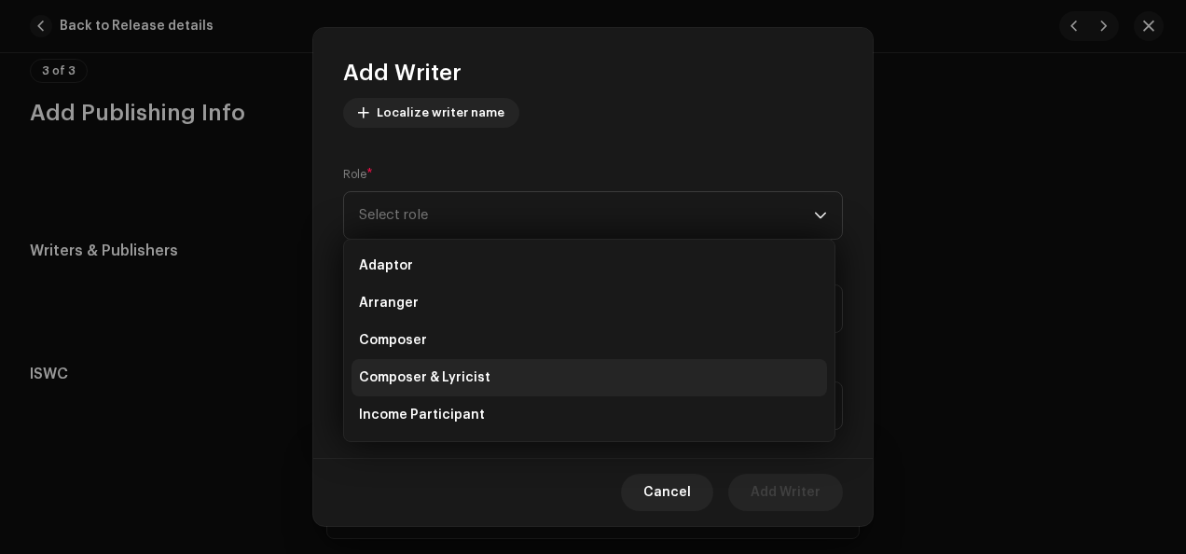
click at [645, 374] on li "Composer & Lyricist" at bounding box center [588, 377] width 475 height 37
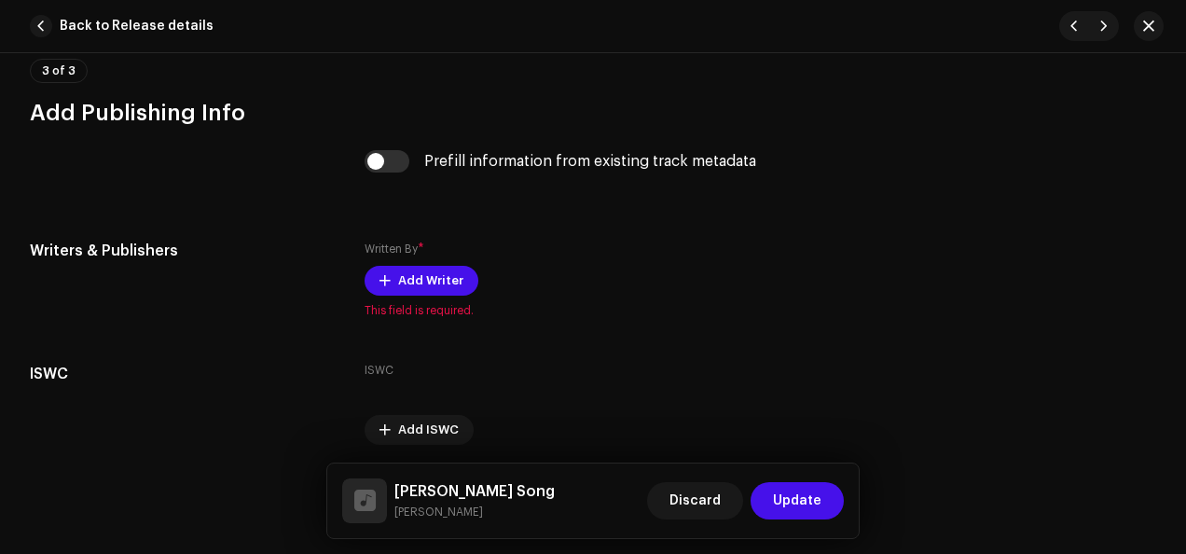
drag, startPoint x: 873, startPoint y: 400, endPoint x: 710, endPoint y: 330, distance: 177.5
click at [443, 280] on span "Add Writer" at bounding box center [430, 280] width 65 height 37
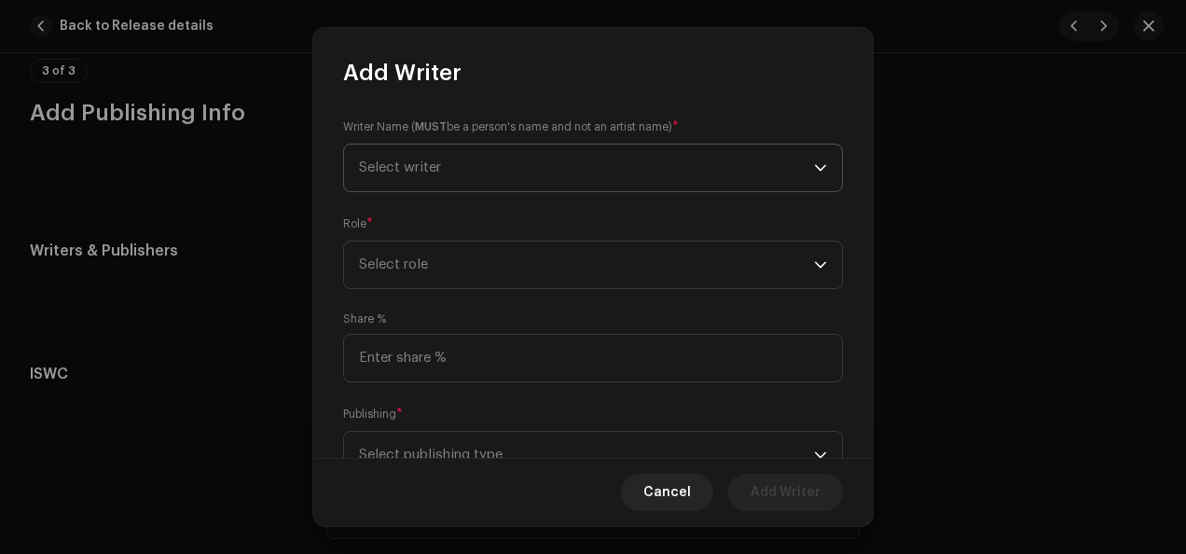
click at [815, 165] on icon "dropdown trigger" at bounding box center [820, 167] width 13 height 13
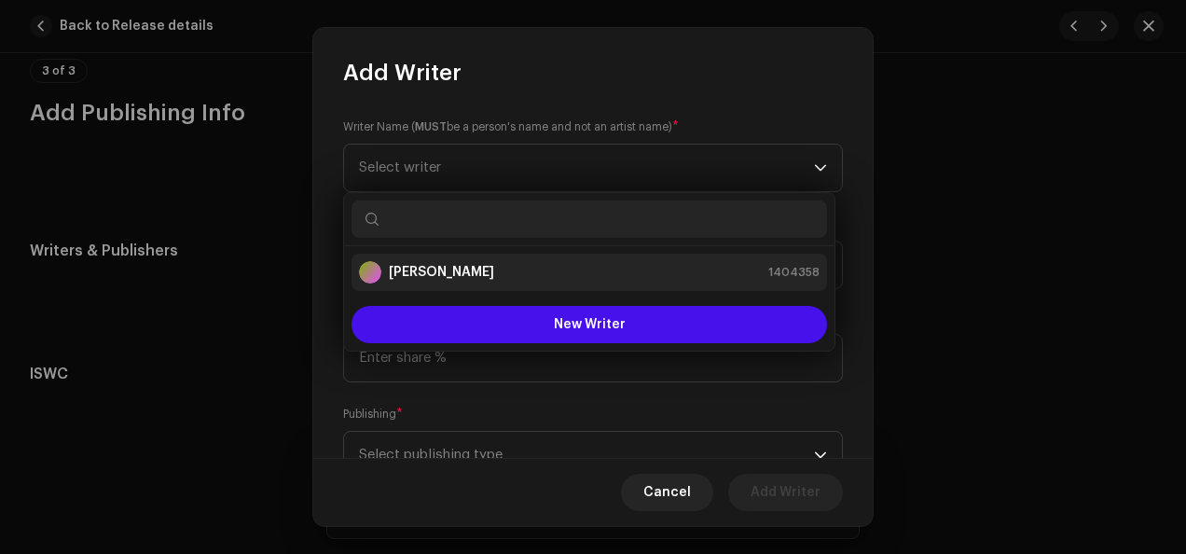
click at [595, 282] on div "[PERSON_NAME] 1404358" at bounding box center [589, 272] width 461 height 22
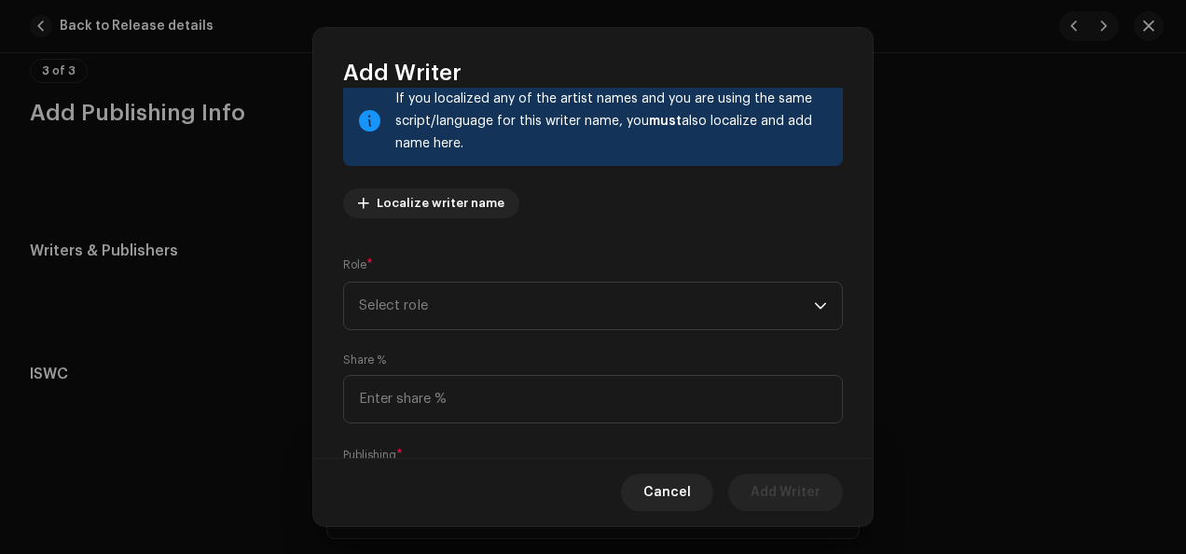
scroll to position [164, 0]
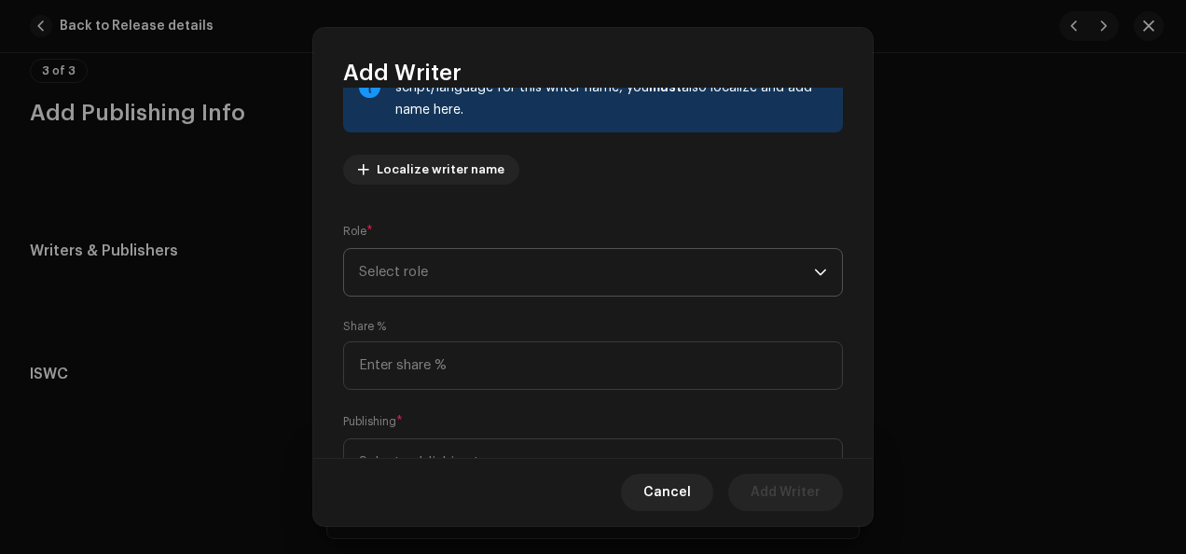
click at [815, 272] on icon "dropdown trigger" at bounding box center [820, 272] width 11 height 7
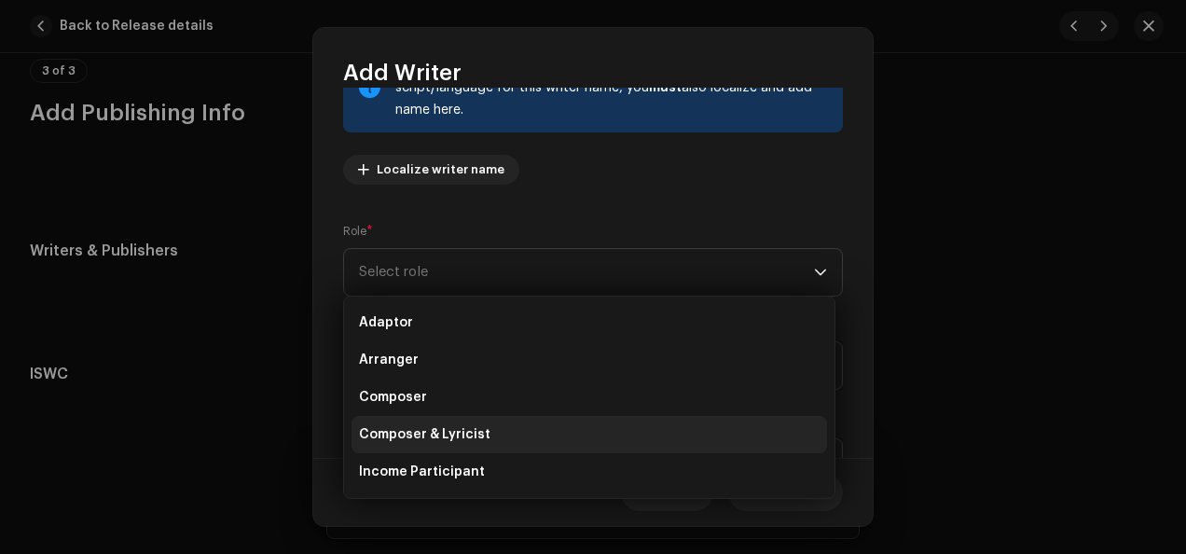
click at [628, 436] on li "Composer & Lyricist" at bounding box center [588, 434] width 475 height 37
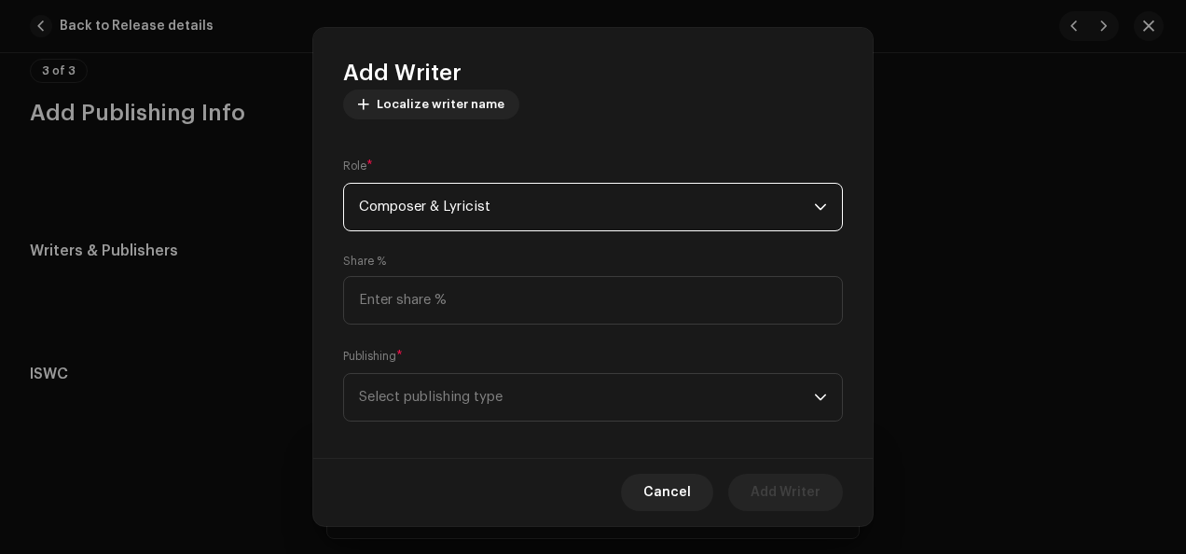
scroll to position [244, 0]
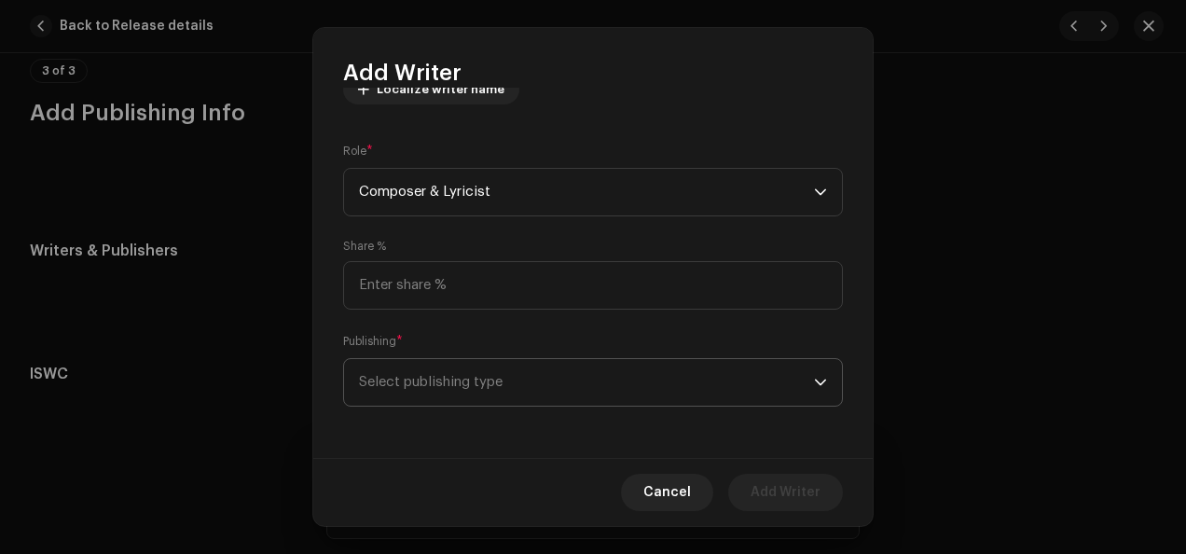
click at [817, 377] on icon "dropdown trigger" at bounding box center [820, 382] width 13 height 13
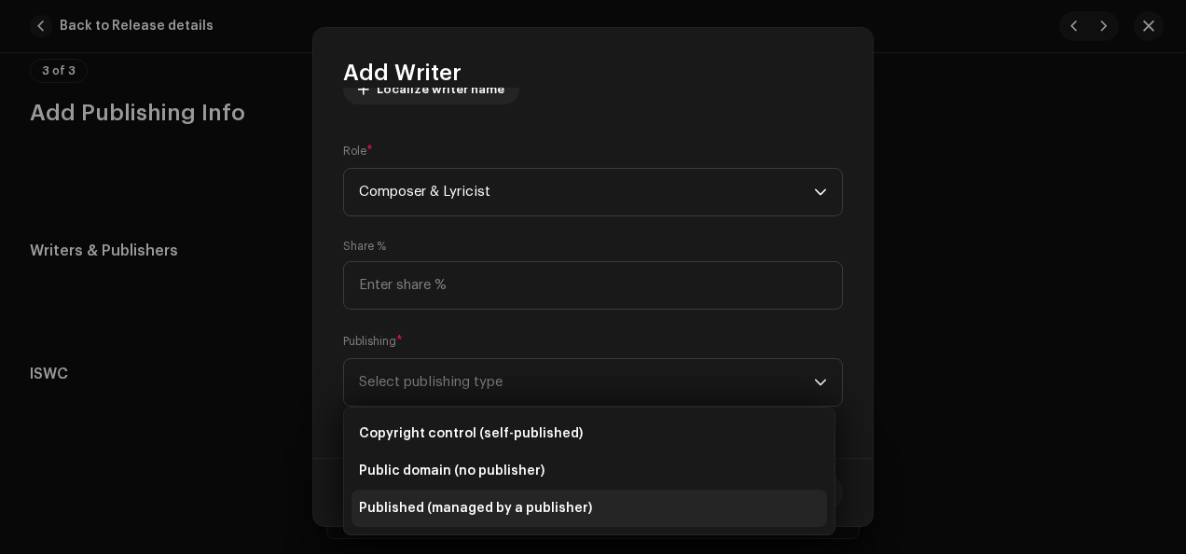
click at [647, 511] on li "Published (managed by a publisher)" at bounding box center [588, 507] width 475 height 37
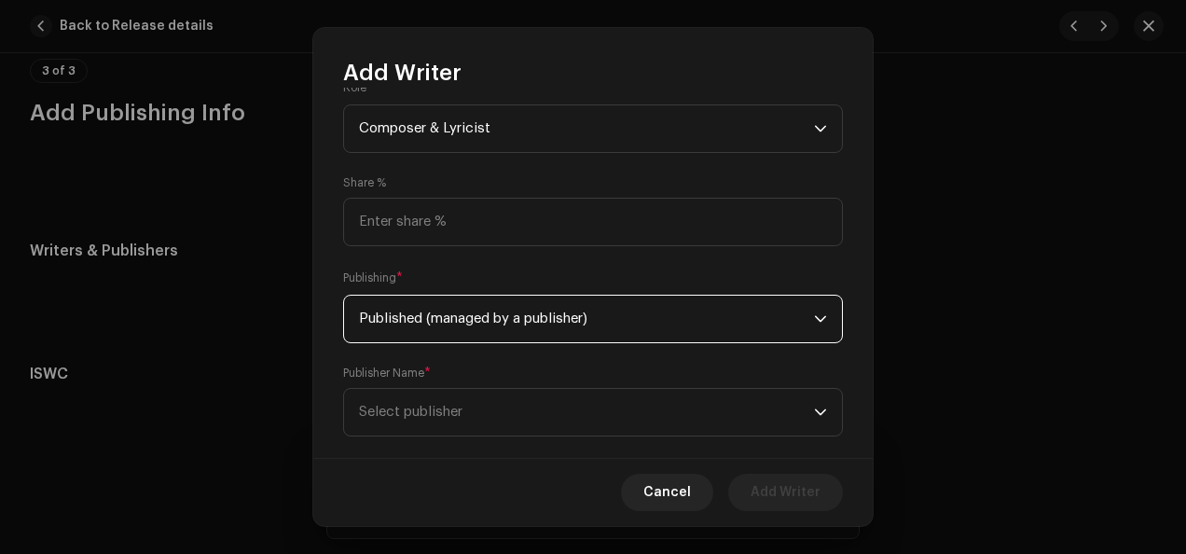
scroll to position [338, 0]
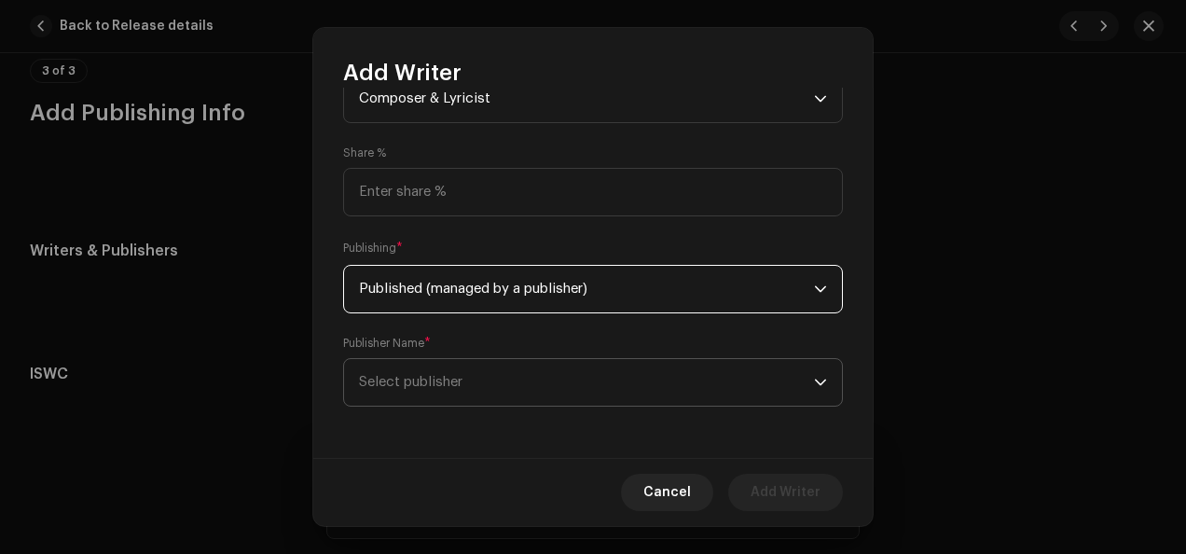
click at [814, 384] on icon "dropdown trigger" at bounding box center [820, 382] width 13 height 13
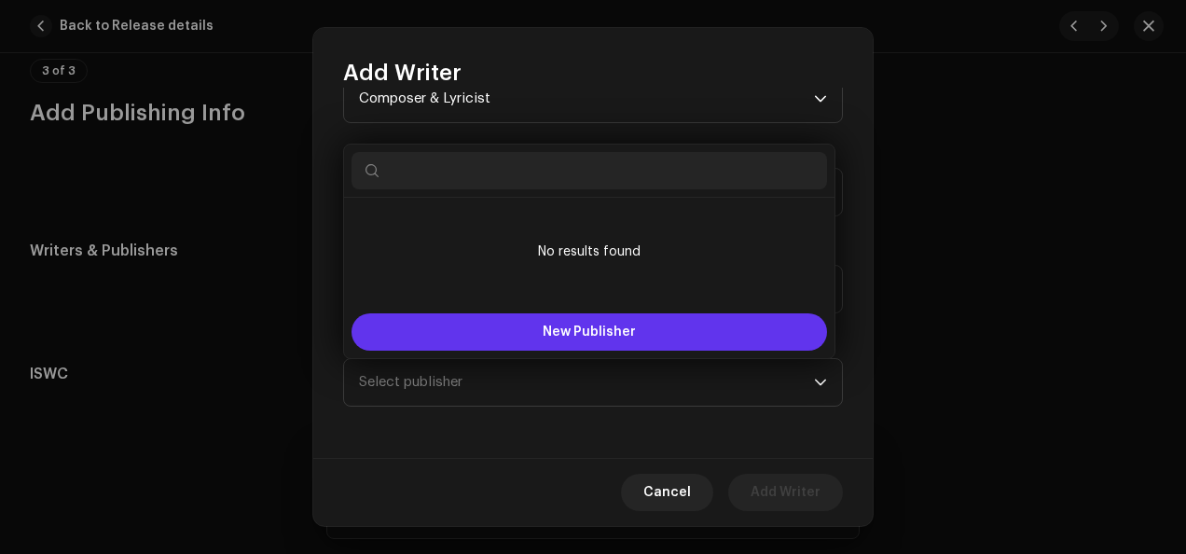
click at [705, 326] on button "New Publisher" at bounding box center [588, 331] width 475 height 37
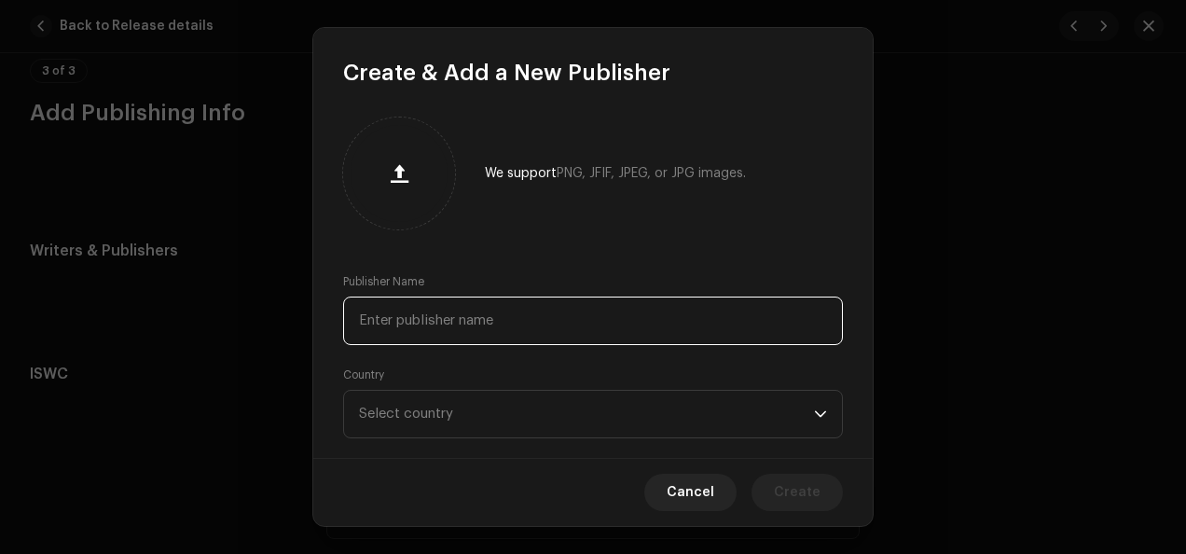
click at [639, 324] on input "text" at bounding box center [593, 320] width 500 height 48
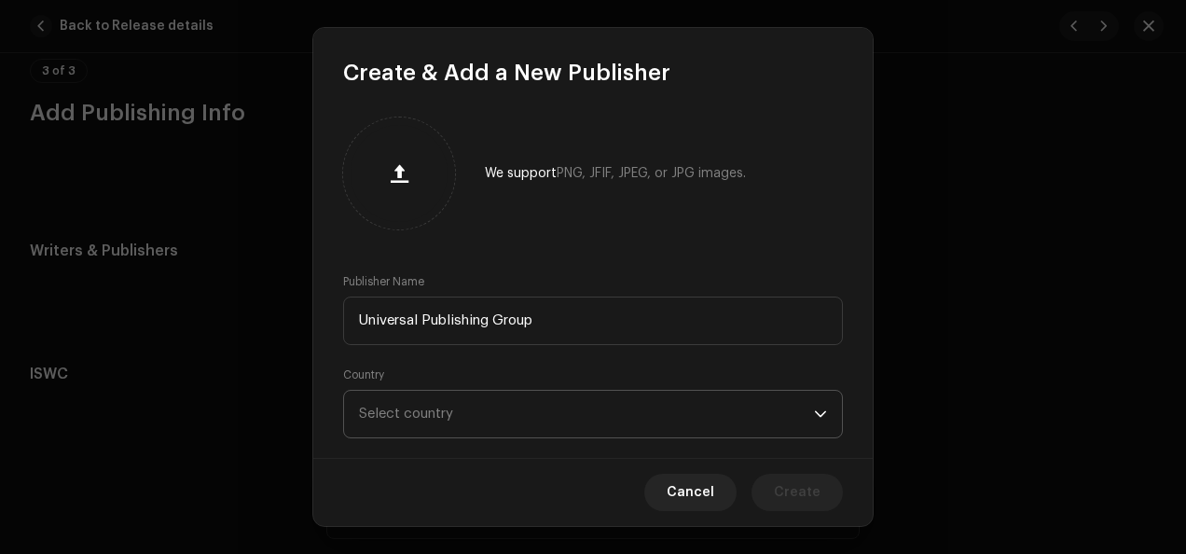
type input "Universal Publishing Group"
click at [815, 416] on icon "dropdown trigger" at bounding box center [820, 413] width 11 height 7
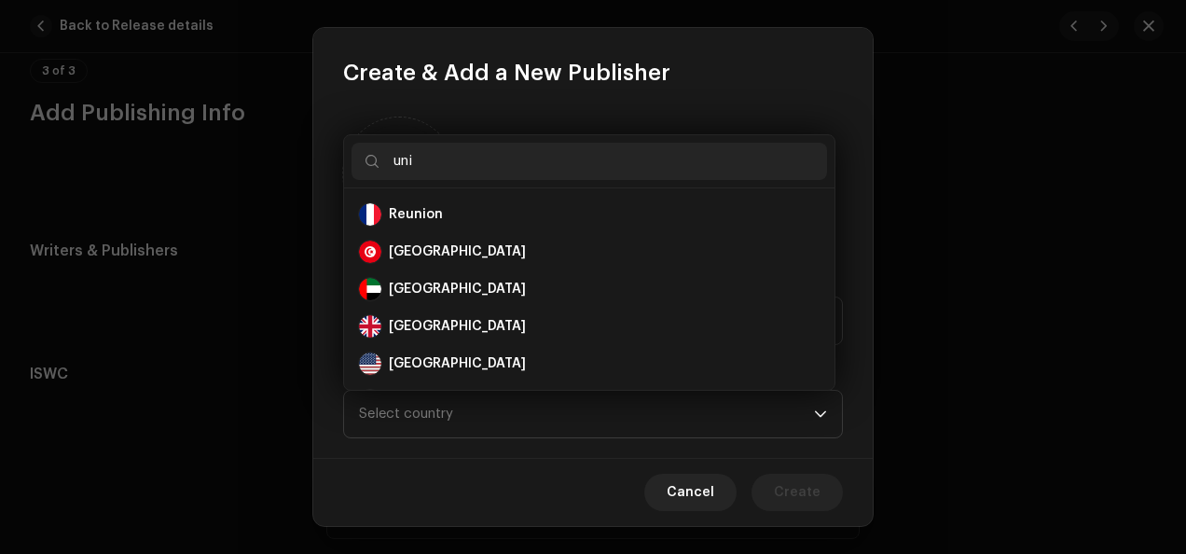
scroll to position [0, 0]
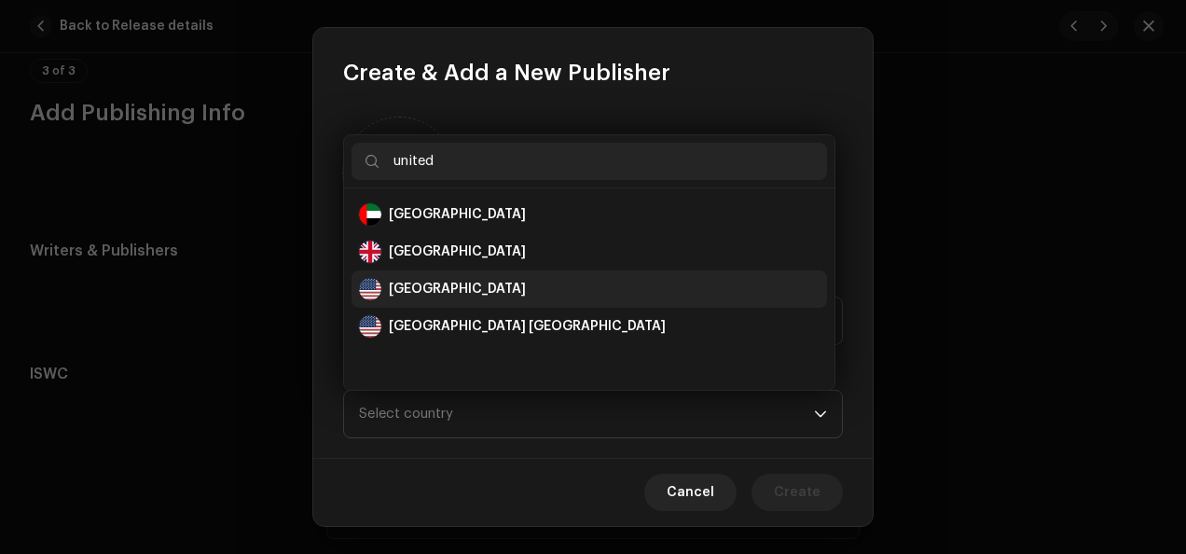
type input "united"
click at [511, 296] on div "[GEOGRAPHIC_DATA]" at bounding box center [589, 289] width 461 height 22
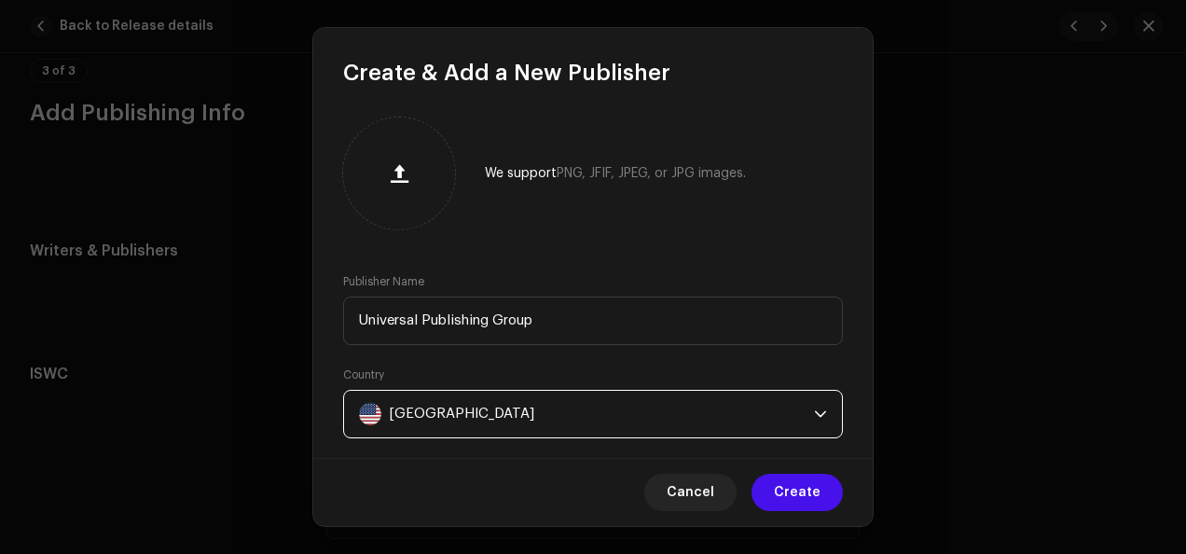
scroll to position [32, 0]
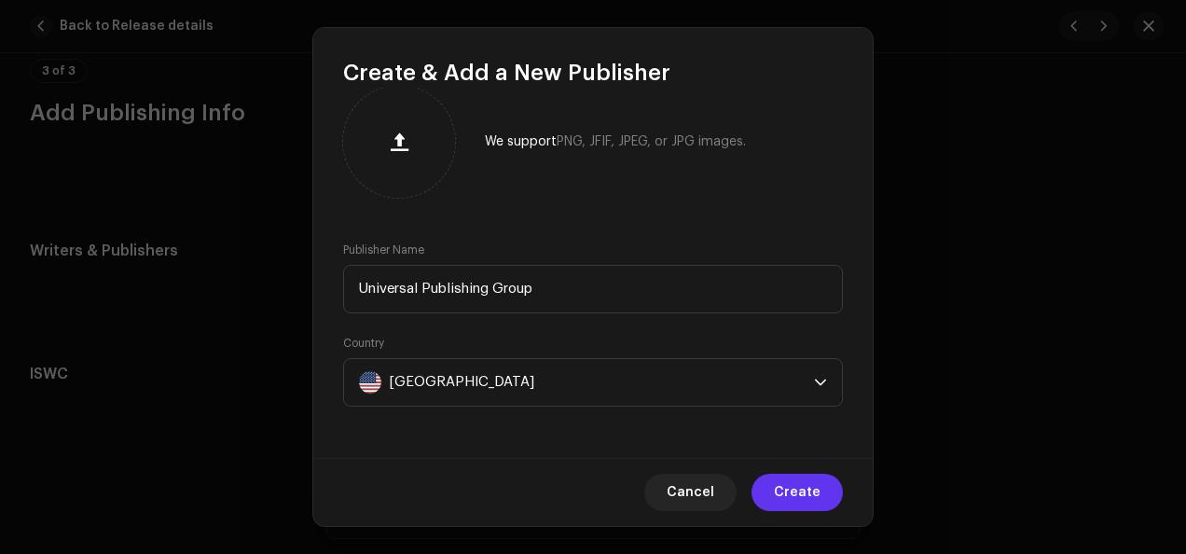
click at [794, 498] on span "Create" at bounding box center [797, 492] width 47 height 37
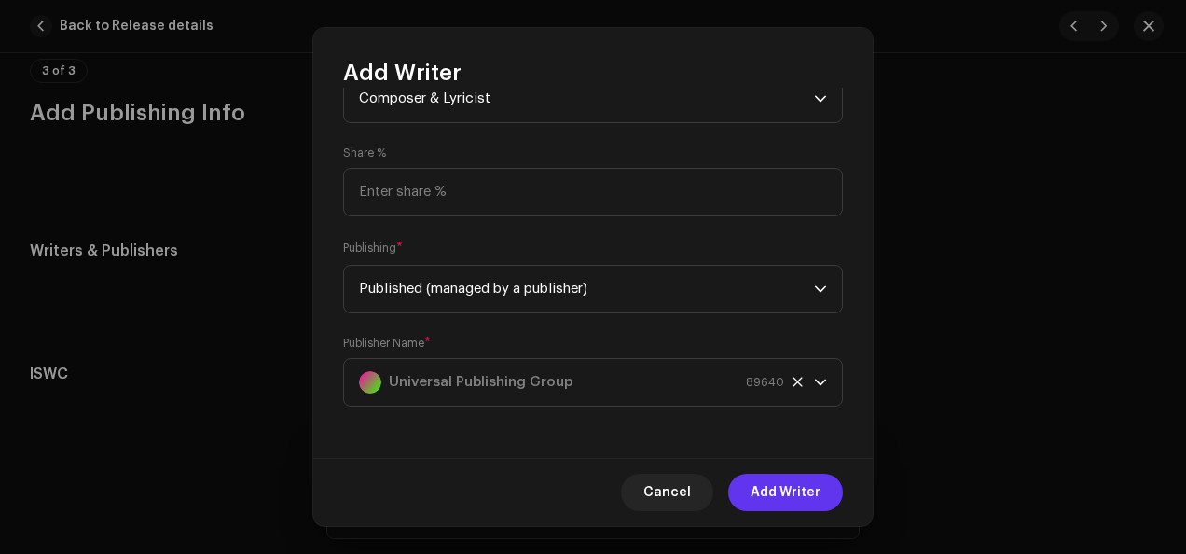
click at [778, 490] on span "Add Writer" at bounding box center [786, 492] width 70 height 37
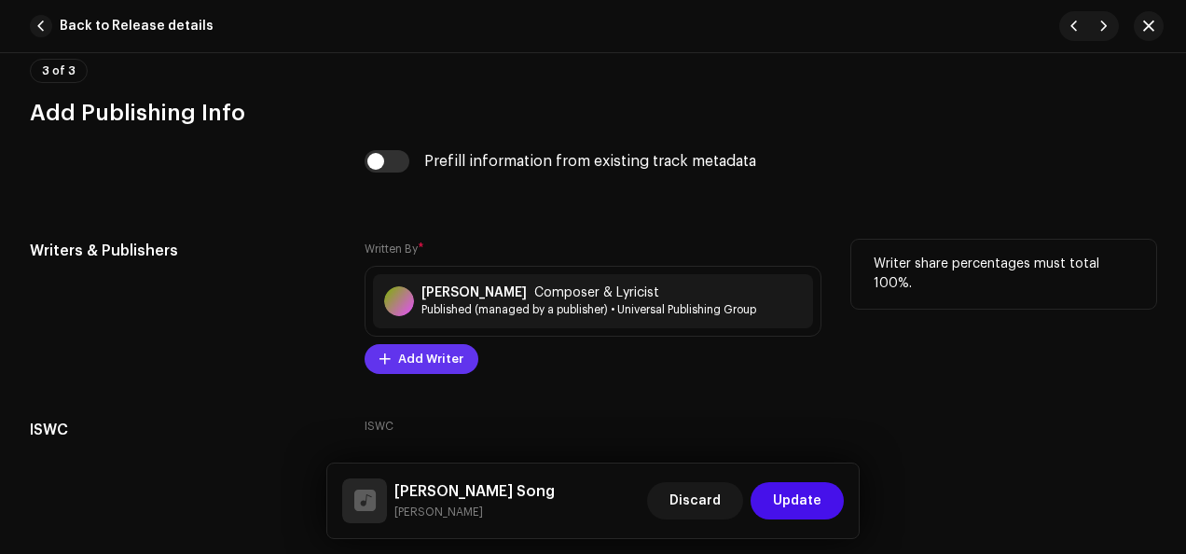
click at [418, 349] on span "Add Writer" at bounding box center [430, 358] width 65 height 37
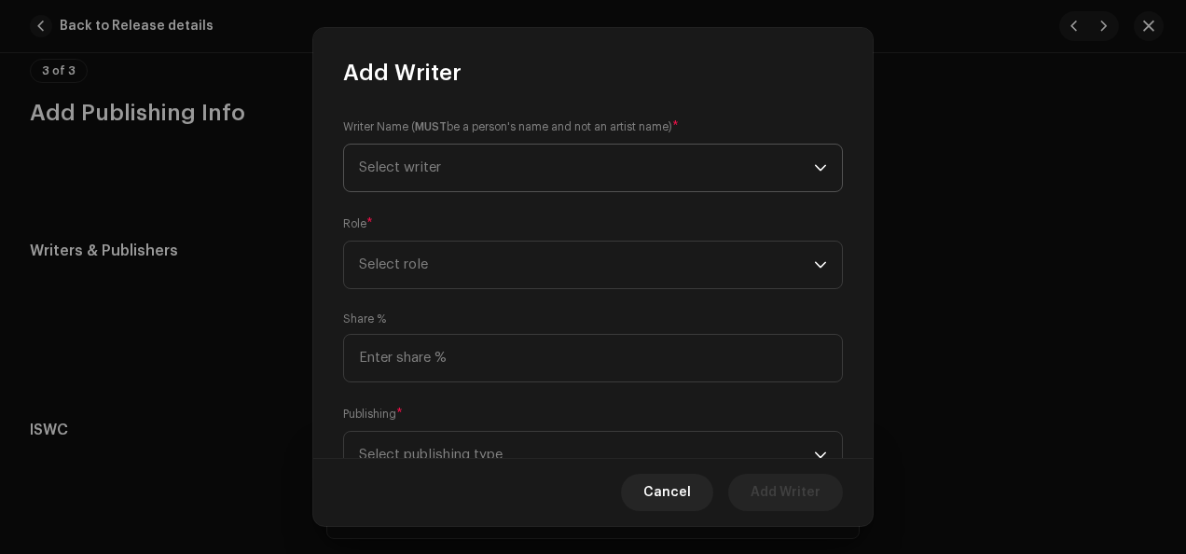
click at [816, 170] on icon "dropdown trigger" at bounding box center [820, 167] width 13 height 13
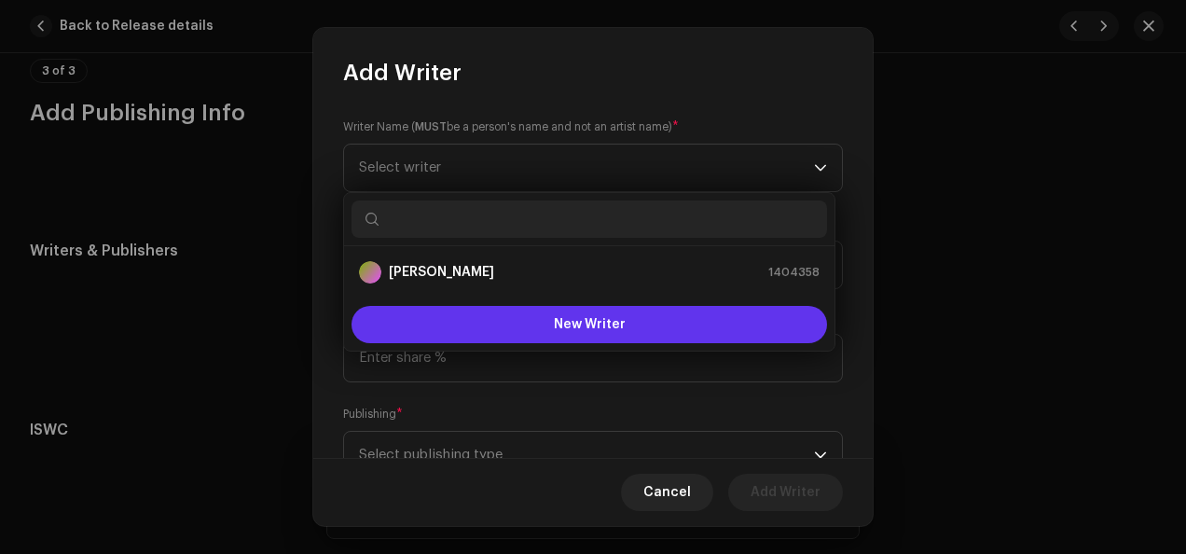
click at [628, 324] on button "New Writer" at bounding box center [588, 324] width 475 height 37
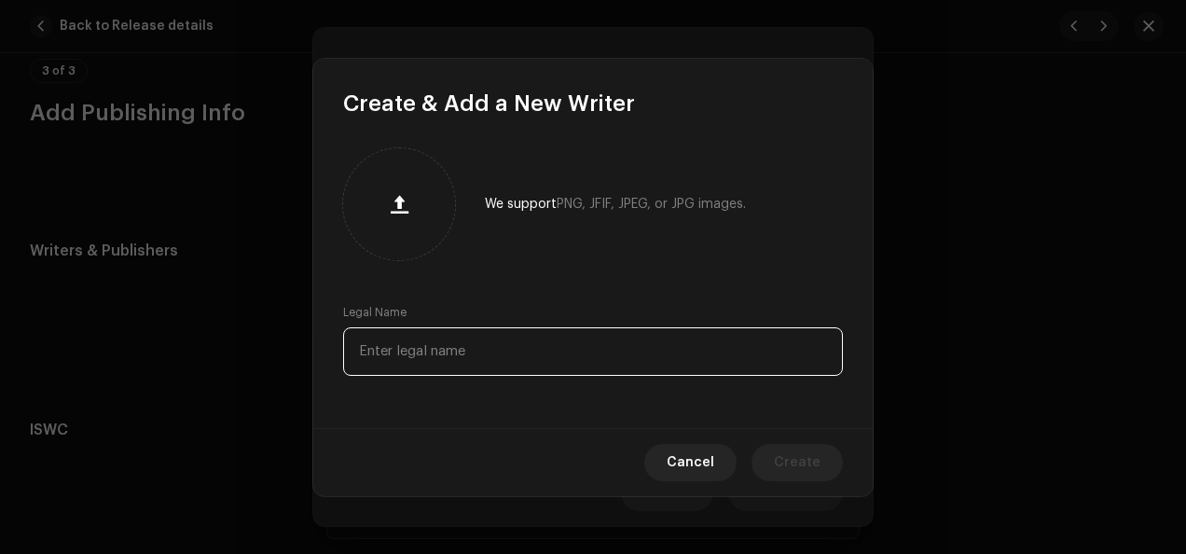
click at [614, 347] on input "text" at bounding box center [593, 351] width 500 height 48
type input "Labrinth"
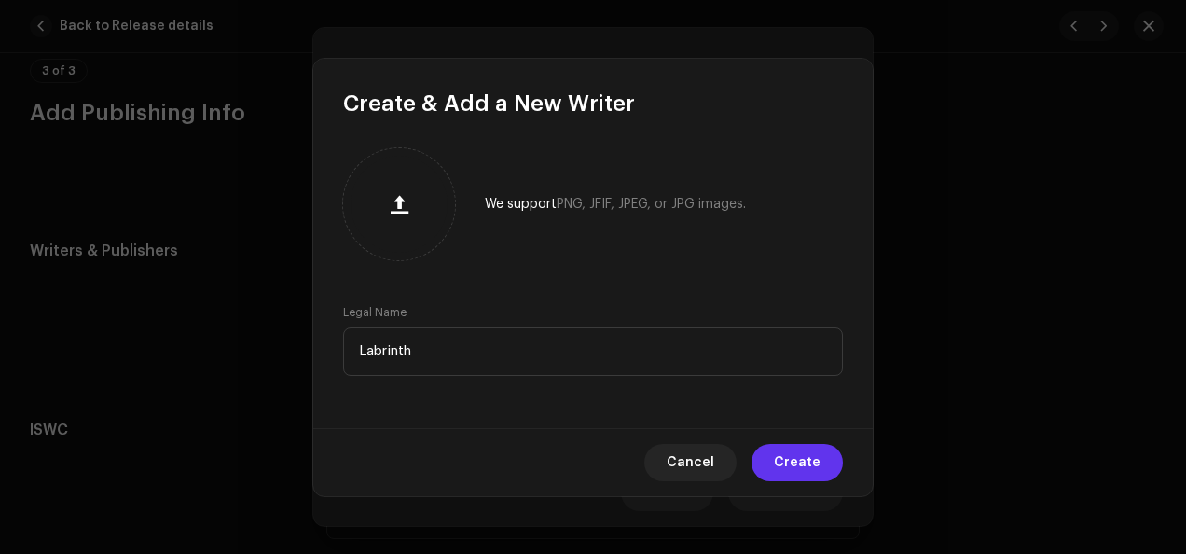
click at [783, 462] on span "Create" at bounding box center [797, 462] width 47 height 37
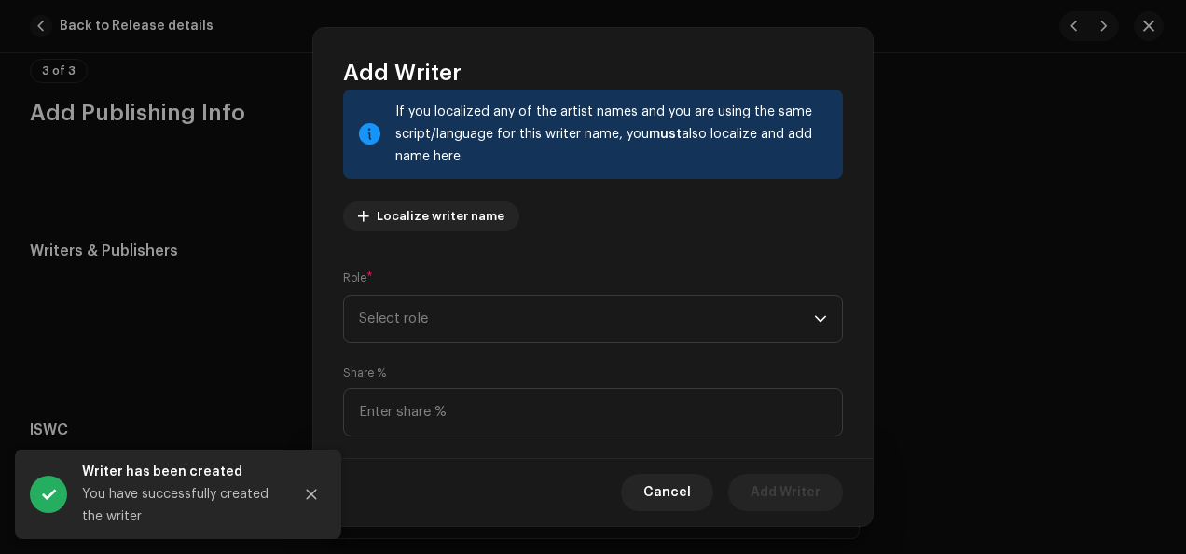
scroll to position [125, 0]
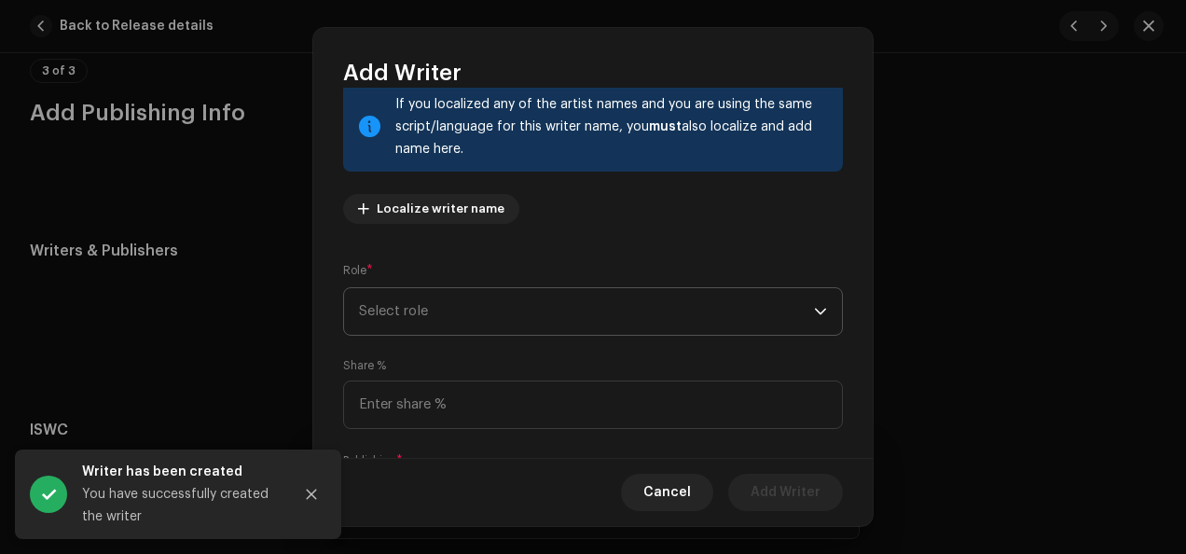
click at [815, 310] on icon "dropdown trigger" at bounding box center [820, 311] width 13 height 13
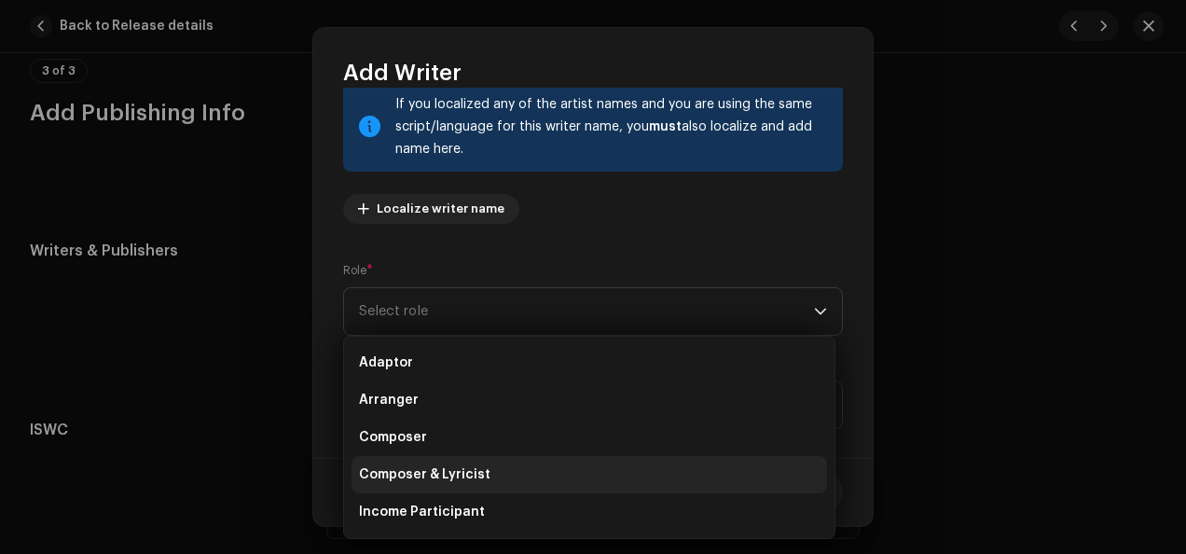
click at [645, 466] on li "Composer & Lyricist" at bounding box center [588, 474] width 475 height 37
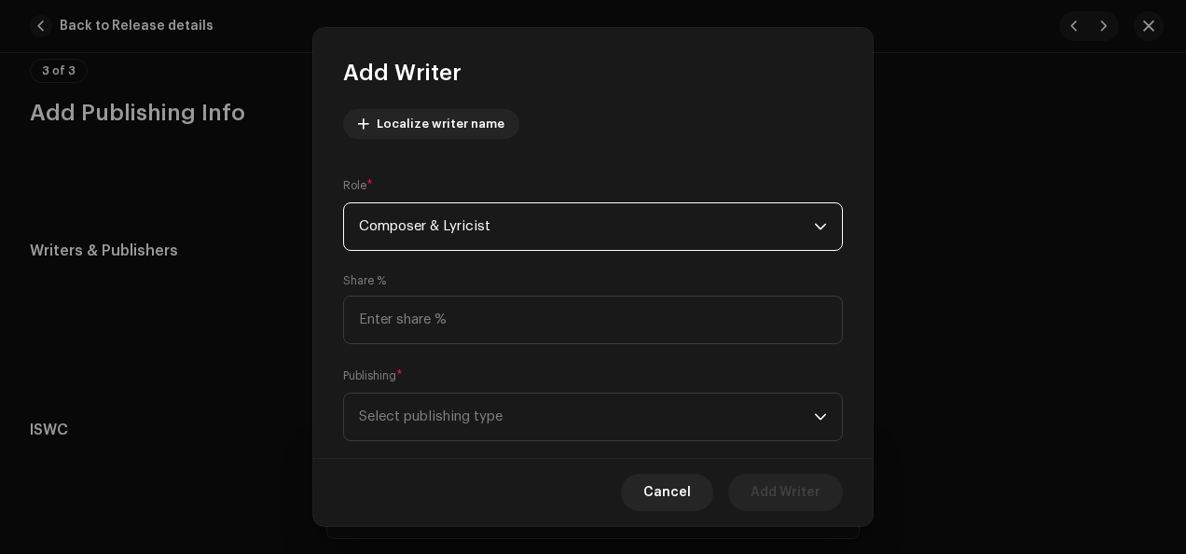
scroll to position [244, 0]
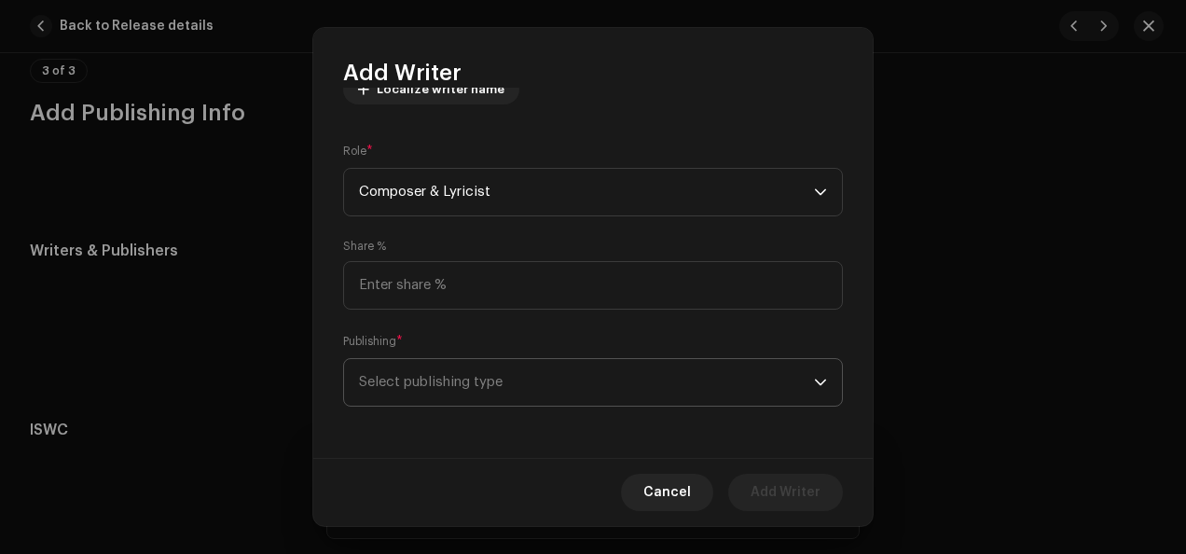
click at [817, 382] on icon "dropdown trigger" at bounding box center [820, 382] width 13 height 13
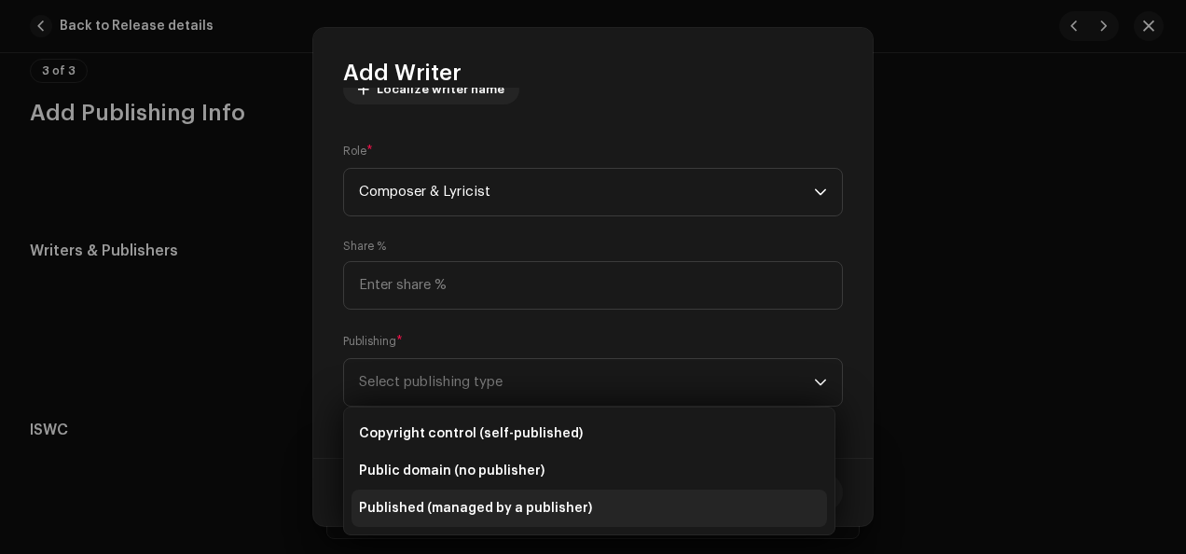
click at [686, 498] on li "Published (managed by a publisher)" at bounding box center [588, 507] width 475 height 37
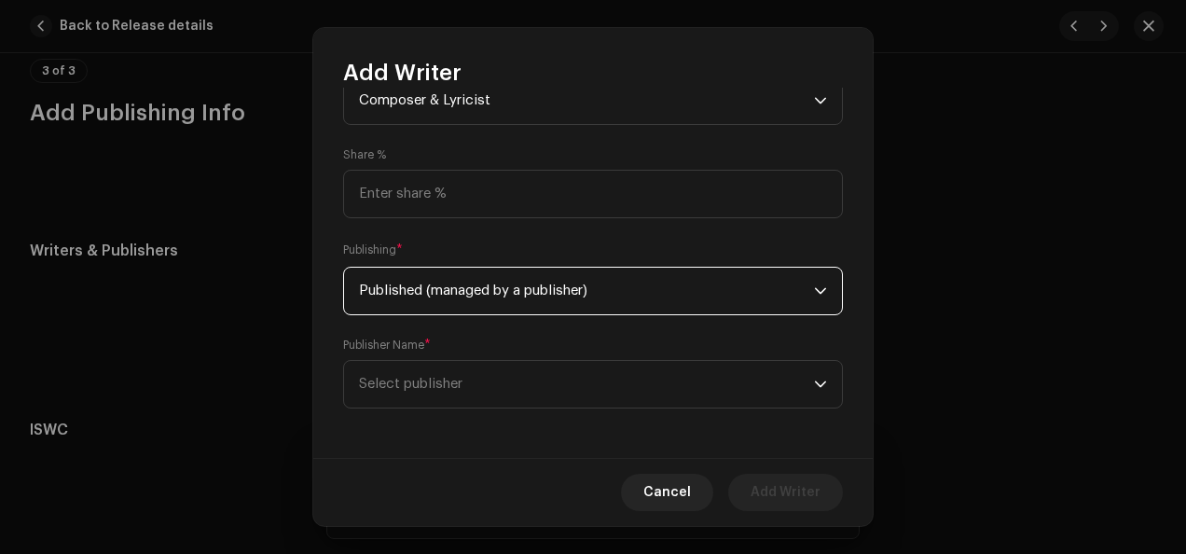
scroll to position [338, 0]
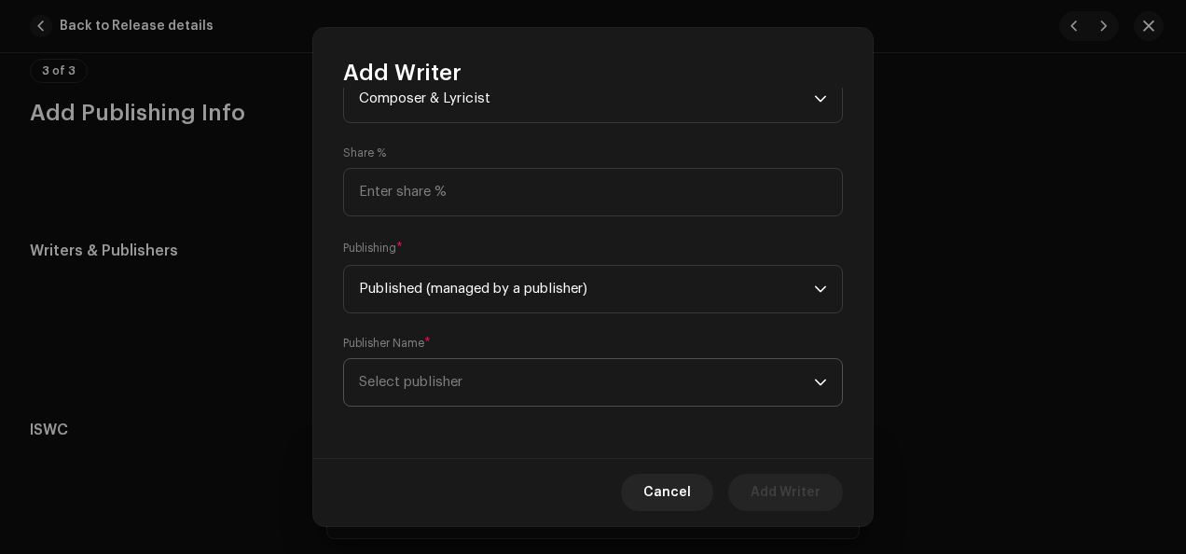
click at [816, 379] on icon "dropdown trigger" at bounding box center [820, 382] width 13 height 13
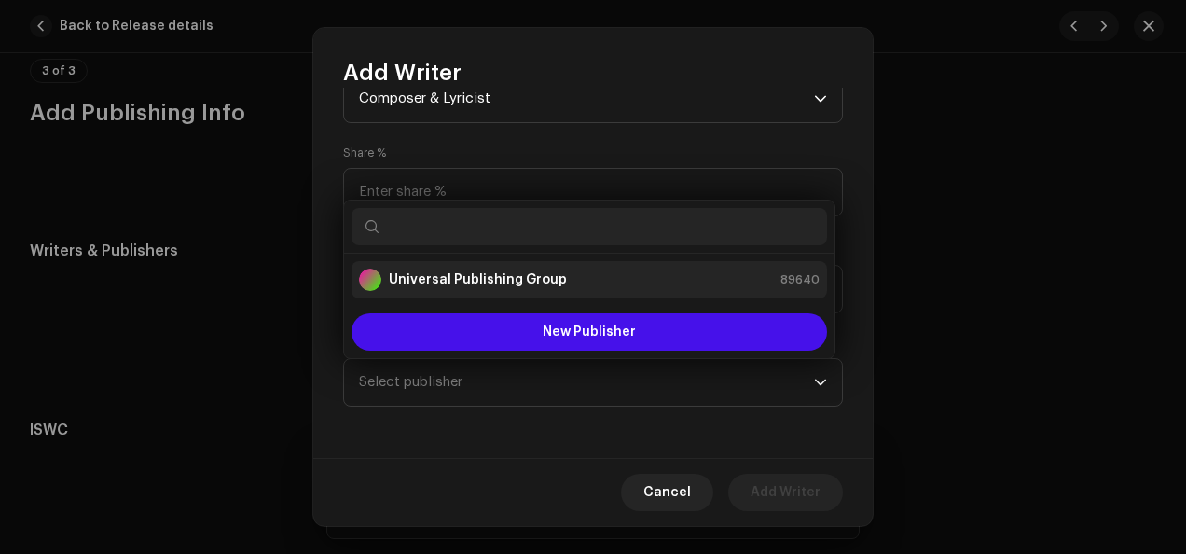
click at [673, 284] on div "Universal Publishing Group 89640" at bounding box center [589, 280] width 461 height 22
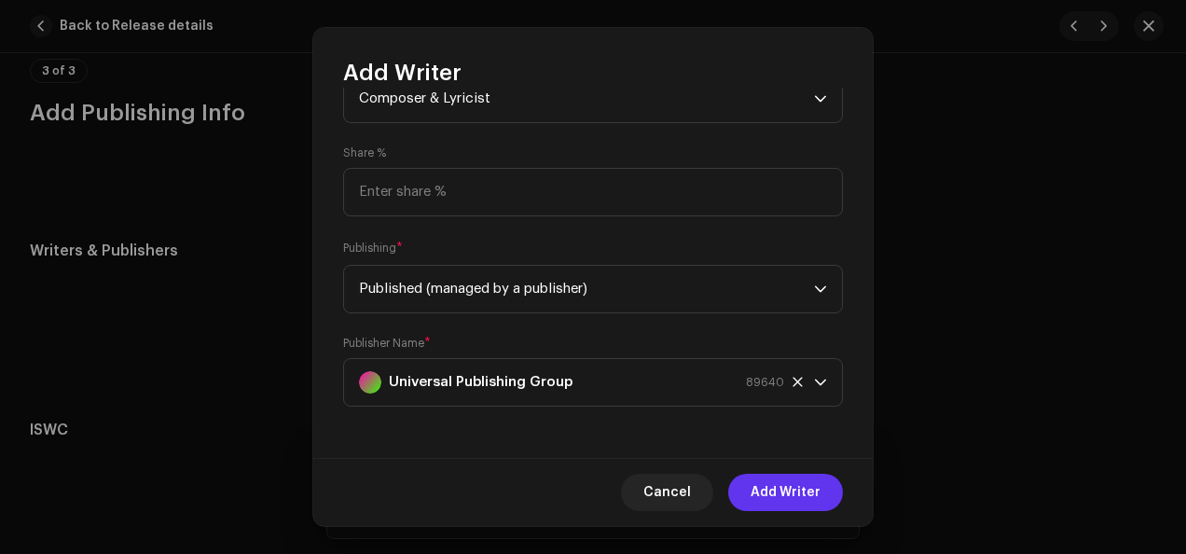
click at [785, 490] on span "Add Writer" at bounding box center [786, 492] width 70 height 37
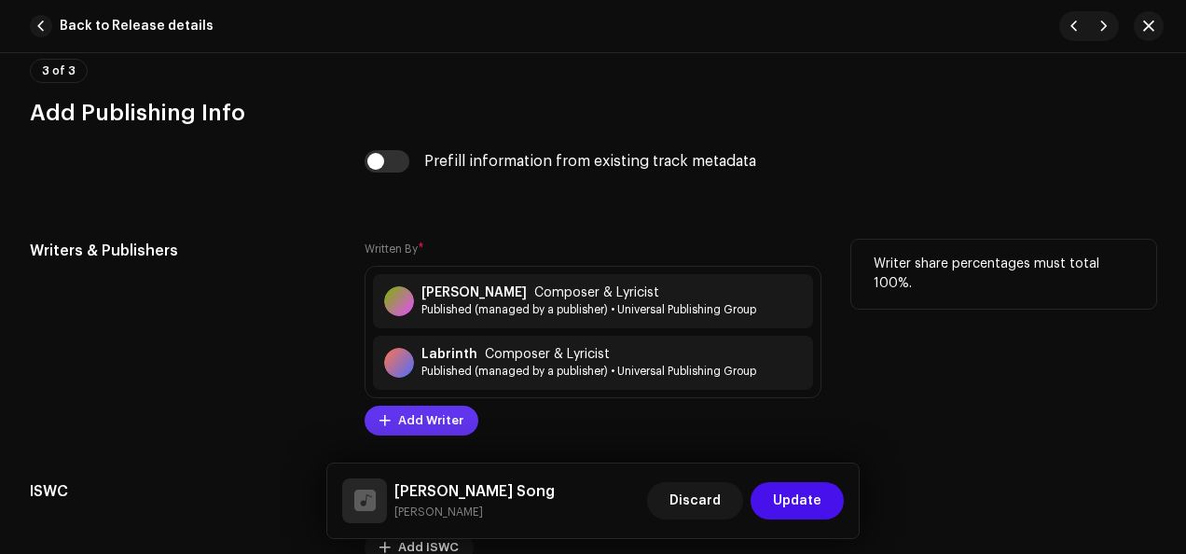
click at [436, 416] on span "Add Writer" at bounding box center [430, 420] width 65 height 37
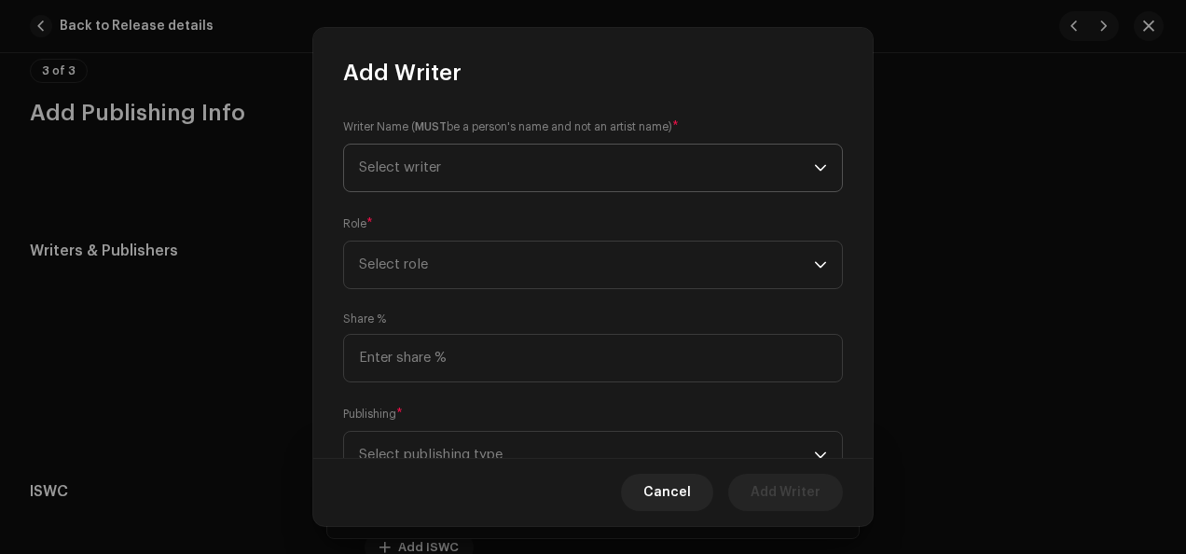
click at [817, 166] on icon "dropdown trigger" at bounding box center [820, 167] width 11 height 7
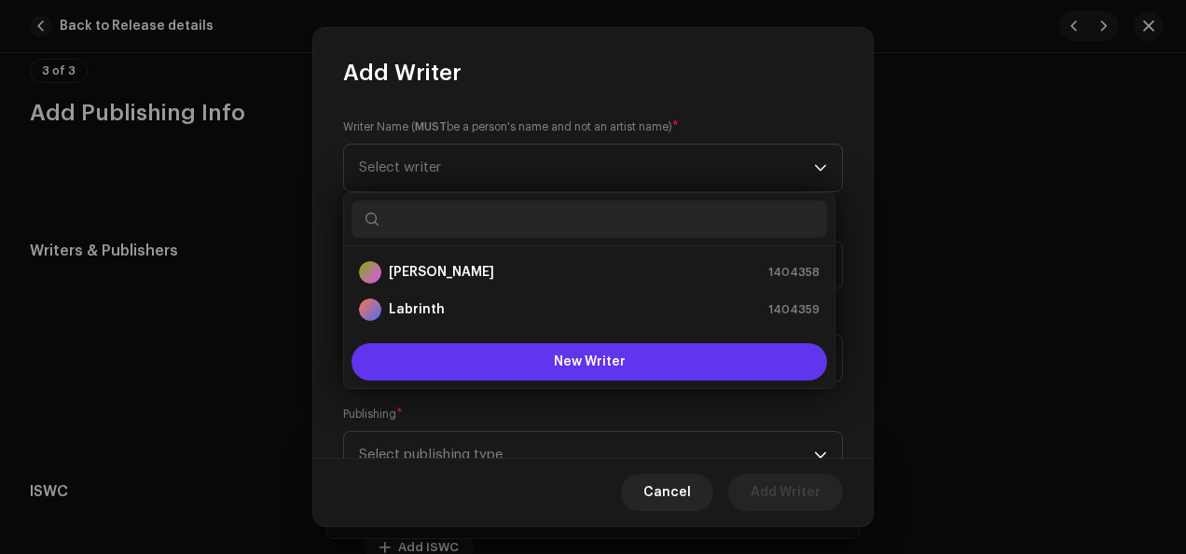
click at [643, 360] on button "New Writer" at bounding box center [588, 361] width 475 height 37
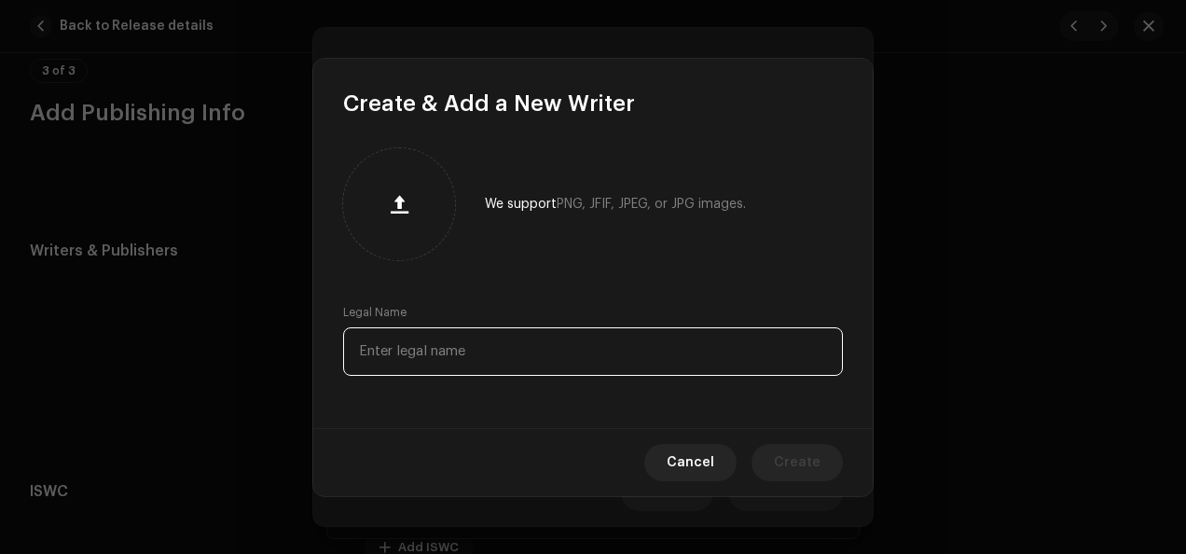
click at [599, 353] on input "text" at bounding box center [593, 351] width 500 height 48
type input "Muzhda "Muz" [PERSON_NAME]"
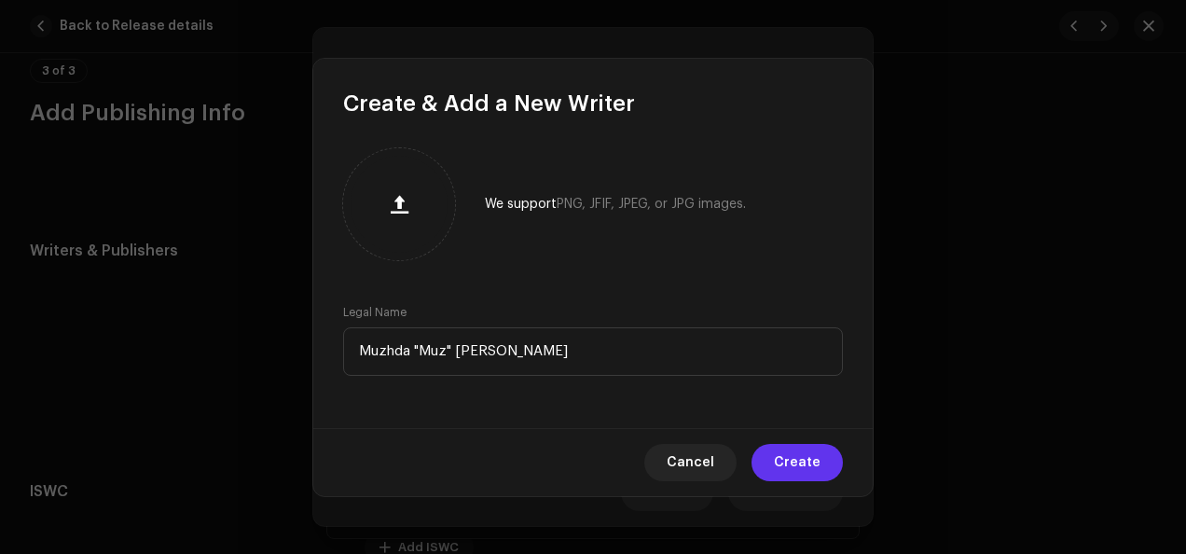
click at [794, 458] on span "Create" at bounding box center [797, 462] width 47 height 37
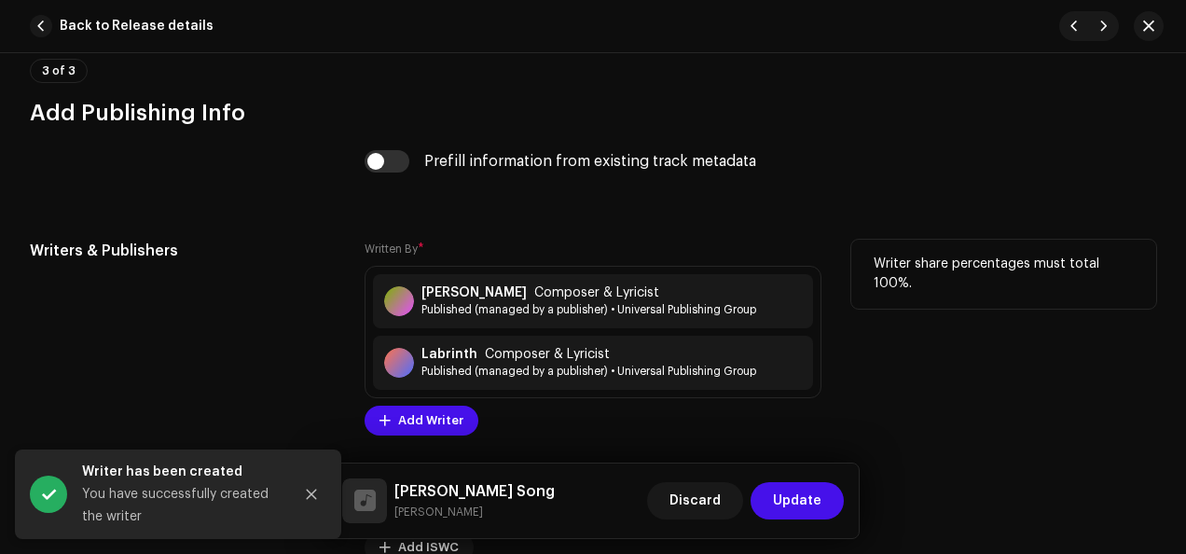
drag, startPoint x: 873, startPoint y: 293, endPoint x: 871, endPoint y: 346, distance: 53.2
click at [439, 412] on span "Add Writer" at bounding box center [430, 420] width 65 height 37
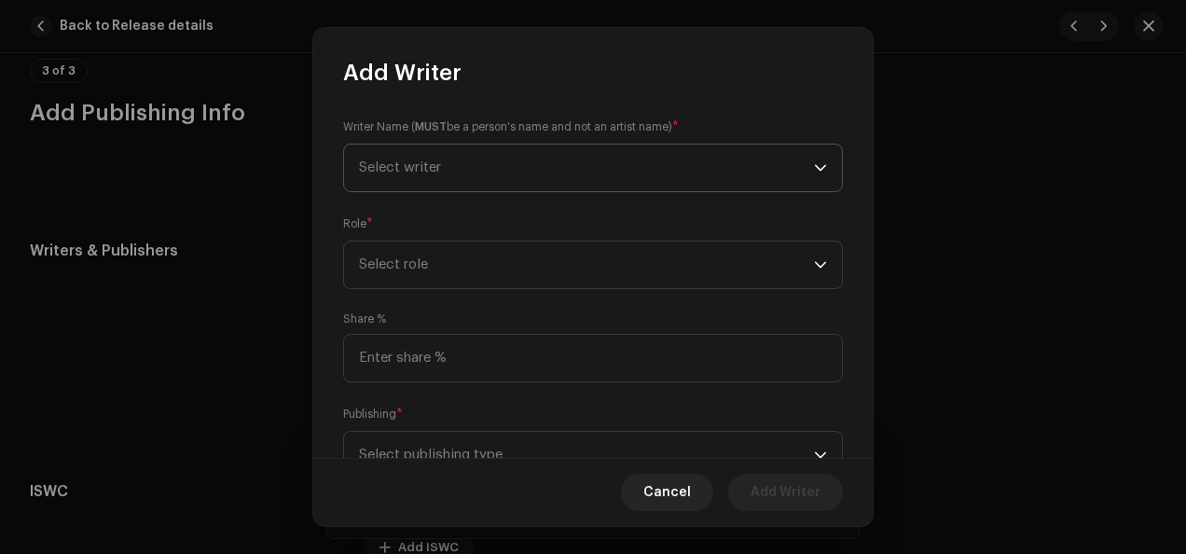
click at [814, 167] on icon "dropdown trigger" at bounding box center [820, 167] width 13 height 13
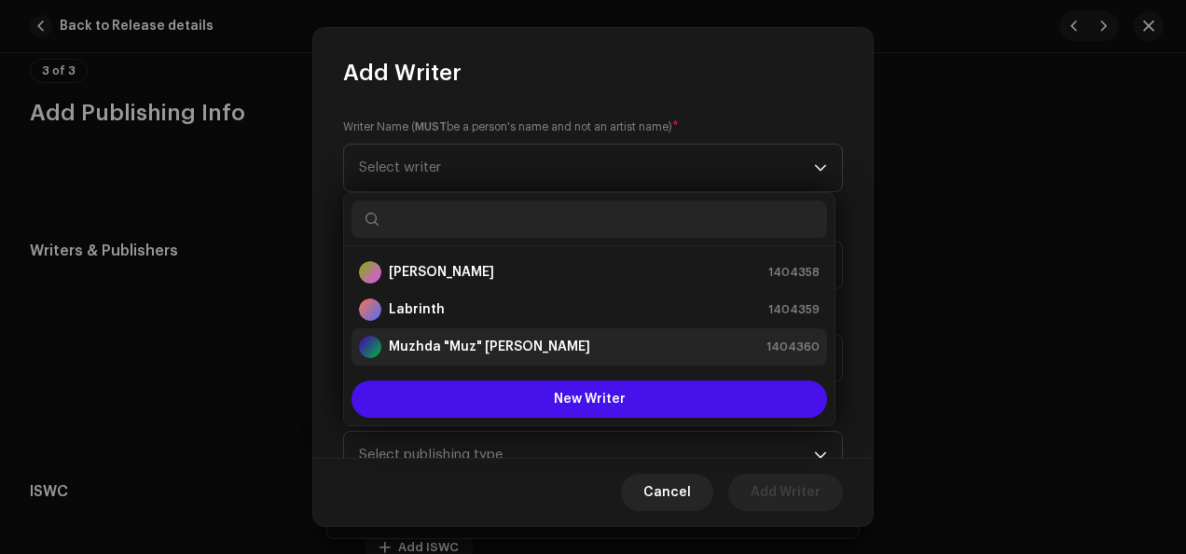
click at [629, 349] on div "Muzhda "Muz" [PERSON_NAME] 1404360" at bounding box center [589, 347] width 461 height 22
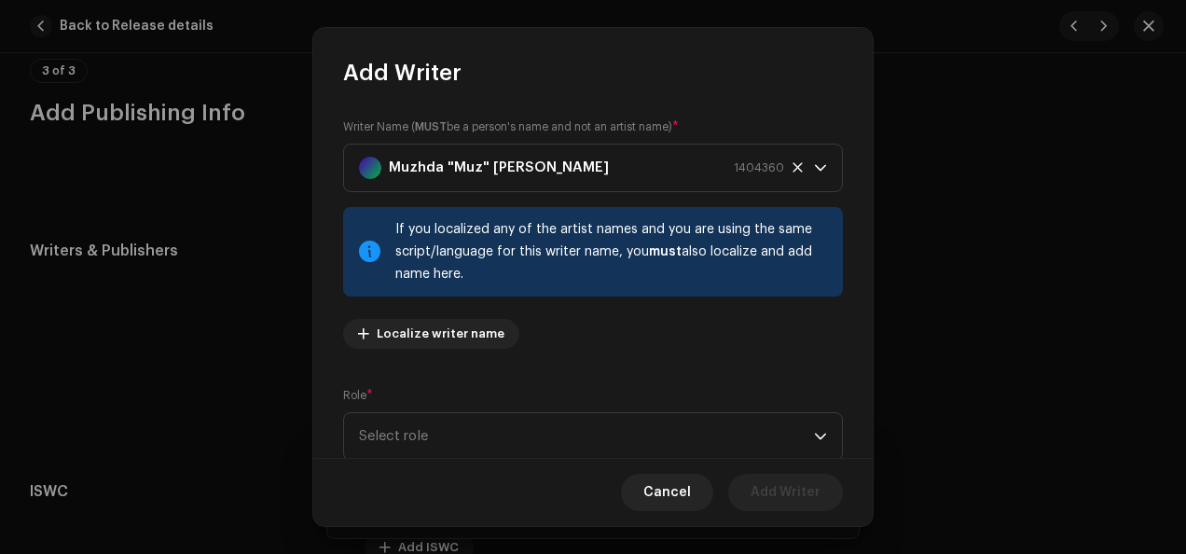
drag, startPoint x: 861, startPoint y: 280, endPoint x: 865, endPoint y: 340, distance: 60.7
click at [865, 340] on div "Writer Name ( MUST be a person's name and not an artist name) * Muzhda "Muz" [P…" at bounding box center [592, 273] width 559 height 371
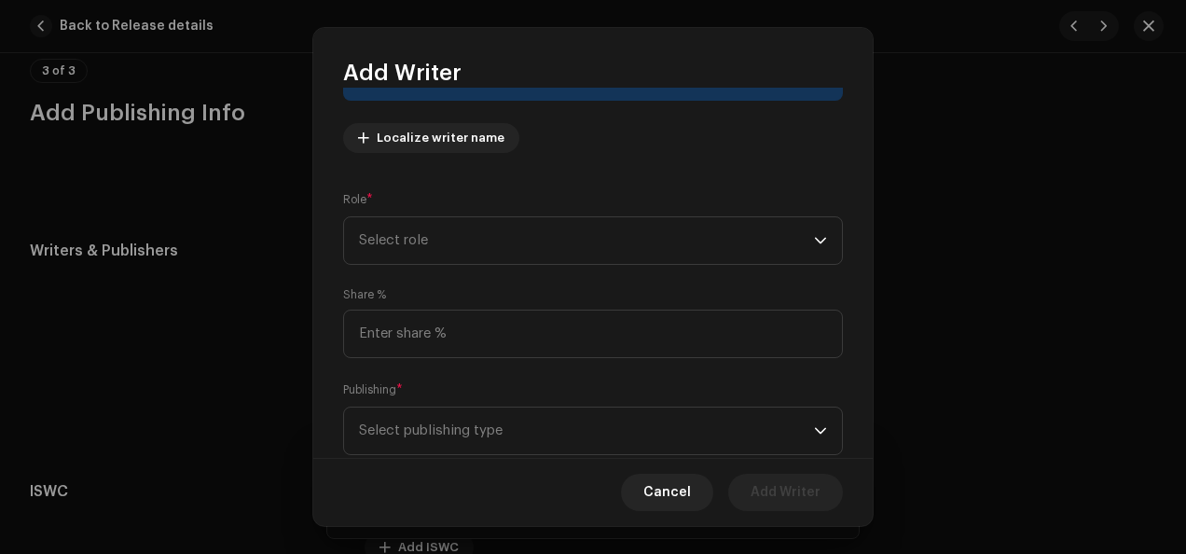
scroll to position [200, 0]
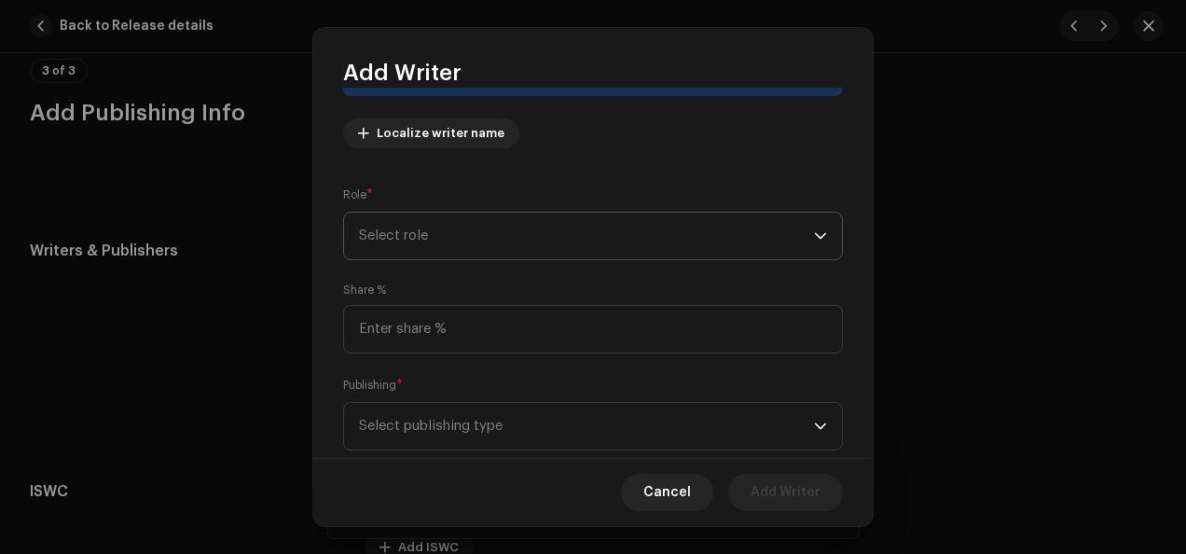
click at [814, 234] on icon "dropdown trigger" at bounding box center [820, 235] width 13 height 13
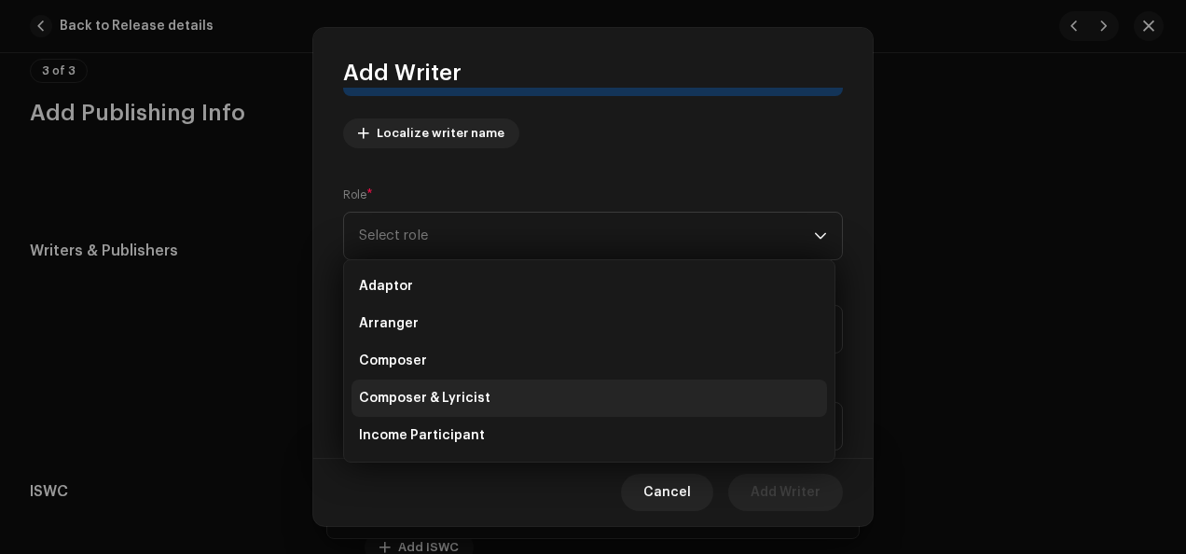
click at [613, 410] on li "Composer & Lyricist" at bounding box center [588, 397] width 475 height 37
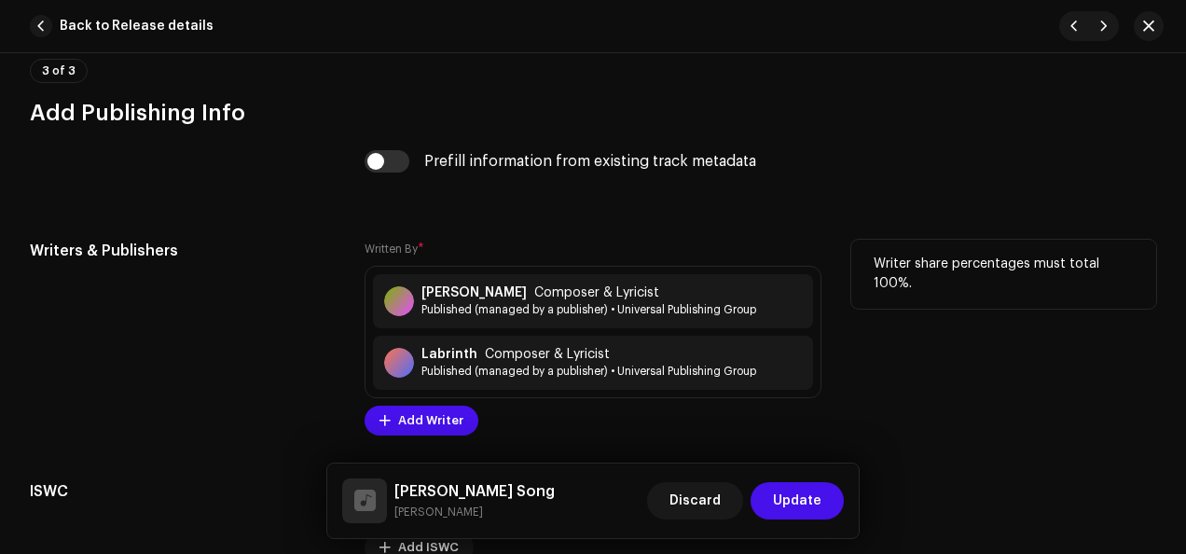
drag, startPoint x: 873, startPoint y: 406, endPoint x: 555, endPoint y: 410, distance: 317.9
click at [441, 416] on span "Add Writer" at bounding box center [430, 420] width 65 height 37
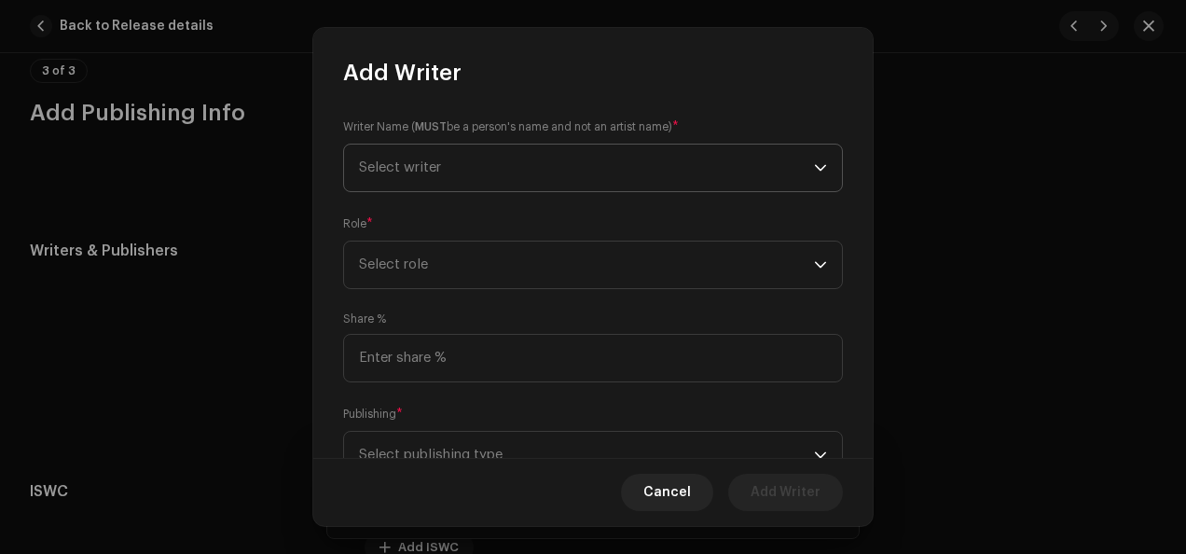
click at [814, 169] on icon "dropdown trigger" at bounding box center [820, 167] width 13 height 13
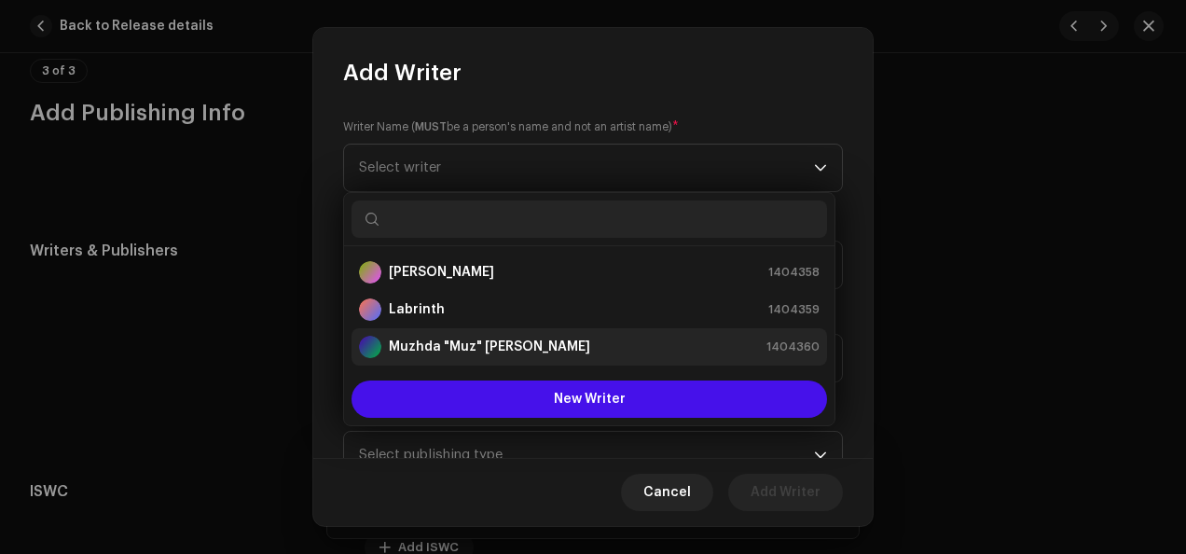
click at [594, 363] on li "Muzhda "Muz" [PERSON_NAME] 1404360" at bounding box center [588, 346] width 475 height 37
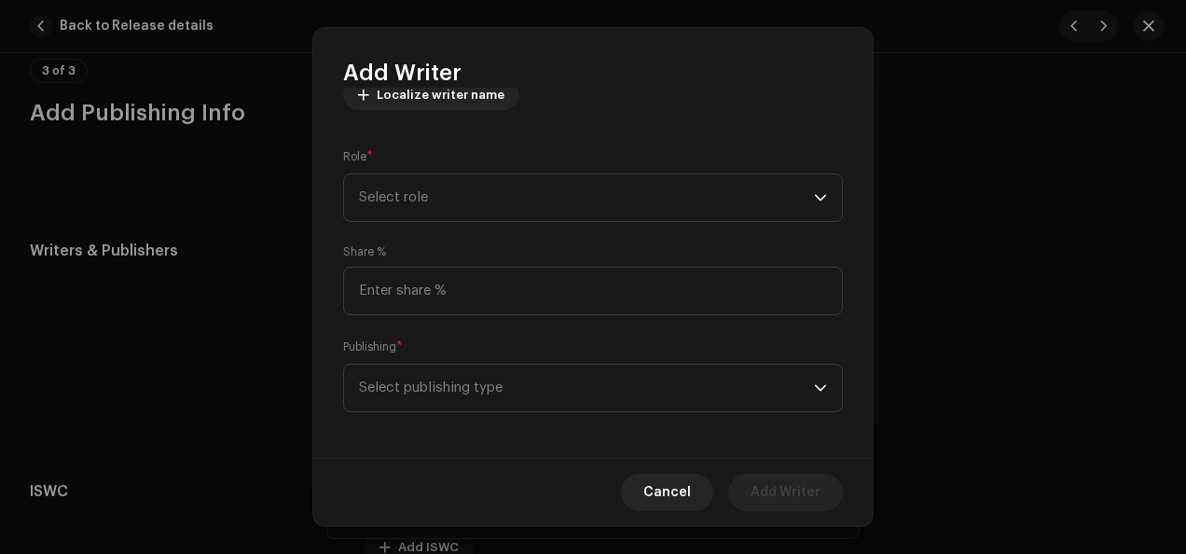
scroll to position [244, 0]
click at [817, 195] on icon "dropdown trigger" at bounding box center [820, 192] width 13 height 13
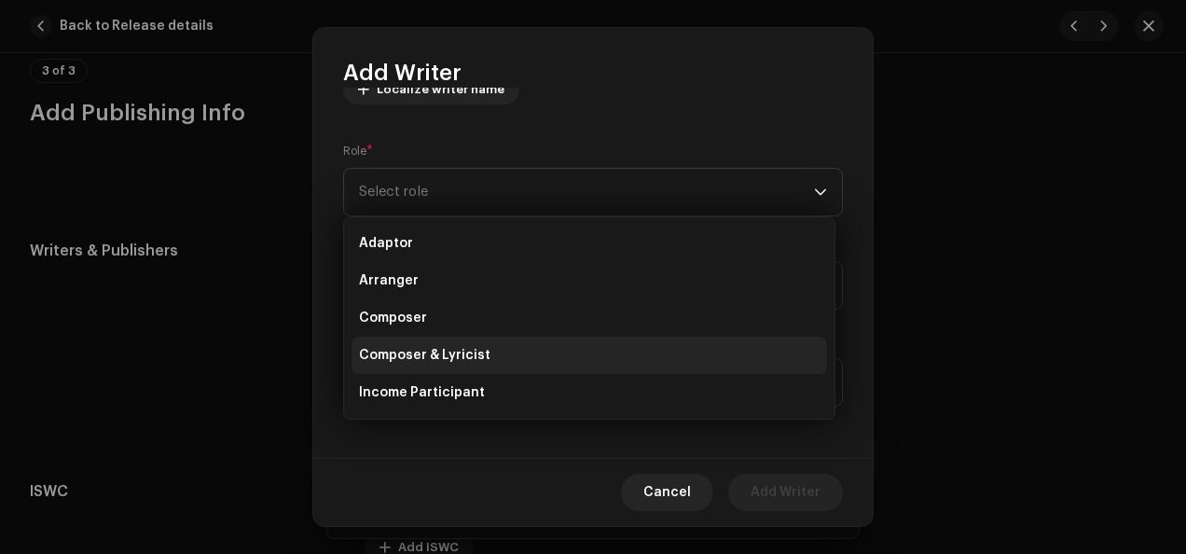
click at [629, 361] on li "Composer & Lyricist" at bounding box center [588, 355] width 475 height 37
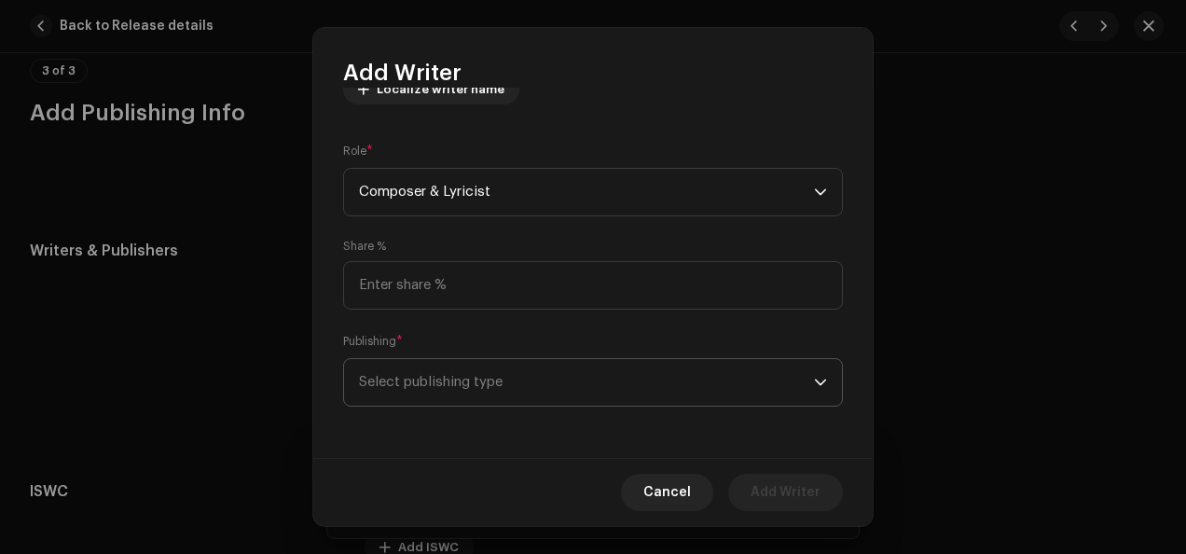
click at [817, 381] on icon "dropdown trigger" at bounding box center [820, 382] width 13 height 13
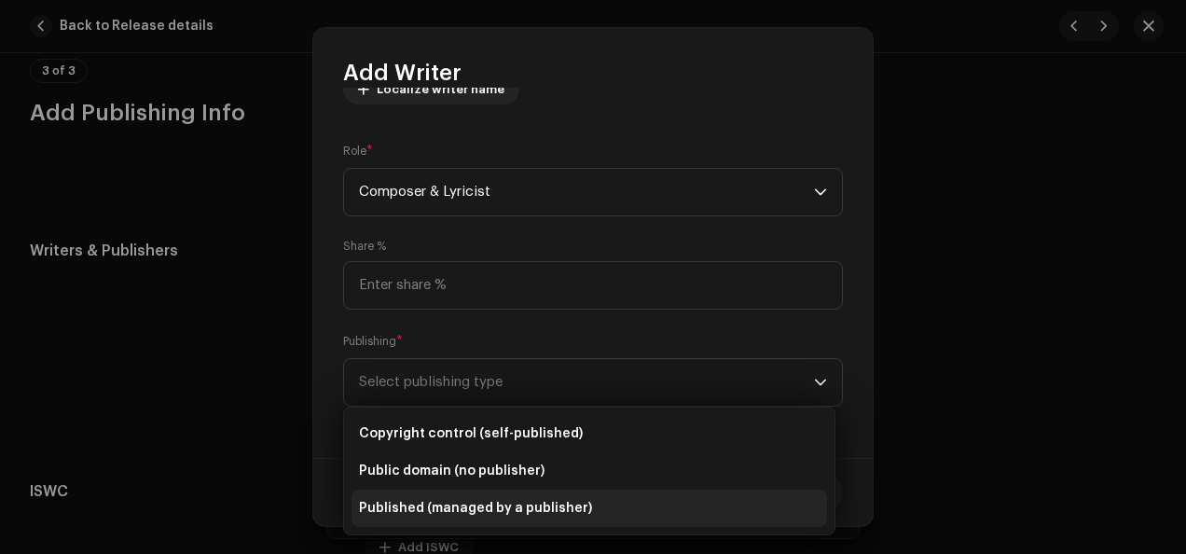
click at [711, 497] on li "Published (managed by a publisher)" at bounding box center [588, 507] width 475 height 37
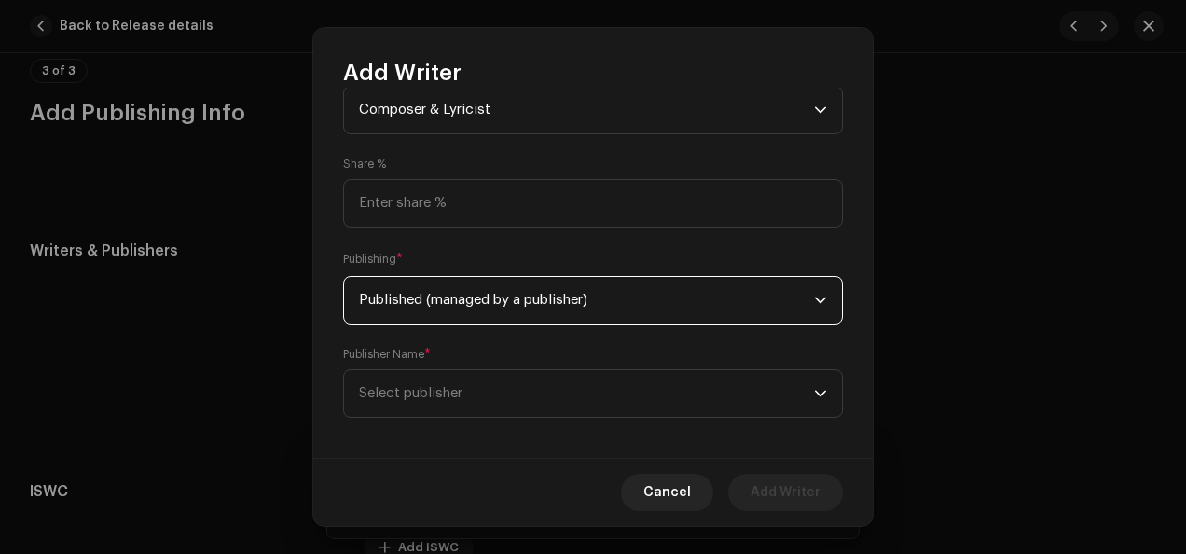
scroll to position [338, 0]
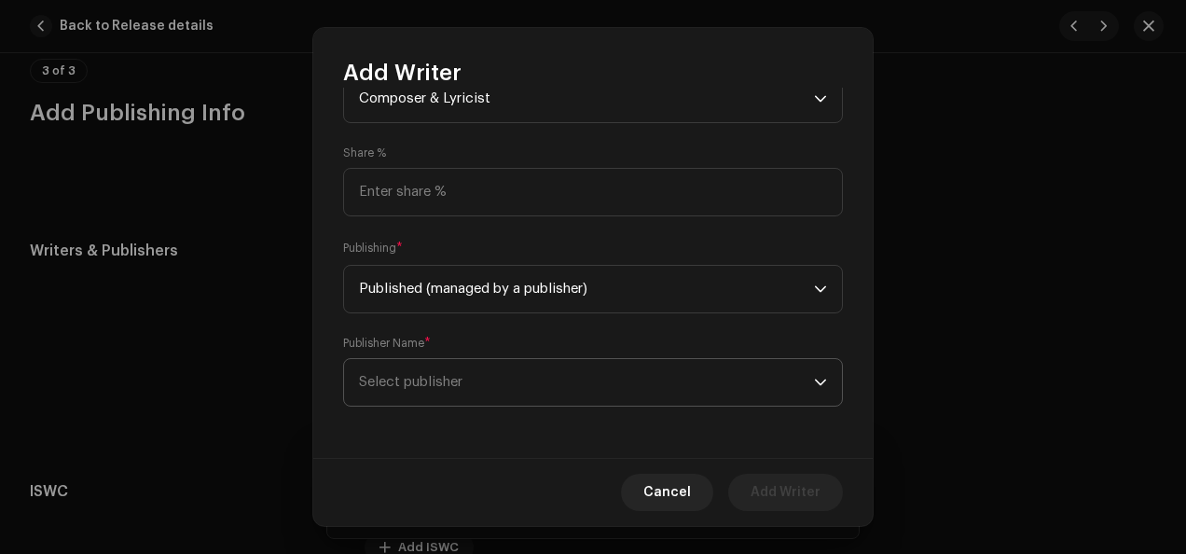
click at [818, 378] on icon "dropdown trigger" at bounding box center [820, 382] width 13 height 13
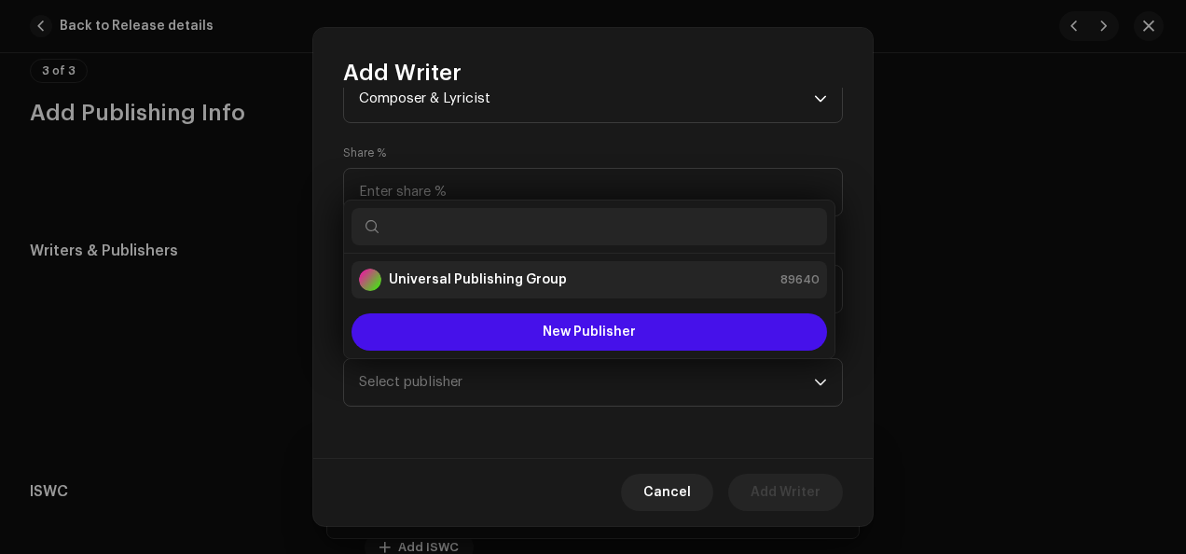
click at [660, 278] on div "Universal Publishing Group 89640" at bounding box center [589, 280] width 461 height 22
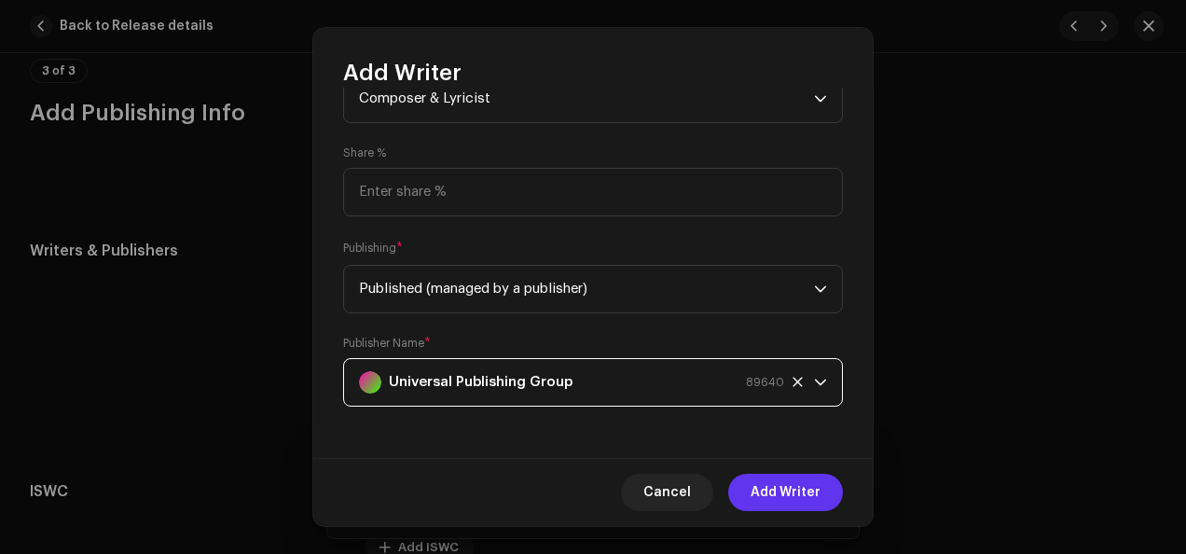
click at [797, 498] on span "Add Writer" at bounding box center [786, 492] width 70 height 37
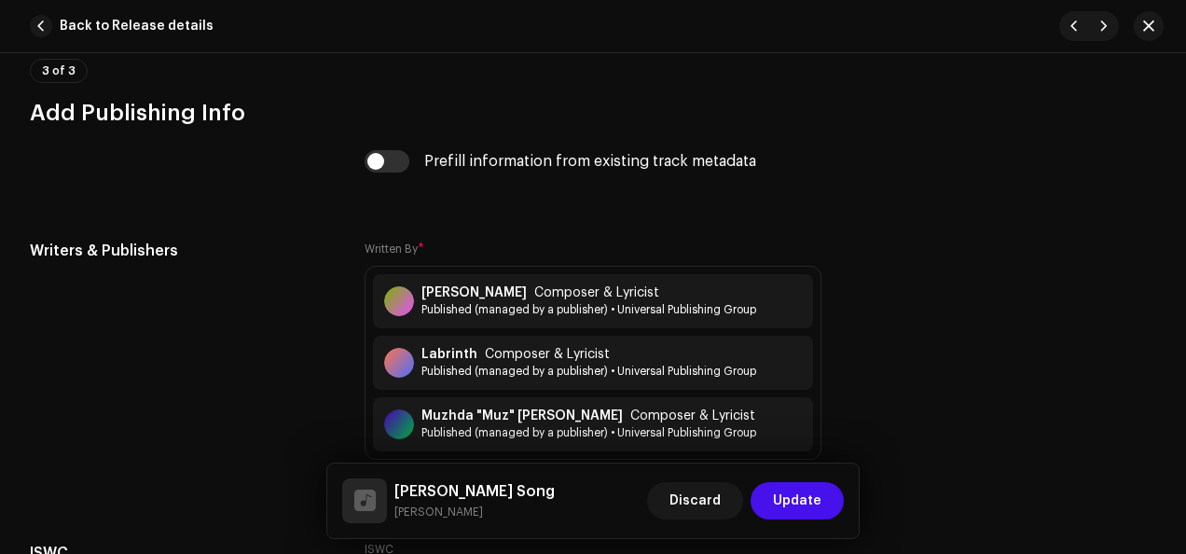
click at [797, 498] on span "Update" at bounding box center [797, 500] width 48 height 37
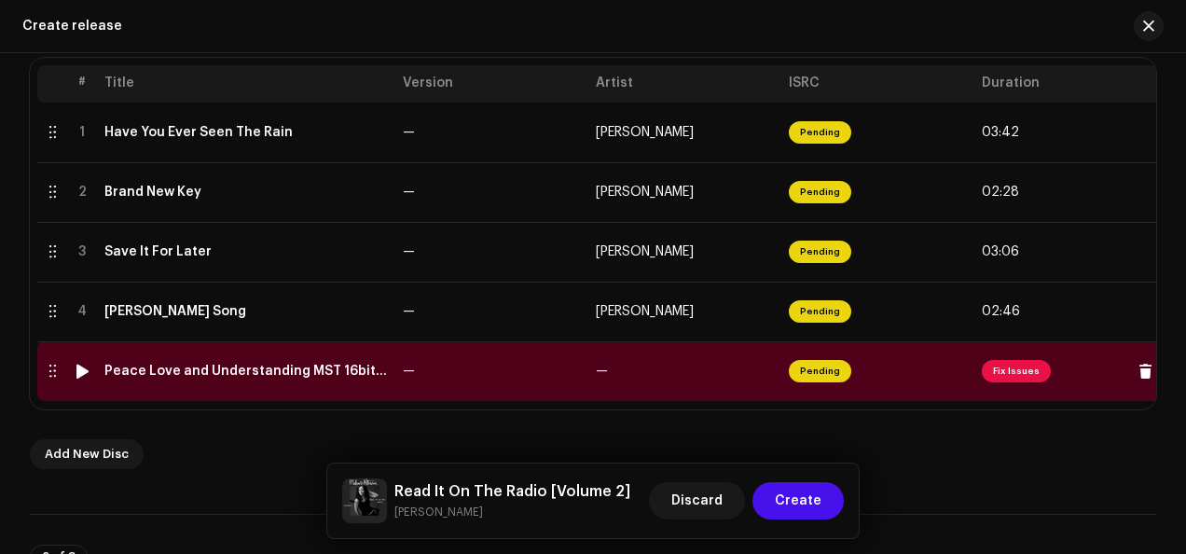
click at [1020, 374] on span "Fix Issues" at bounding box center [1016, 371] width 69 height 22
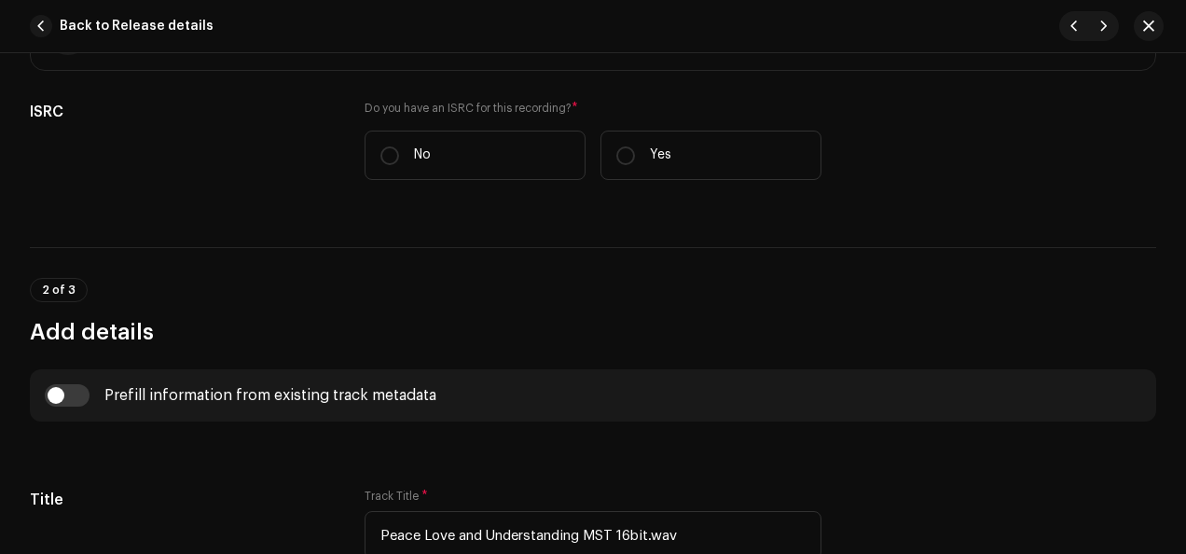
scroll to position [462, 0]
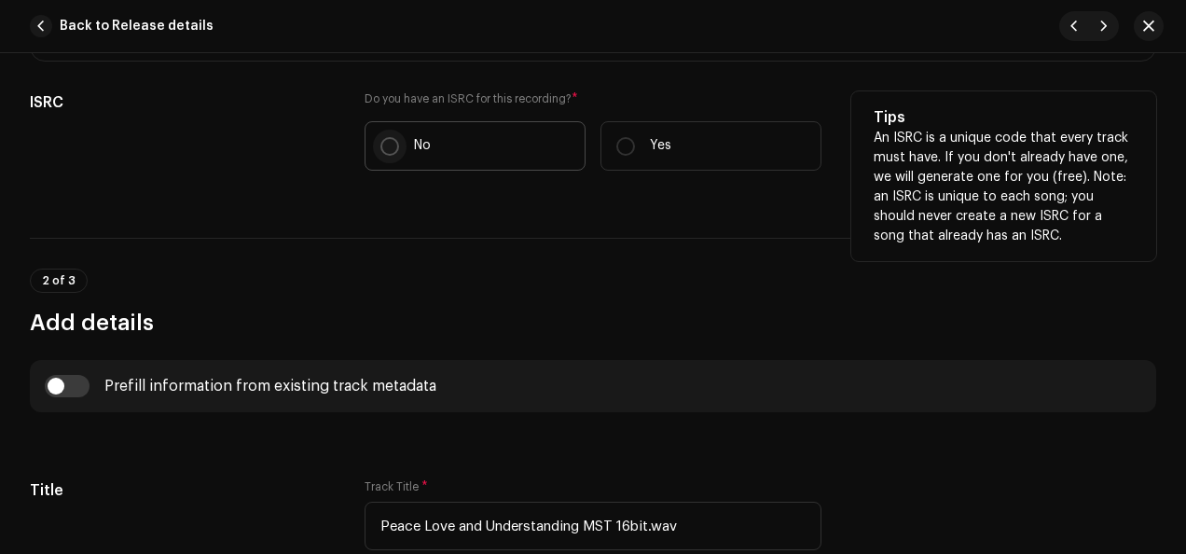
click at [392, 145] on input "No" at bounding box center [389, 146] width 19 height 19
radio input "true"
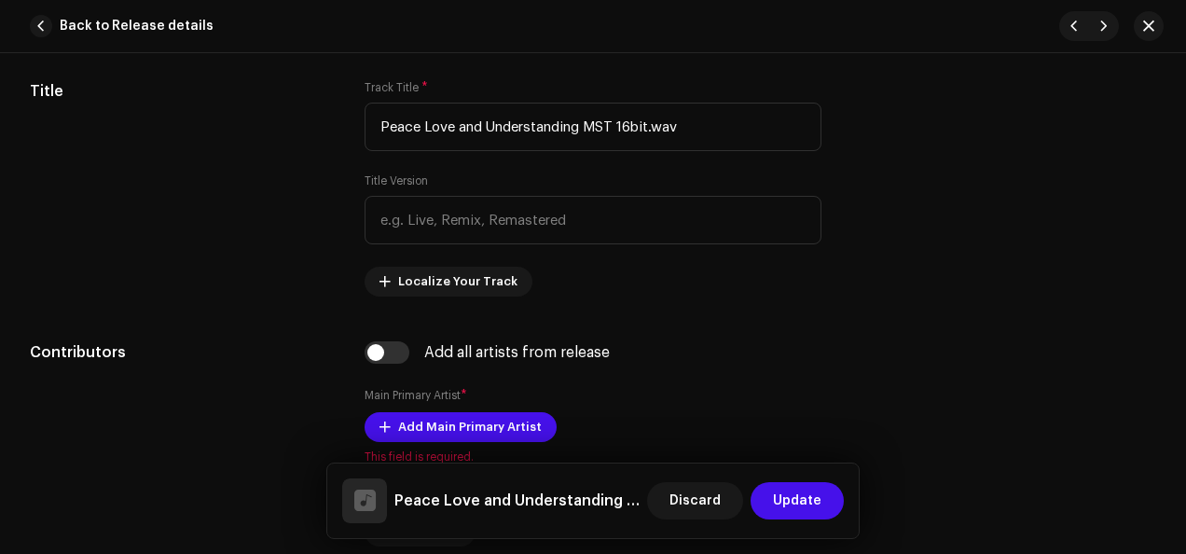
scroll to position [921, 0]
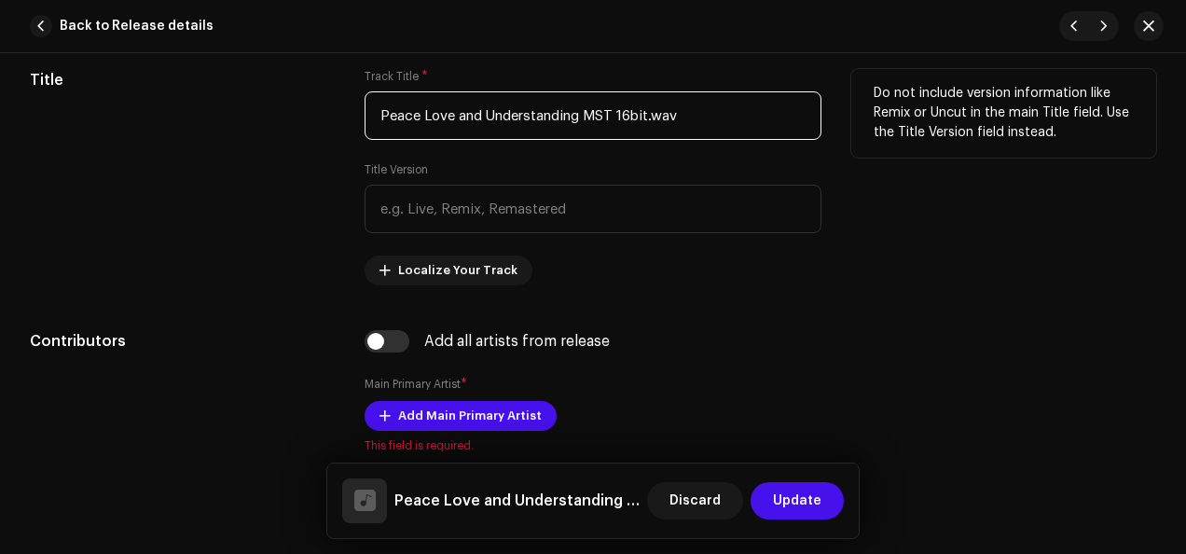
click at [698, 110] on input "Peace Love and Understanding MST 16bit.wav" at bounding box center [593, 115] width 457 height 48
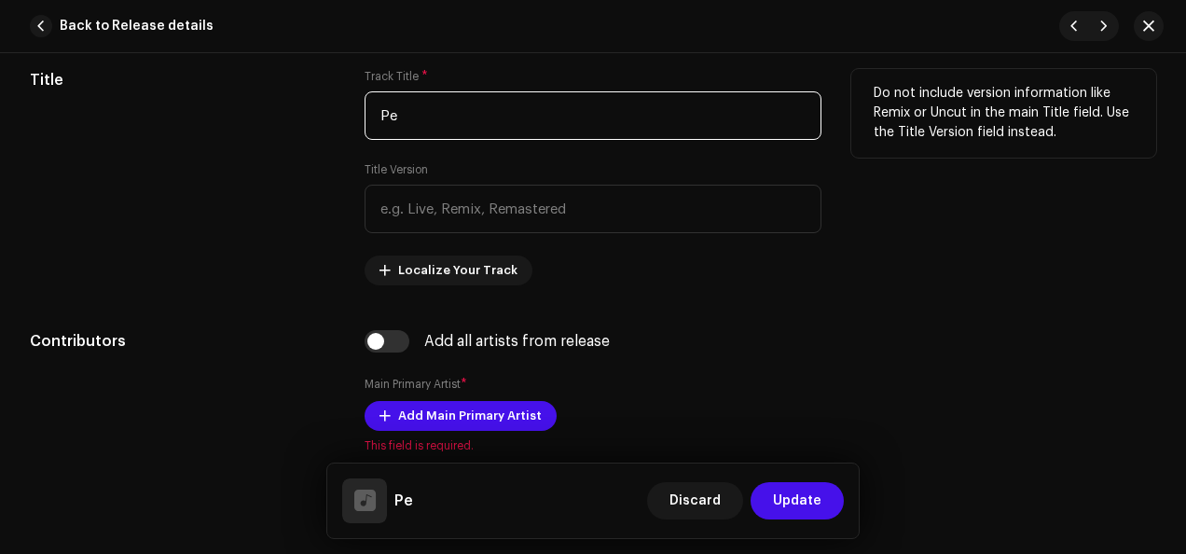
type input "P"
type input "("
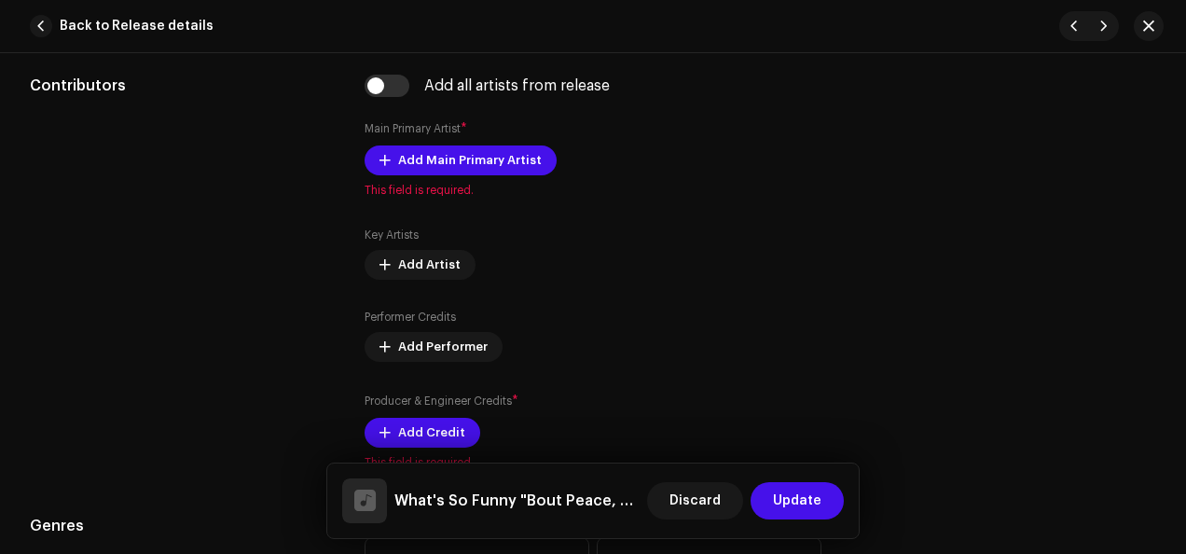
scroll to position [1198, 0]
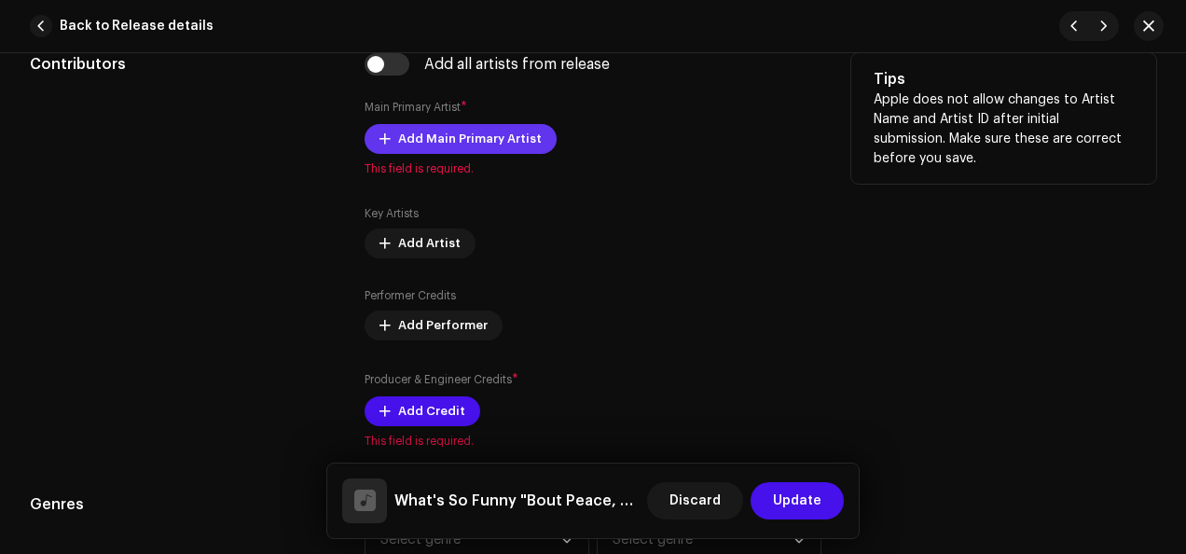
type input "What's So Funny "Bout Peace, Love, and Understanding"
click at [481, 140] on span "Add Main Primary Artist" at bounding box center [470, 138] width 144 height 37
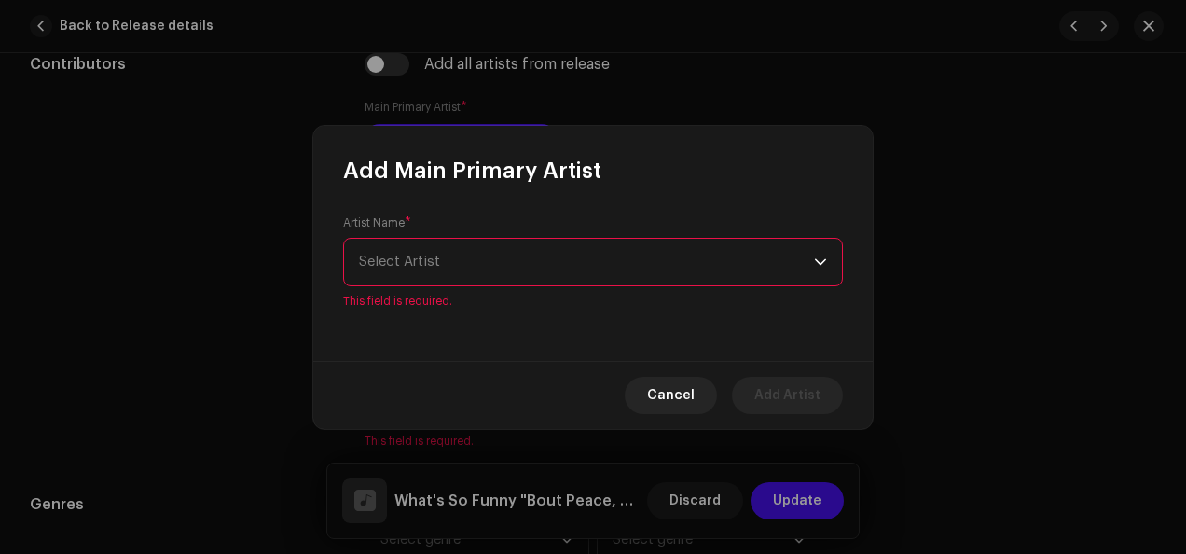
click at [824, 269] on div "dropdown trigger" at bounding box center [820, 262] width 13 height 47
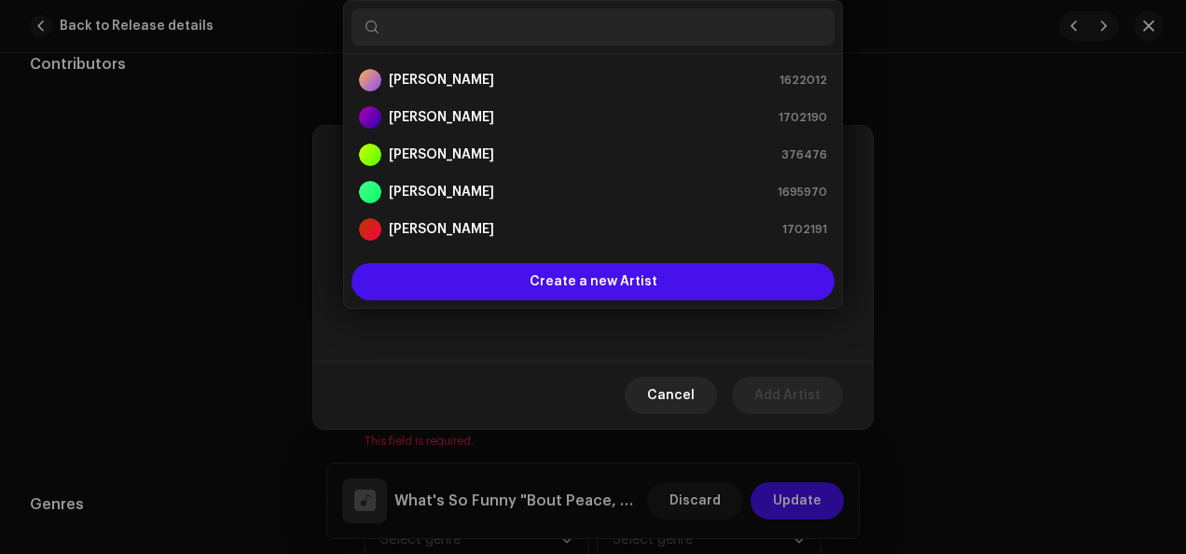
scroll to position [30, 0]
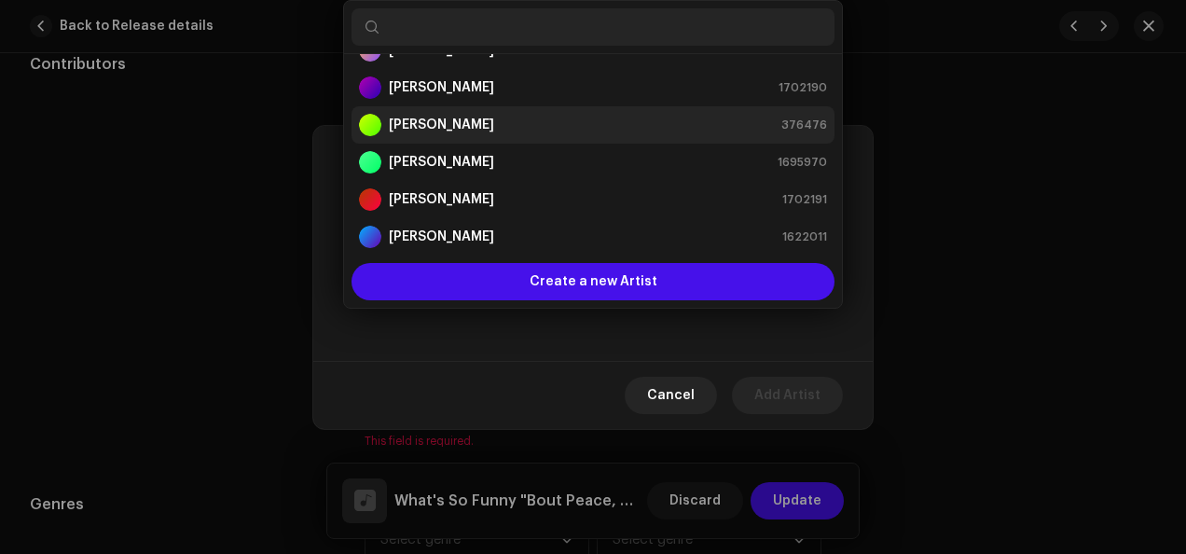
click at [629, 129] on div "[PERSON_NAME] 376476" at bounding box center [593, 125] width 468 height 22
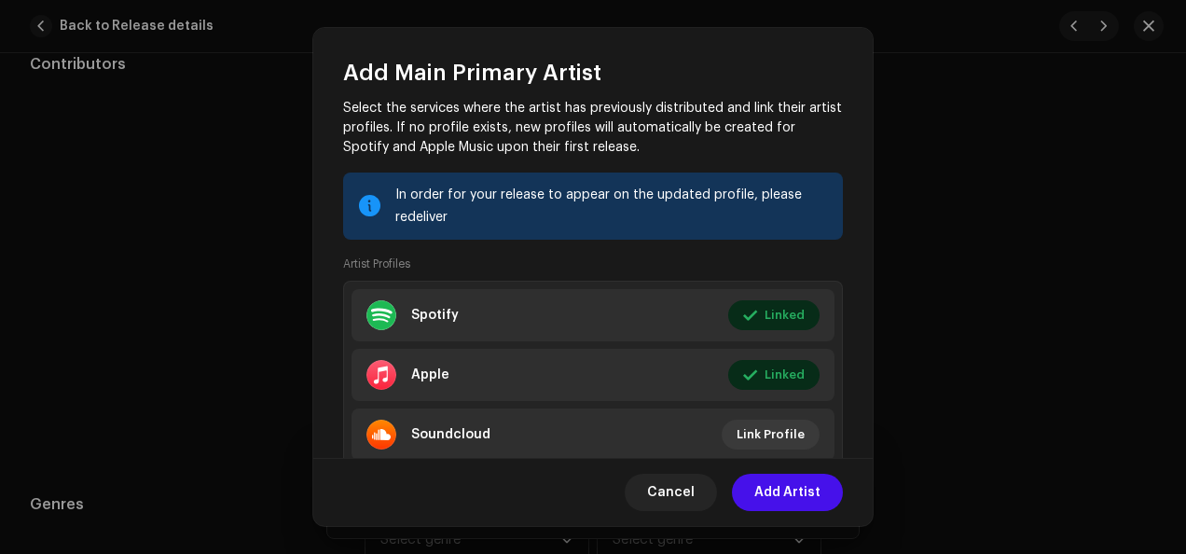
scroll to position [175, 0]
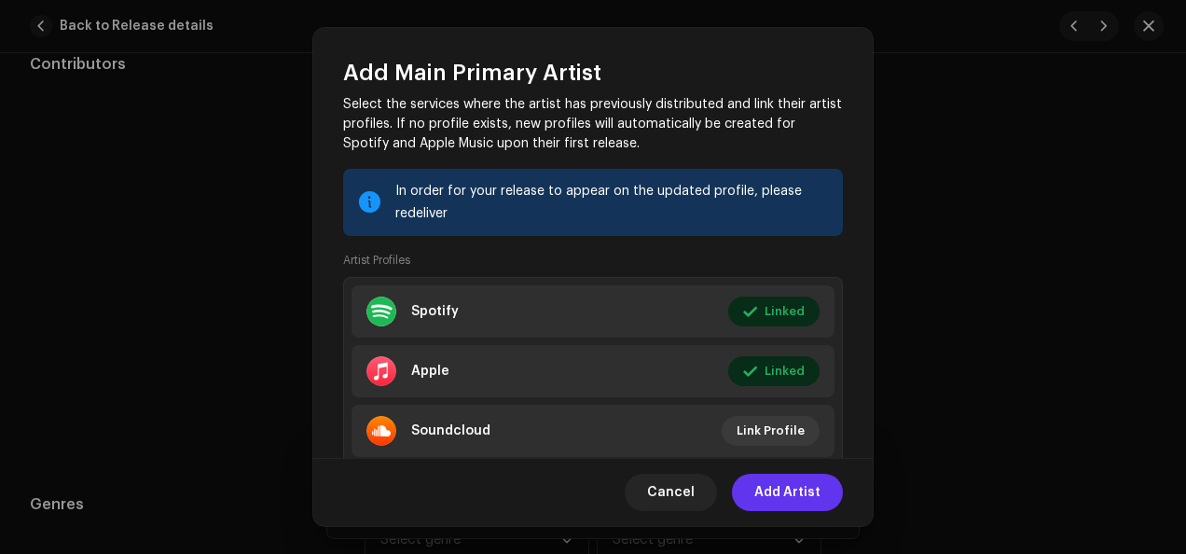
click at [810, 489] on span "Add Artist" at bounding box center [787, 492] width 66 height 37
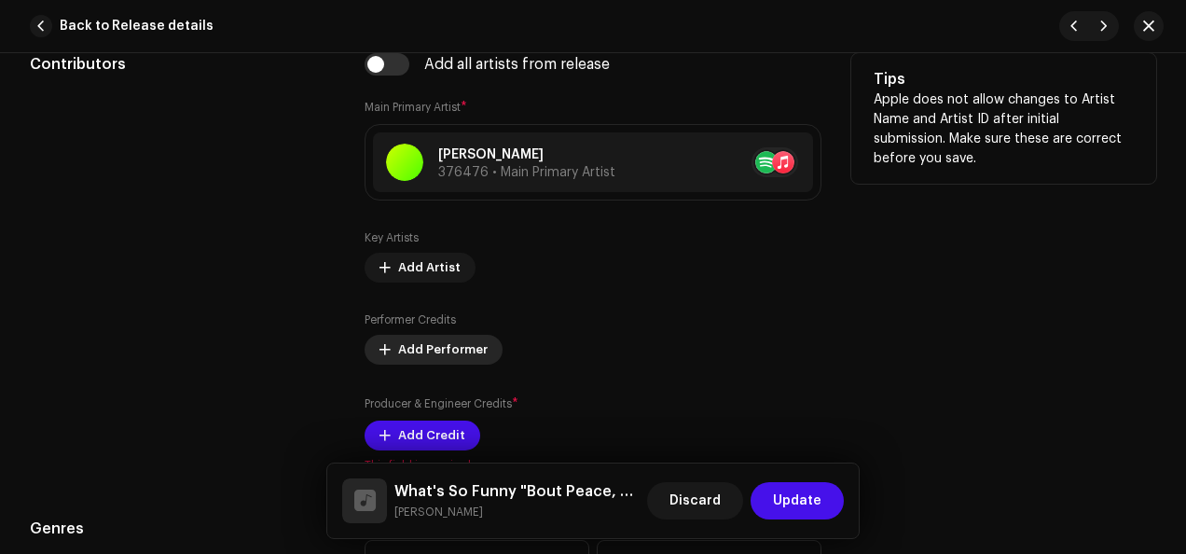
click at [414, 350] on span "Add Performer" at bounding box center [443, 349] width 90 height 37
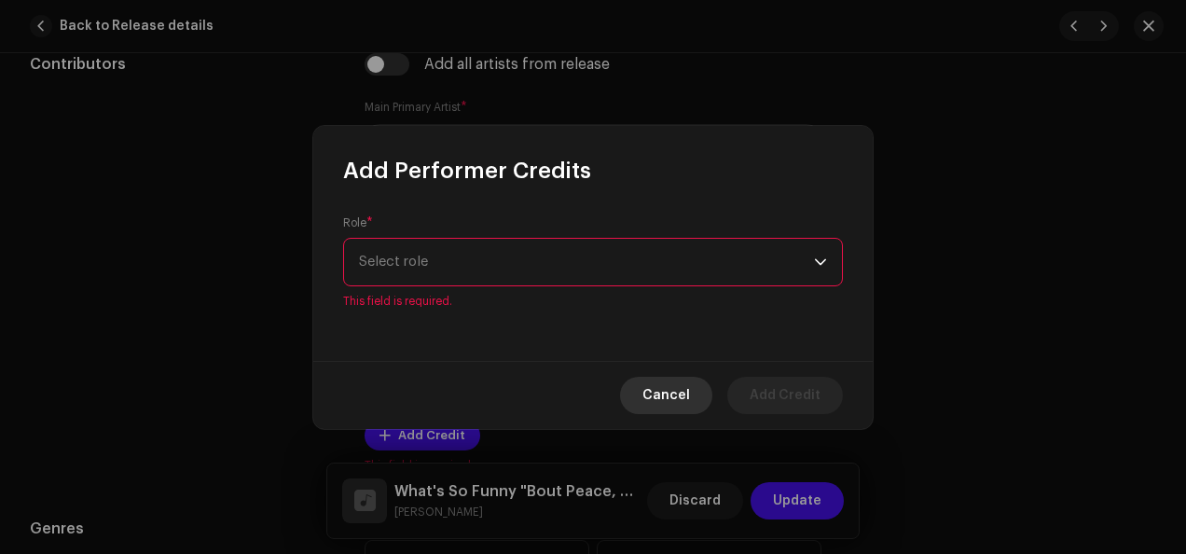
click at [679, 379] on span "Cancel" at bounding box center [666, 395] width 48 height 37
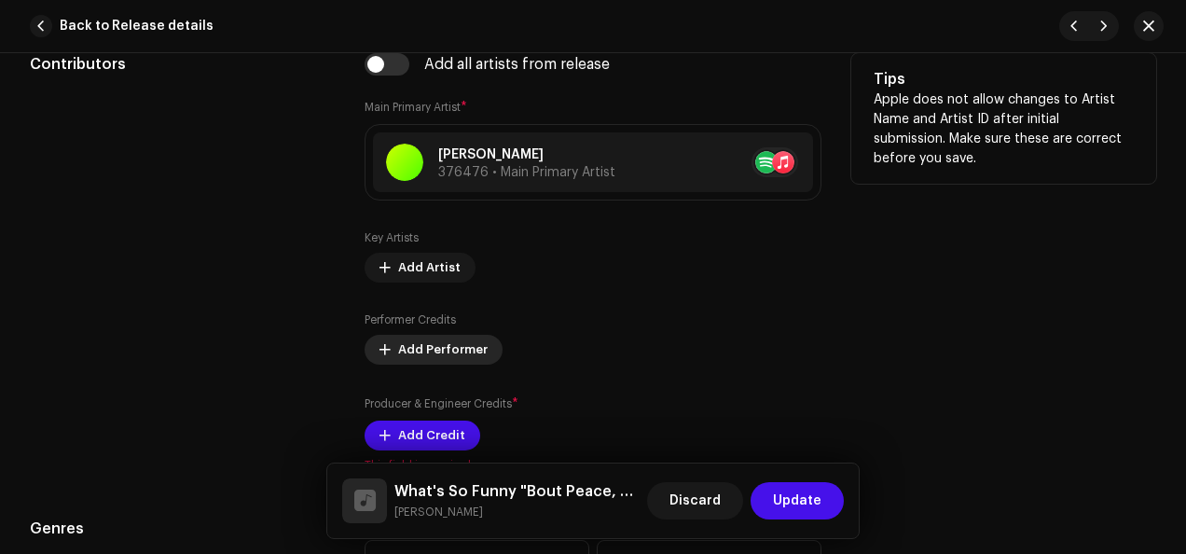
click at [435, 346] on span "Add Performer" at bounding box center [443, 349] width 90 height 37
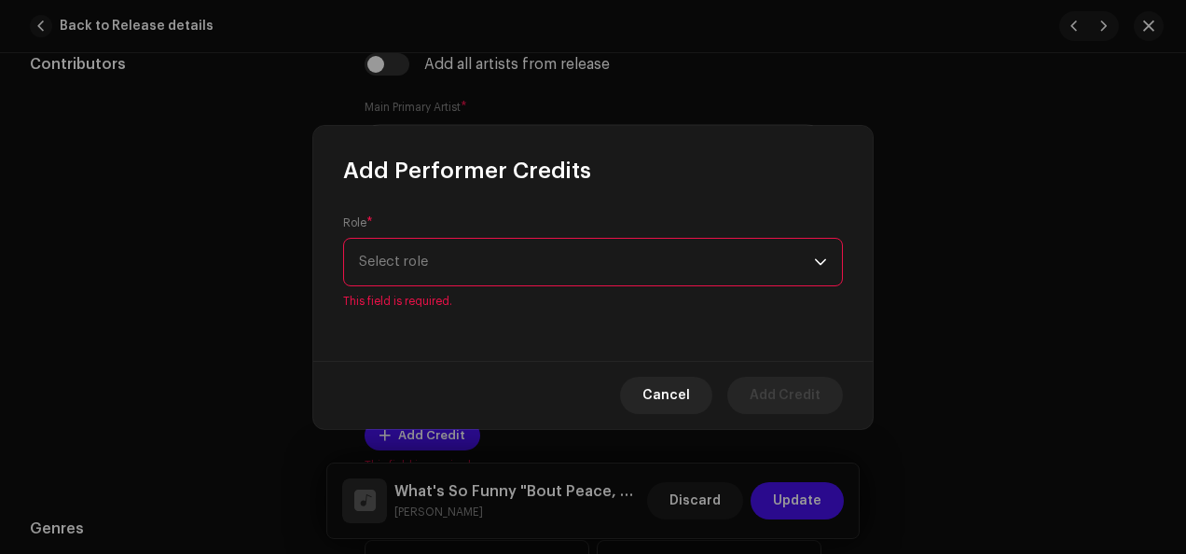
click at [819, 278] on div "dropdown trigger" at bounding box center [820, 262] width 13 height 47
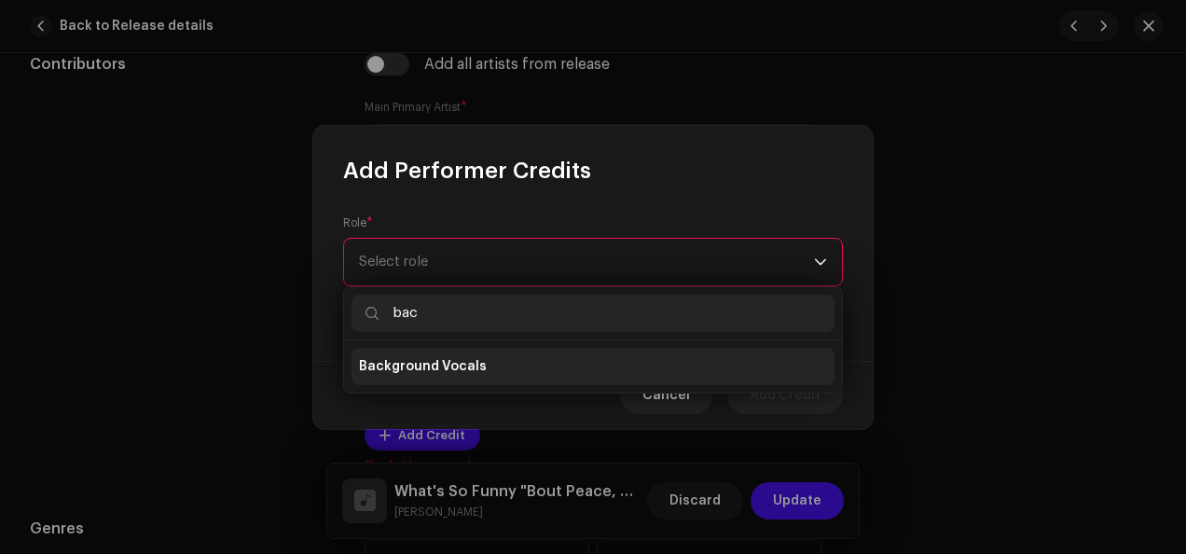
type input "bac"
click at [587, 358] on li "Background Vocals" at bounding box center [592, 366] width 483 height 37
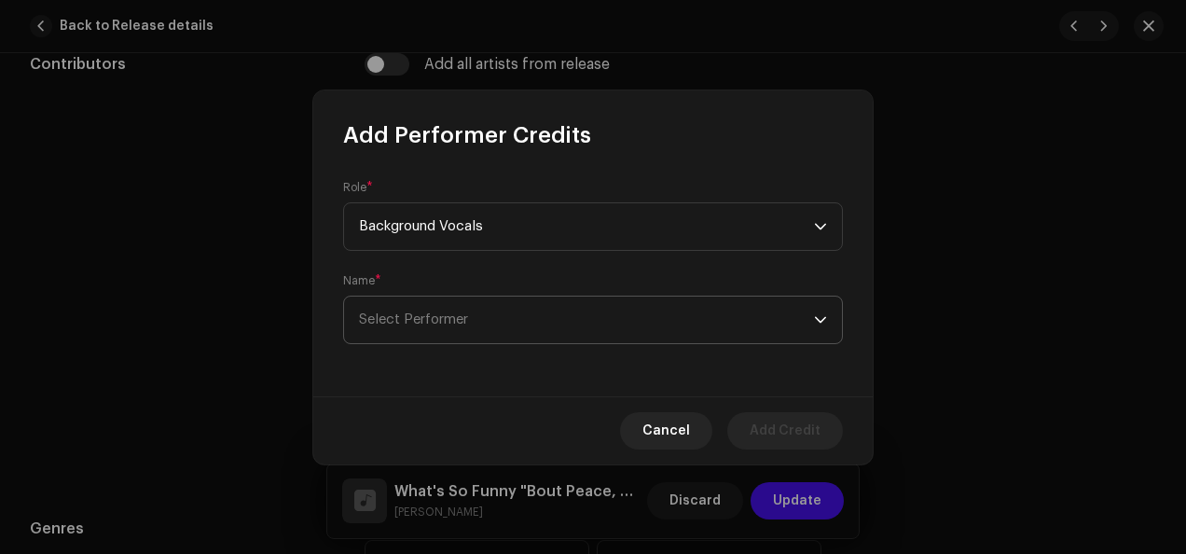
click at [823, 319] on icon "dropdown trigger" at bounding box center [820, 319] width 11 height 7
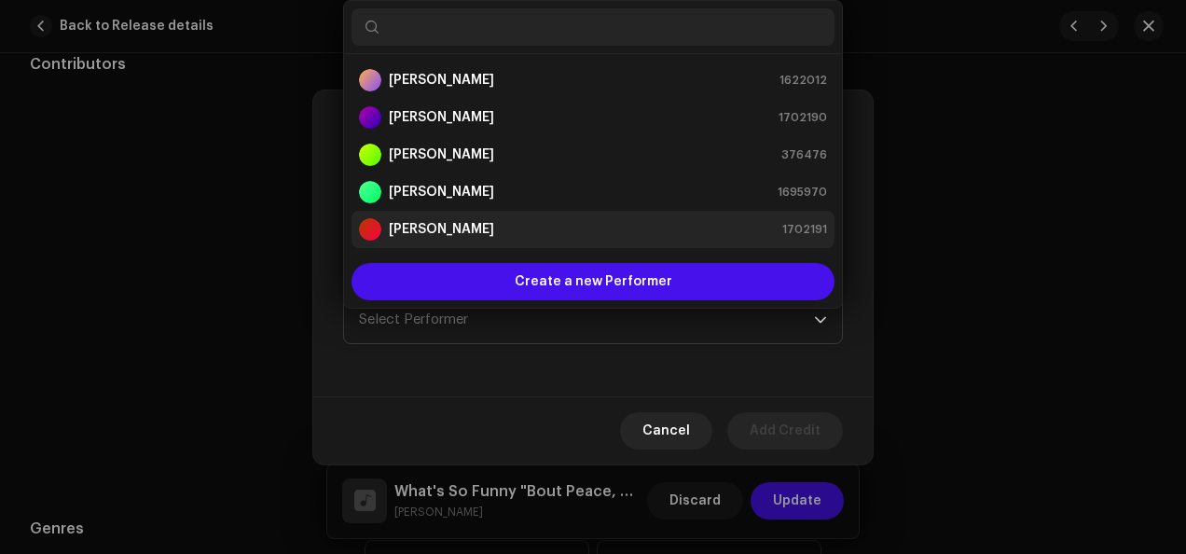
scroll to position [30, 0]
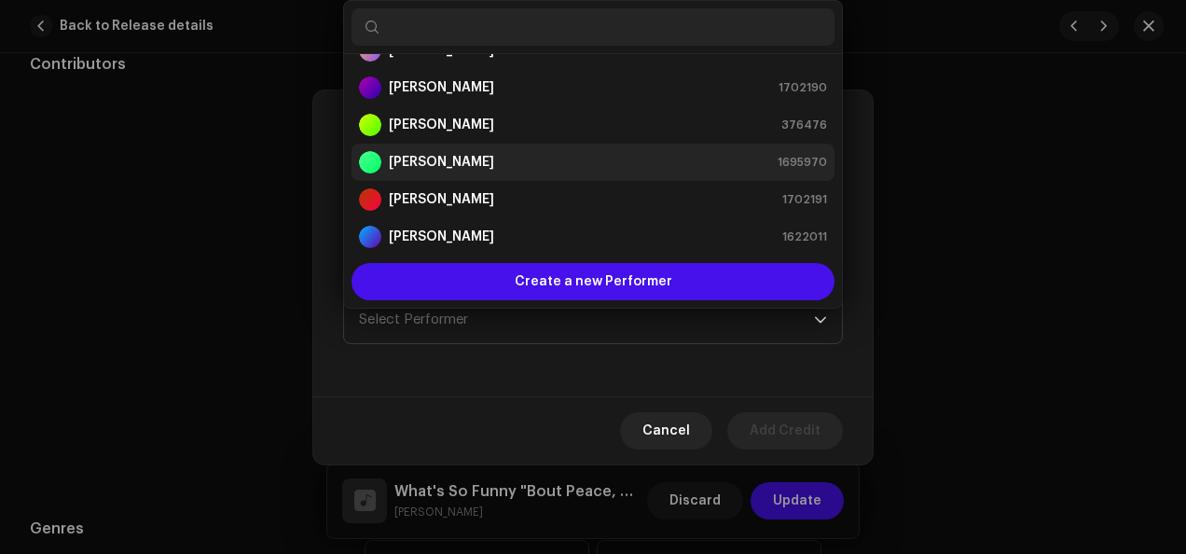
click at [572, 162] on div "[PERSON_NAME] 1695970" at bounding box center [593, 162] width 468 height 22
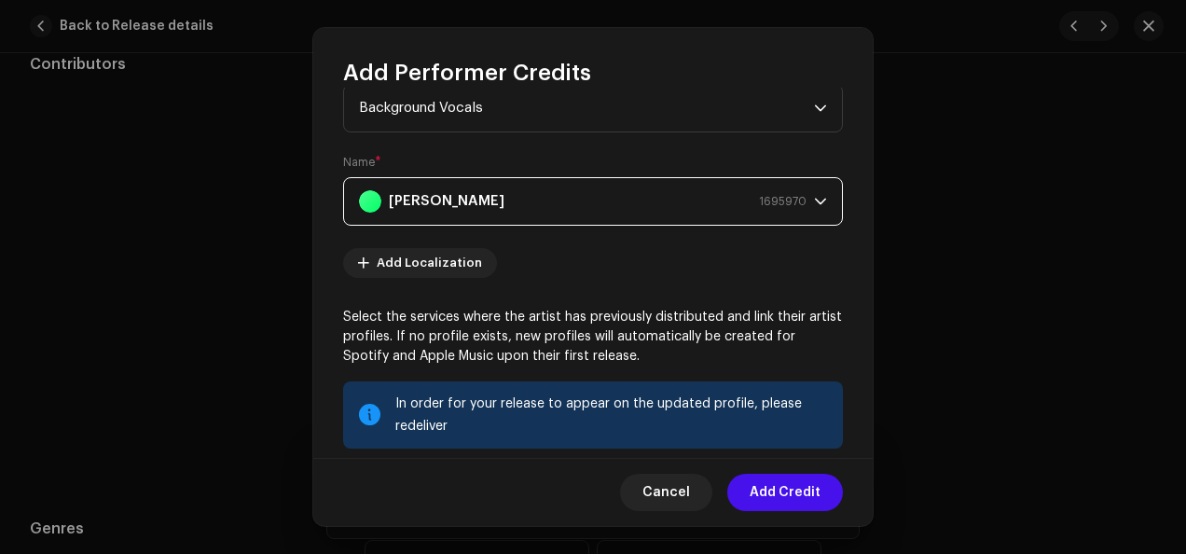
scroll to position [76, 0]
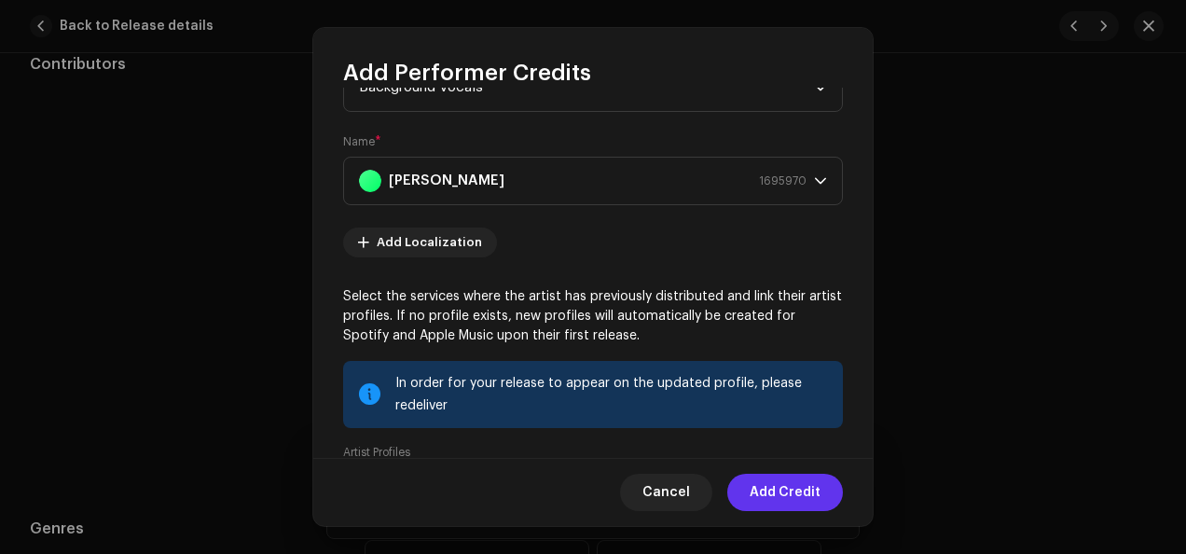
click at [792, 489] on span "Add Credit" at bounding box center [785, 492] width 71 height 37
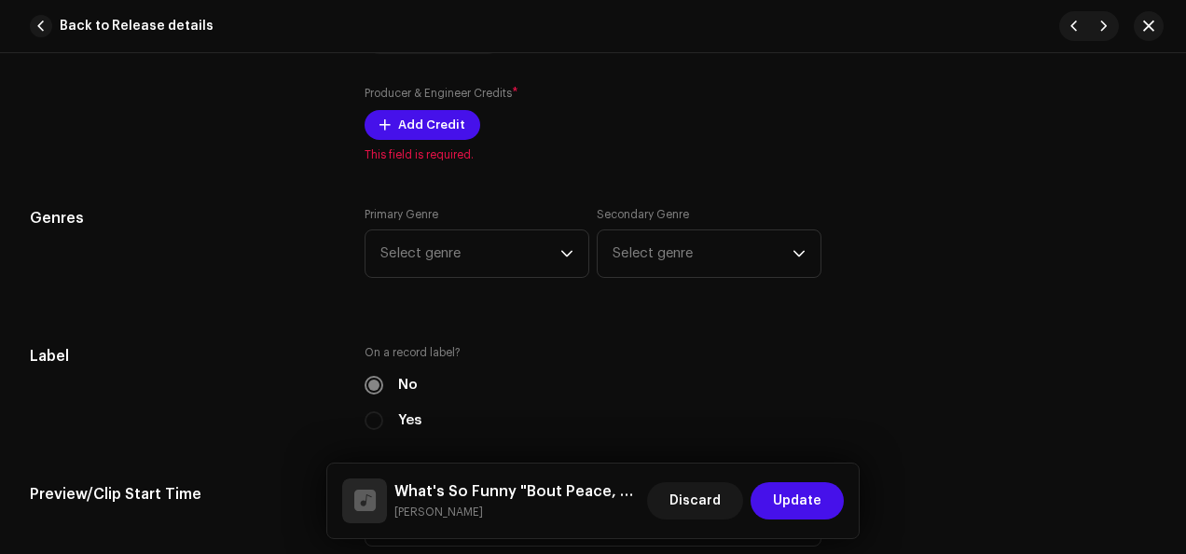
scroll to position [1576, 0]
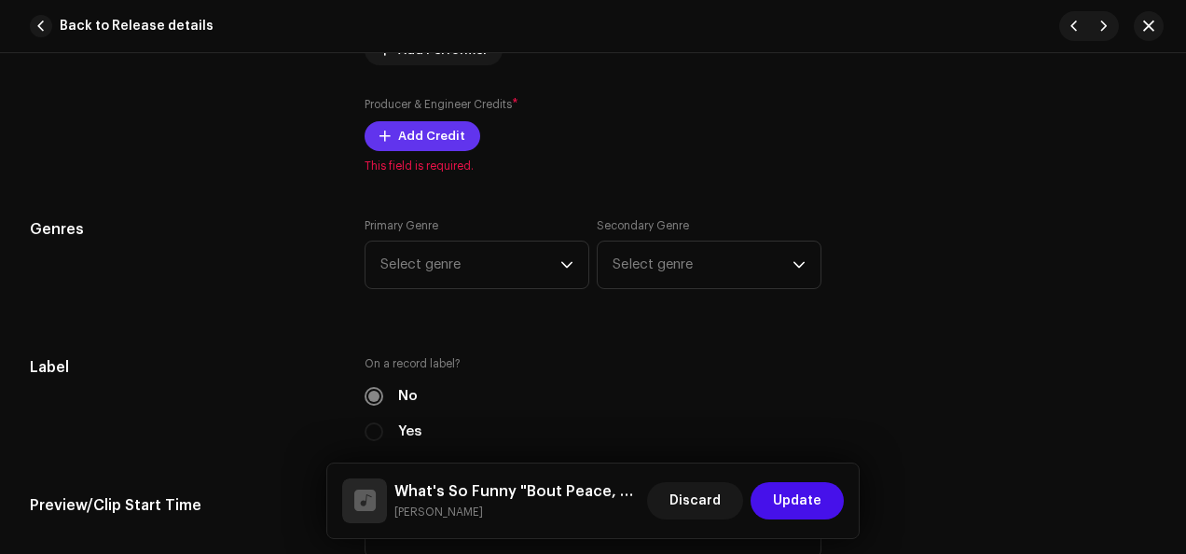
click at [393, 130] on button "Add Credit" at bounding box center [423, 136] width 116 height 30
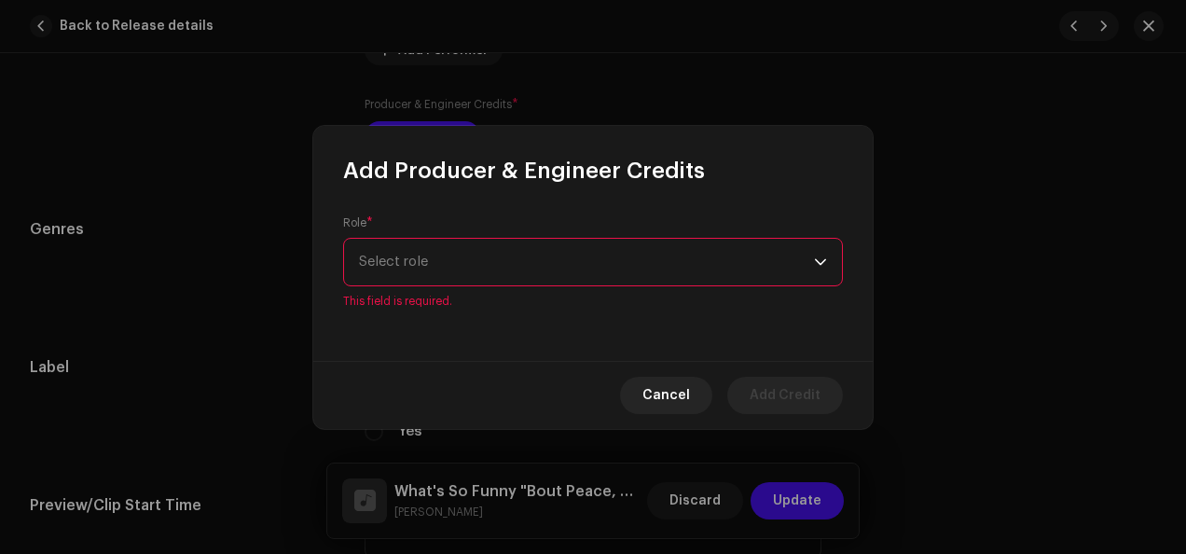
click at [817, 272] on div "dropdown trigger" at bounding box center [820, 262] width 13 height 47
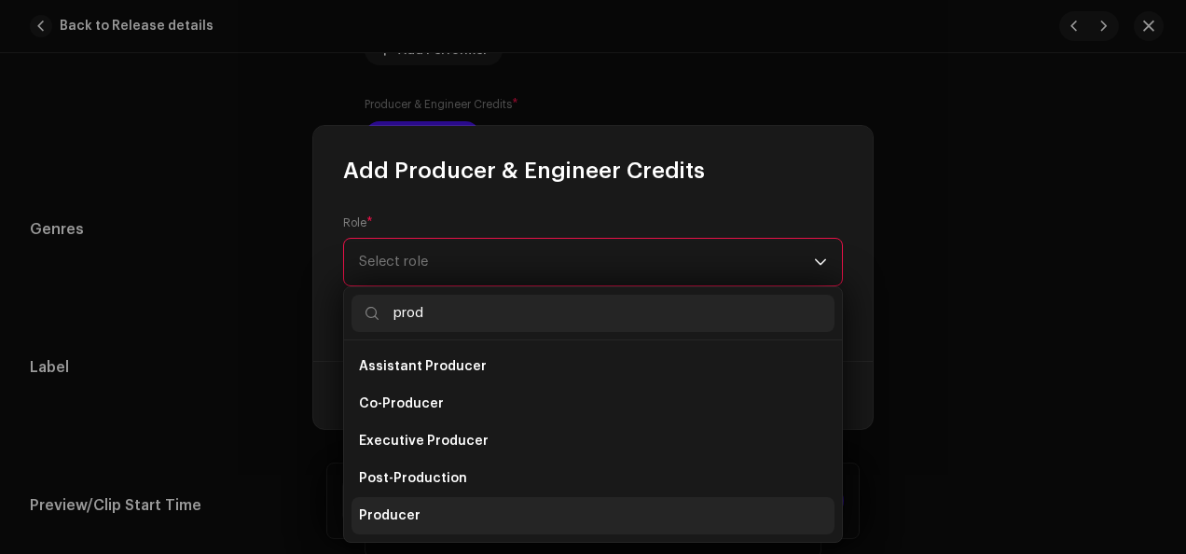
type input "prod"
click at [576, 517] on li "Producer" at bounding box center [592, 515] width 483 height 37
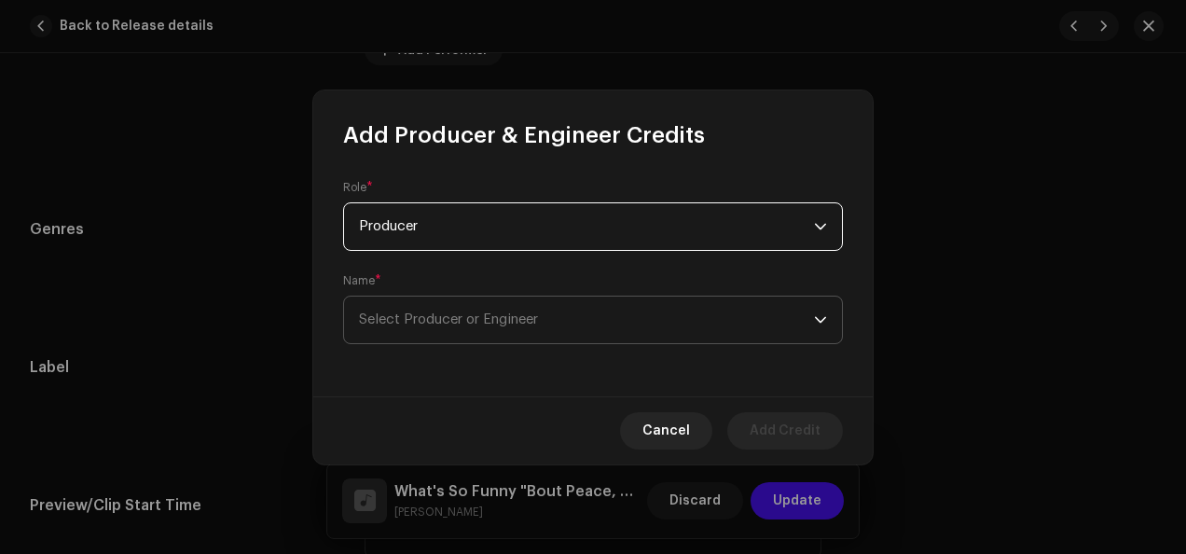
click at [822, 313] on icon "dropdown trigger" at bounding box center [820, 319] width 13 height 13
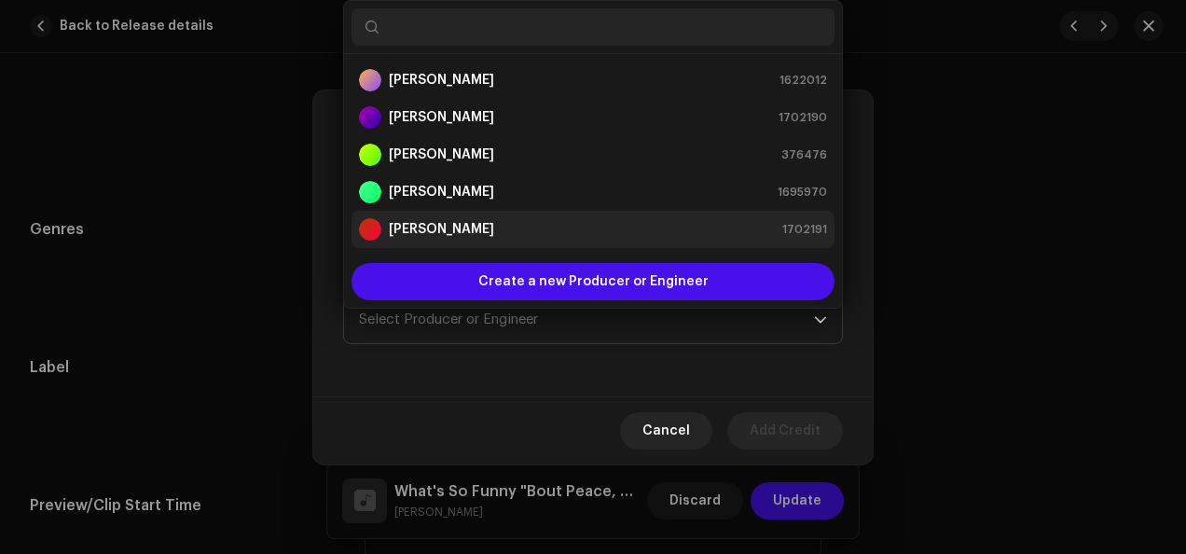
scroll to position [30, 0]
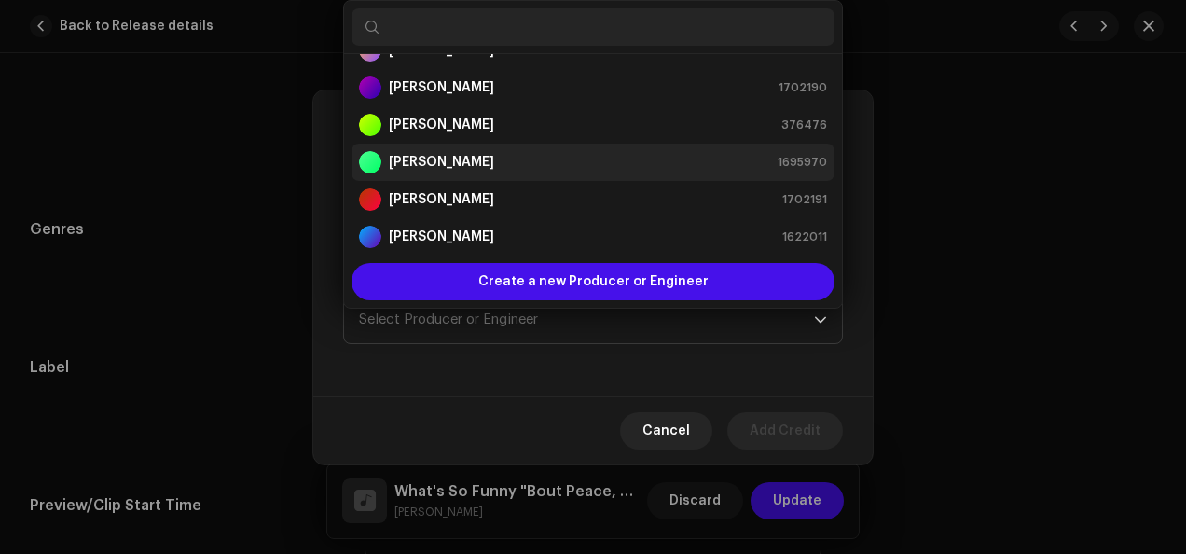
click at [625, 152] on div "[PERSON_NAME] 1695970" at bounding box center [593, 162] width 468 height 22
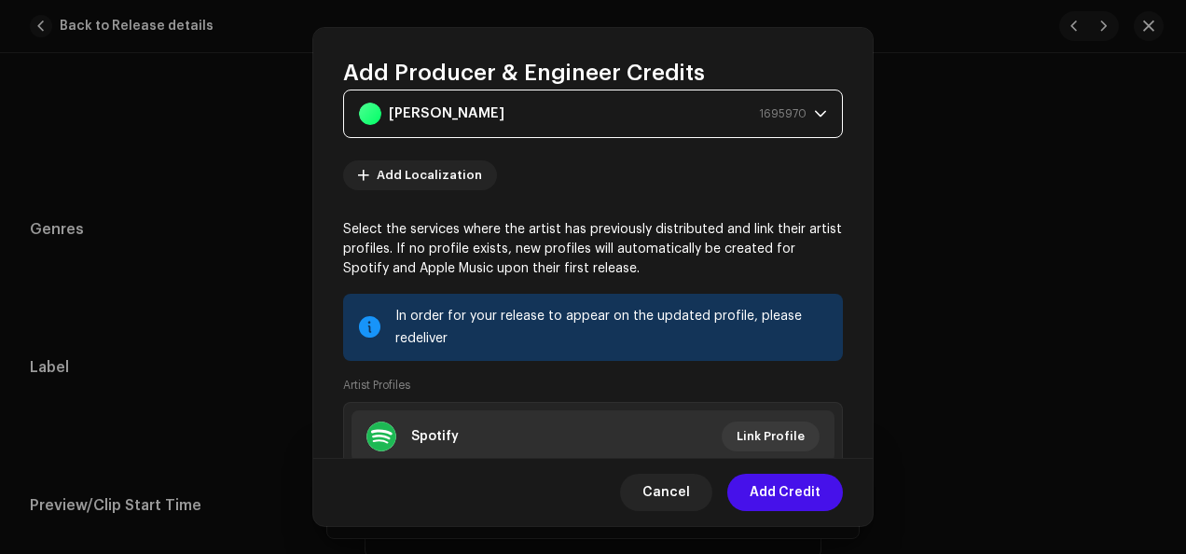
scroll to position [145, 0]
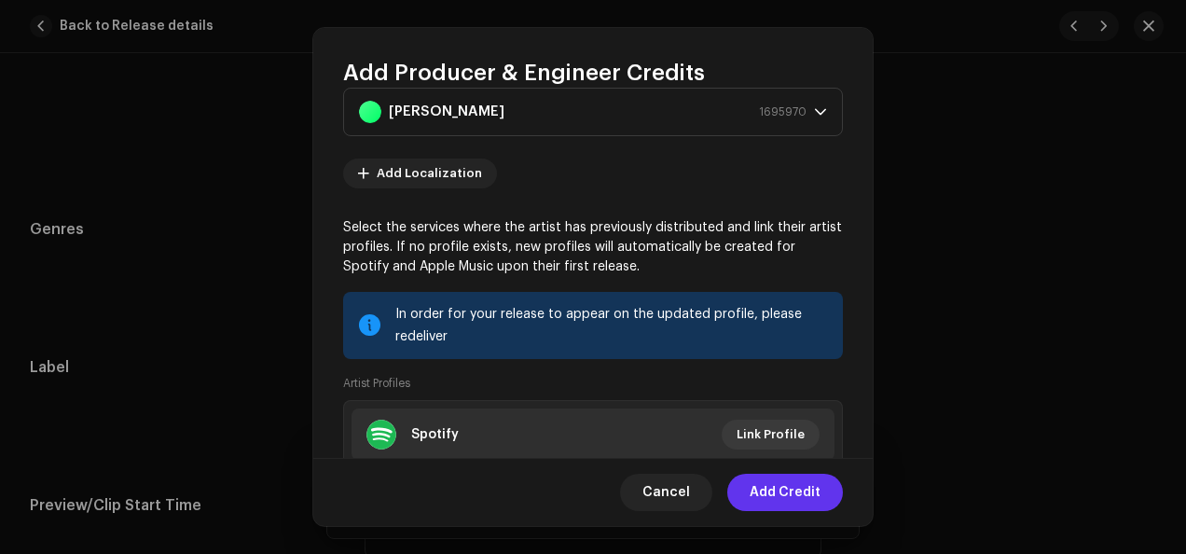
click at [792, 496] on span "Add Credit" at bounding box center [785, 492] width 71 height 37
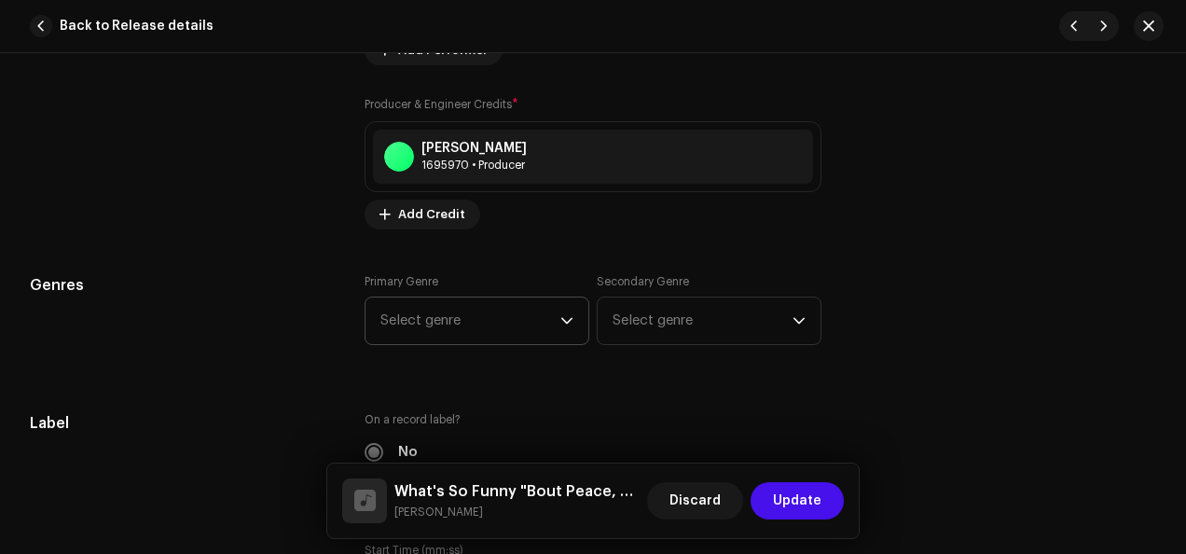
click at [565, 320] on icon "dropdown trigger" at bounding box center [566, 320] width 13 height 13
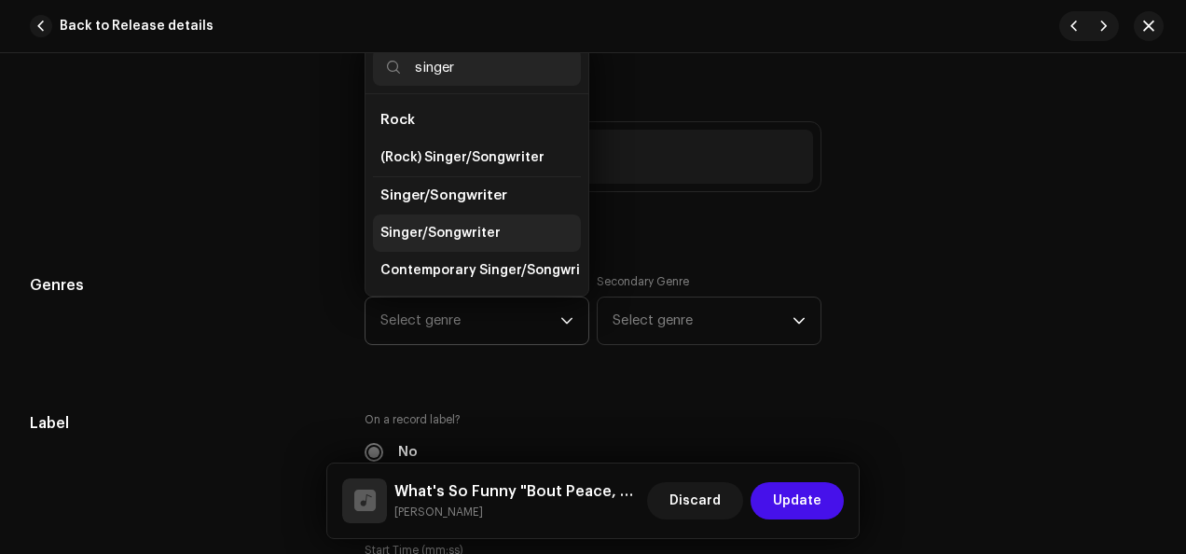
type input "singer"
click at [515, 223] on li "Singer/Songwriter" at bounding box center [477, 232] width 208 height 37
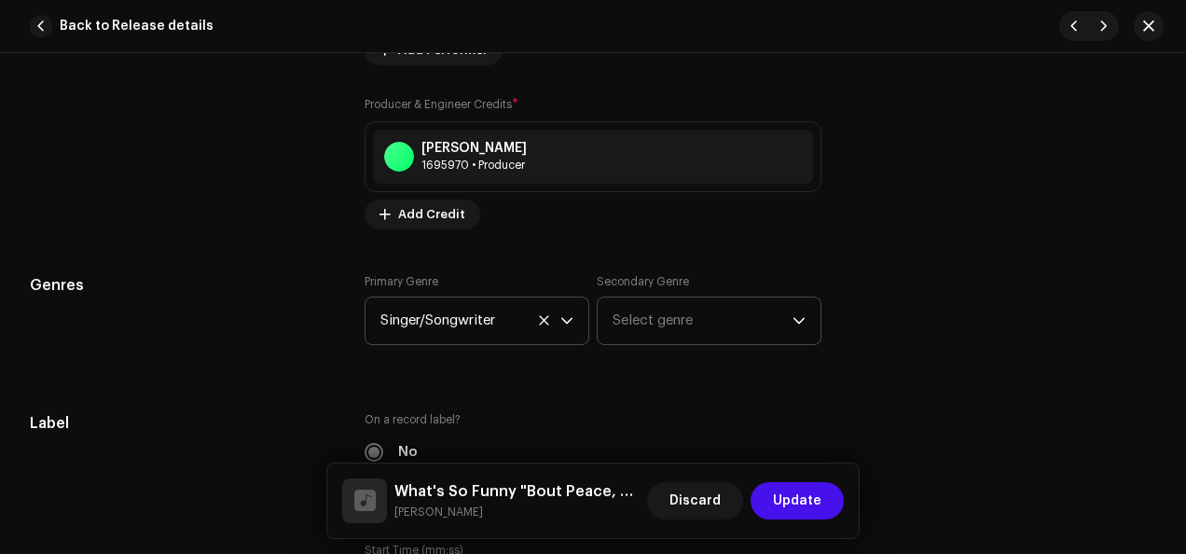
click at [796, 318] on icon "dropdown trigger" at bounding box center [798, 321] width 11 height 7
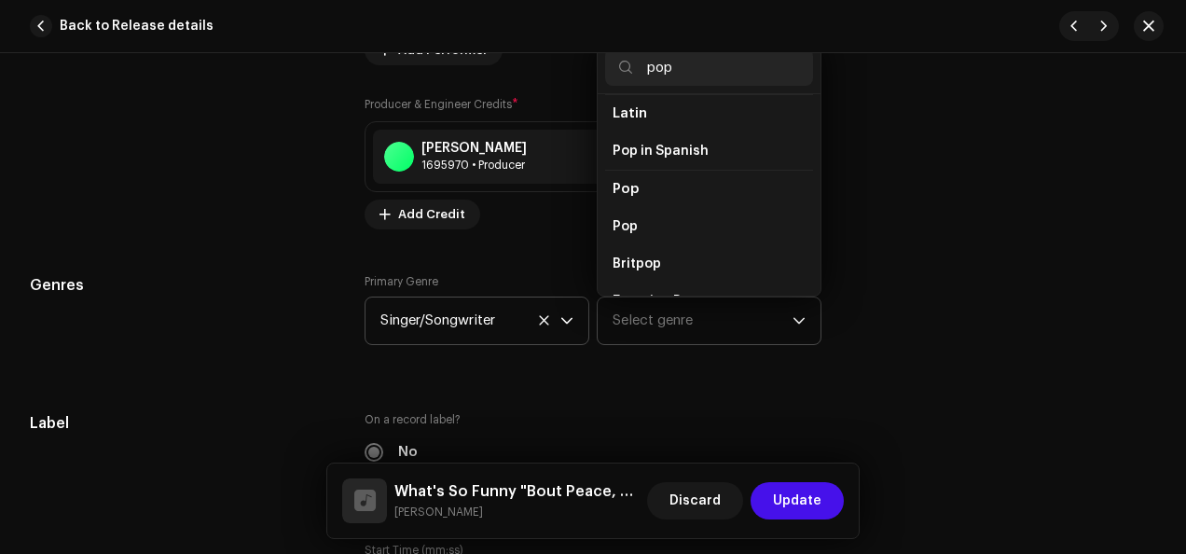
scroll to position [619, 0]
type input "pop"
click at [694, 214] on li "Pop" at bounding box center [709, 232] width 208 height 37
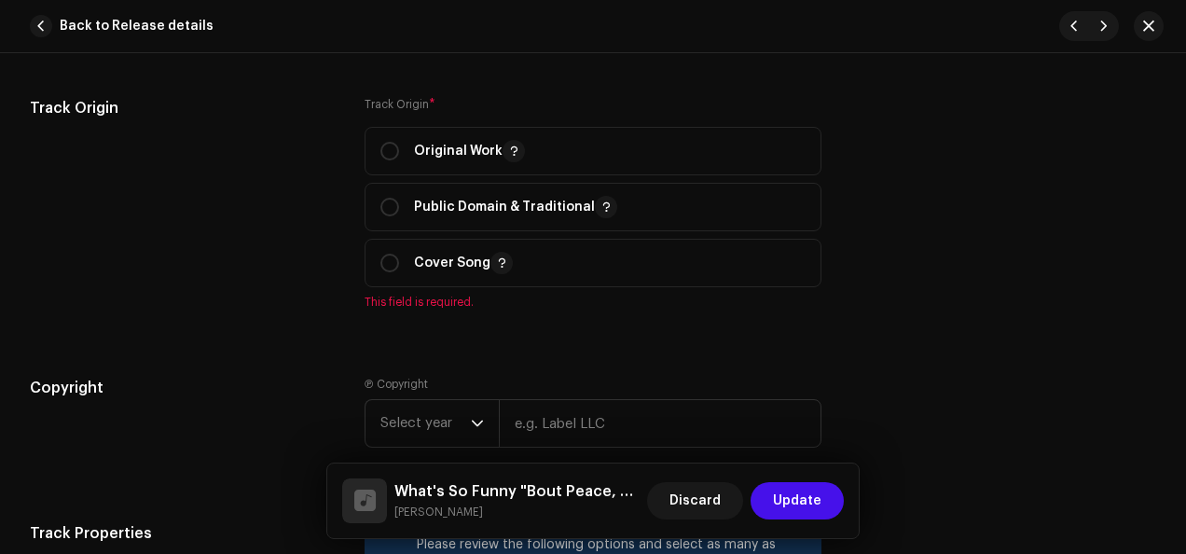
scroll to position [2297, 0]
click at [391, 263] on input "radio" at bounding box center [389, 263] width 19 height 19
radio input "true"
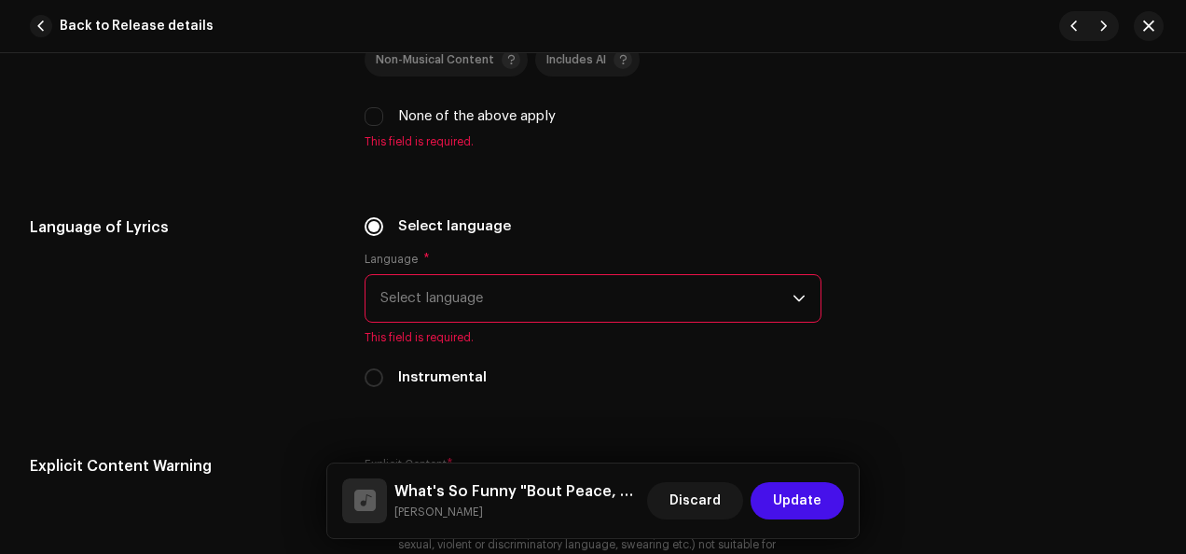
scroll to position [2987, 0]
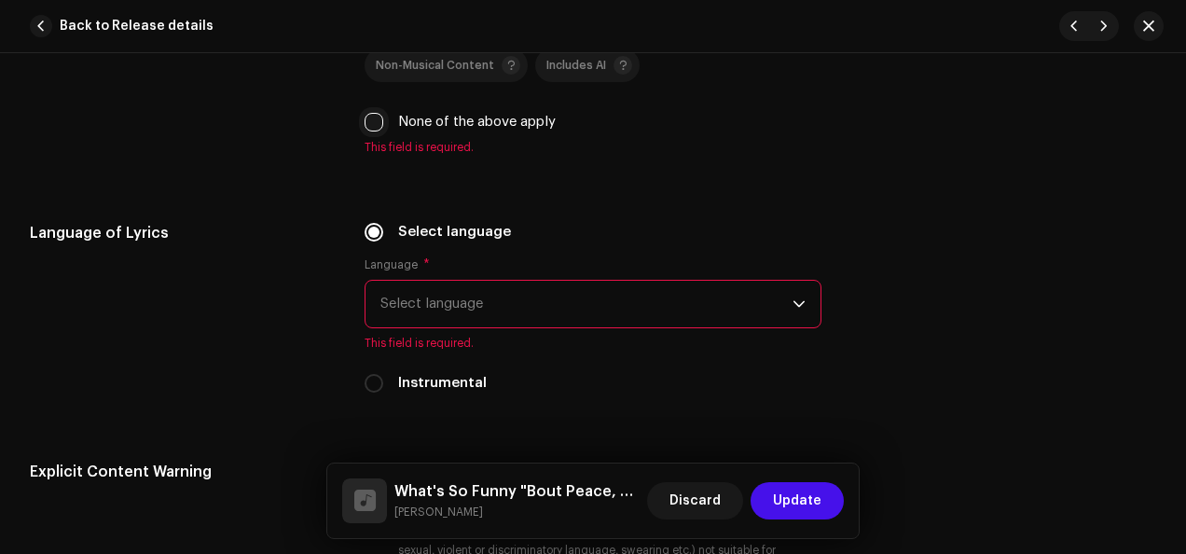
click at [377, 117] on input "None of the above apply" at bounding box center [374, 122] width 19 height 19
checkbox input "true"
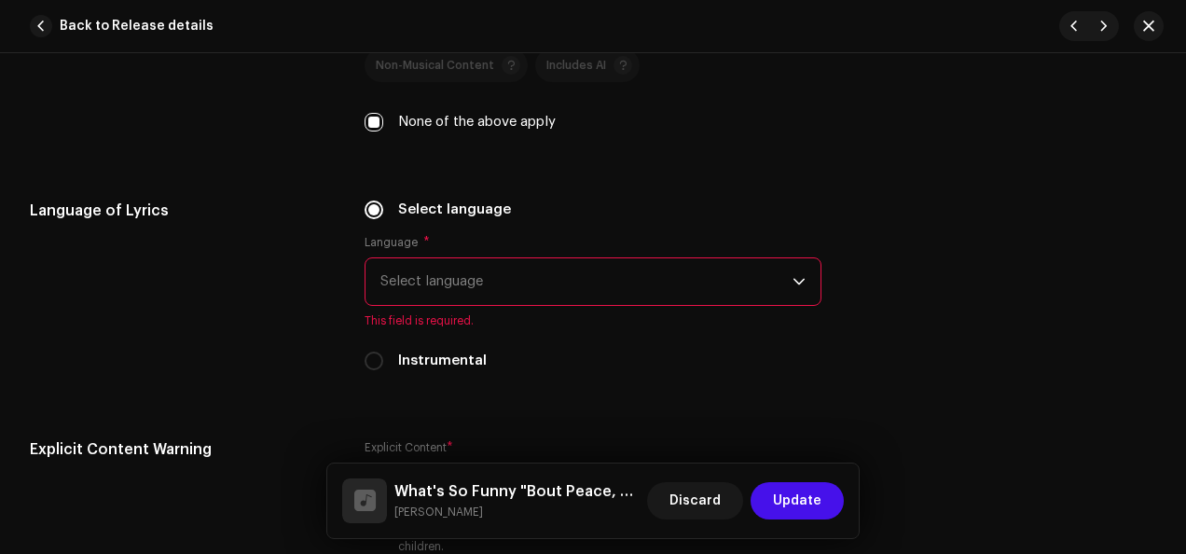
click at [798, 278] on icon "dropdown trigger" at bounding box center [798, 281] width 13 height 13
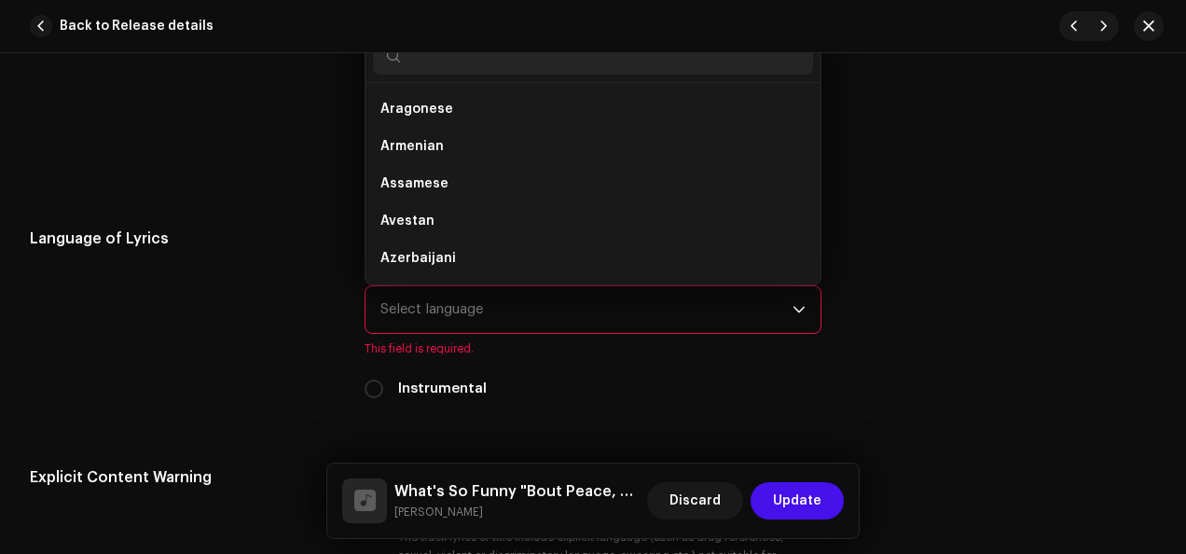
scroll to position [2953, 0]
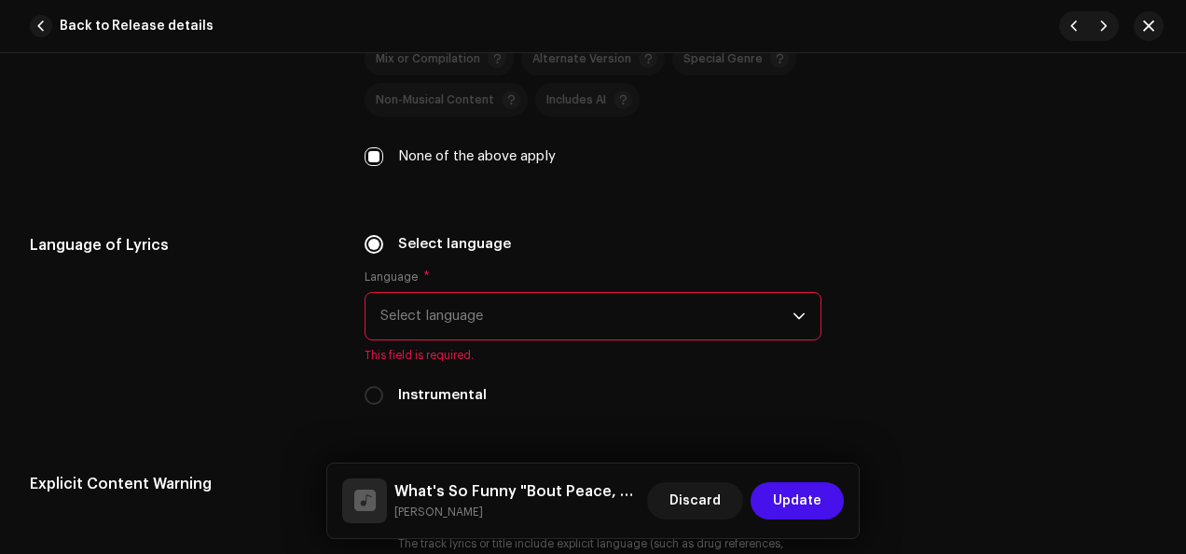
click at [794, 313] on icon "dropdown trigger" at bounding box center [798, 316] width 11 height 7
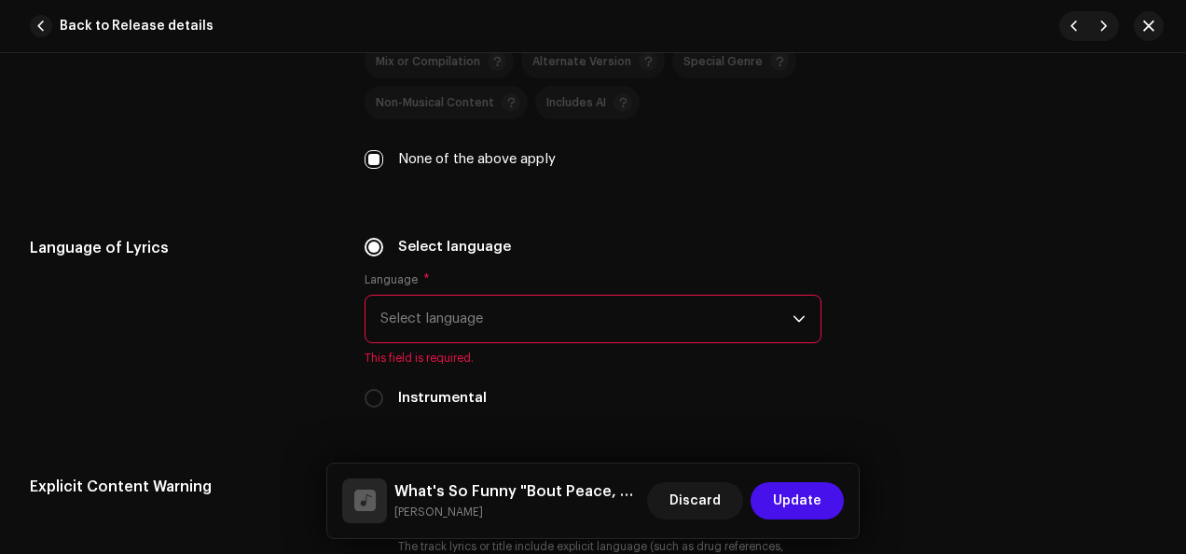
click at [794, 313] on icon "dropdown trigger" at bounding box center [798, 318] width 13 height 13
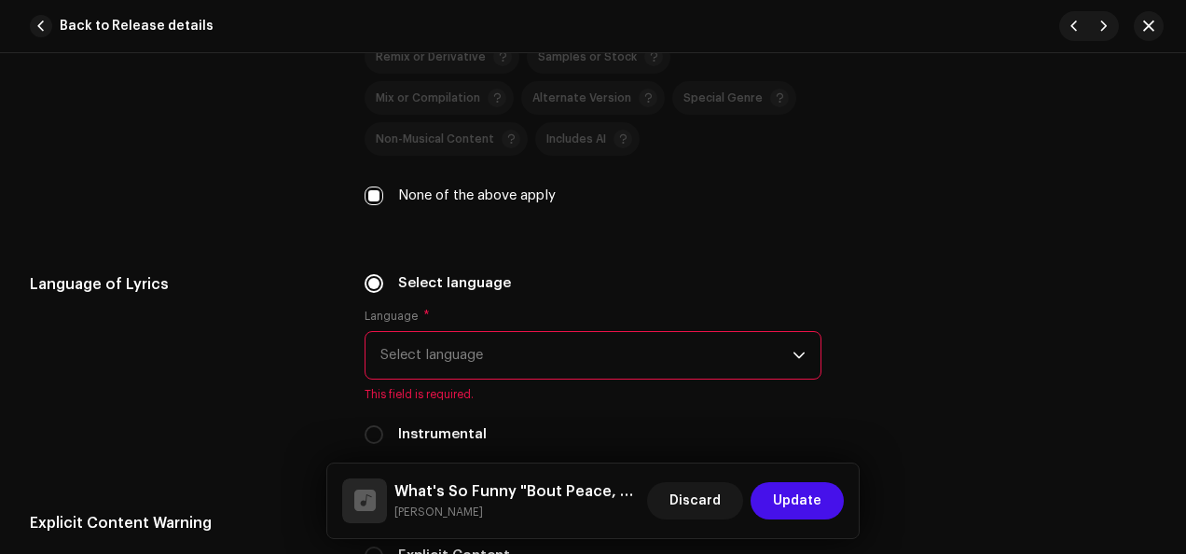
scroll to position [2947, 0]
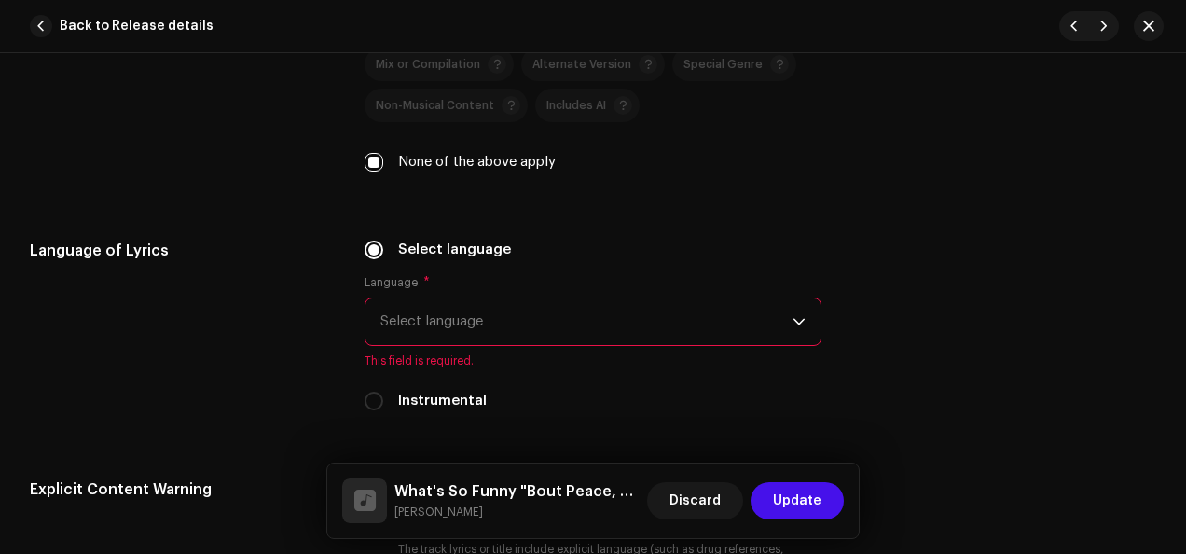
click at [794, 317] on icon "dropdown trigger" at bounding box center [798, 321] width 13 height 13
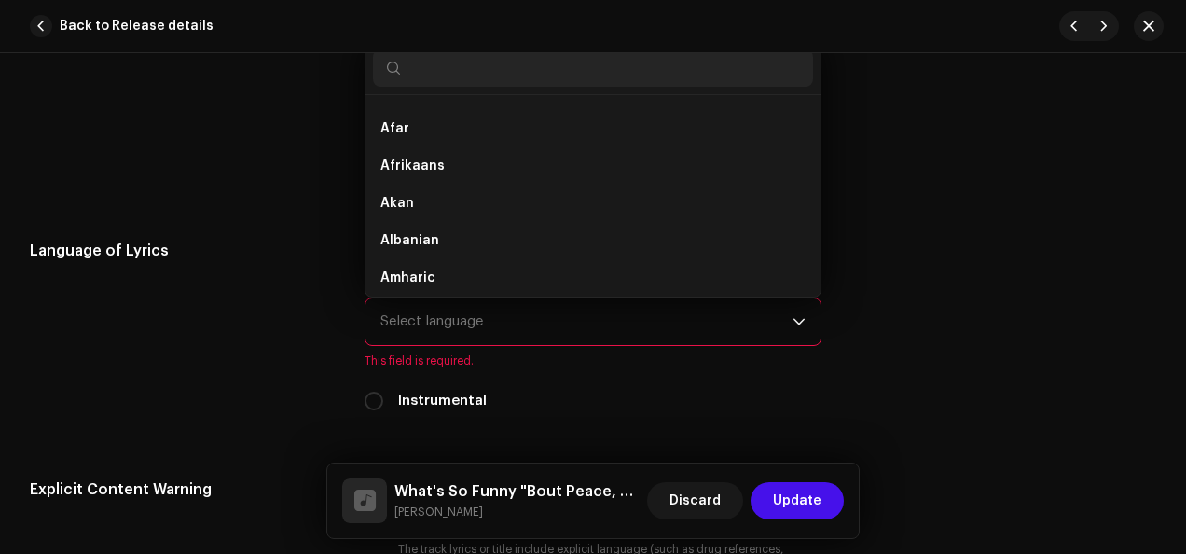
scroll to position [7, 0]
click at [538, 66] on input "text" at bounding box center [593, 67] width 440 height 37
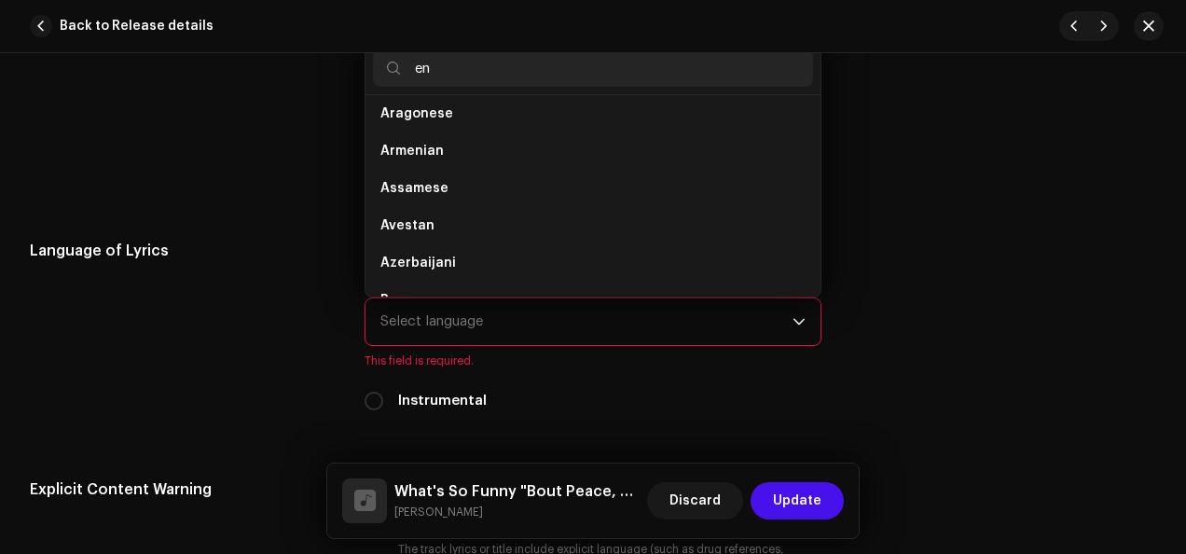
scroll to position [0, 0]
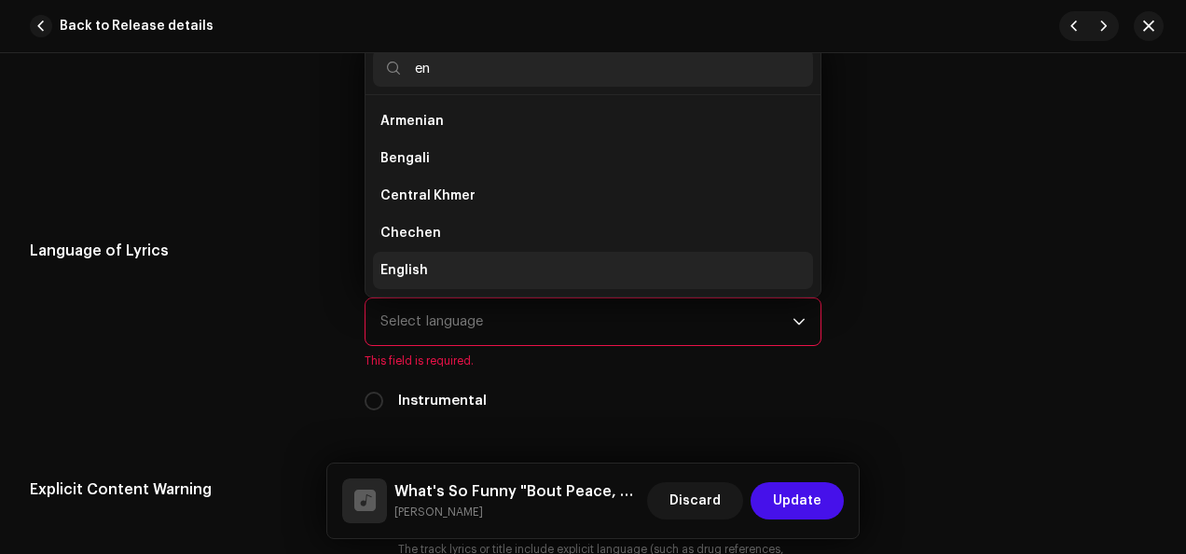
type input "en"
click at [510, 255] on li "English" at bounding box center [593, 270] width 440 height 37
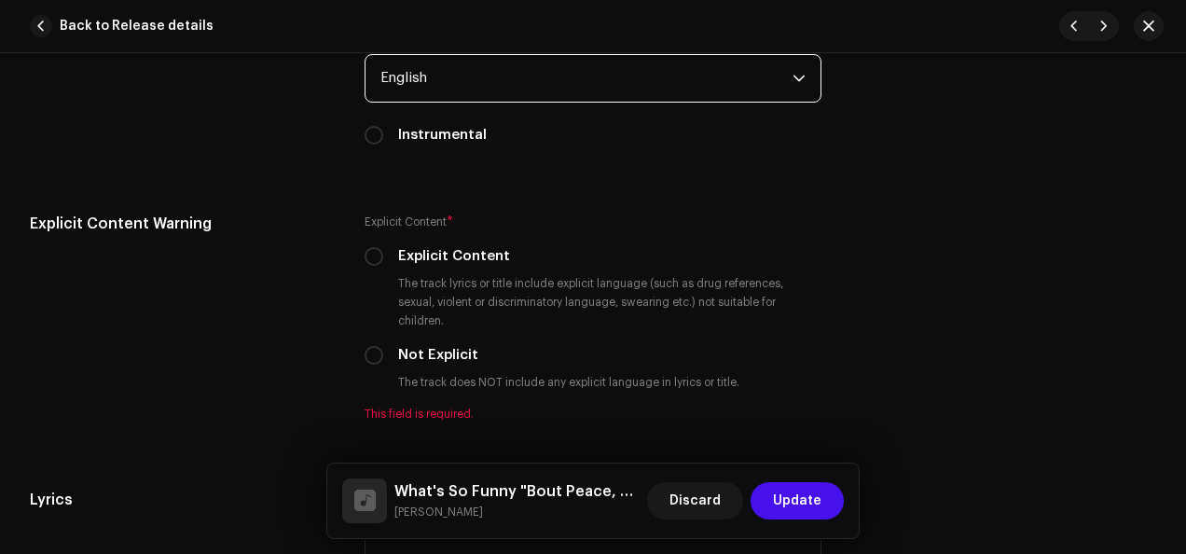
scroll to position [3223, 0]
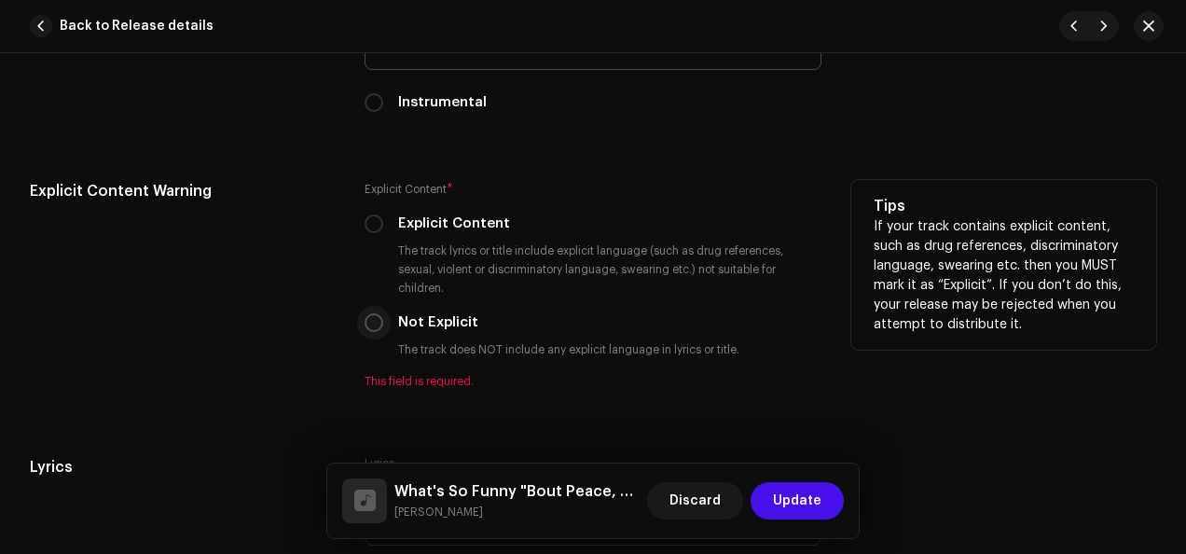
click at [374, 318] on input "Not Explicit" at bounding box center [374, 322] width 19 height 19
radio input "true"
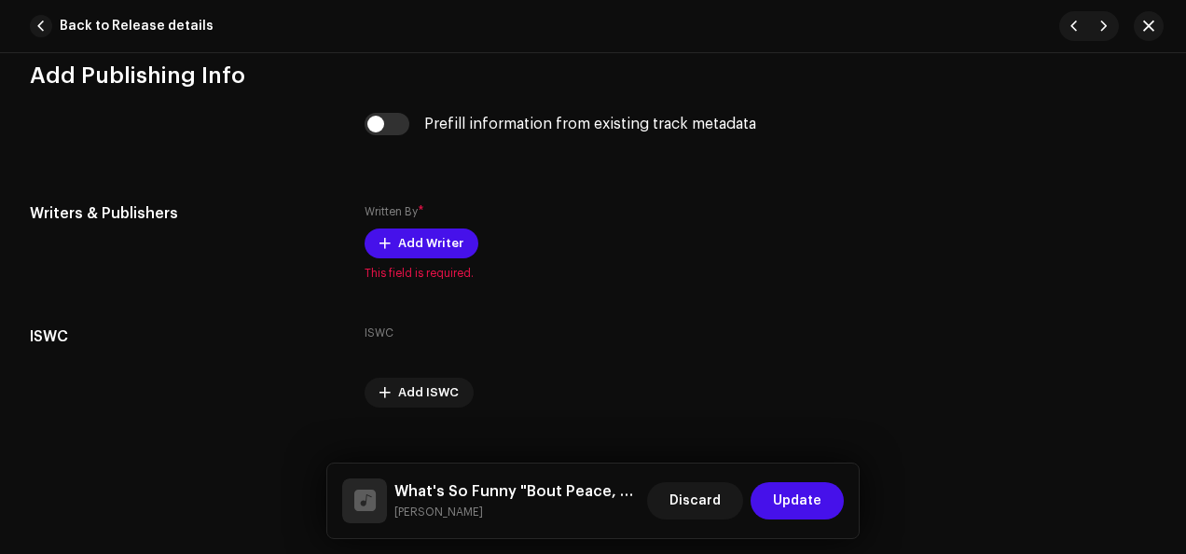
scroll to position [3843, 0]
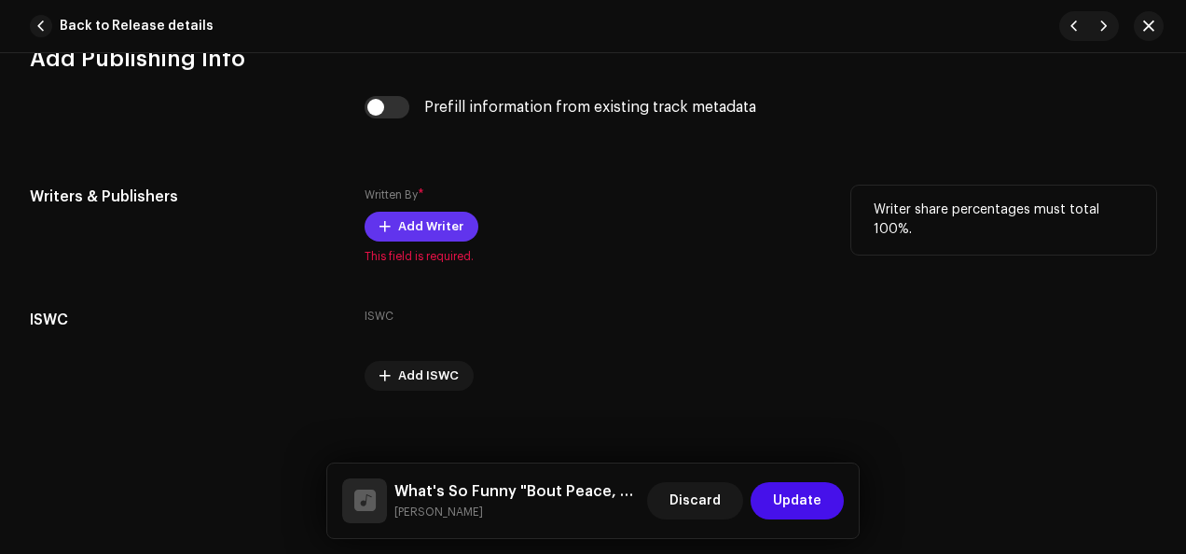
click at [410, 231] on span "Add Writer" at bounding box center [430, 226] width 65 height 37
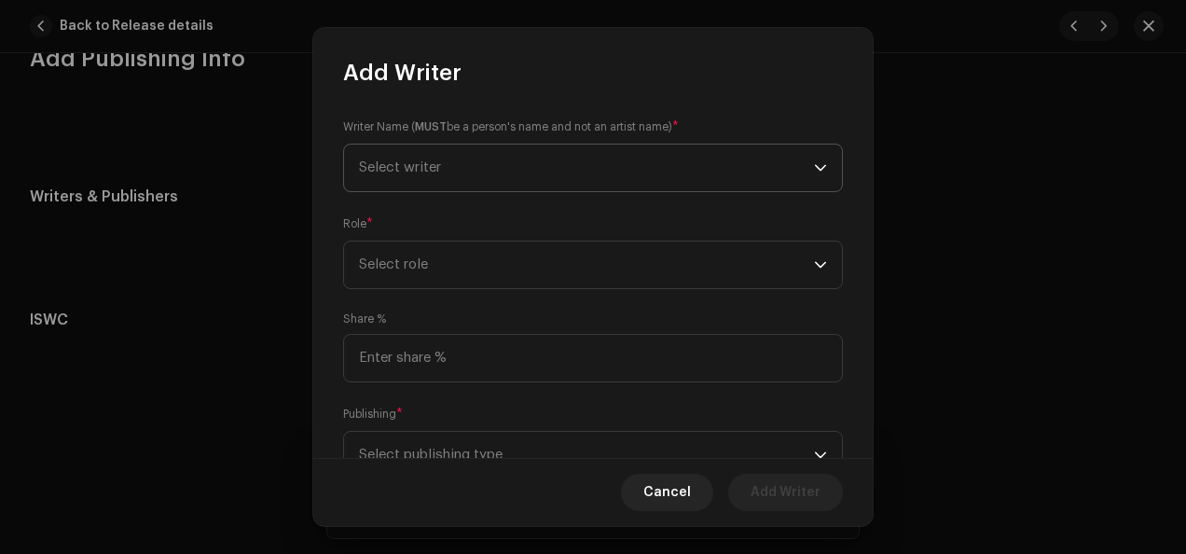
click at [815, 168] on icon "dropdown trigger" at bounding box center [820, 167] width 11 height 7
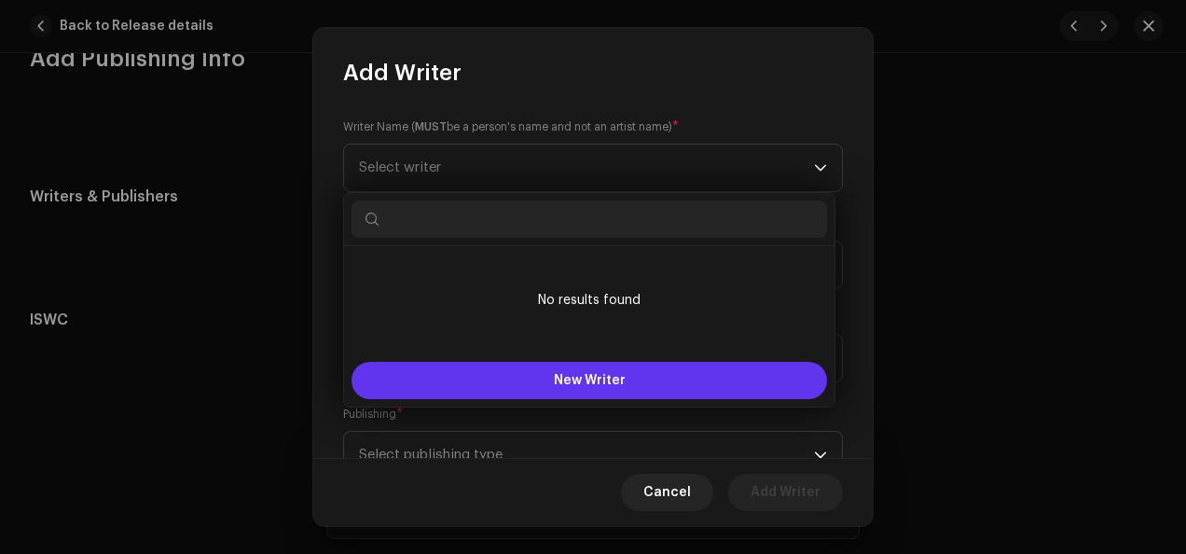
click at [644, 376] on button "New Writer" at bounding box center [588, 380] width 475 height 37
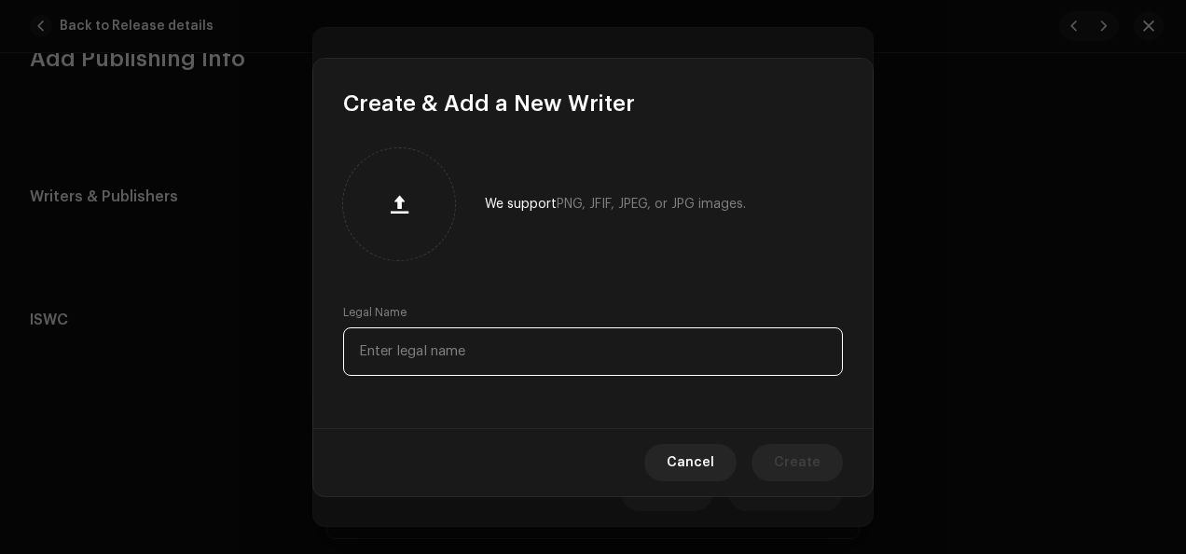
click at [596, 340] on input "text" at bounding box center [593, 351] width 500 height 48
type input "[PERSON_NAME]"
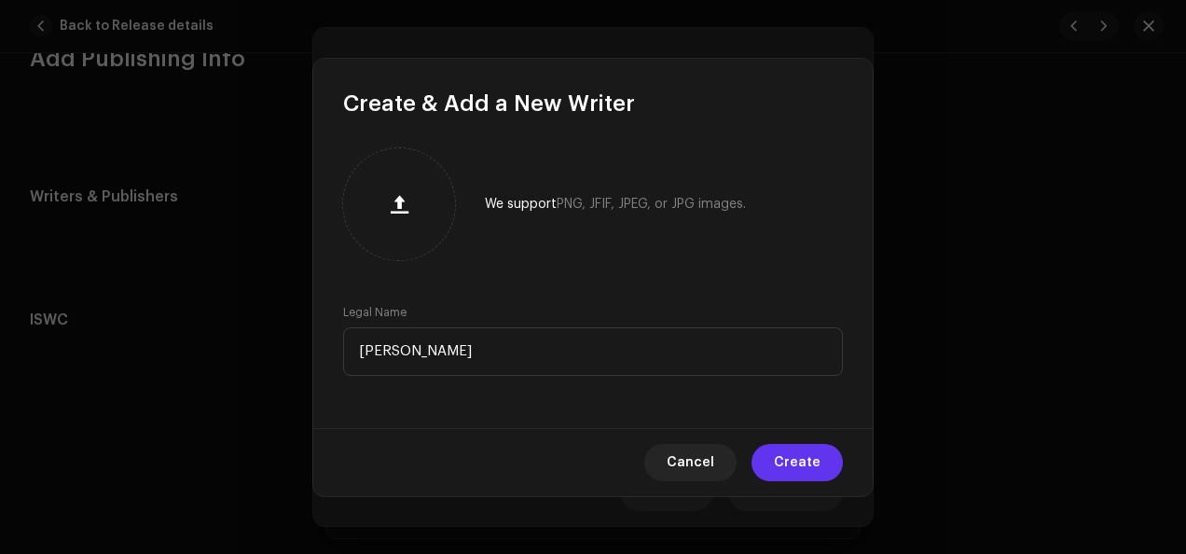
click at [798, 465] on span "Create" at bounding box center [797, 462] width 47 height 37
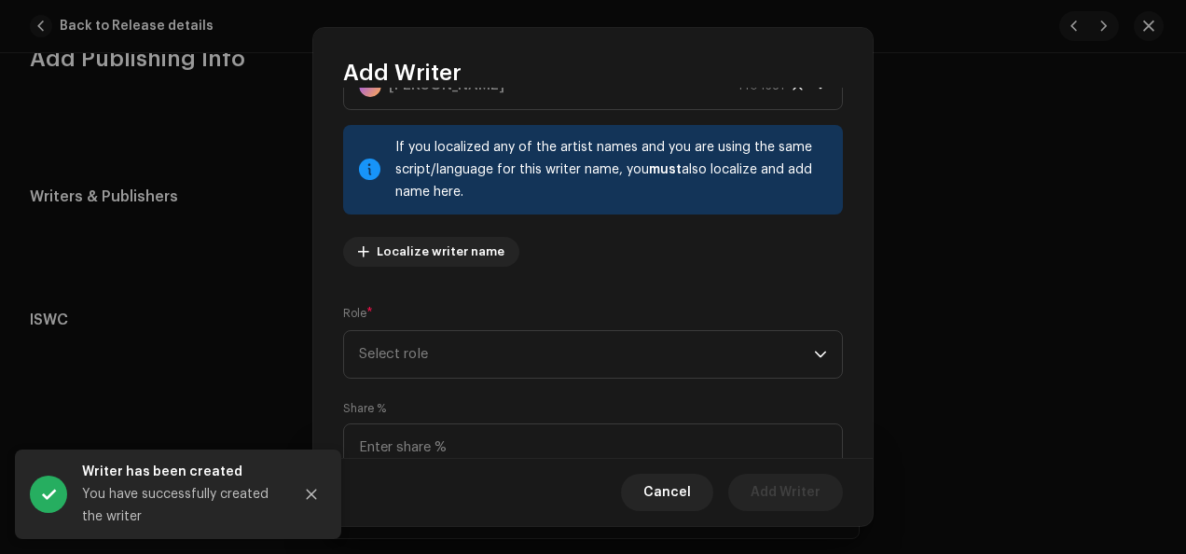
scroll to position [84, 0]
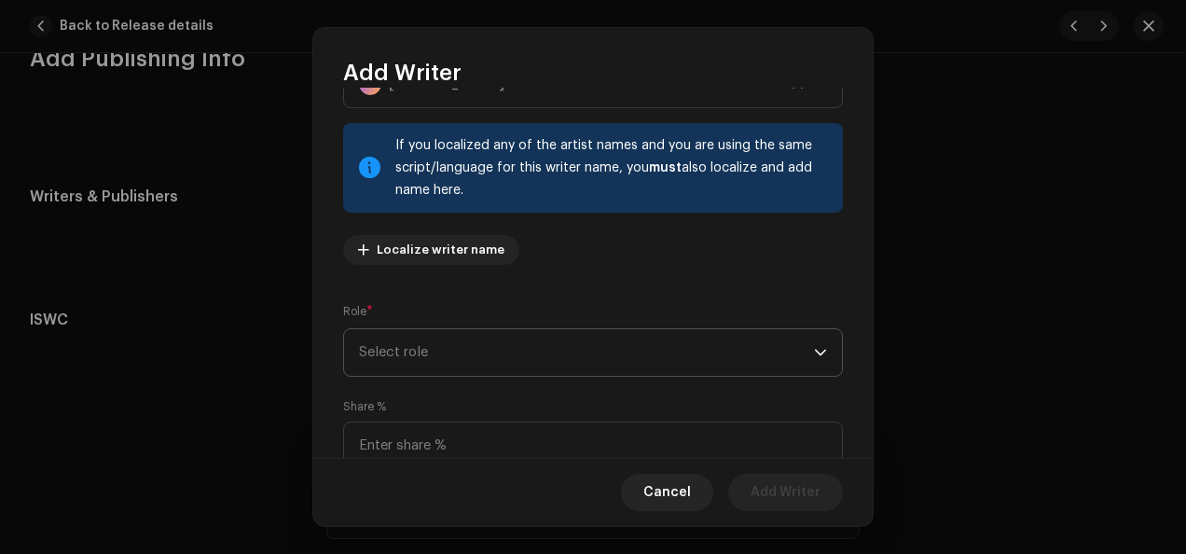
click at [816, 352] on icon "dropdown trigger" at bounding box center [820, 352] width 13 height 13
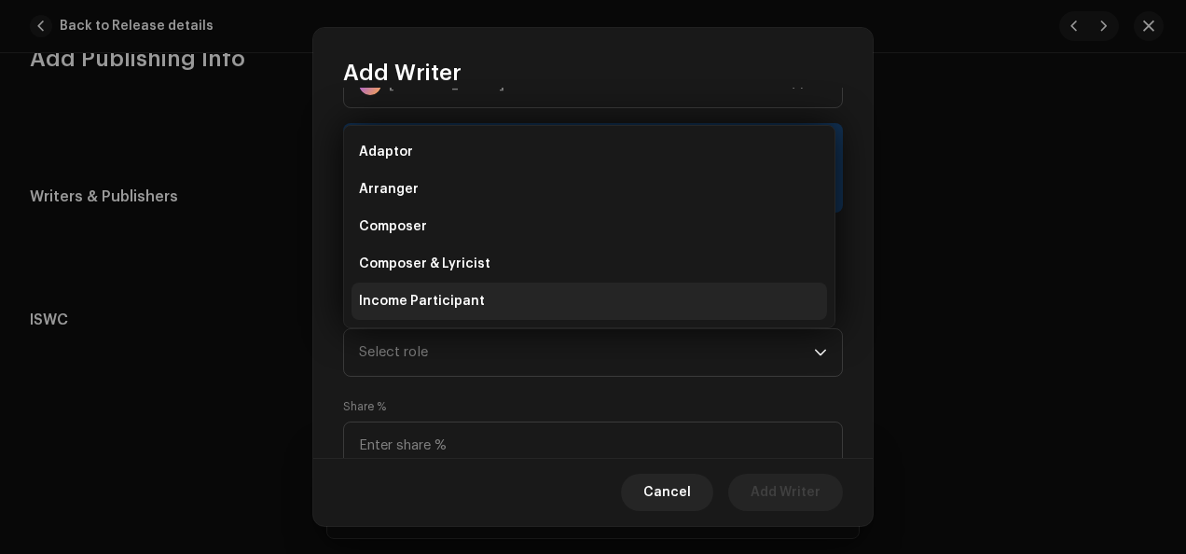
scroll to position [30, 0]
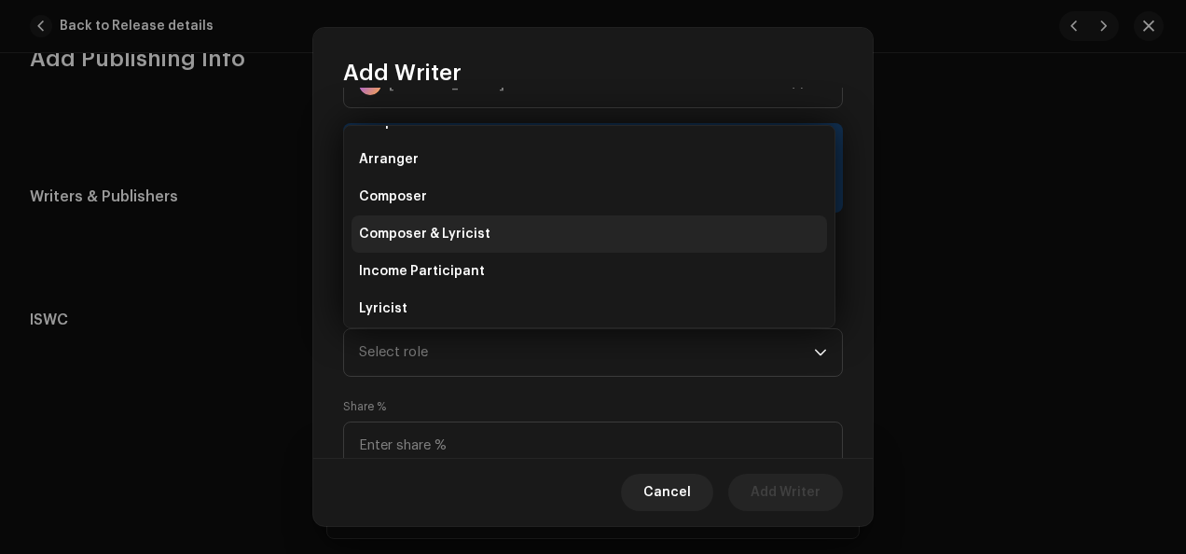
click at [625, 226] on li "Composer & Lyricist" at bounding box center [588, 233] width 475 height 37
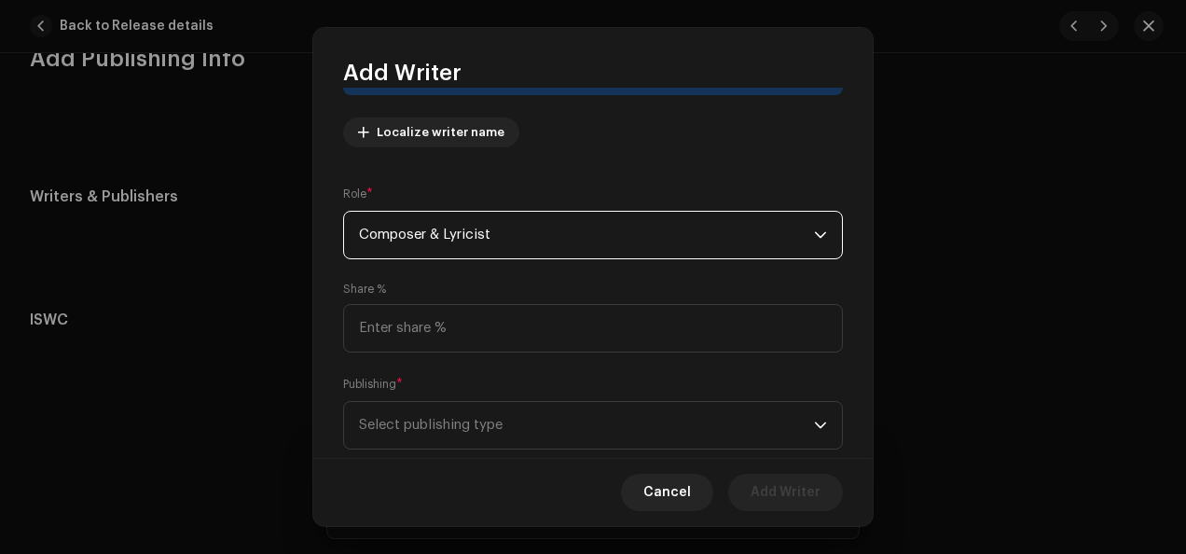
scroll to position [244, 0]
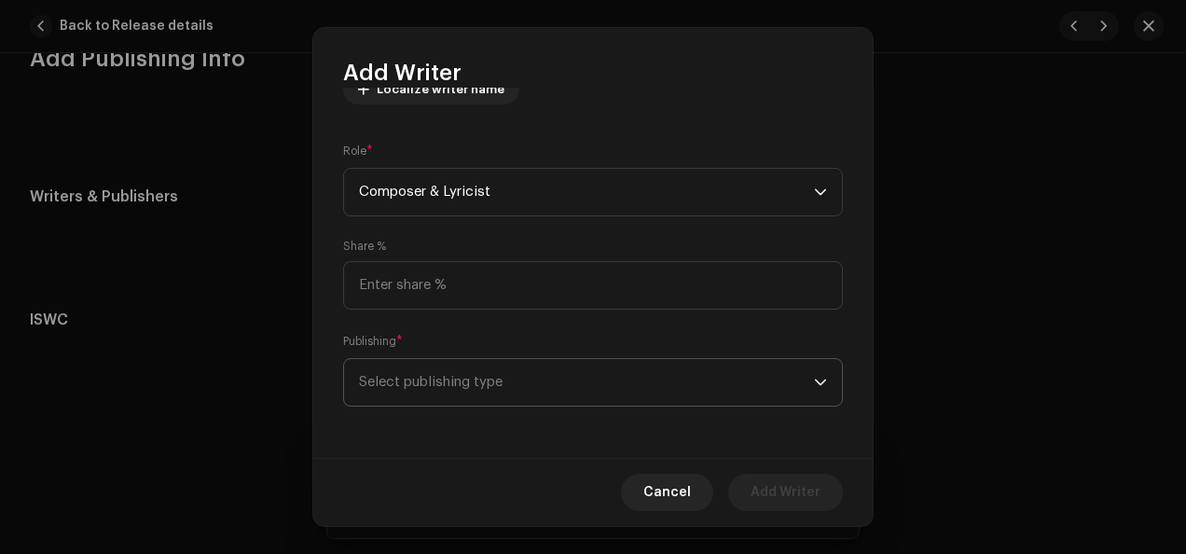
click at [816, 380] on icon "dropdown trigger" at bounding box center [820, 382] width 13 height 13
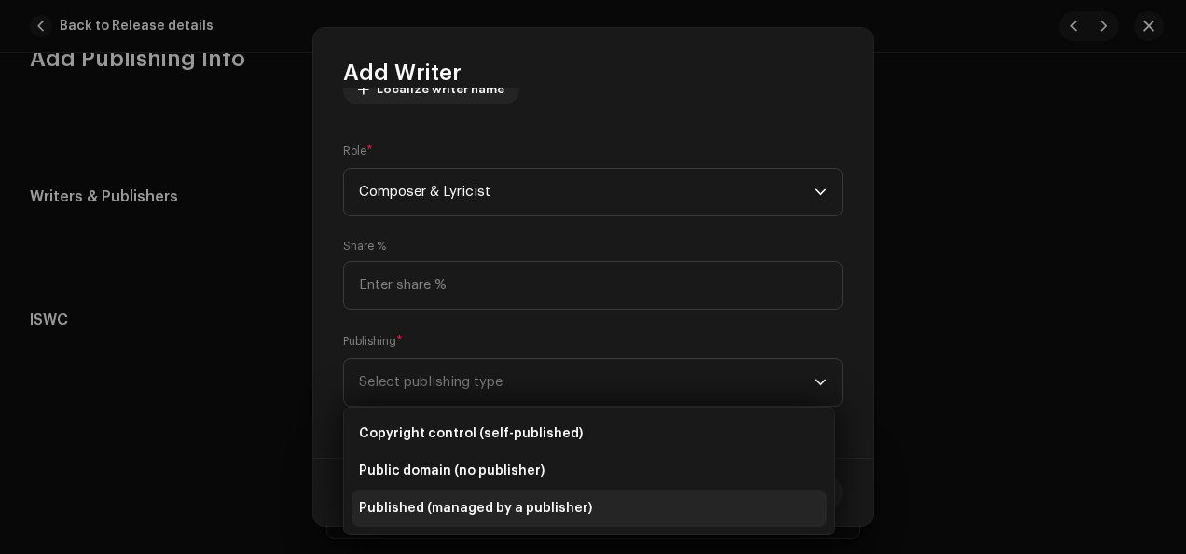
click at [651, 498] on li "Published (managed by a publisher)" at bounding box center [588, 507] width 475 height 37
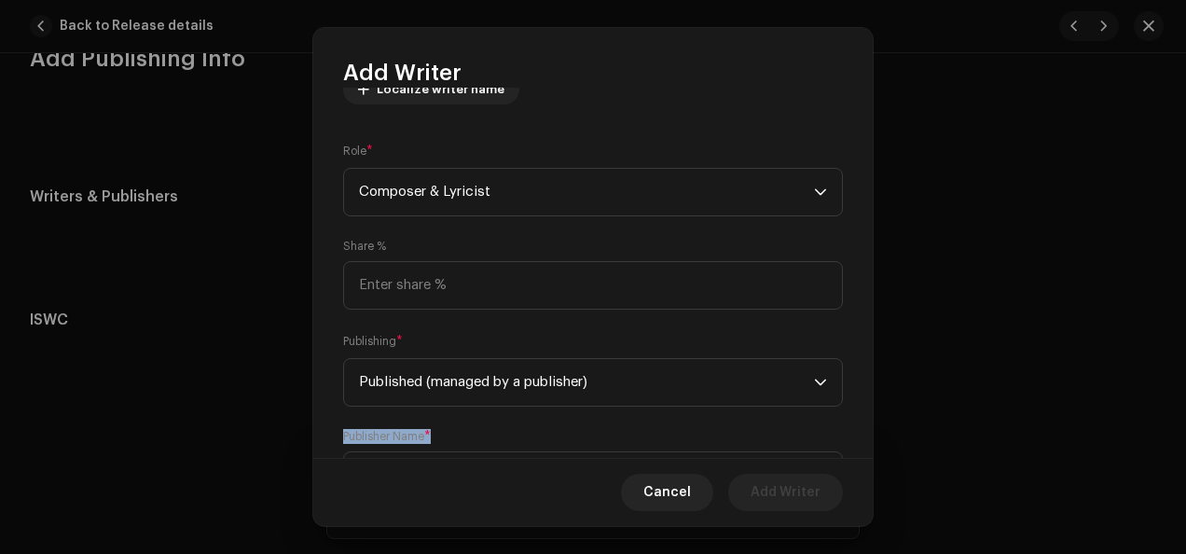
drag, startPoint x: 864, startPoint y: 394, endPoint x: 865, endPoint y: 417, distance: 22.4
click at [865, 417] on div "Writer Name ( MUST be a person's name and not an artist name) * [PERSON_NAME] 1…" at bounding box center [592, 273] width 559 height 371
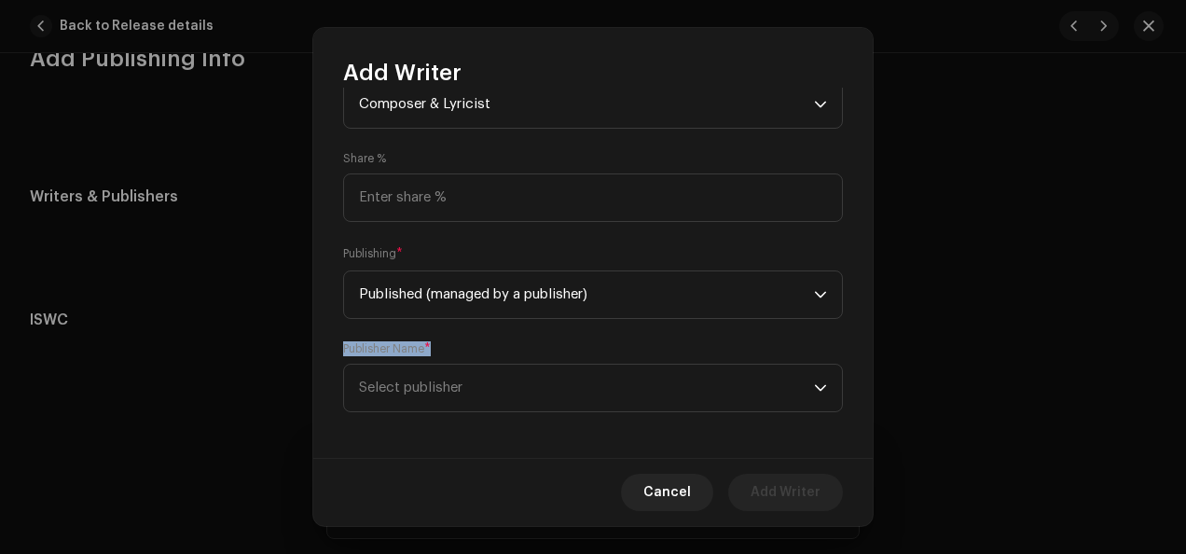
scroll to position [338, 0]
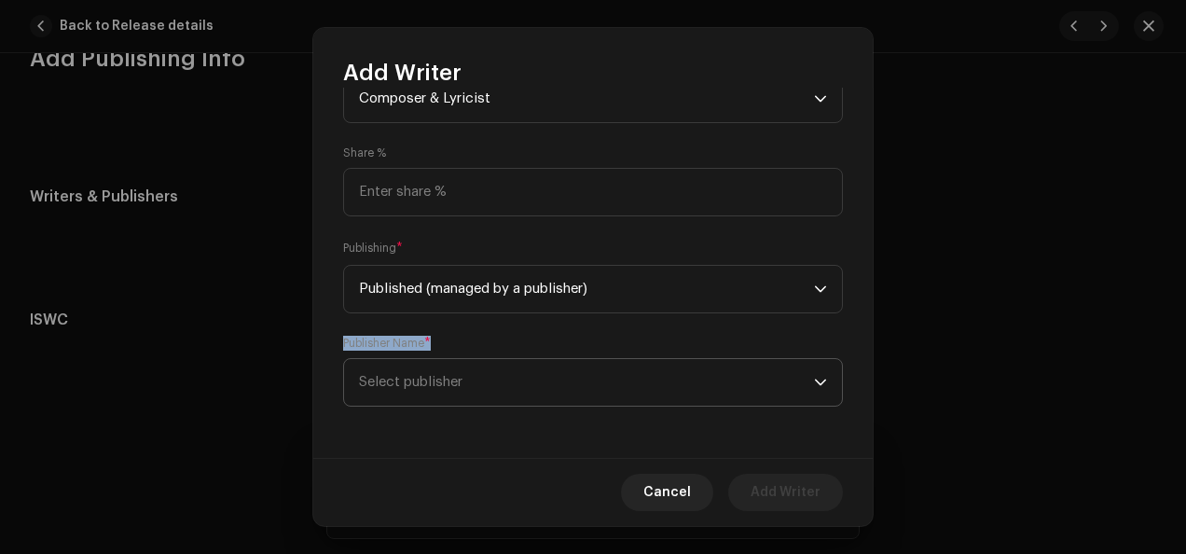
click at [815, 382] on icon "dropdown trigger" at bounding box center [820, 382] width 11 height 7
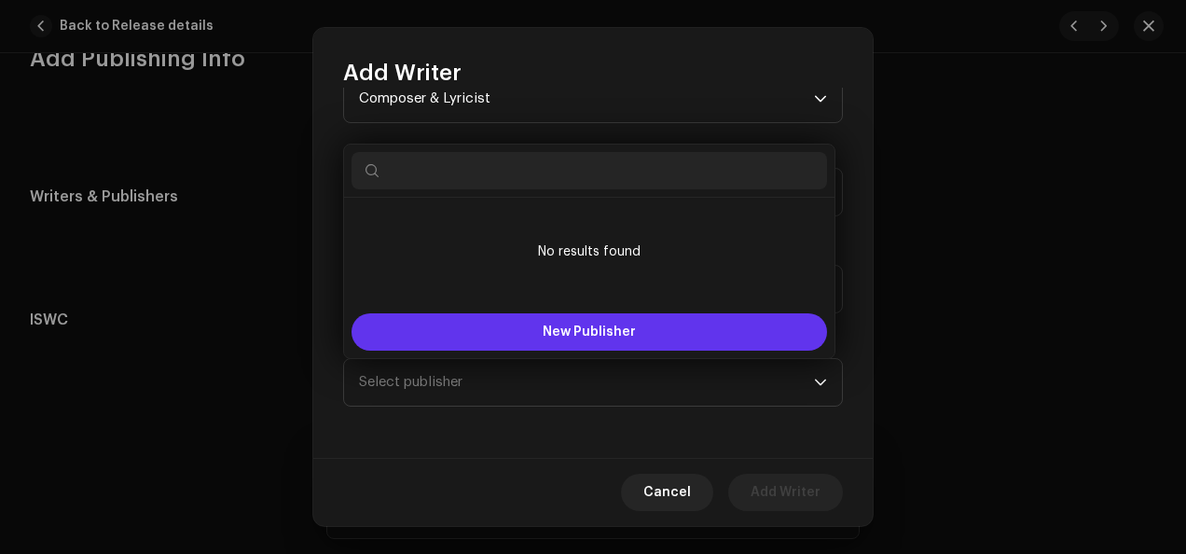
click at [721, 336] on button "New Publisher" at bounding box center [588, 331] width 475 height 37
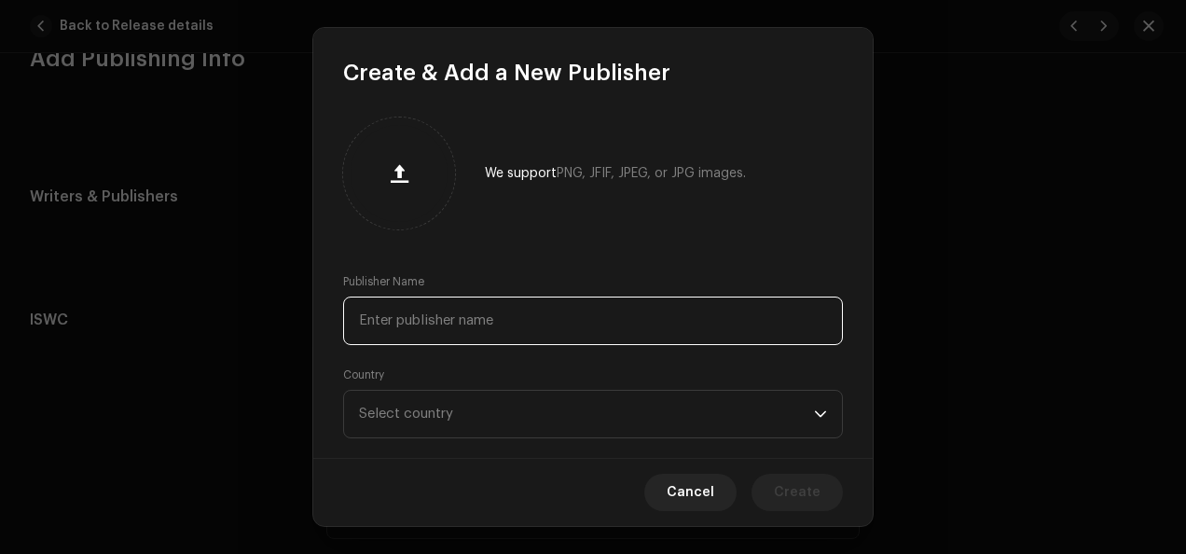
click at [627, 320] on input "text" at bounding box center [593, 320] width 500 height 48
type input "Mercury/PolyGram Music Publishing"
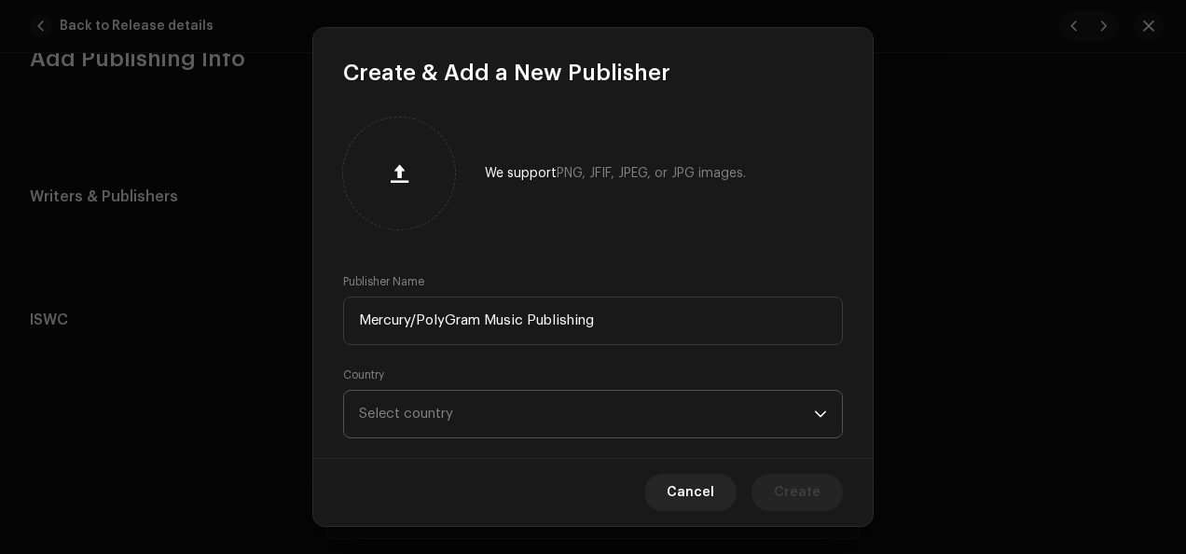
click at [814, 416] on icon "dropdown trigger" at bounding box center [820, 413] width 13 height 13
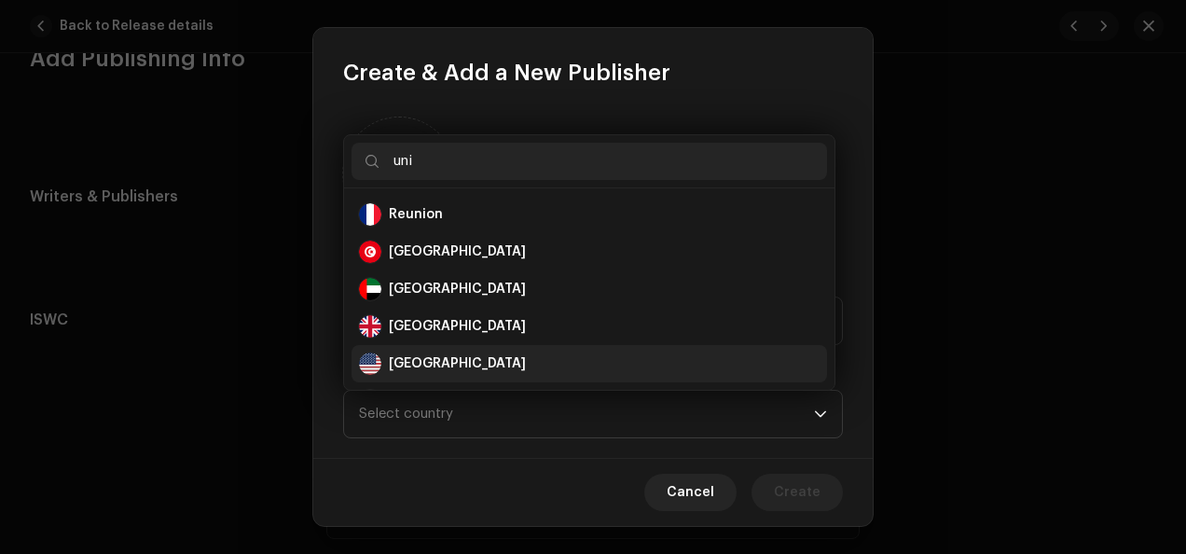
scroll to position [30, 0]
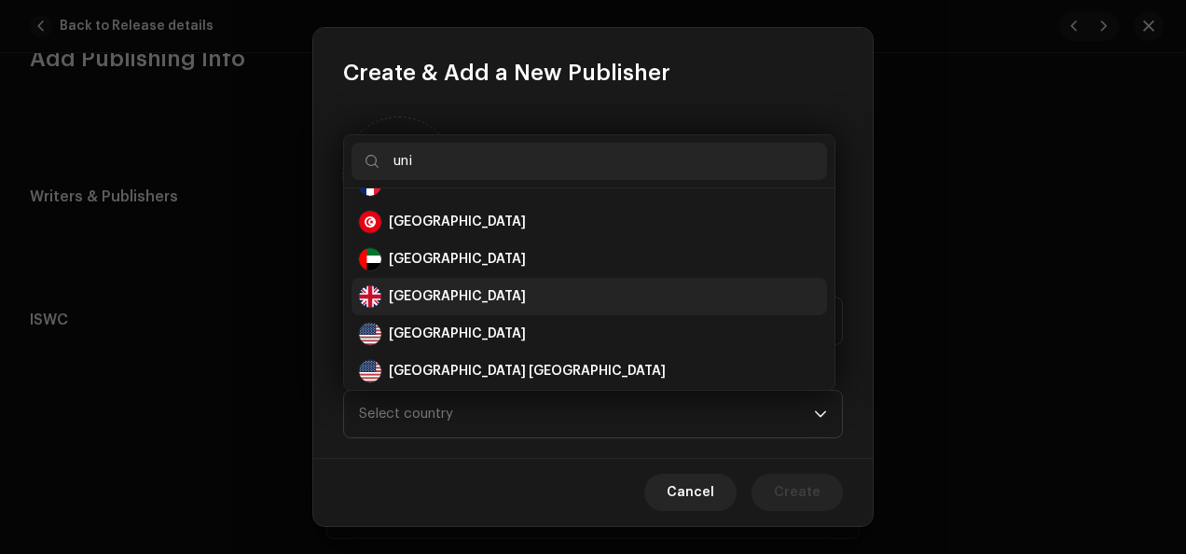
type input "uni"
click at [595, 296] on div "[GEOGRAPHIC_DATA]" at bounding box center [589, 296] width 461 height 22
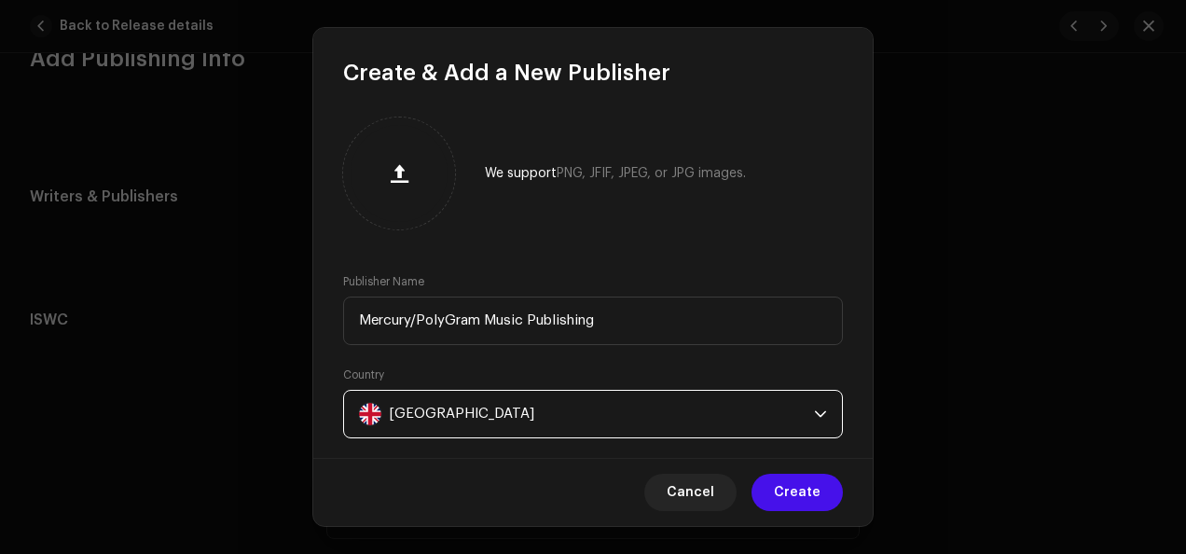
scroll to position [32, 0]
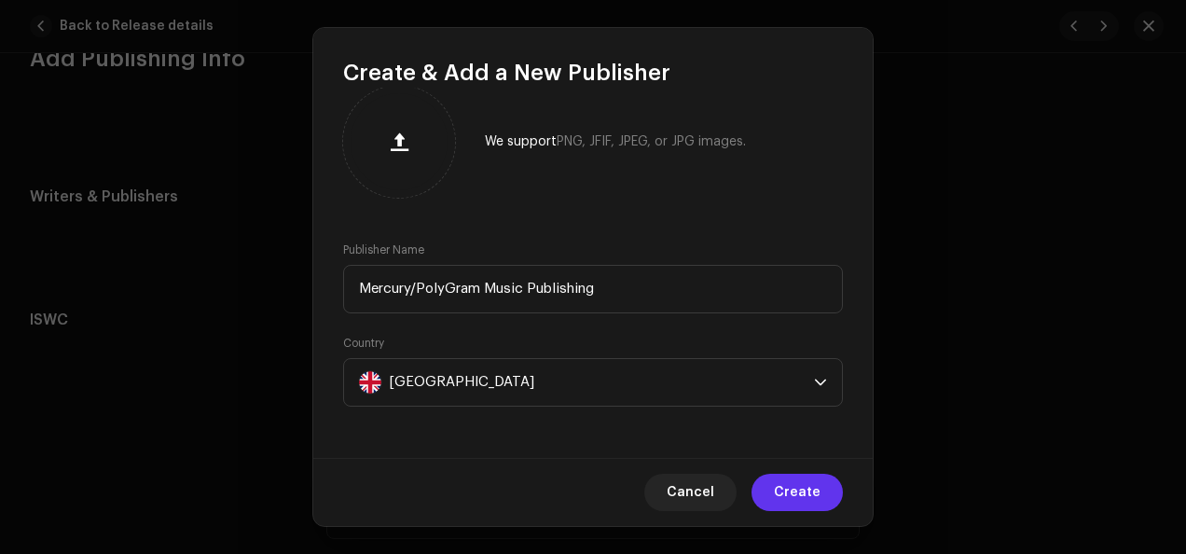
click at [796, 492] on span "Create" at bounding box center [797, 492] width 47 height 37
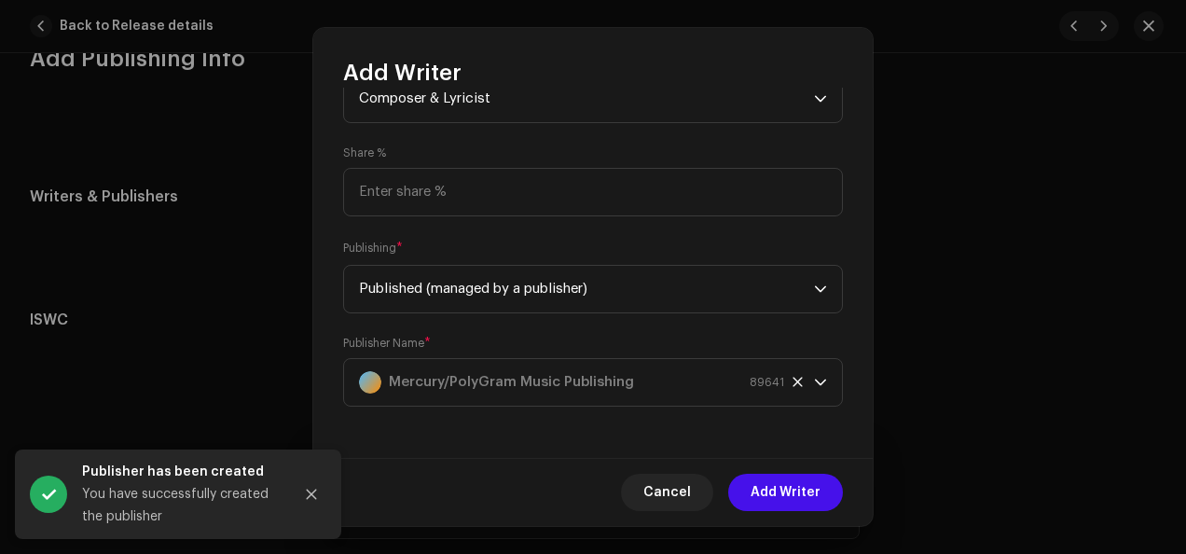
click at [796, 492] on span "Add Writer" at bounding box center [786, 492] width 70 height 37
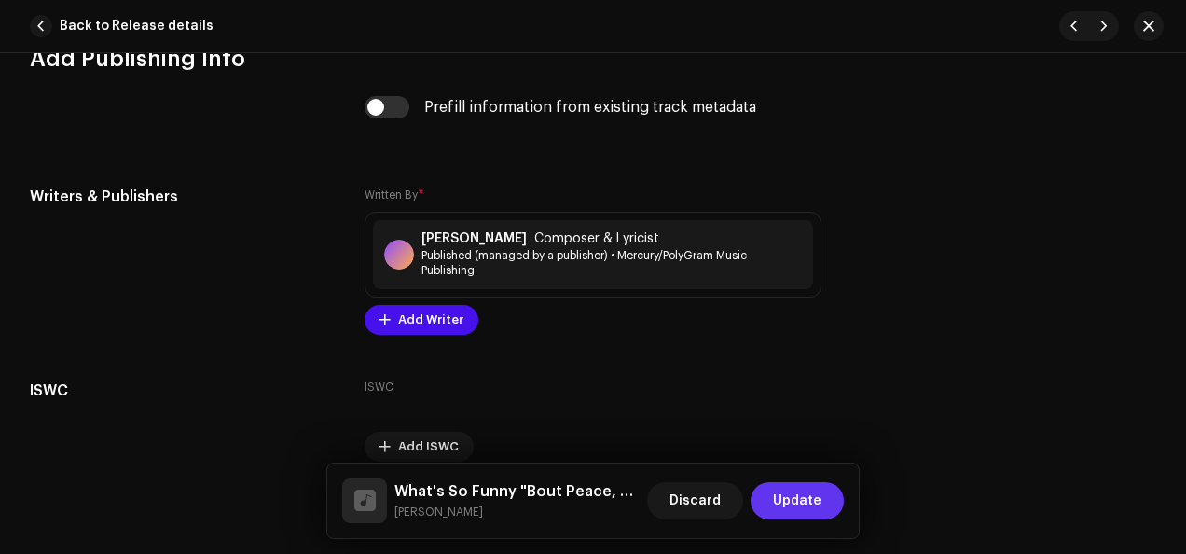
click at [798, 500] on span "Update" at bounding box center [797, 500] width 48 height 37
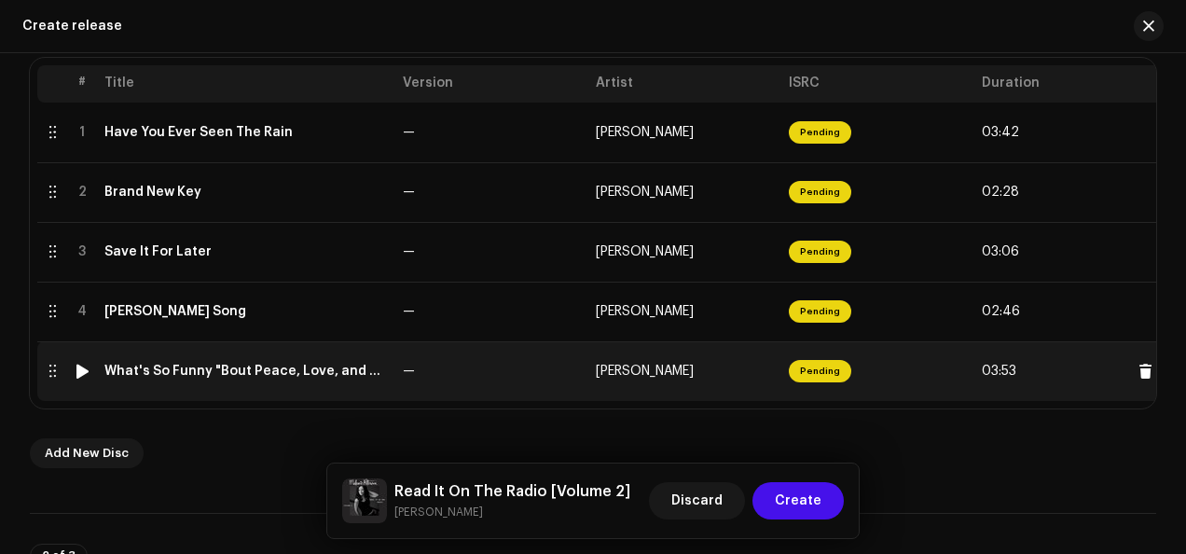
click at [462, 371] on td "—" at bounding box center [491, 371] width 193 height 60
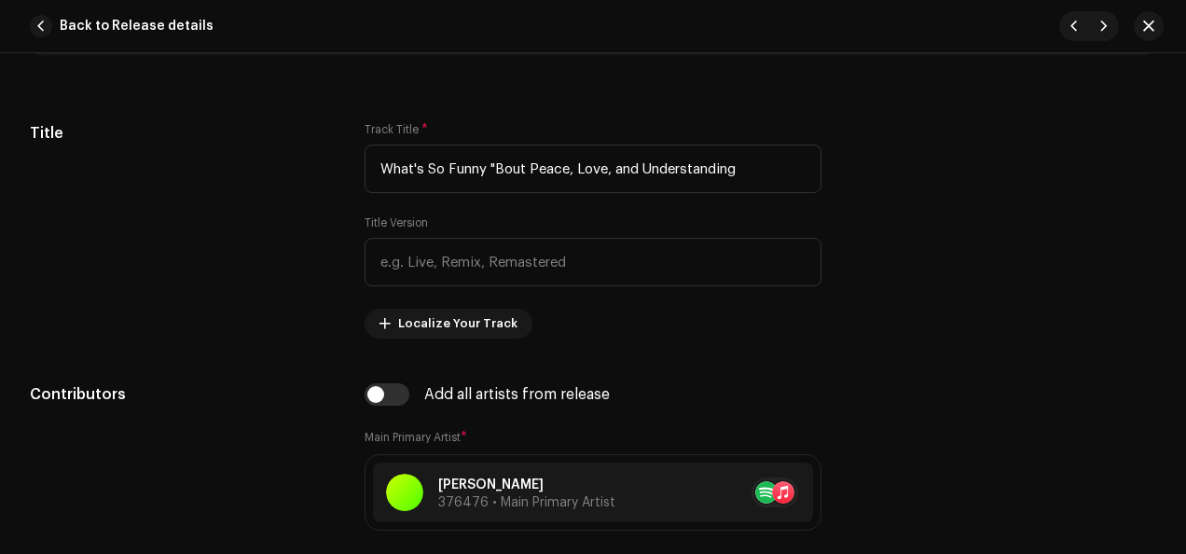
scroll to position [878, 0]
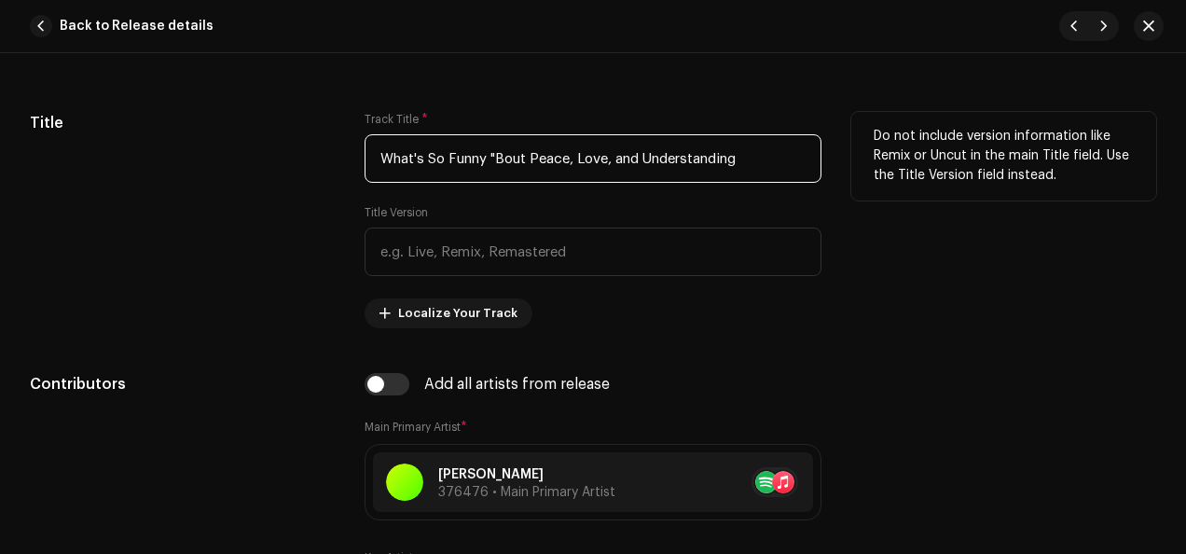
click at [495, 149] on input "What's So Funny "Bout Peace, Love, and Understanding" at bounding box center [593, 158] width 457 height 48
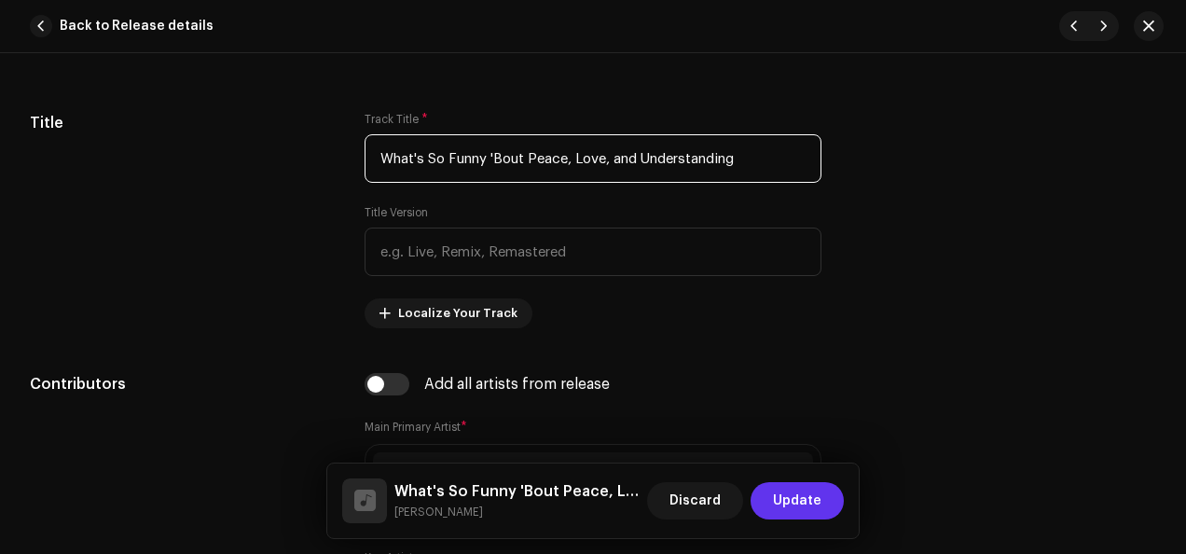
type input "What's So Funny 'Bout Peace, Love, and Understanding"
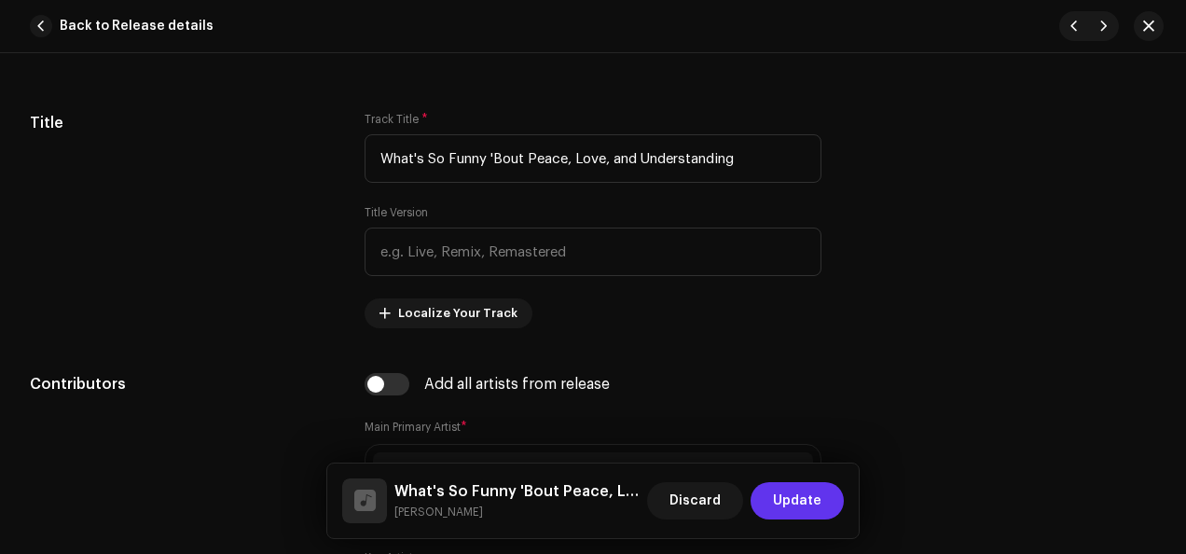
click at [812, 500] on span "Update" at bounding box center [797, 500] width 48 height 37
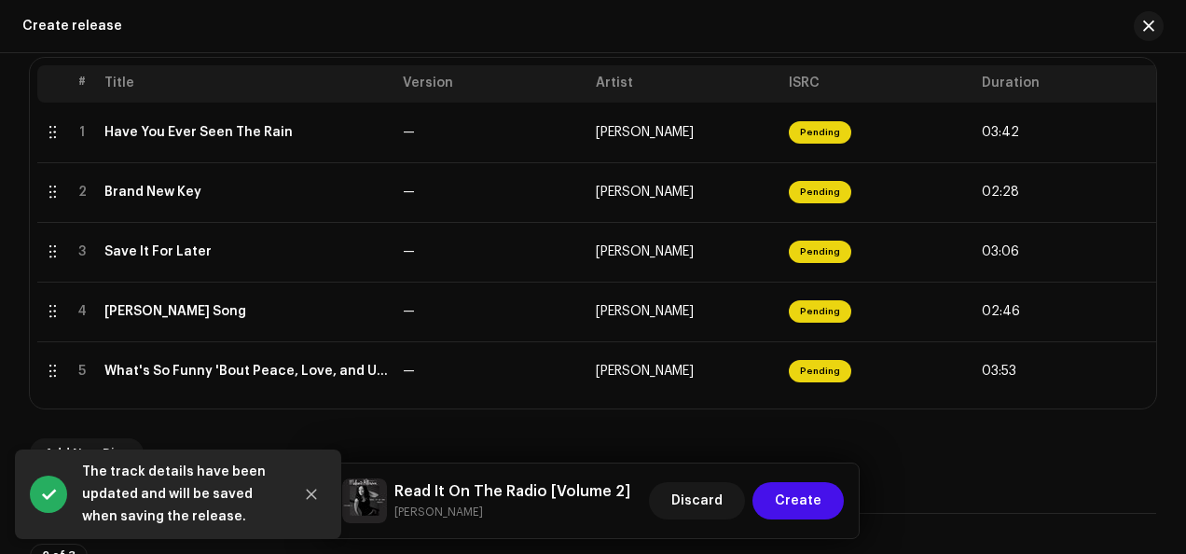
click at [812, 500] on span "Create" at bounding box center [798, 500] width 47 height 37
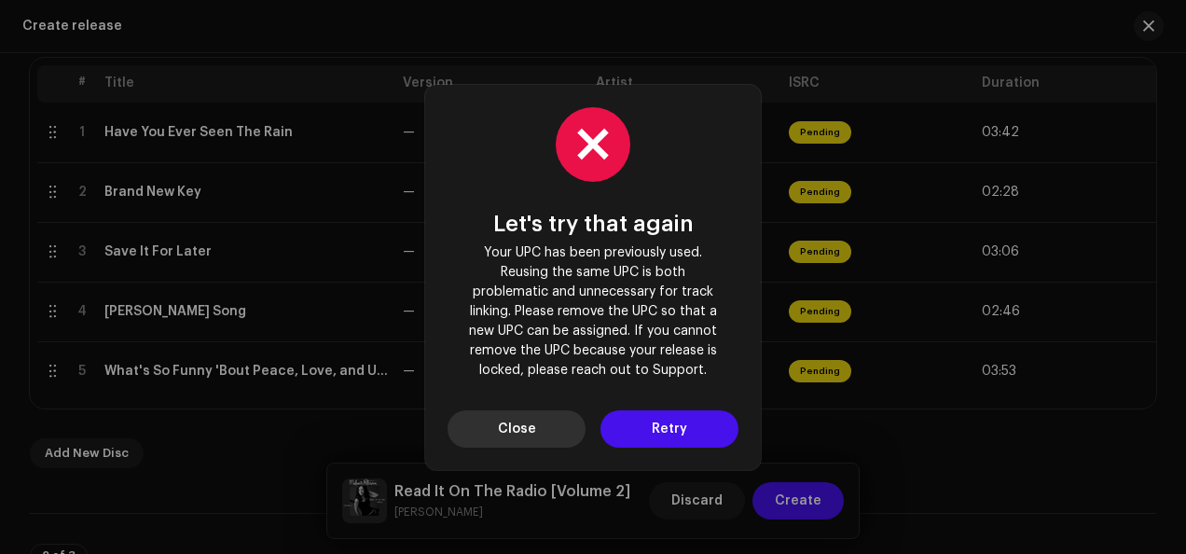
click at [535, 434] on button "Close" at bounding box center [517, 428] width 138 height 37
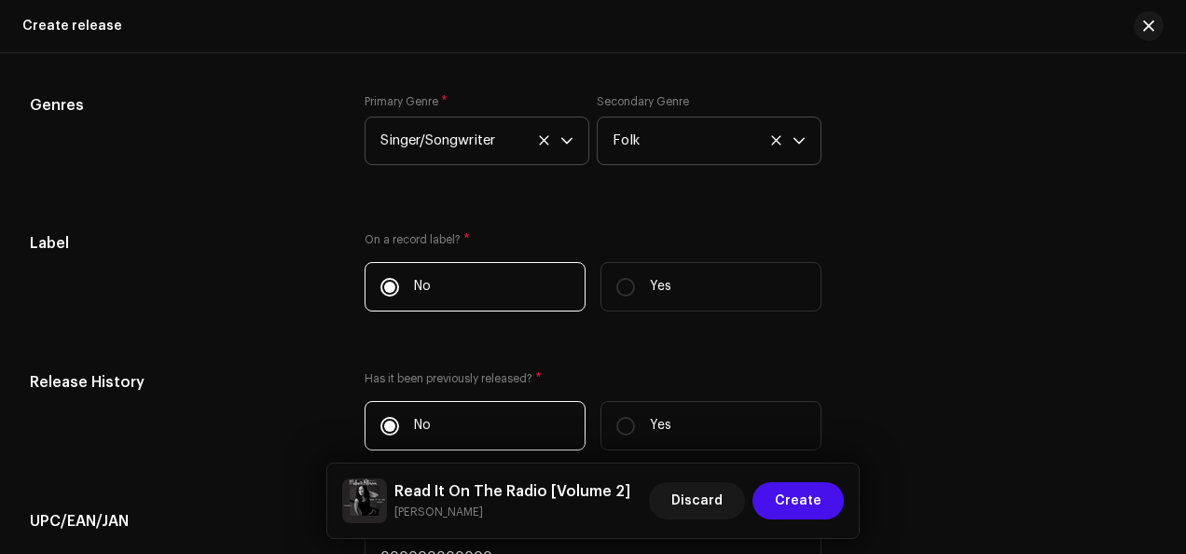
scroll to position [3432, 0]
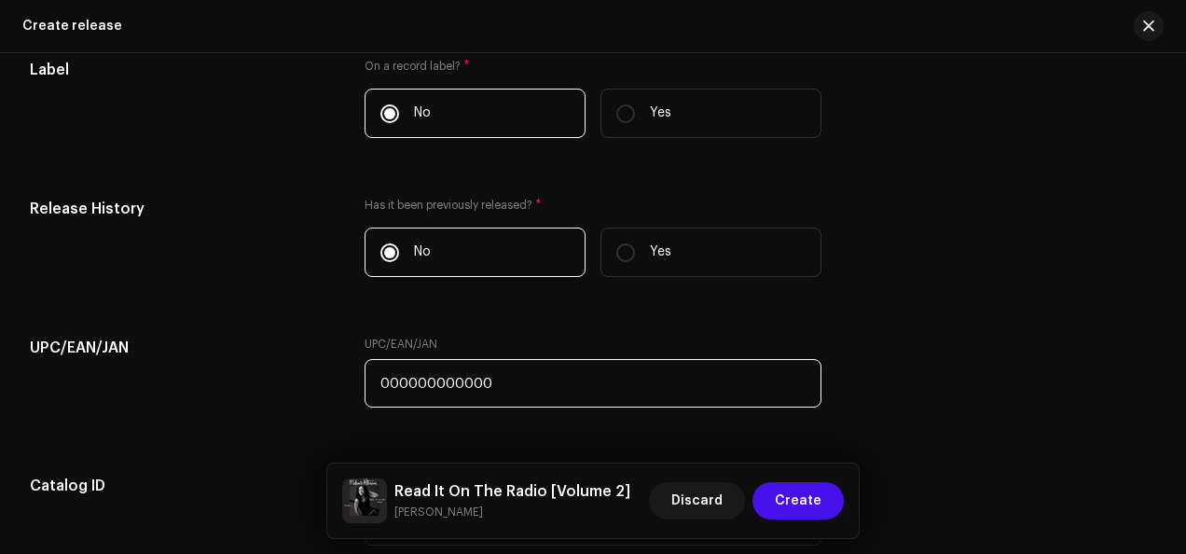
click at [547, 380] on input "000000000000" at bounding box center [593, 383] width 457 height 48
type input "0"
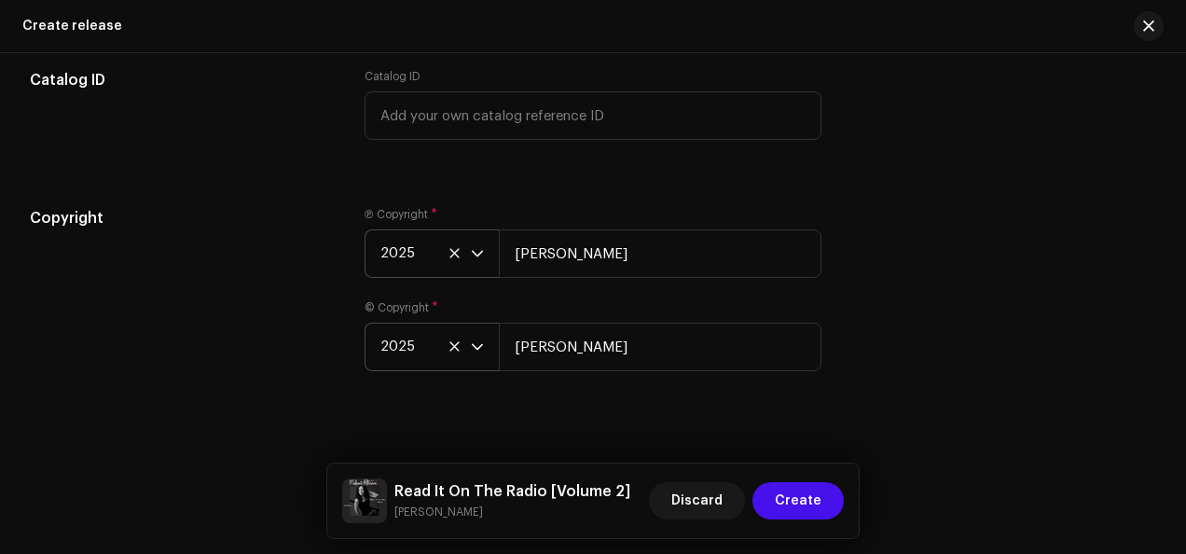
scroll to position [3843, 0]
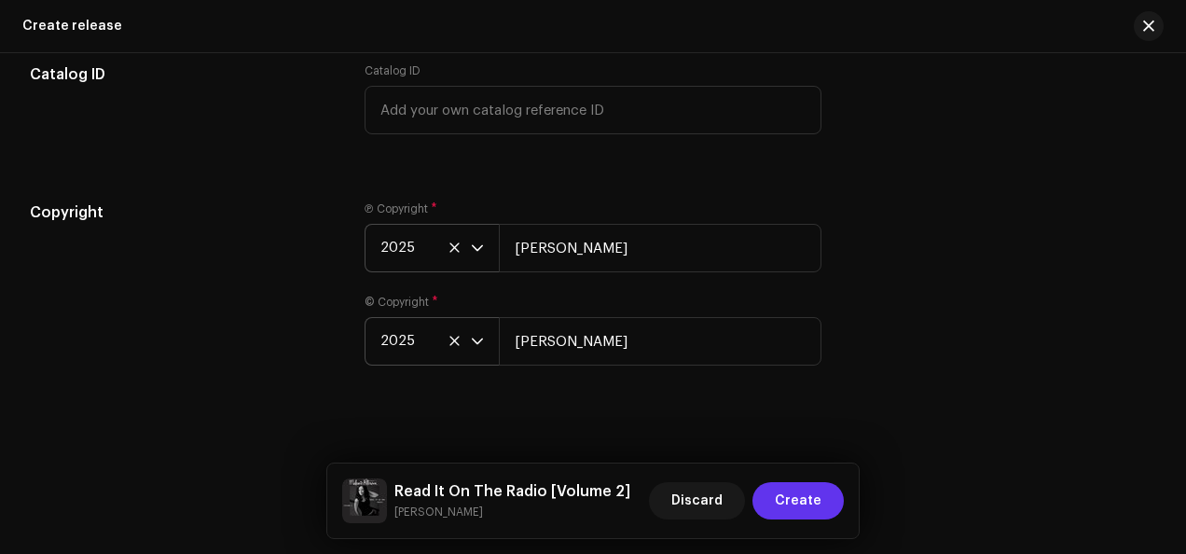
click at [802, 505] on span "Create" at bounding box center [798, 500] width 47 height 37
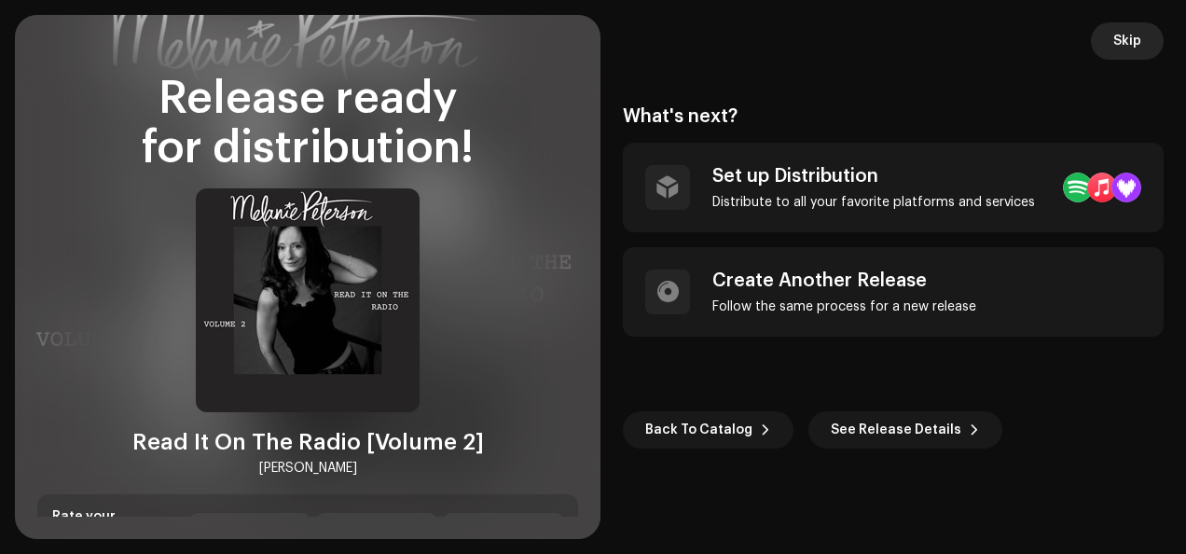
click at [1123, 48] on span "Skip" at bounding box center [1127, 40] width 28 height 37
